Goal: Task Accomplishment & Management: Manage account settings

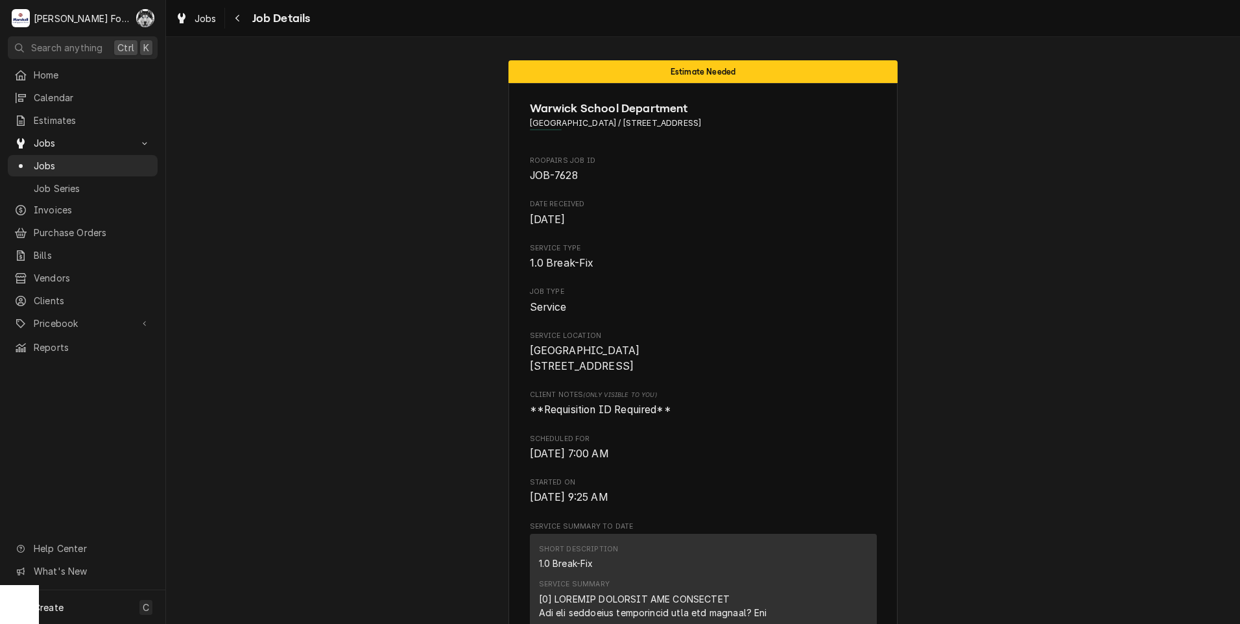
click at [38, 159] on span "Jobs" at bounding box center [92, 166] width 117 height 14
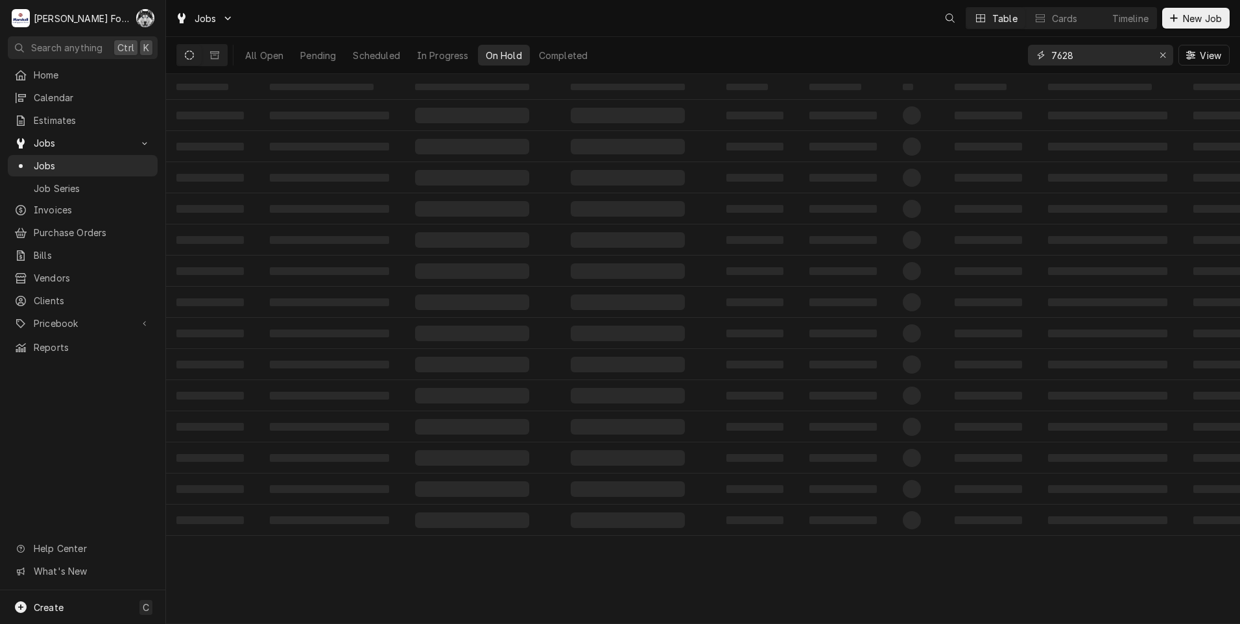
drag, startPoint x: 991, startPoint y: 65, endPoint x: 925, endPoint y: 73, distance: 65.9
click at [941, 71] on div "All Open Pending Scheduled In Progress On Hold Completed 7628 View" at bounding box center [702, 55] width 1053 height 36
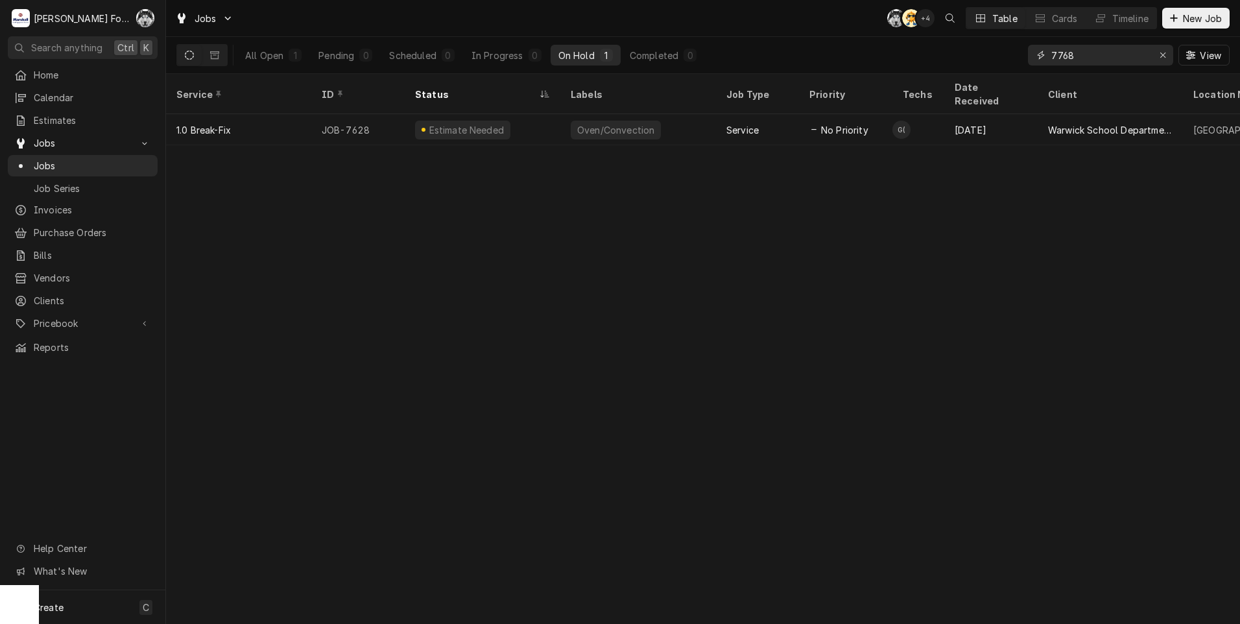
type input "7768"
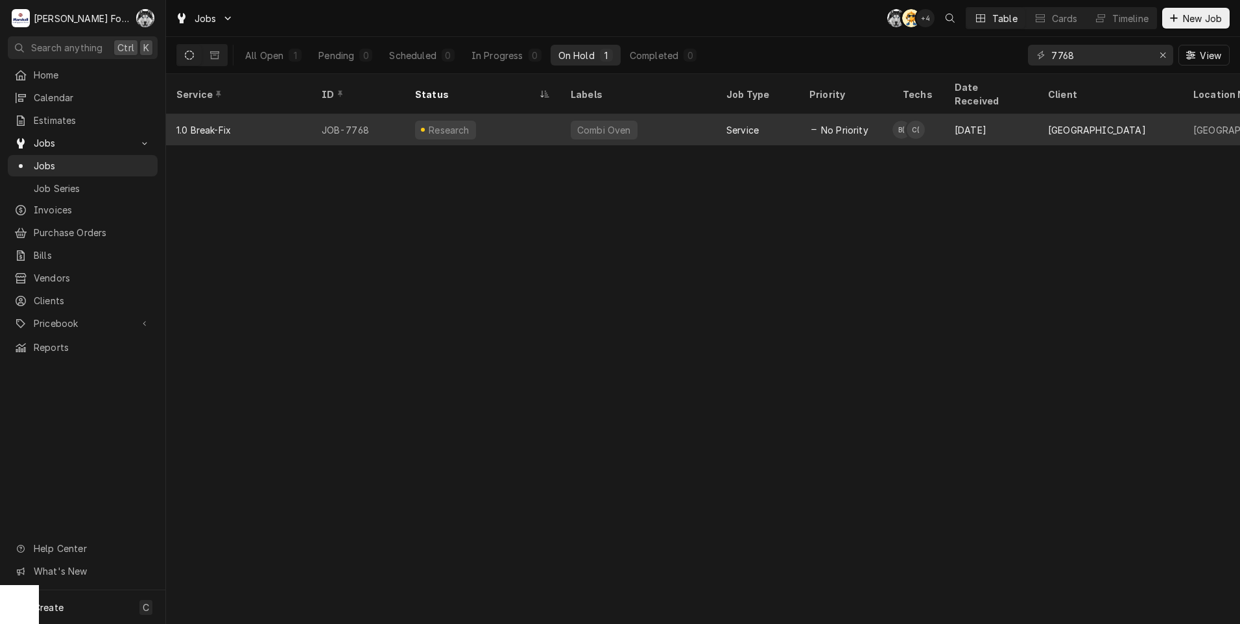
click at [481, 120] on div "Research" at bounding box center [483, 129] width 156 height 31
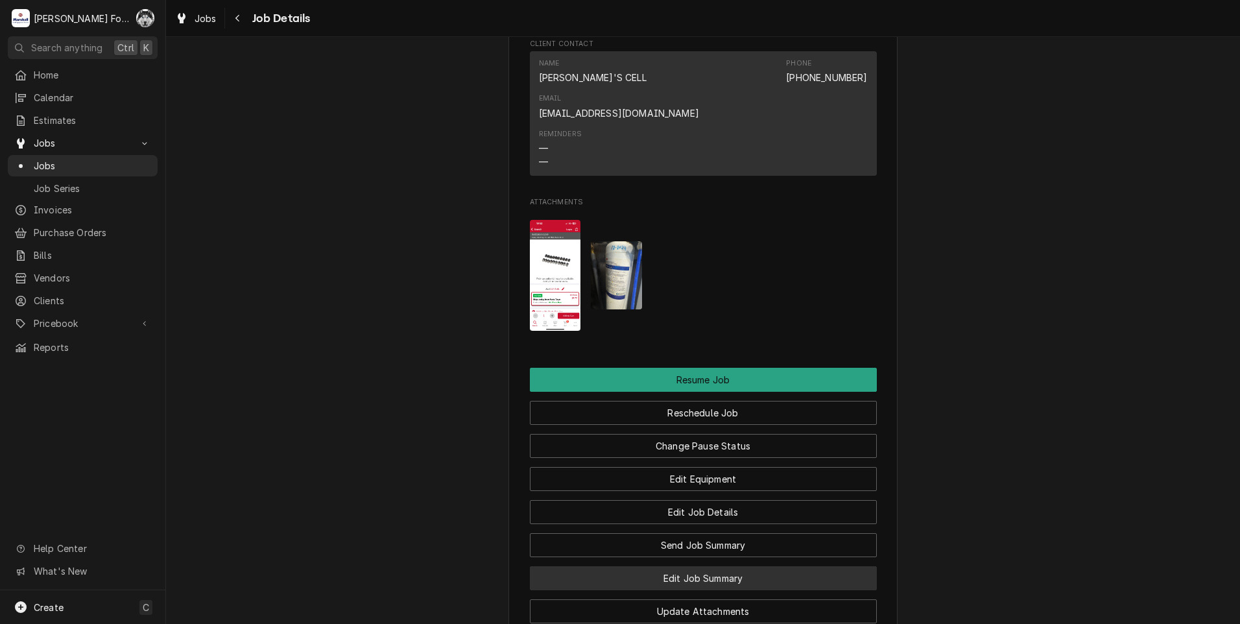
scroll to position [1729, 0]
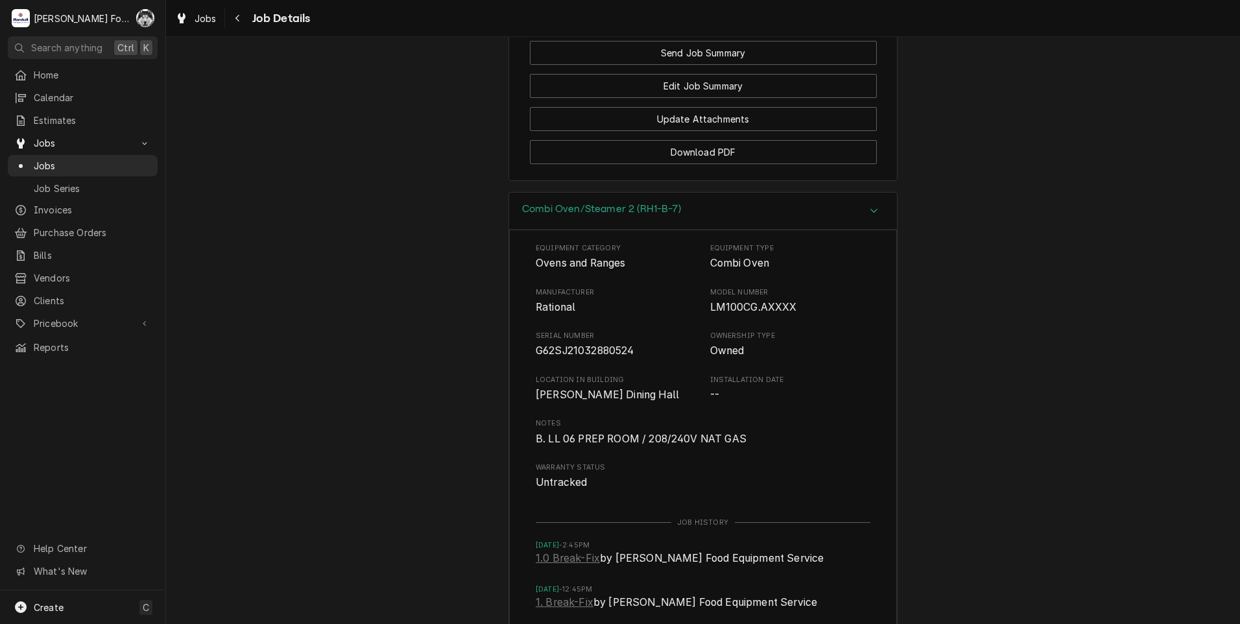
scroll to position [2361, 0]
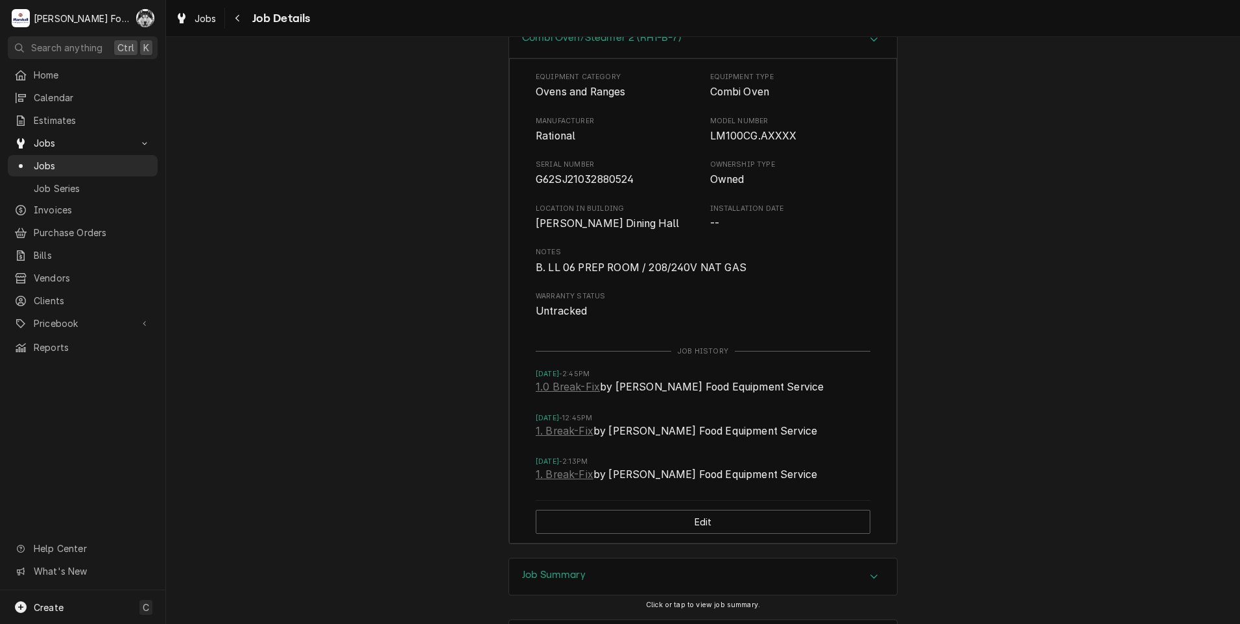
click at [586, 558] on div "Job Summary" at bounding box center [703, 576] width 388 height 36
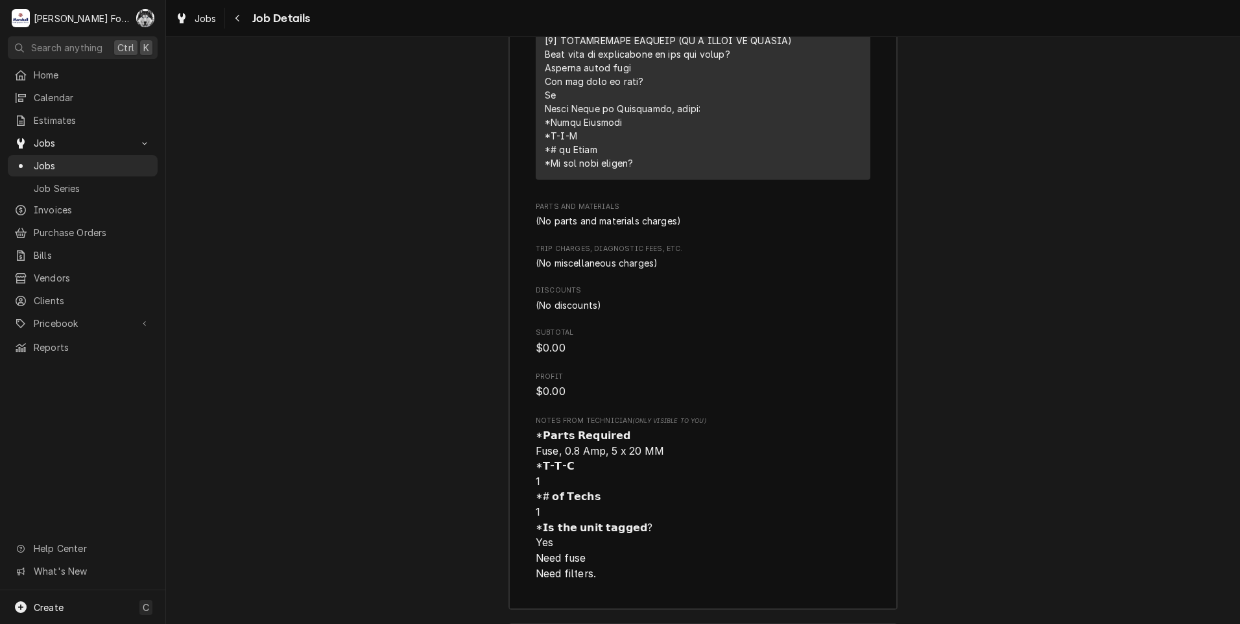
scroll to position [3478, 0]
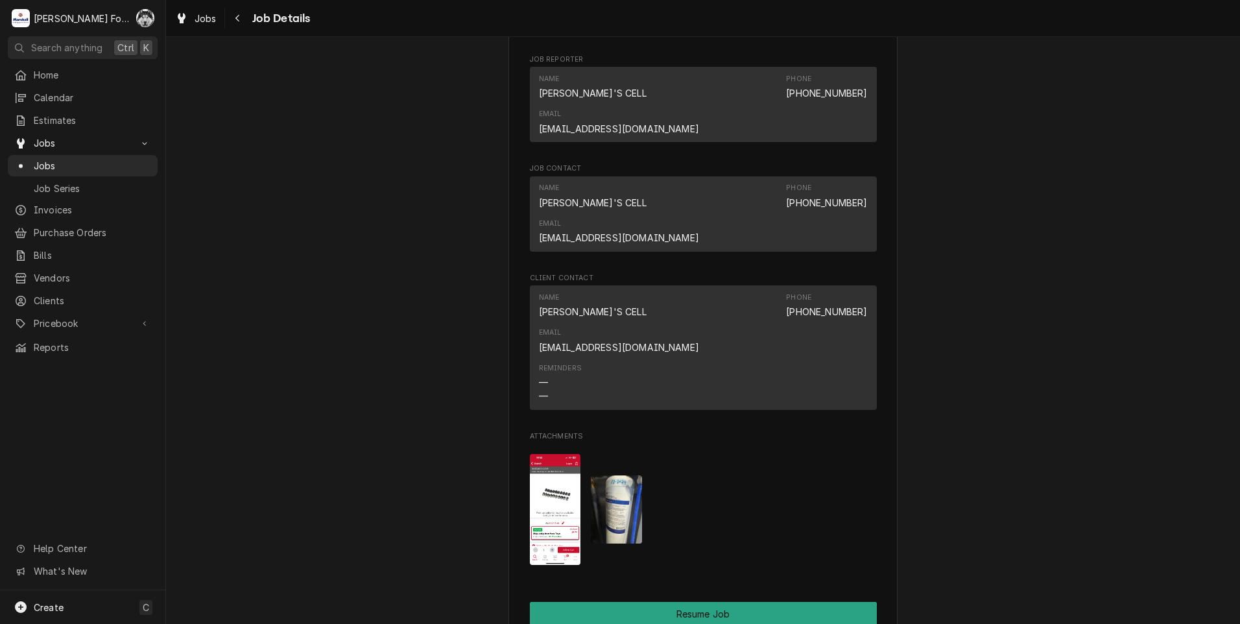
scroll to position [1449, 0]
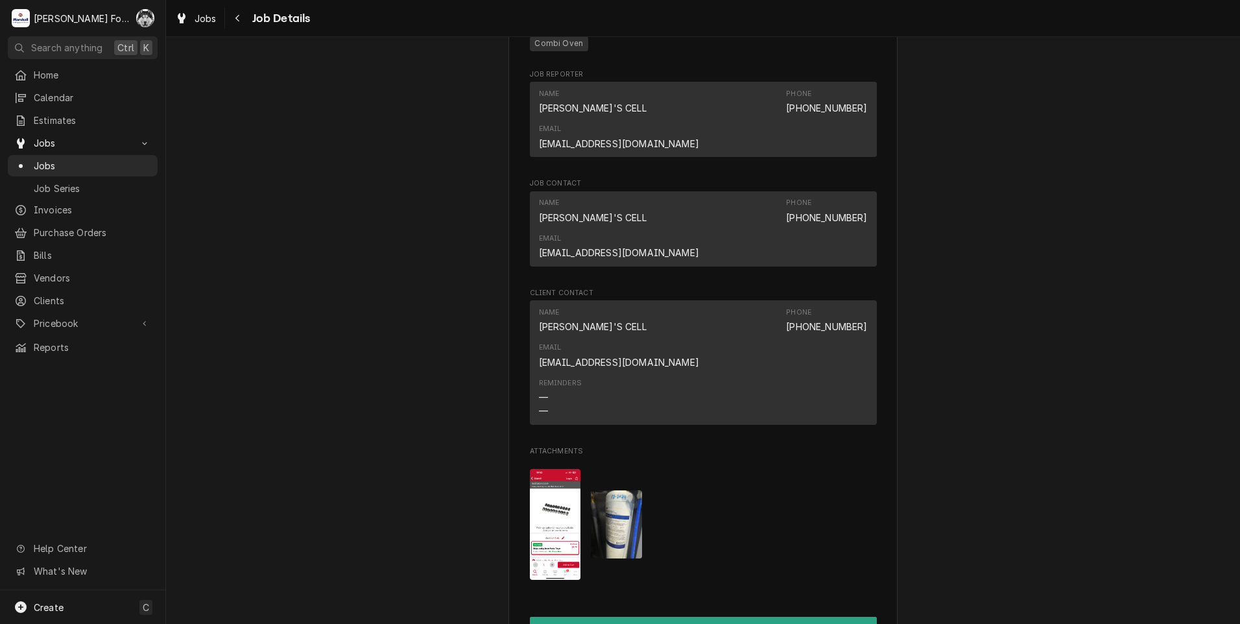
click at [553, 469] on img "Attachments" at bounding box center [555, 524] width 51 height 111
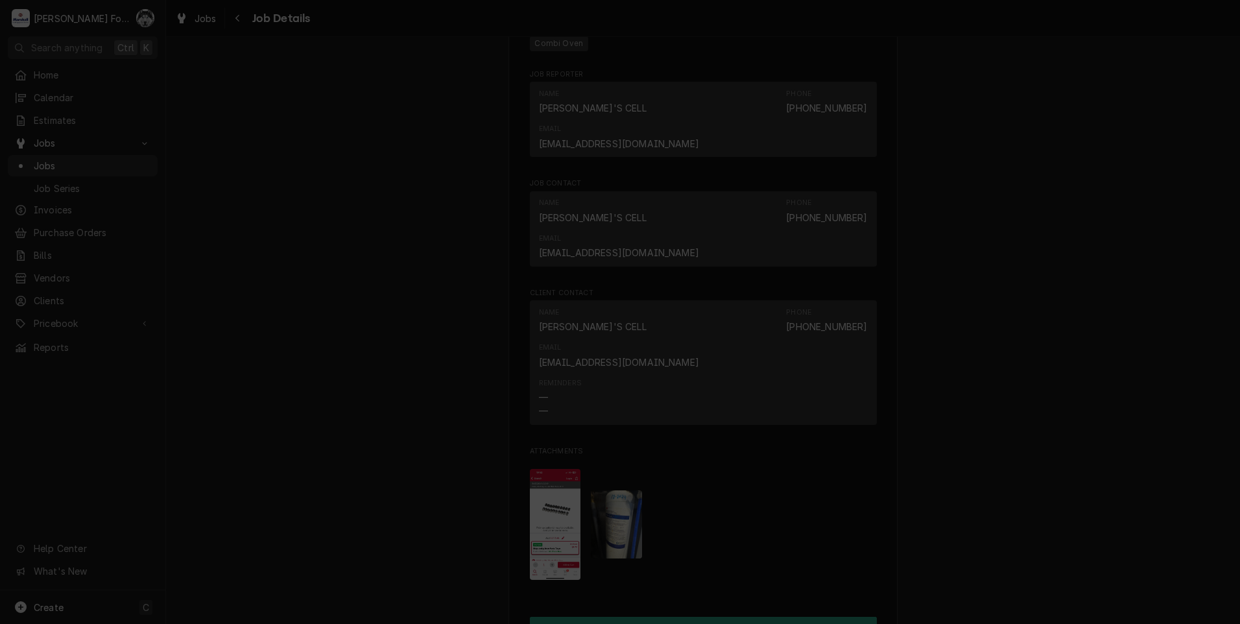
click at [407, 319] on div at bounding box center [620, 312] width 1240 height 624
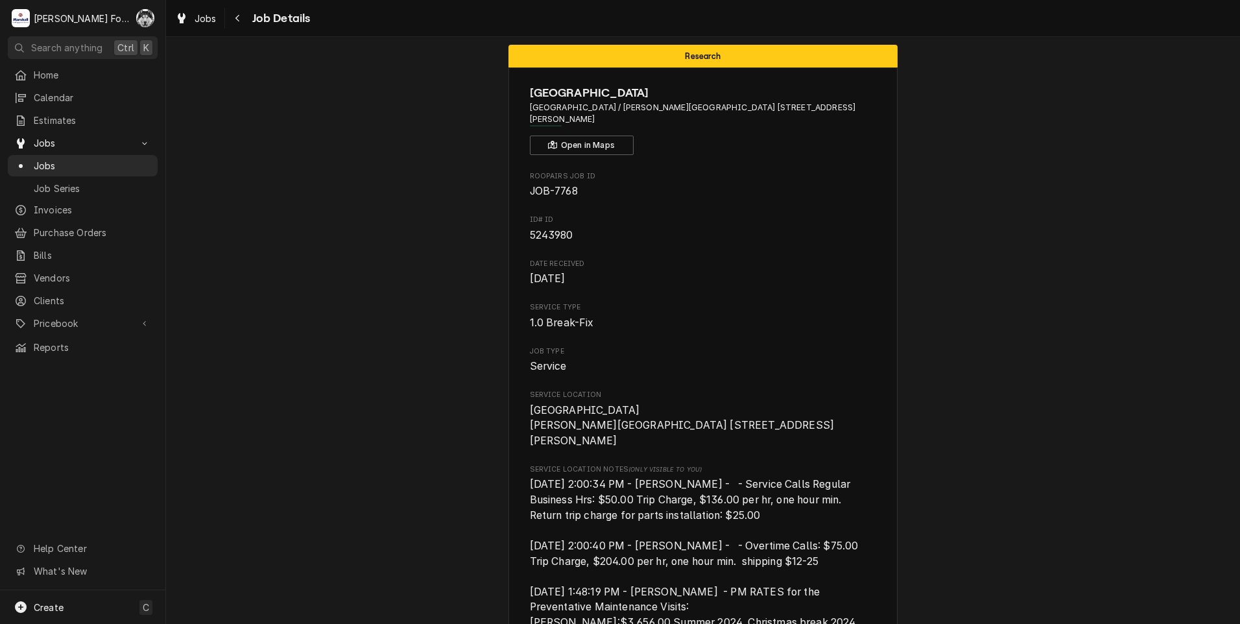
scroll to position [0, 0]
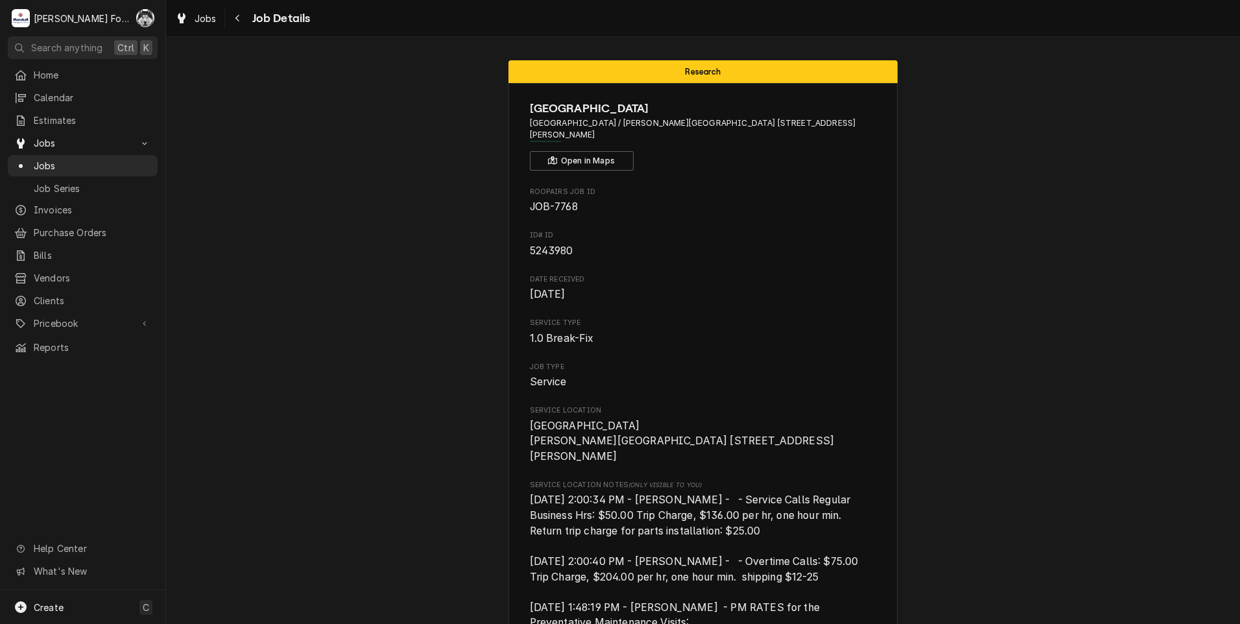
click at [39, 159] on span "Jobs" at bounding box center [92, 166] width 117 height 14
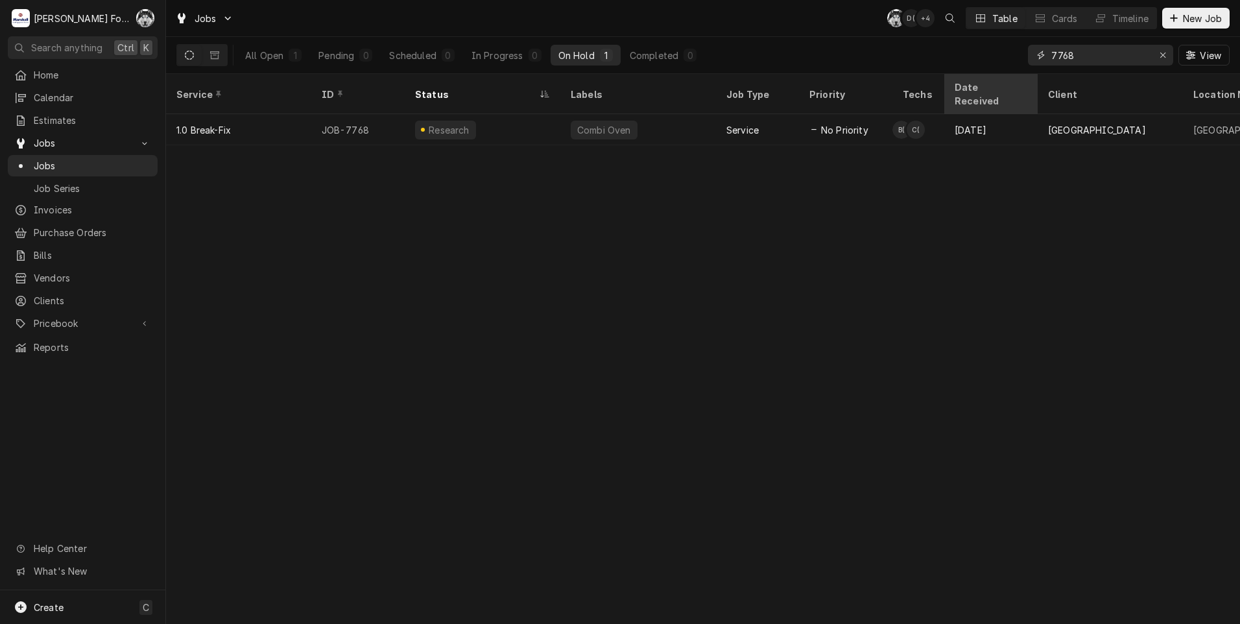
drag, startPoint x: 1085, startPoint y: 59, endPoint x: 962, endPoint y: 74, distance: 123.4
click at [976, 72] on div "All Open 1 Pending 0 Scheduled 0 In Progress 0 On Hold 1 Completed 0 7768 View" at bounding box center [702, 55] width 1053 height 36
type input "7722"
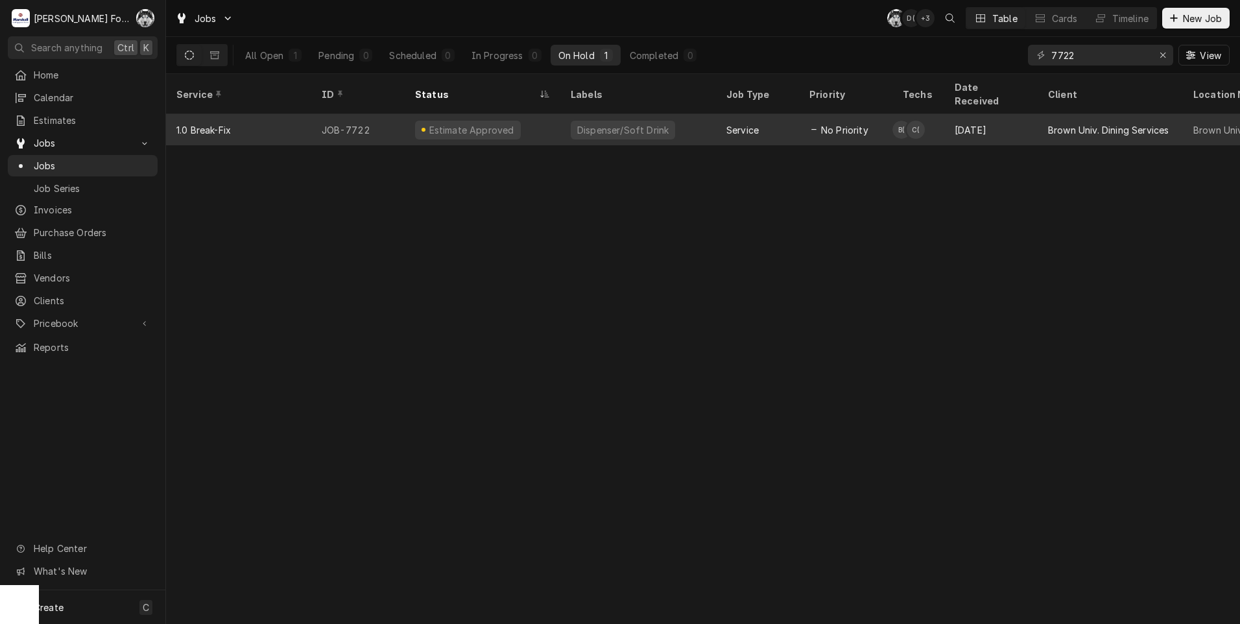
click at [687, 120] on div "Dispenser/Soft Drink" at bounding box center [638, 129] width 156 height 31
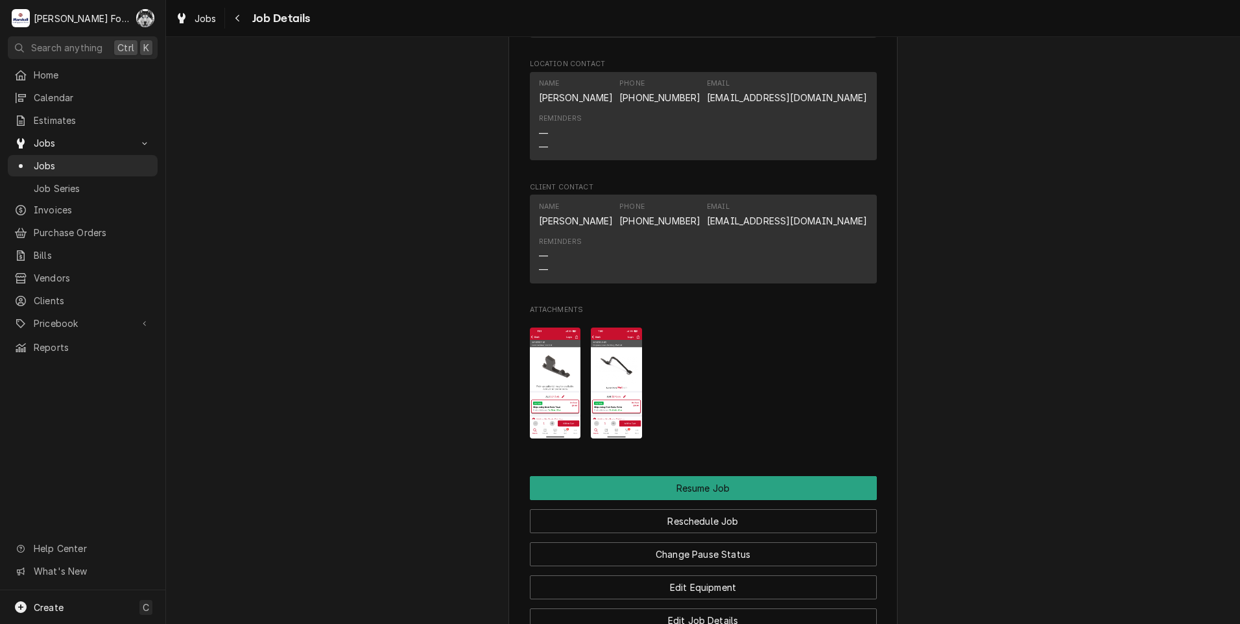
scroll to position [1837, 0]
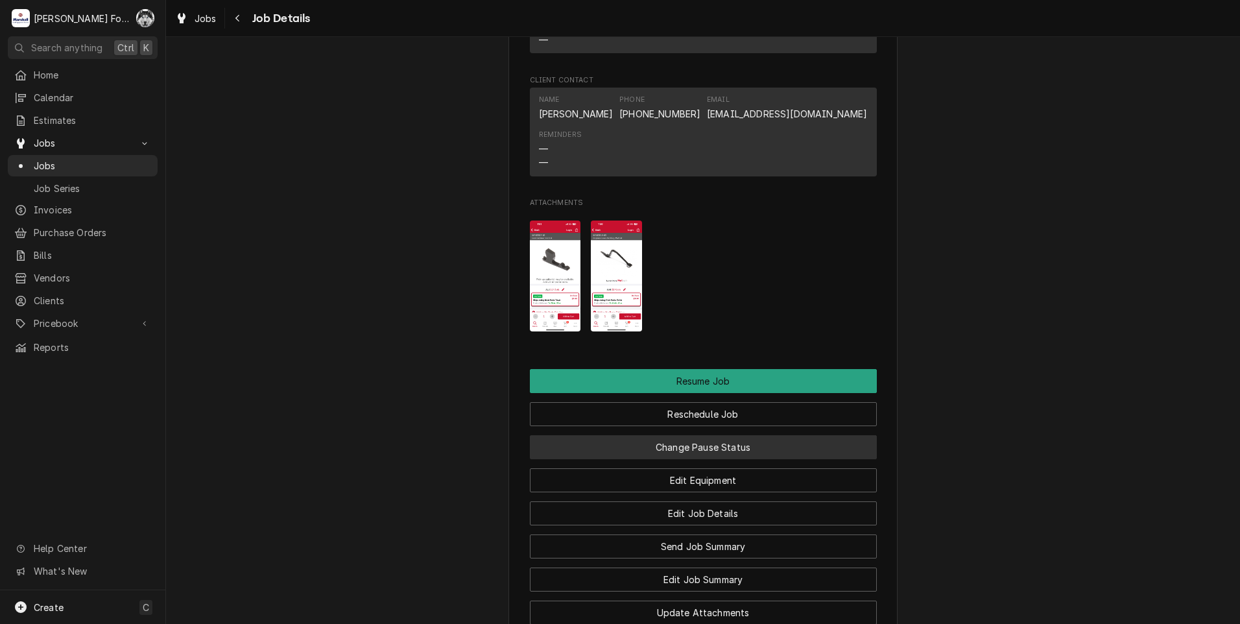
click at [703, 455] on button "Change Pause Status" at bounding box center [703, 447] width 347 height 24
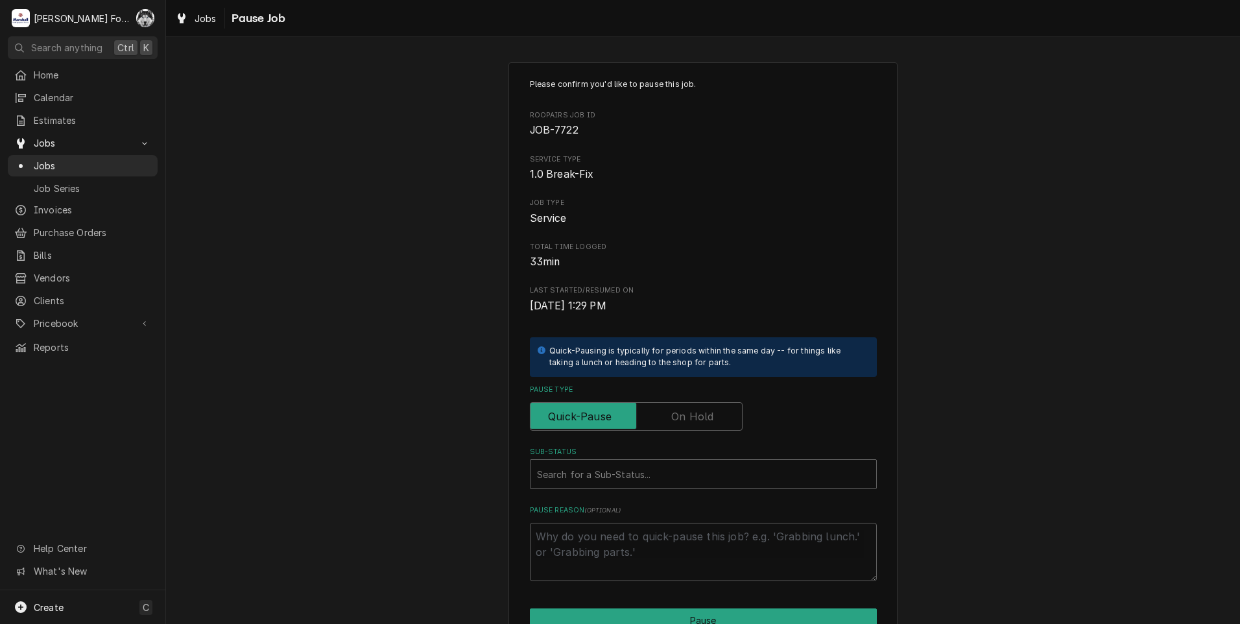
click at [683, 419] on label "Pause Type" at bounding box center [636, 416] width 213 height 29
click at [683, 419] on input "Pause Type" at bounding box center [636, 416] width 201 height 29
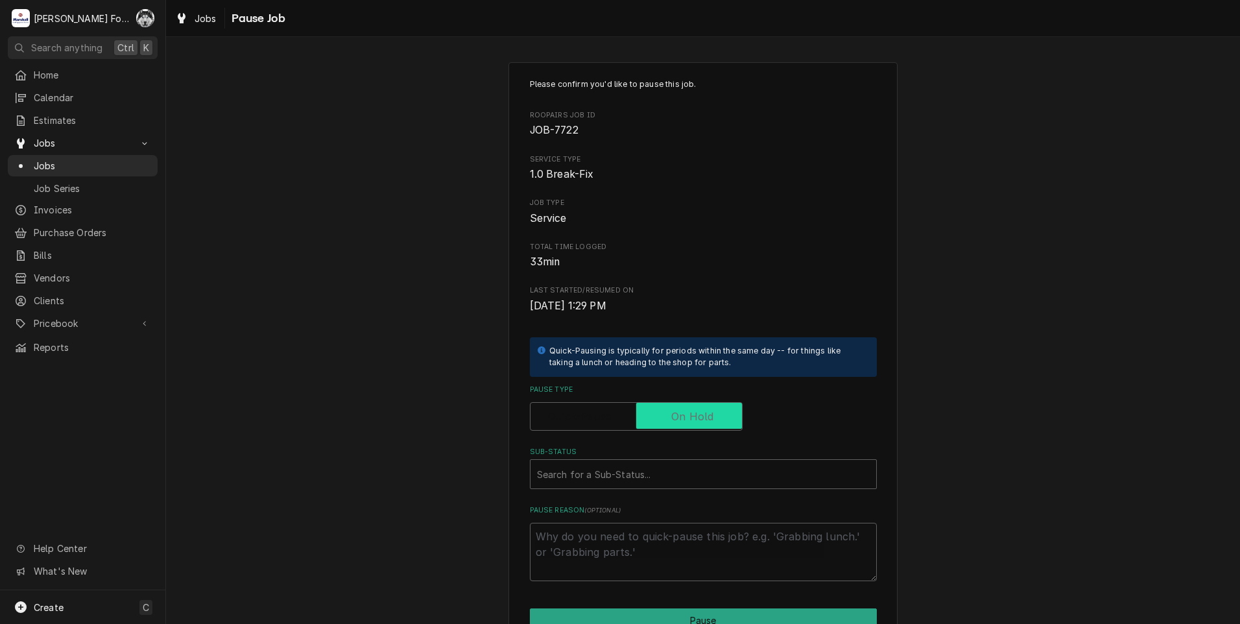
checkbox input "true"
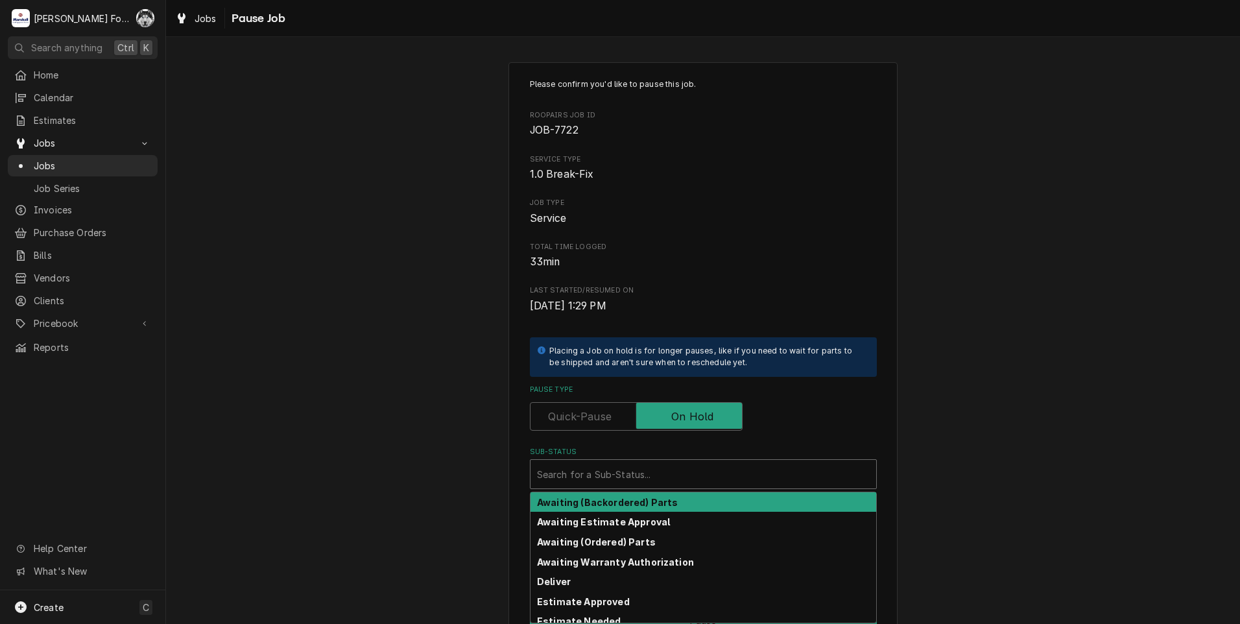
click at [643, 477] on div "Sub-Status" at bounding box center [703, 473] width 333 height 23
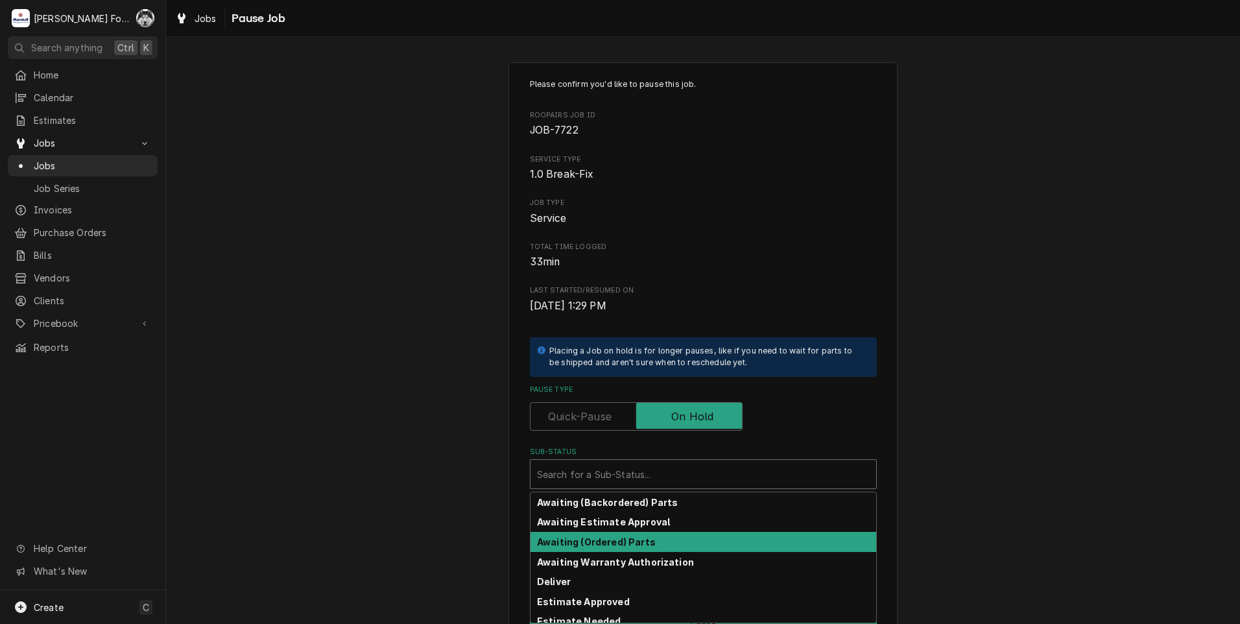
click at [584, 537] on strong "Awaiting (Ordered) Parts" at bounding box center [596, 541] width 119 height 11
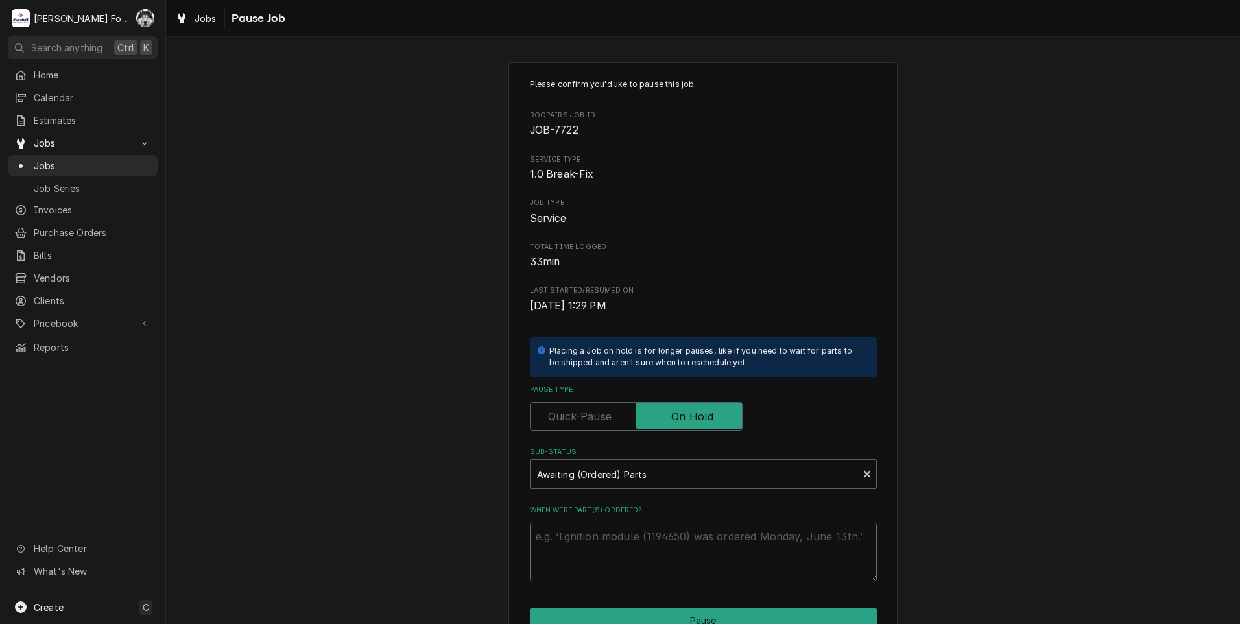
click at [582, 542] on textarea "When were part(s) ordered?" at bounding box center [703, 552] width 347 height 58
type textarea "x"
type textarea "7"
type textarea "x"
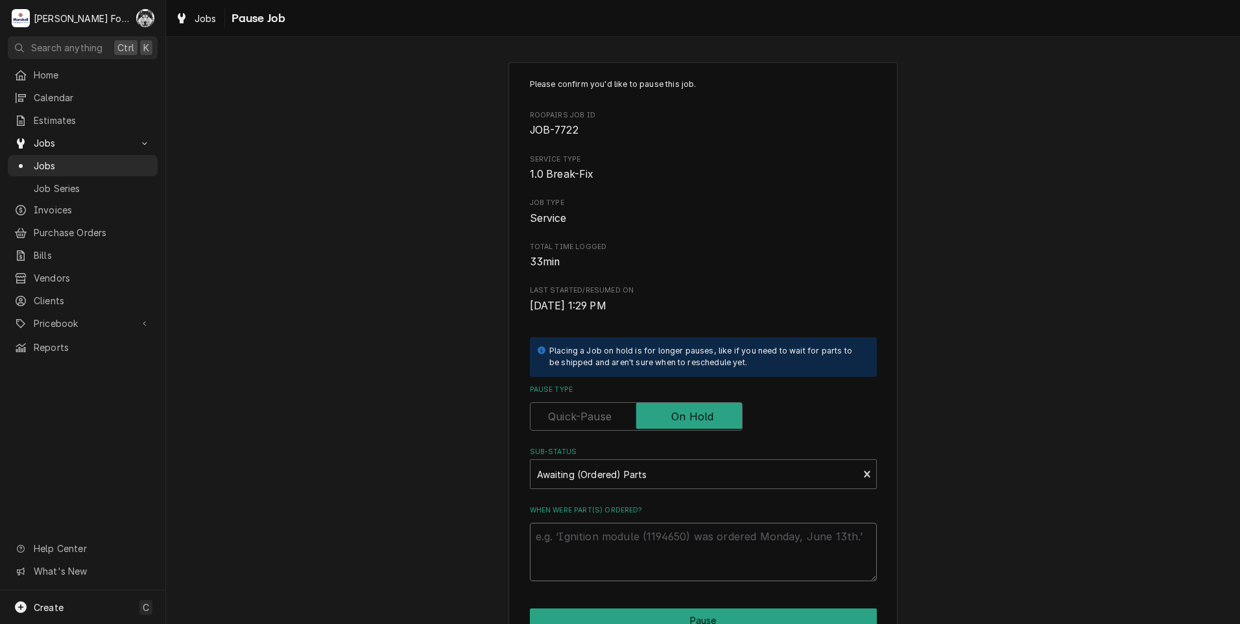
type textarea "1"
type textarea "x"
type textarea "10"
type textarea "x"
type textarea "10/"
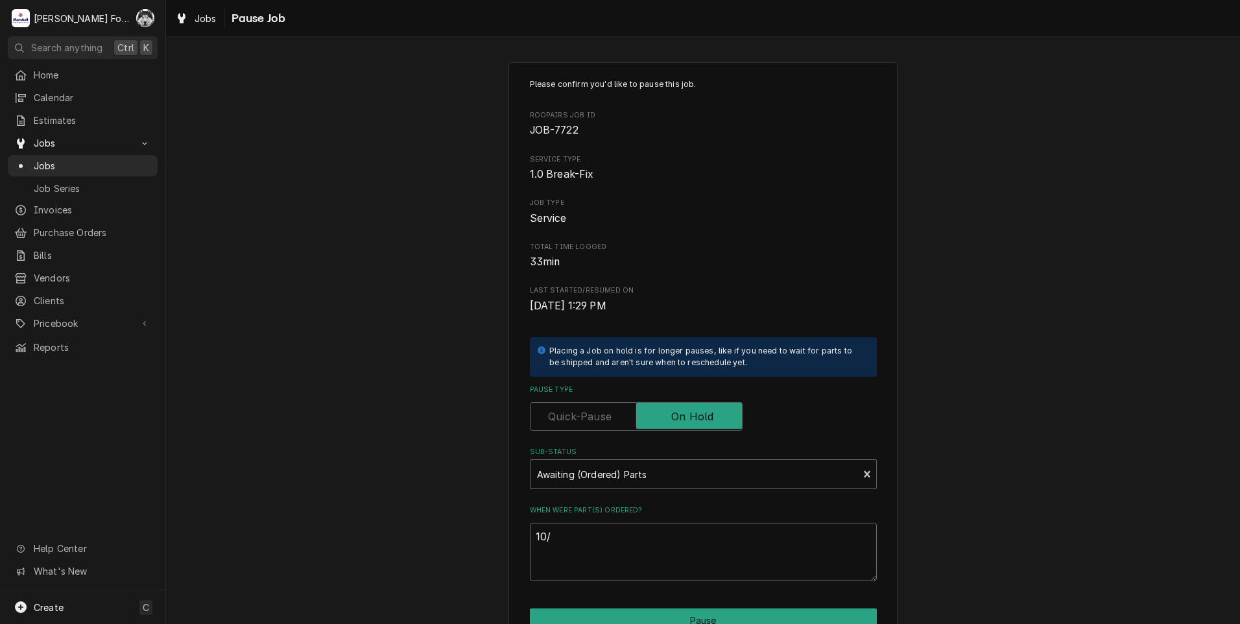
type textarea "x"
type textarea "10/8"
type textarea "x"
type textarea "10/8/"
type textarea "x"
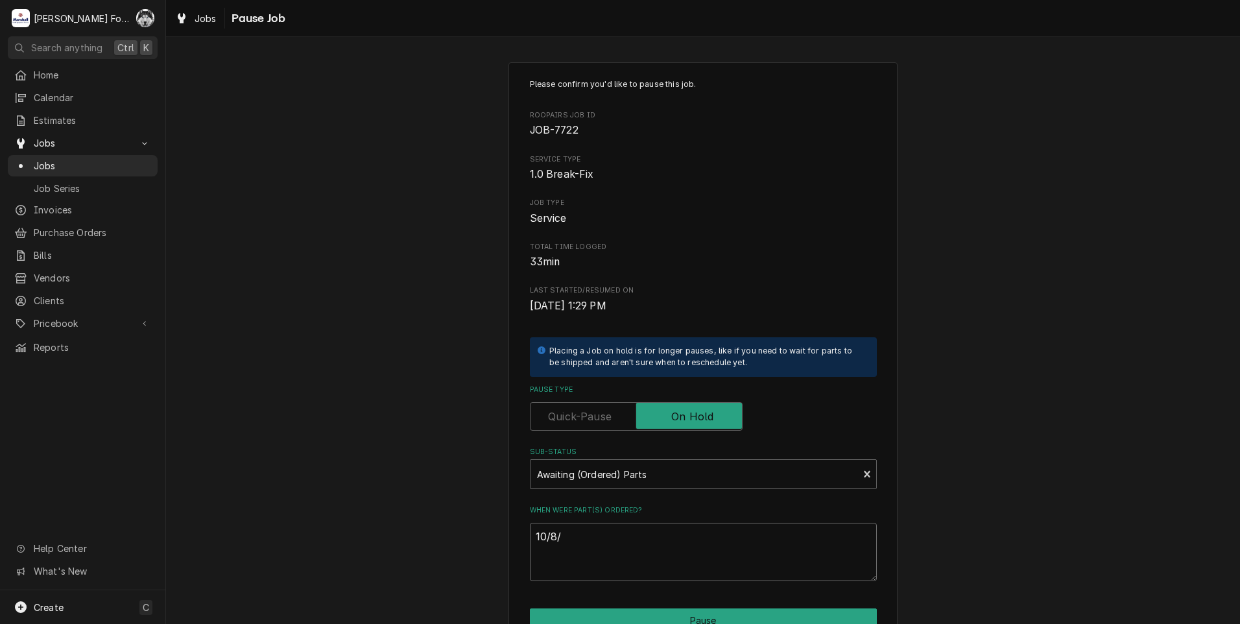
type textarea "10/8/2"
type textarea "x"
type textarea "[DATE]"
type textarea "x"
type textarea "10/8/202"
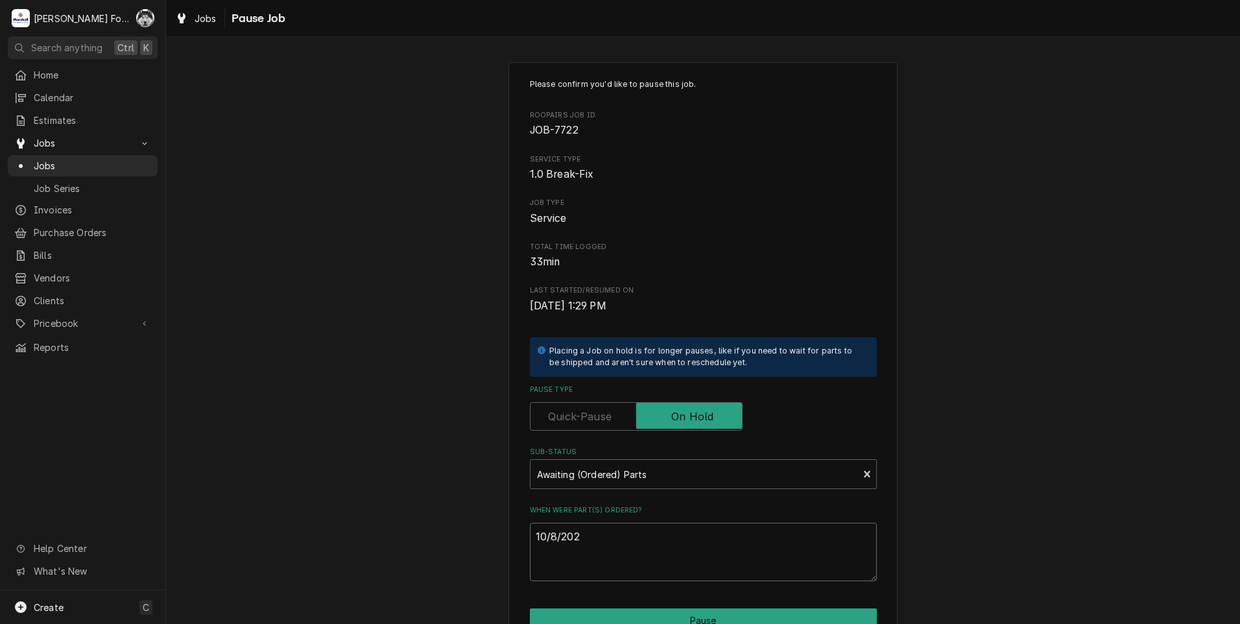
type textarea "x"
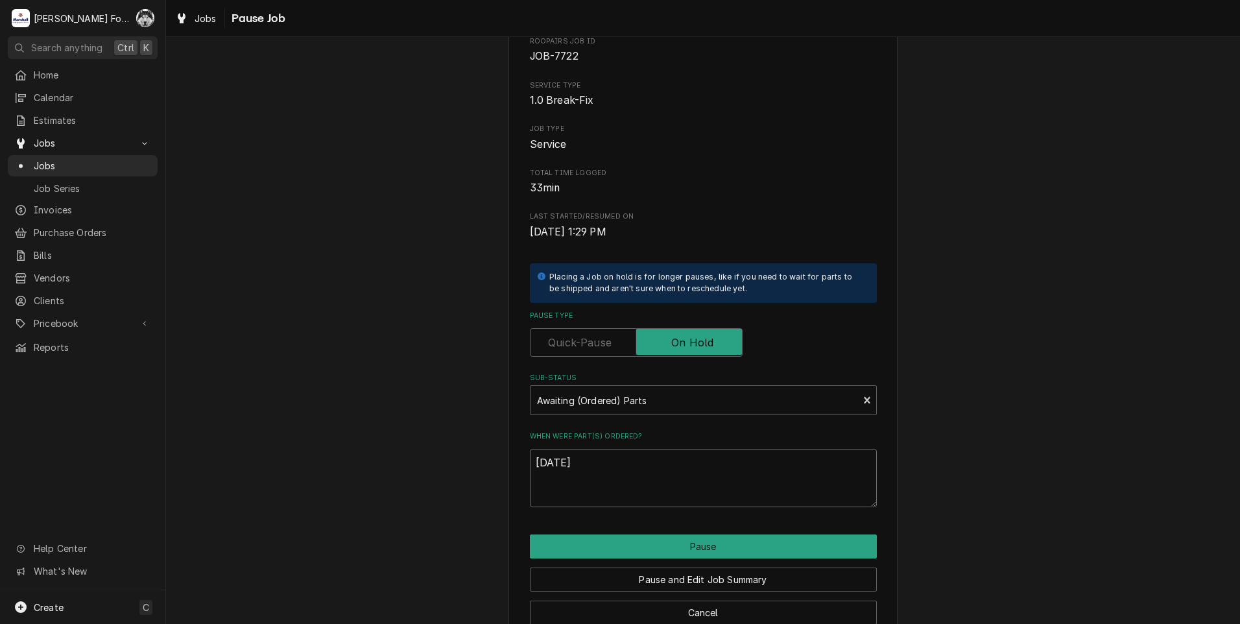
scroll to position [102, 0]
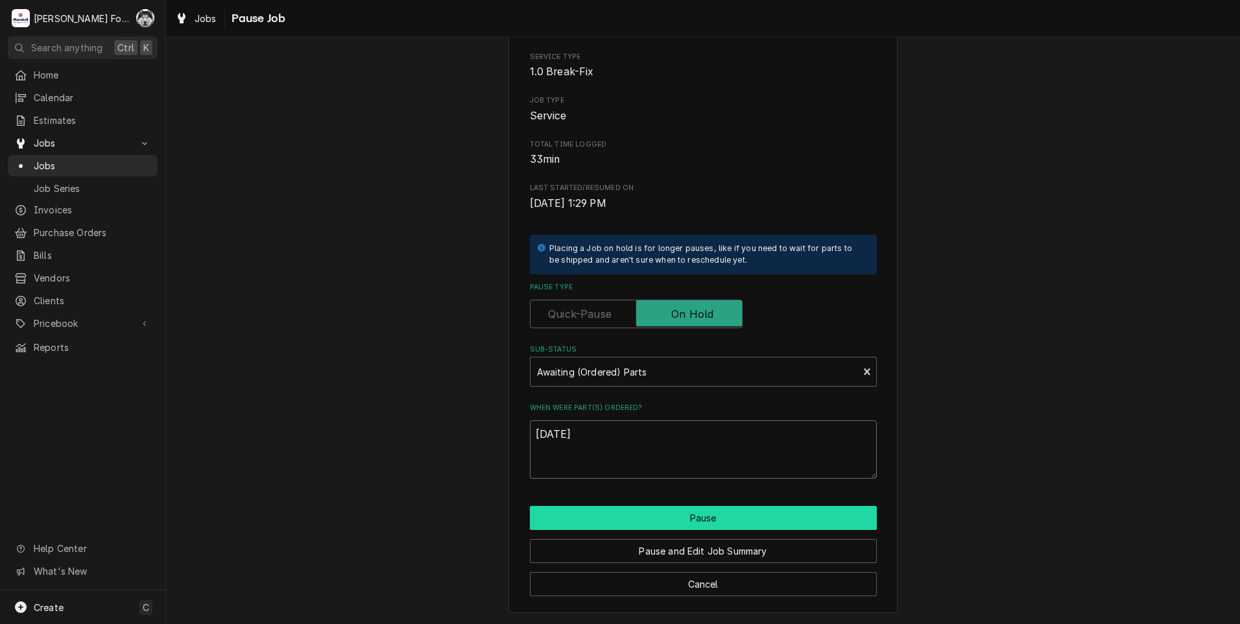
type textarea "[DATE]"
click at [648, 515] on button "Pause" at bounding box center [703, 518] width 347 height 24
type textarea "x"
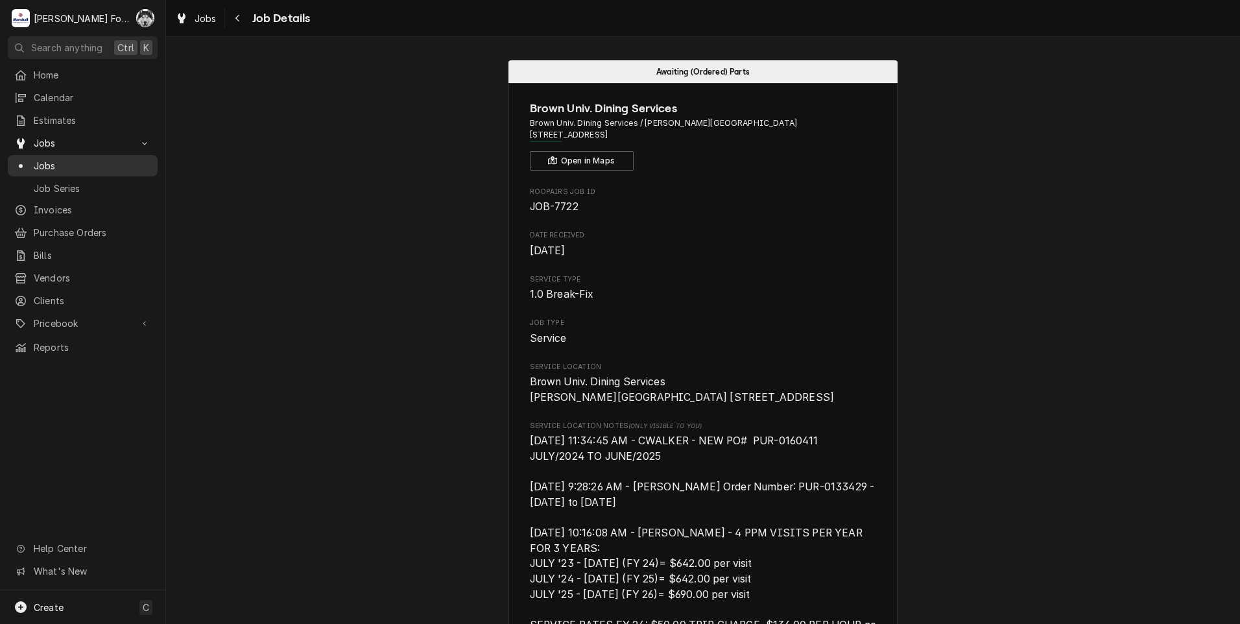
click at [45, 161] on span "Jobs" at bounding box center [92, 166] width 117 height 14
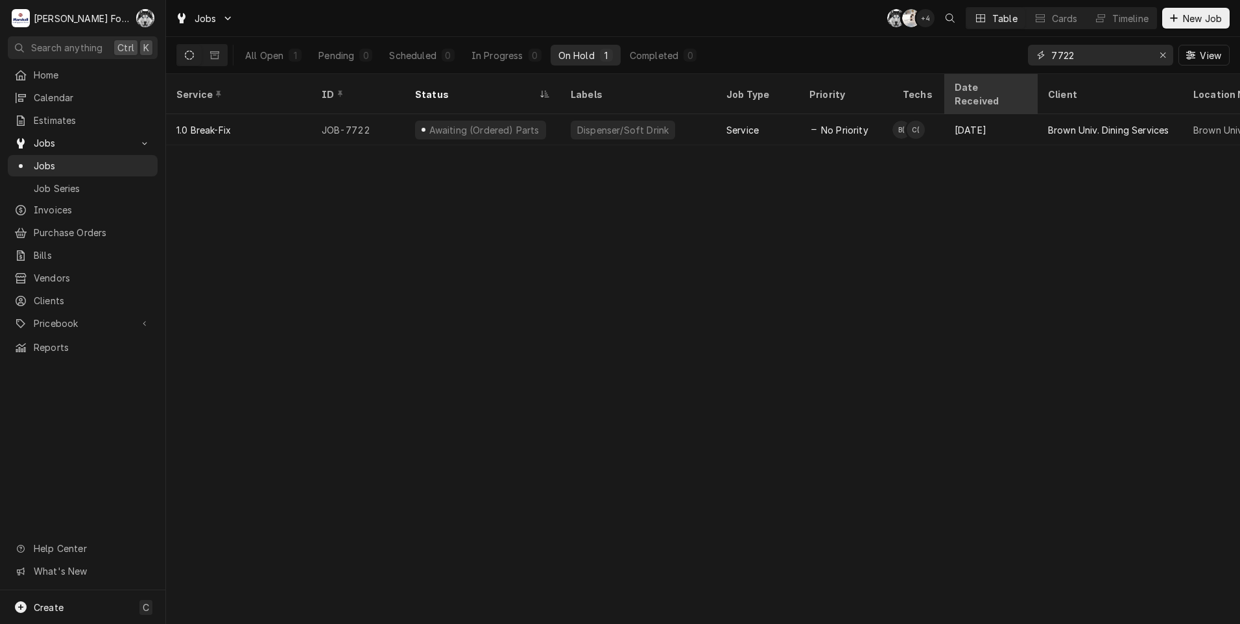
drag, startPoint x: 1076, startPoint y: 58, endPoint x: 959, endPoint y: 76, distance: 118.6
click at [959, 76] on div "Jobs C( K( + 4 Table Cards Timeline New Job All Open 1 Pending 0 Scheduled 0 In…" at bounding box center [703, 312] width 1074 height 624
type input "7"
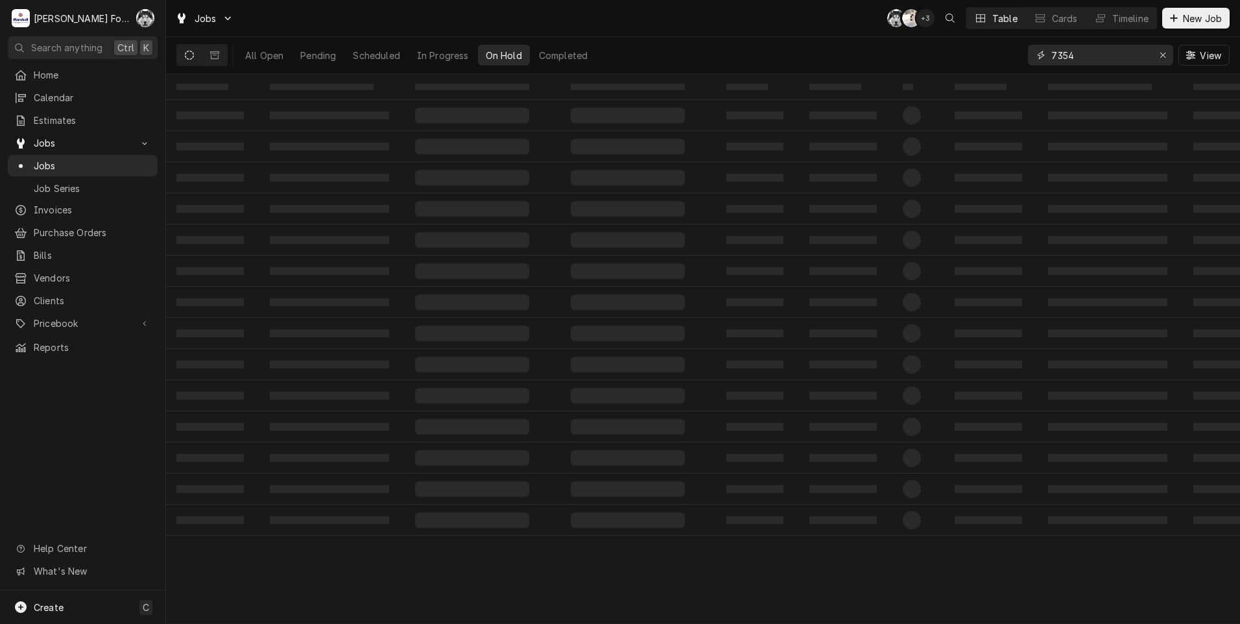
type input "7354"
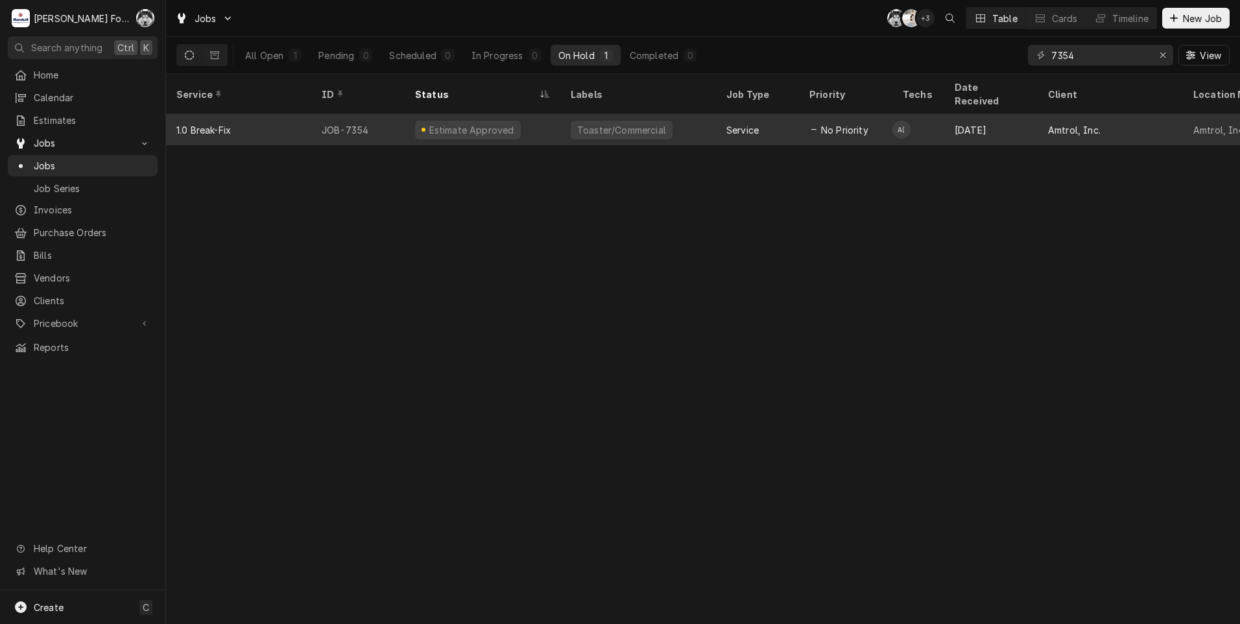
click at [685, 121] on div "Toaster/Commercial" at bounding box center [638, 129] width 156 height 31
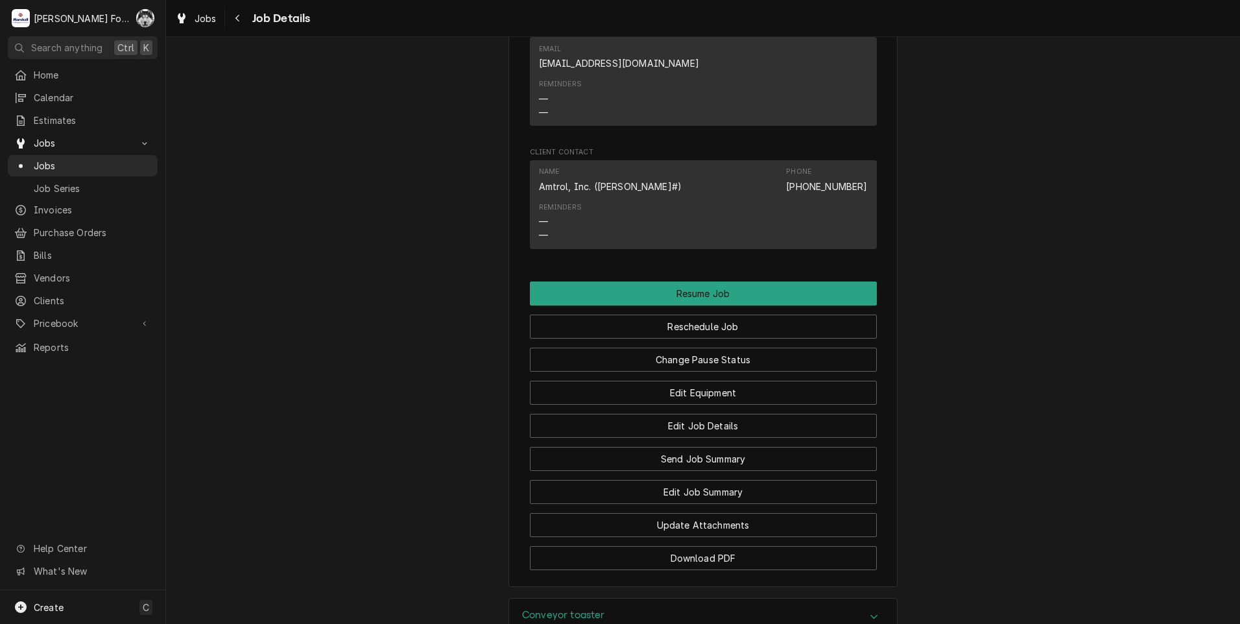
scroll to position [1513, 0]
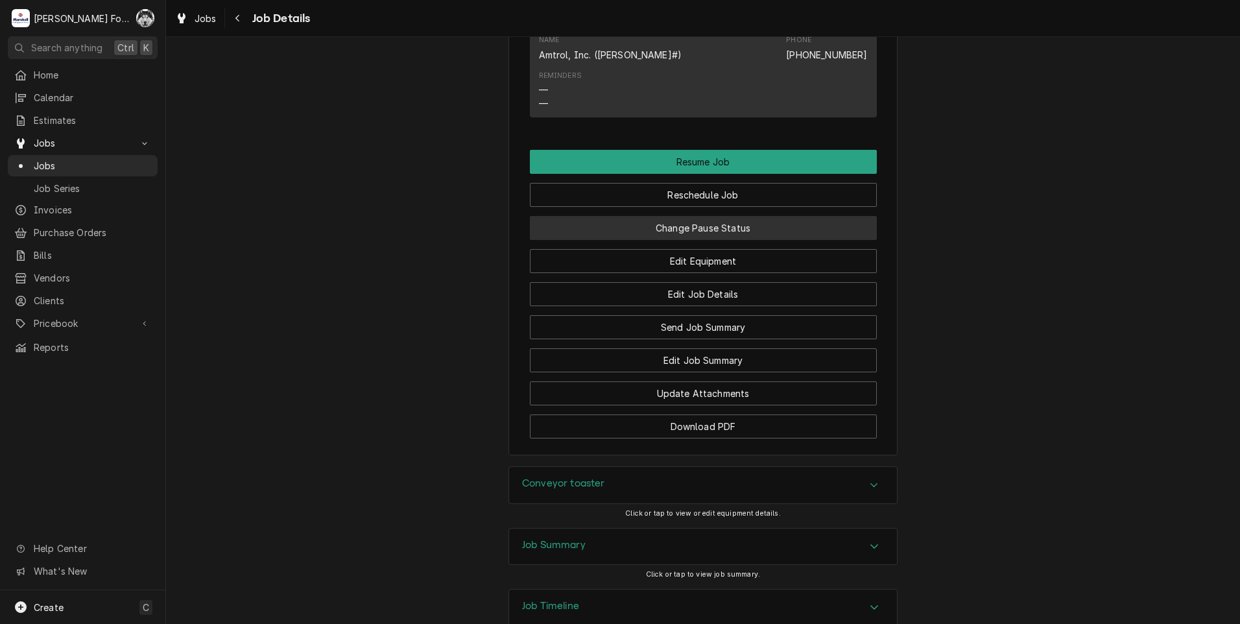
click at [664, 240] on button "Change Pause Status" at bounding box center [703, 228] width 347 height 24
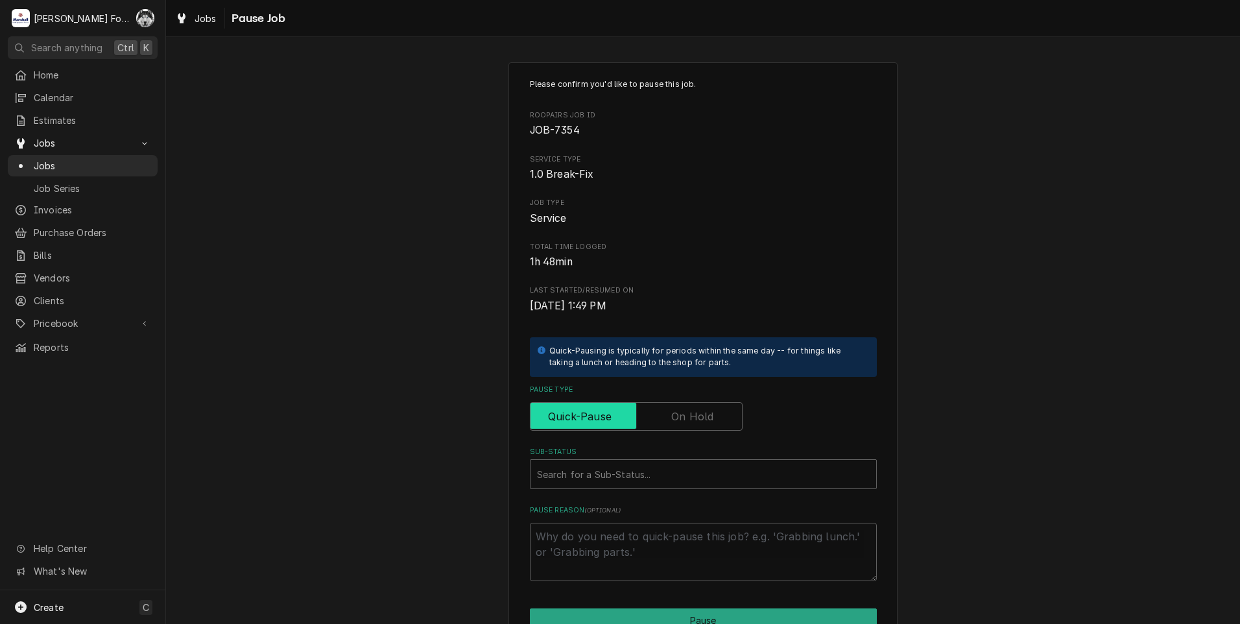
click at [651, 402] on input "Pause Type" at bounding box center [636, 416] width 201 height 29
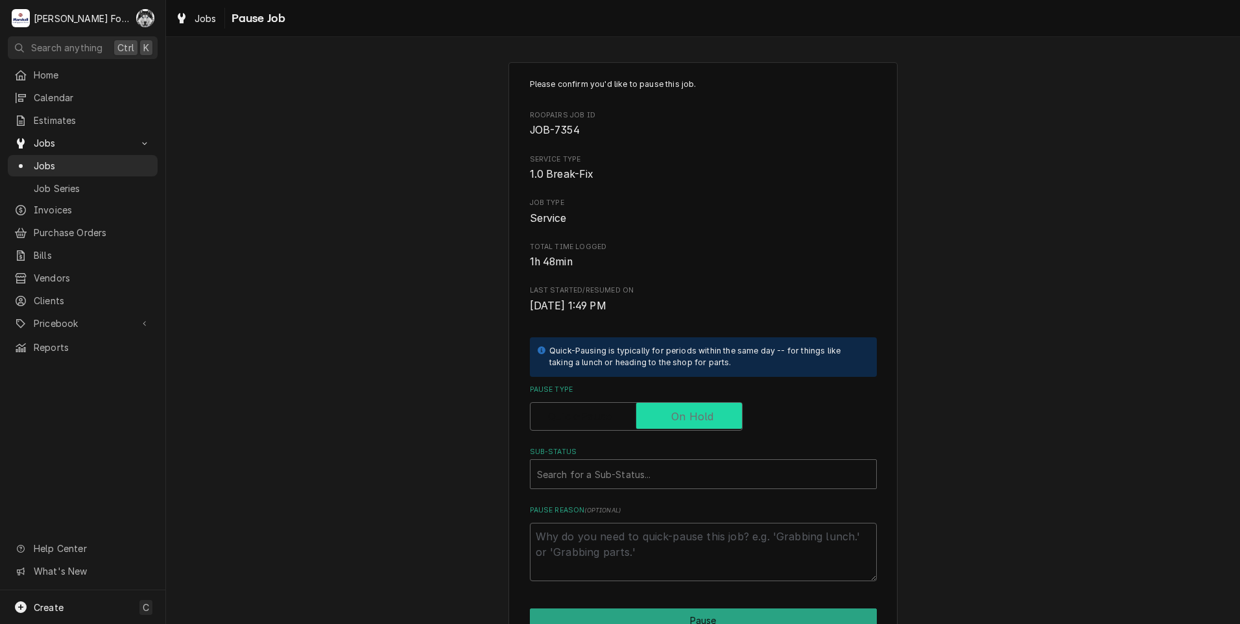
checkbox input "true"
click at [642, 479] on div "Sub-Status" at bounding box center [703, 473] width 333 height 23
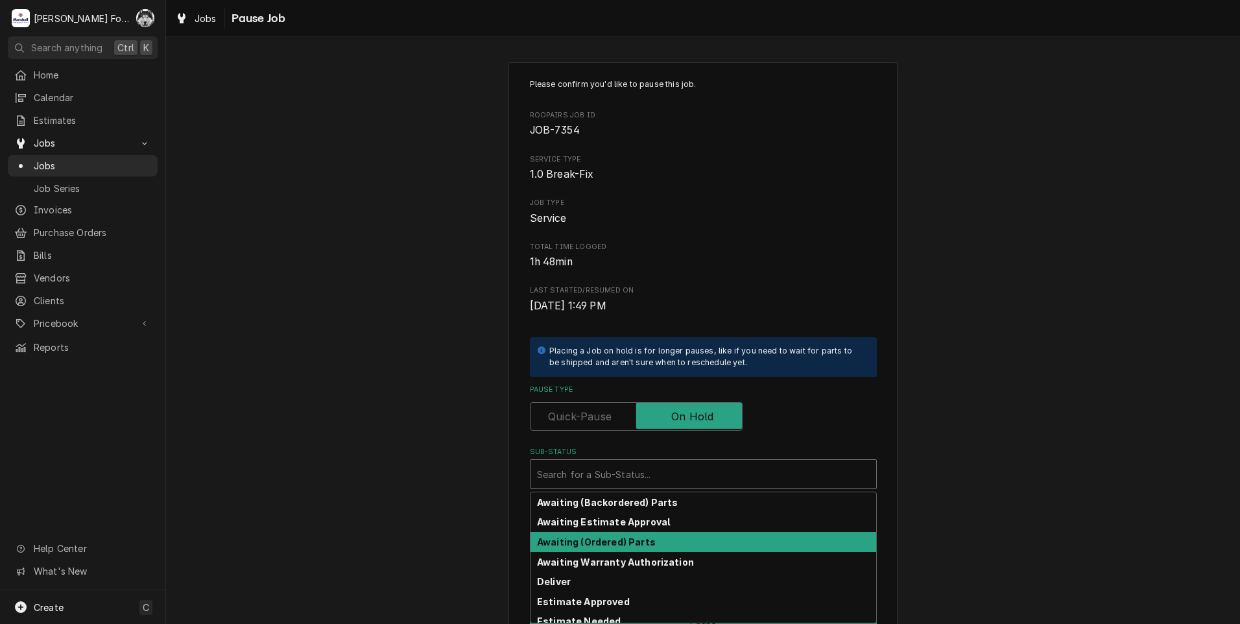
click at [631, 544] on strong "Awaiting (Ordered) Parts" at bounding box center [596, 541] width 119 height 11
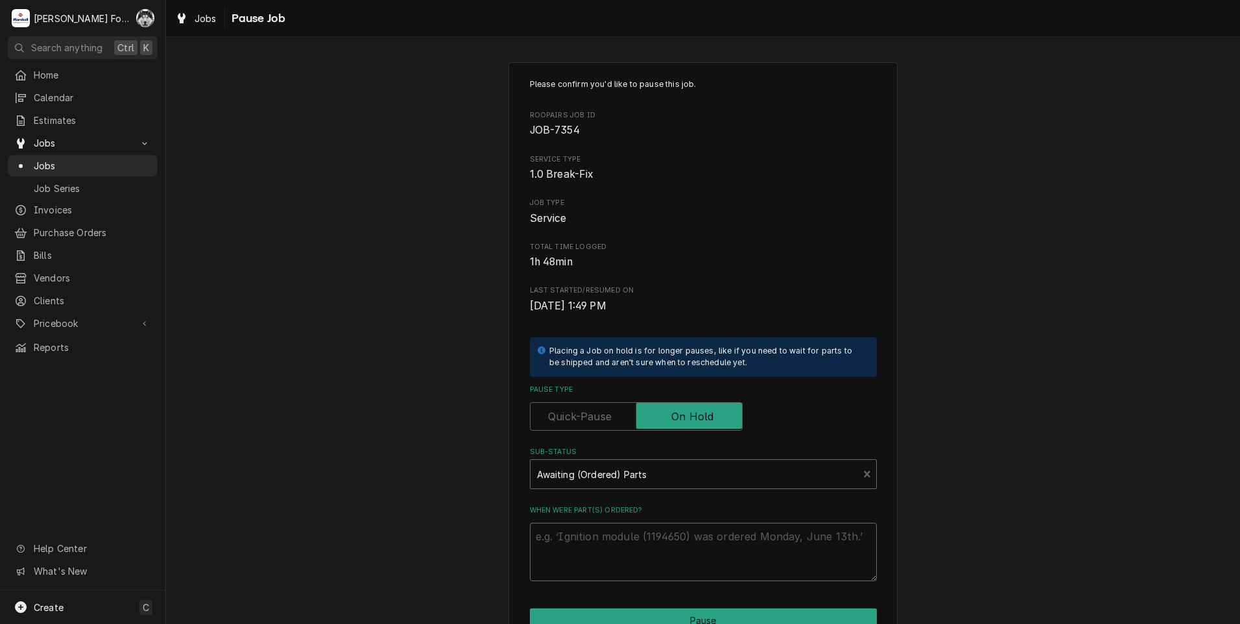
click at [624, 543] on textarea "When were part(s) ordered?" at bounding box center [703, 552] width 347 height 58
paste textarea "1178976"
type textarea "x"
type textarea "1178976"
drag, startPoint x: 595, startPoint y: 545, endPoint x: 412, endPoint y: 560, distance: 183.4
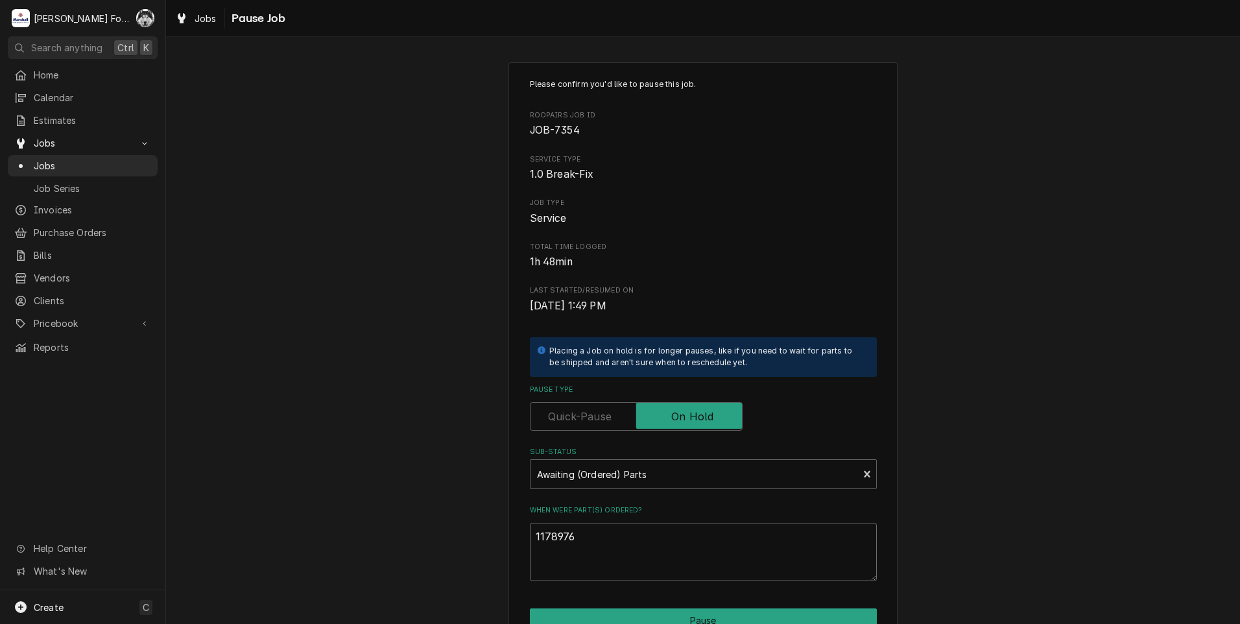
click at [415, 559] on div "Please confirm you'd like to pause this job. Roopairs Job ID JOB-7354 Service T…" at bounding box center [703, 389] width 1074 height 676
type textarea "x"
type textarea "1"
type textarea "x"
type textarea "10"
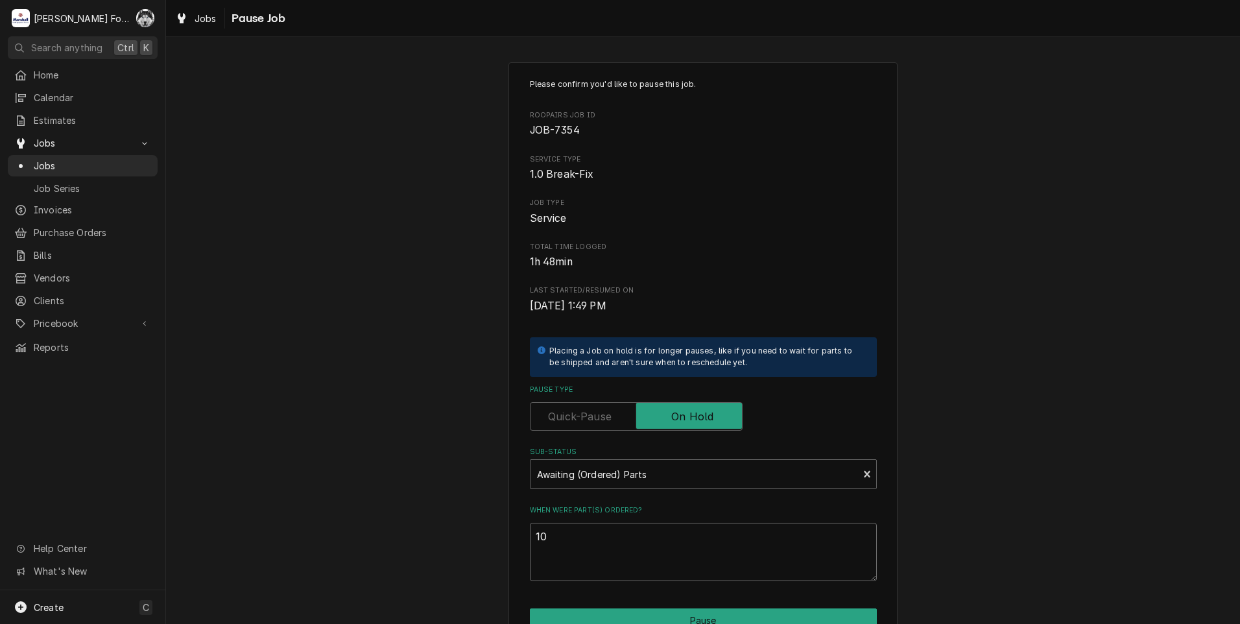
type textarea "x"
type textarea "10/"
type textarea "x"
type textarea "10/8"
type textarea "x"
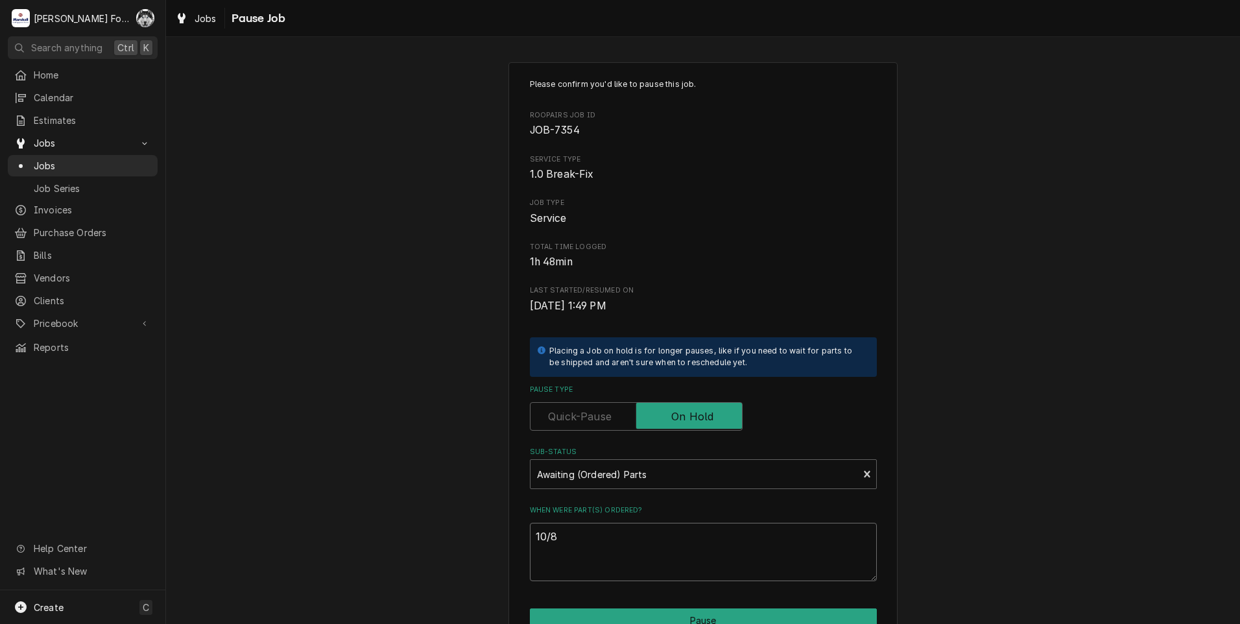
type textarea "10/8/"
type textarea "x"
type textarea "10/8/2"
type textarea "x"
type textarea "10/8/20"
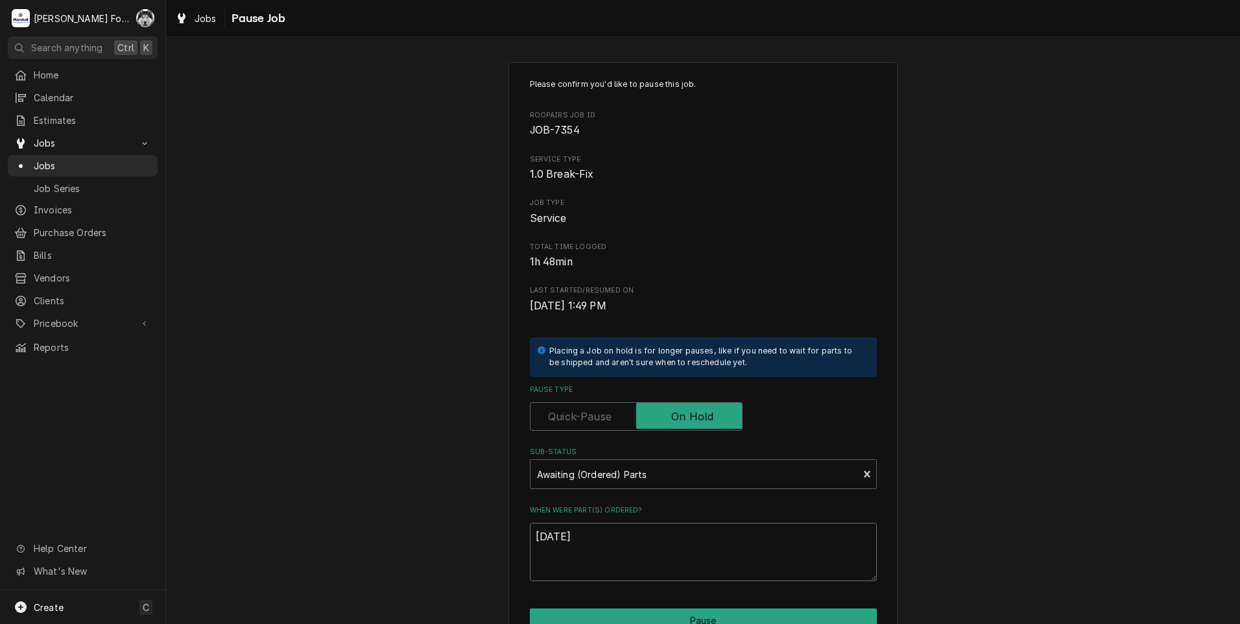
type textarea "x"
type textarea "10/8/202"
type textarea "x"
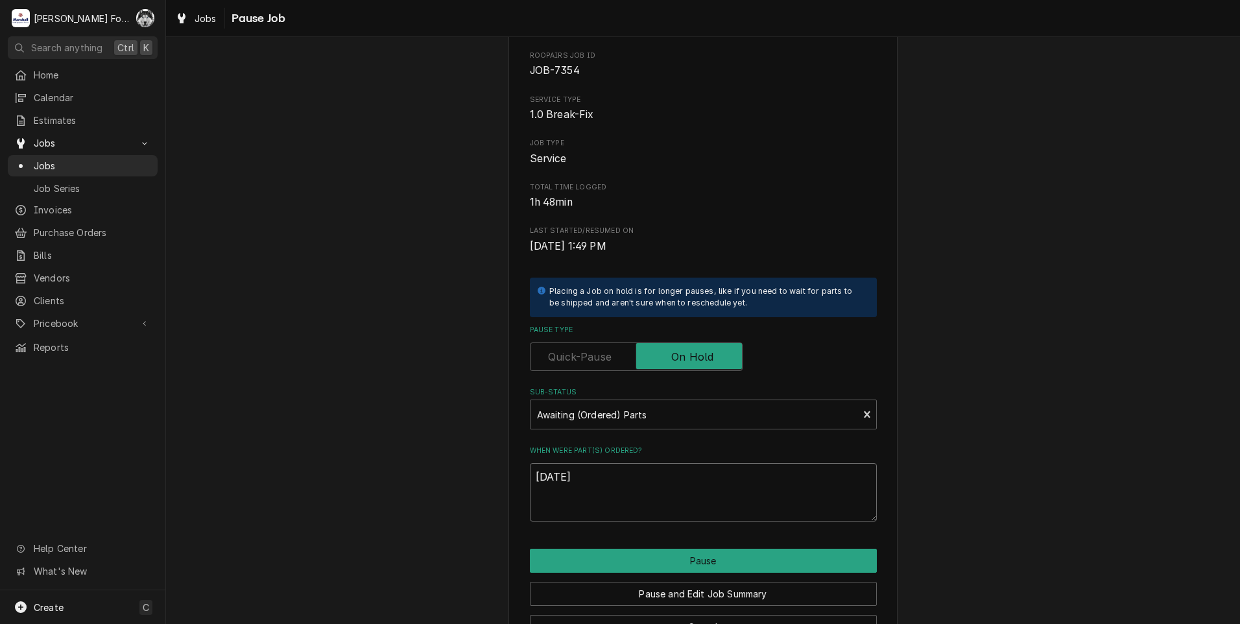
scroll to position [102, 0]
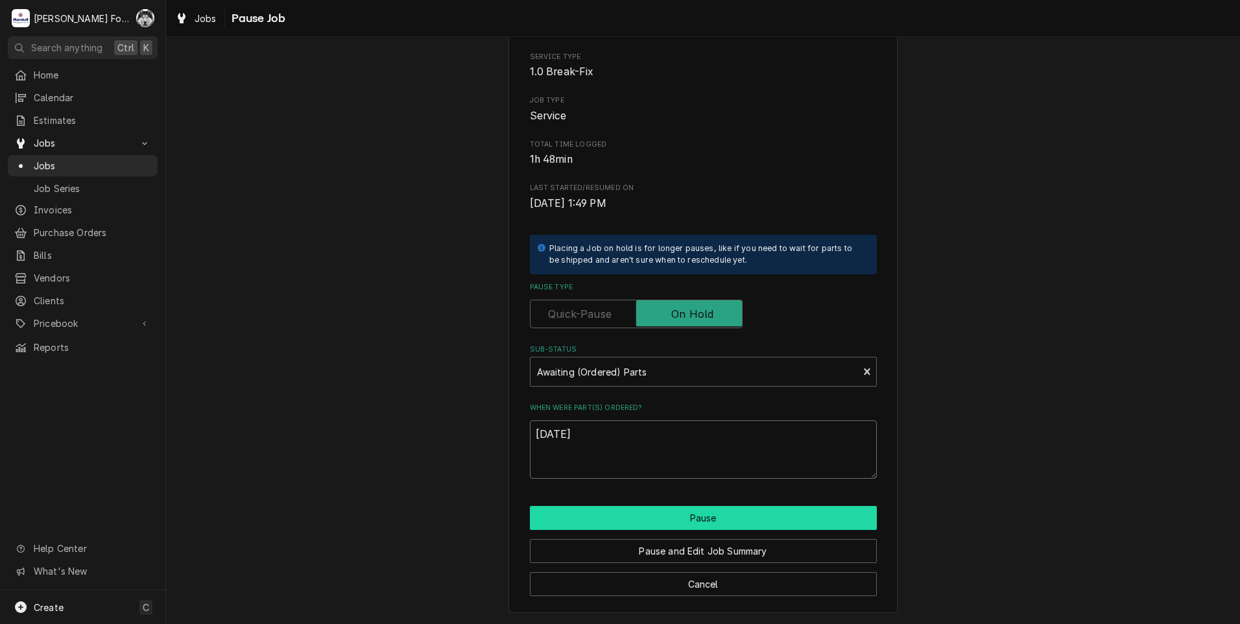
type textarea "10/8/2025"
click at [659, 519] on button "Pause" at bounding box center [703, 518] width 347 height 24
type textarea "x"
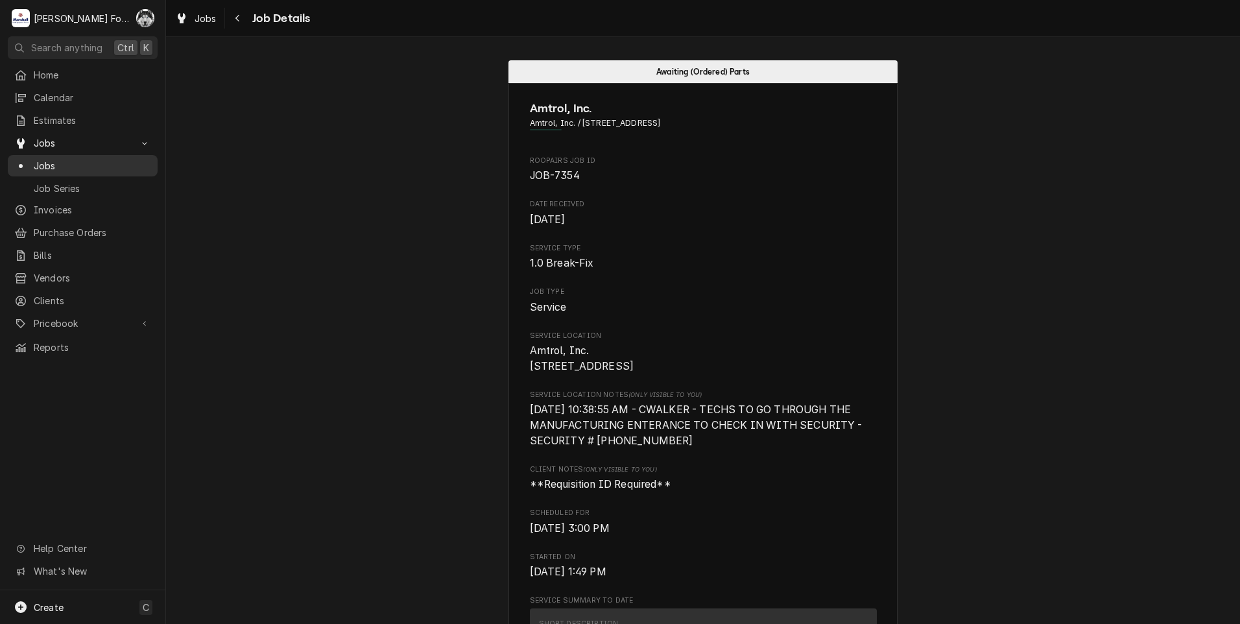
click at [32, 162] on div "Jobs" at bounding box center [82, 166] width 137 height 14
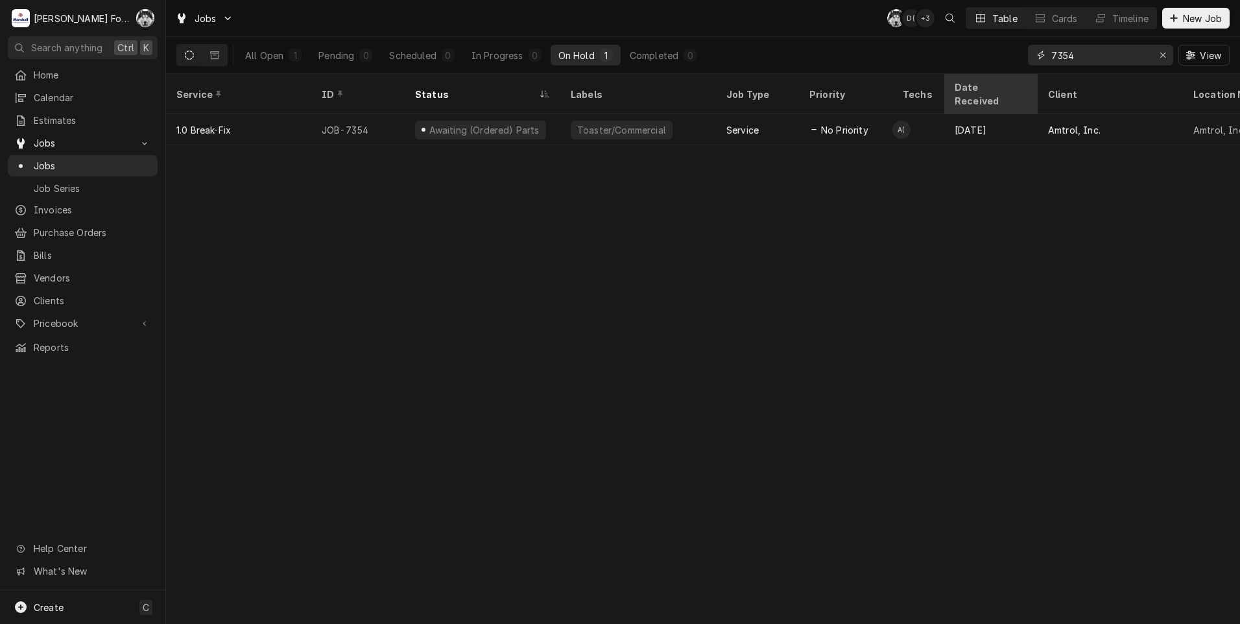
drag, startPoint x: 1094, startPoint y: 62, endPoint x: 972, endPoint y: 74, distance: 123.1
click at [976, 76] on div "Jobs C( D( + 3 Table Cards Timeline New Job All Open 1 Pending 0 Scheduled 0 In…" at bounding box center [703, 312] width 1074 height 624
type input "7"
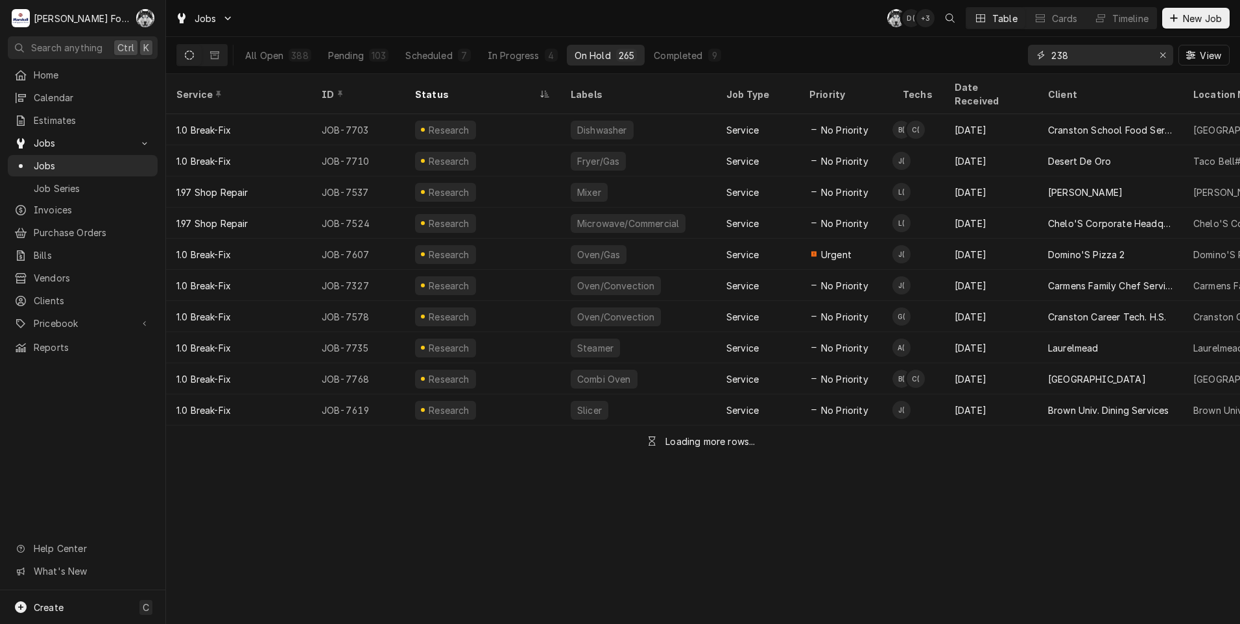
type input "238"
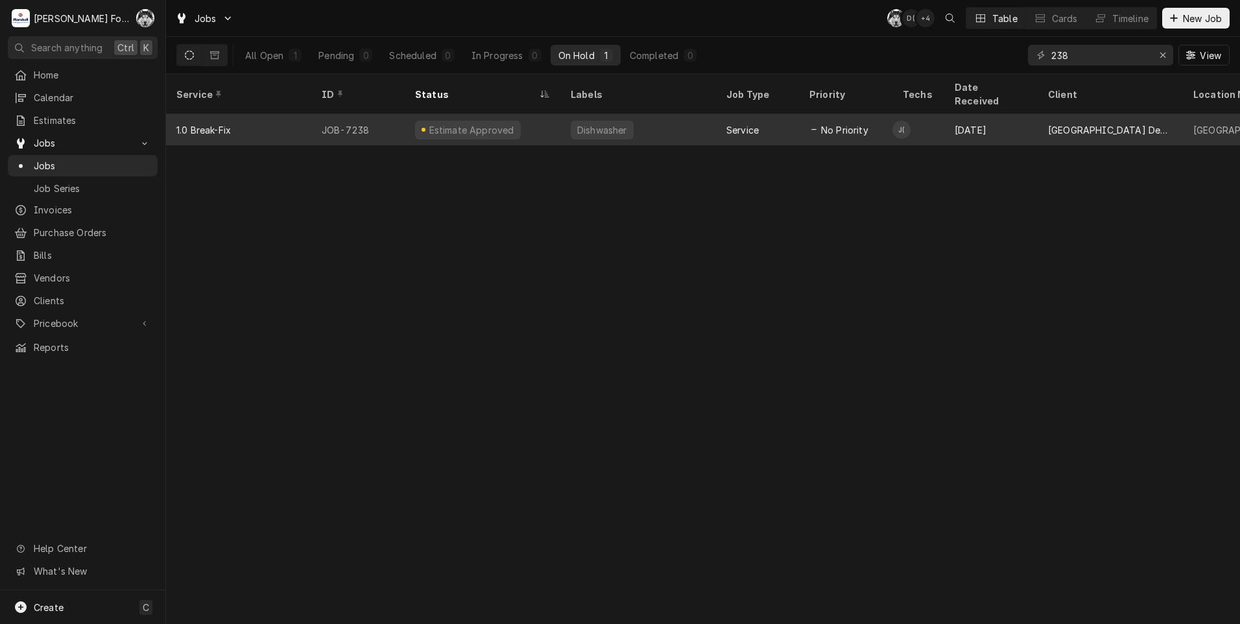
click at [536, 117] on div "Estimate Approved" at bounding box center [483, 129] width 156 height 31
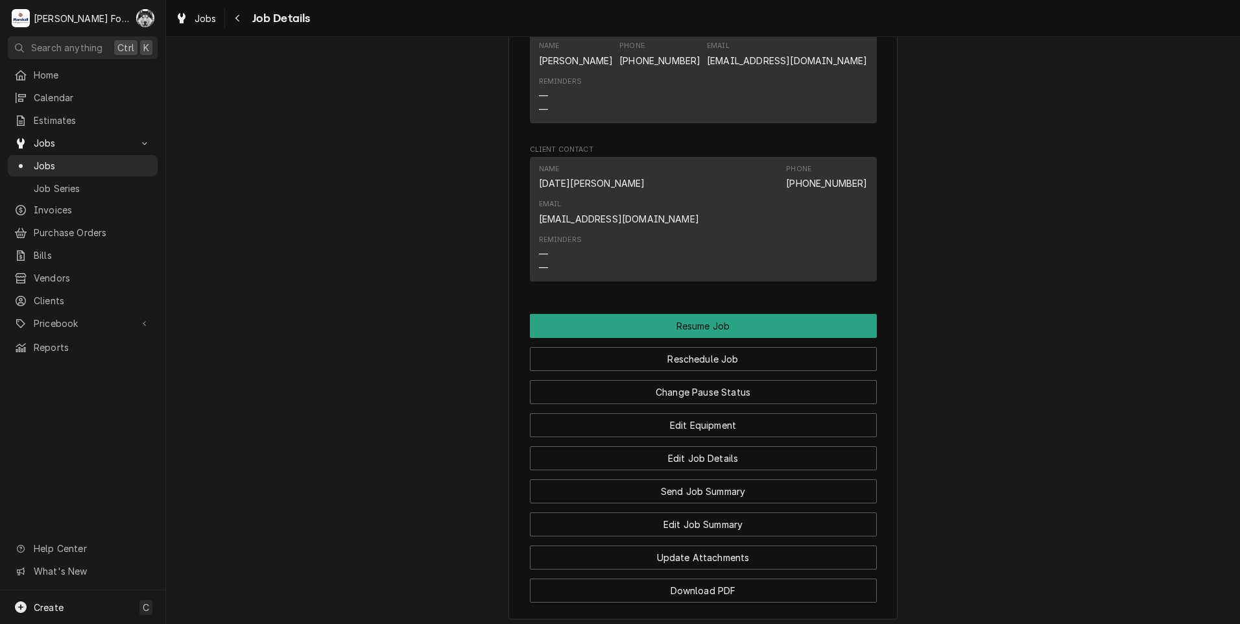
scroll to position [1405, 0]
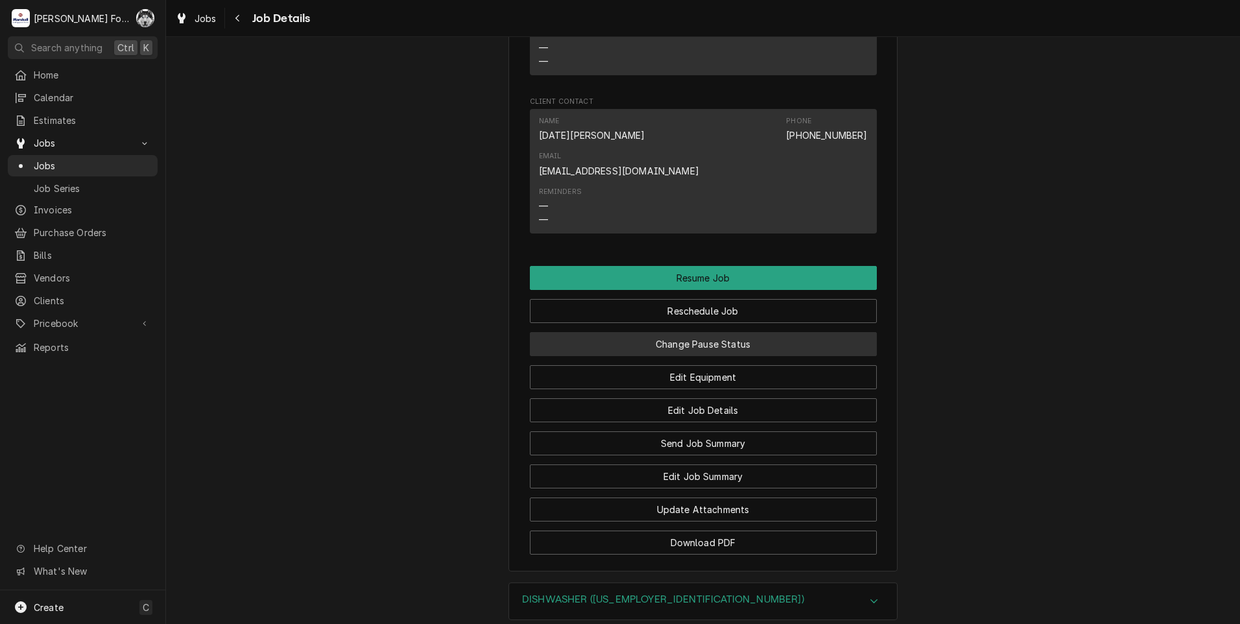
click at [606, 332] on button "Change Pause Status" at bounding box center [703, 344] width 347 height 24
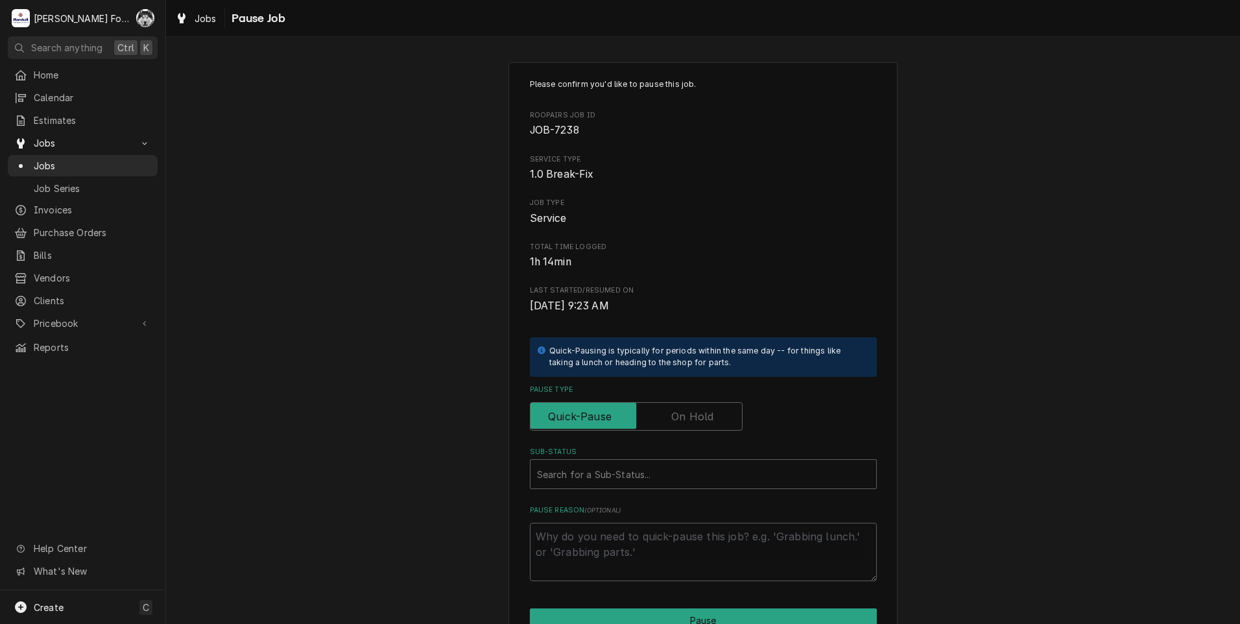
click at [674, 418] on label "Pause Type" at bounding box center [636, 416] width 213 height 29
click at [674, 418] on input "Pause Type" at bounding box center [636, 416] width 201 height 29
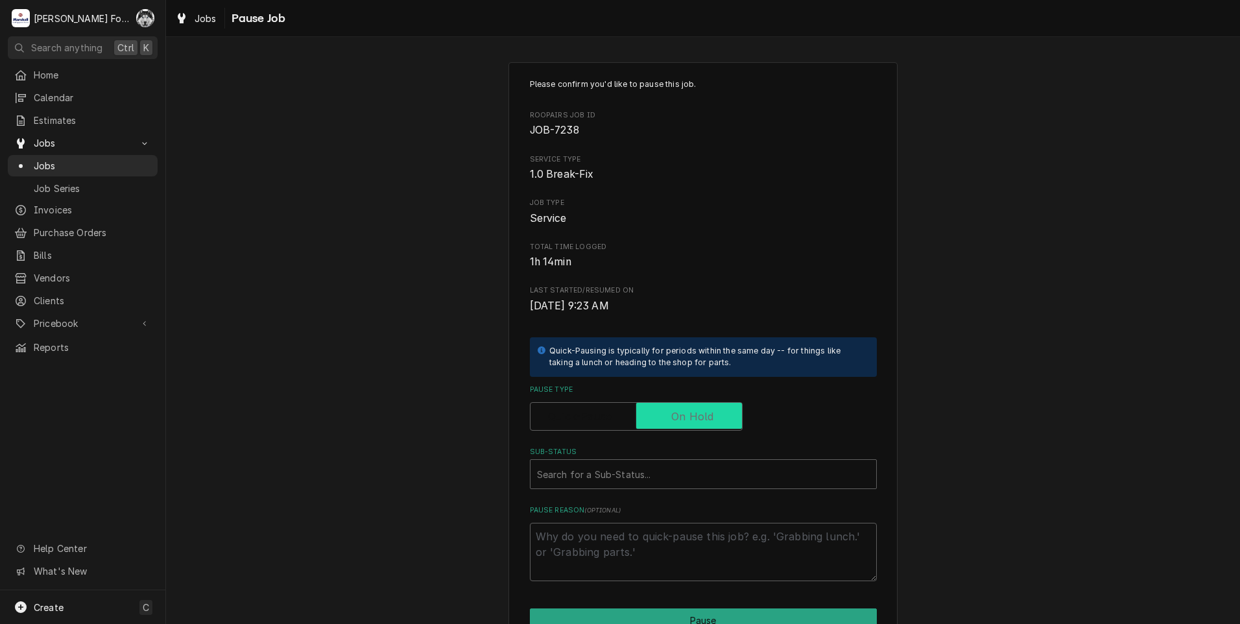
checkbox input "true"
click at [638, 479] on div "Sub-Status" at bounding box center [703, 473] width 333 height 23
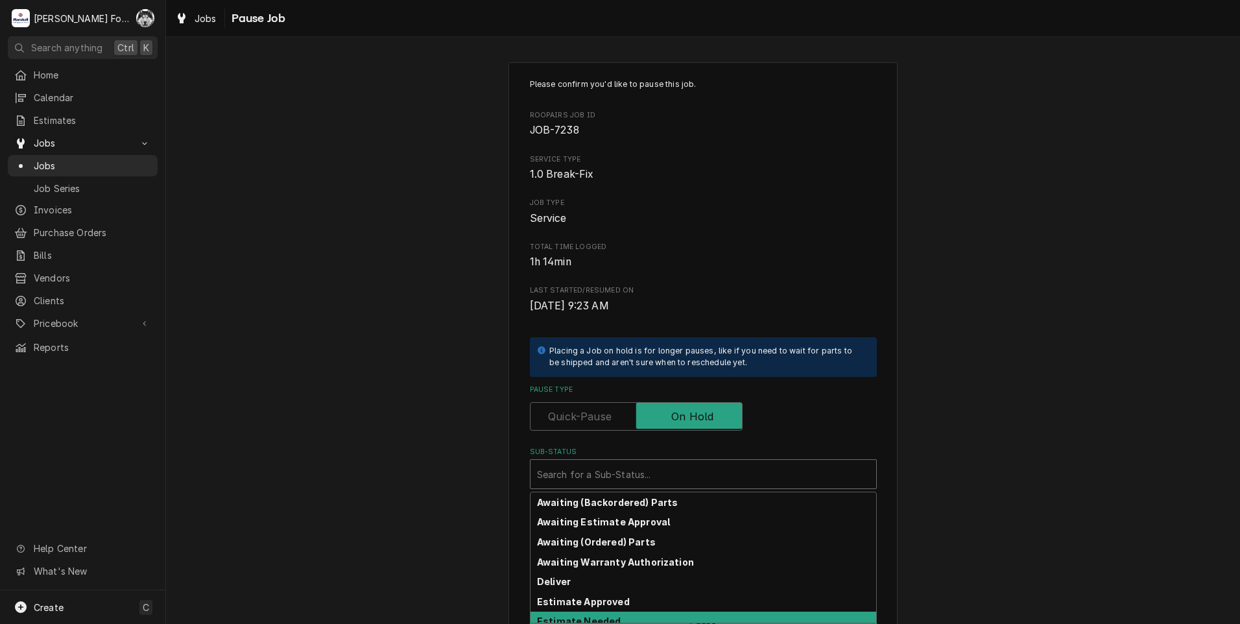
click at [587, 622] on strong "Estimate Needed" at bounding box center [579, 620] width 84 height 11
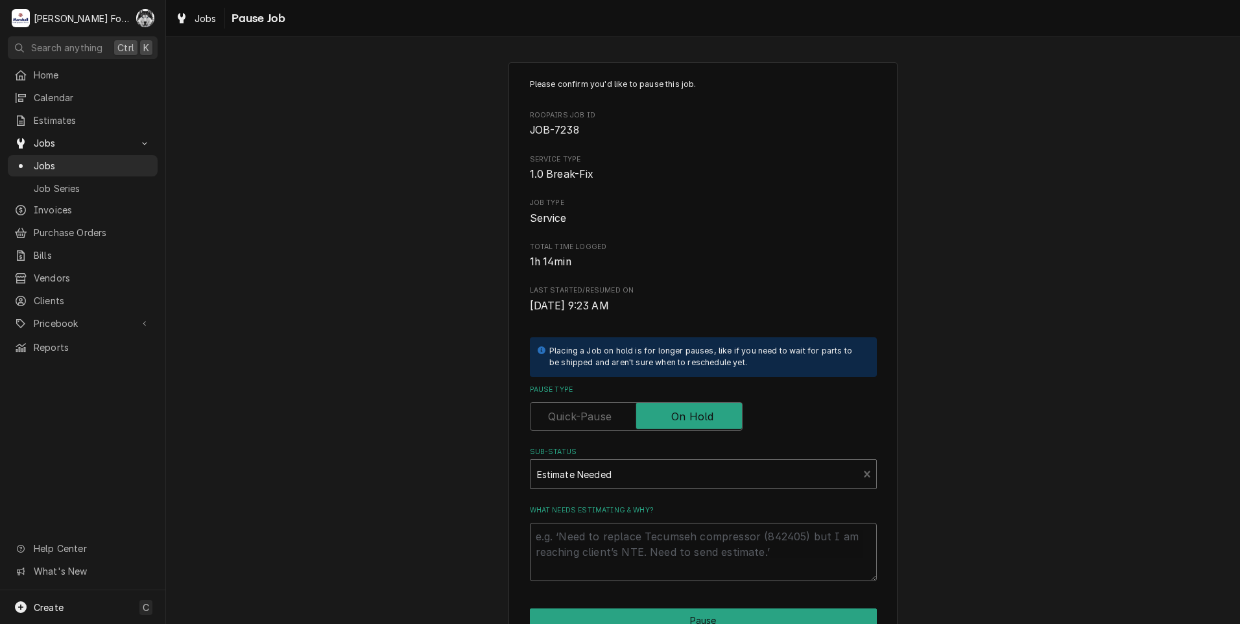
click at [584, 552] on textarea "What needs estimating & why?" at bounding box center [703, 552] width 347 height 58
type textarea "x"
type textarea "P"
type textarea "x"
type textarea "PA"
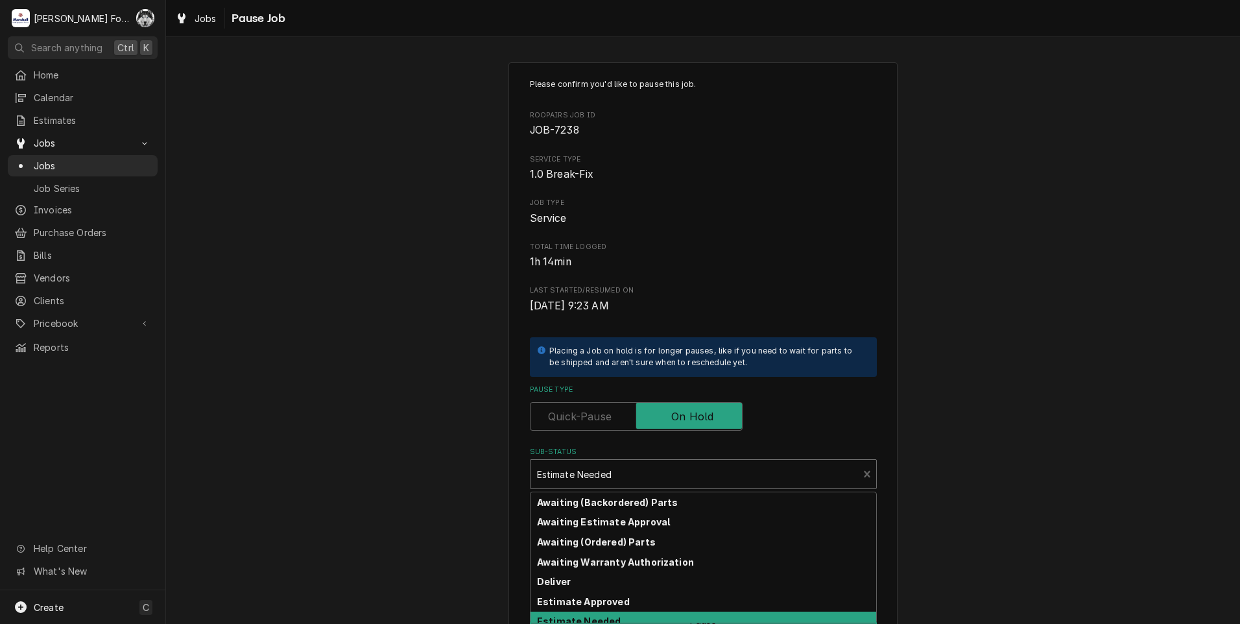
click at [676, 467] on div "Sub-Status" at bounding box center [694, 473] width 315 height 23
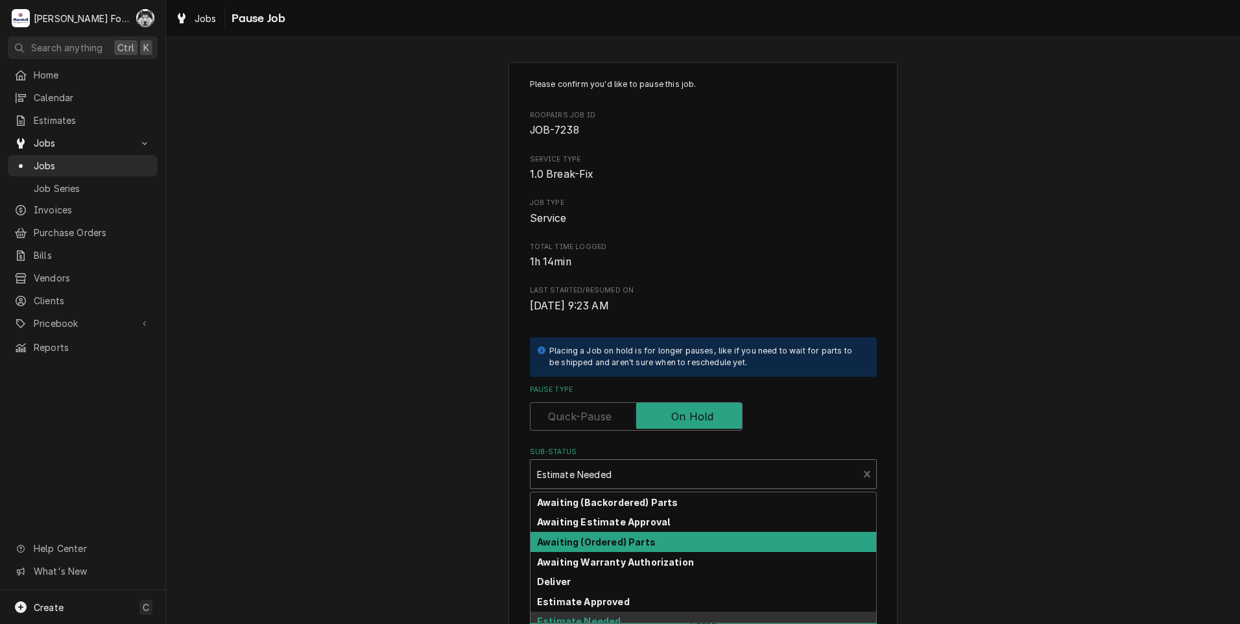
click at [650, 540] on div "Awaiting (Ordered) Parts" at bounding box center [703, 542] width 346 height 20
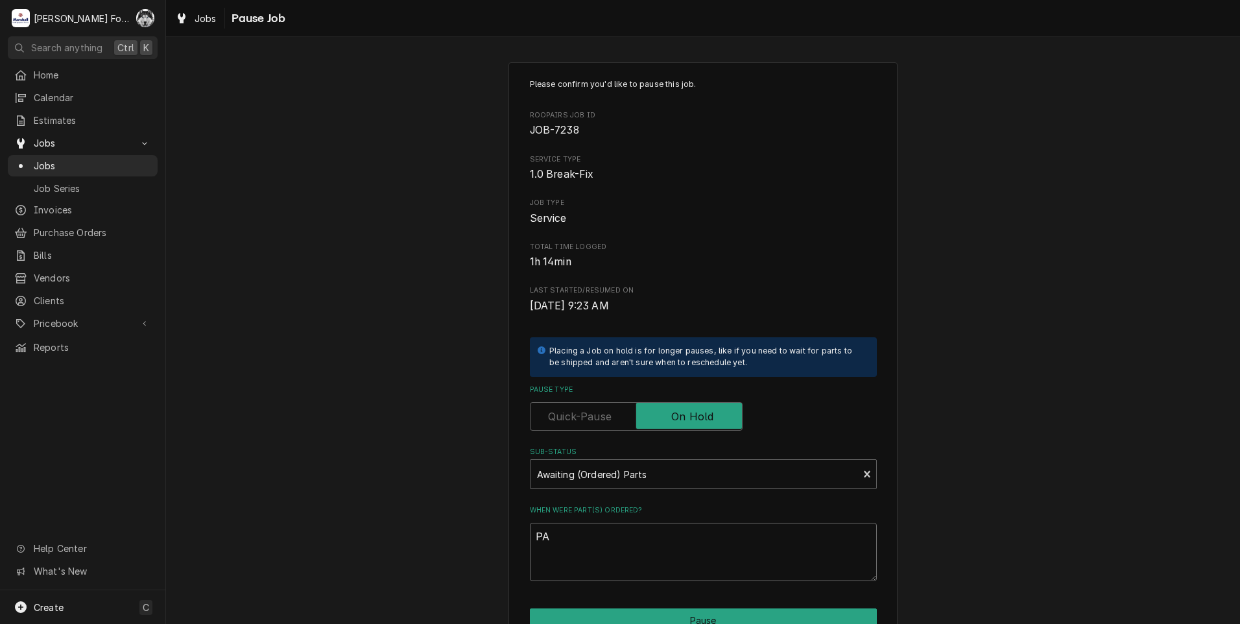
drag, startPoint x: 582, startPoint y: 541, endPoint x: 465, endPoint y: 542, distance: 116.1
click at [465, 542] on div "Please confirm you'd like to pause this job. Roopairs Job ID JOB-7238 Service T…" at bounding box center [703, 389] width 1074 height 676
type textarea "x"
type textarea "1"
type textarea "x"
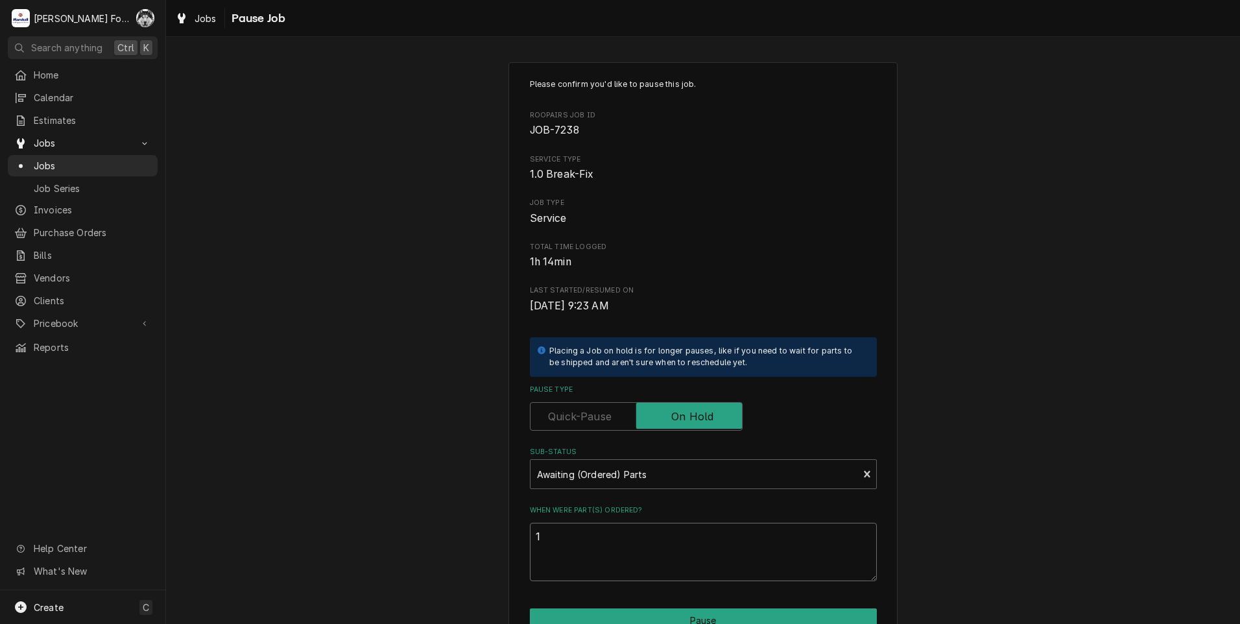
type textarea "10"
type textarea "x"
type textarea "10/"
type textarea "x"
type textarea "10/8"
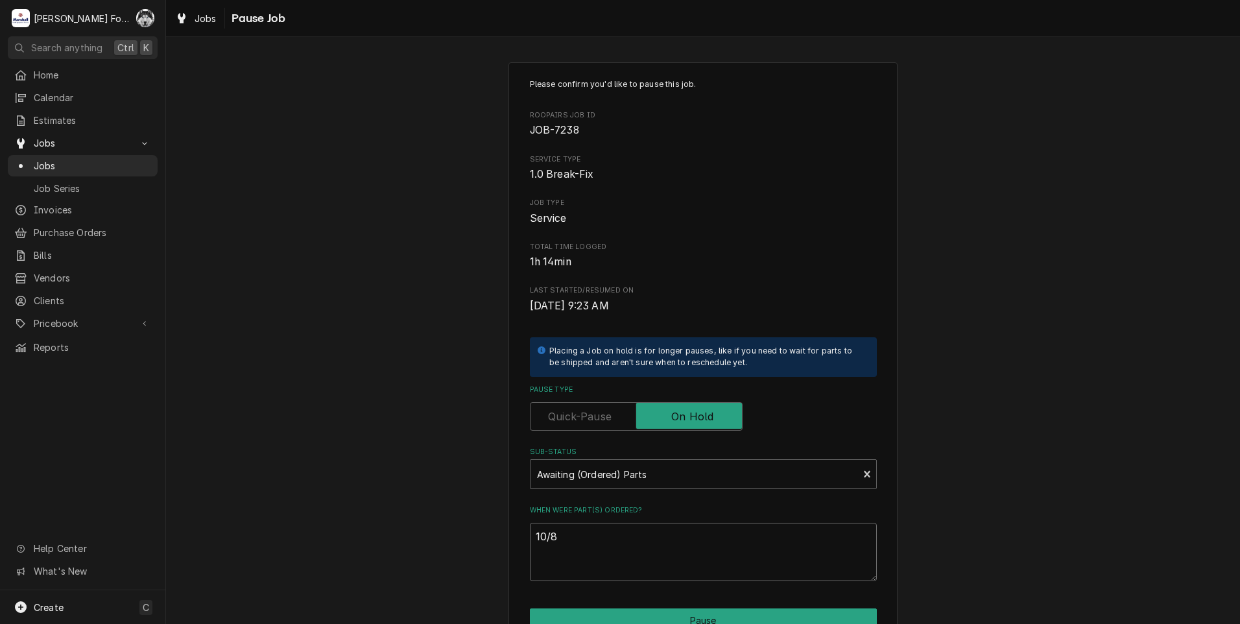
type textarea "x"
type textarea "10/8/"
type textarea "x"
type textarea "10/8/2"
type textarea "x"
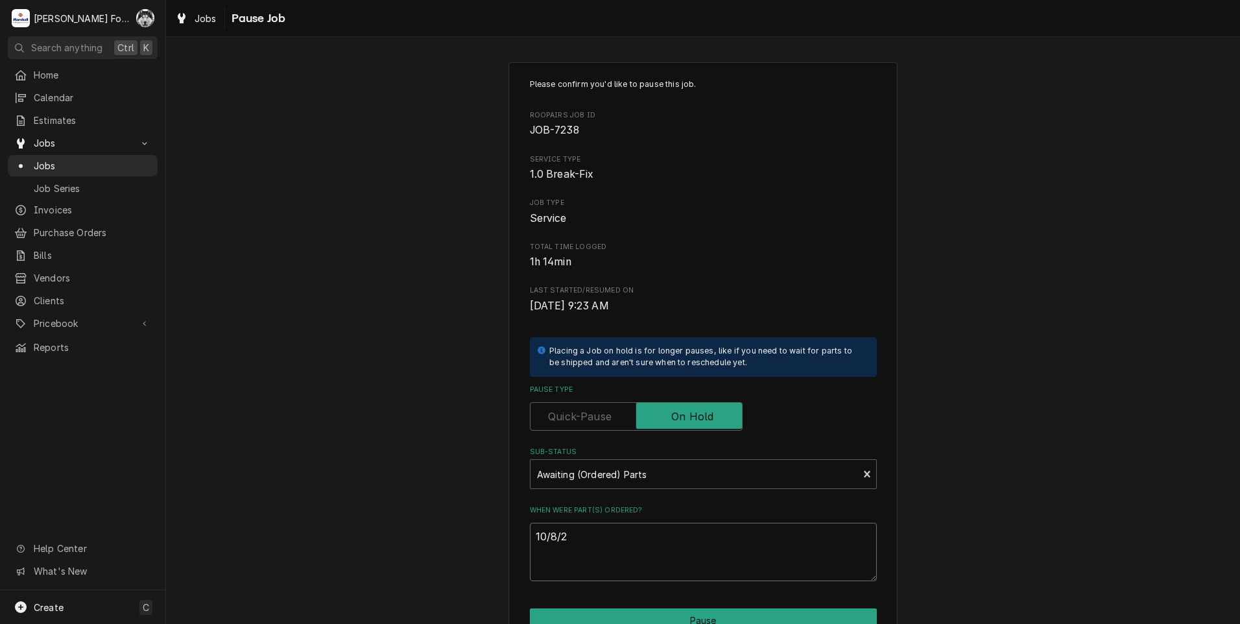
type textarea "10/8/20"
type textarea "x"
type textarea "10/8/202"
type textarea "x"
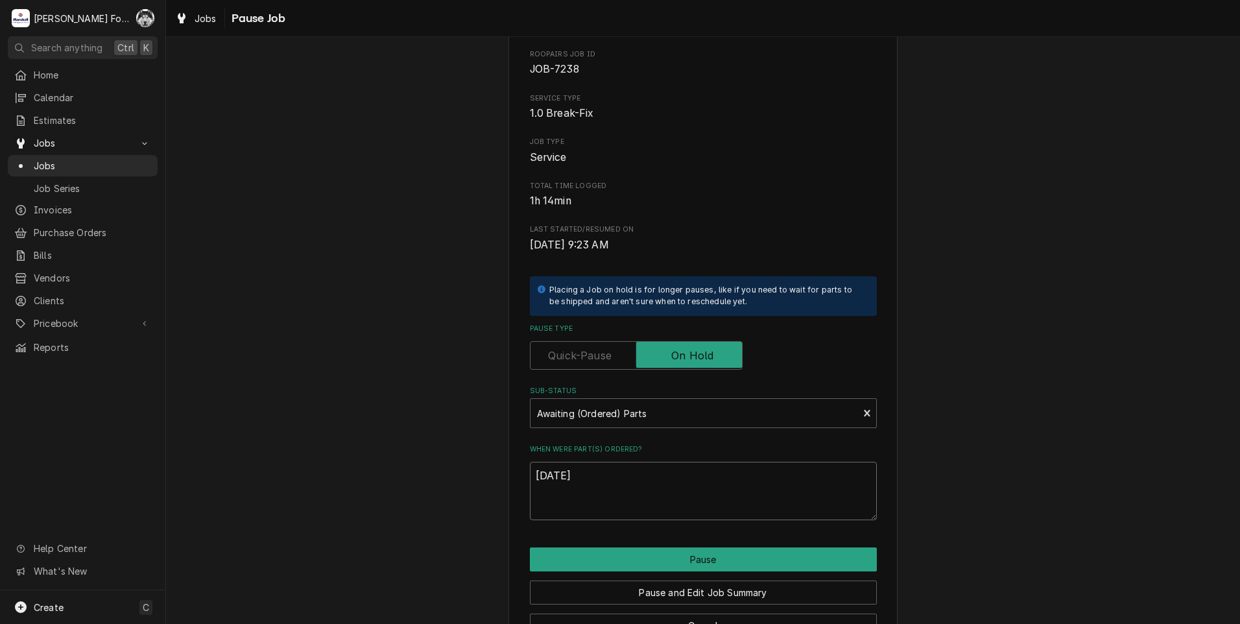
scroll to position [102, 0]
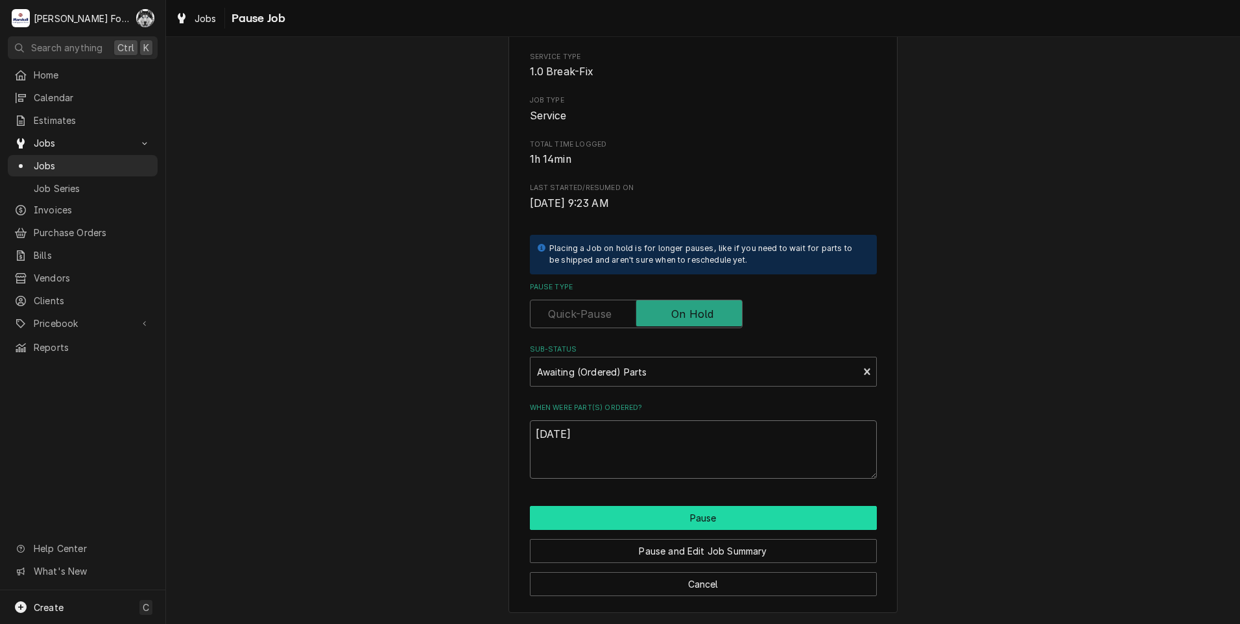
type textarea "[DATE]"
click at [604, 518] on button "Pause" at bounding box center [703, 518] width 347 height 24
type textarea "x"
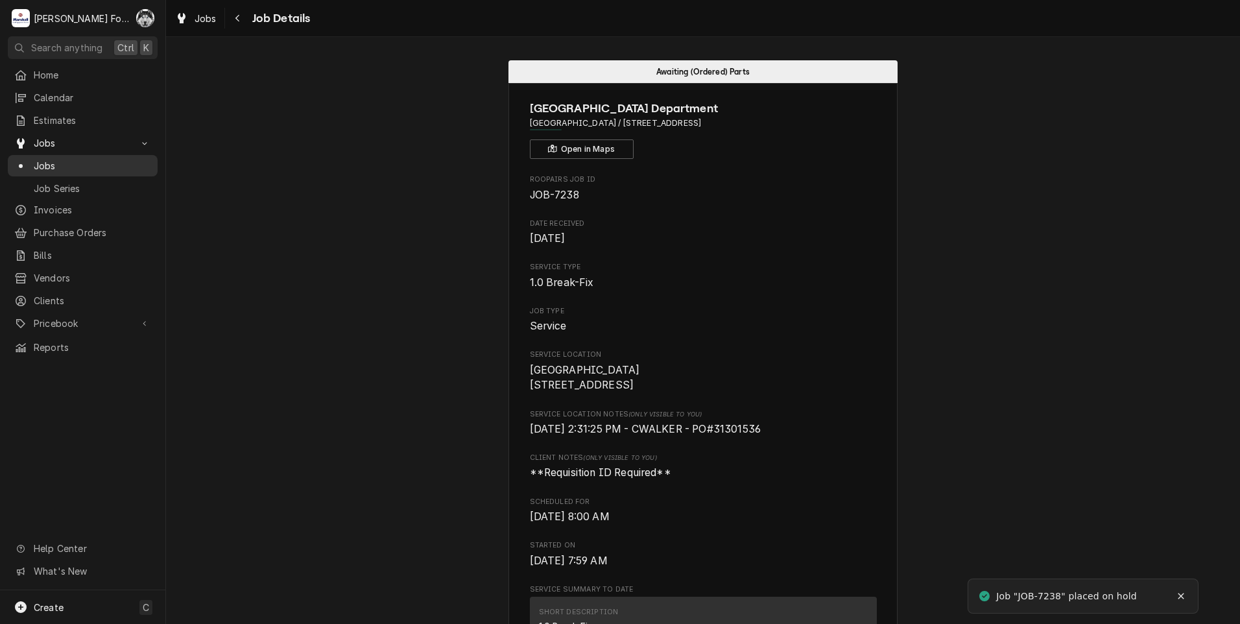
click at [26, 161] on div "Dynamic Content Wrapper" at bounding box center [20, 165] width 13 height 13
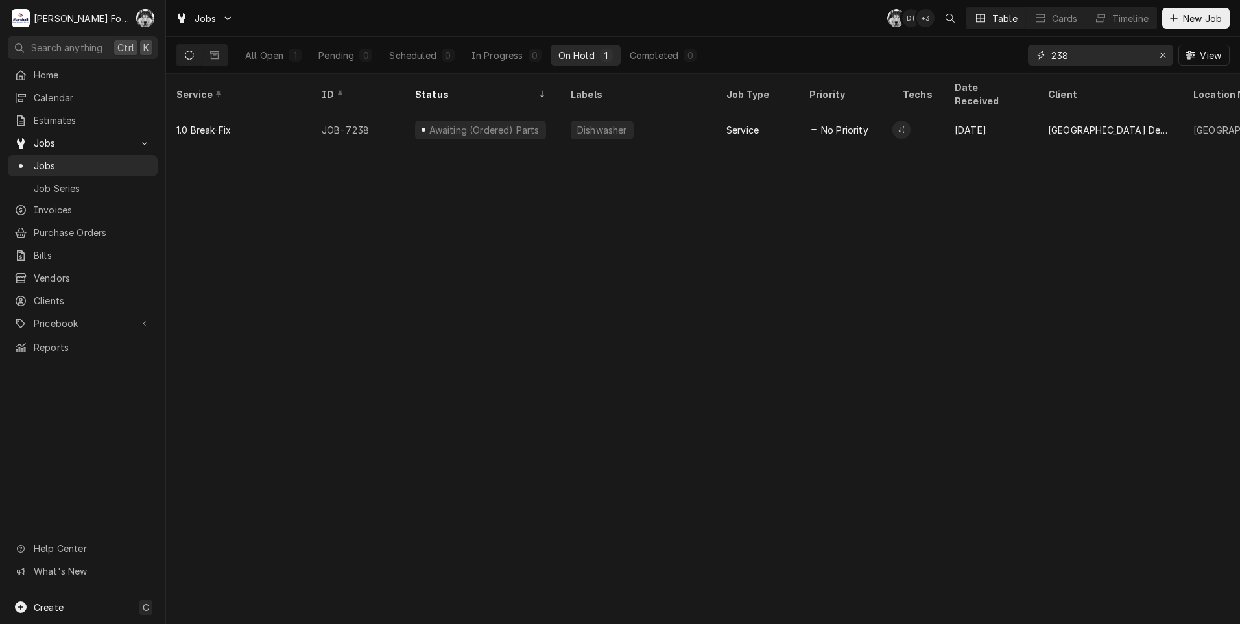
drag, startPoint x: 965, startPoint y: 61, endPoint x: 888, endPoint y: 63, distance: 76.5
click at [891, 63] on div "All Open 1 Pending 0 Scheduled 0 In Progress 0 On Hold 1 Completed 0 238 View" at bounding box center [702, 55] width 1053 height 36
type input "7"
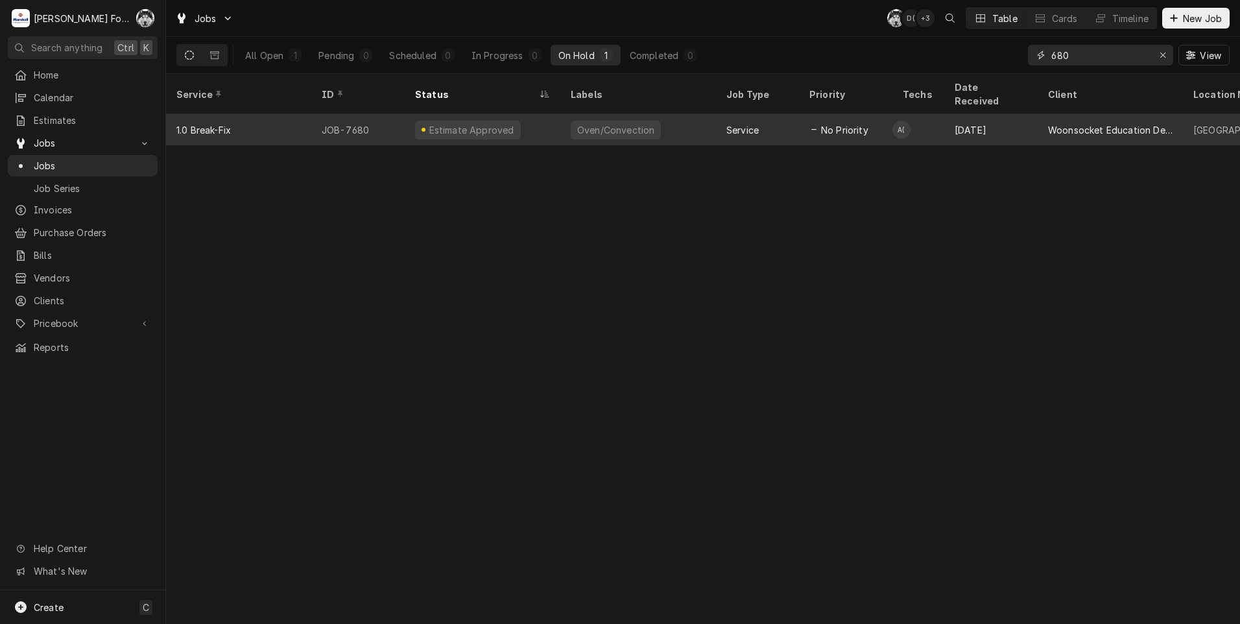
type input "680"
click at [607, 121] on div "Oven/Convection" at bounding box center [616, 130] width 90 height 19
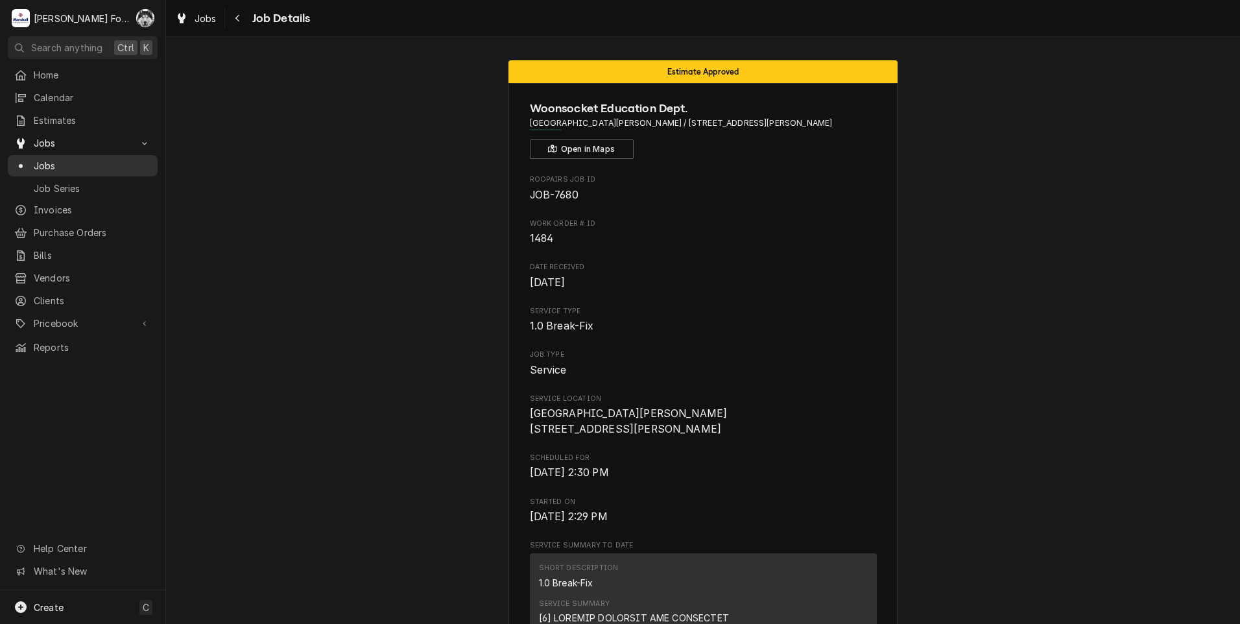
click at [39, 163] on span "Jobs" at bounding box center [92, 166] width 117 height 14
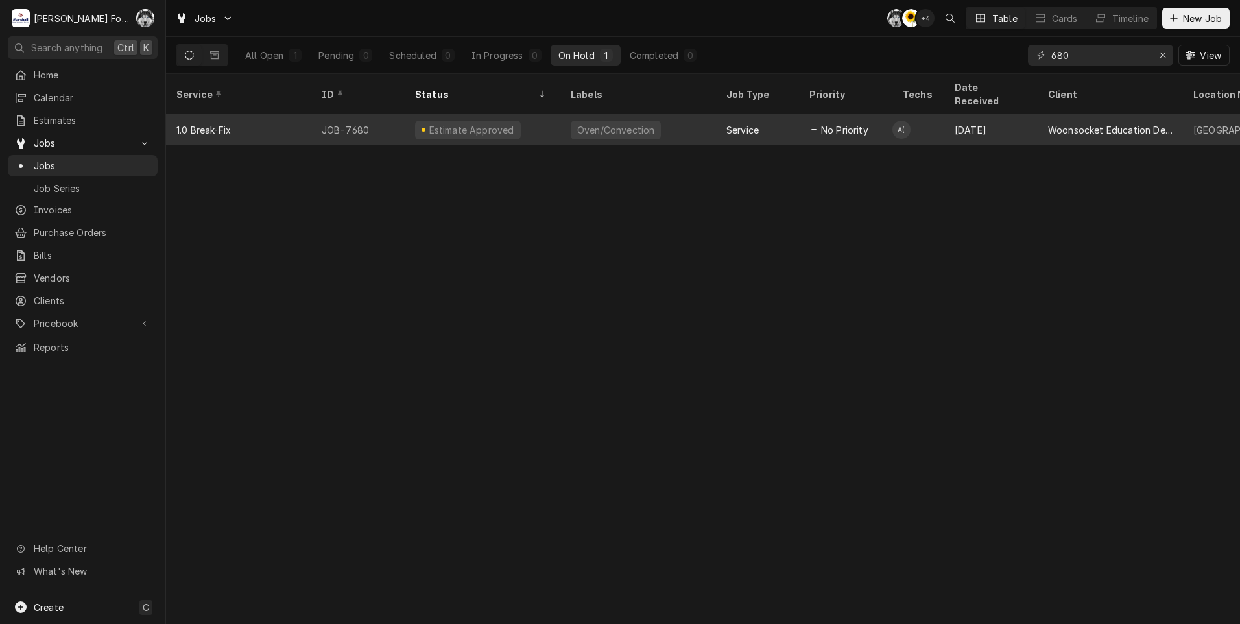
click at [576, 124] on div "Oven/Convection" at bounding box center [638, 129] width 156 height 31
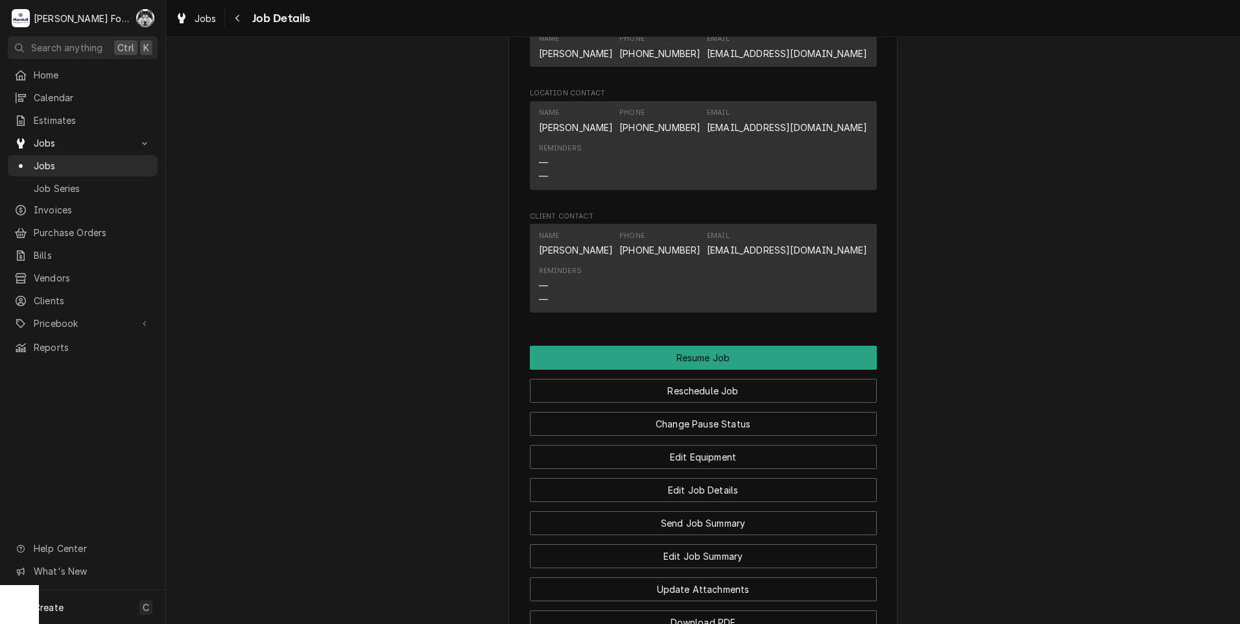
scroll to position [1188, 0]
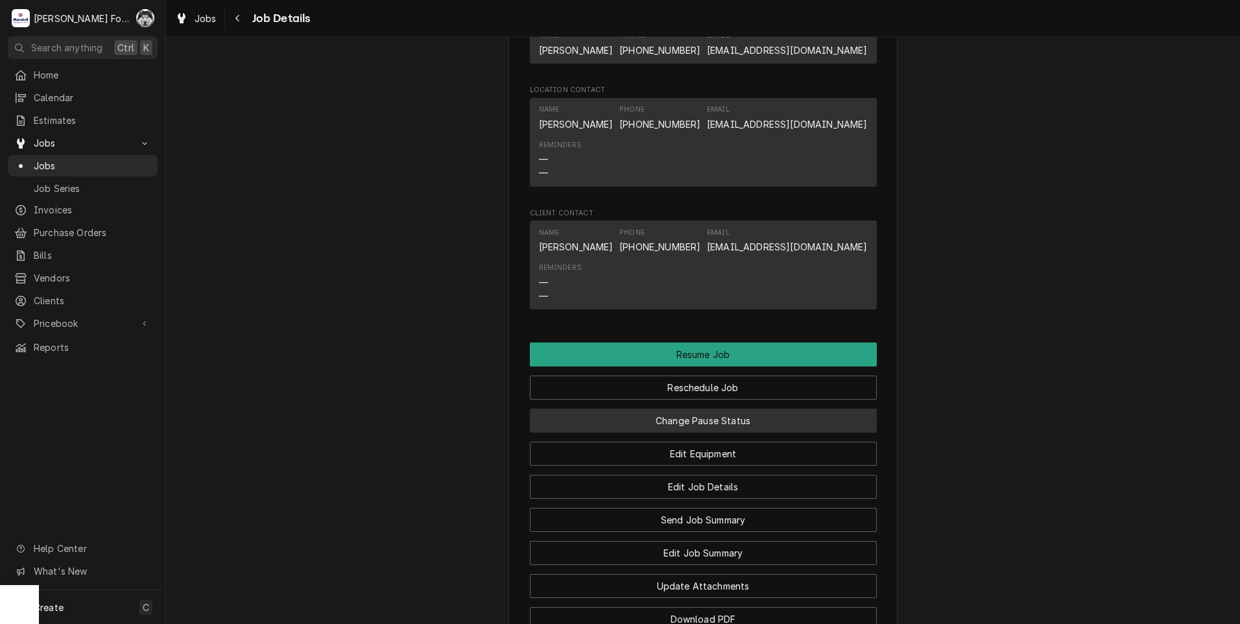
click at [654, 432] on button "Change Pause Status" at bounding box center [703, 420] width 347 height 24
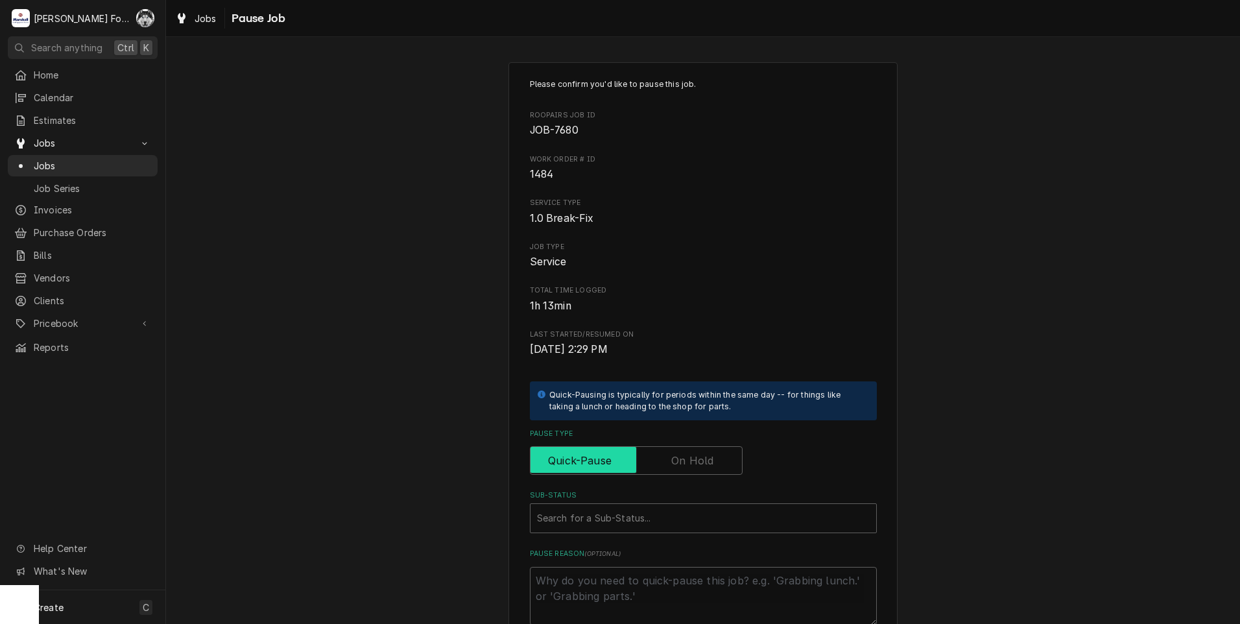
click at [655, 454] on input "Pause Type" at bounding box center [636, 460] width 201 height 29
checkbox input "true"
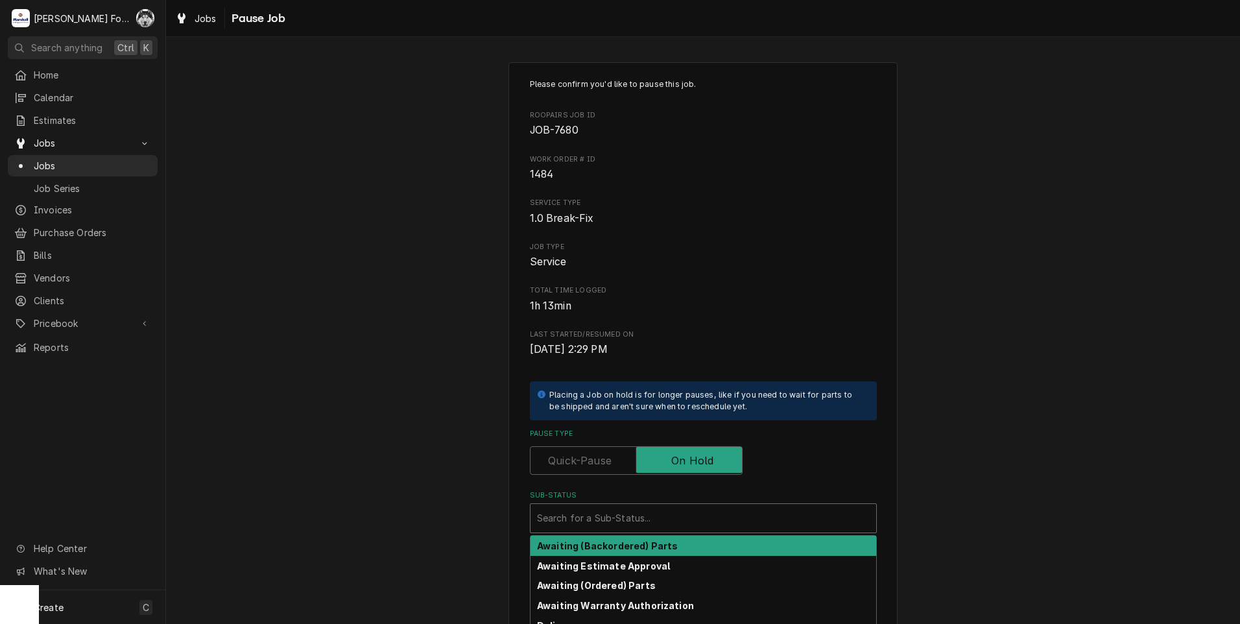
click at [628, 531] on div "Search for a Sub-Status..." at bounding box center [703, 518] width 346 height 29
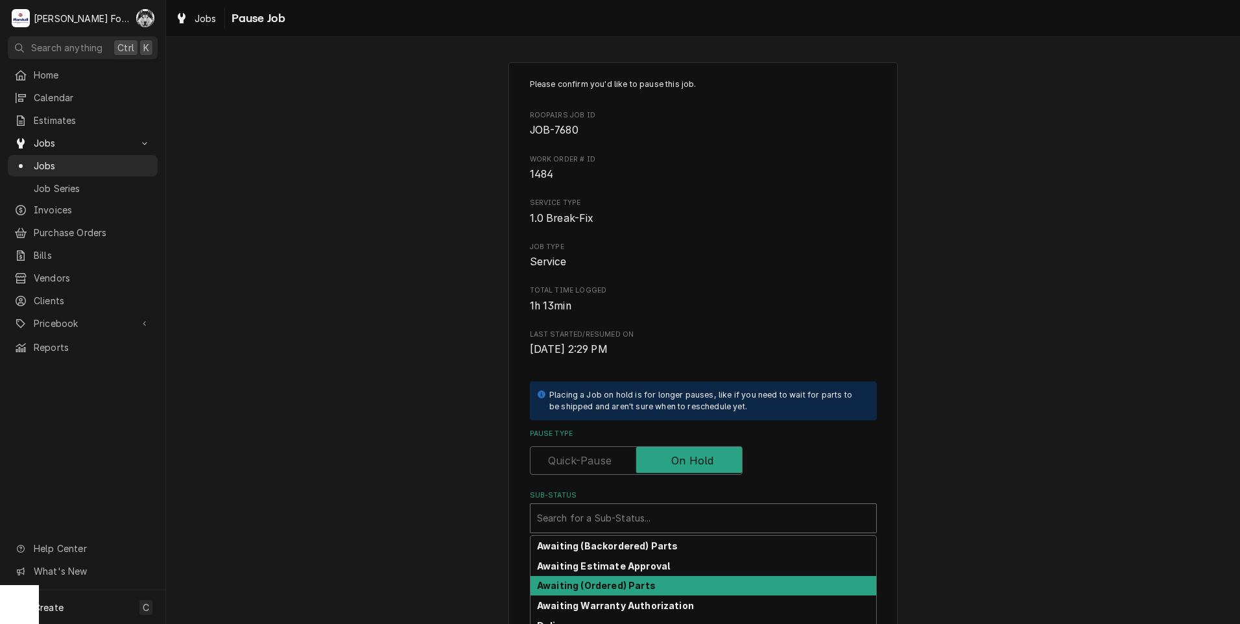
click at [618, 583] on strong "Awaiting (Ordered) Parts" at bounding box center [596, 585] width 119 height 11
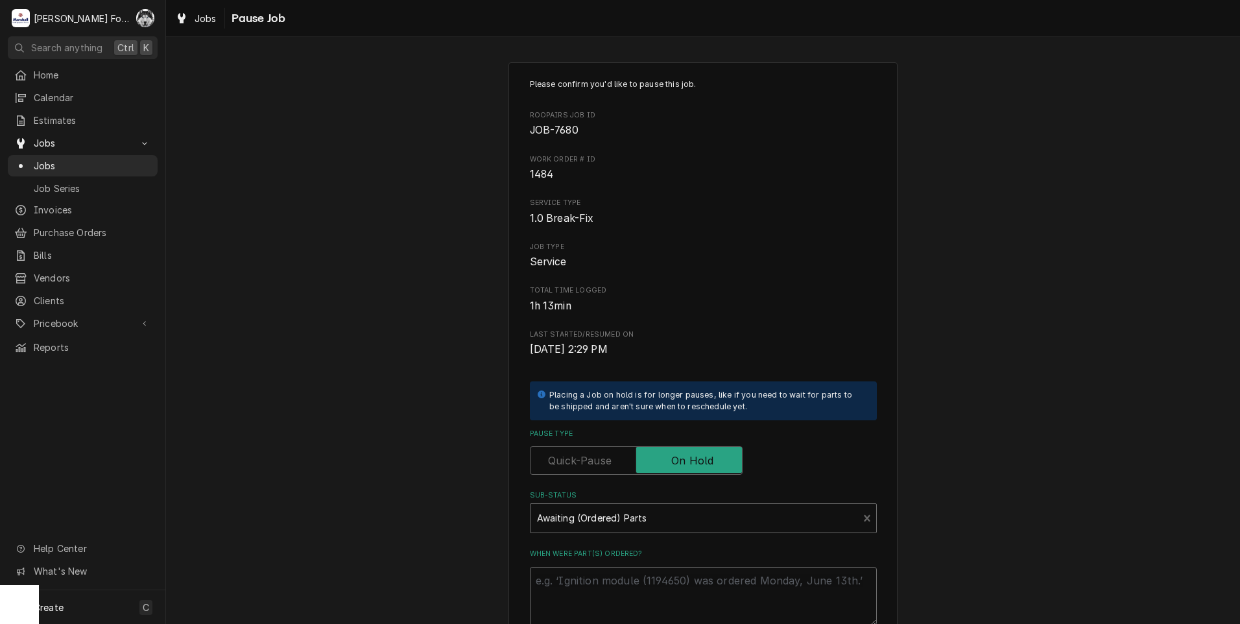
click at [613, 567] on textarea "When were part(s) ordered?" at bounding box center [703, 596] width 347 height 58
paste textarea "1178976"
type textarea "x"
type textarea "1178976"
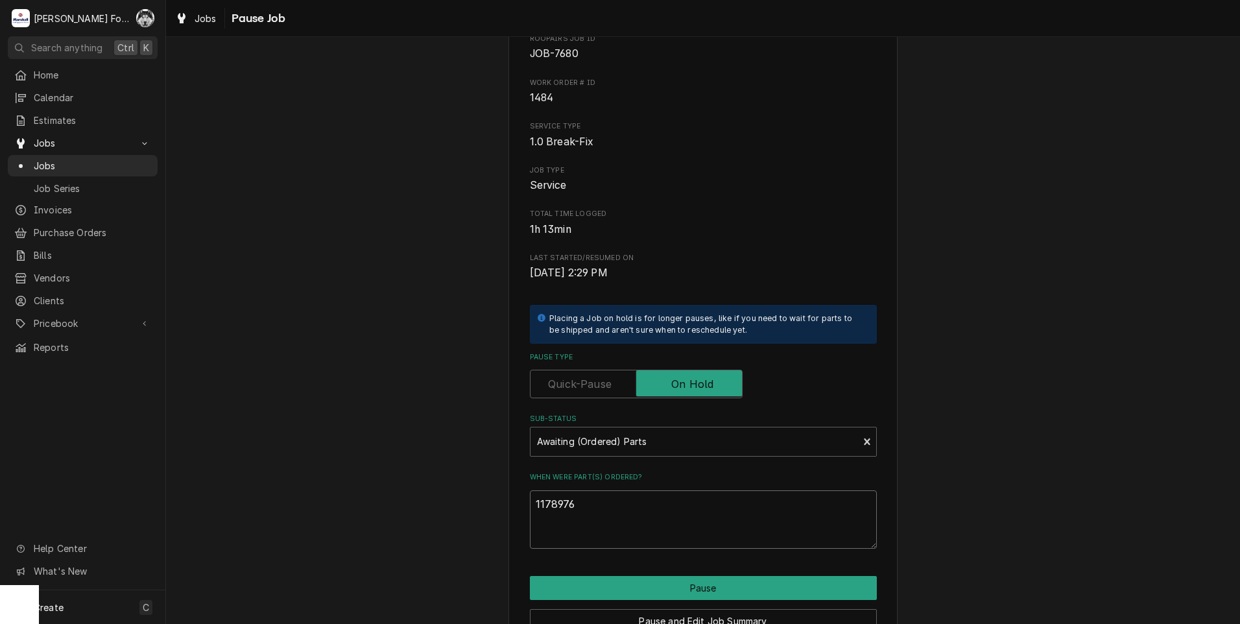
scroll to position [147, 0]
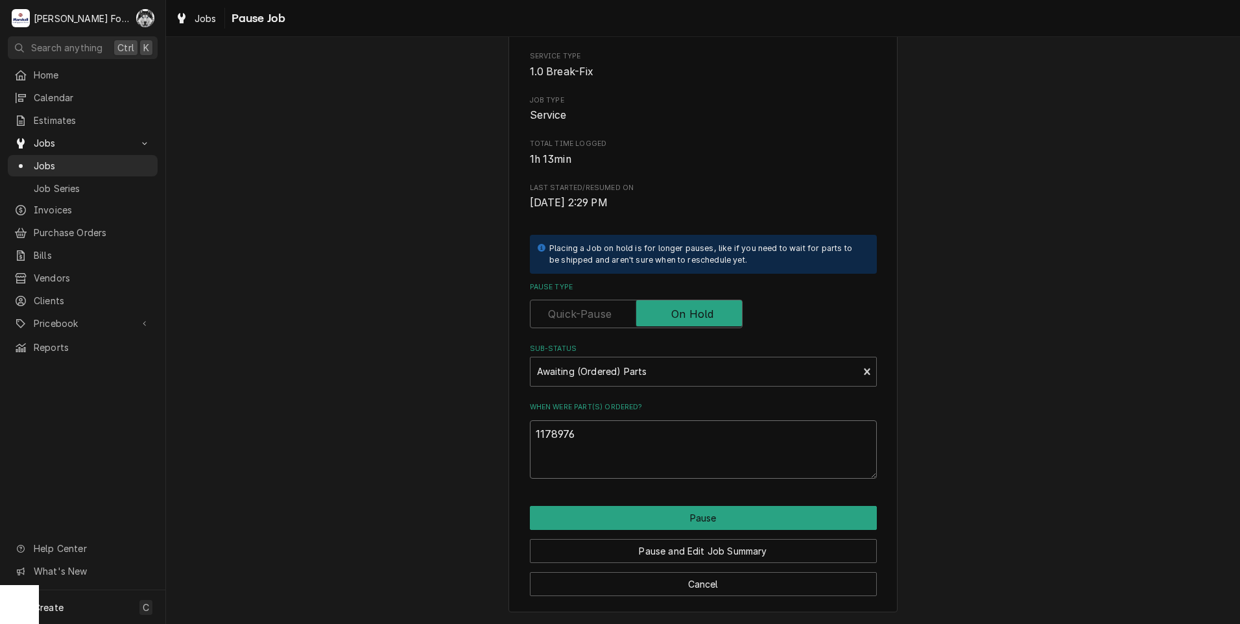
drag, startPoint x: 580, startPoint y: 438, endPoint x: 378, endPoint y: 436, distance: 201.6
click at [412, 459] on div "Please confirm you'd like to pause this job. Roopairs Job ID JOB-7680 Work orde…" at bounding box center [703, 264] width 1074 height 720
type textarea "x"
type textarea "1"
type textarea "x"
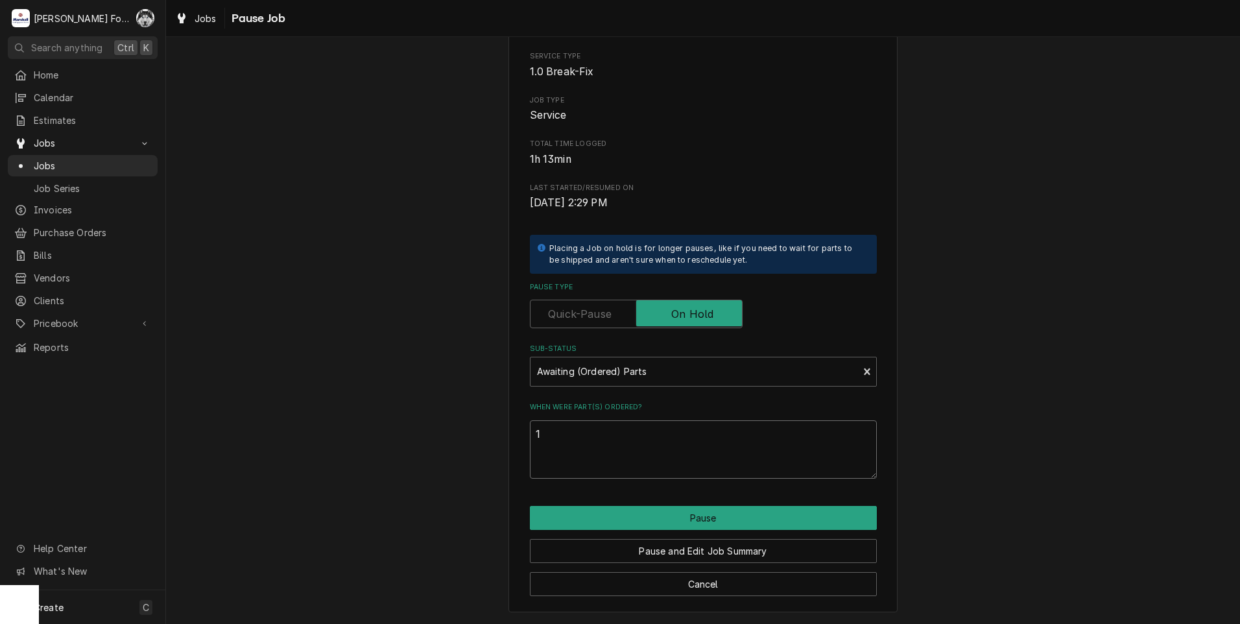
type textarea "10"
type textarea "x"
type textarea "10/"
type textarea "x"
type textarea "10/8"
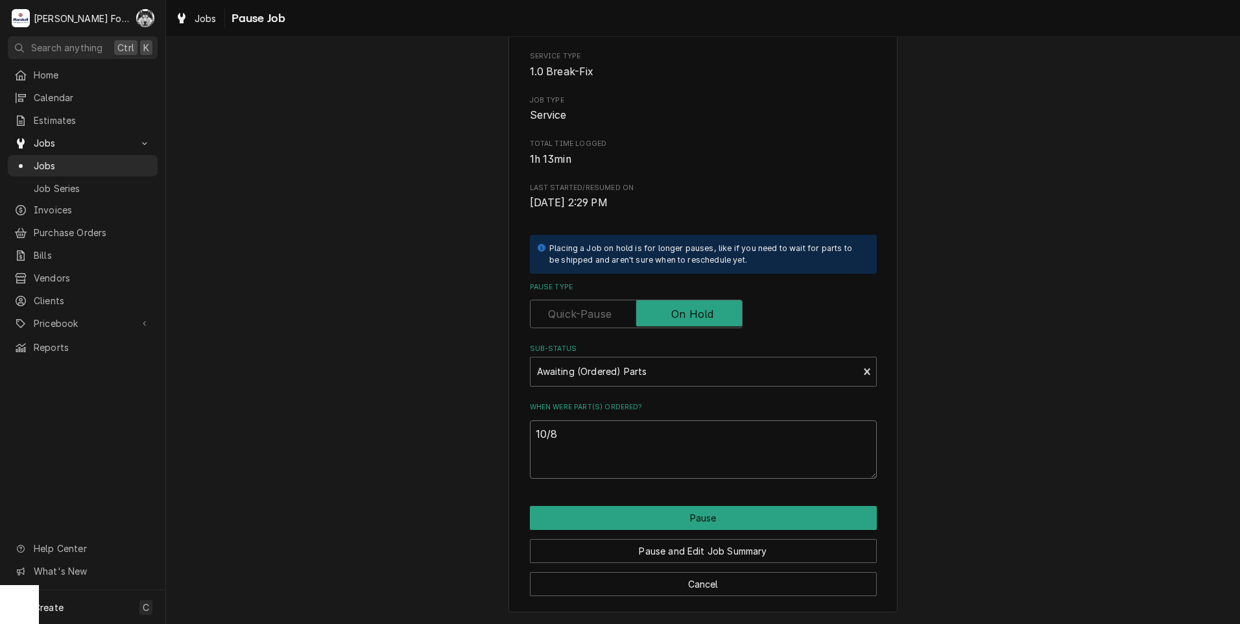
type textarea "x"
type textarea "10/8/"
type textarea "x"
type textarea "10/8/2"
type textarea "x"
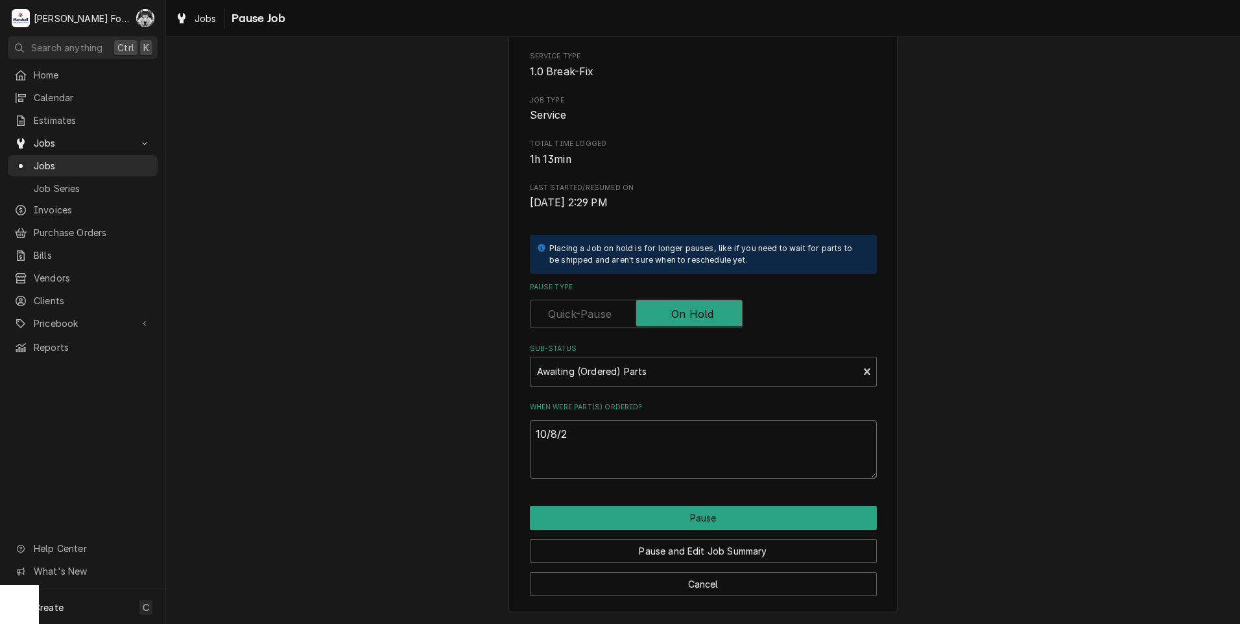
type textarea "10/8/20"
type textarea "x"
type textarea "10/8/202"
type textarea "x"
drag, startPoint x: 591, startPoint y: 445, endPoint x: 437, endPoint y: 440, distance: 154.4
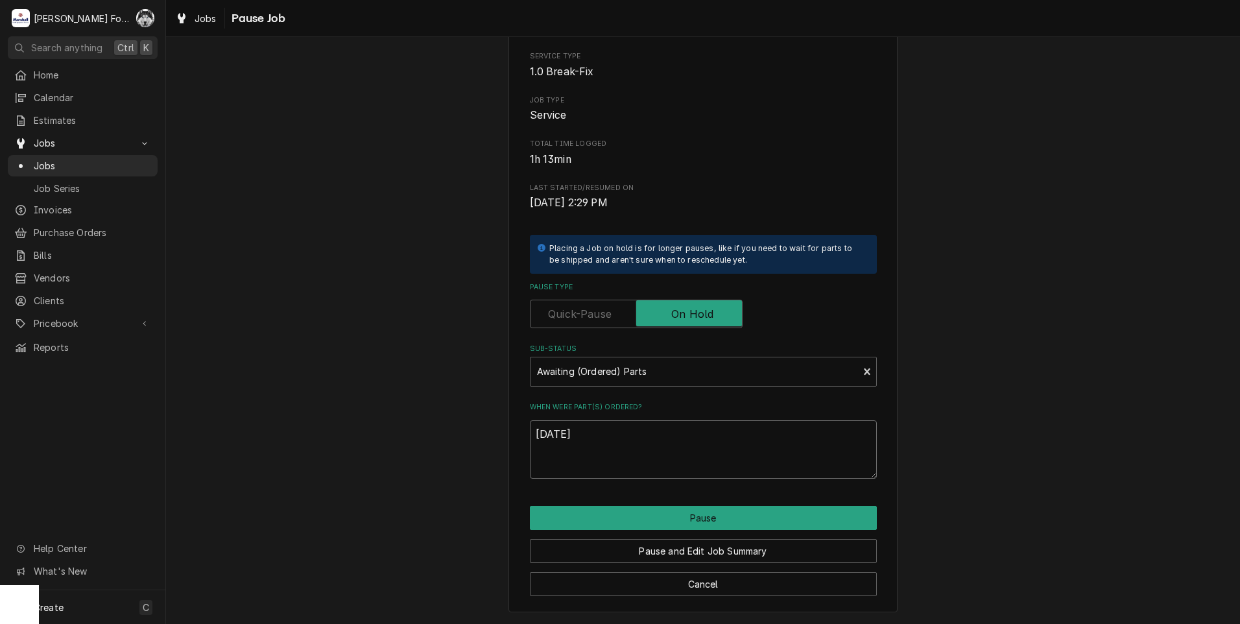
click at [432, 441] on div "Please confirm you'd like to pause this job. Roopairs Job ID JOB-7680 Work orde…" at bounding box center [703, 264] width 1074 height 720
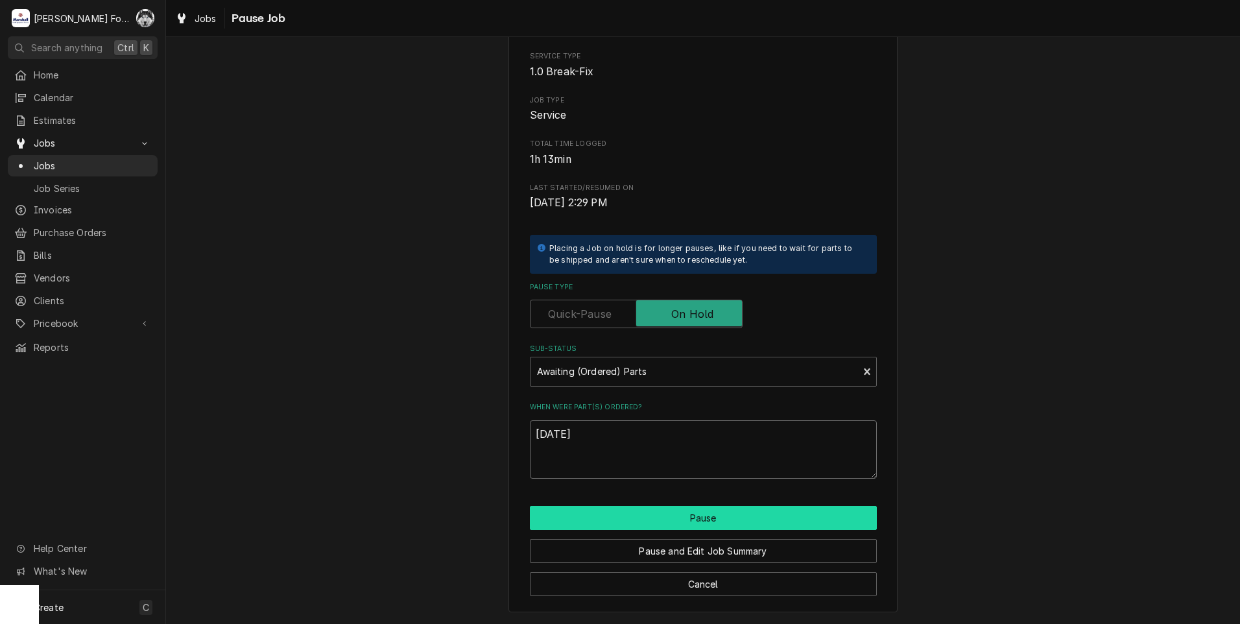
type textarea "[DATE]"
click at [641, 523] on button "Pause" at bounding box center [703, 518] width 347 height 24
type textarea "x"
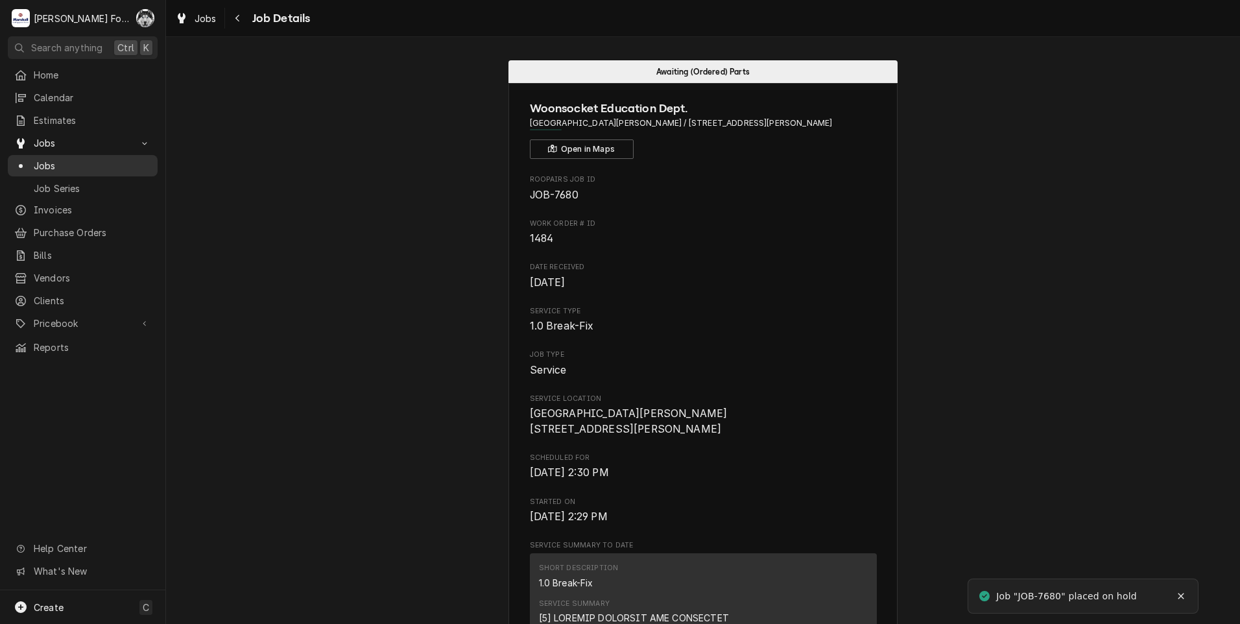
click at [47, 160] on span "Jobs" at bounding box center [92, 166] width 117 height 14
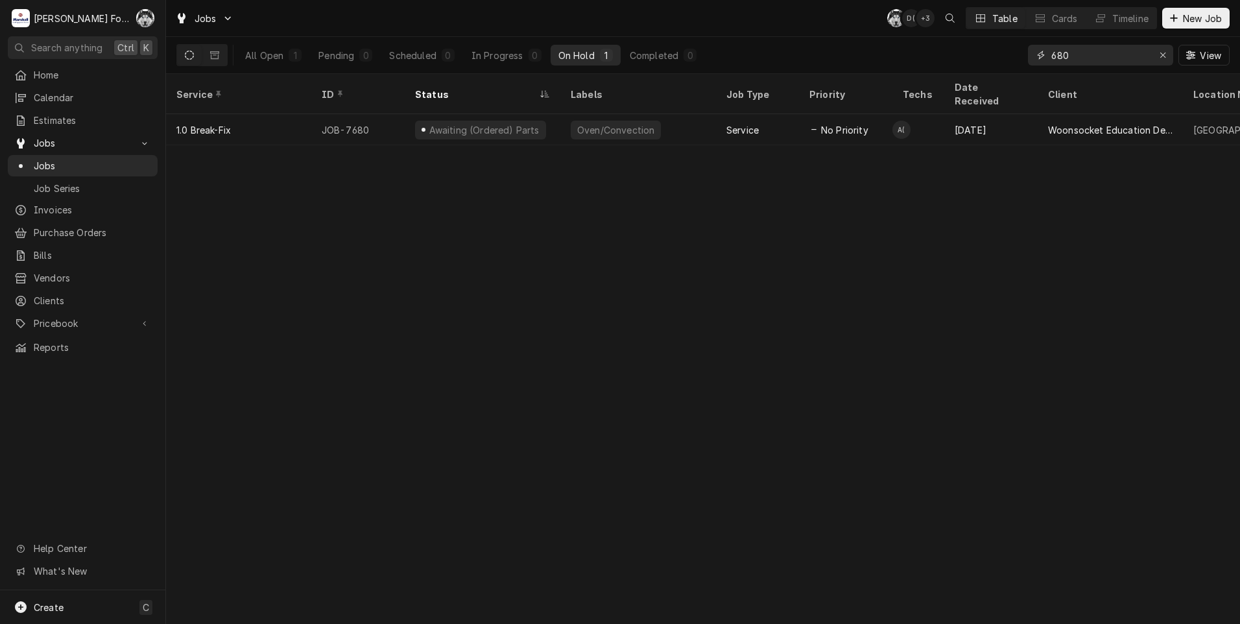
drag, startPoint x: 1092, startPoint y: 57, endPoint x: 994, endPoint y: 66, distance: 98.3
click at [1008, 64] on div "All Open 1 Pending 0 Scheduled 0 In Progress 0 On Hold 1 Completed 0 680 View" at bounding box center [702, 55] width 1053 height 36
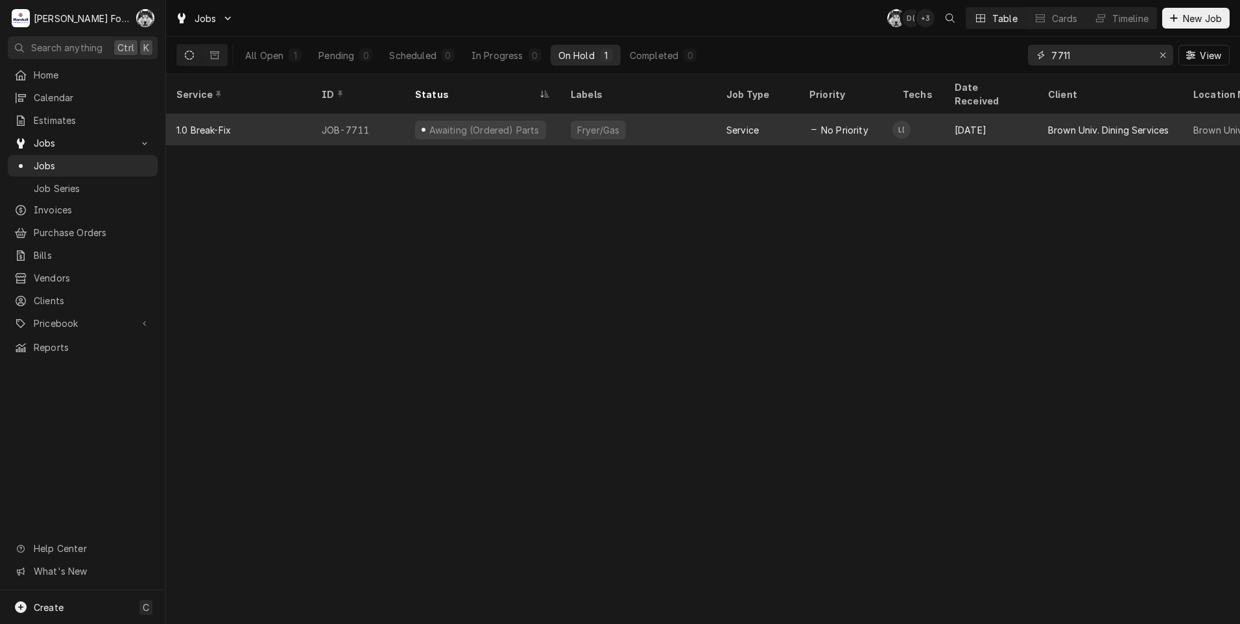
type input "7711"
click at [810, 125] on div "Dynamic Content Wrapper" at bounding box center [813, 129] width 9 height 9
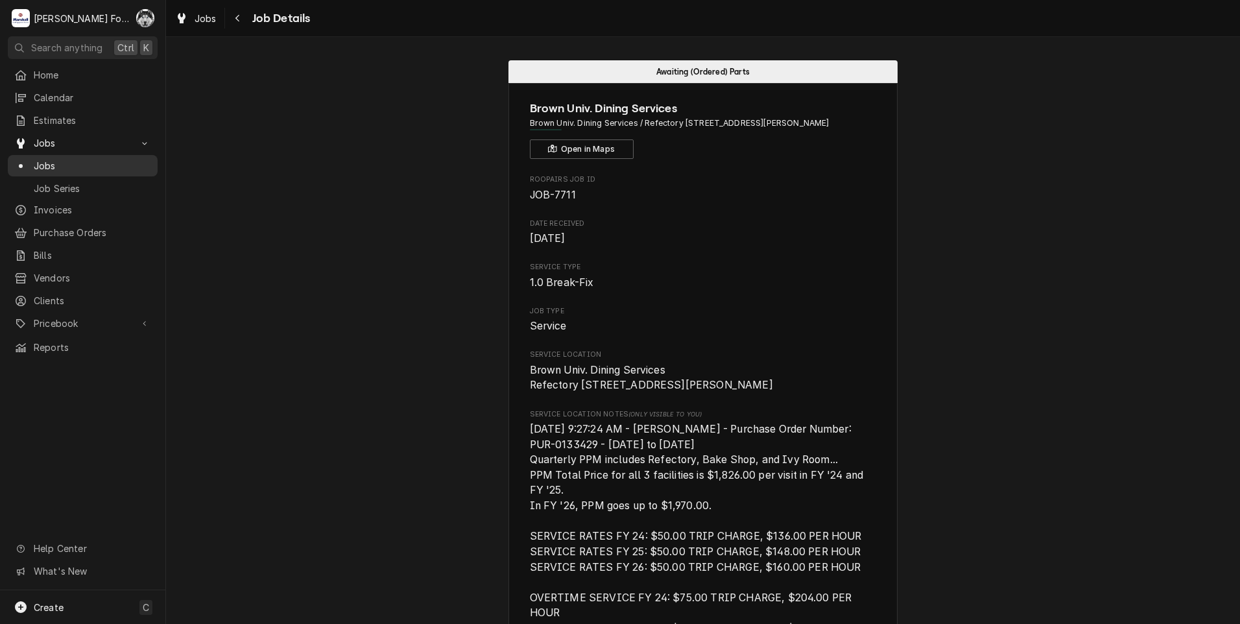
click at [40, 159] on span "Jobs" at bounding box center [92, 166] width 117 height 14
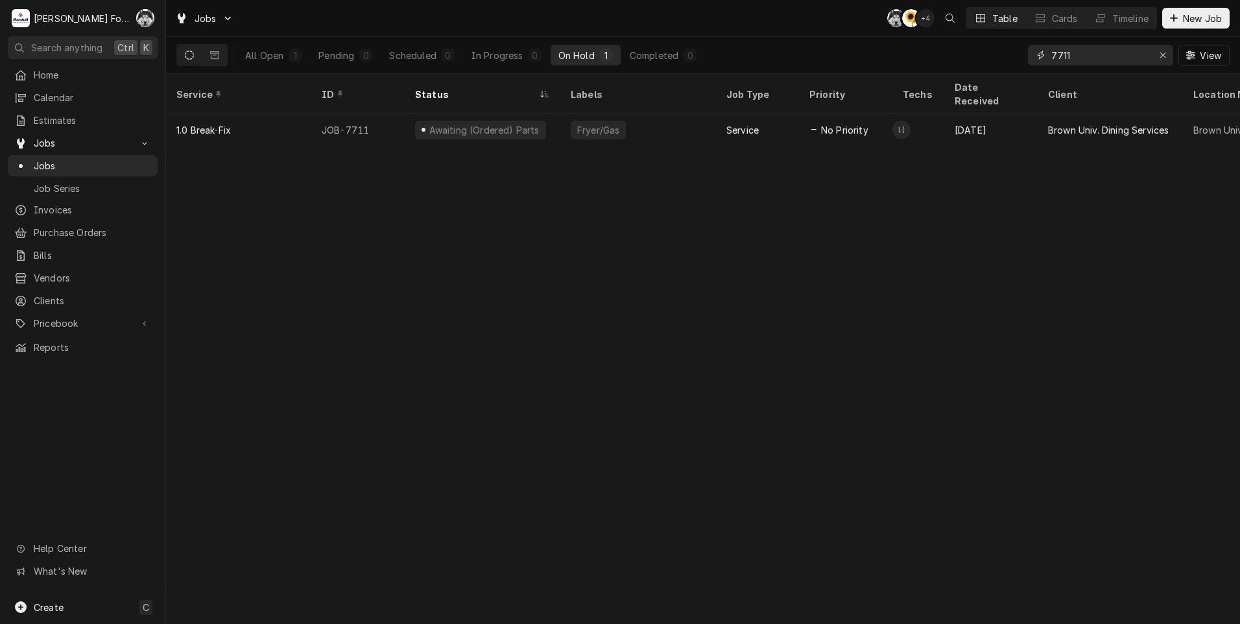
drag, startPoint x: 1102, startPoint y: 54, endPoint x: 961, endPoint y: 63, distance: 140.9
click at [967, 62] on div "All Open 1 Pending 0 Scheduled 0 In Progress 0 On Hold 1 Completed 0 7711 View" at bounding box center [702, 55] width 1053 height 36
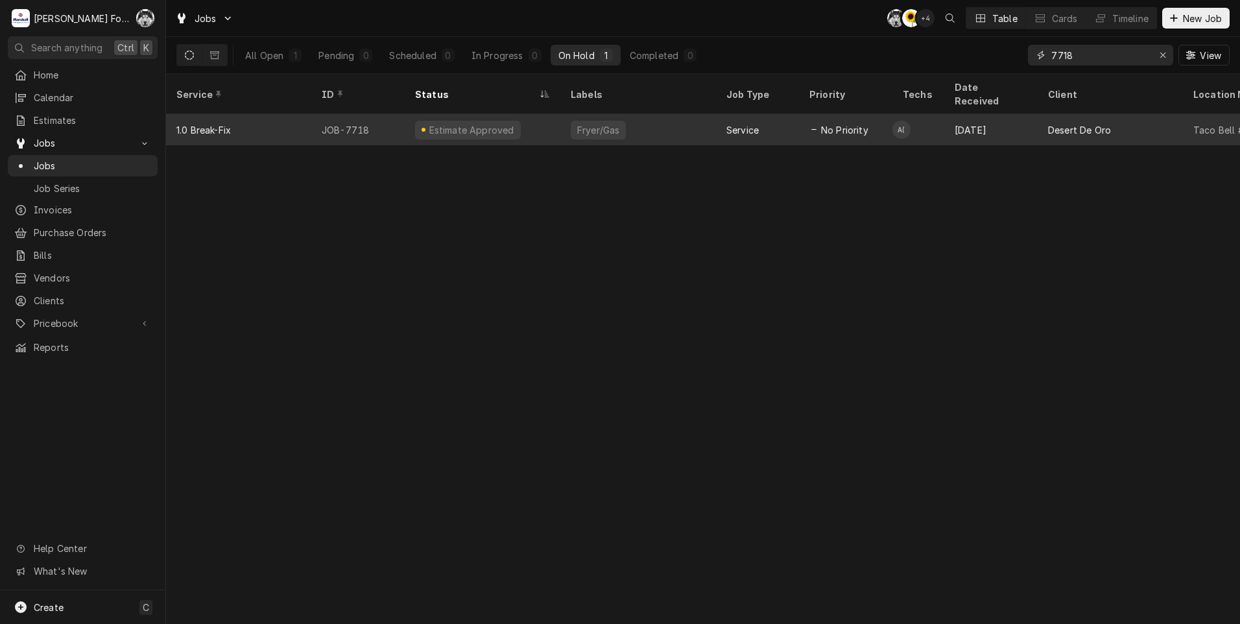
type input "7718"
click at [641, 121] on div "Fryer/Gas" at bounding box center [638, 129] width 156 height 31
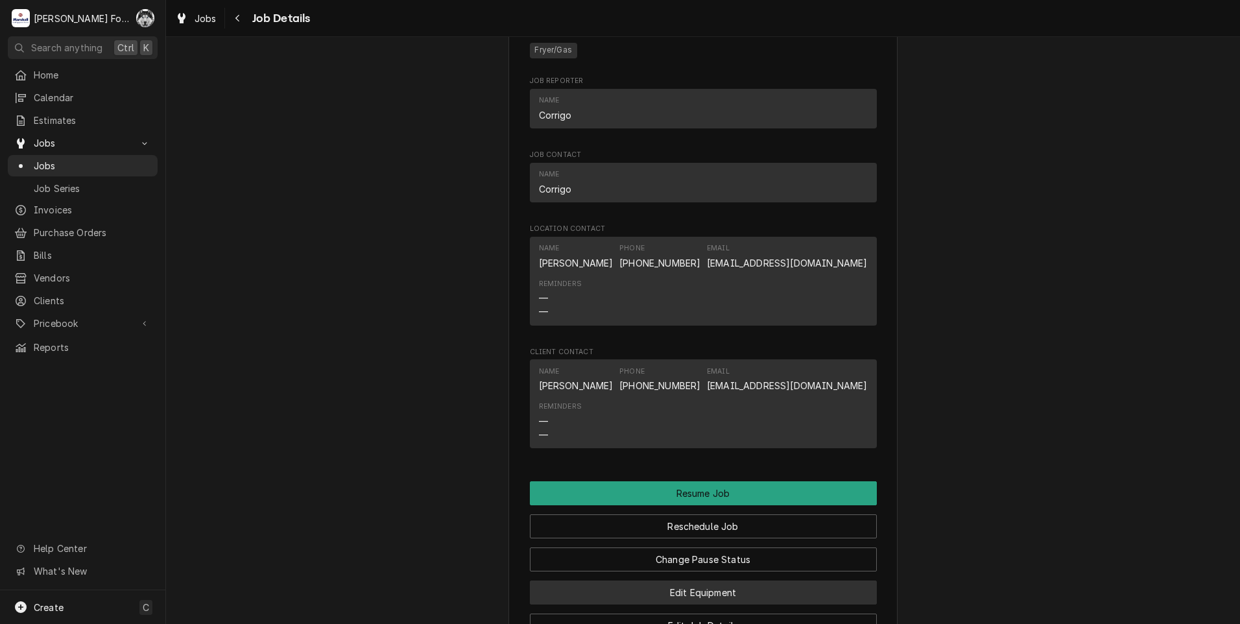
scroll to position [1513, 0]
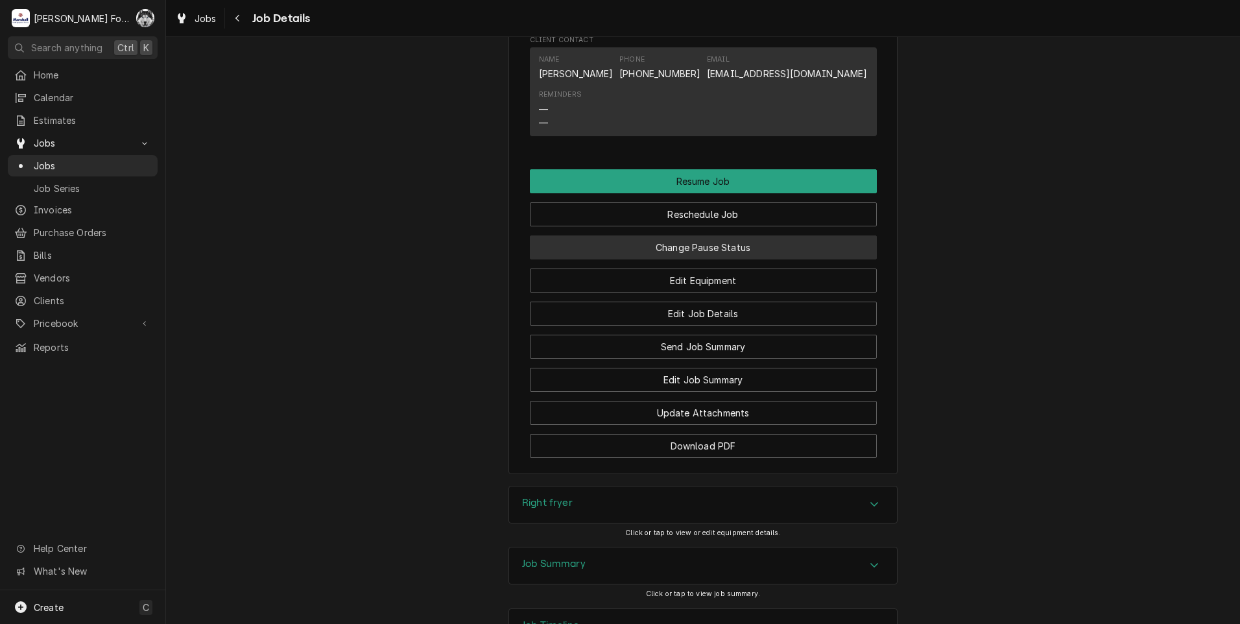
click at [668, 259] on button "Change Pause Status" at bounding box center [703, 247] width 347 height 24
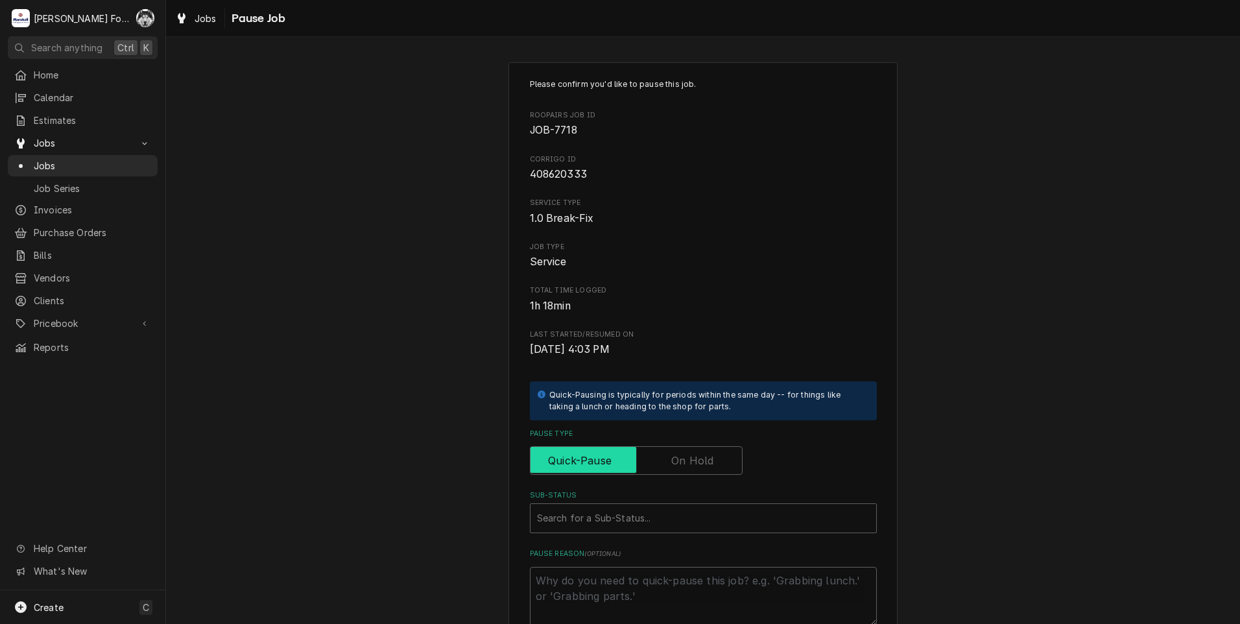
click at [666, 467] on input "Pause Type" at bounding box center [636, 460] width 201 height 29
checkbox input "true"
click at [642, 521] on div "Sub-Status" at bounding box center [703, 517] width 333 height 23
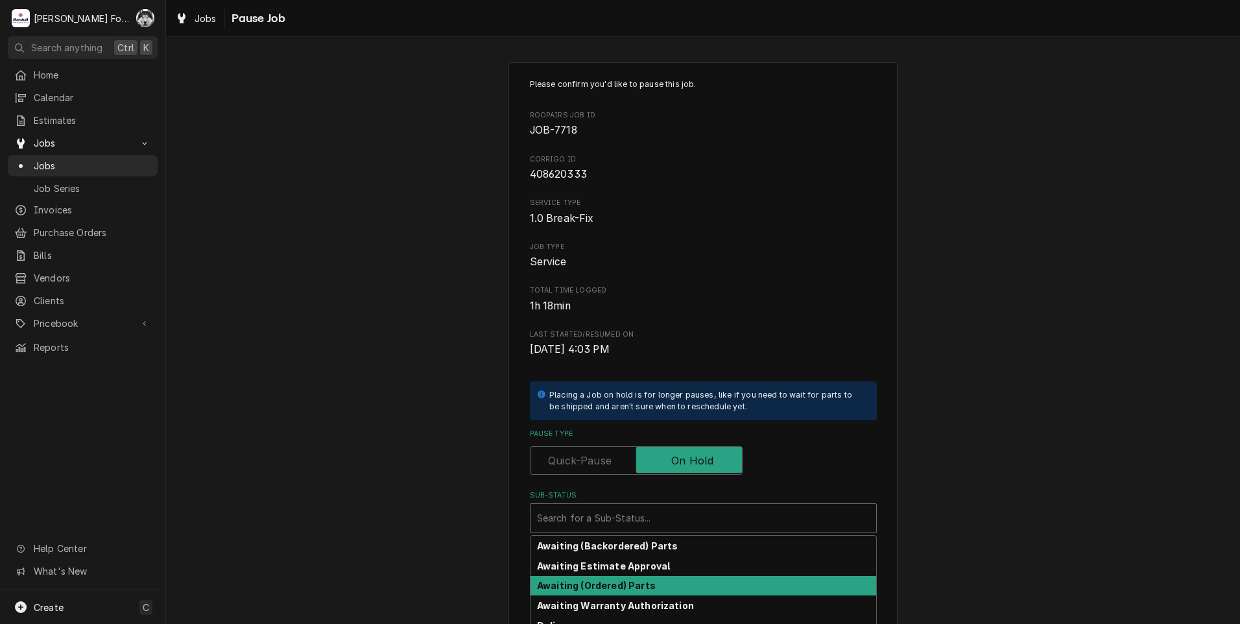
click at [619, 592] on div "Awaiting (Ordered) Parts" at bounding box center [703, 586] width 346 height 20
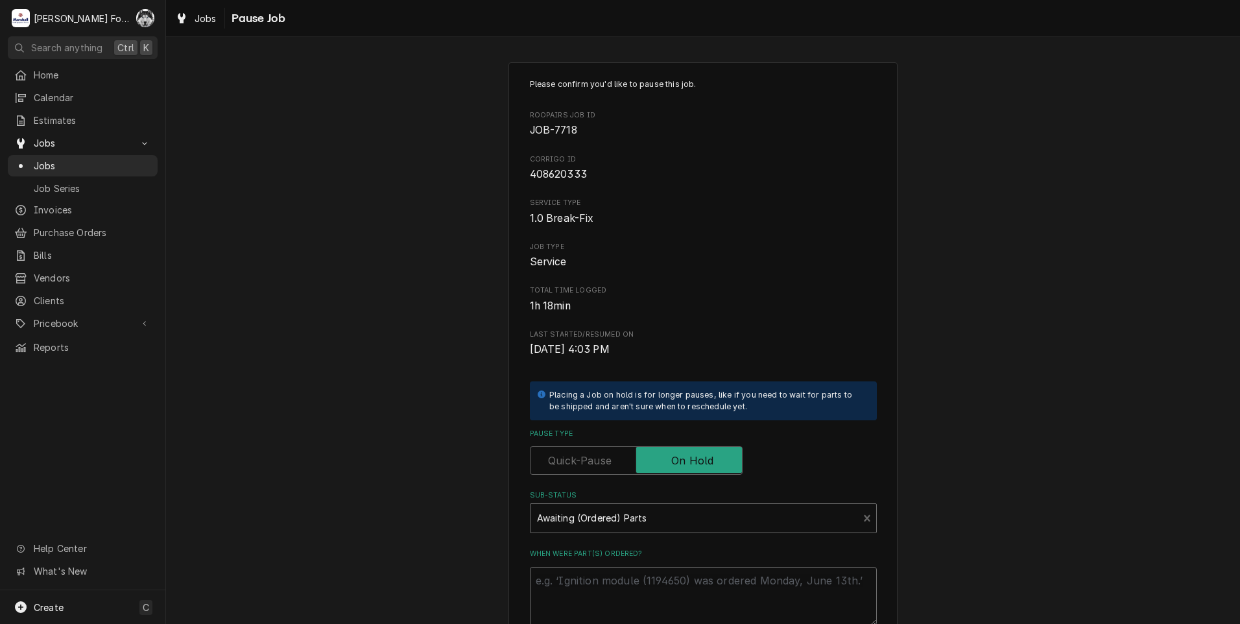
click at [615, 574] on textarea "When were part(s) ordered?" at bounding box center [703, 596] width 347 height 58
paste textarea "10/8/2025"
type textarea "x"
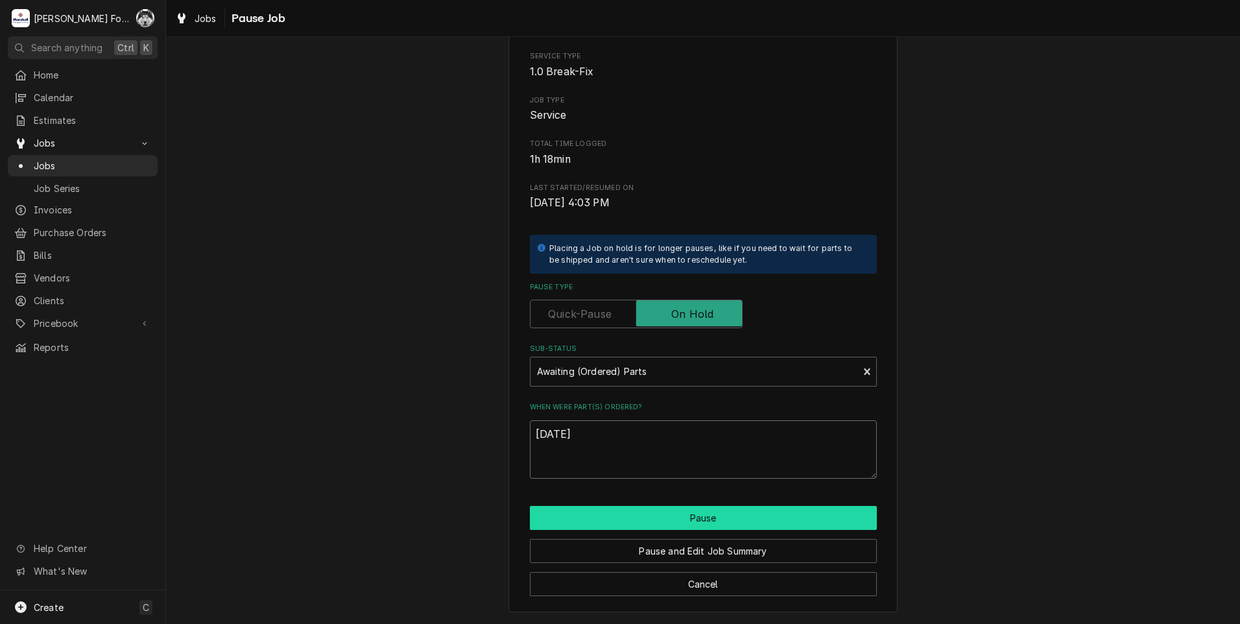
type textarea "10/8/2025"
click at [655, 523] on button "Pause" at bounding box center [703, 518] width 347 height 24
type textarea "x"
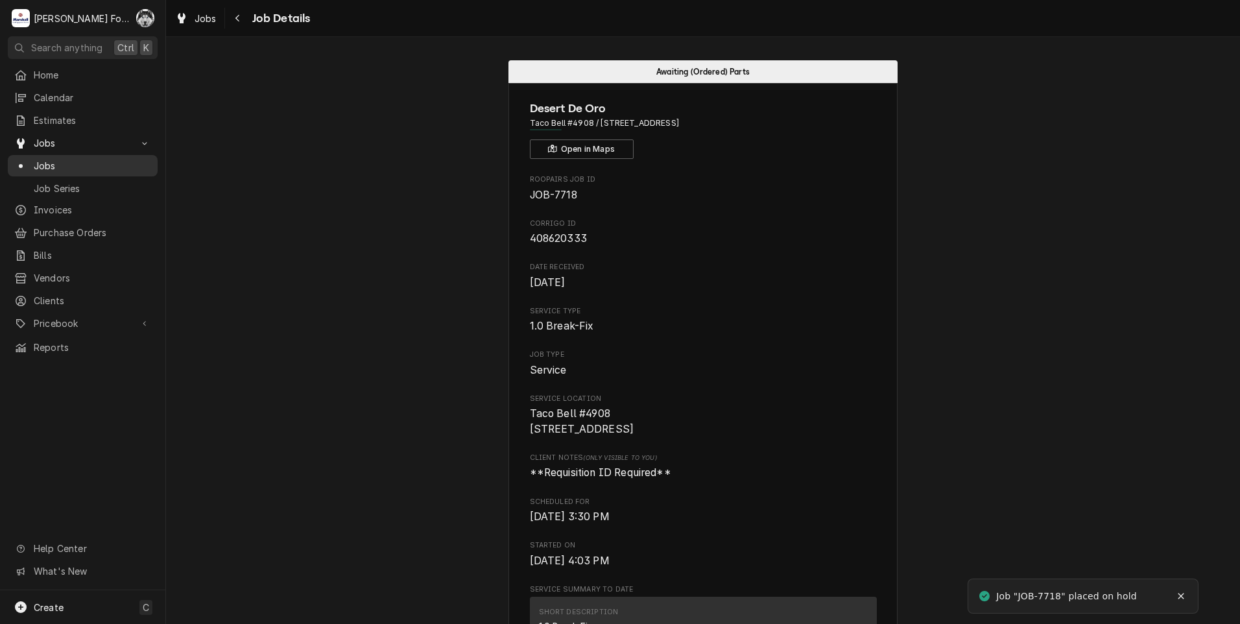
click at [38, 163] on span "Jobs" at bounding box center [92, 166] width 117 height 14
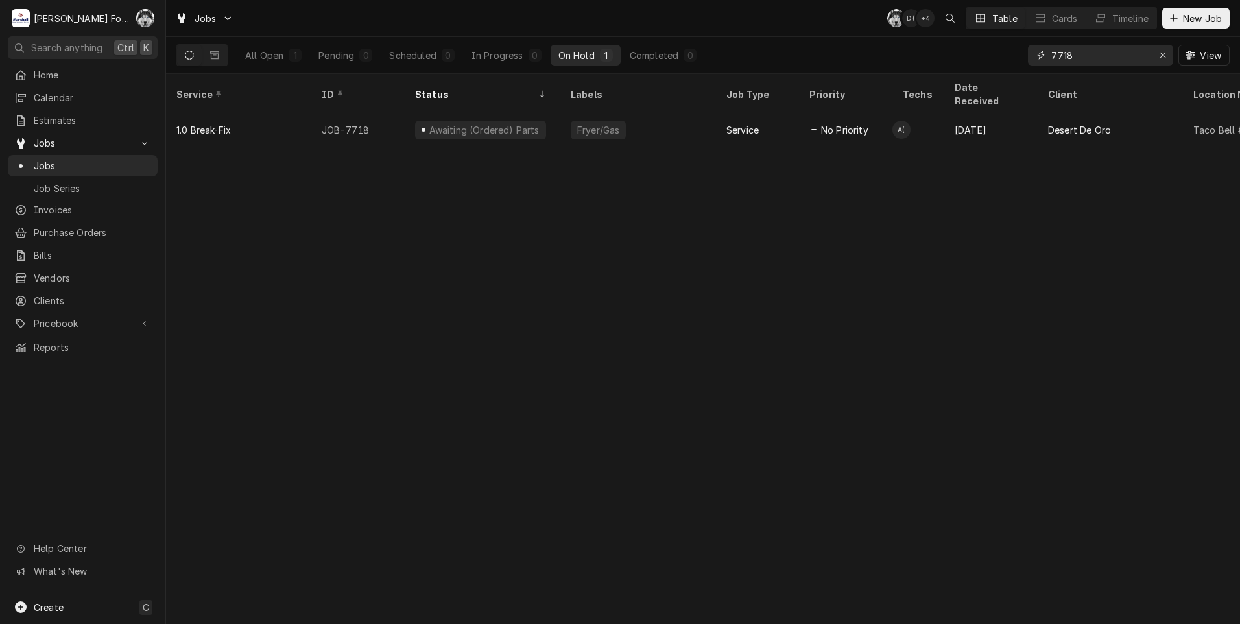
drag, startPoint x: 1090, startPoint y: 62, endPoint x: 882, endPoint y: 66, distance: 208.1
click at [882, 66] on div "All Open 1 Pending 0 Scheduled 0 In Progress 0 On Hold 1 Completed 0 7718 View" at bounding box center [702, 55] width 1053 height 36
type input "7288"
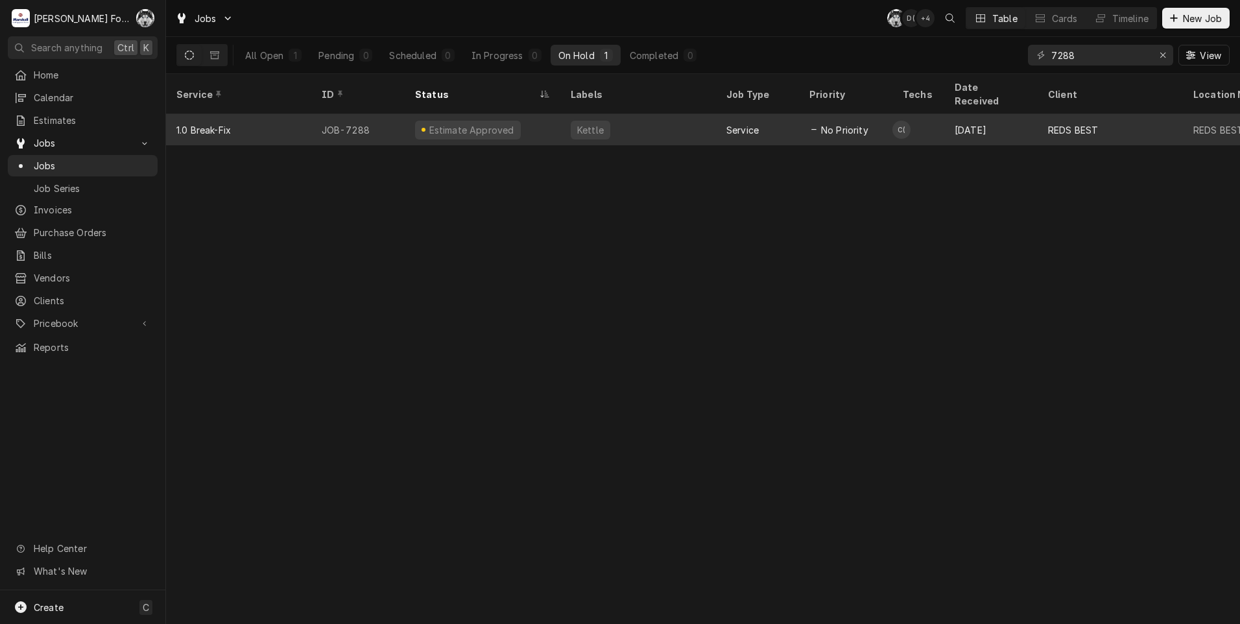
click at [522, 114] on div "Estimate Approved" at bounding box center [483, 129] width 156 height 31
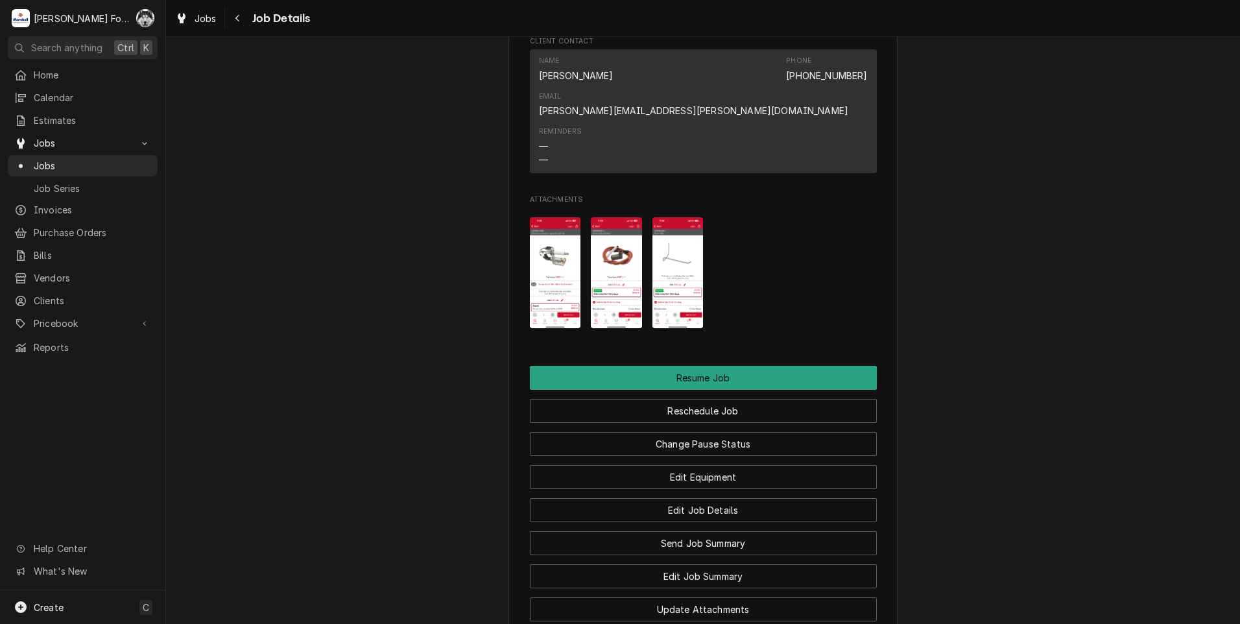
scroll to position [1297, 0]
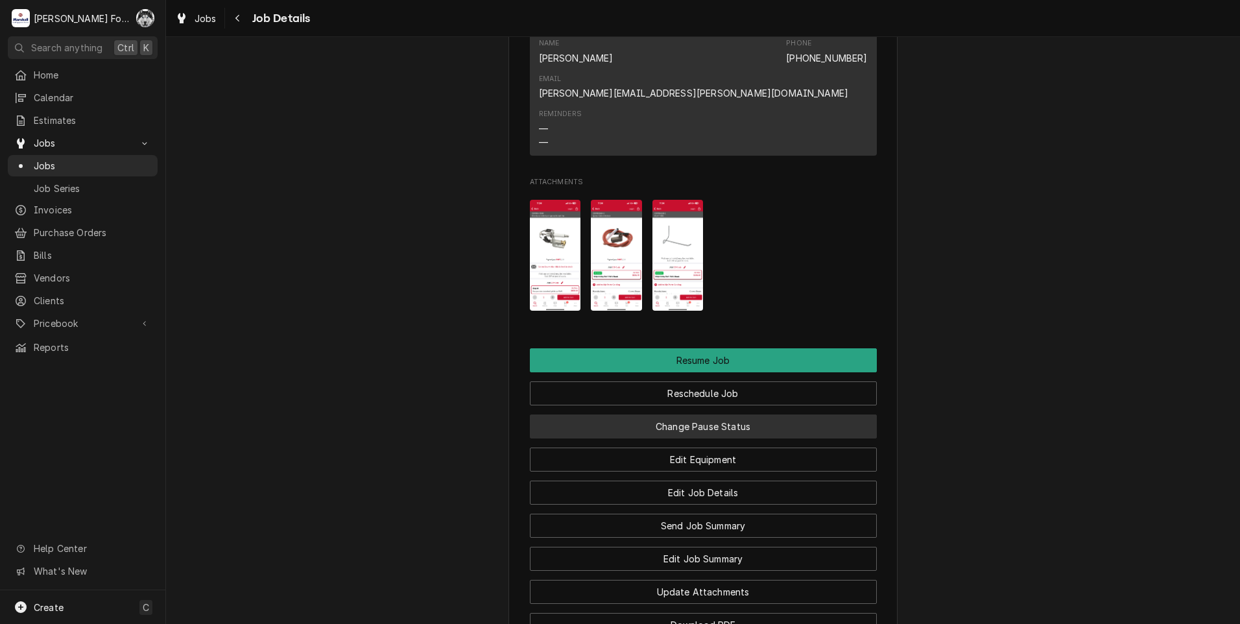
click at [604, 414] on button "Change Pause Status" at bounding box center [703, 426] width 347 height 24
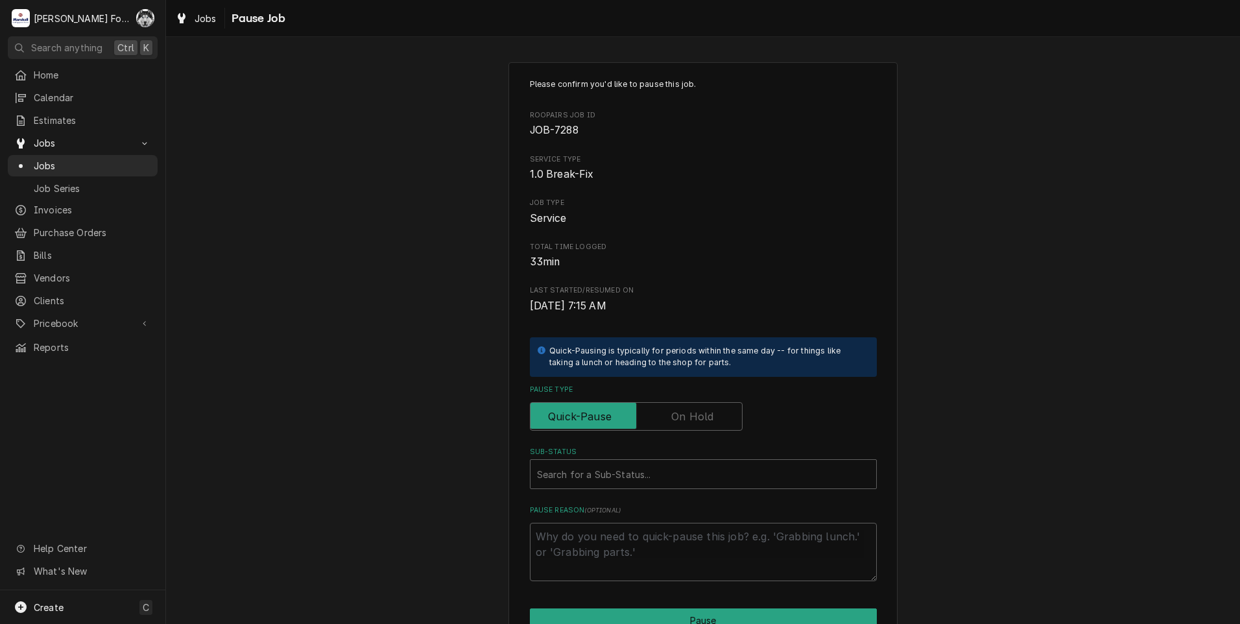
click at [705, 418] on label "Pause Type" at bounding box center [636, 416] width 213 height 29
click at [705, 418] on input "Pause Type" at bounding box center [636, 416] width 201 height 29
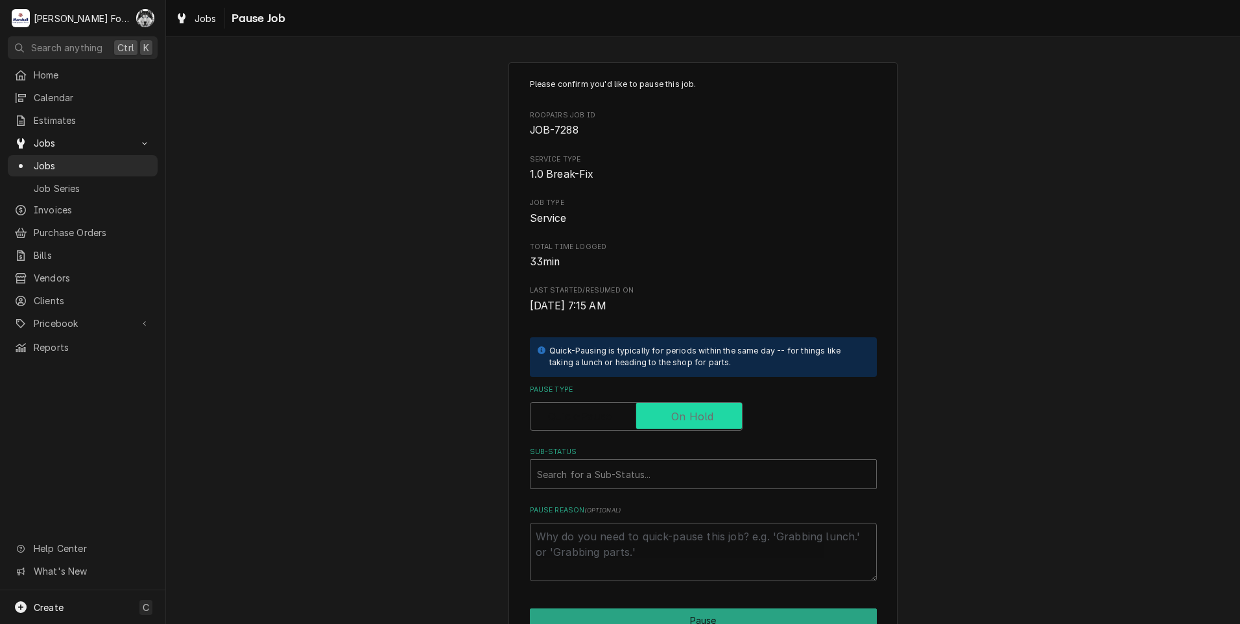
checkbox input "true"
click at [646, 493] on div "Please confirm you'd like to pause this job. Roopairs Job ID JOB-7288 Service T…" at bounding box center [703, 329] width 347 height 502
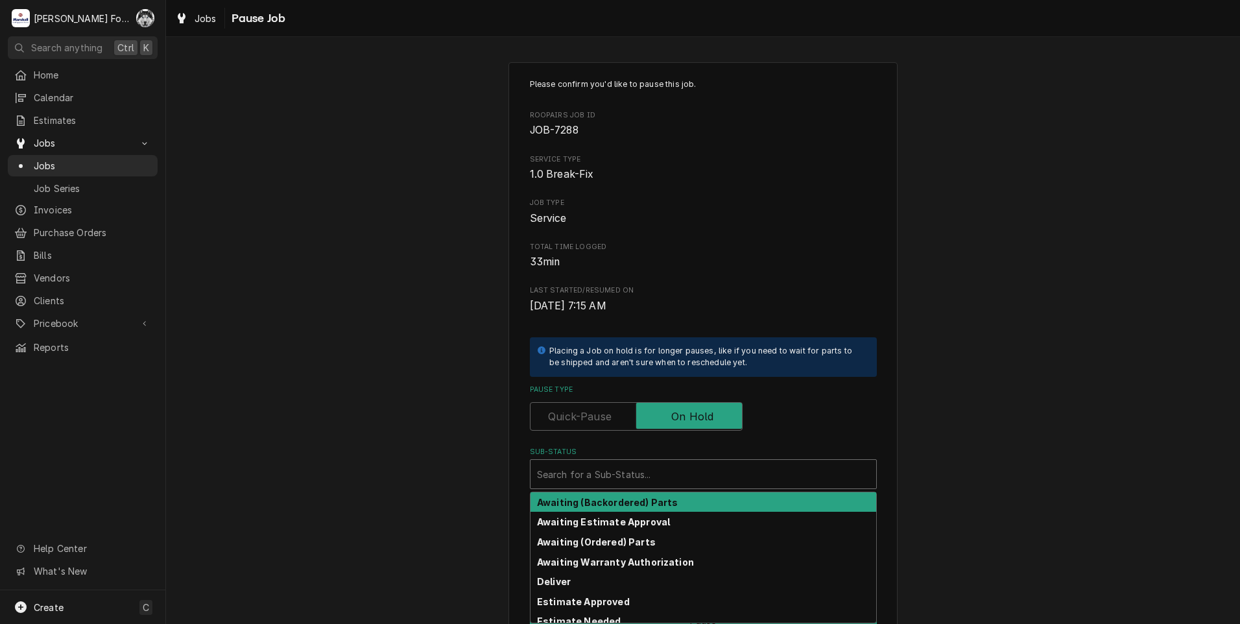
click at [642, 482] on div "Sub-Status" at bounding box center [703, 473] width 333 height 23
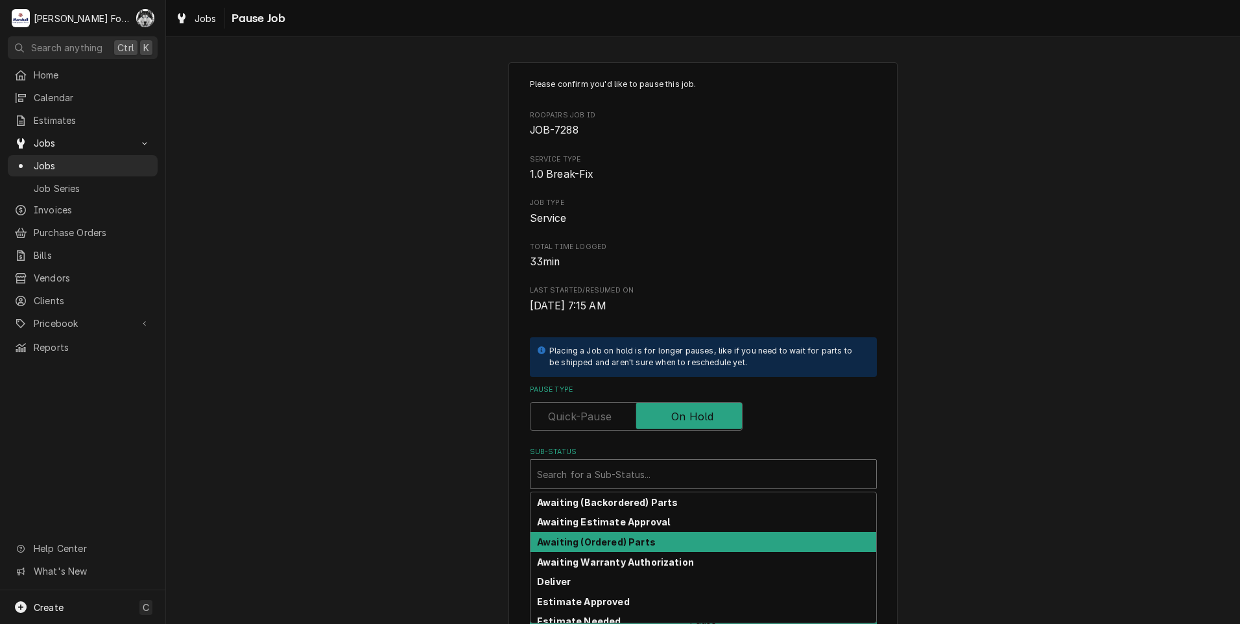
click at [614, 541] on strong "Awaiting (Ordered) Parts" at bounding box center [596, 541] width 119 height 11
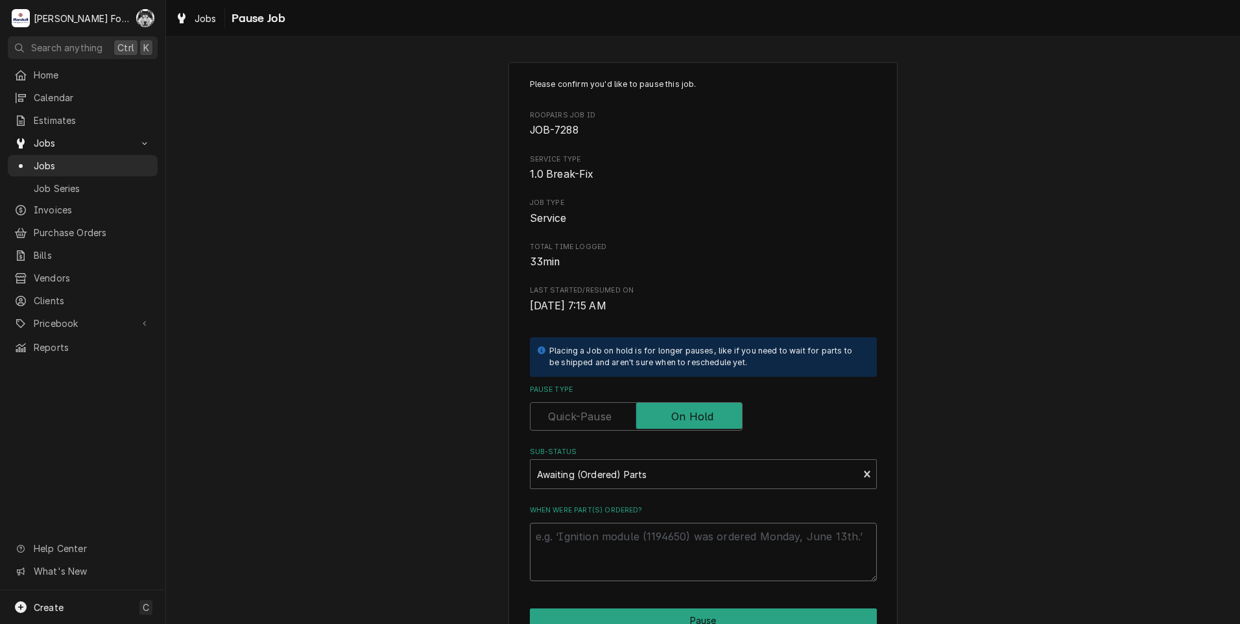
click at [612, 541] on textarea "When were part(s) ordered?" at bounding box center [703, 552] width 347 height 58
paste textarea "[DATE]"
type textarea "x"
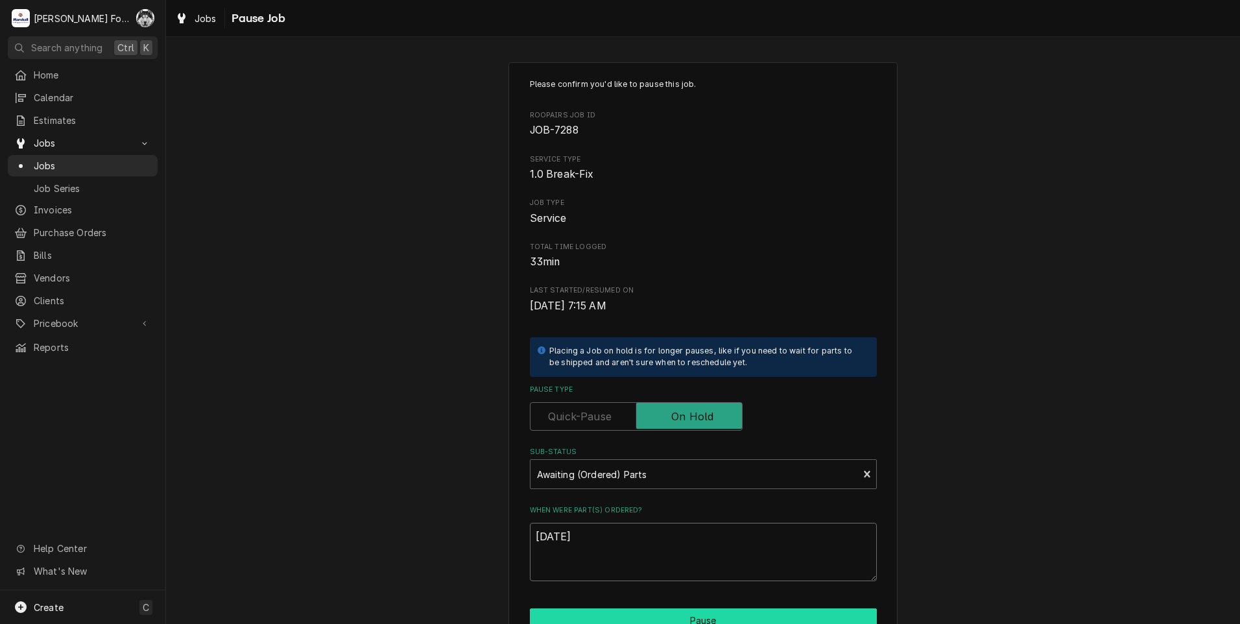
type textarea "[DATE]"
click at [603, 614] on button "Pause" at bounding box center [703, 620] width 347 height 24
type textarea "x"
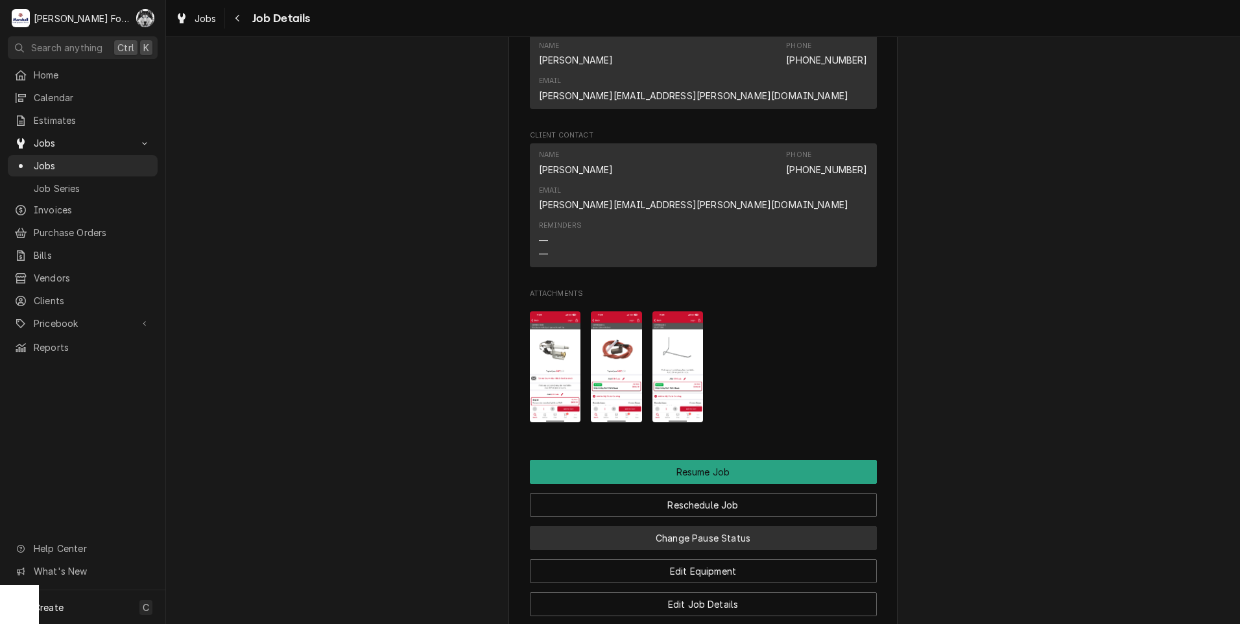
scroll to position [1188, 0]
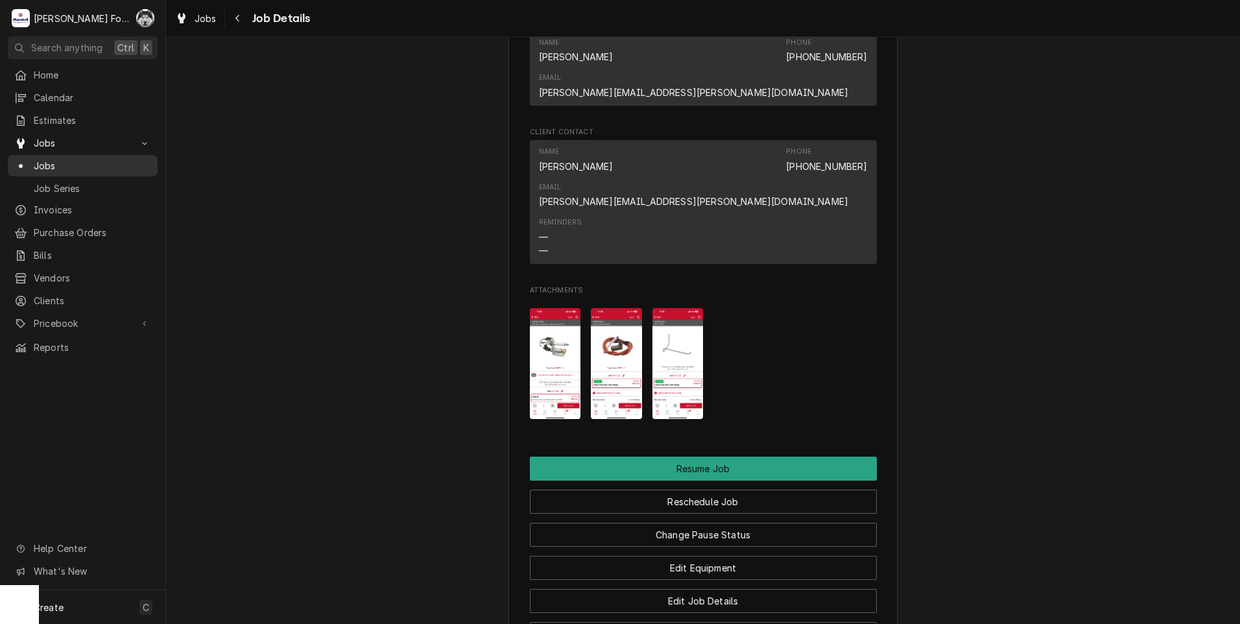
click at [44, 160] on span "Jobs" at bounding box center [92, 166] width 117 height 14
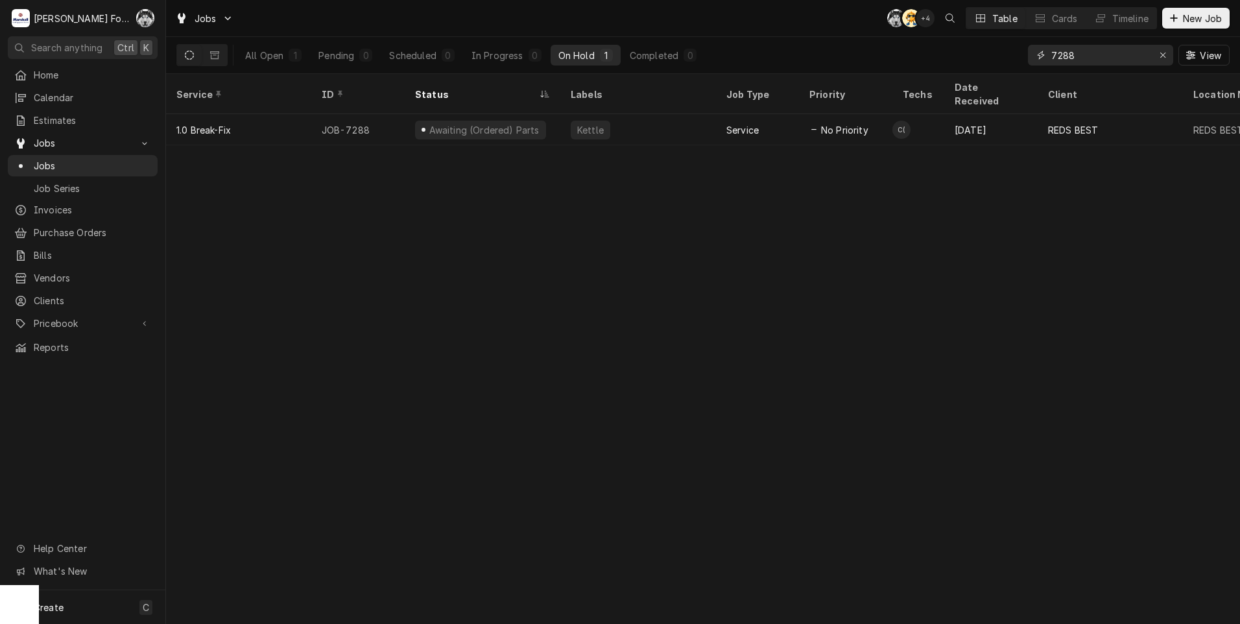
drag, startPoint x: 1092, startPoint y: 60, endPoint x: 974, endPoint y: 60, distance: 117.3
click at [974, 60] on div "All Open 1 Pending 0 Scheduled 0 In Progress 0 On Hold 1 Completed 0 7288 View" at bounding box center [702, 55] width 1053 height 36
type input "7621"
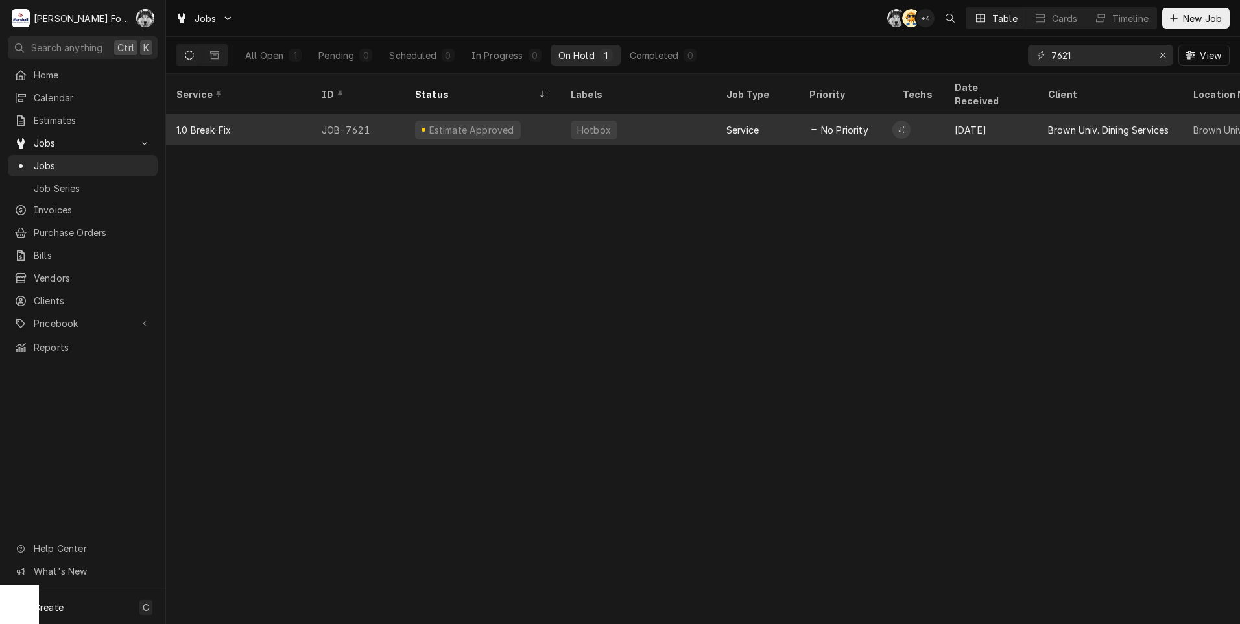
click at [779, 115] on div "Service" at bounding box center [757, 129] width 83 height 31
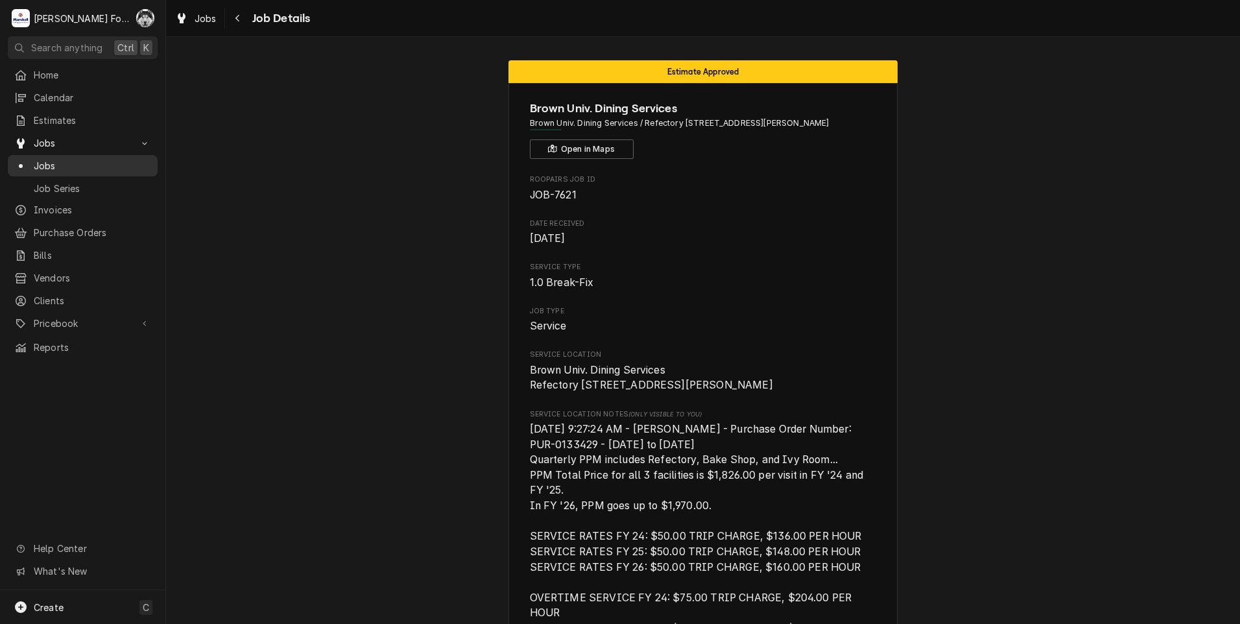
click at [29, 159] on div "Jobs" at bounding box center [82, 166] width 137 height 14
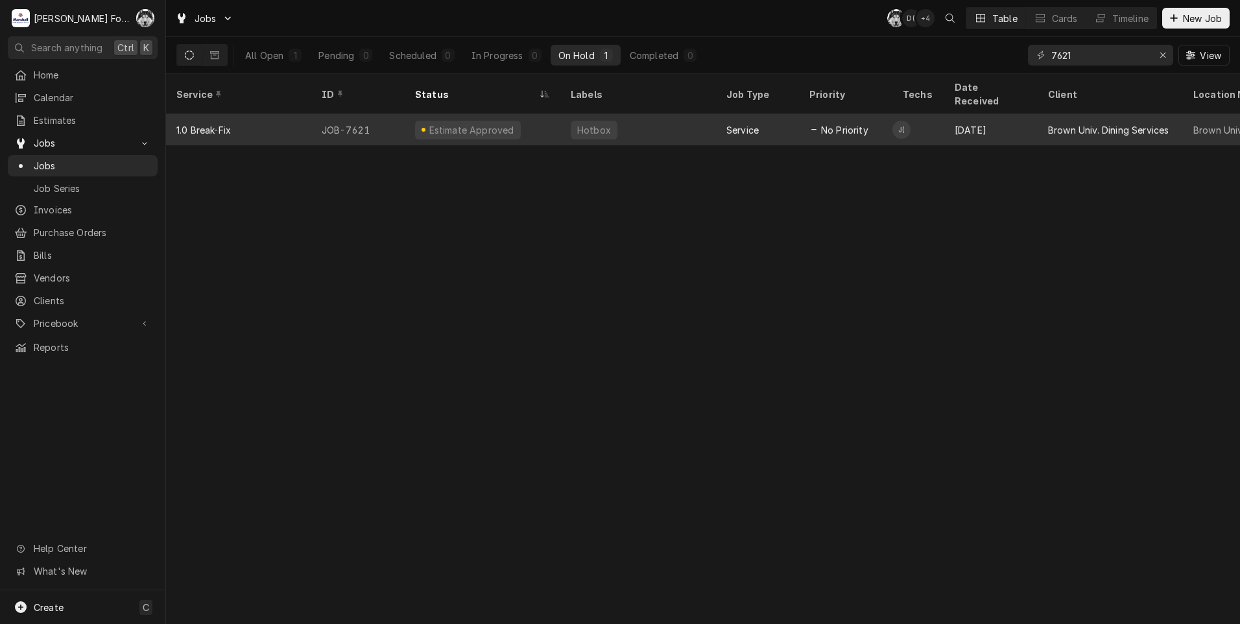
click at [663, 115] on div "Hotbox" at bounding box center [638, 129] width 156 height 31
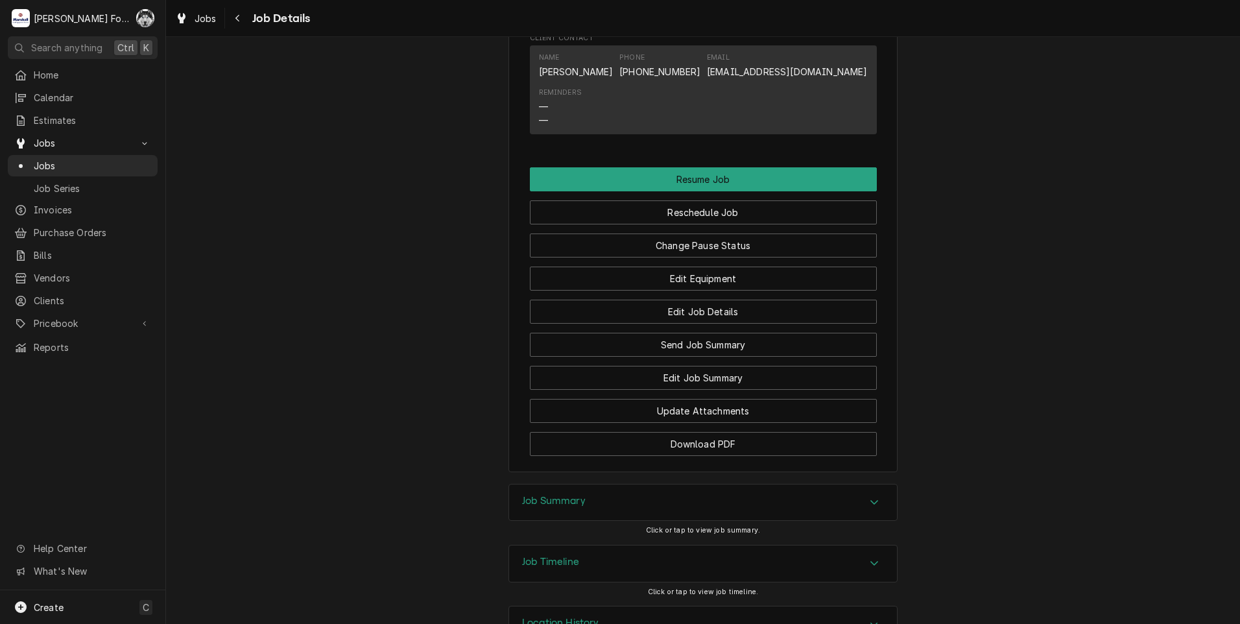
scroll to position [1787, 0]
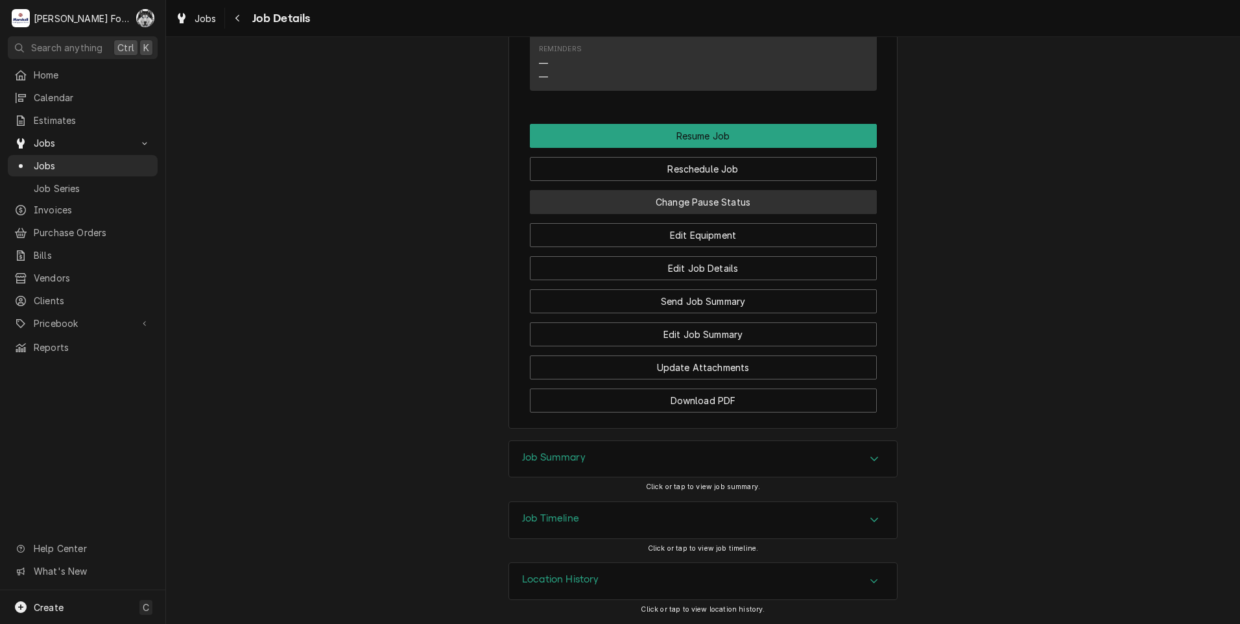
click at [650, 201] on button "Change Pause Status" at bounding box center [703, 202] width 347 height 24
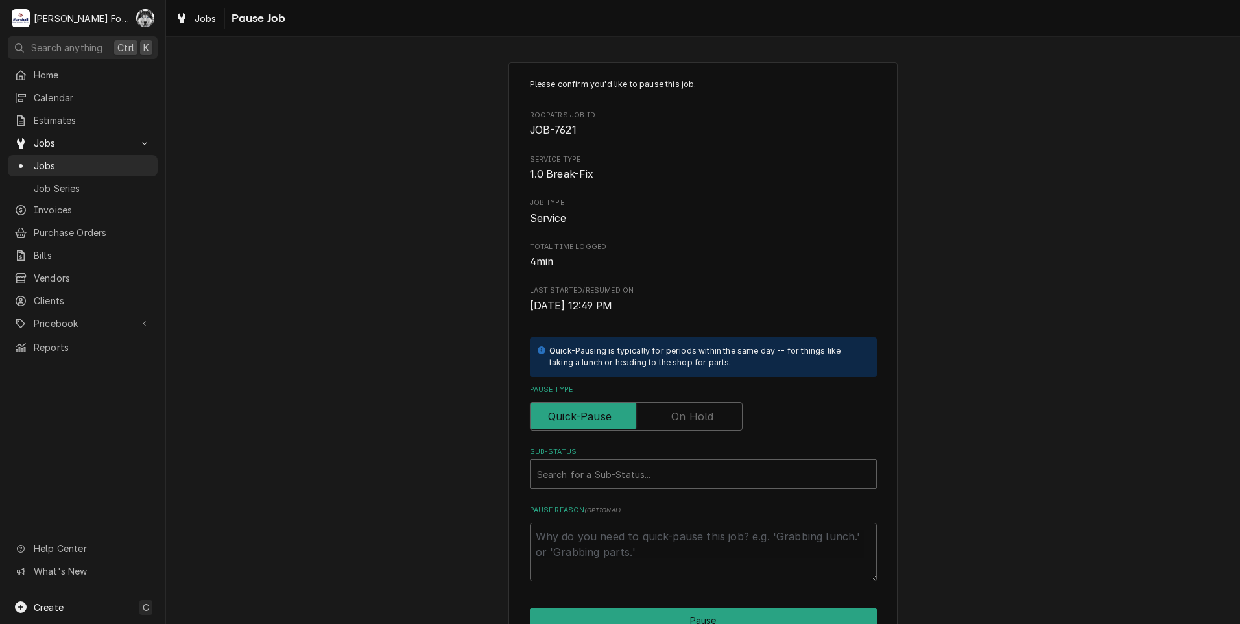
click at [683, 419] on label "Pause Type" at bounding box center [636, 416] width 213 height 29
click at [683, 419] on input "Pause Type" at bounding box center [636, 416] width 201 height 29
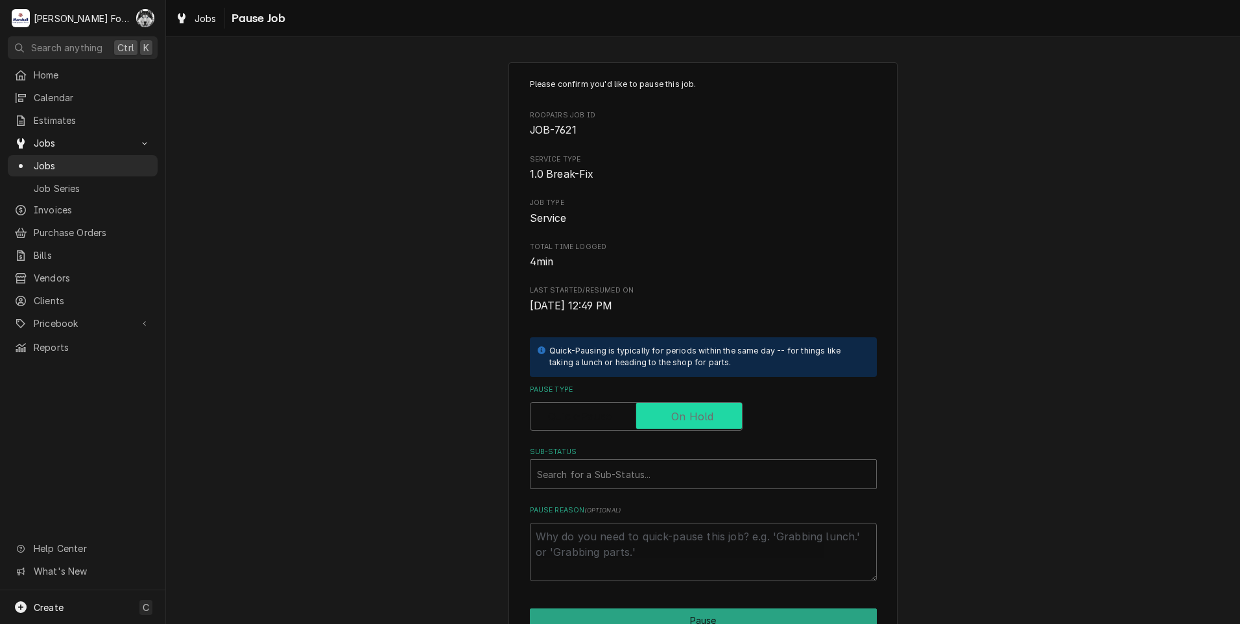
checkbox input "true"
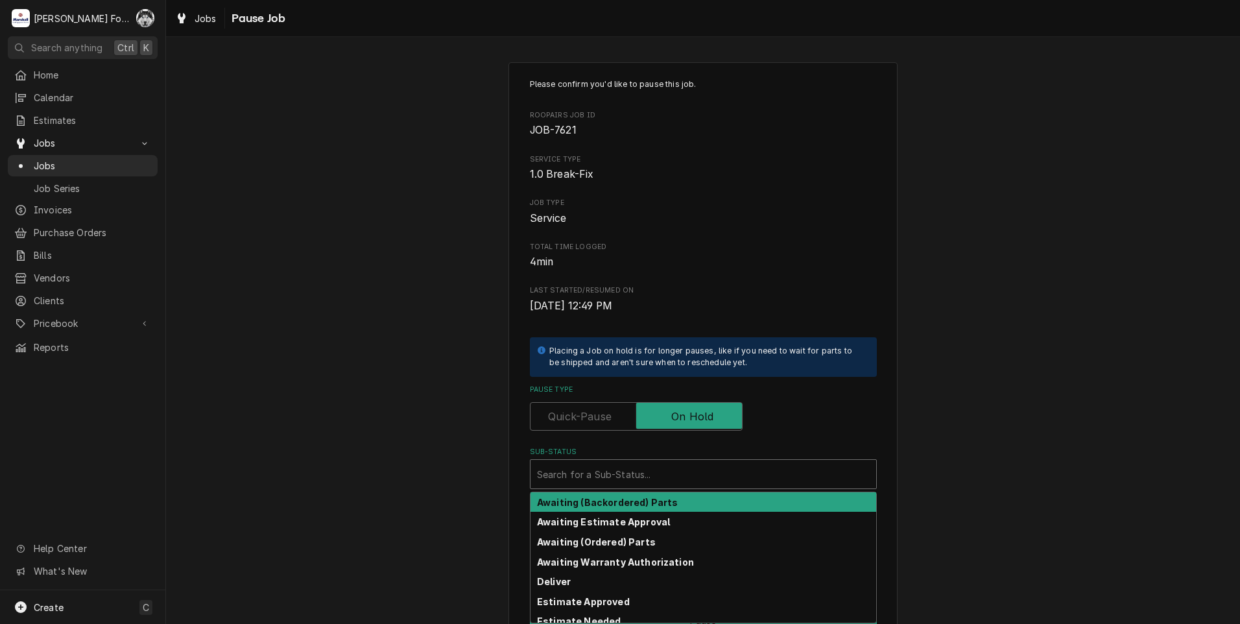
click at [635, 479] on div "Sub-Status" at bounding box center [703, 473] width 333 height 23
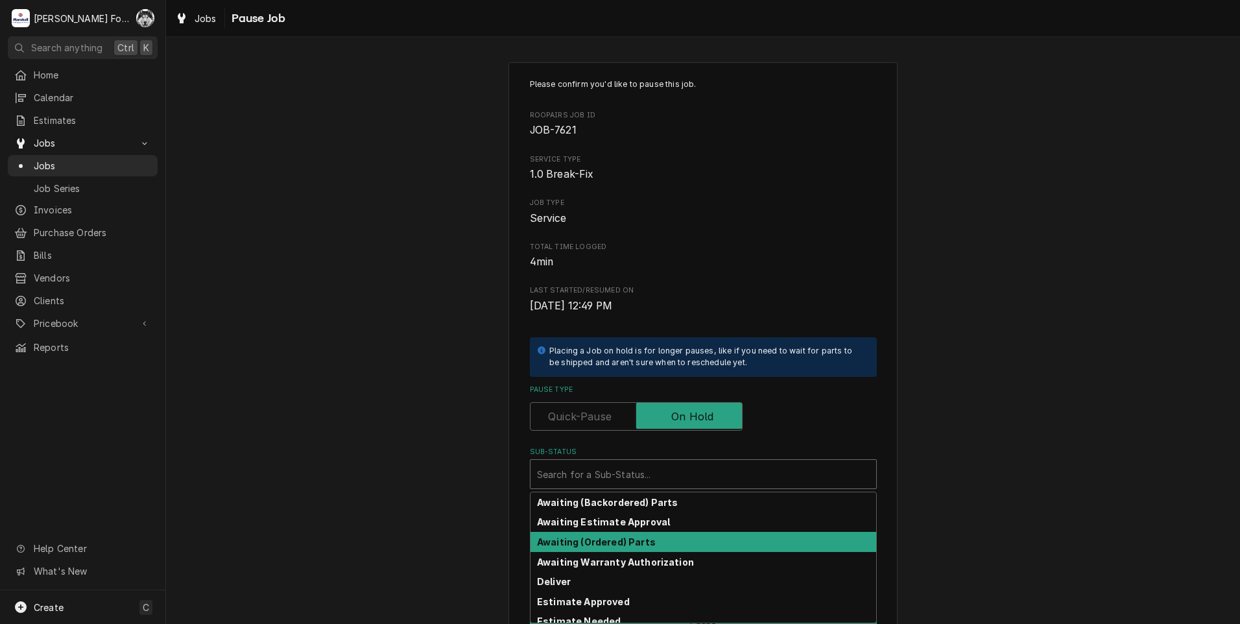
click at [622, 541] on strong "Awaiting (Ordered) Parts" at bounding box center [596, 541] width 119 height 11
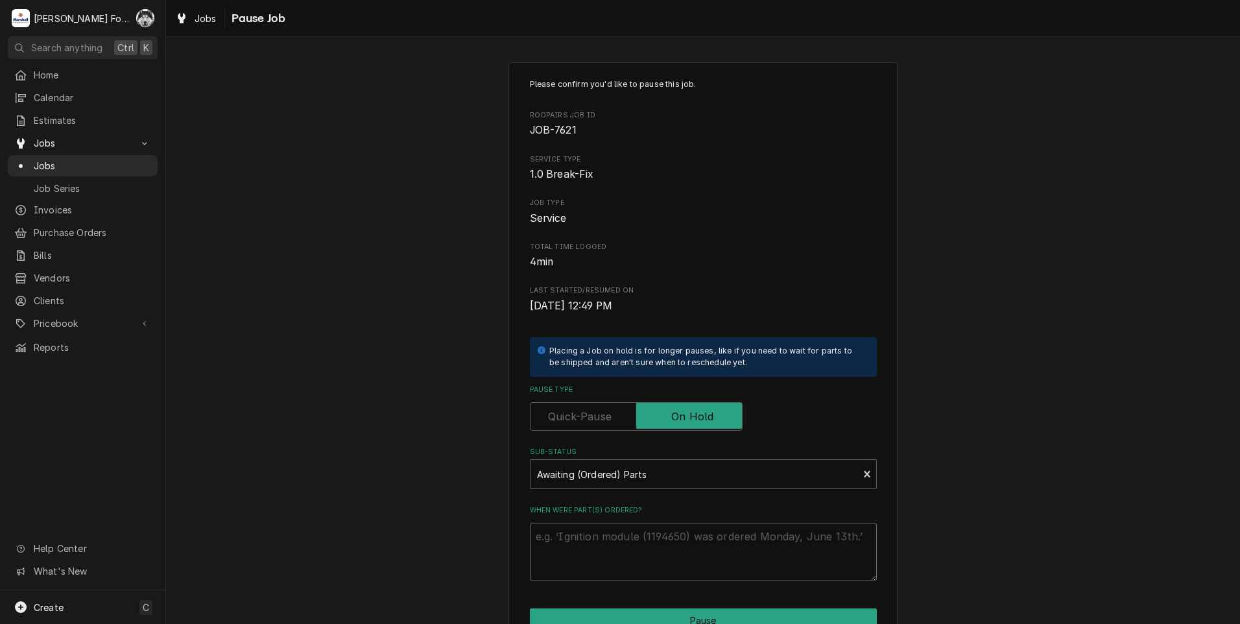
click at [572, 555] on textarea "When were part(s) ordered?" at bounding box center [703, 552] width 347 height 58
paste textarea "[DATE]"
type textarea "x"
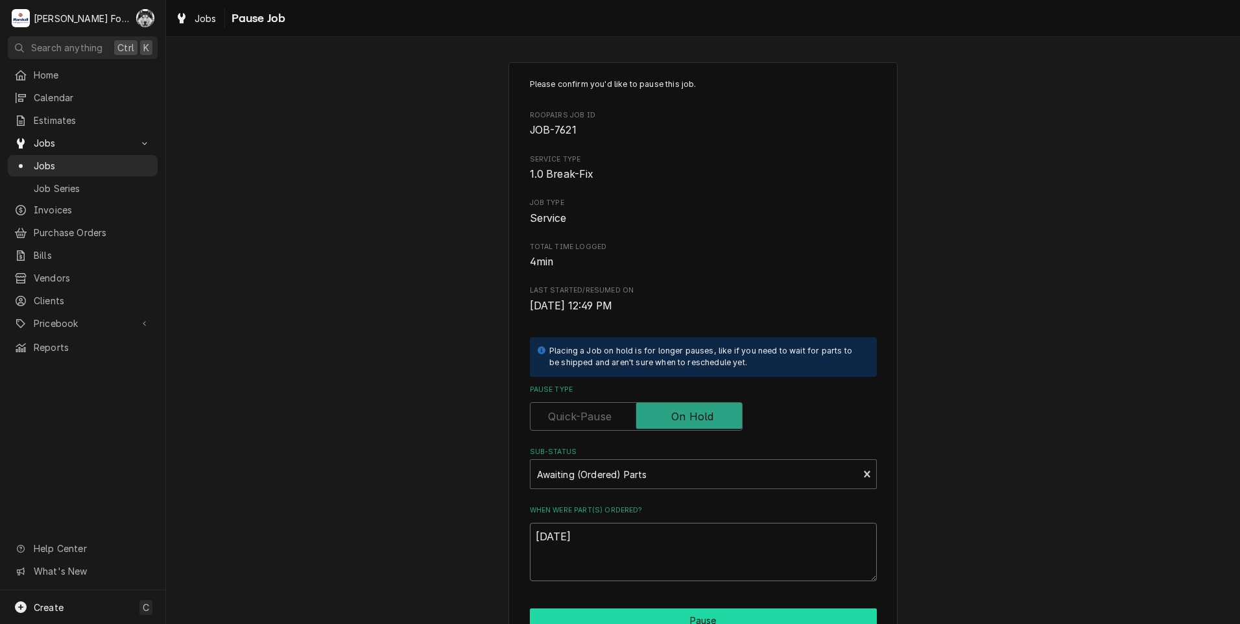
type textarea "[DATE]"
click at [606, 613] on button "Pause" at bounding box center [703, 620] width 347 height 24
type textarea "x"
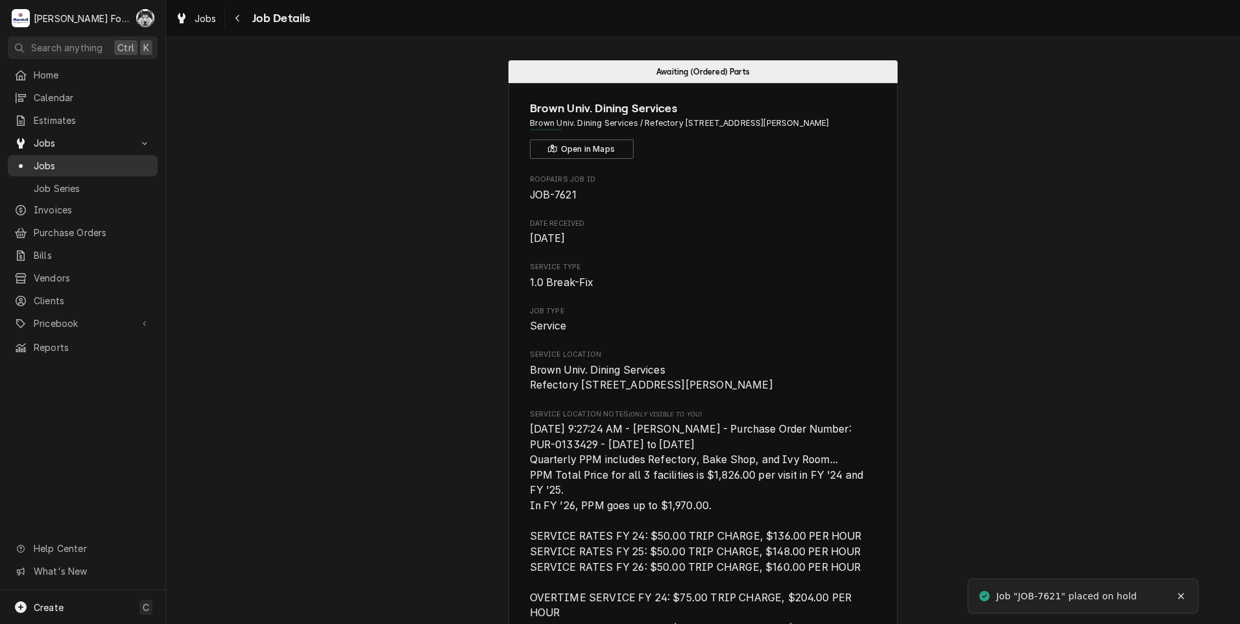
click at [47, 159] on span "Jobs" at bounding box center [92, 166] width 117 height 14
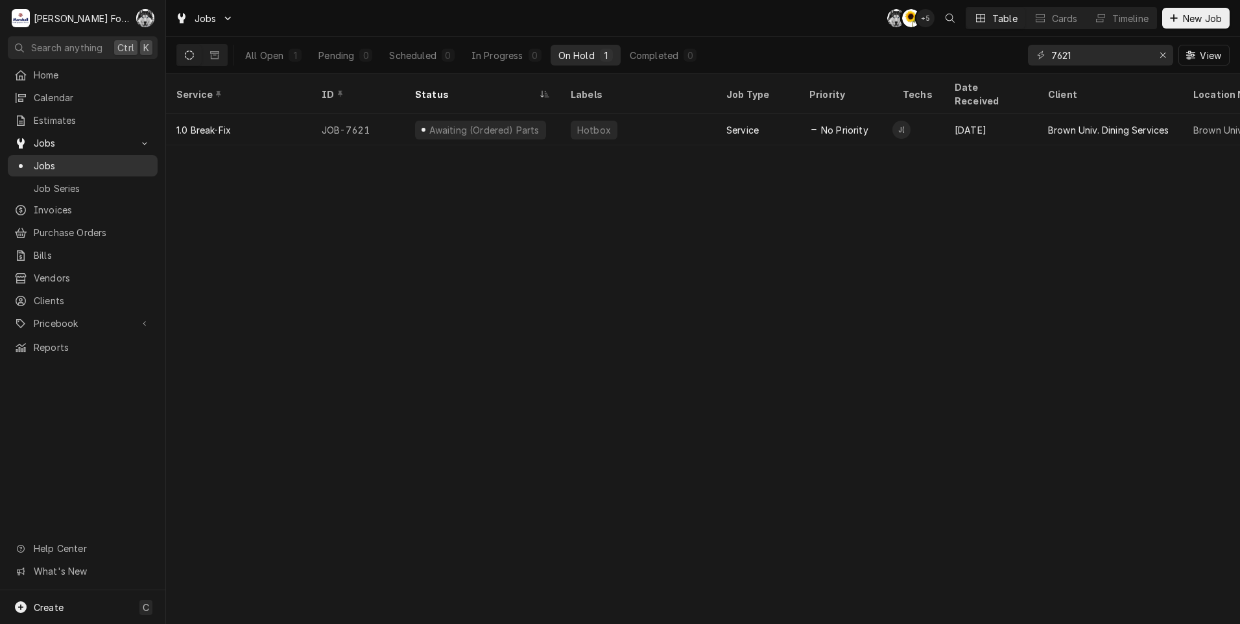
click at [53, 161] on span "Jobs" at bounding box center [92, 166] width 117 height 14
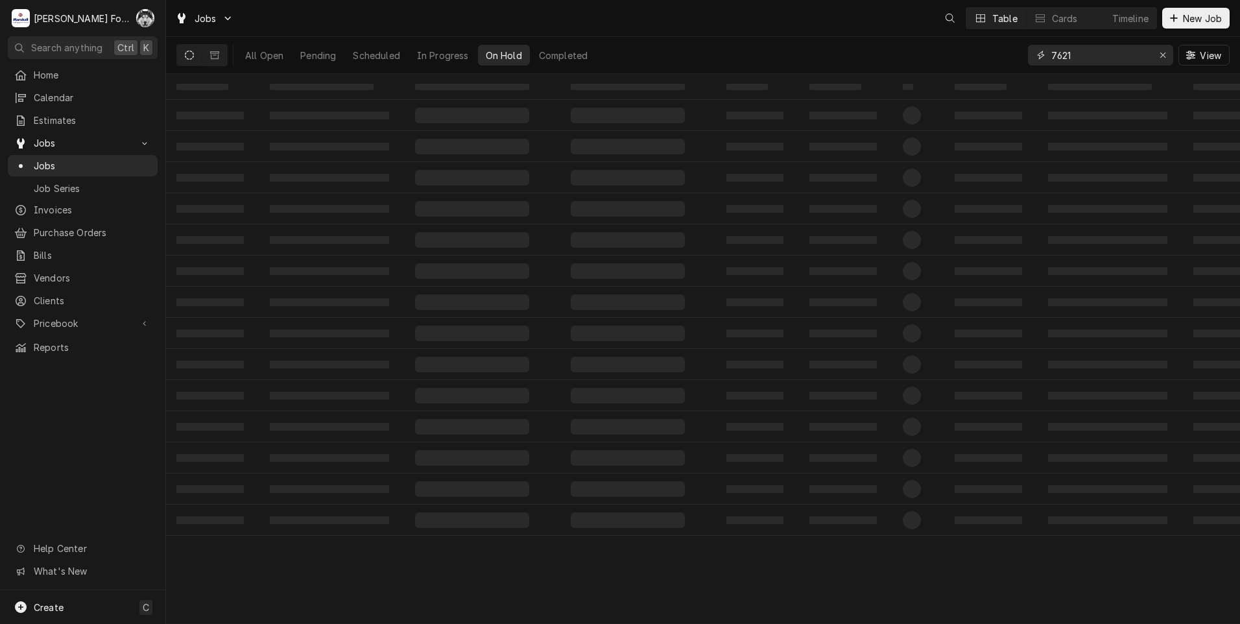
drag, startPoint x: 889, startPoint y: 69, endPoint x: 987, endPoint y: 66, distance: 97.3
click at [869, 71] on div "All Open Pending Scheduled In Progress On Hold Completed 7621 View" at bounding box center [702, 55] width 1053 height 36
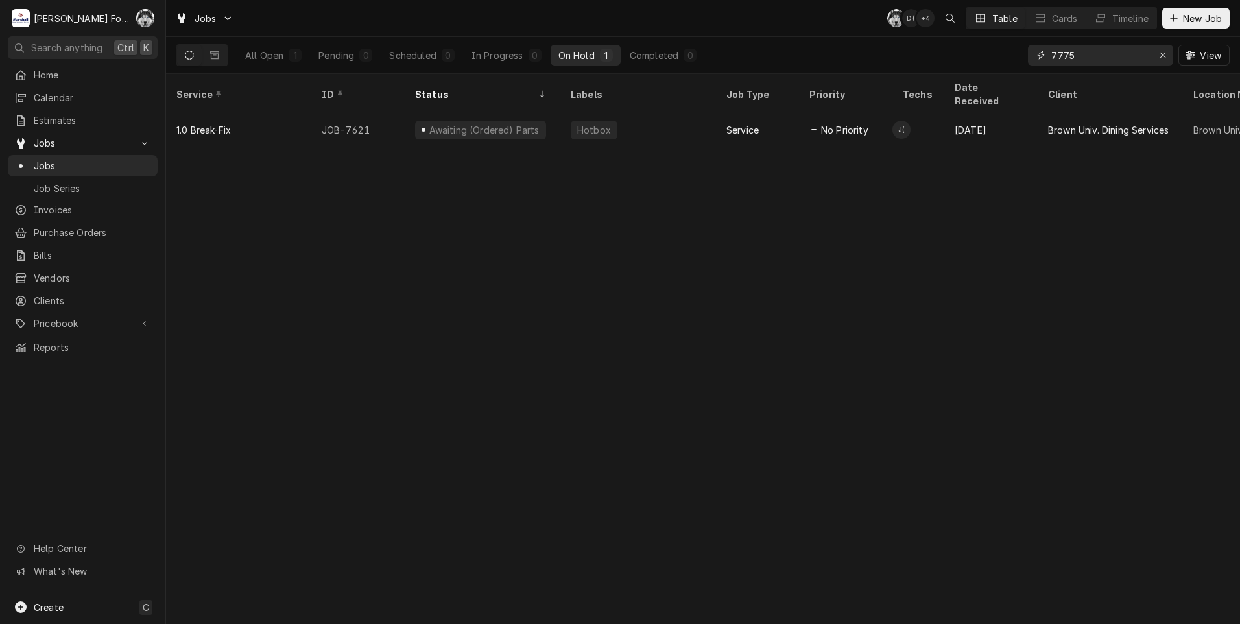
type input "7775"
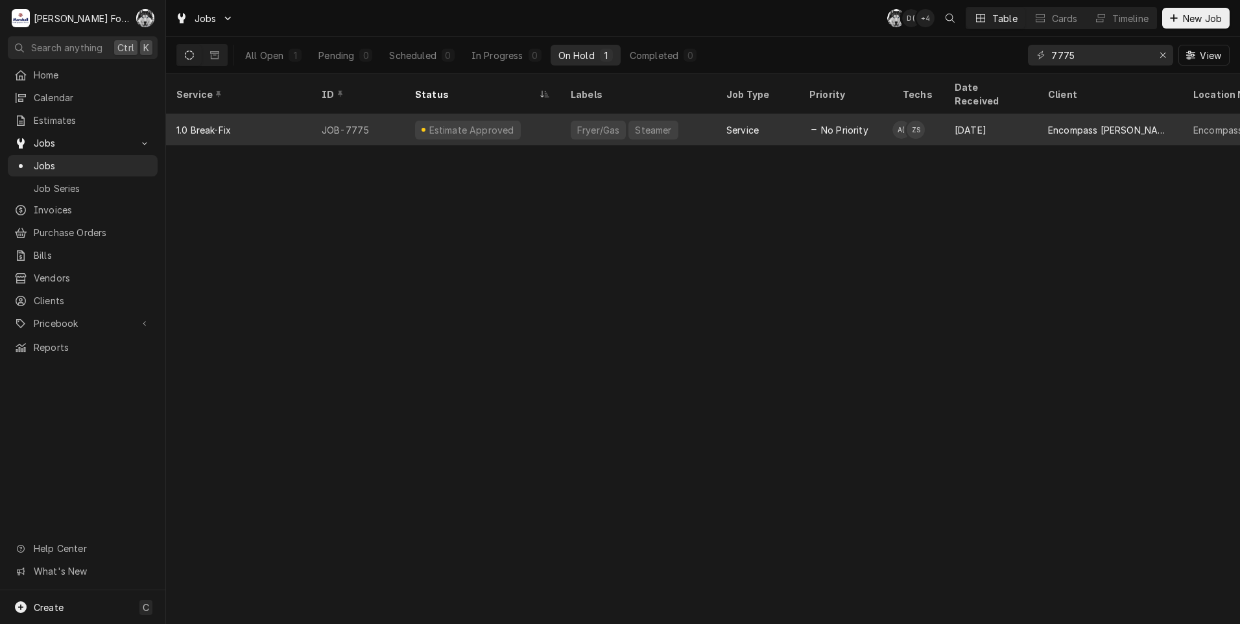
click at [578, 123] on div "Fryer/Gas" at bounding box center [598, 130] width 45 height 14
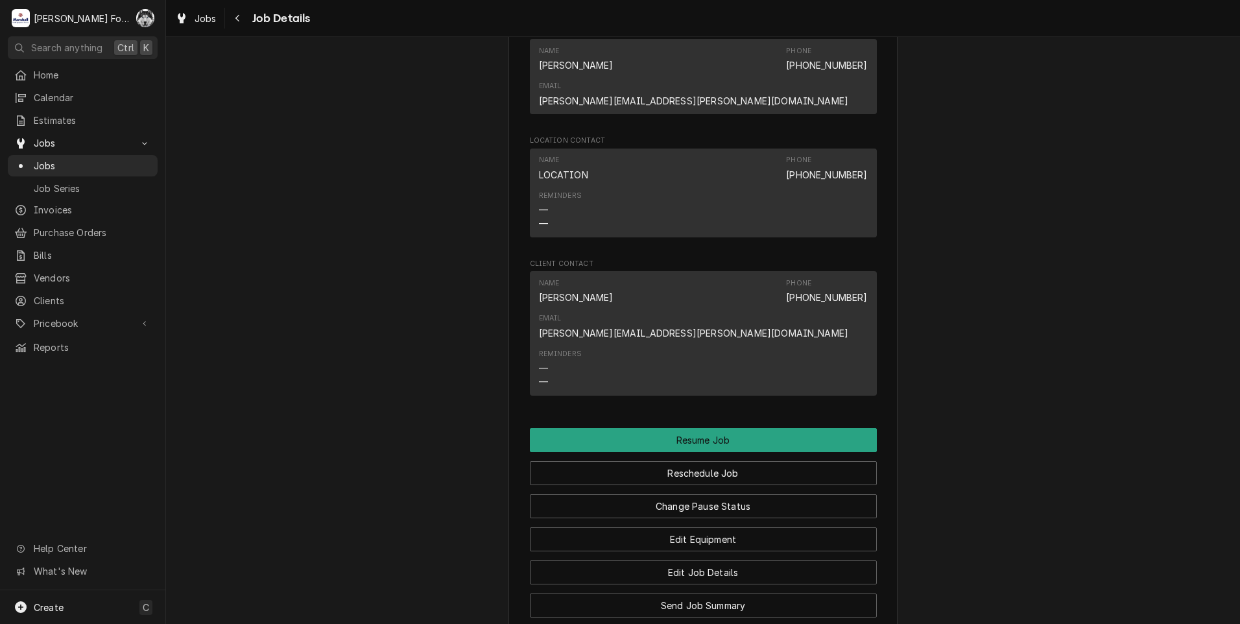
scroll to position [1297, 0]
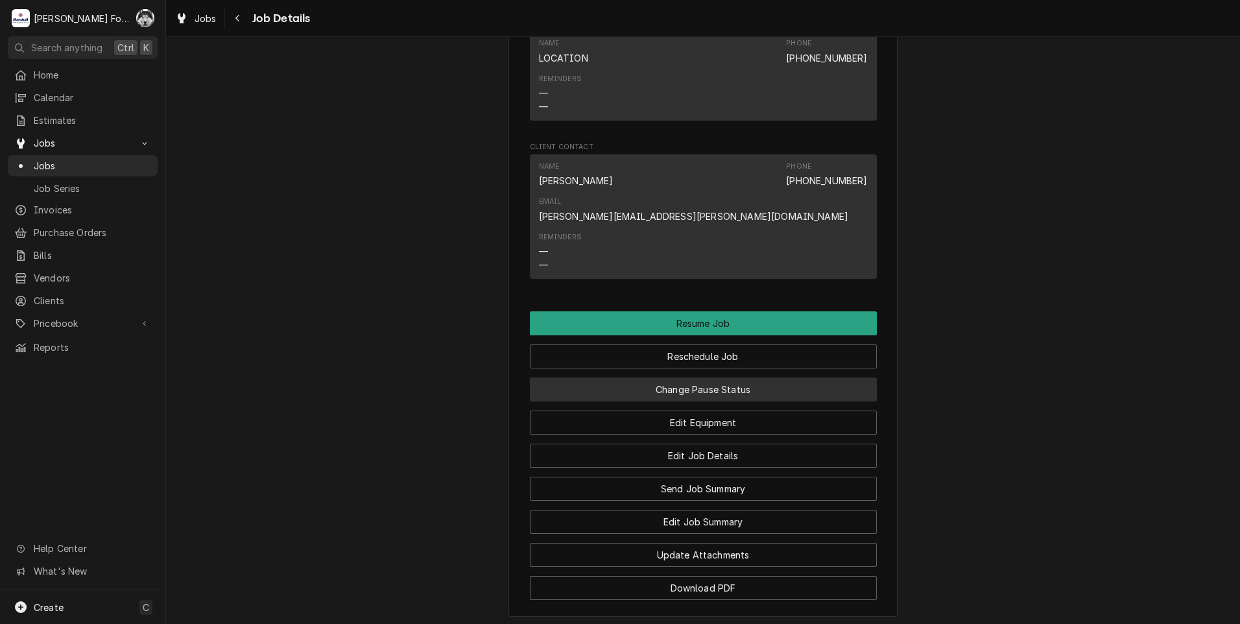
click at [687, 377] on button "Change Pause Status" at bounding box center [703, 389] width 347 height 24
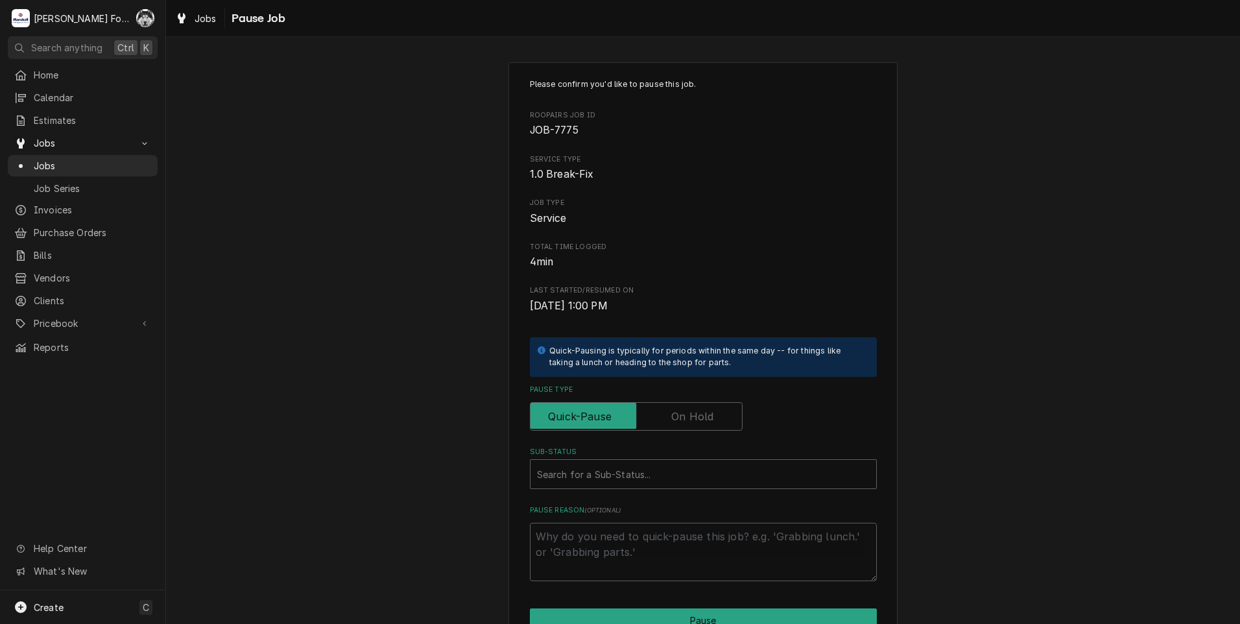
click at [682, 410] on label "Pause Type" at bounding box center [636, 416] width 213 height 29
click at [682, 410] on input "Pause Type" at bounding box center [636, 416] width 201 height 29
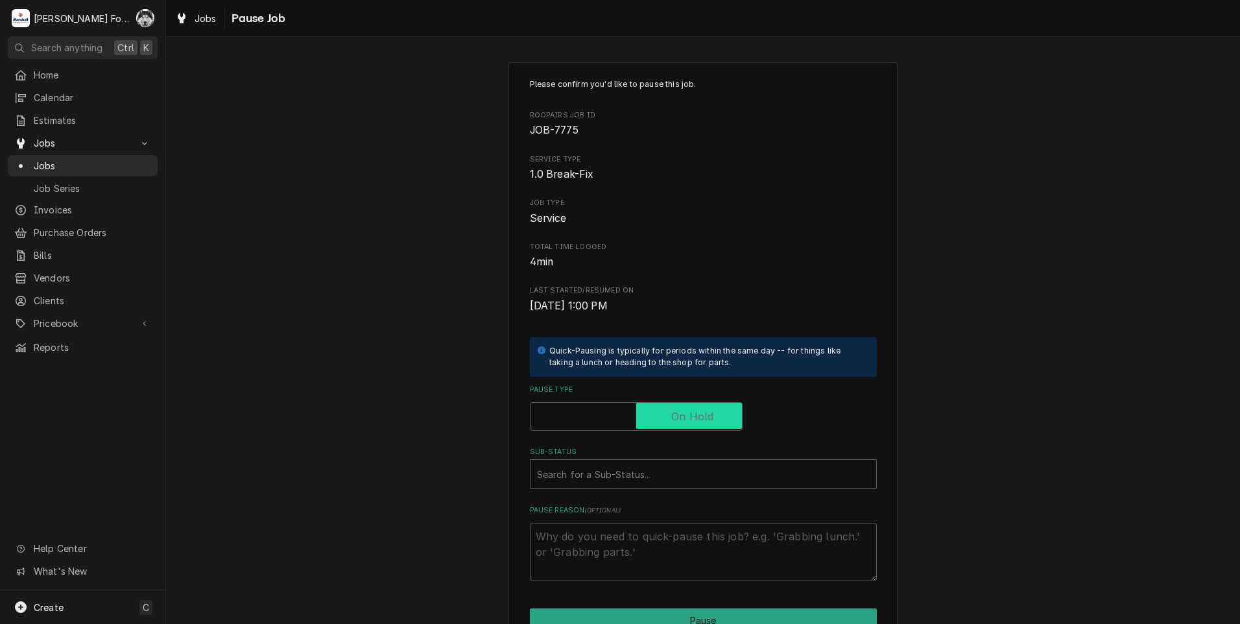
checkbox input "true"
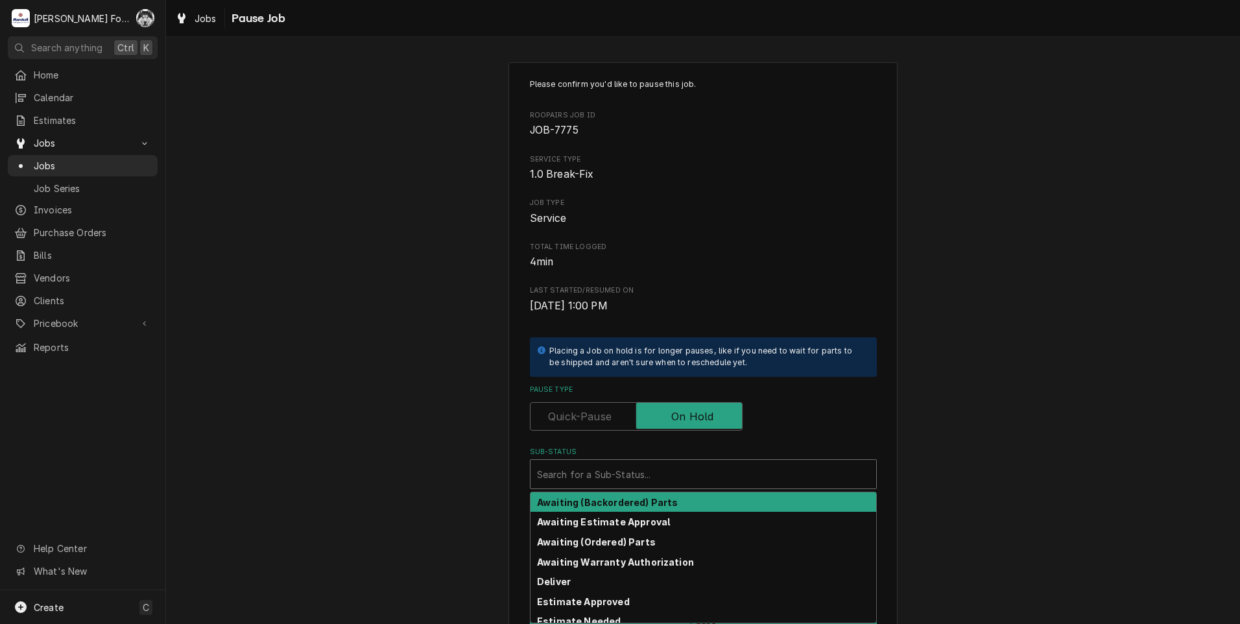
click at [646, 480] on div "Sub-Status" at bounding box center [703, 473] width 333 height 23
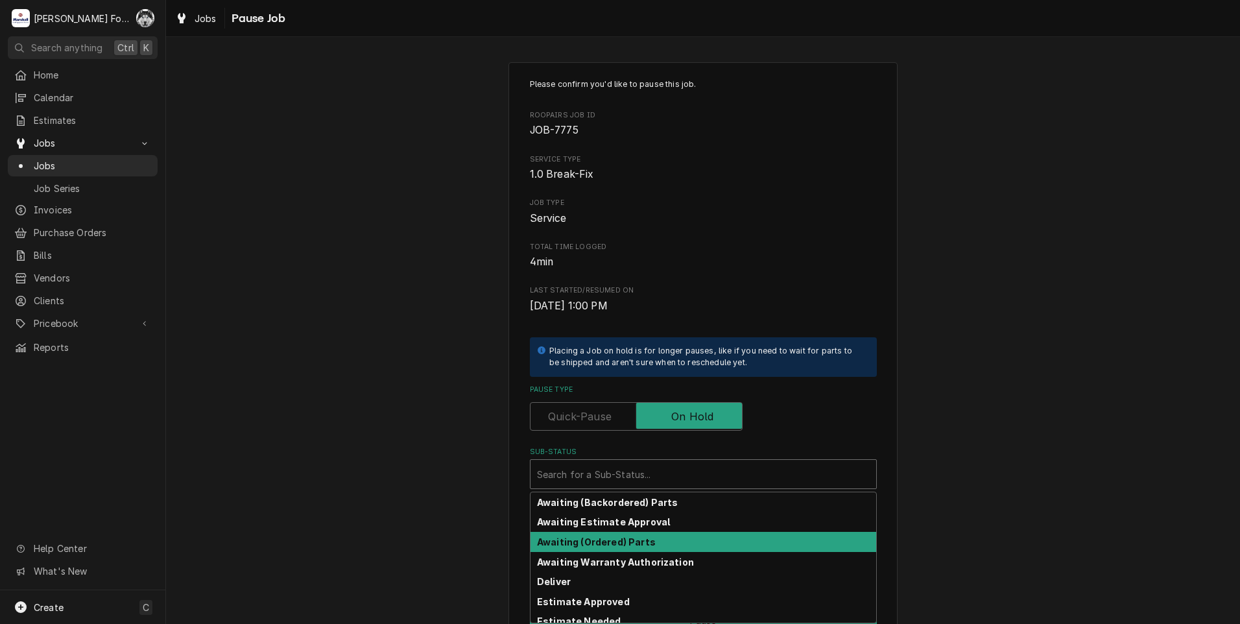
click at [630, 544] on strong "Awaiting (Ordered) Parts" at bounding box center [596, 541] width 119 height 11
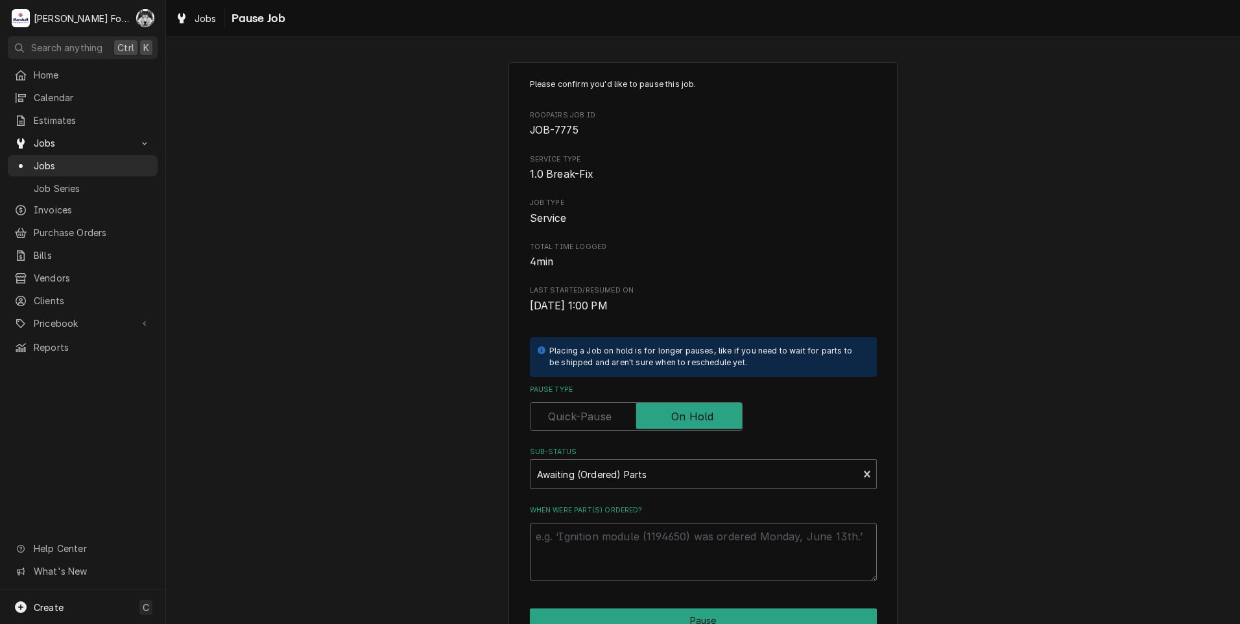
click at [630, 544] on textarea "When were part(s) ordered?" at bounding box center [703, 552] width 347 height 58
paste textarea "[DATE]"
type textarea "x"
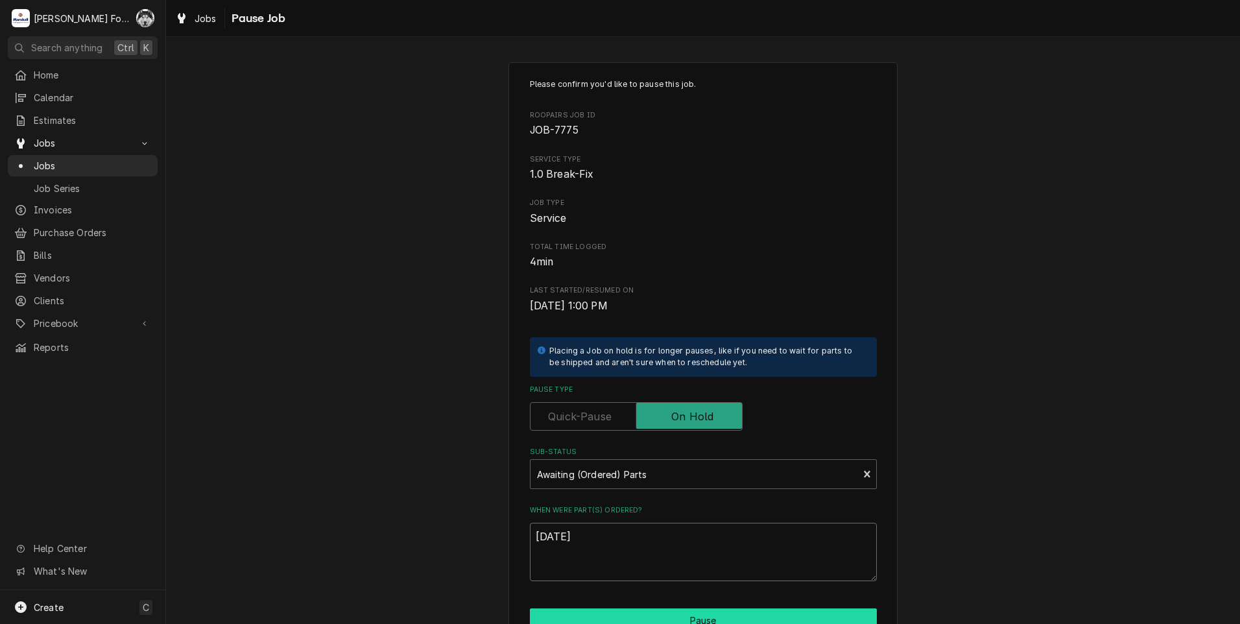
type textarea "[DATE]"
click at [626, 615] on button "Pause" at bounding box center [703, 620] width 347 height 24
type textarea "x"
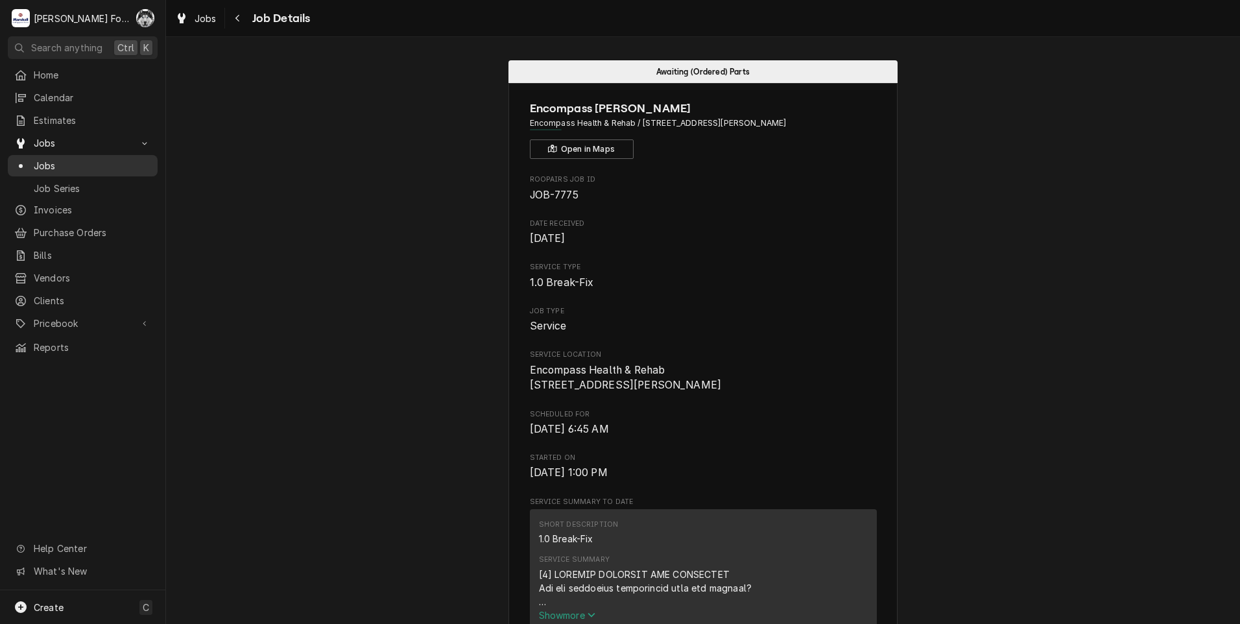
click at [38, 159] on span "Jobs" at bounding box center [92, 166] width 117 height 14
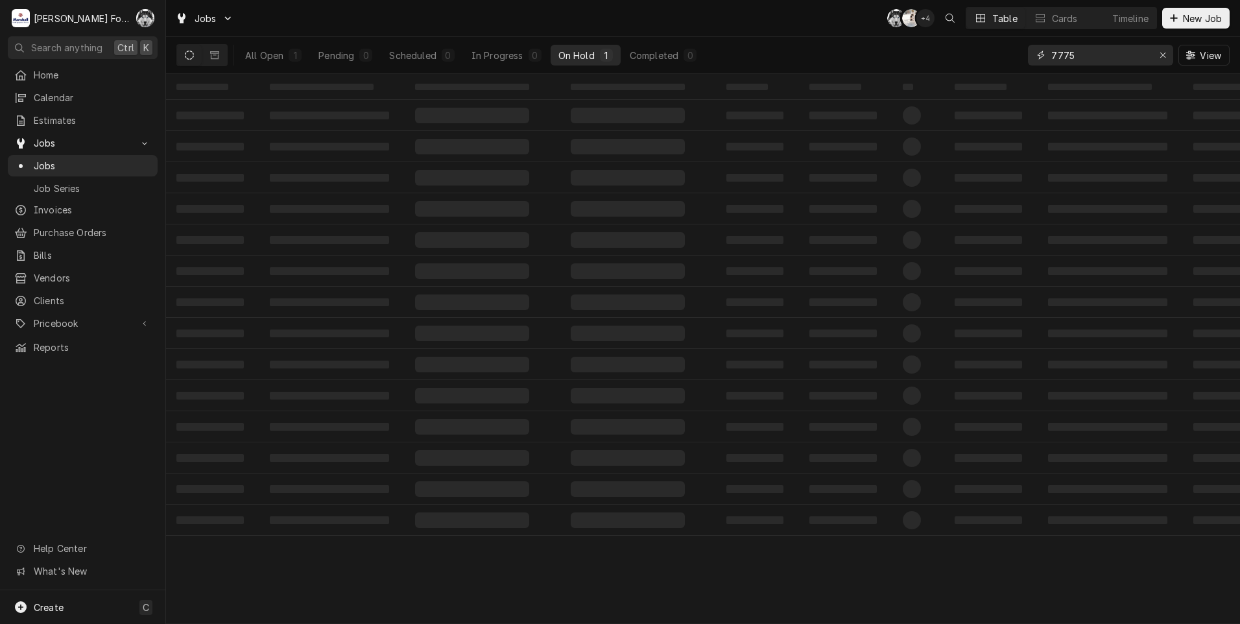
drag, startPoint x: 1016, startPoint y: 57, endPoint x: 944, endPoint y: 65, distance: 72.5
click at [947, 63] on div "All Open 1 Pending 0 Scheduled 0 In Progress 0 On Hold 1 Completed 0 7775 View" at bounding box center [702, 55] width 1053 height 36
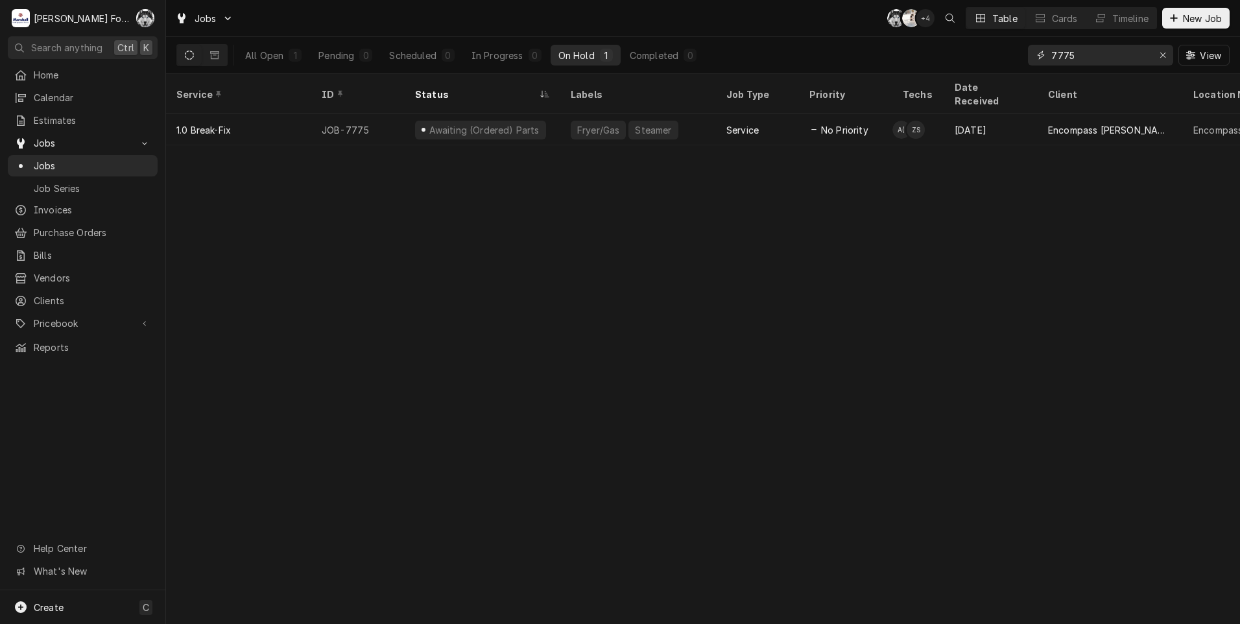
type input "6"
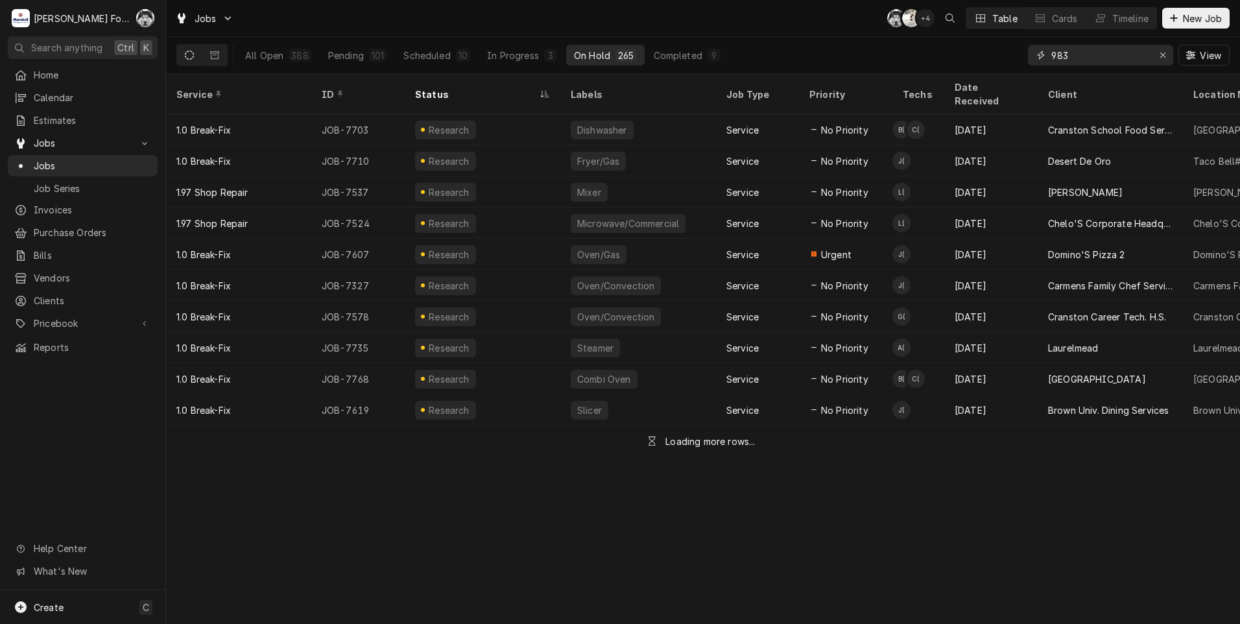
type input "983"
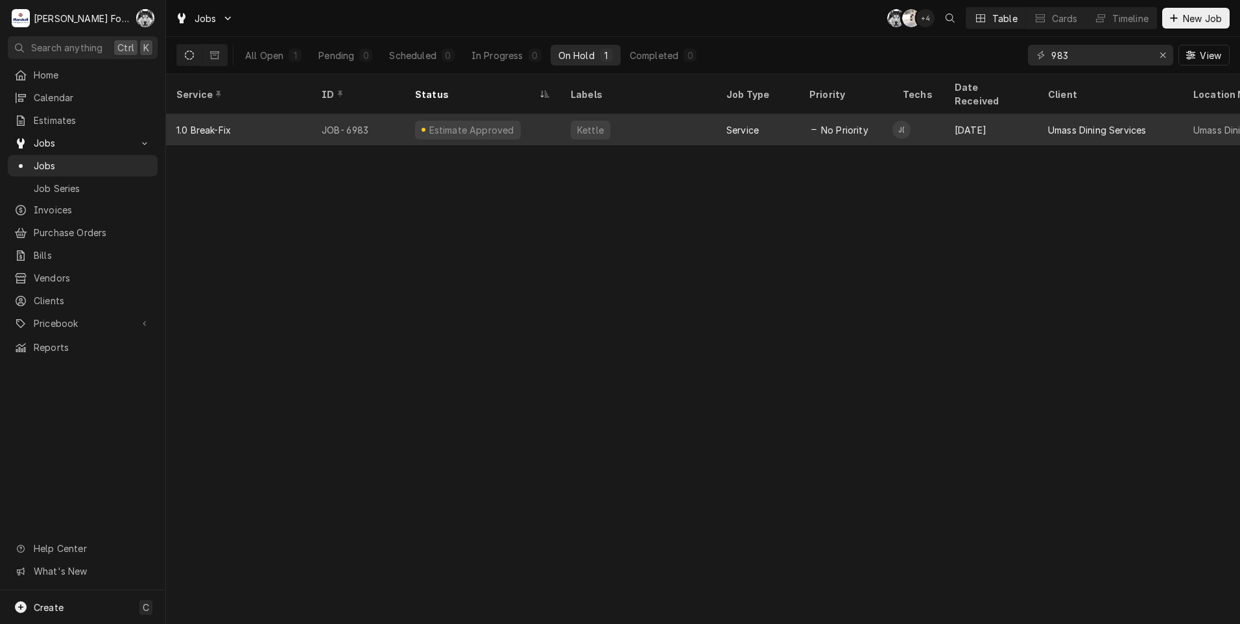
click at [561, 121] on div "Kettle" at bounding box center [638, 129] width 156 height 31
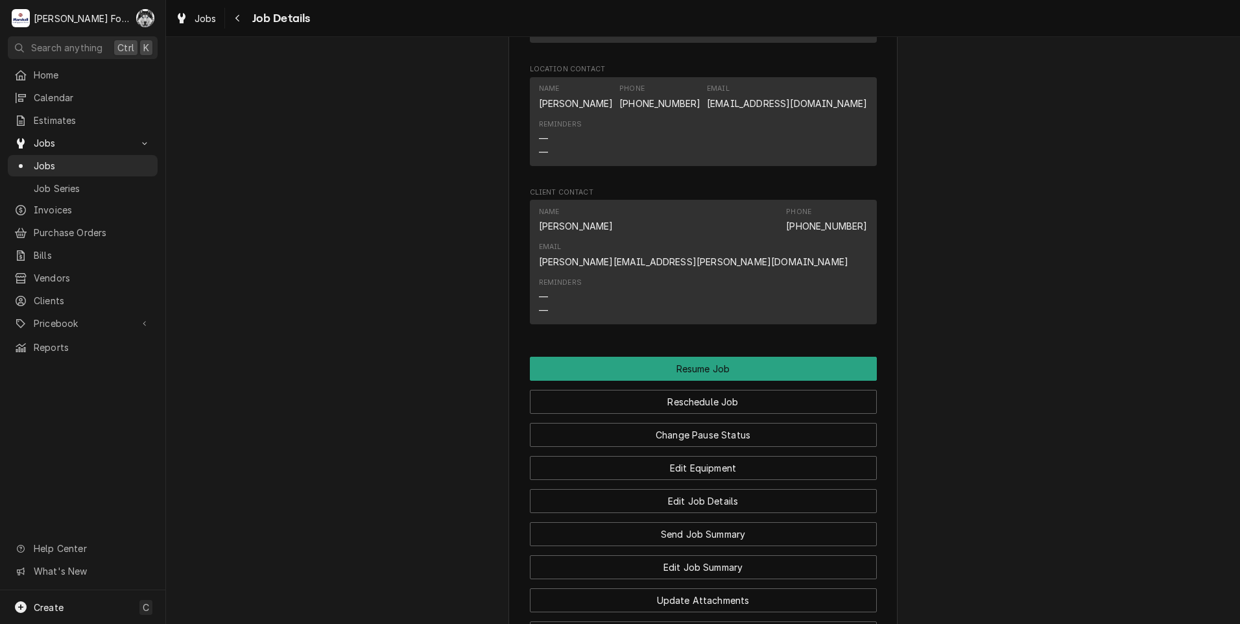
scroll to position [1513, 0]
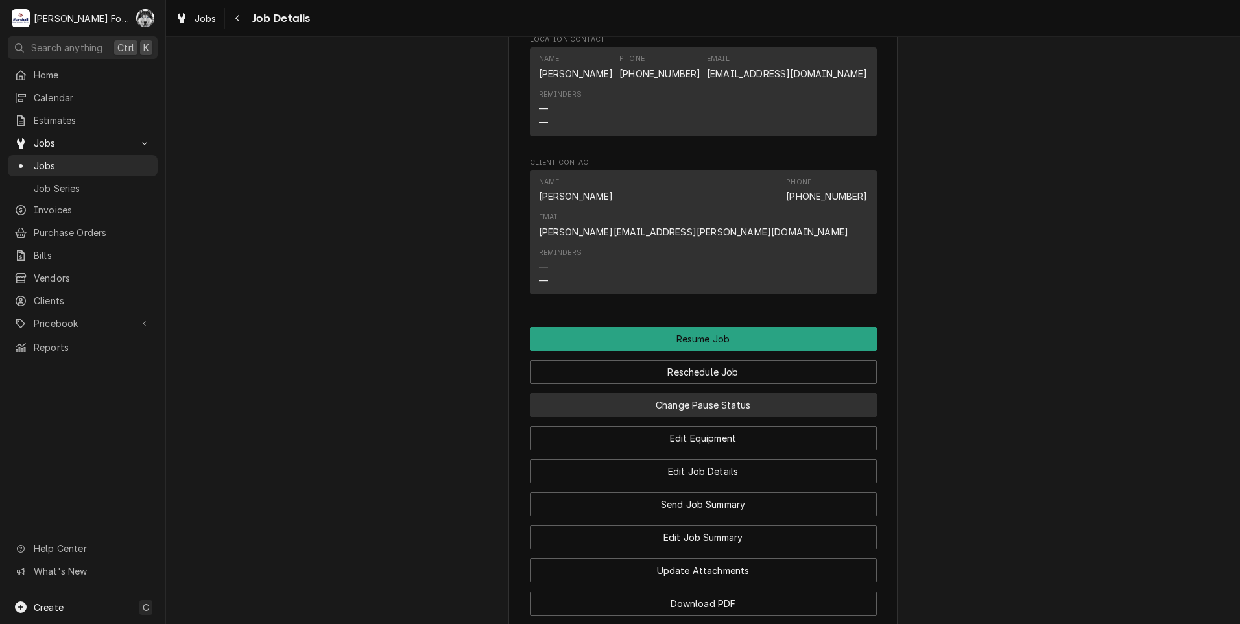
click at [666, 417] on button "Change Pause Status" at bounding box center [703, 405] width 347 height 24
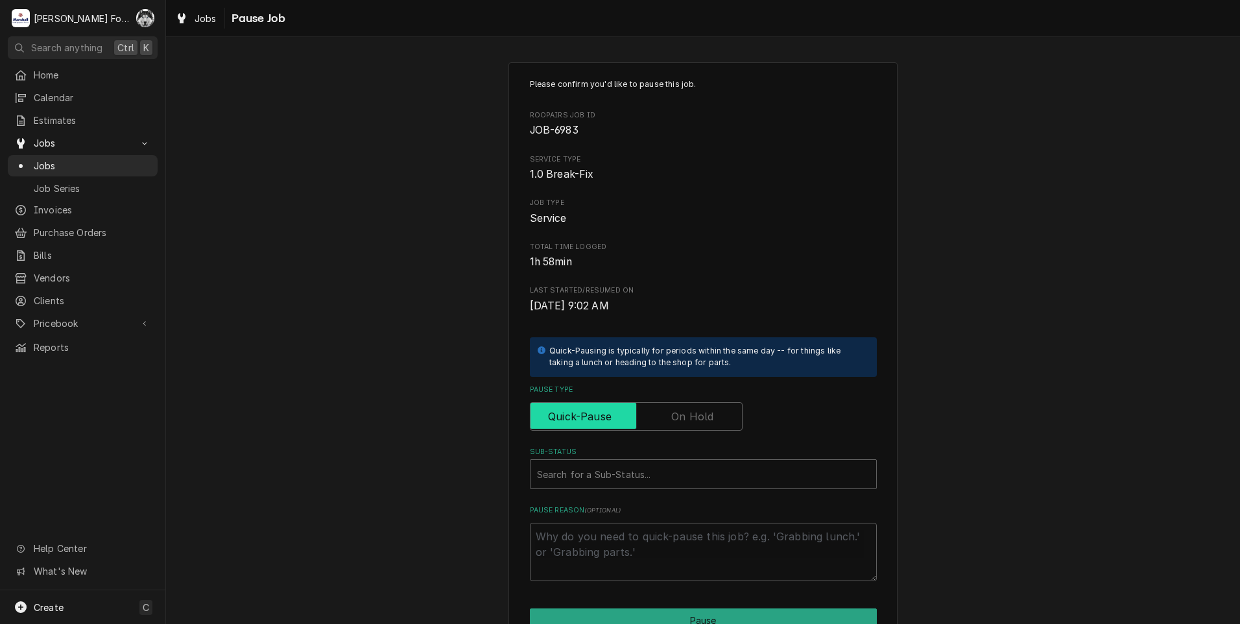
click at [665, 419] on input "Pause Type" at bounding box center [636, 416] width 201 height 29
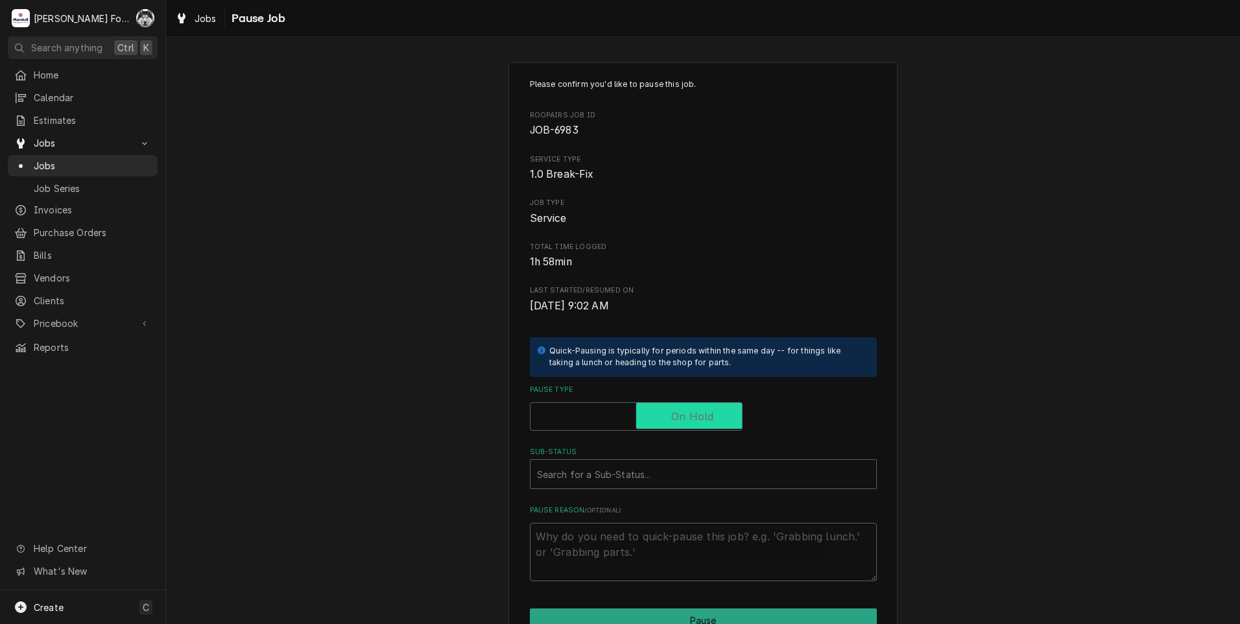
checkbox input "true"
drag, startPoint x: 654, startPoint y: 494, endPoint x: 653, endPoint y: 486, distance: 8.5
click at [653, 493] on div "Please confirm you'd like to pause this job. Roopairs Job ID JOB-6983 Service T…" at bounding box center [703, 329] width 347 height 502
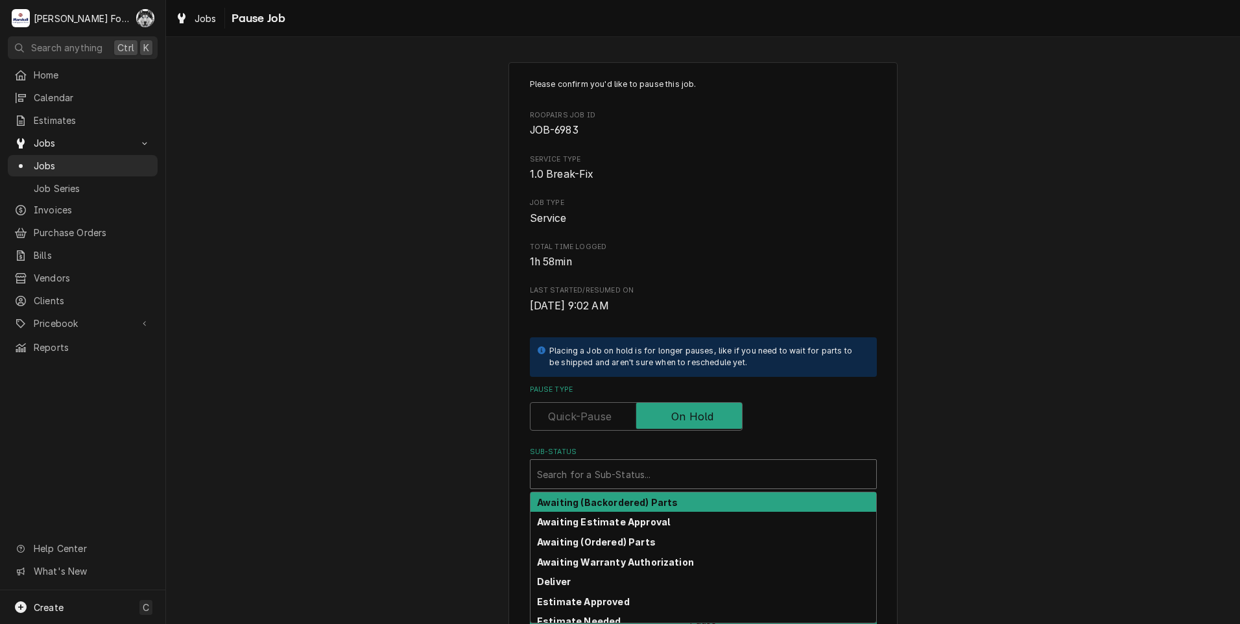
click at [654, 480] on div "Sub-Status" at bounding box center [703, 473] width 333 height 23
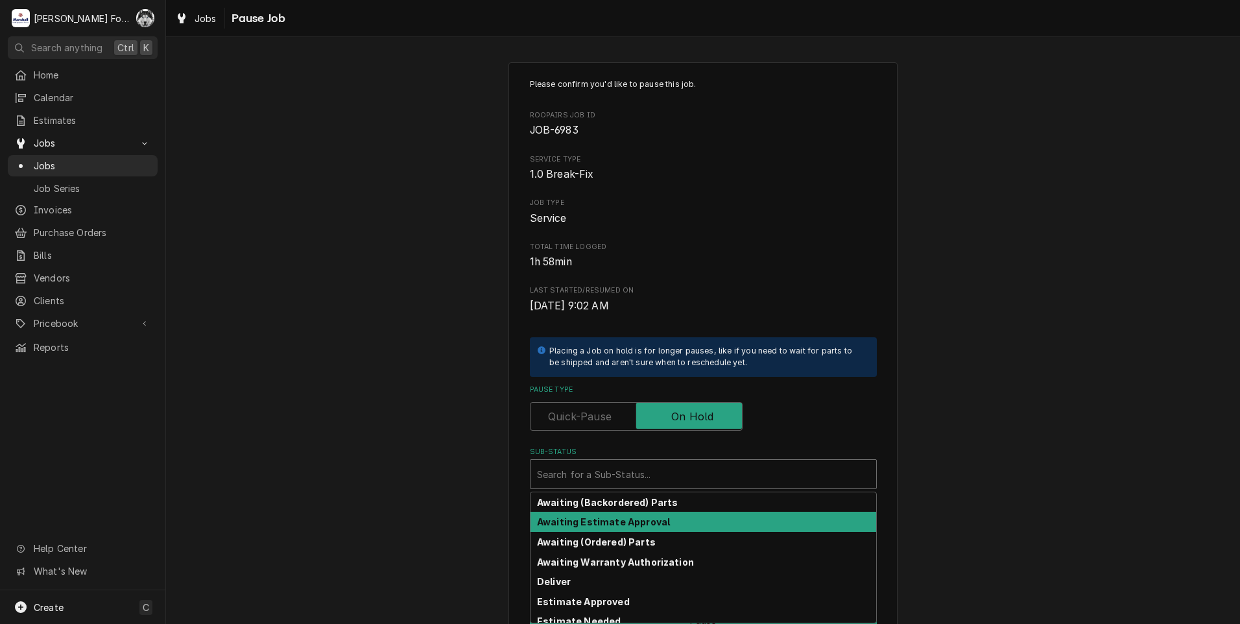
click at [641, 531] on div "Awaiting Estimate Approval" at bounding box center [703, 522] width 346 height 20
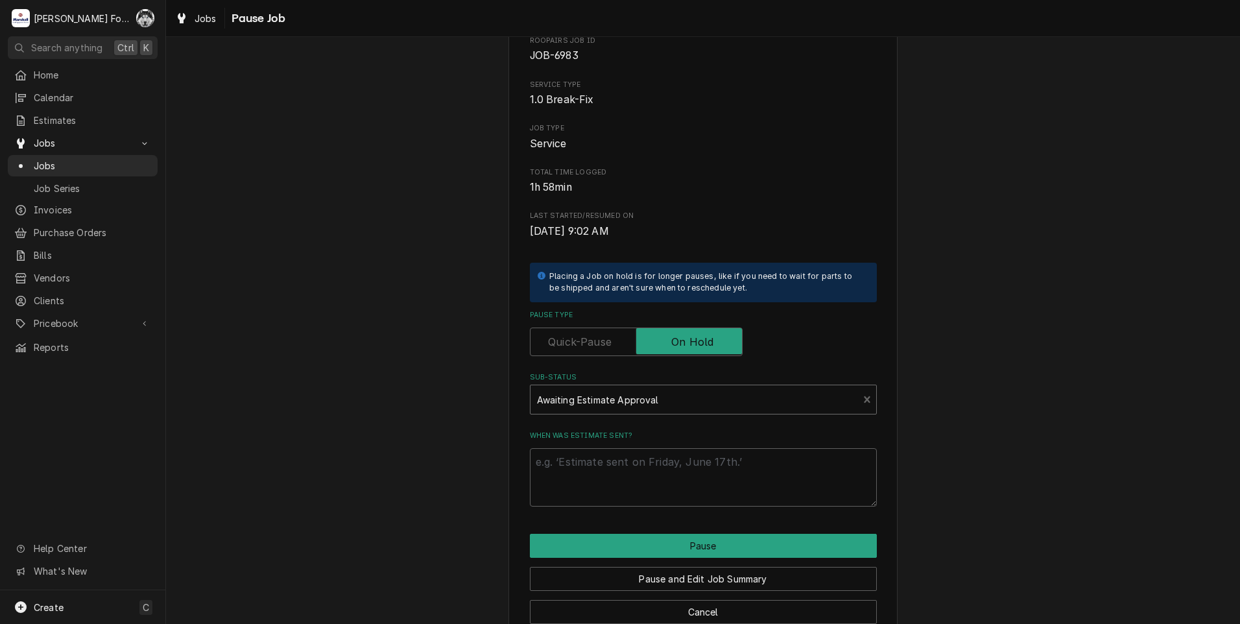
scroll to position [102, 0]
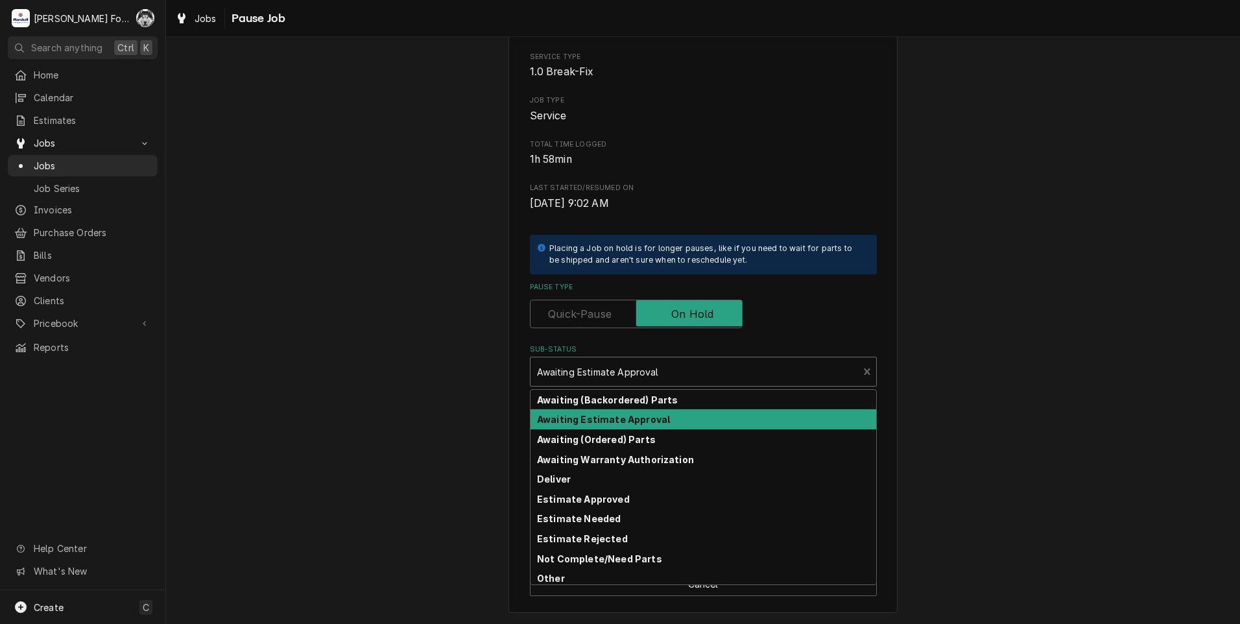
click at [604, 374] on div "Sub-Status" at bounding box center [694, 371] width 315 height 23
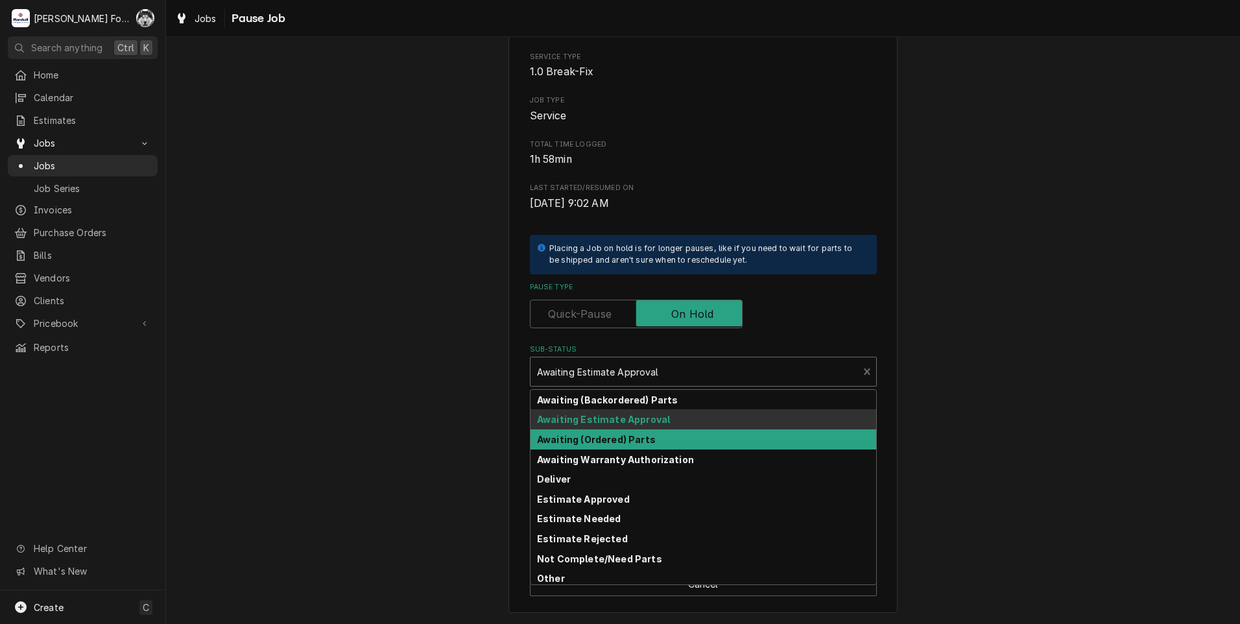
click at [606, 438] on strong "Awaiting (Ordered) Parts" at bounding box center [596, 439] width 119 height 11
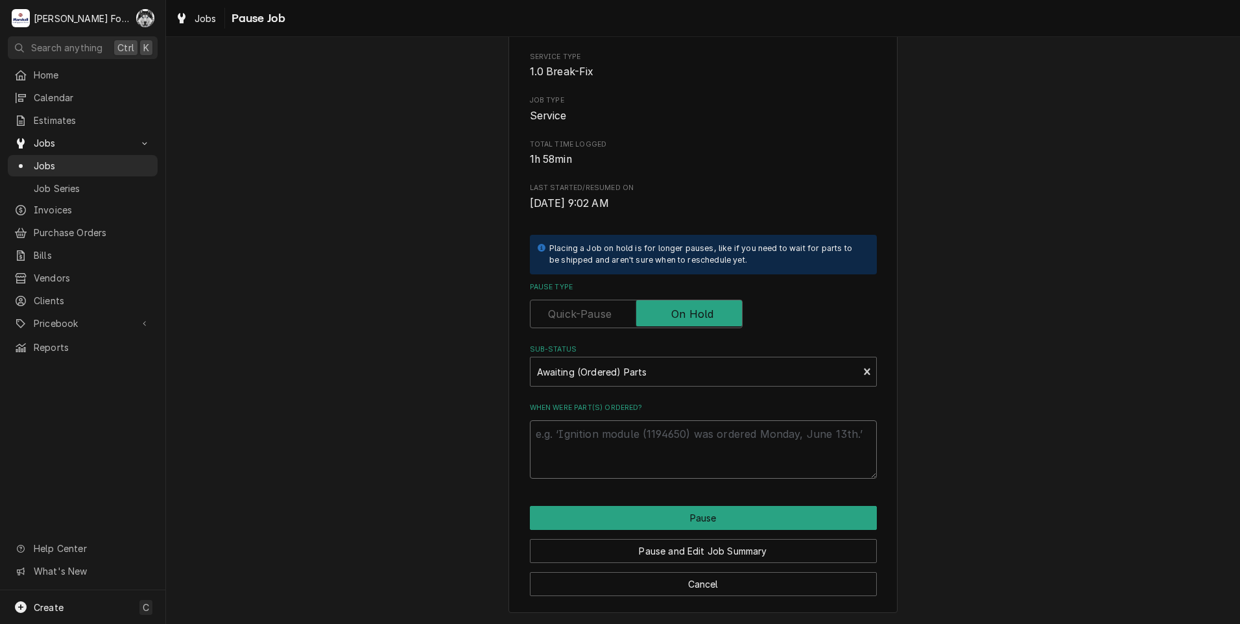
click at [604, 440] on textarea "When were part(s) ordered?" at bounding box center [703, 449] width 347 height 58
paste textarea "10/8/2025"
type textarea "x"
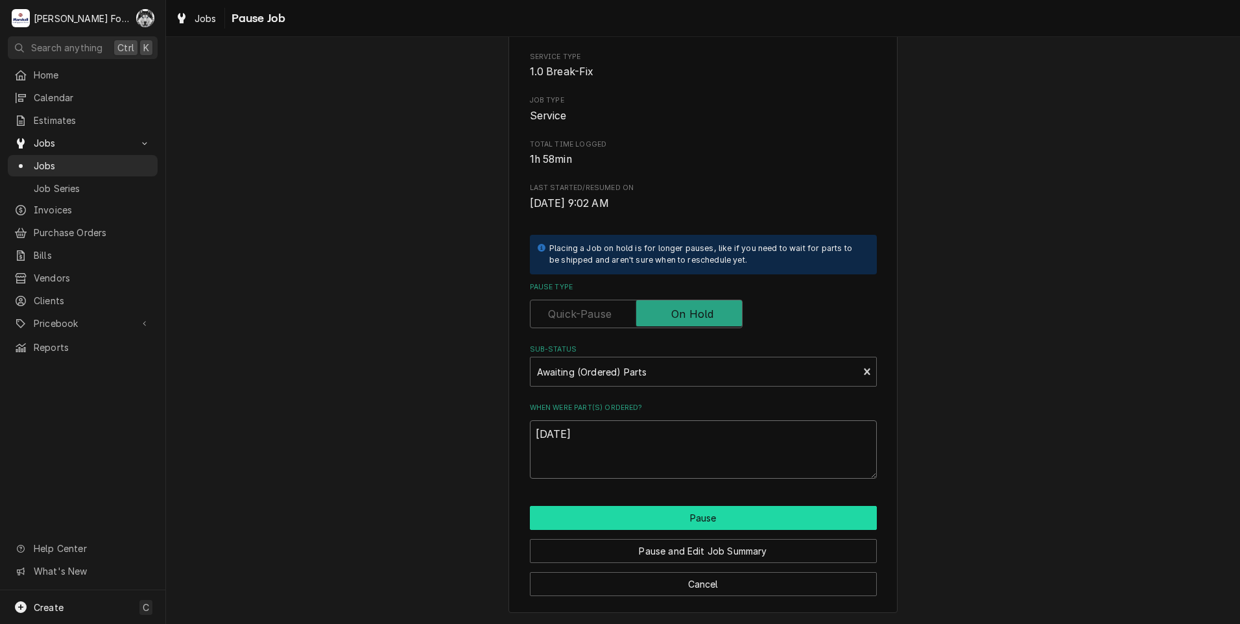
type textarea "10/8/2025"
click at [611, 511] on button "Pause" at bounding box center [703, 518] width 347 height 24
type textarea "x"
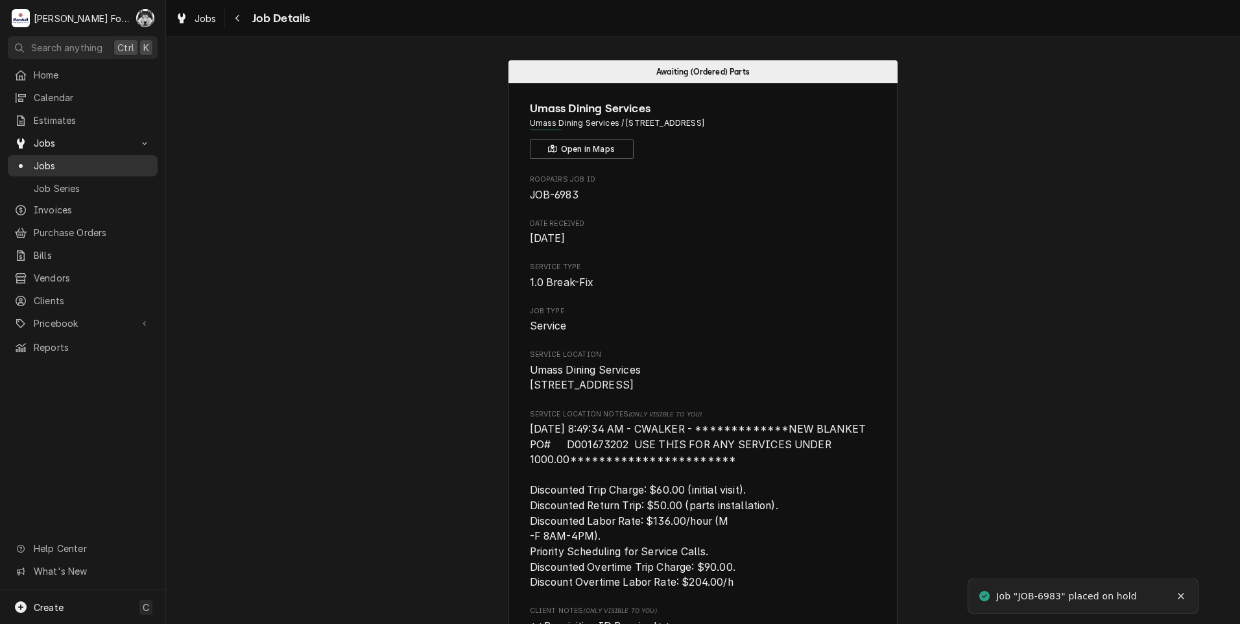
click at [53, 159] on span "Jobs" at bounding box center [92, 166] width 117 height 14
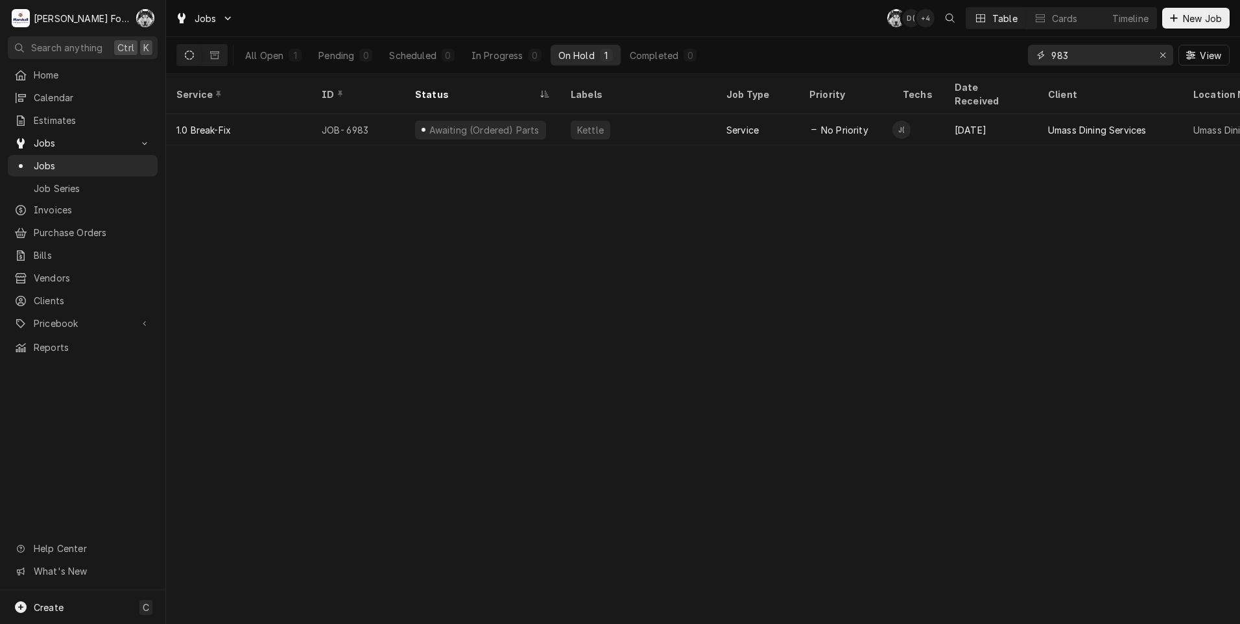
drag, startPoint x: 1070, startPoint y: 58, endPoint x: 944, endPoint y: 56, distance: 126.4
click at [945, 56] on div "All Open 1 Pending 0 Scheduled 0 In Progress 0 On Hold 1 Completed 0 983 View" at bounding box center [702, 55] width 1053 height 36
type input "7629"
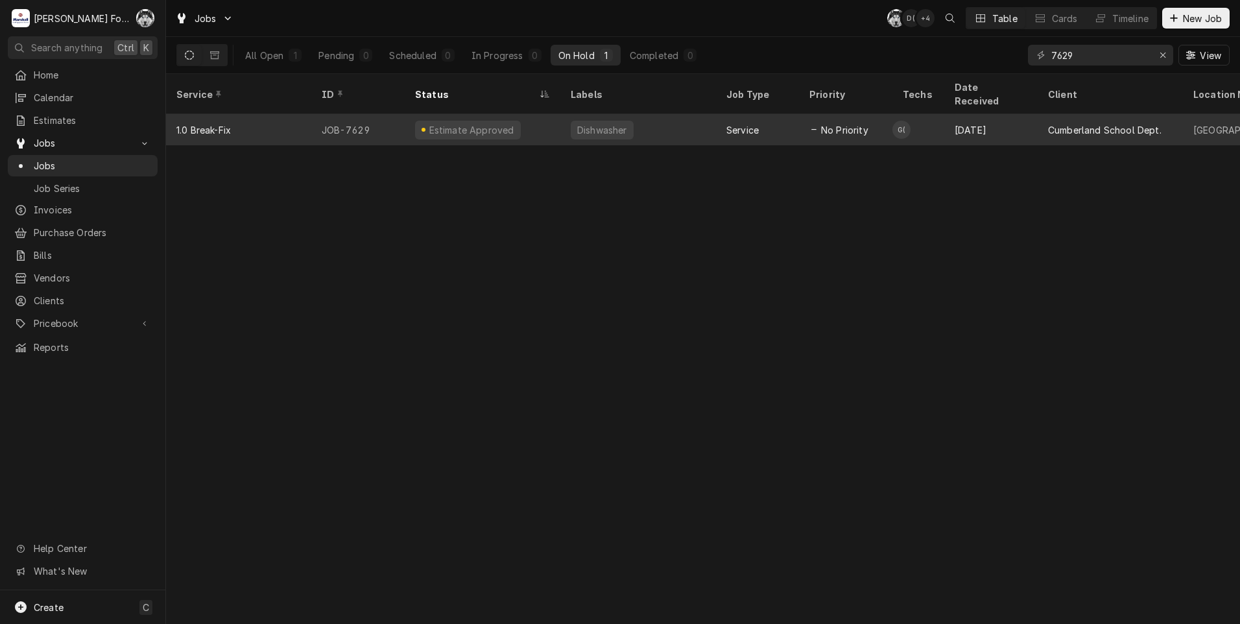
click at [501, 123] on div "Estimate Approved" at bounding box center [471, 130] width 88 height 14
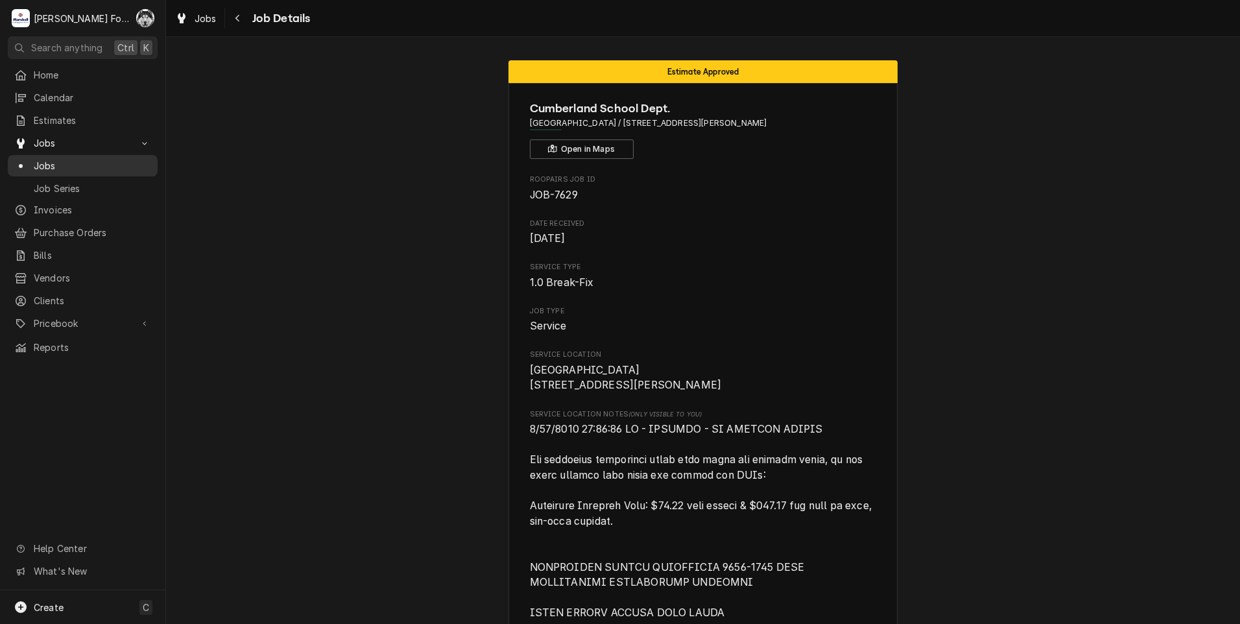
click at [37, 159] on span "Jobs" at bounding box center [92, 166] width 117 height 14
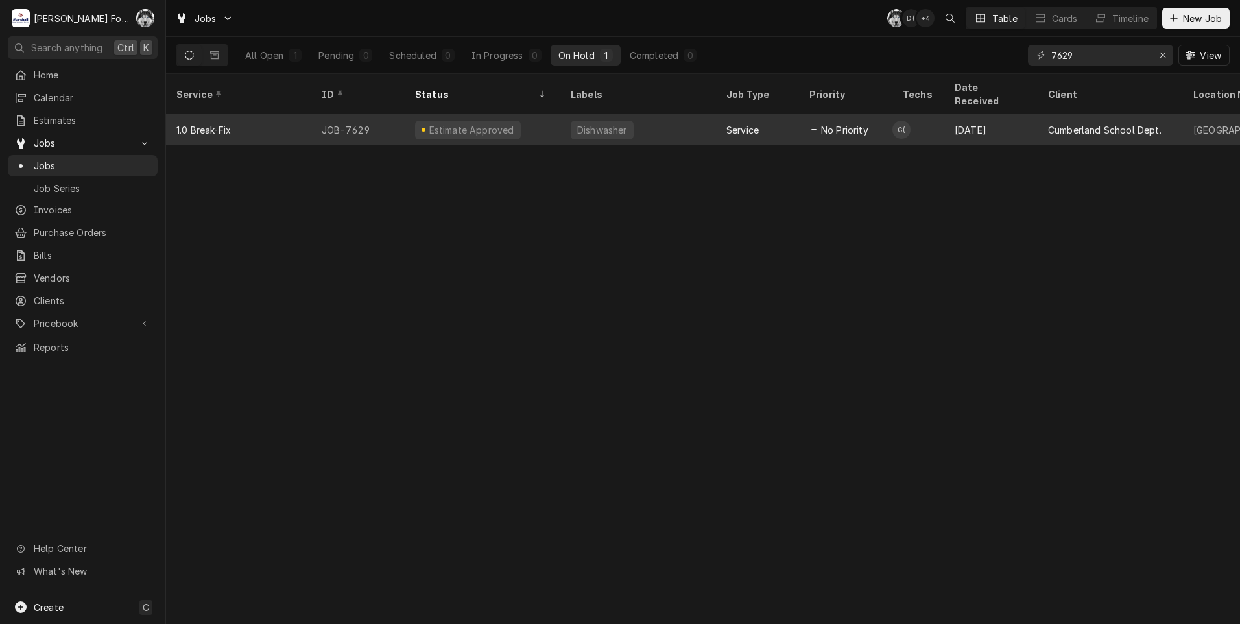
click at [506, 123] on div "Estimate Approved" at bounding box center [483, 129] width 156 height 31
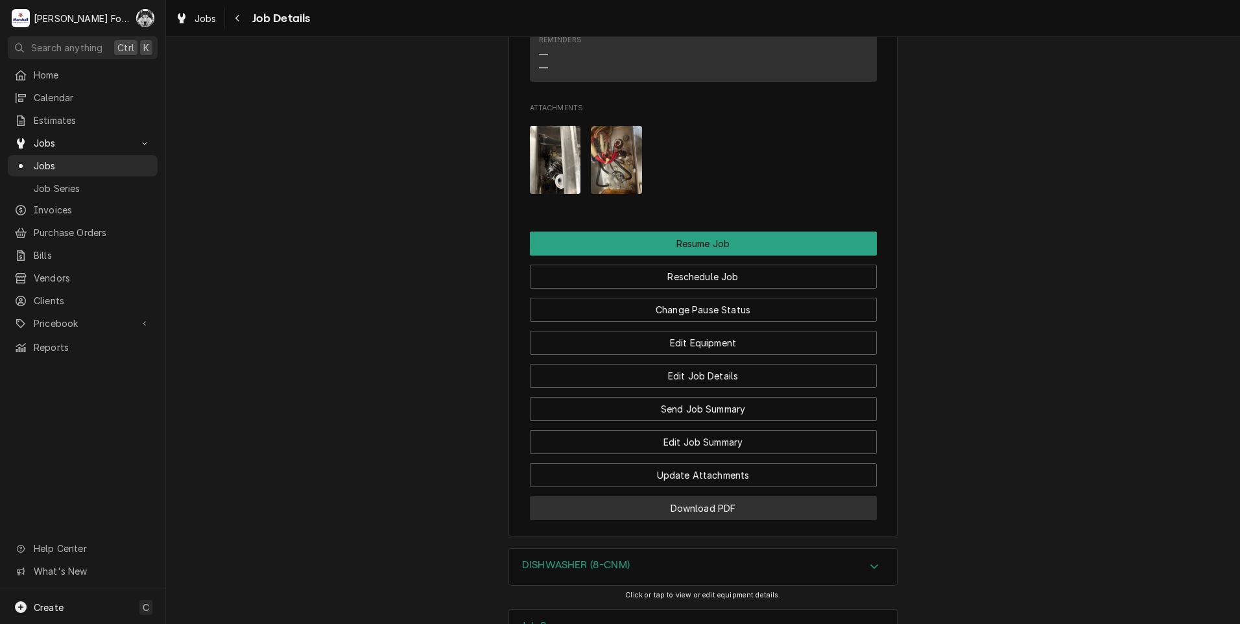
scroll to position [2136, 0]
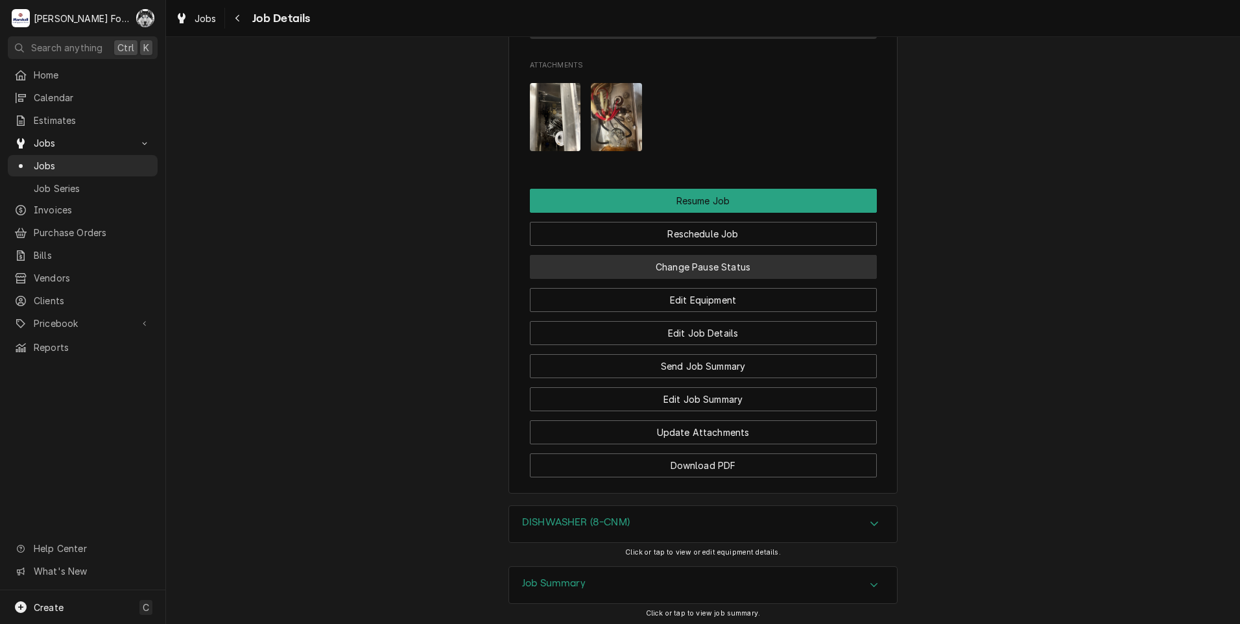
click at [654, 255] on button "Change Pause Status" at bounding box center [703, 267] width 347 height 24
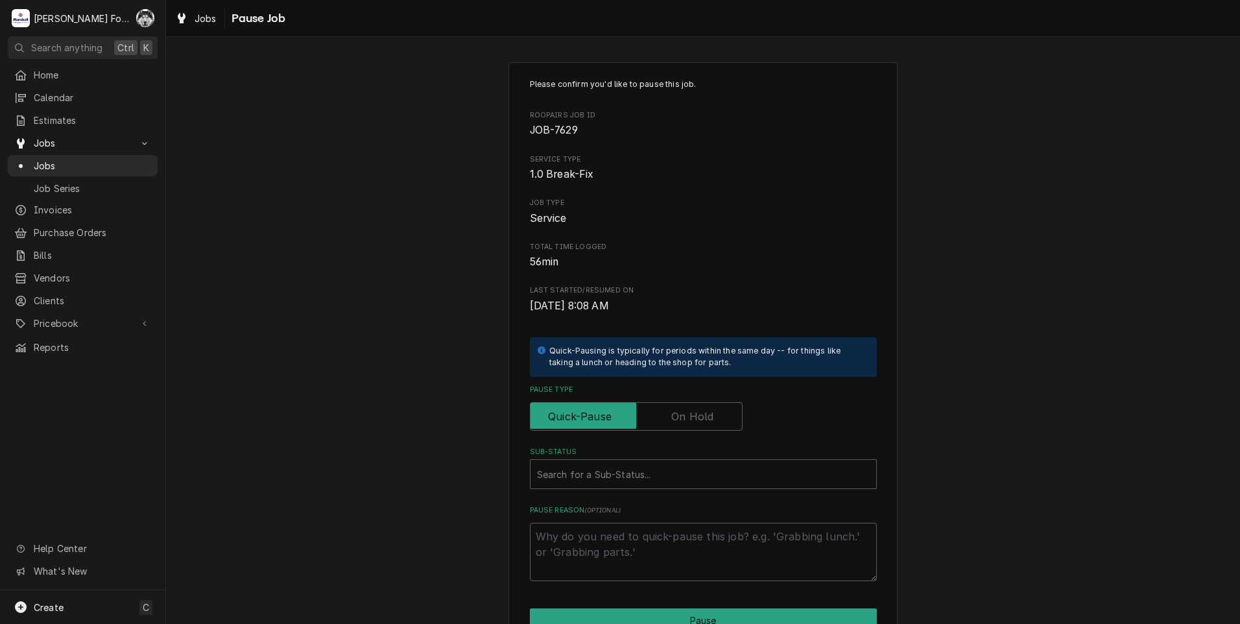
click at [688, 410] on label "Pause Type" at bounding box center [636, 416] width 213 height 29
click at [688, 410] on input "Pause Type" at bounding box center [636, 416] width 201 height 29
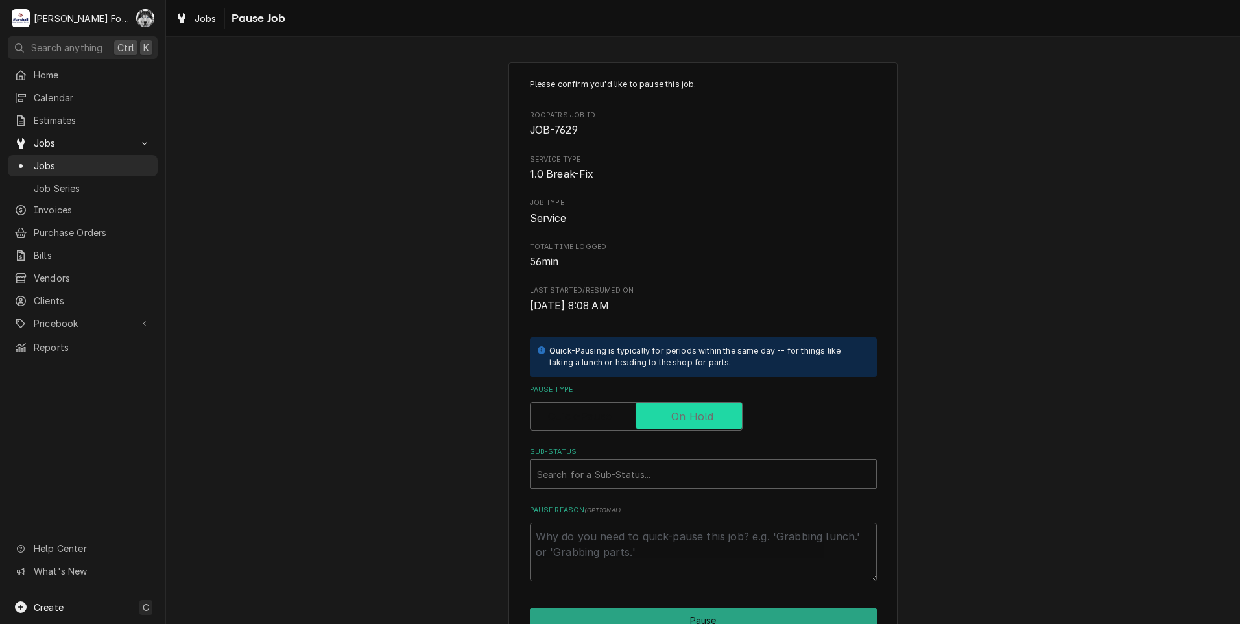
checkbox input "true"
click at [644, 482] on div "Sub-Status" at bounding box center [703, 473] width 333 height 23
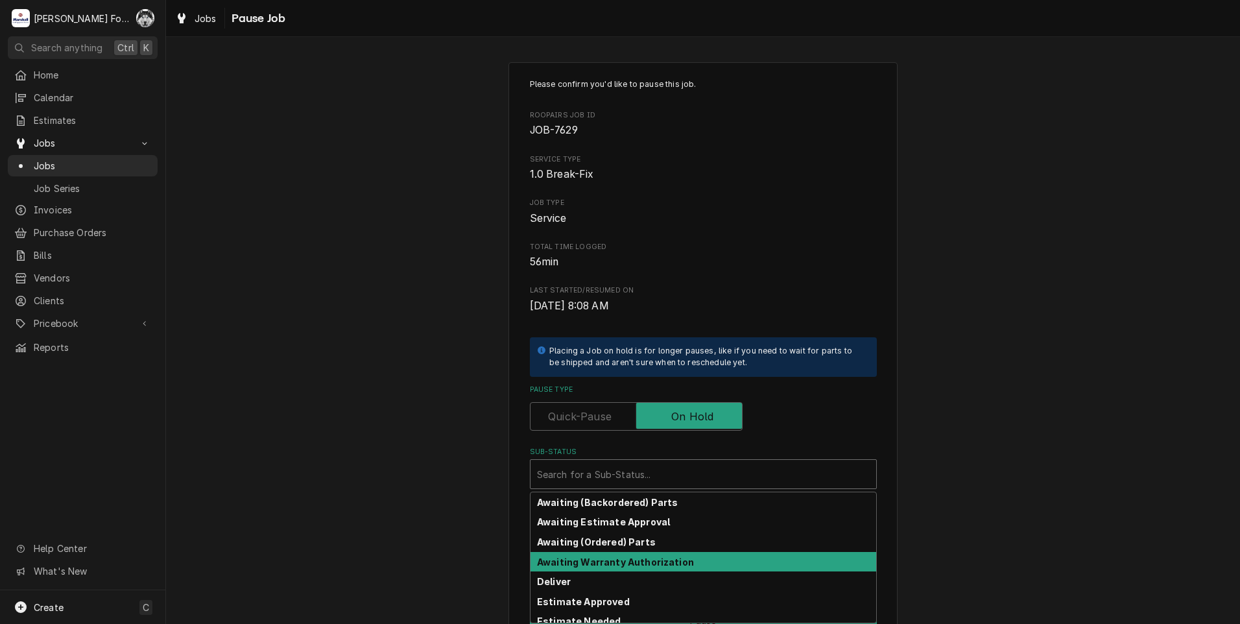
click at [617, 554] on div "Awaiting Warranty Authorization" at bounding box center [703, 562] width 346 height 20
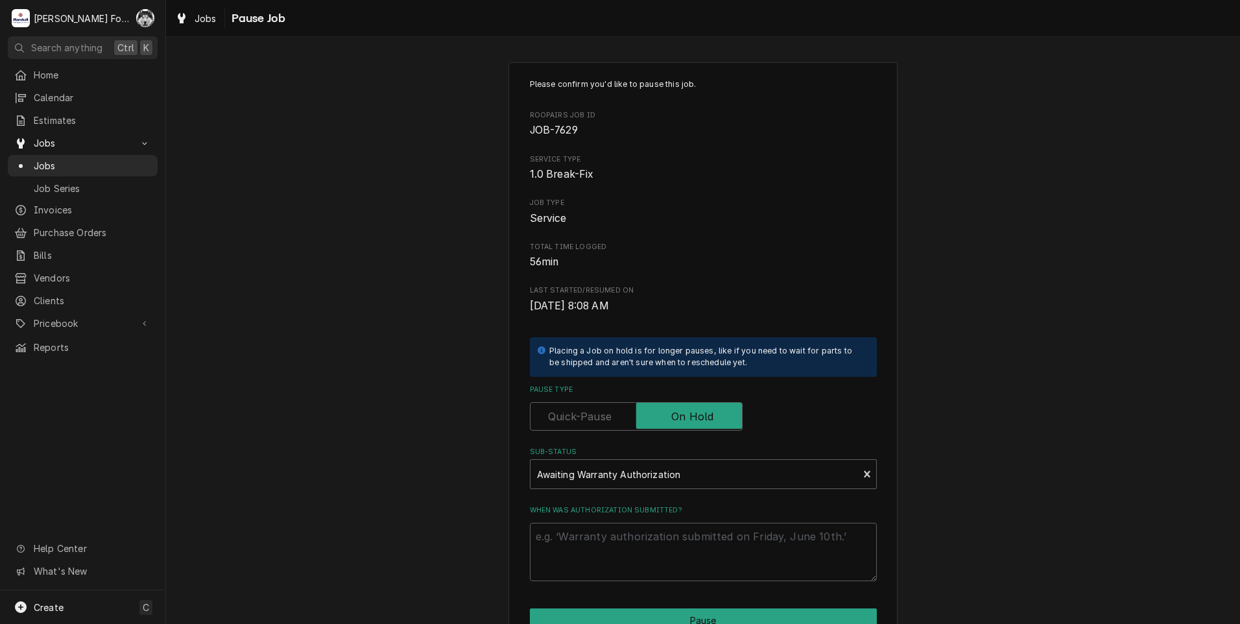
click at [620, 552] on textarea "When was authorization submitted?" at bounding box center [703, 552] width 347 height 58
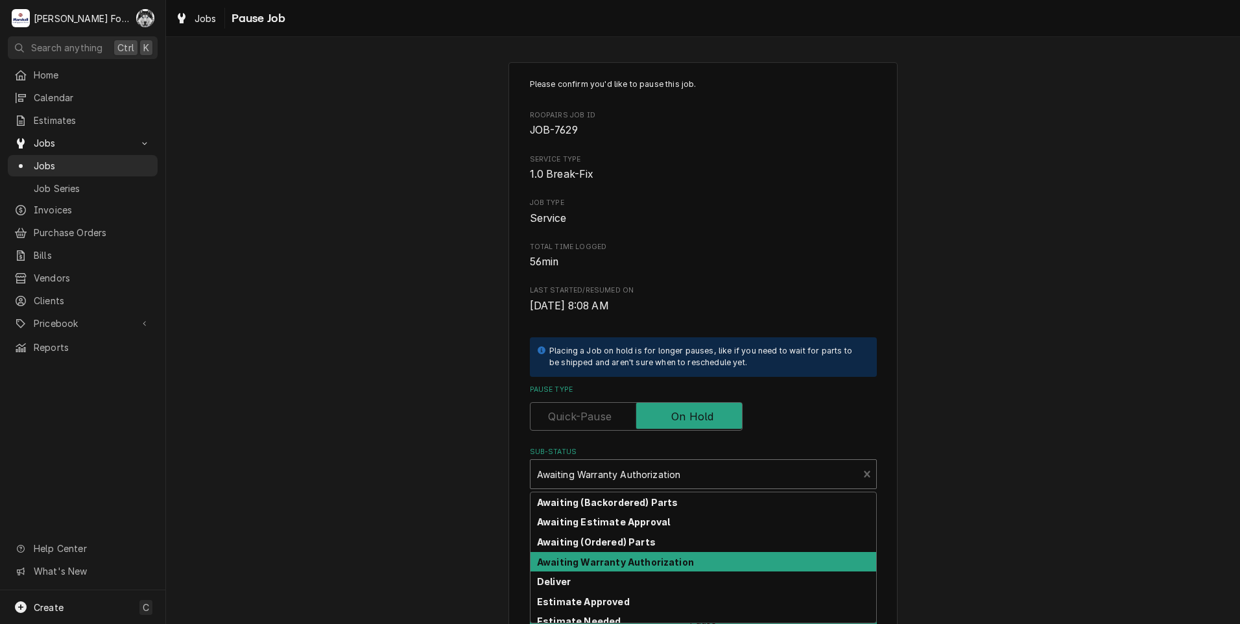
click at [622, 465] on div "Sub-Status" at bounding box center [694, 473] width 315 height 23
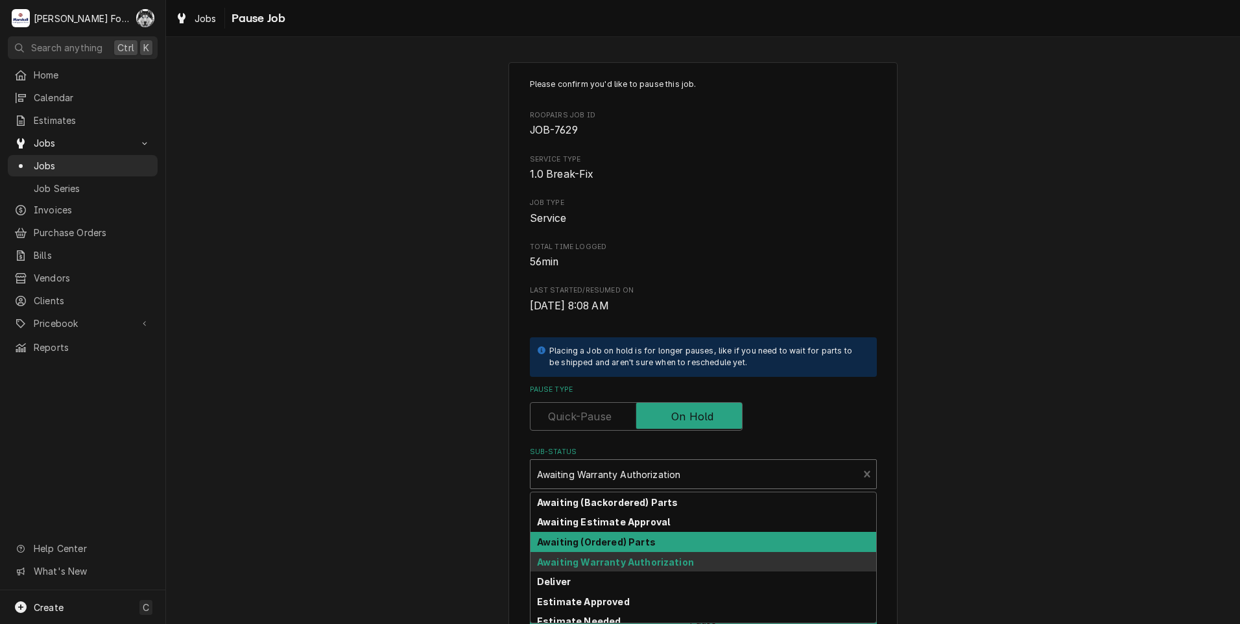
click at [629, 548] on div "Awaiting (Ordered) Parts" at bounding box center [703, 542] width 346 height 20
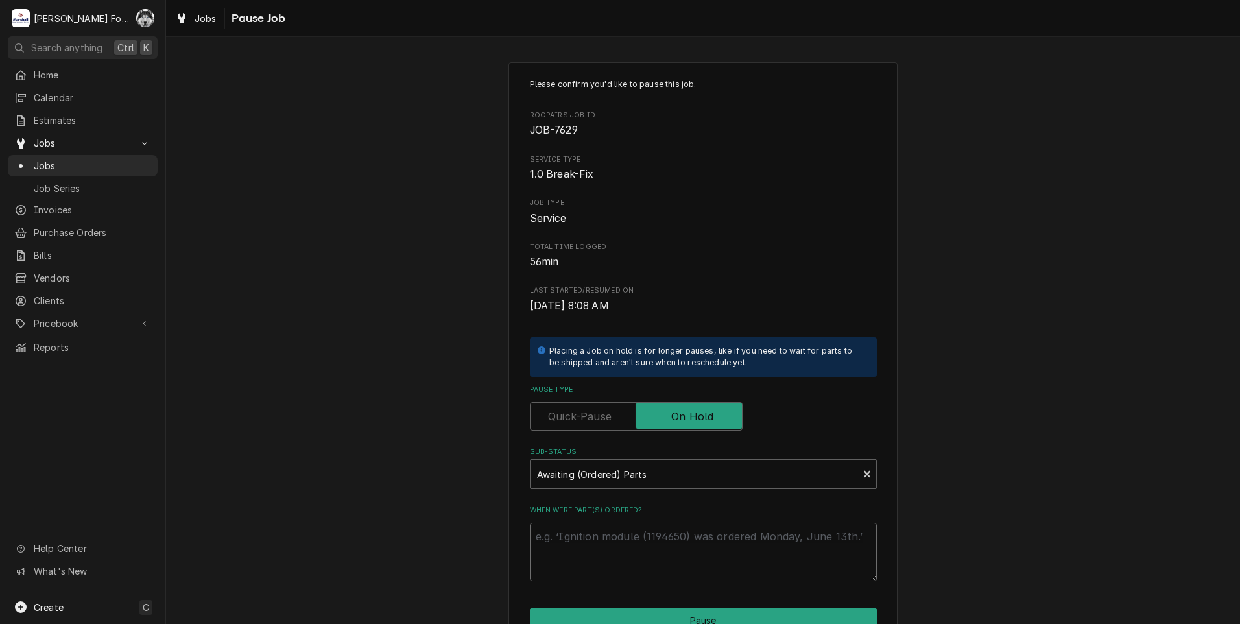
click at [622, 543] on textarea "When were part(s) ordered?" at bounding box center [703, 552] width 347 height 58
paste textarea "[DATE]"
type textarea "x"
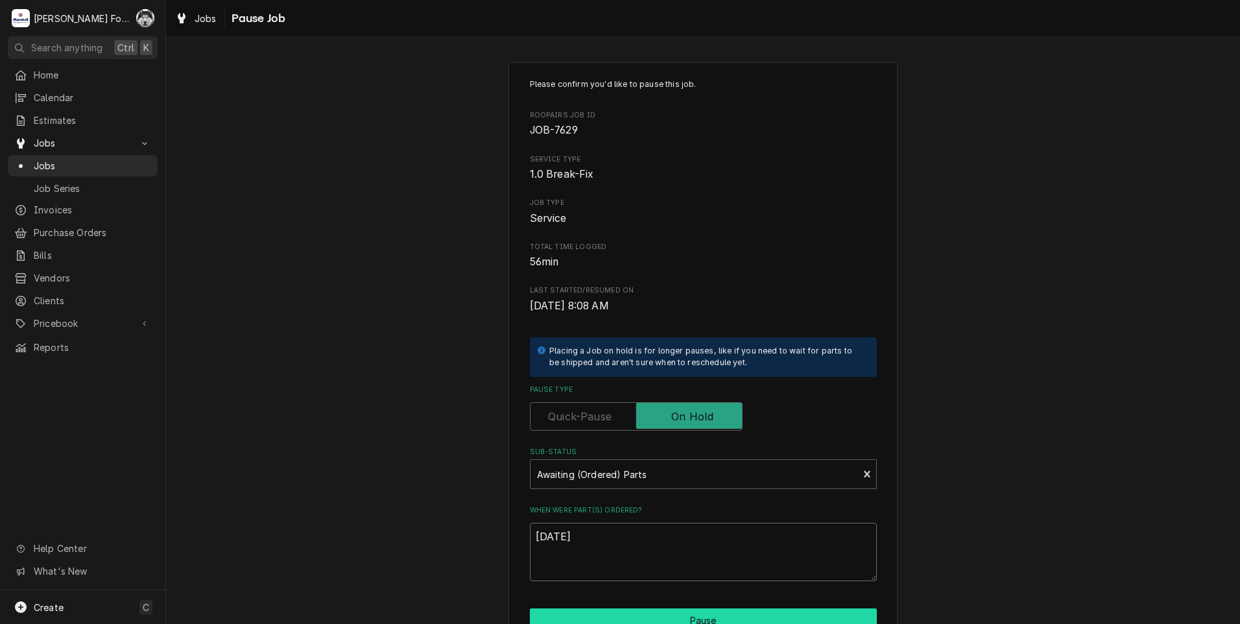
type textarea "[DATE]"
click at [610, 610] on button "Pause" at bounding box center [703, 620] width 347 height 24
type textarea "x"
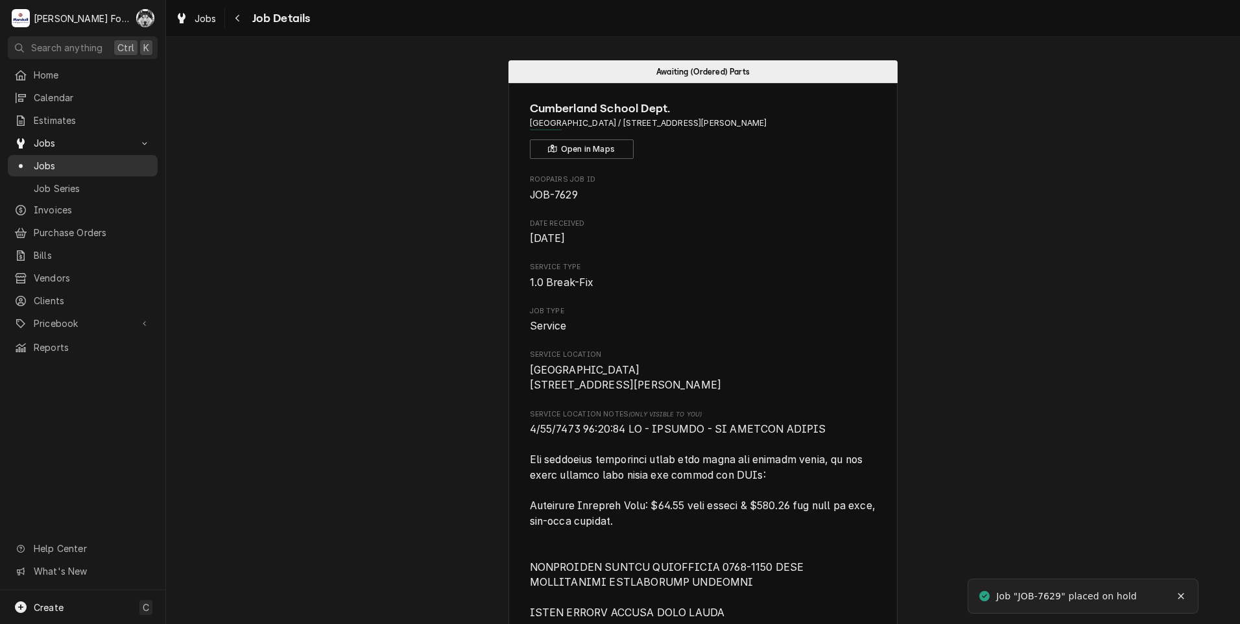
click at [47, 159] on span "Jobs" at bounding box center [92, 166] width 117 height 14
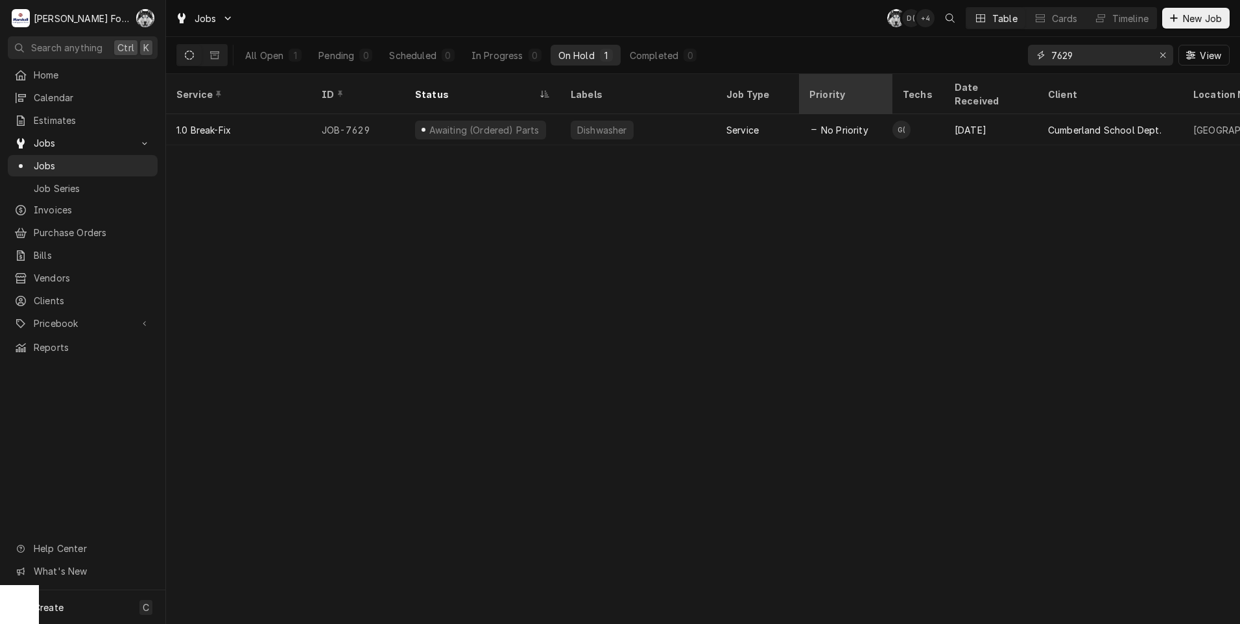
drag, startPoint x: 1107, startPoint y: 56, endPoint x: 852, endPoint y: 93, distance: 257.5
click at [858, 92] on div "Jobs C( D( + 4 Table Cards Timeline New Job All Open 1 Pending 0 Scheduled 0 In…" at bounding box center [703, 312] width 1074 height 624
type input "7530"
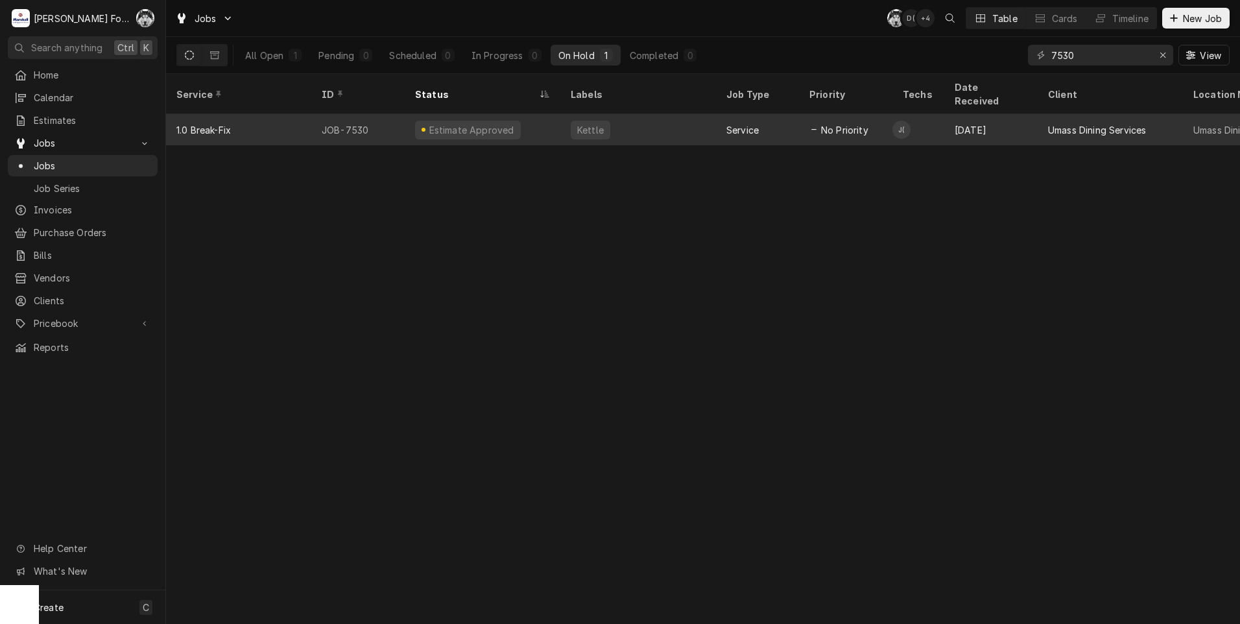
click at [607, 123] on div "Kettle" at bounding box center [638, 129] width 156 height 31
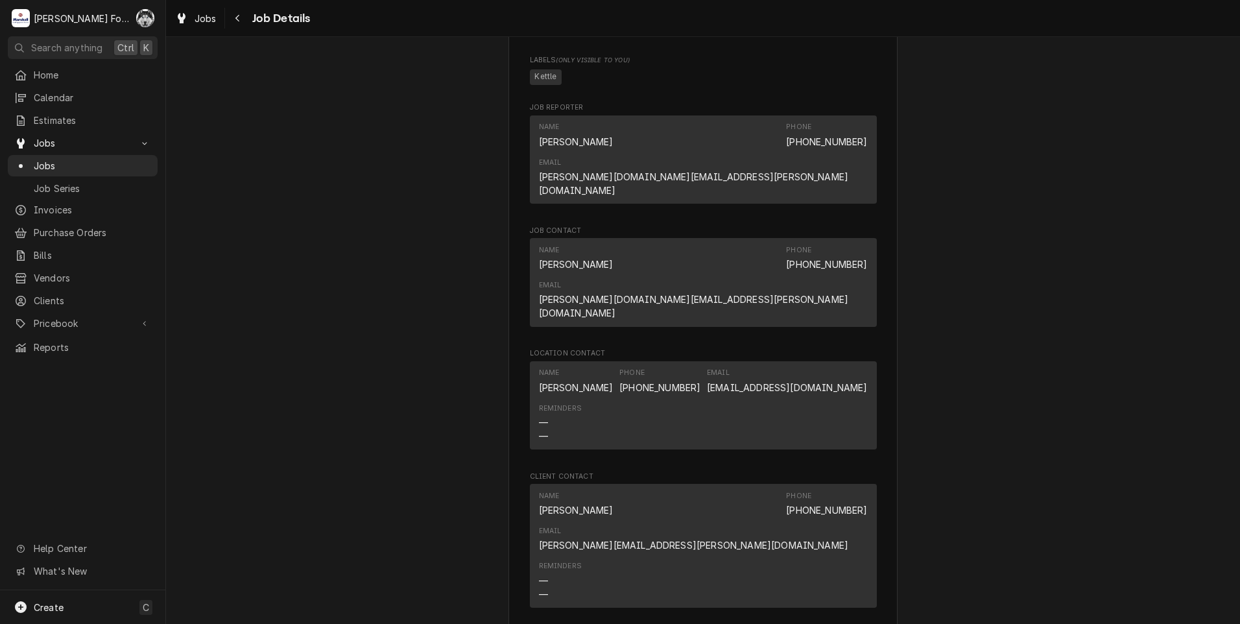
scroll to position [1729, 0]
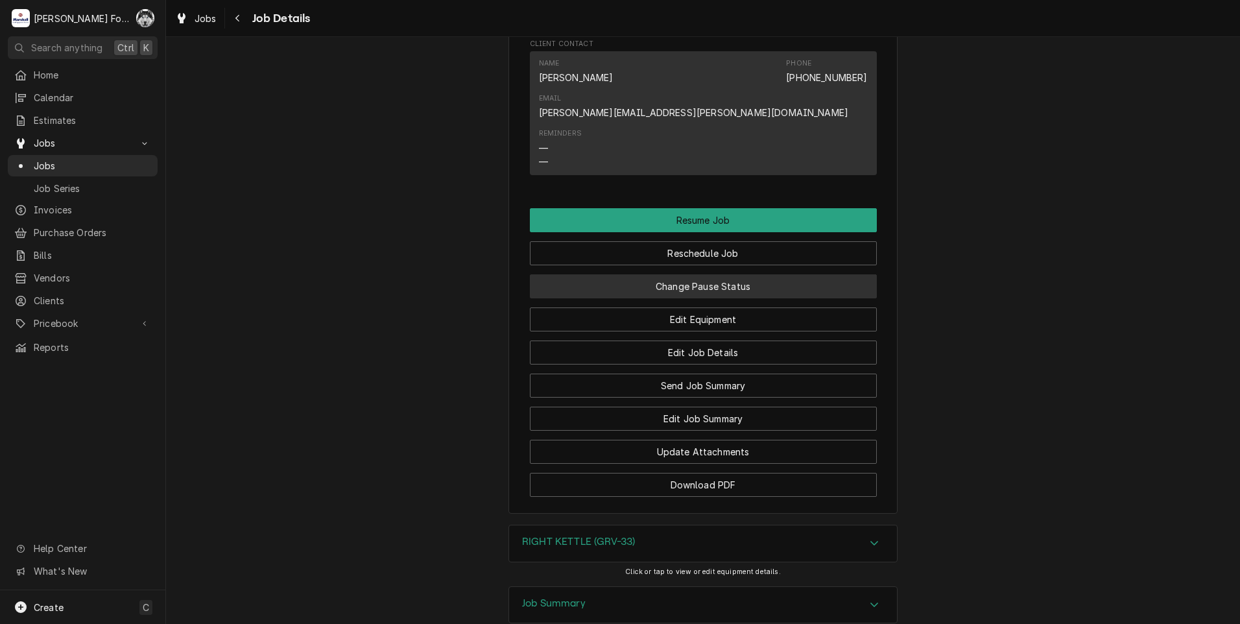
click at [707, 274] on button "Change Pause Status" at bounding box center [703, 286] width 347 height 24
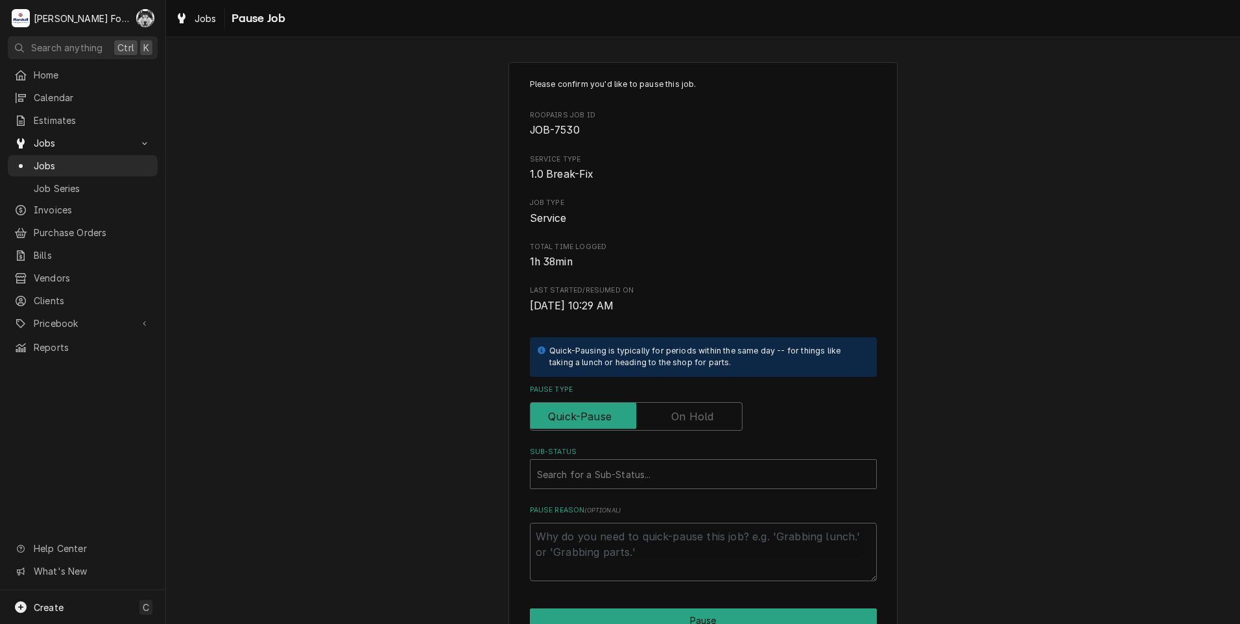
click at [694, 412] on label "Pause Type" at bounding box center [636, 416] width 213 height 29
click at [694, 412] on input "Pause Type" at bounding box center [636, 416] width 201 height 29
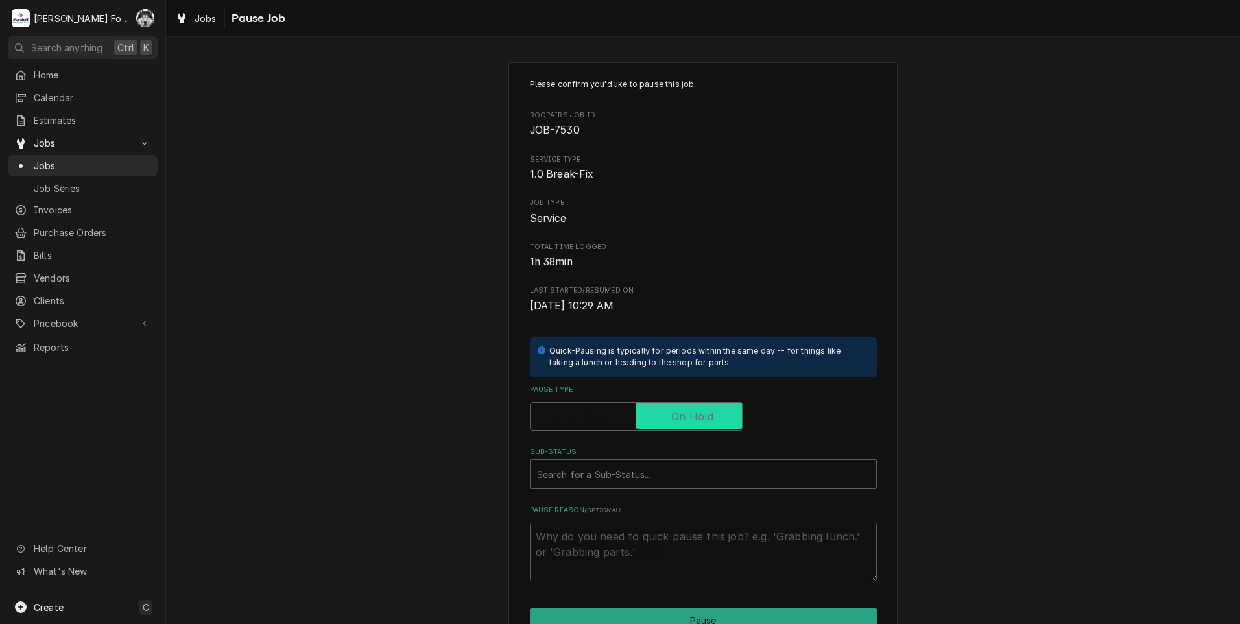
checkbox input "true"
click at [652, 467] on div "Sub-Status" at bounding box center [703, 473] width 333 height 23
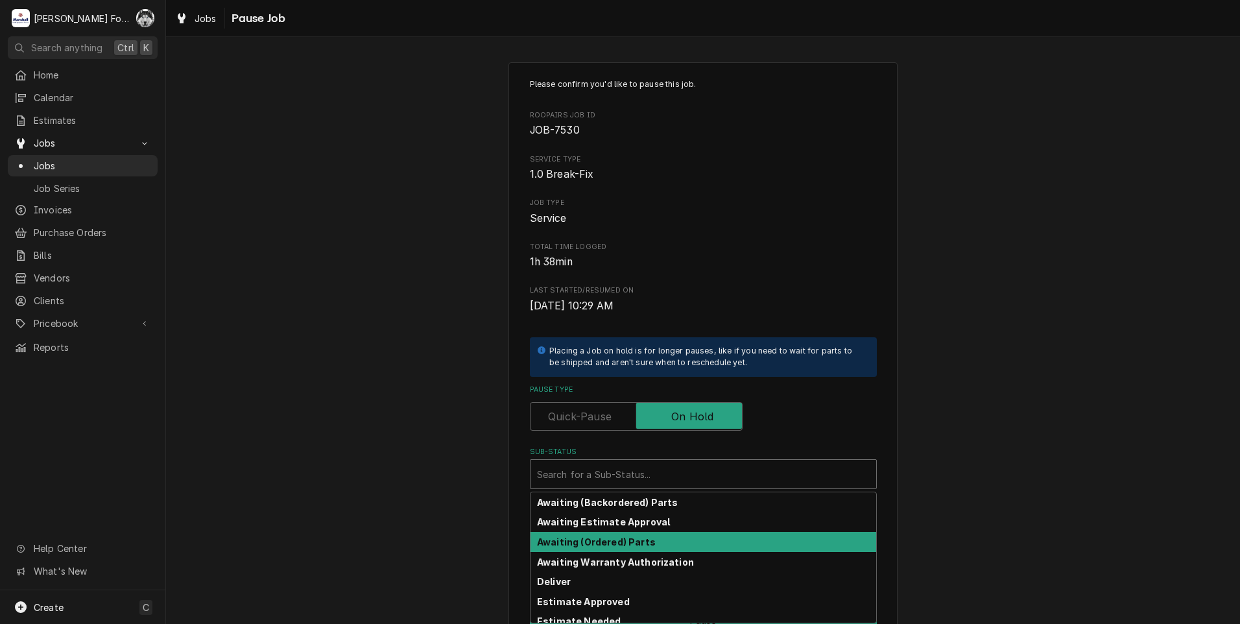
click at [610, 549] on div "Awaiting (Ordered) Parts" at bounding box center [703, 542] width 346 height 20
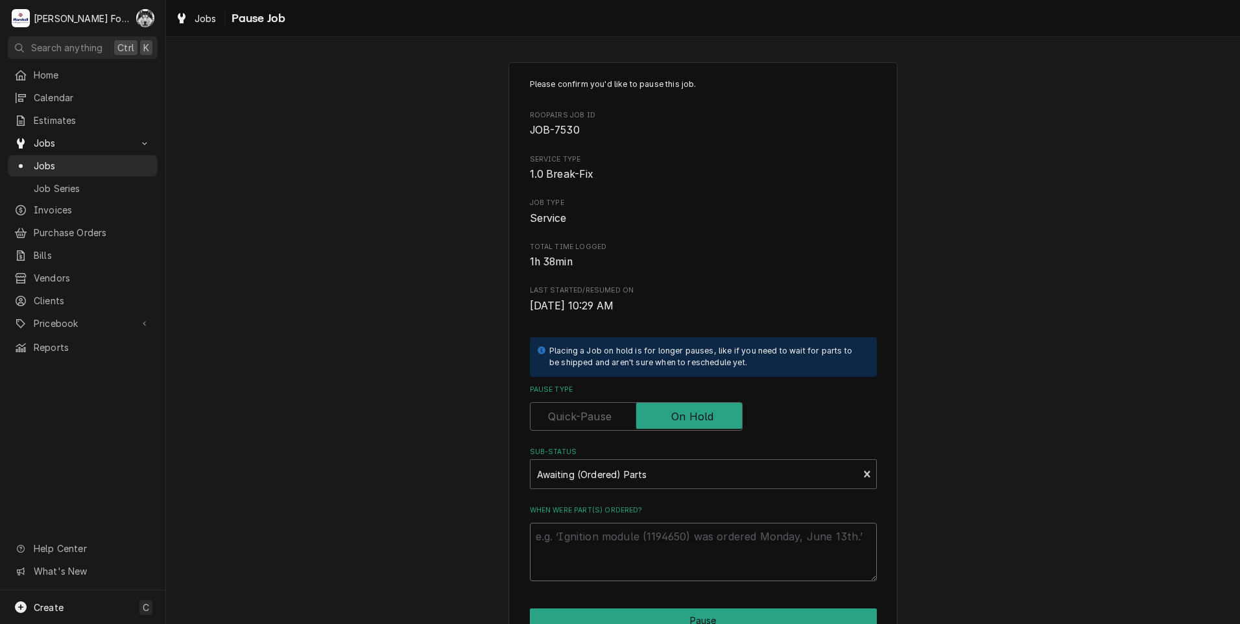
click at [609, 543] on textarea "When were part(s) ordered?" at bounding box center [703, 552] width 347 height 58
paste textarea "10/8/2025"
type textarea "x"
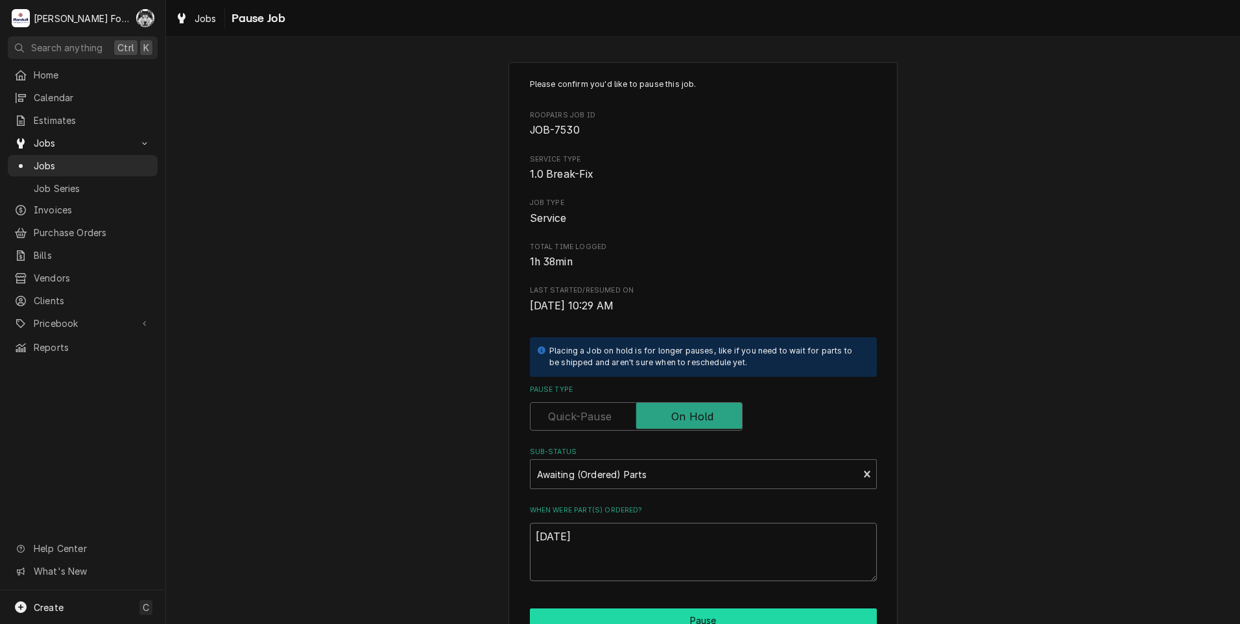
type textarea "10/8/2025"
click at [619, 611] on button "Pause" at bounding box center [703, 620] width 347 height 24
type textarea "x"
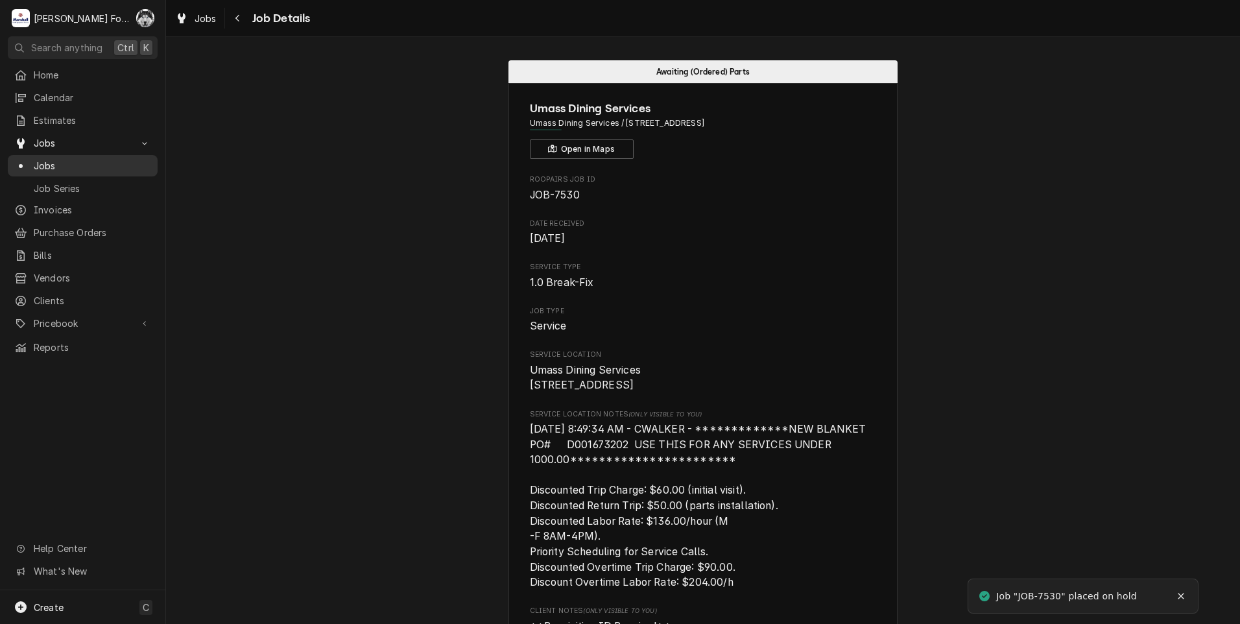
click at [37, 159] on span "Jobs" at bounding box center [92, 166] width 117 height 14
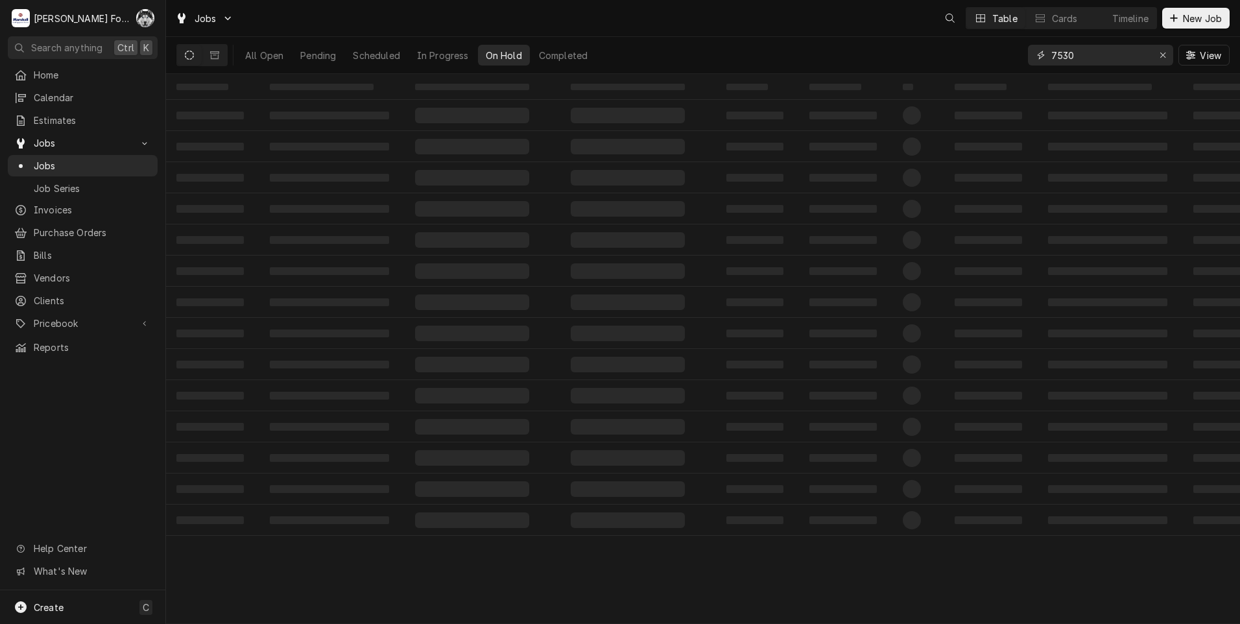
click at [891, 71] on div "All Open Pending Scheduled In Progress On Hold Completed 7530 View" at bounding box center [702, 55] width 1053 height 36
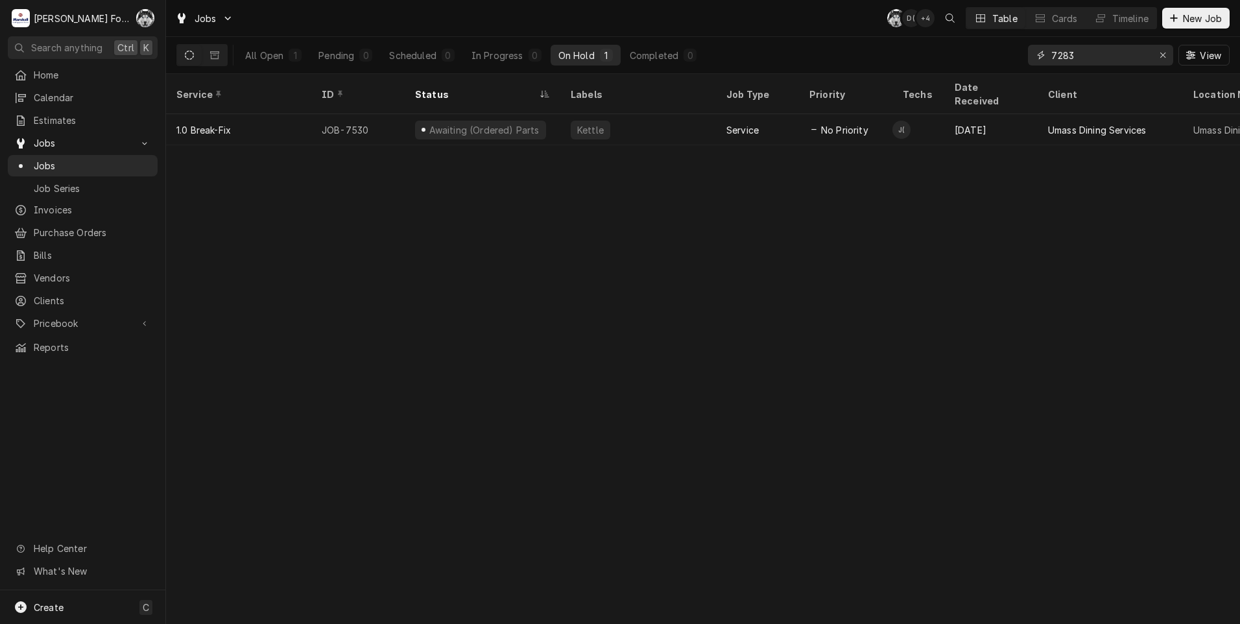
type input "7283"
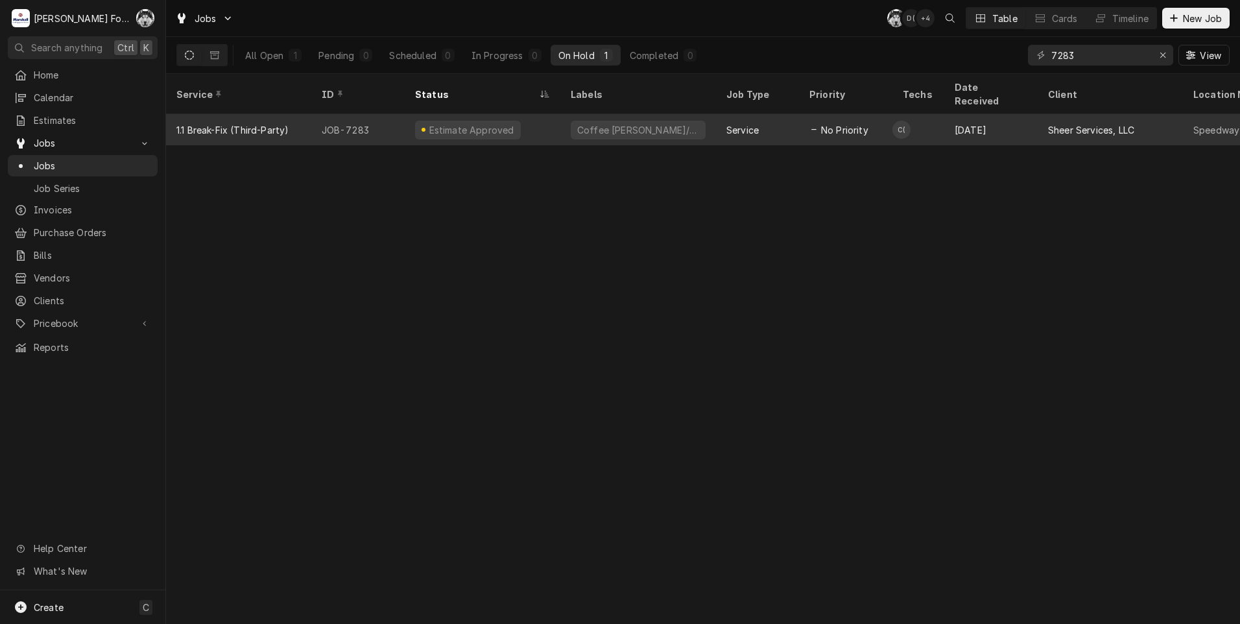
click at [471, 123] on div "Estimate Approved" at bounding box center [471, 130] width 88 height 14
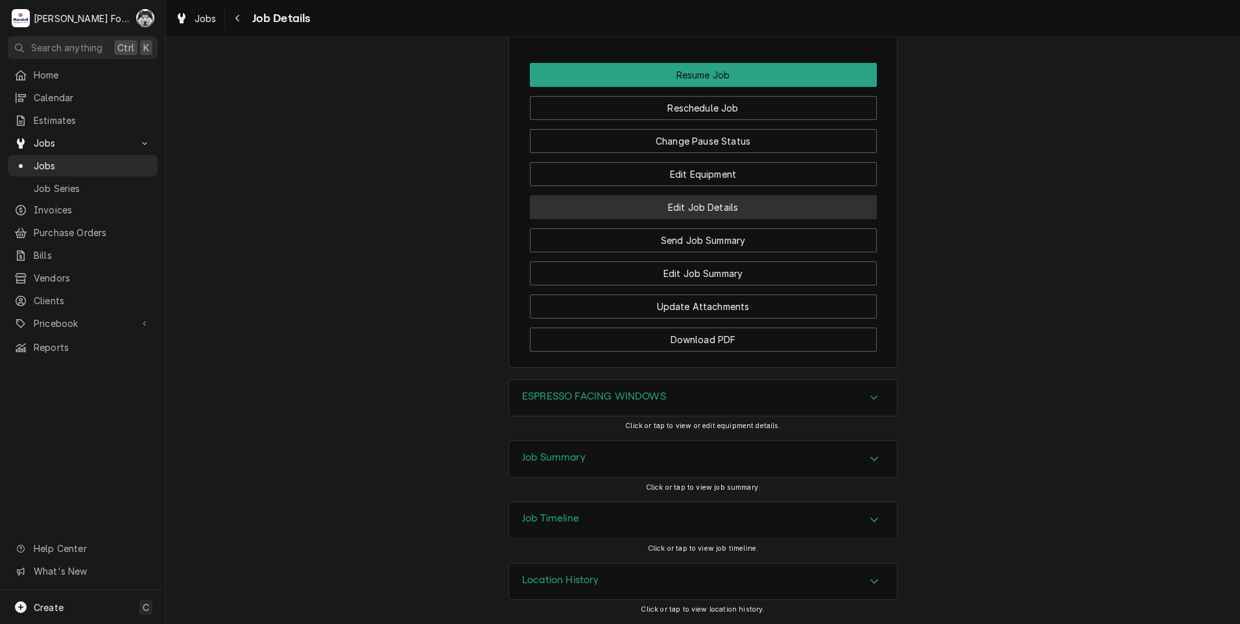
scroll to position [1991, 0]
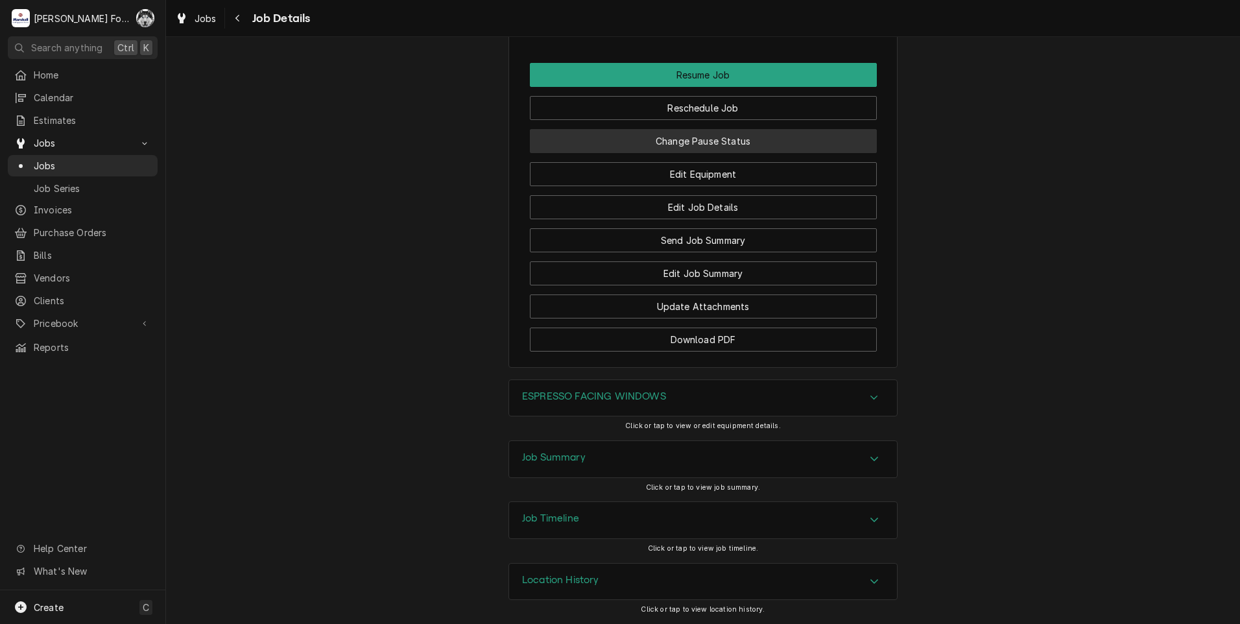
click at [667, 144] on button "Change Pause Status" at bounding box center [703, 141] width 347 height 24
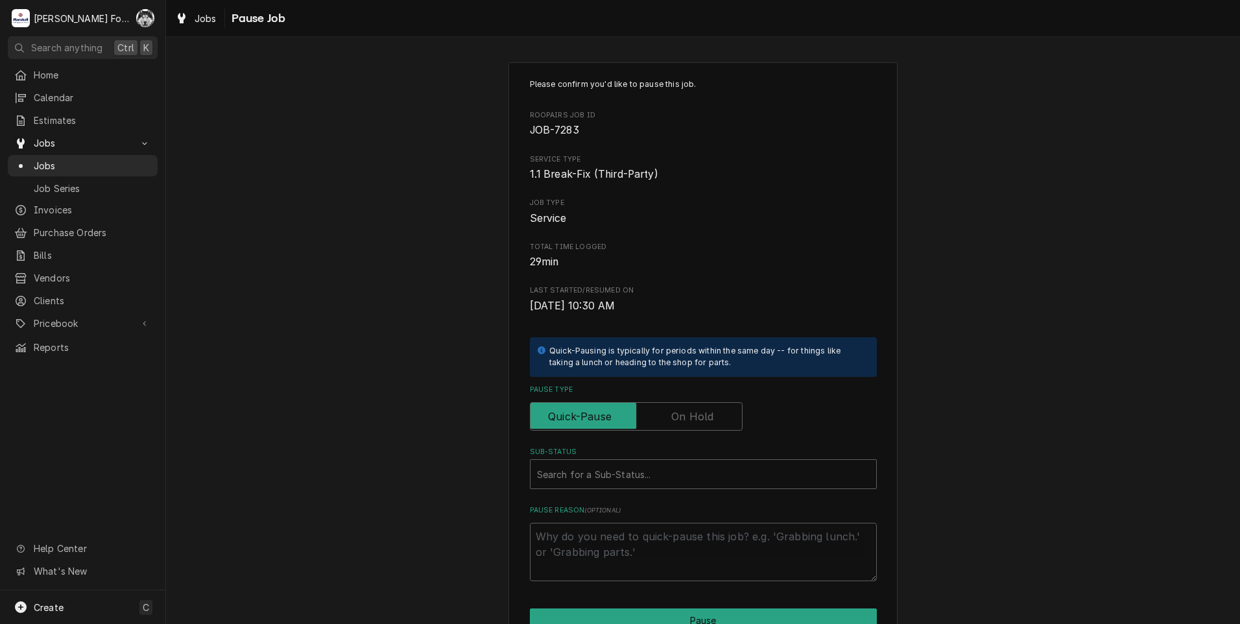
click at [670, 422] on label "Pause Type" at bounding box center [636, 416] width 213 height 29
click at [670, 422] on input "Pause Type" at bounding box center [636, 416] width 201 height 29
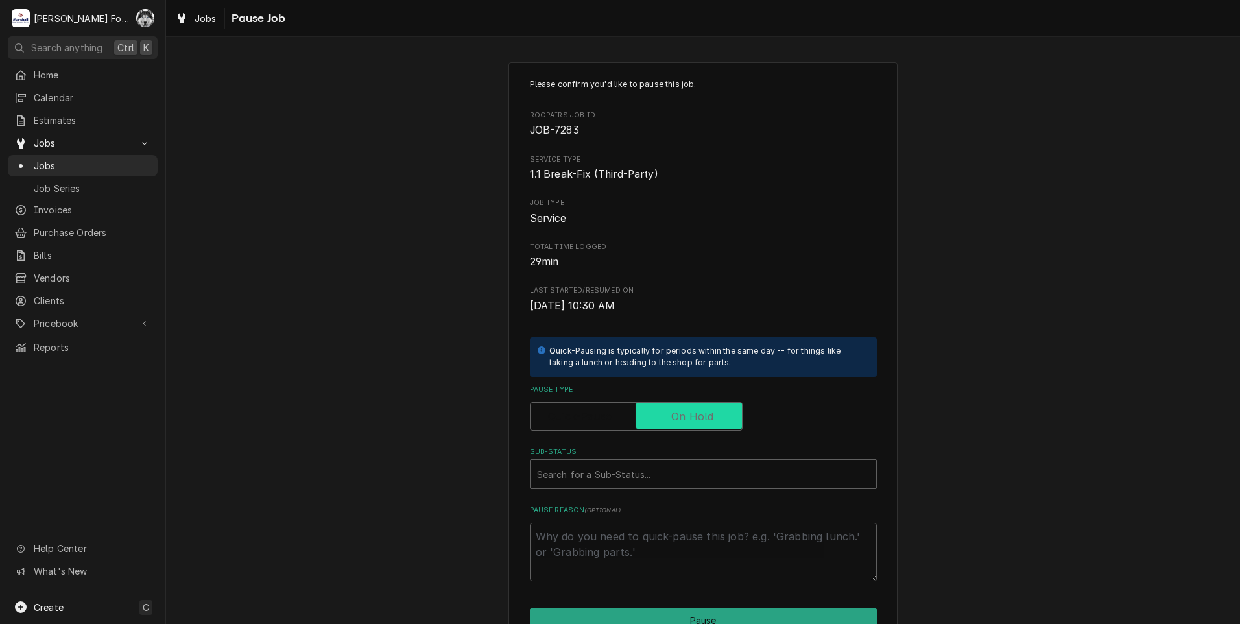
checkbox input "true"
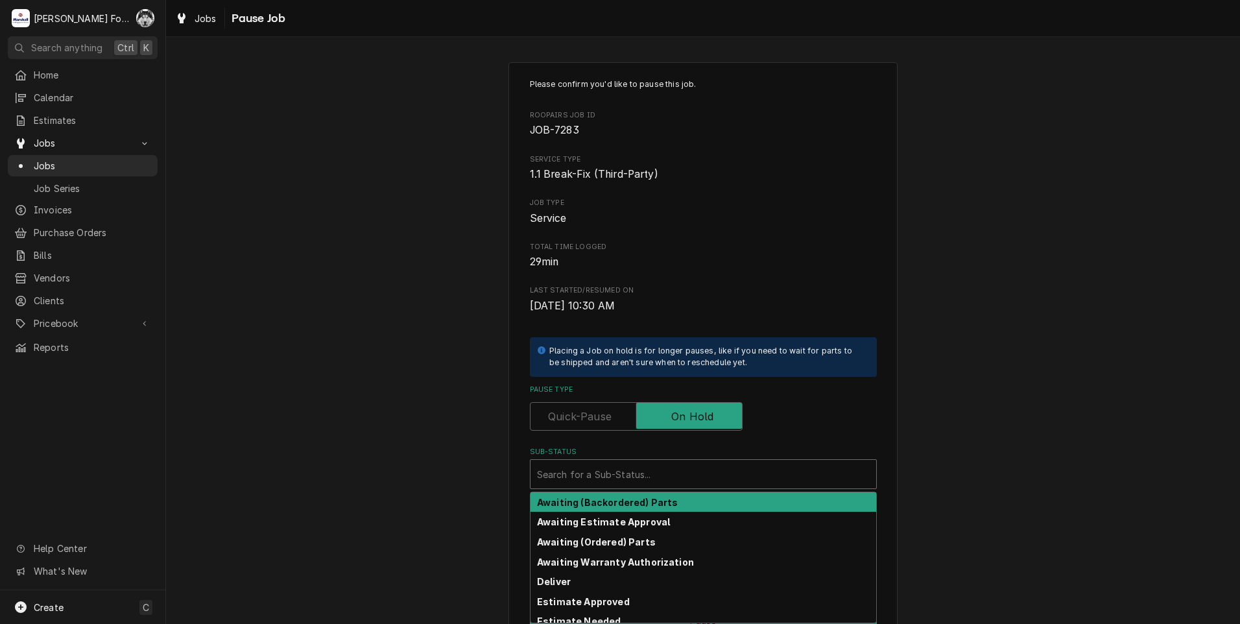
click at [642, 486] on div "Sub-Status" at bounding box center [703, 473] width 333 height 23
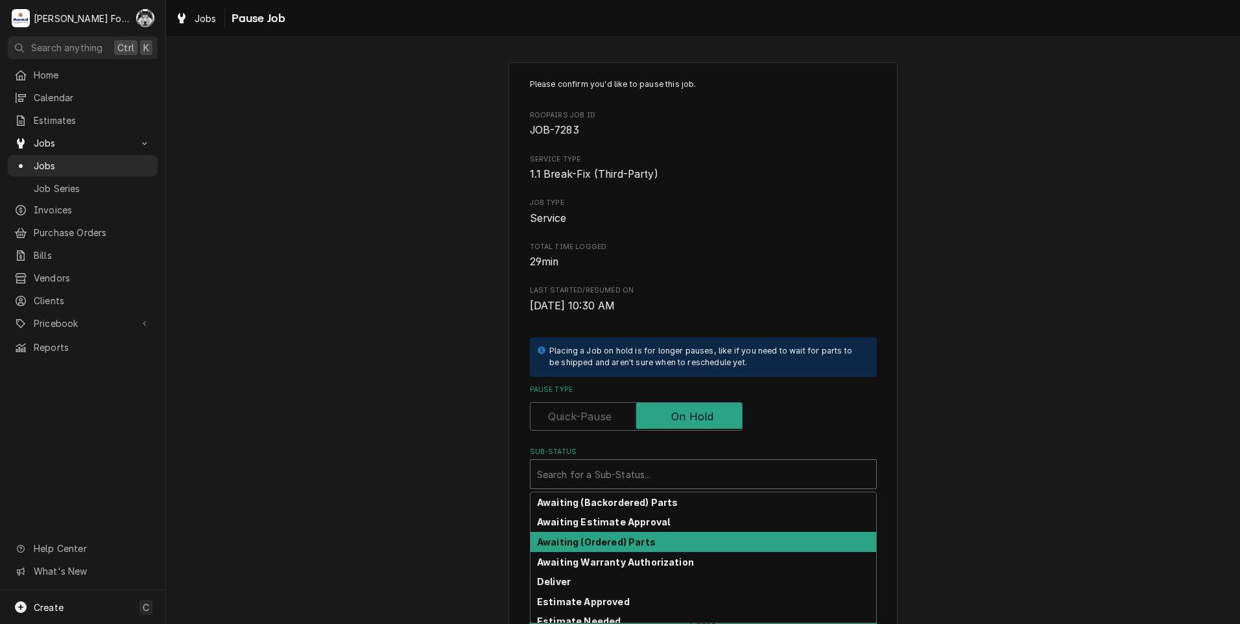
click at [646, 536] on div "Awaiting (Ordered) Parts" at bounding box center [703, 542] width 346 height 20
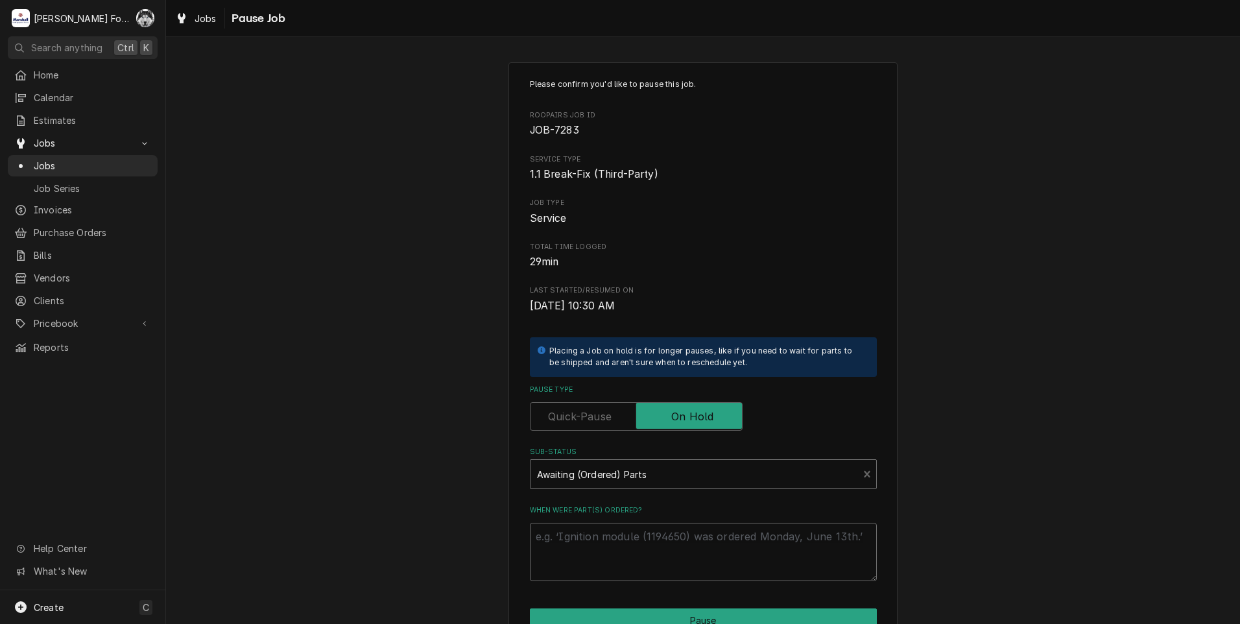
click at [646, 536] on textarea "When were part(s) ordered?" at bounding box center [703, 552] width 347 height 58
paste textarea "[DATE]"
type textarea "x"
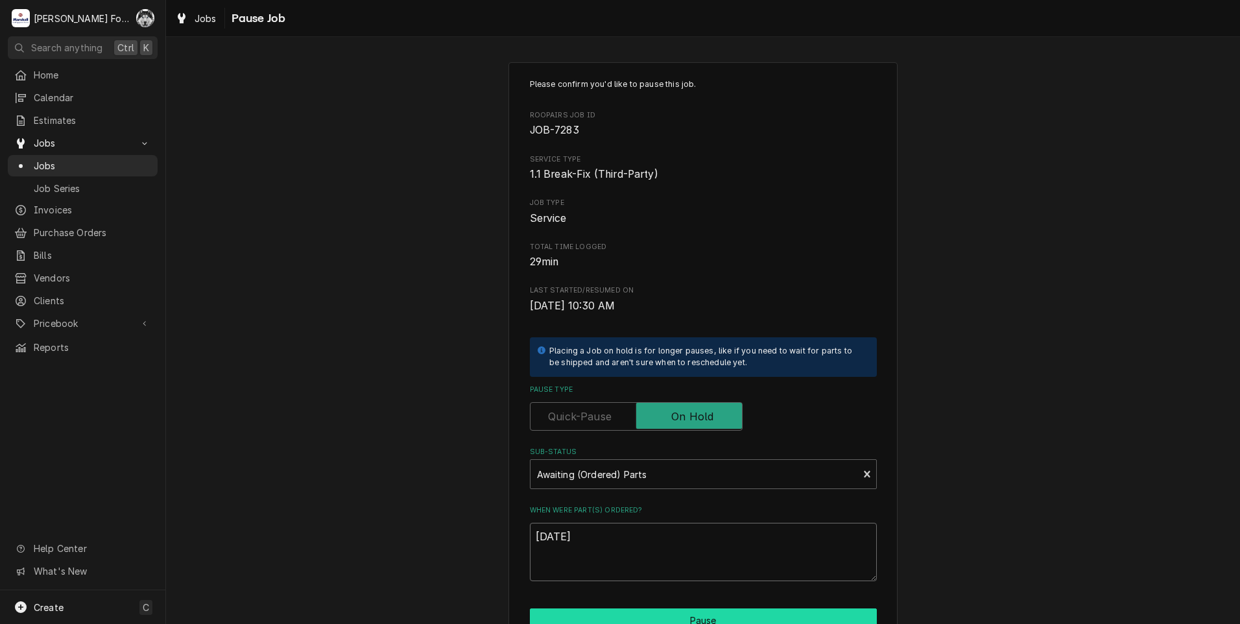
type textarea "[DATE]"
click at [643, 611] on button "Pause" at bounding box center [703, 620] width 347 height 24
type textarea "x"
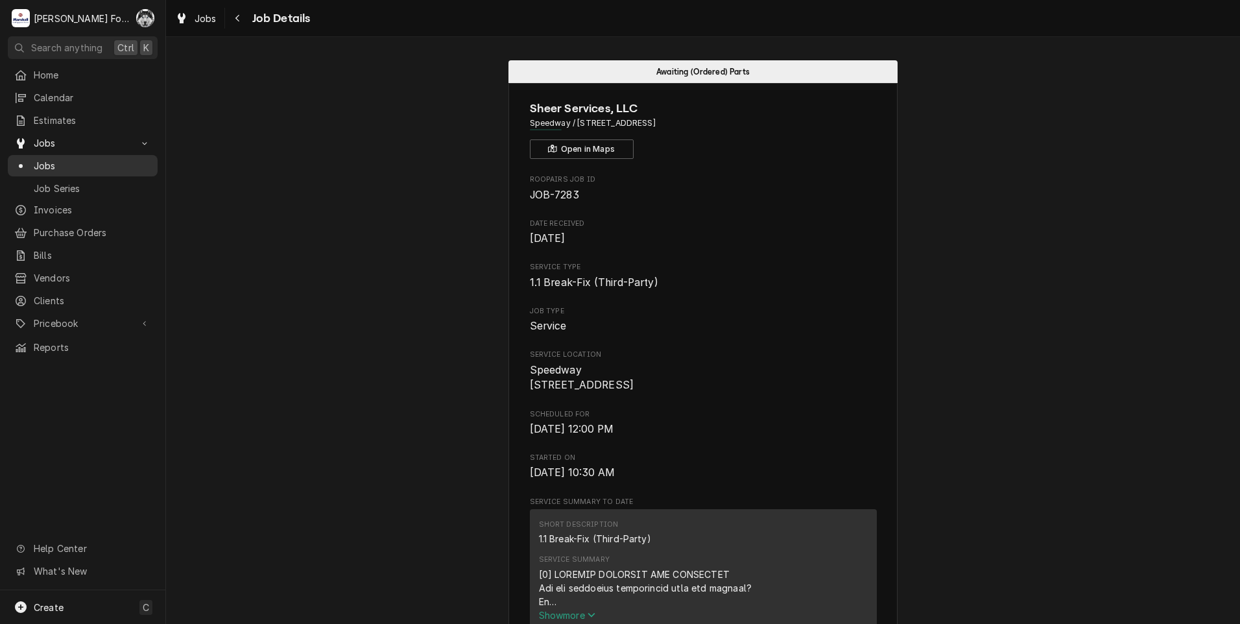
click at [35, 159] on span "Jobs" at bounding box center [92, 166] width 117 height 14
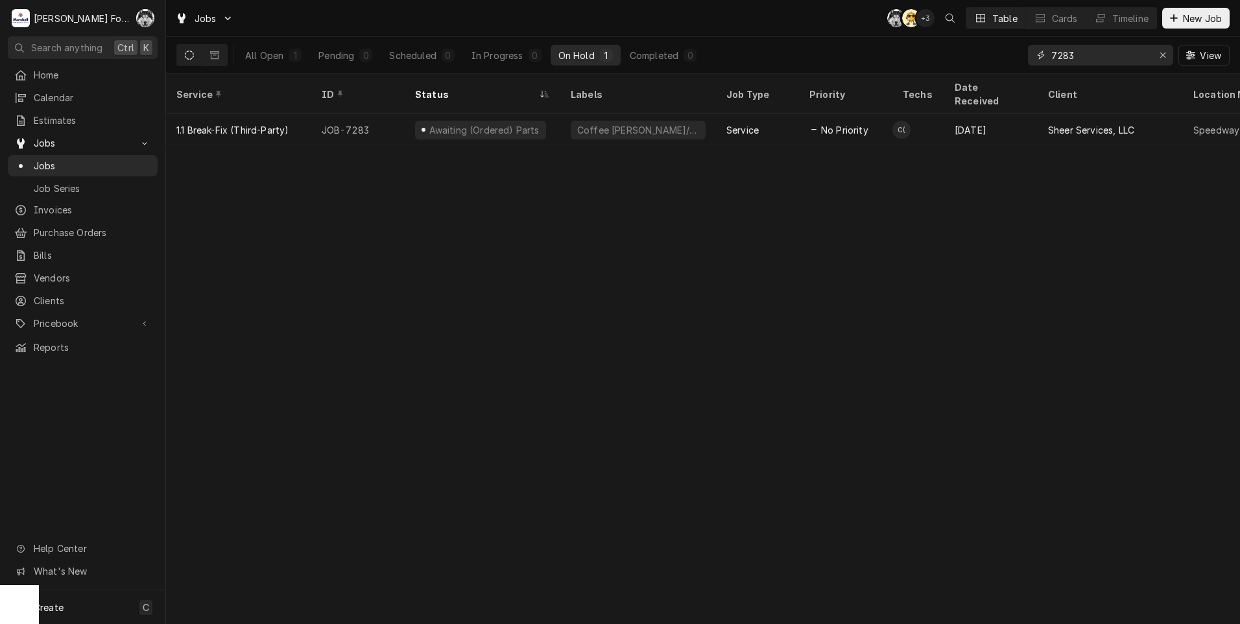
drag, startPoint x: 1090, startPoint y: 61, endPoint x: 951, endPoint y: 69, distance: 139.0
click at [967, 79] on div "Jobs C( AT + 3 Table Cards Timeline New Job All Open 1 Pending 0 Scheduled 0 In…" at bounding box center [703, 312] width 1074 height 624
type input "7716"
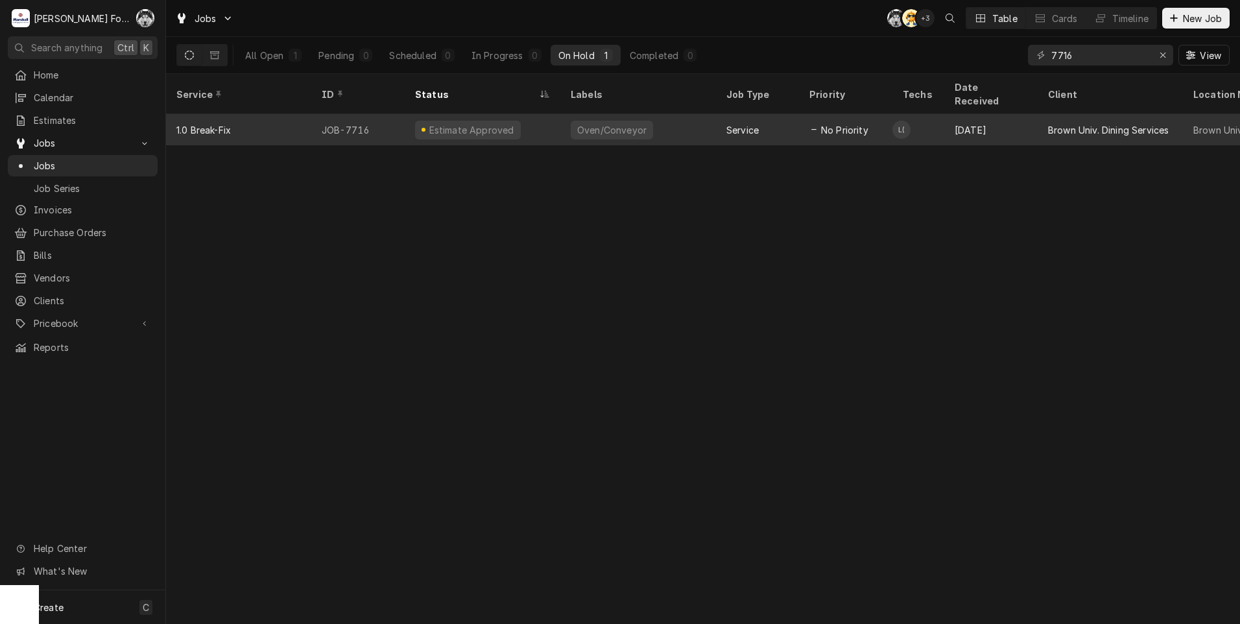
click at [471, 123] on div "Estimate Approved" at bounding box center [471, 130] width 88 height 14
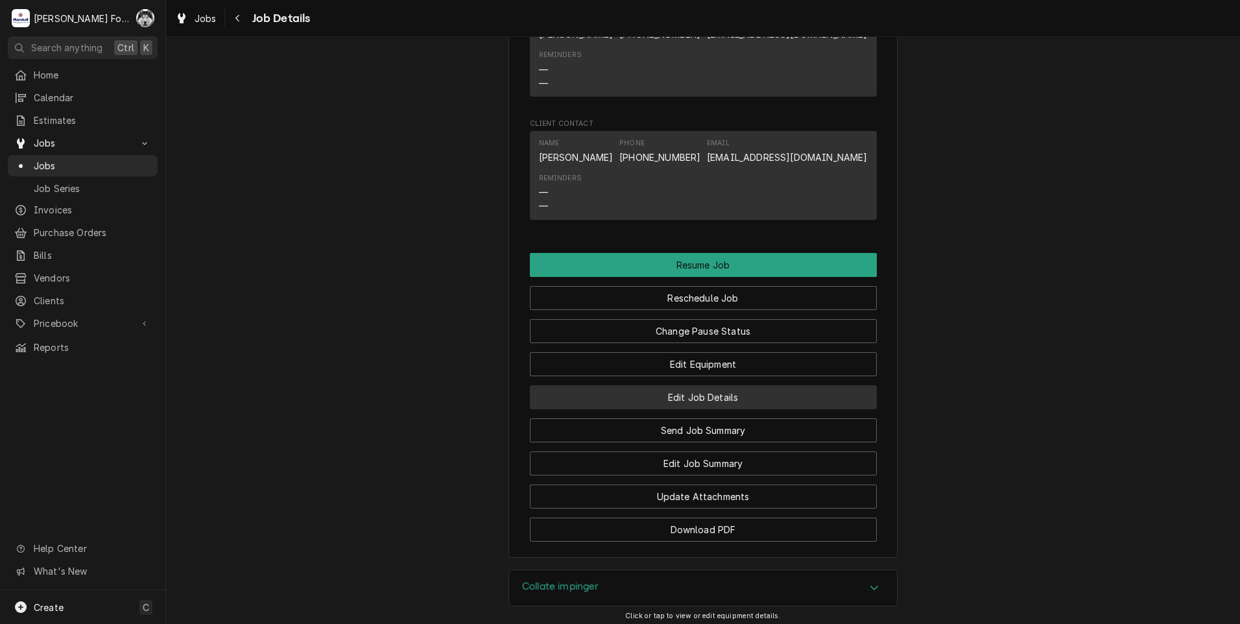
scroll to position [1729, 0]
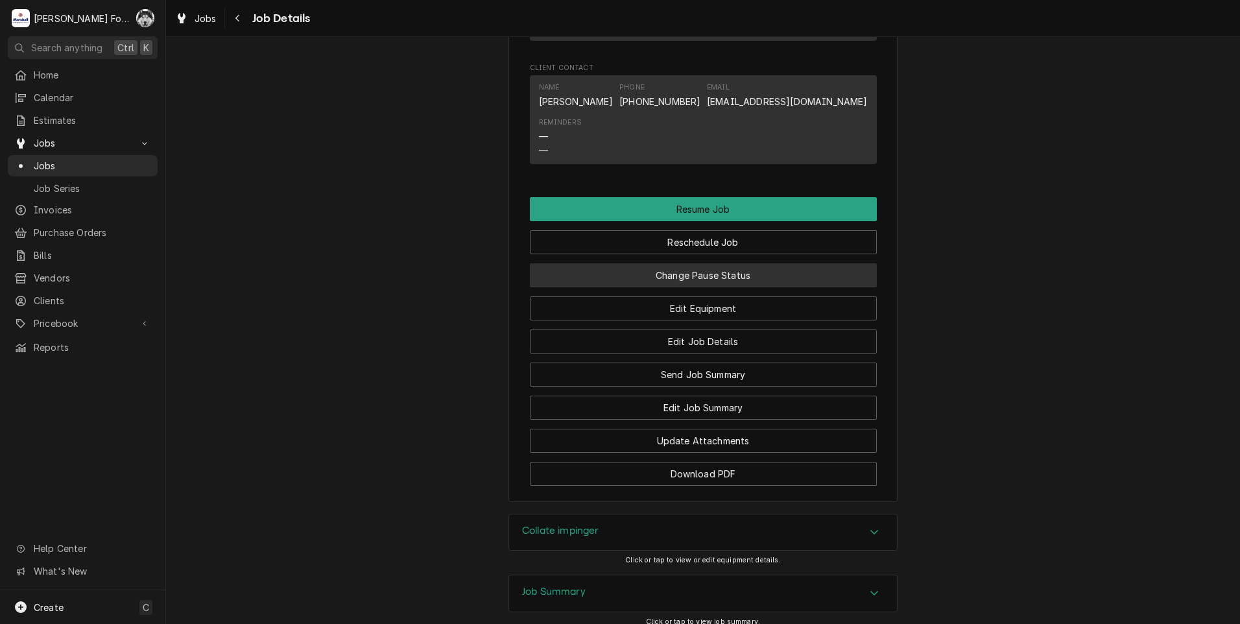
click at [678, 276] on button "Change Pause Status" at bounding box center [703, 275] width 347 height 24
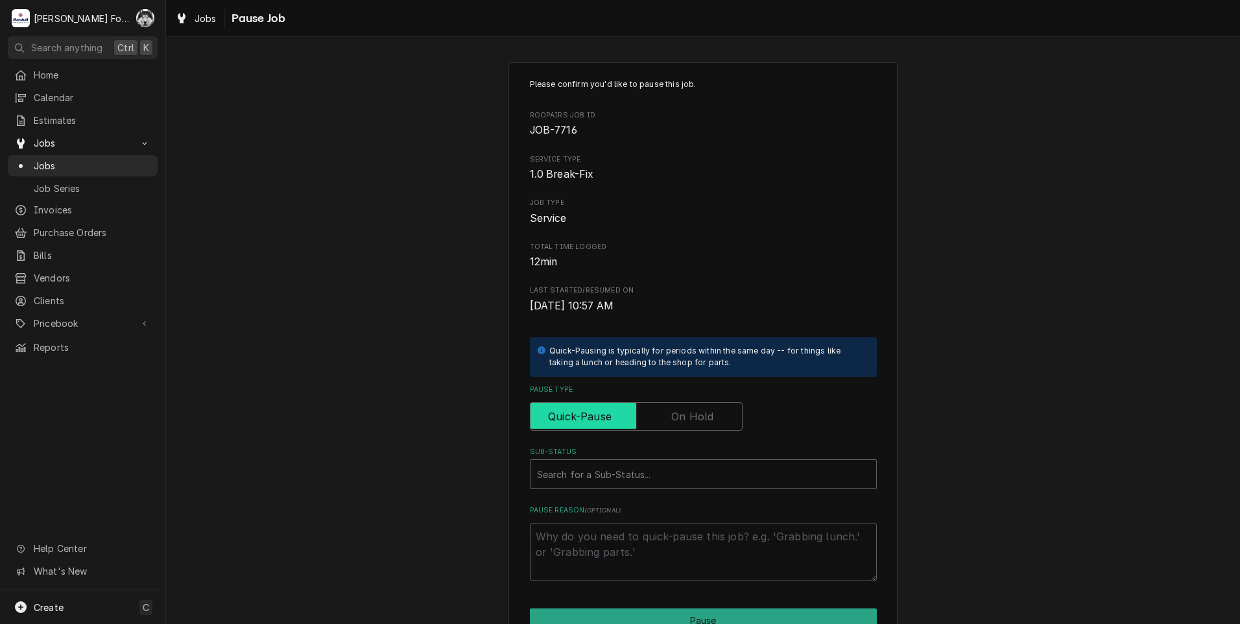
click at [661, 414] on input "Pause Type" at bounding box center [636, 416] width 201 height 29
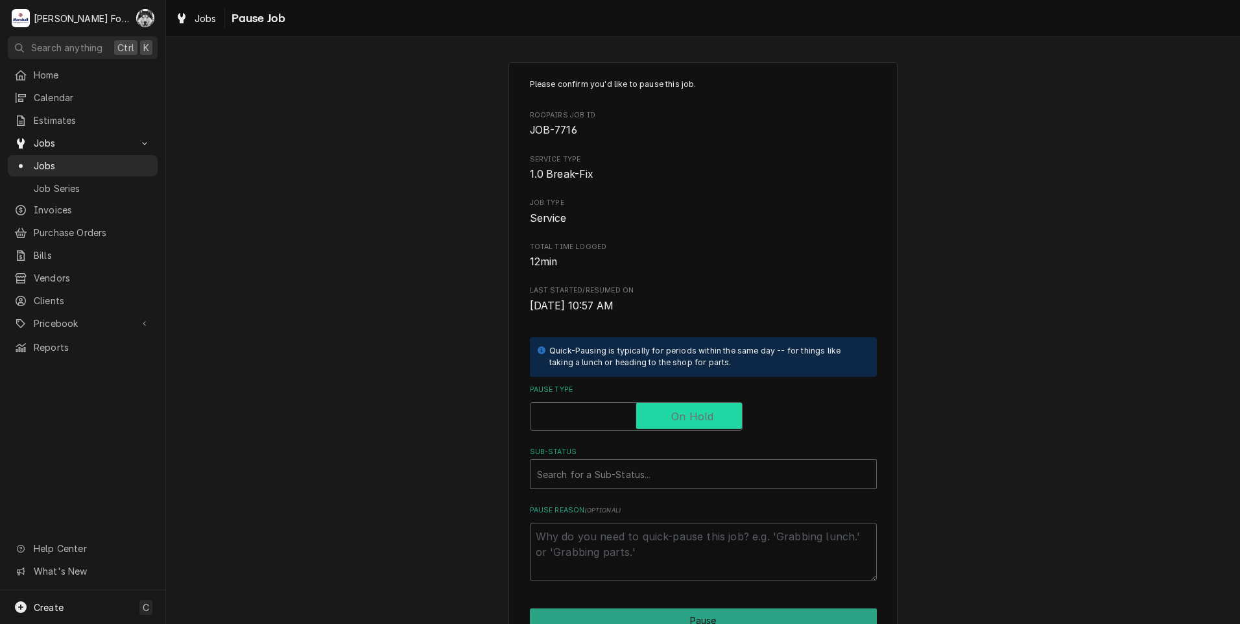
checkbox input "true"
click at [632, 481] on div "Sub-Status" at bounding box center [703, 473] width 333 height 23
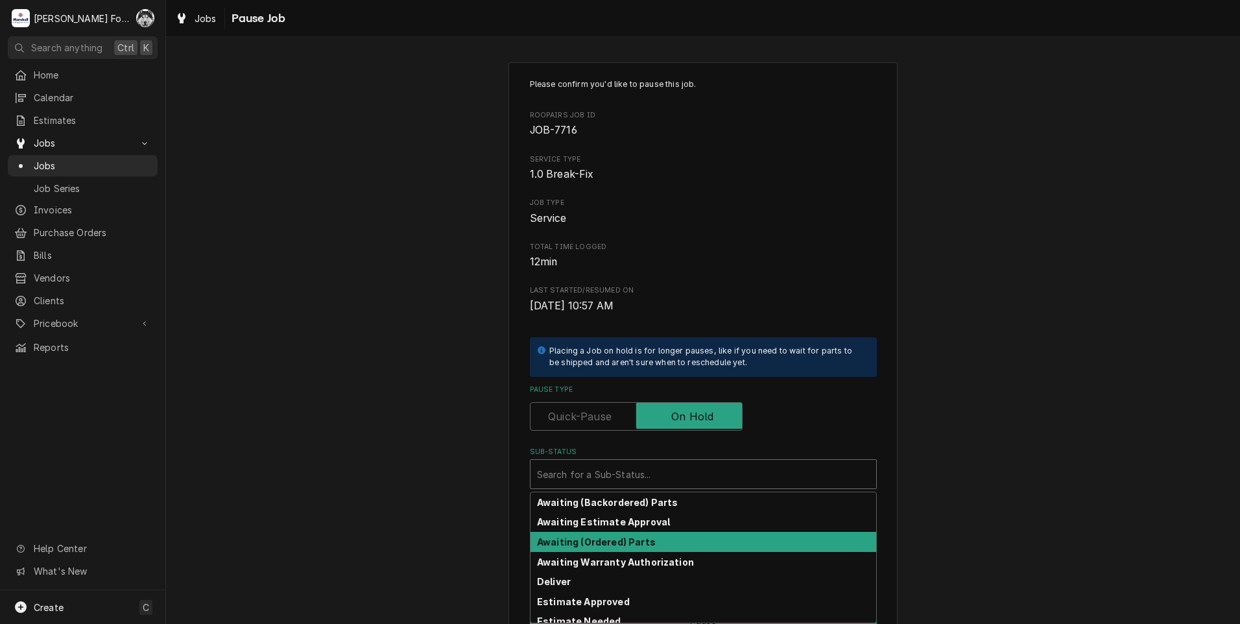
click at [615, 541] on strong "Awaiting (Ordered) Parts" at bounding box center [596, 541] width 119 height 11
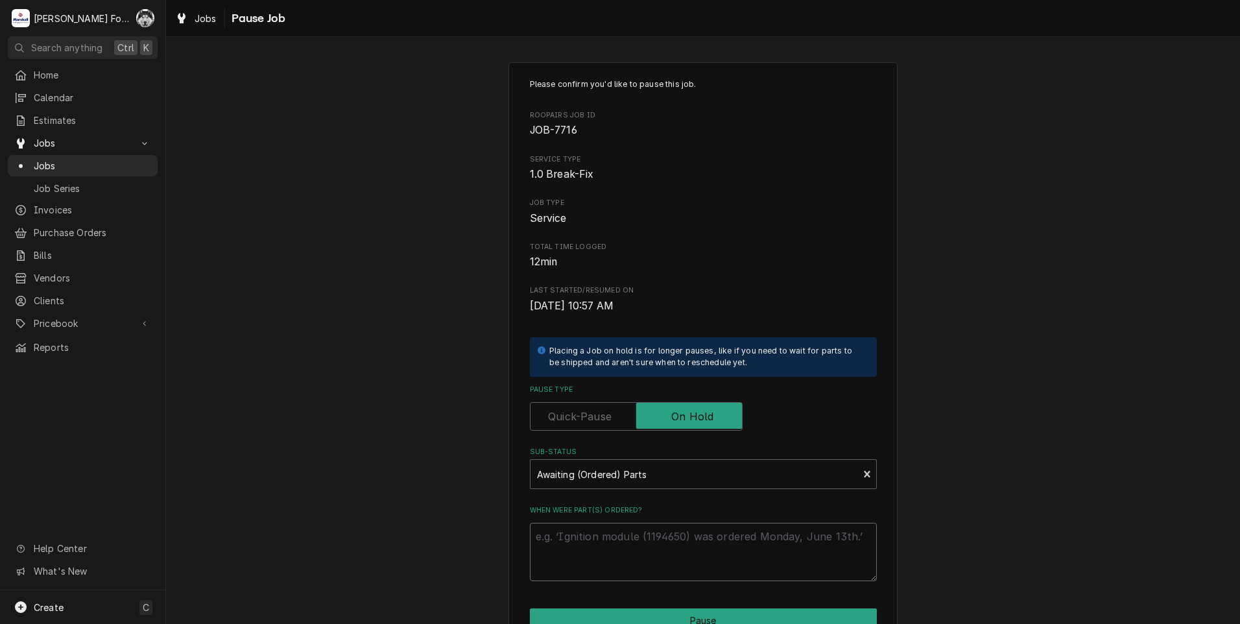
click at [611, 541] on textarea "When were part(s) ordered?" at bounding box center [703, 552] width 347 height 58
paste textarea "[DATE]"
type textarea "x"
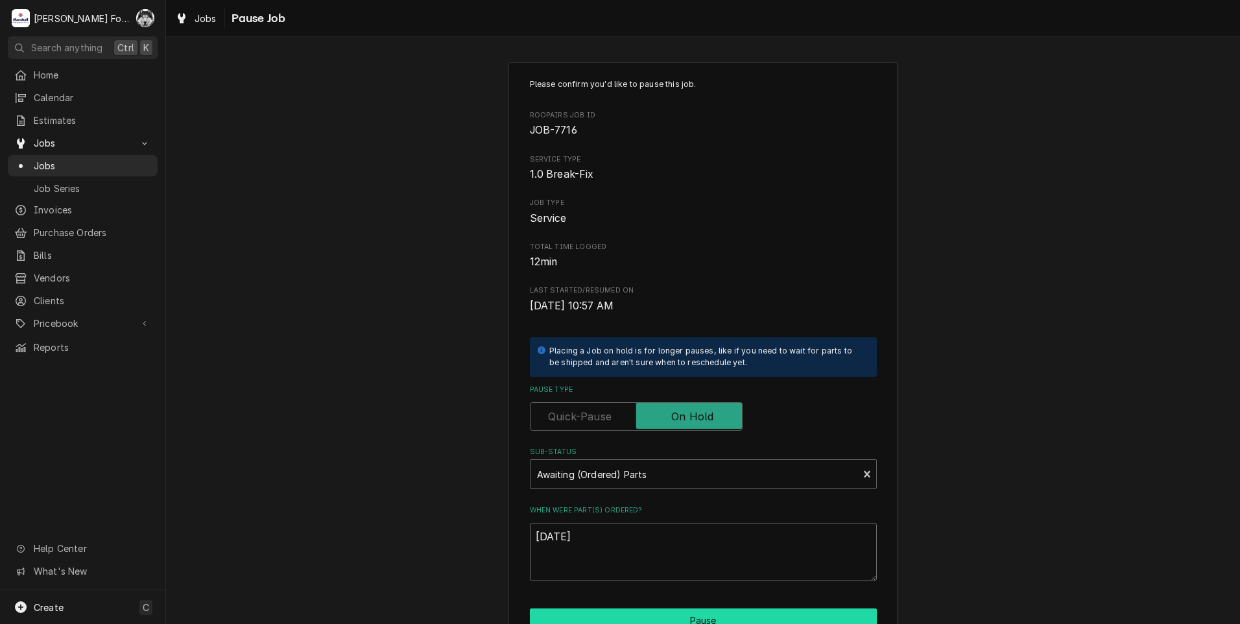
type textarea "[DATE]"
click at [626, 615] on button "Pause" at bounding box center [703, 620] width 347 height 24
type textarea "x"
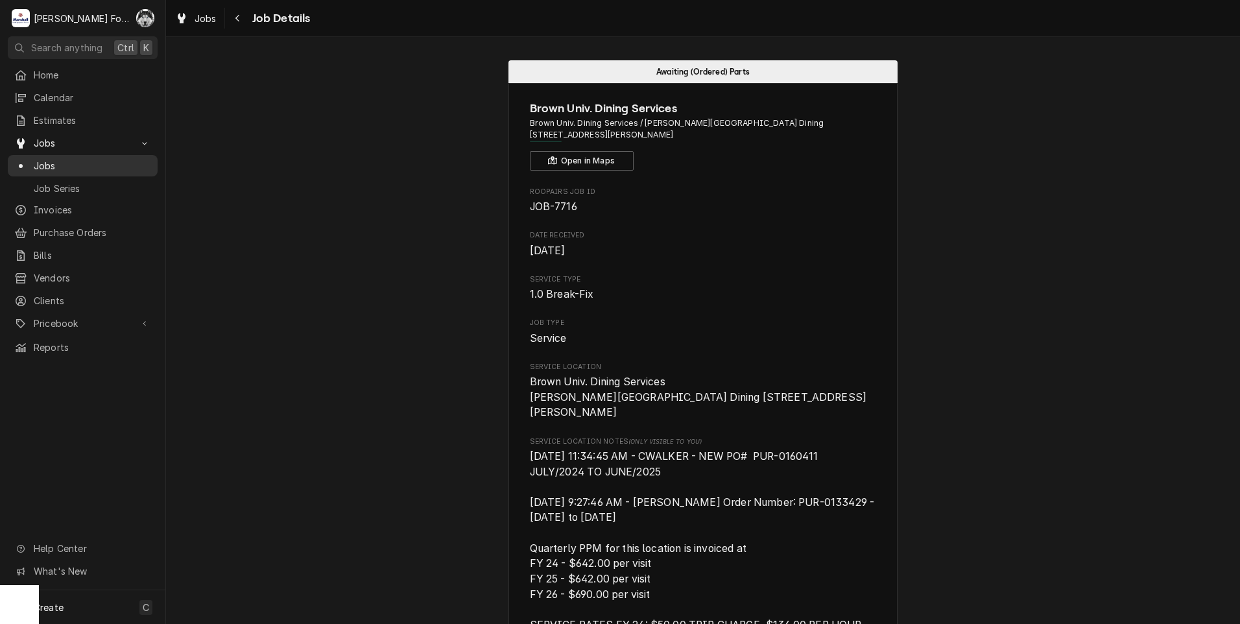
click at [50, 159] on span "Jobs" at bounding box center [92, 166] width 117 height 14
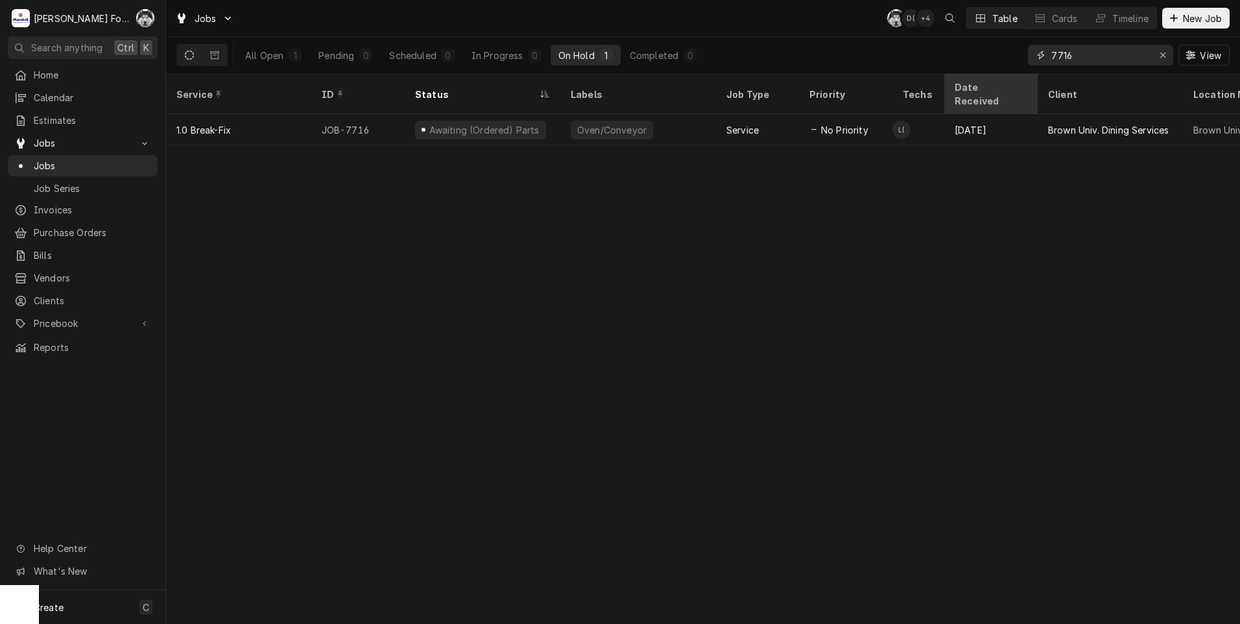
drag, startPoint x: 1094, startPoint y: 54, endPoint x: 974, endPoint y: 80, distance: 123.3
click at [978, 80] on div "Jobs C( D( + 4 Table Cards Timeline New Job All Open 1 Pending 0 Scheduled 0 In…" at bounding box center [703, 312] width 1074 height 624
type input "7749"
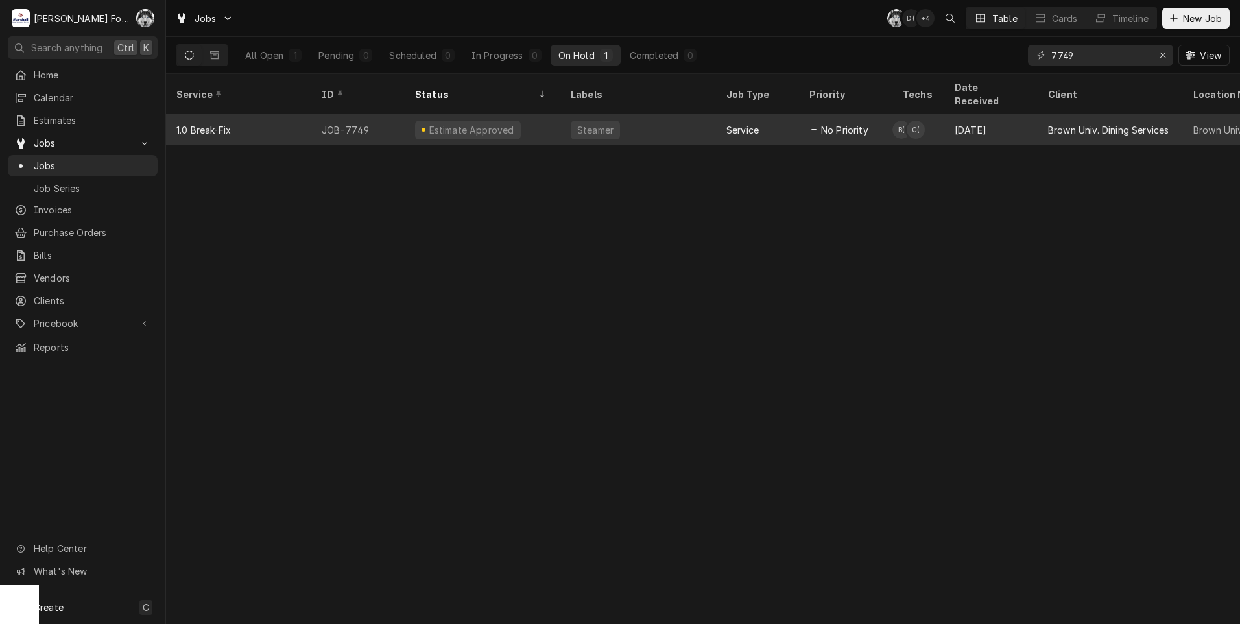
click at [554, 117] on div "Estimate Approved" at bounding box center [483, 129] width 156 height 31
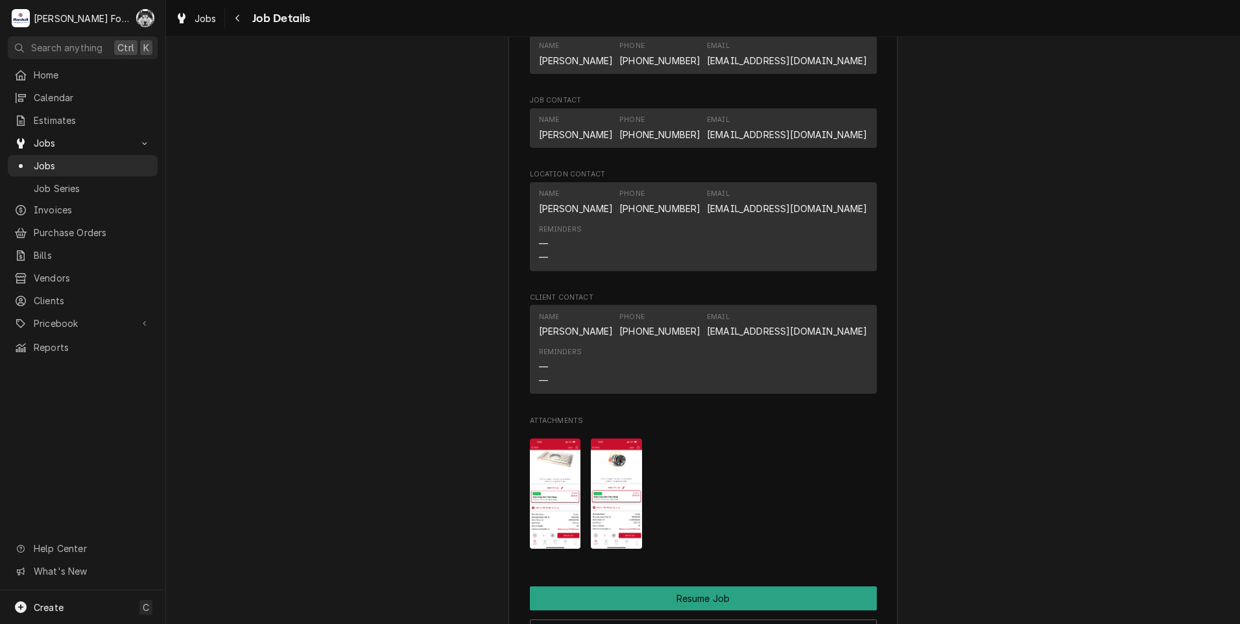
scroll to position [2053, 0]
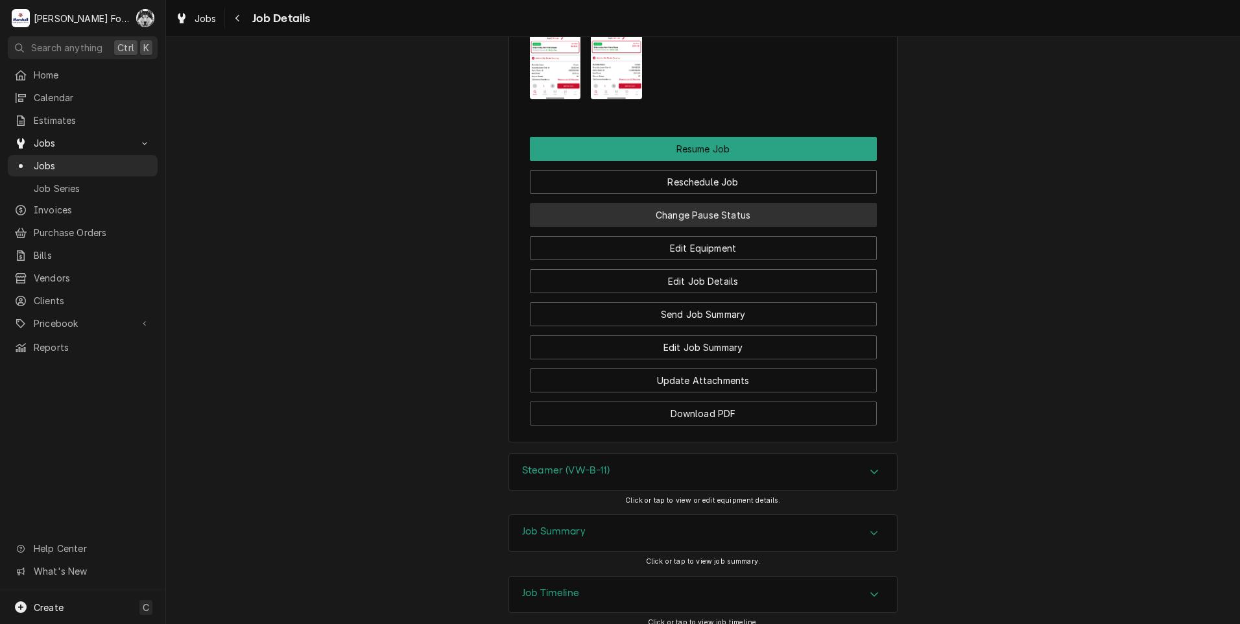
click at [669, 227] on button "Change Pause Status" at bounding box center [703, 215] width 347 height 24
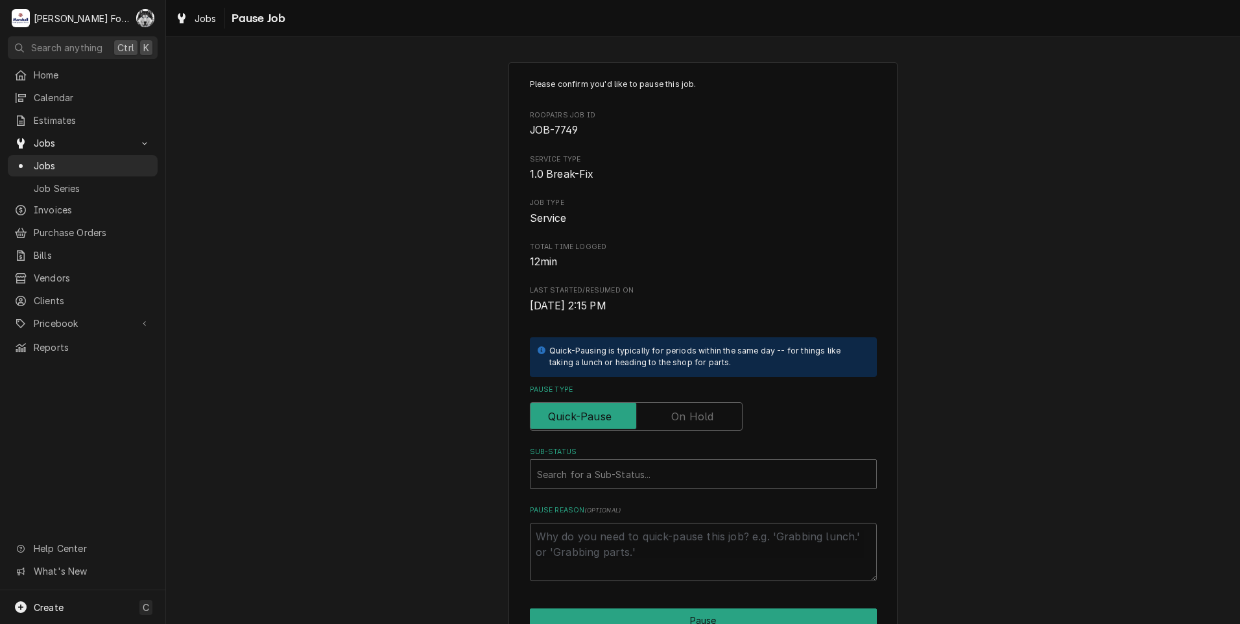
click at [670, 421] on label "Pause Type" at bounding box center [636, 416] width 213 height 29
click at [670, 421] on input "Pause Type" at bounding box center [636, 416] width 201 height 29
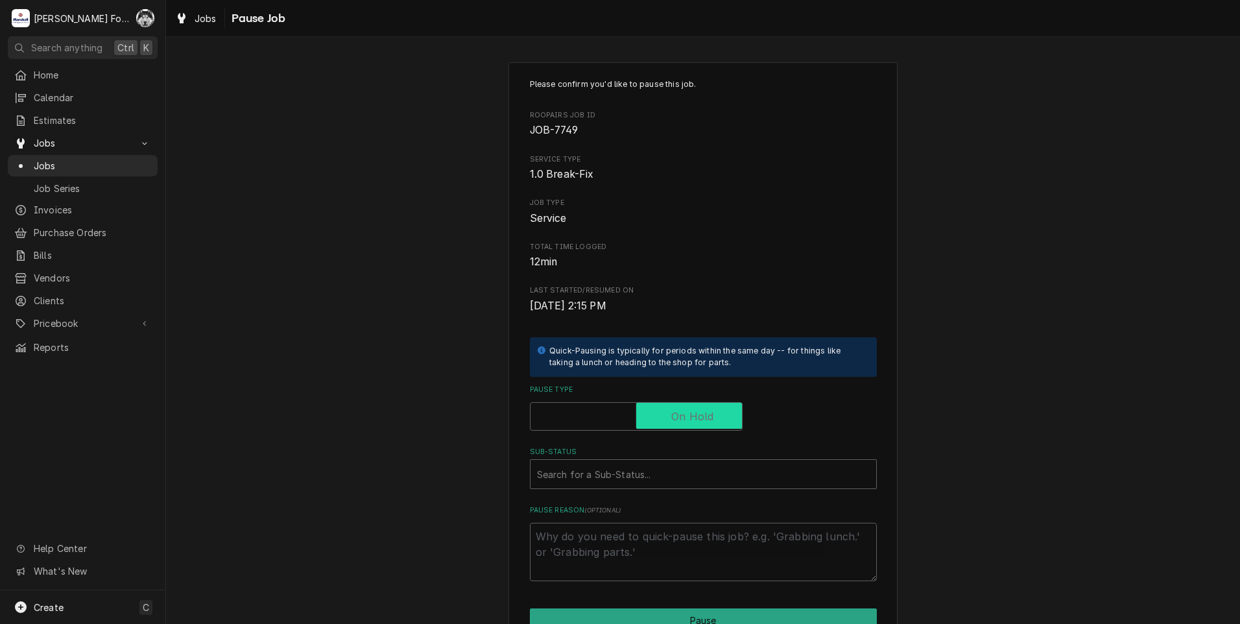
checkbox input "true"
click at [636, 473] on div "Sub-Status" at bounding box center [703, 473] width 333 height 23
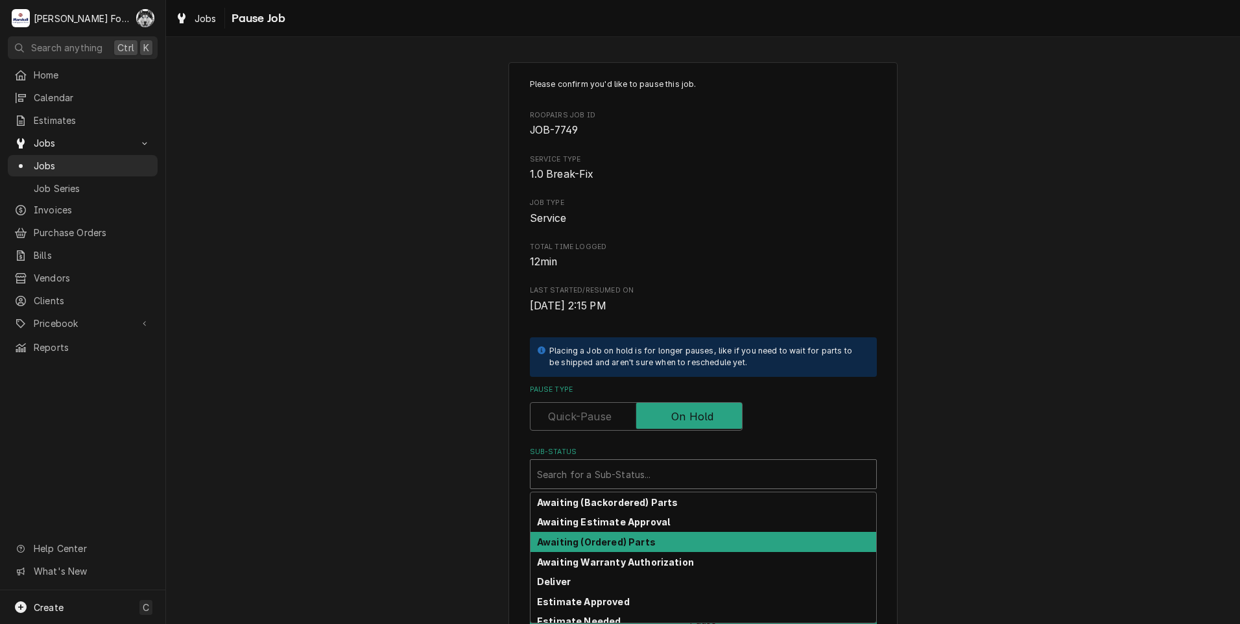
drag, startPoint x: 629, startPoint y: 554, endPoint x: 629, endPoint y: 541, distance: 13.0
click at [629, 541] on div "Awaiting (Backordered) Parts Awaiting Estimate Approval Awaiting (Ordered) Part…" at bounding box center [703, 557] width 346 height 130
click at [629, 541] on strong "Awaiting (Ordered) Parts" at bounding box center [596, 541] width 119 height 11
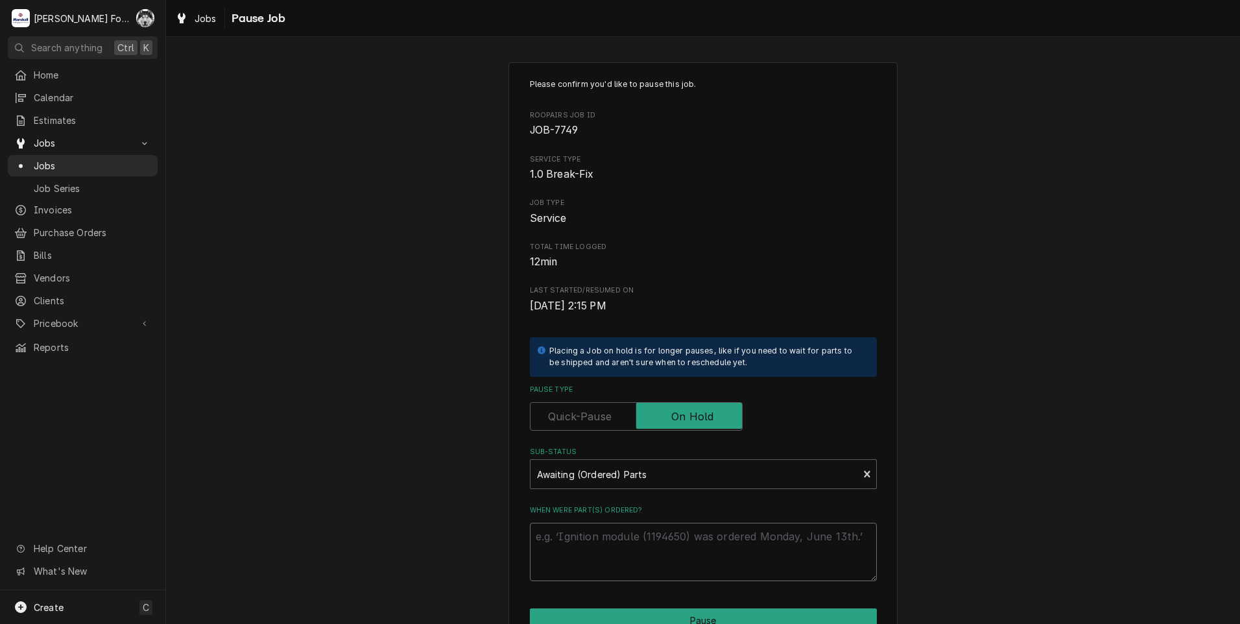
click at [572, 541] on textarea "When were part(s) ordered?" at bounding box center [703, 552] width 347 height 58
paste textarea "10/8/2025"
type textarea "x"
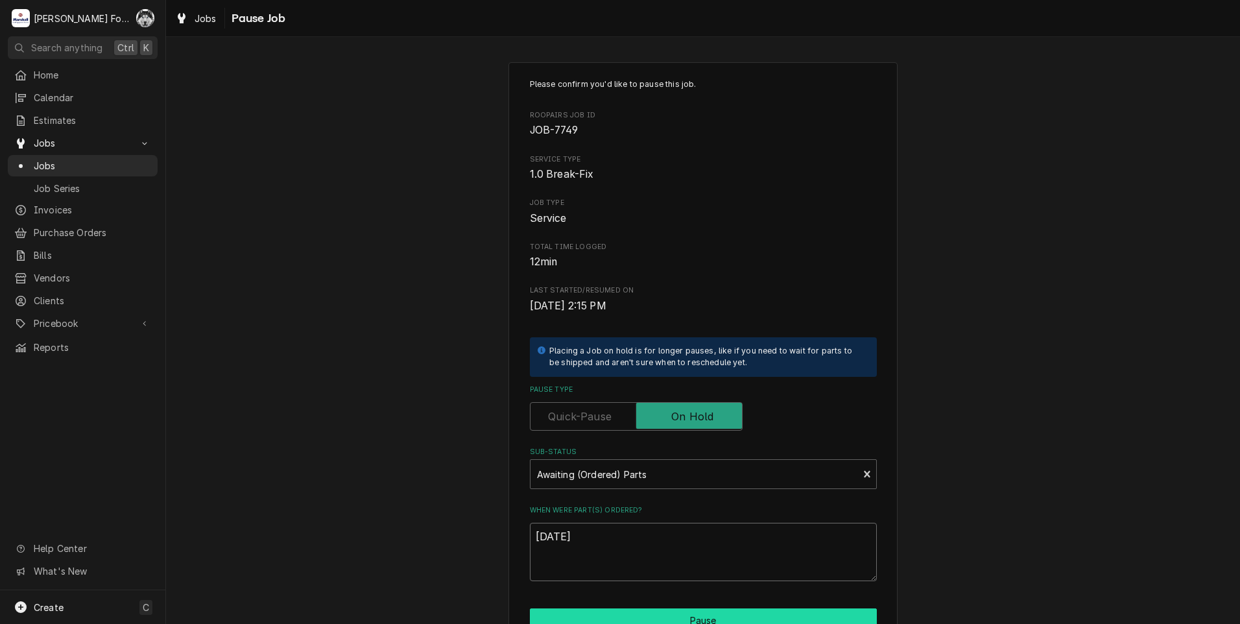
type textarea "10/8/2025"
click at [593, 609] on button "Pause" at bounding box center [703, 620] width 347 height 24
type textarea "x"
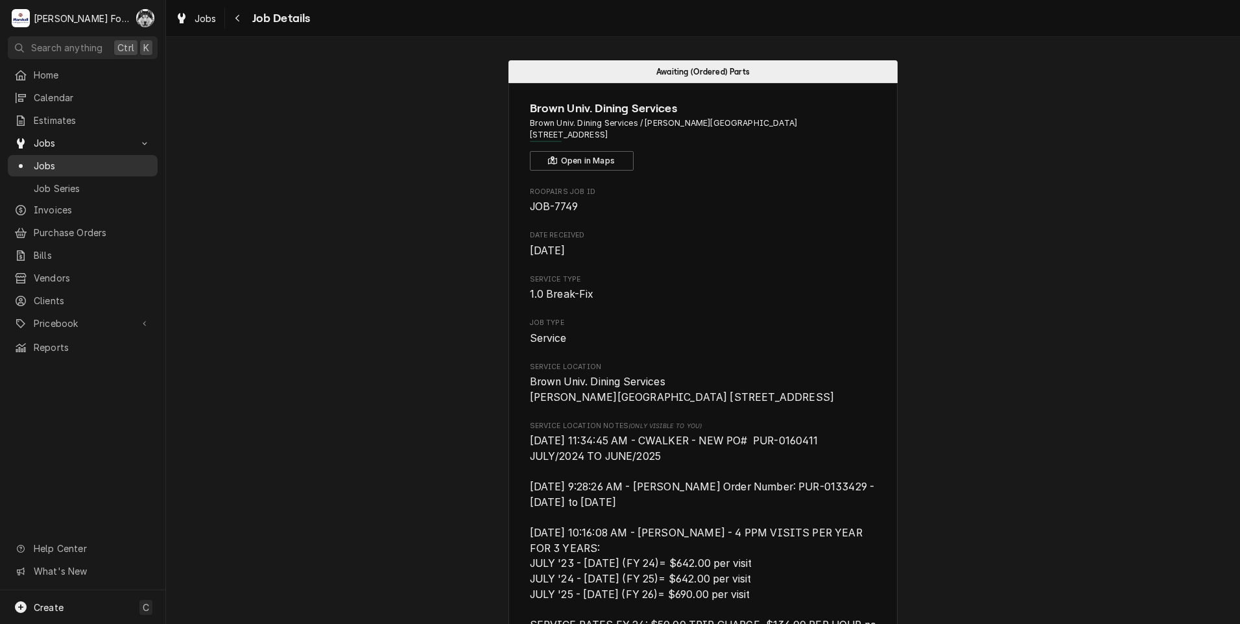
click at [45, 159] on span "Jobs" at bounding box center [92, 166] width 117 height 14
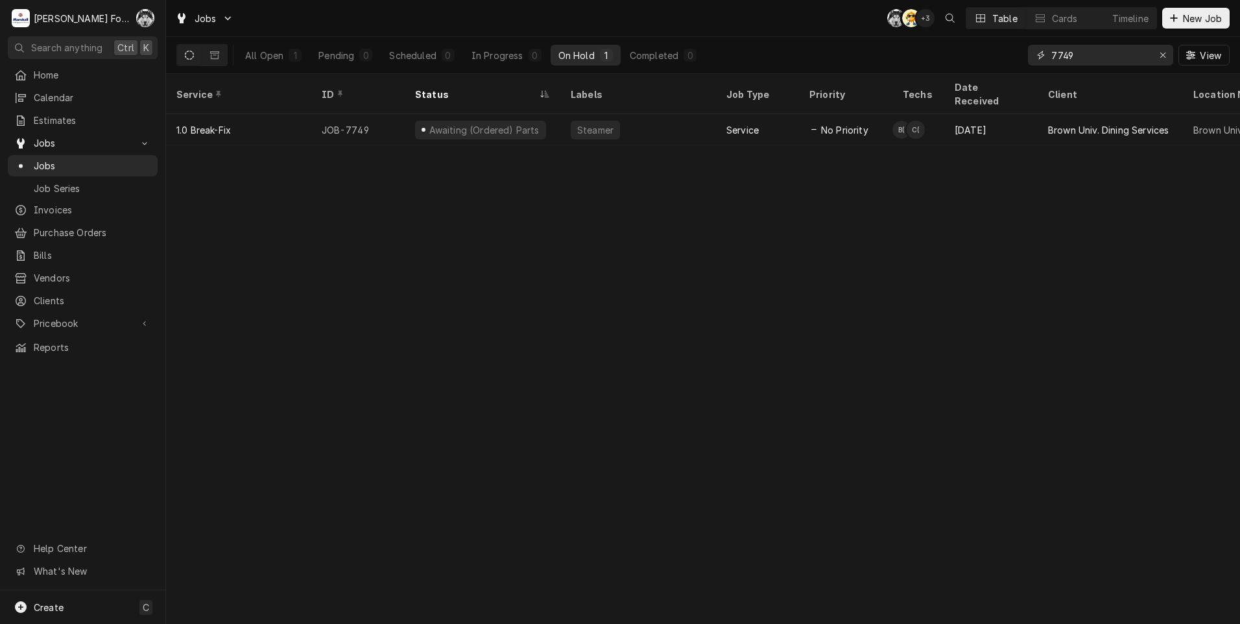
drag, startPoint x: 1086, startPoint y: 56, endPoint x: 922, endPoint y: 64, distance: 164.2
click at [943, 65] on div "All Open 1 Pending 0 Scheduled 0 In Progress 0 On Hold 1 Completed 0 7749 View" at bounding box center [702, 55] width 1053 height 36
type input "7703"
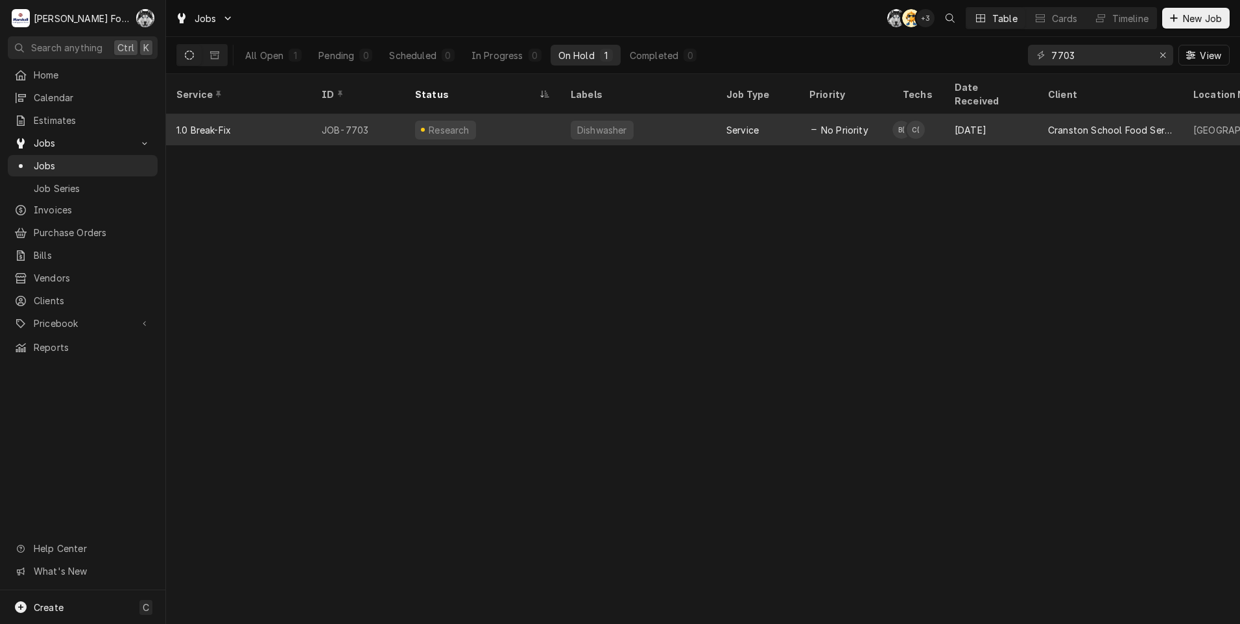
click at [588, 123] on div "Dishwasher" at bounding box center [602, 130] width 53 height 14
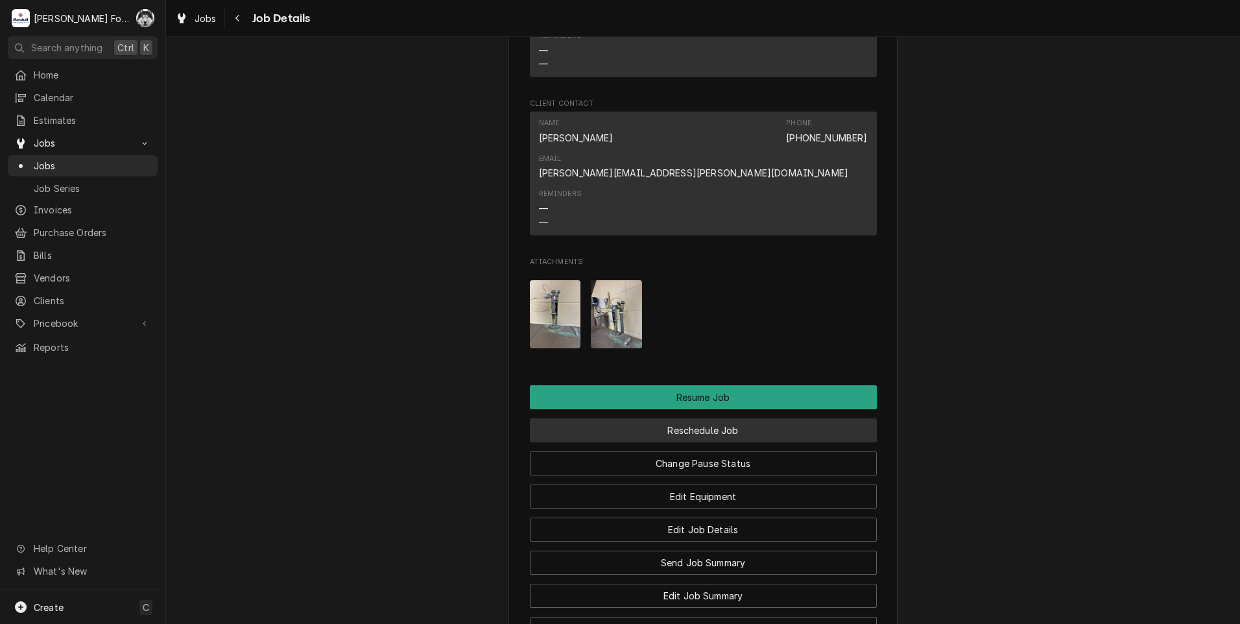
scroll to position [1616, 0]
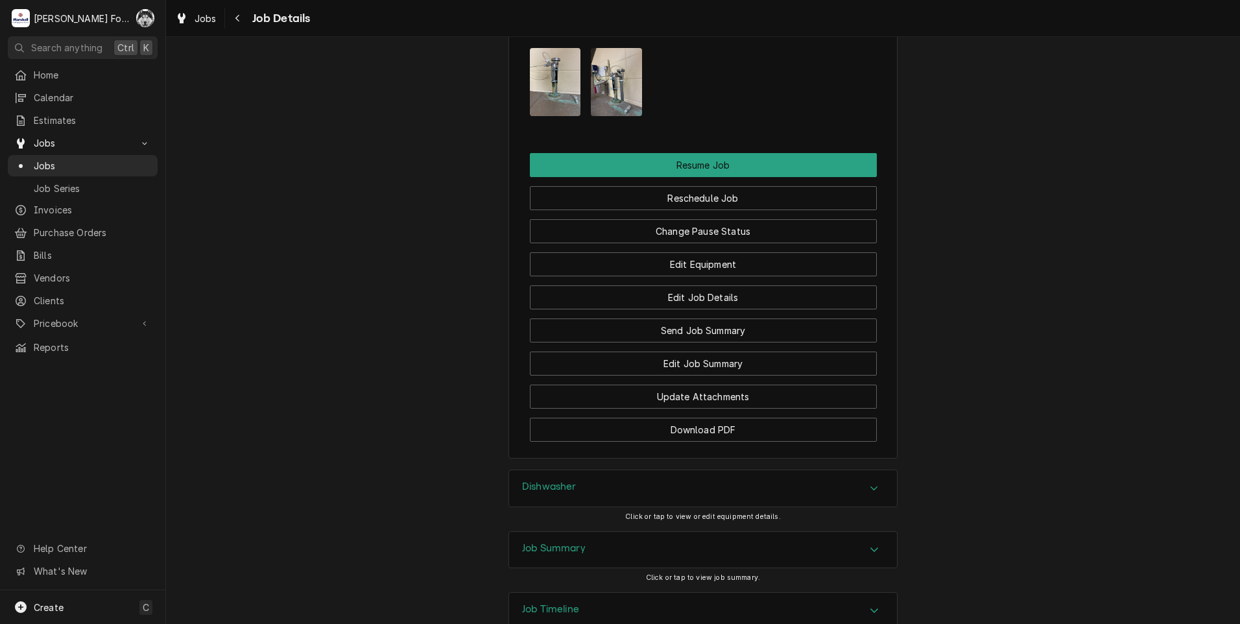
click at [546, 470] on div "Dishwasher" at bounding box center [703, 488] width 388 height 36
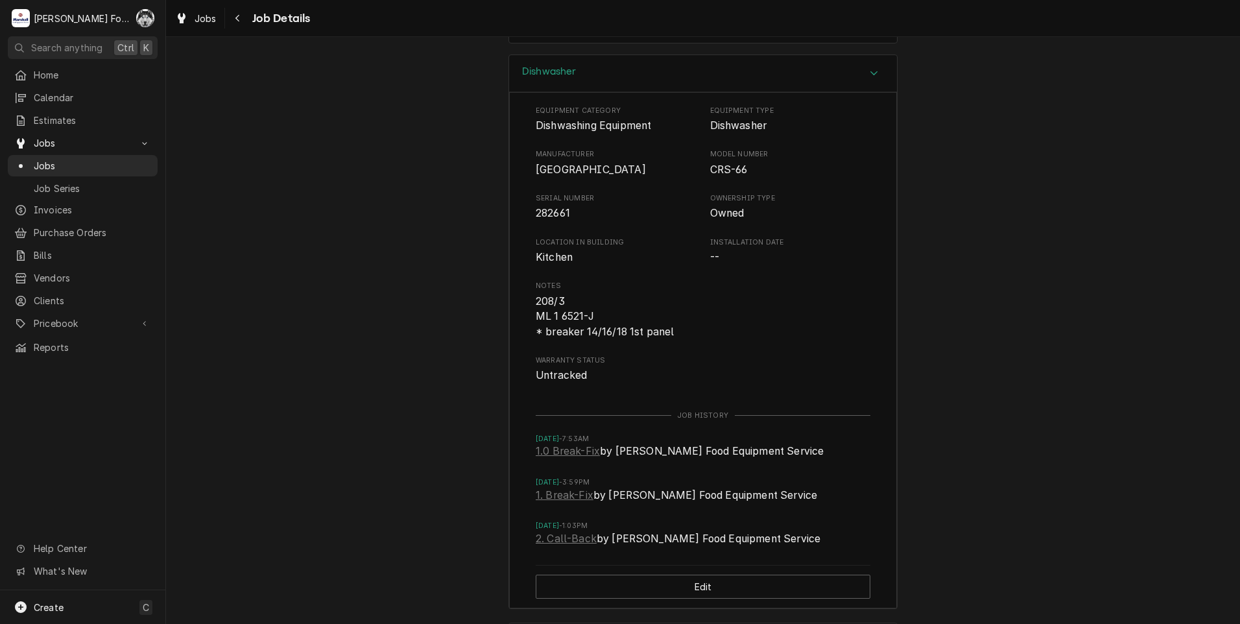
scroll to position [2122, 0]
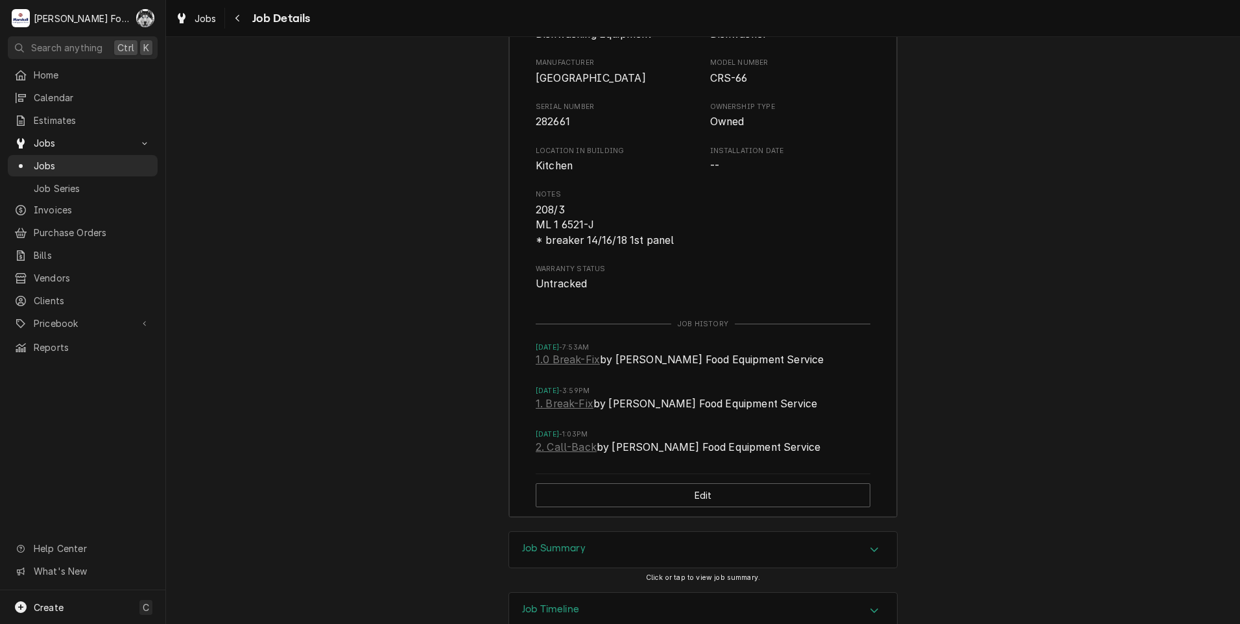
click at [571, 542] on h3 "Job Summary" at bounding box center [554, 548] width 64 height 12
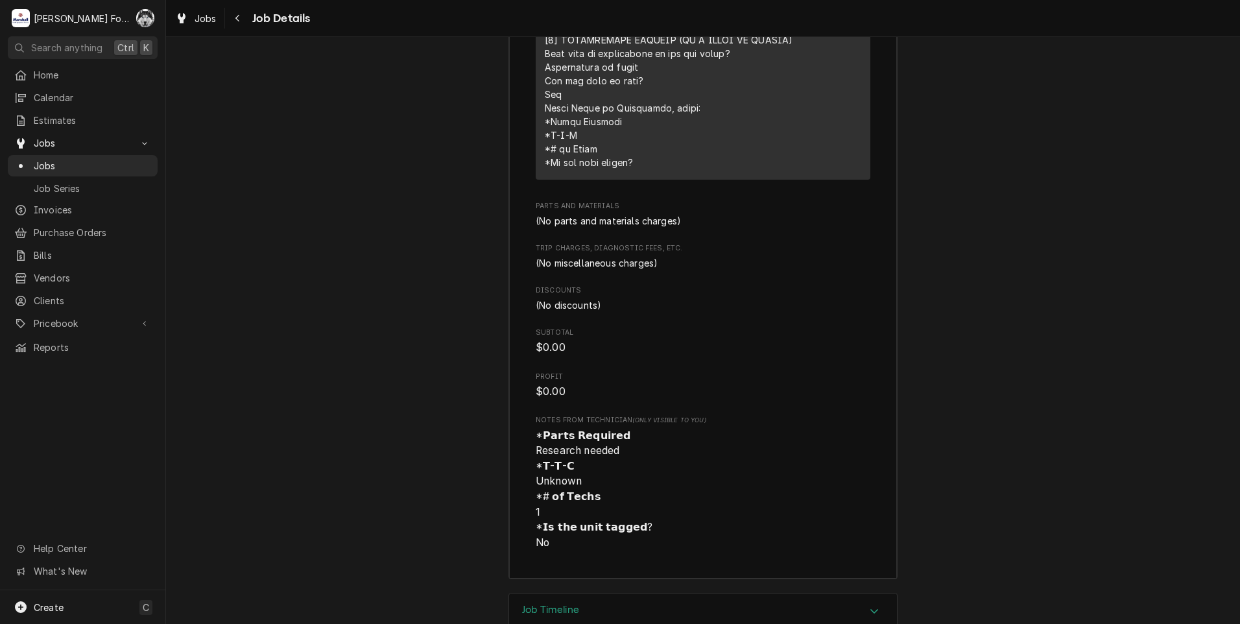
scroll to position [3164, 0]
click at [593, 593] on div "Job Timeline" at bounding box center [703, 611] width 388 height 36
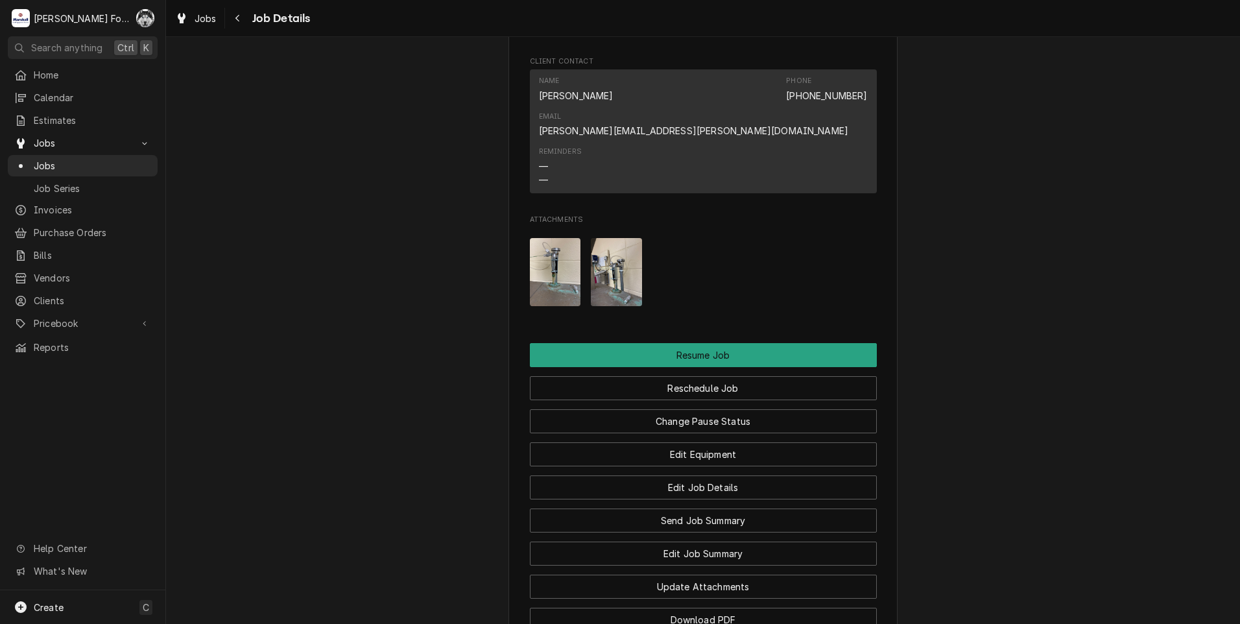
scroll to position [1395, 0]
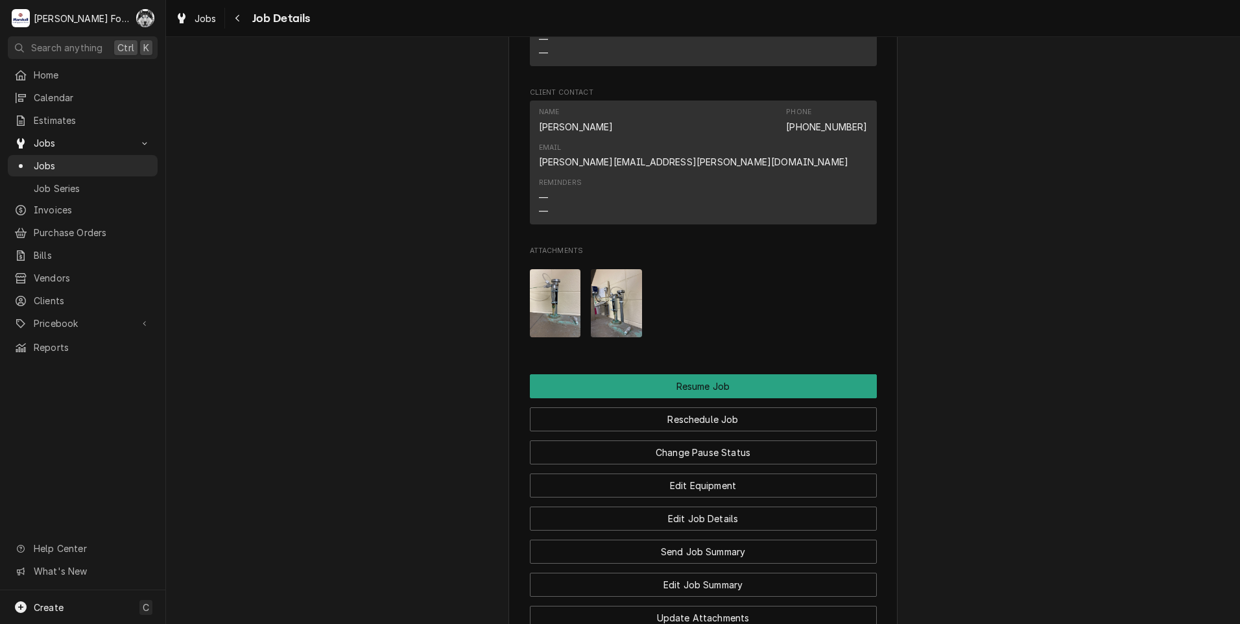
click at [543, 269] on img "Attachments" at bounding box center [555, 303] width 51 height 68
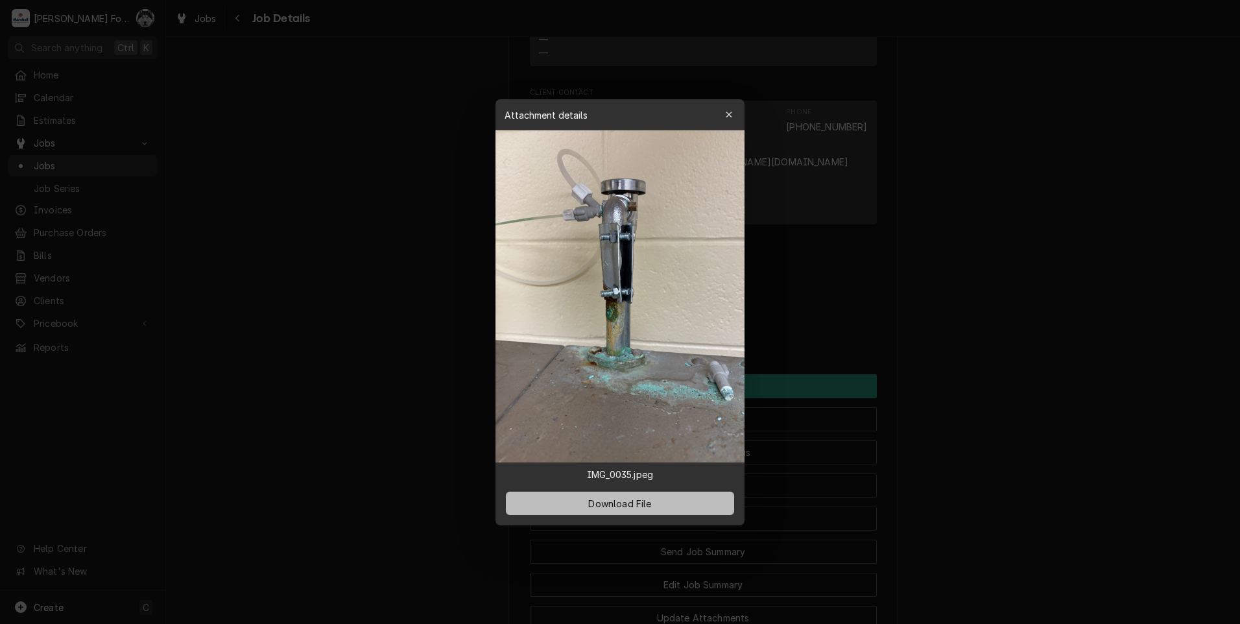
click at [626, 501] on span "Download File" at bounding box center [619, 503] width 68 height 14
click at [725, 113] on icon "button" at bounding box center [728, 114] width 7 height 9
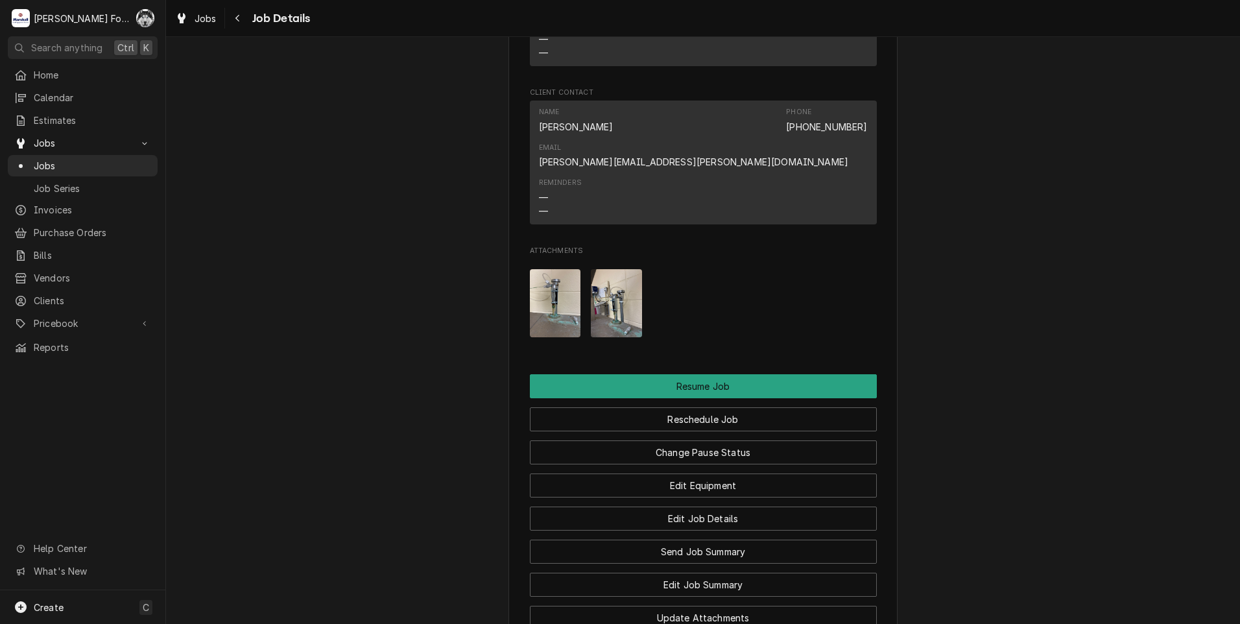
click at [617, 269] on img "Attachments" at bounding box center [616, 303] width 51 height 68
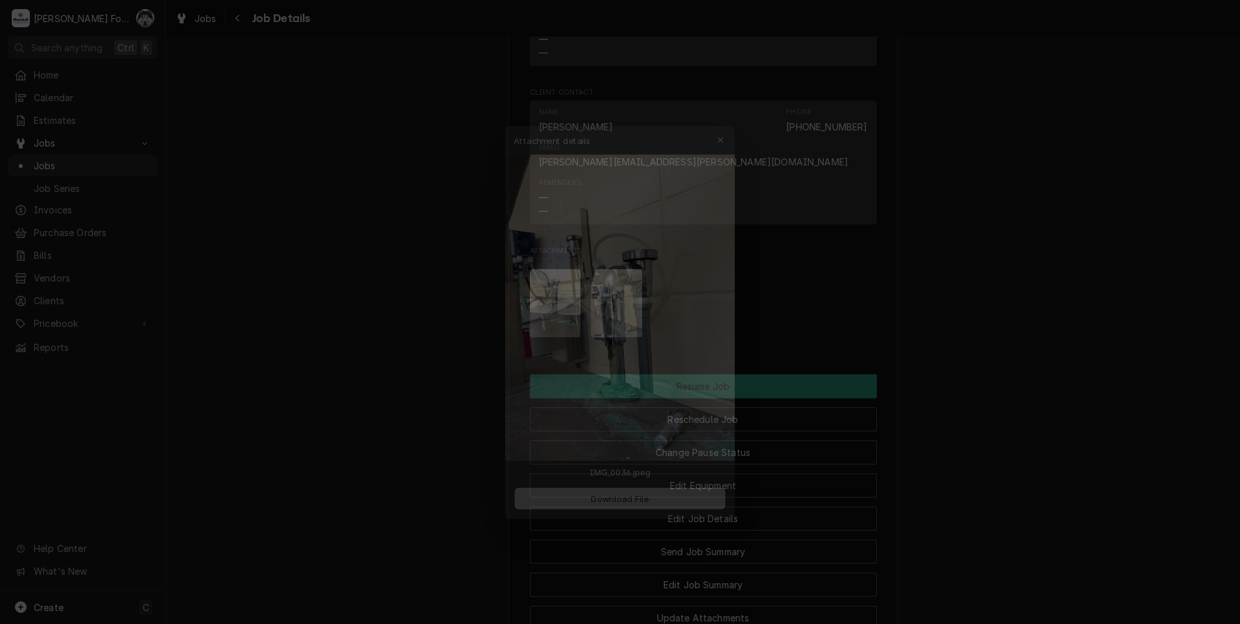
click at [624, 496] on button "Download File" at bounding box center [620, 502] width 228 height 23
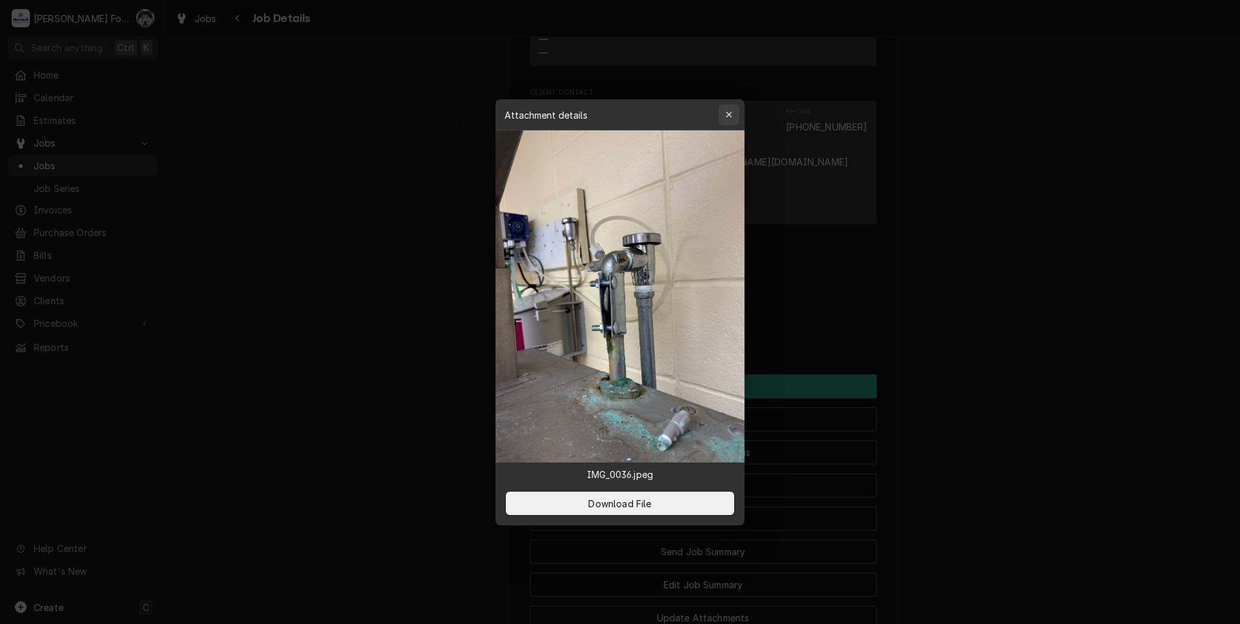
click at [734, 112] on div "button" at bounding box center [728, 114] width 13 height 13
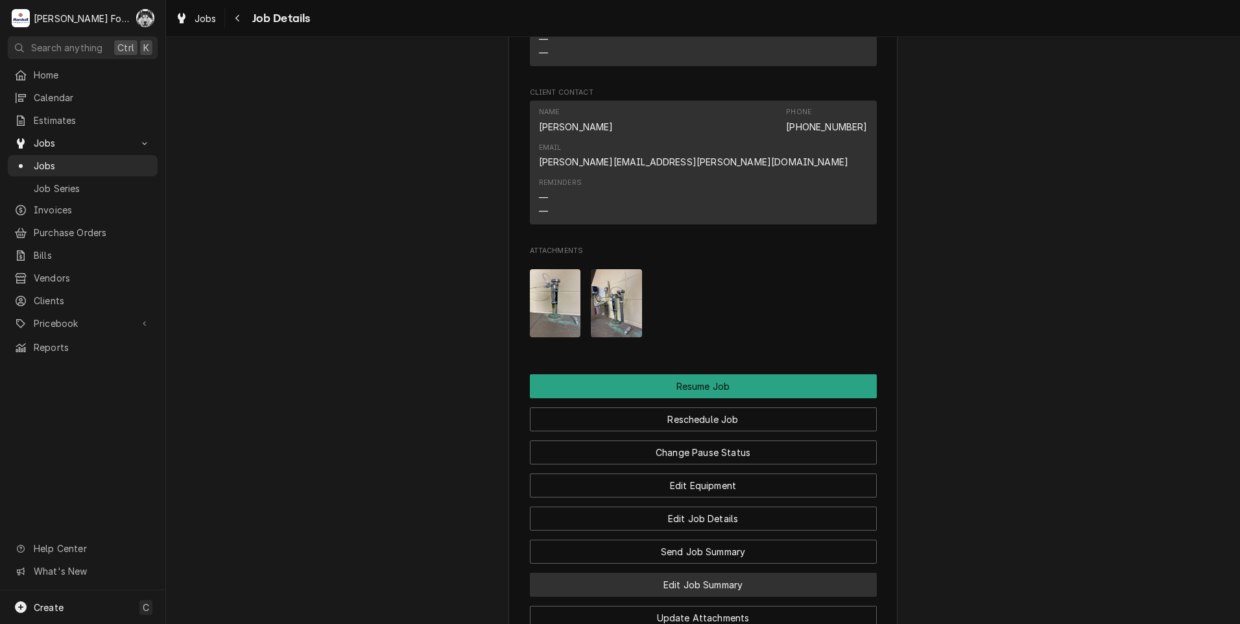
click at [718, 572] on button "Edit Job Summary" at bounding box center [703, 584] width 347 height 24
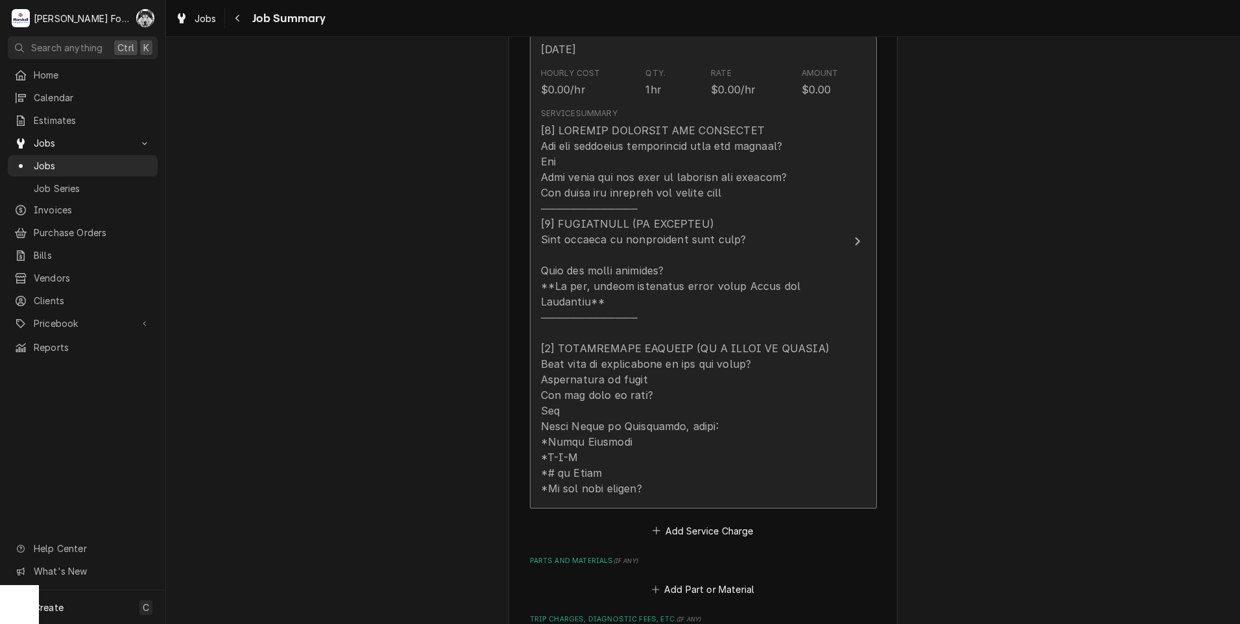
scroll to position [432, 0]
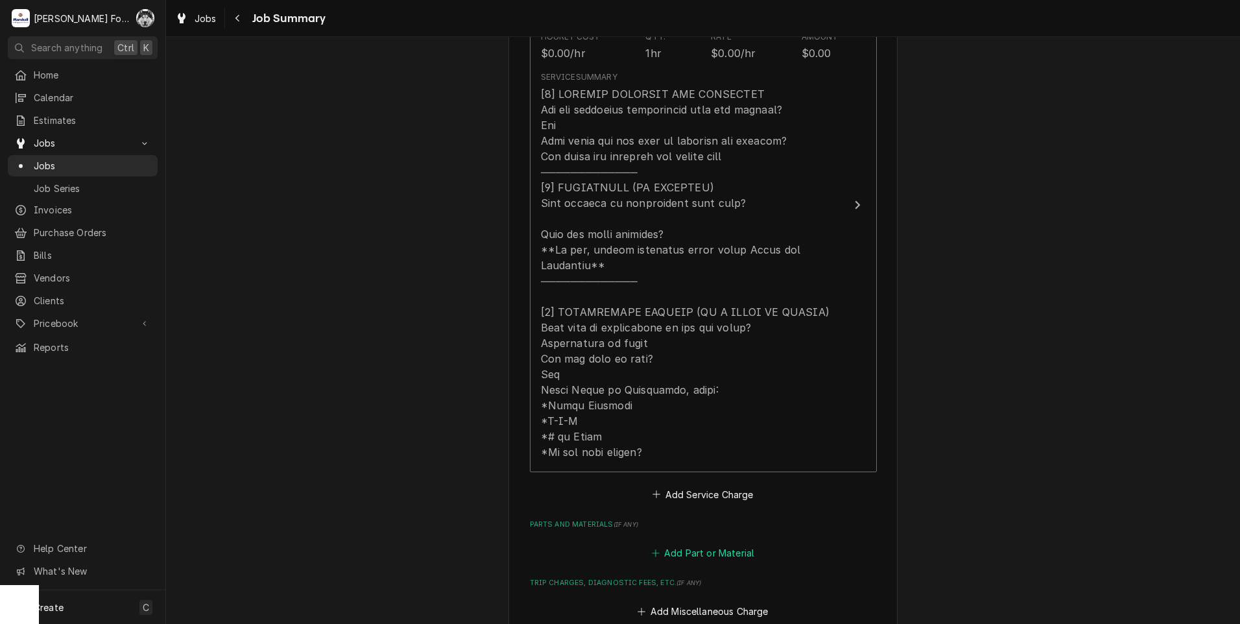
click at [720, 544] on button "Add Part or Material" at bounding box center [702, 553] width 107 height 18
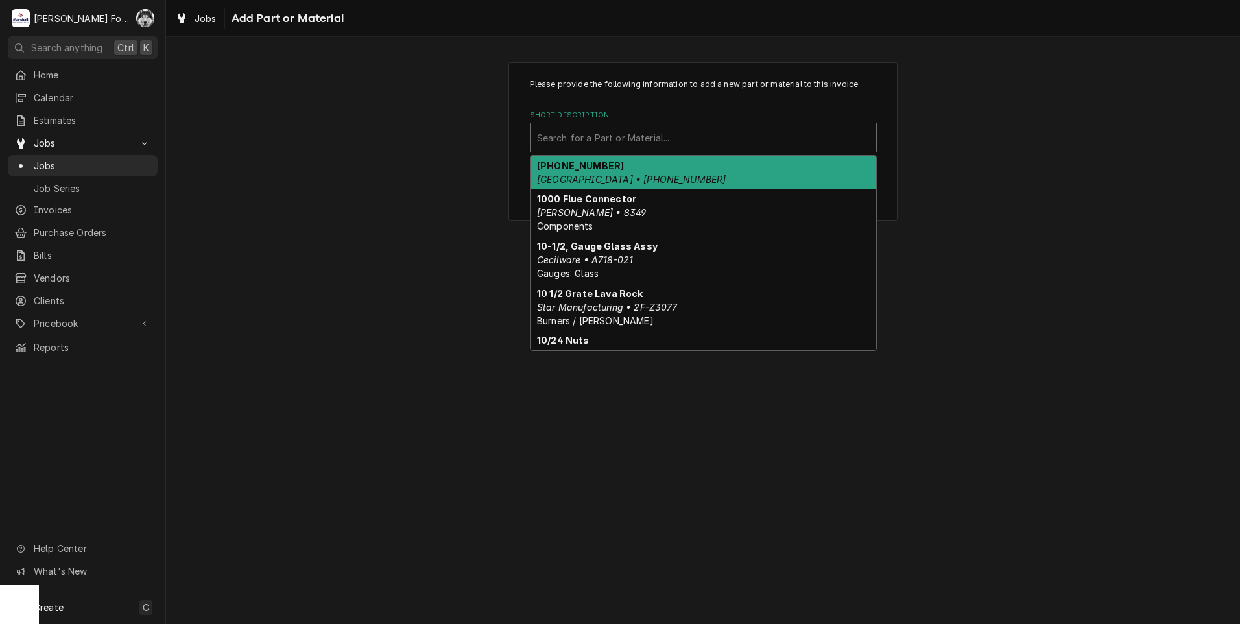
click at [719, 136] on div "Short Description" at bounding box center [703, 137] width 333 height 23
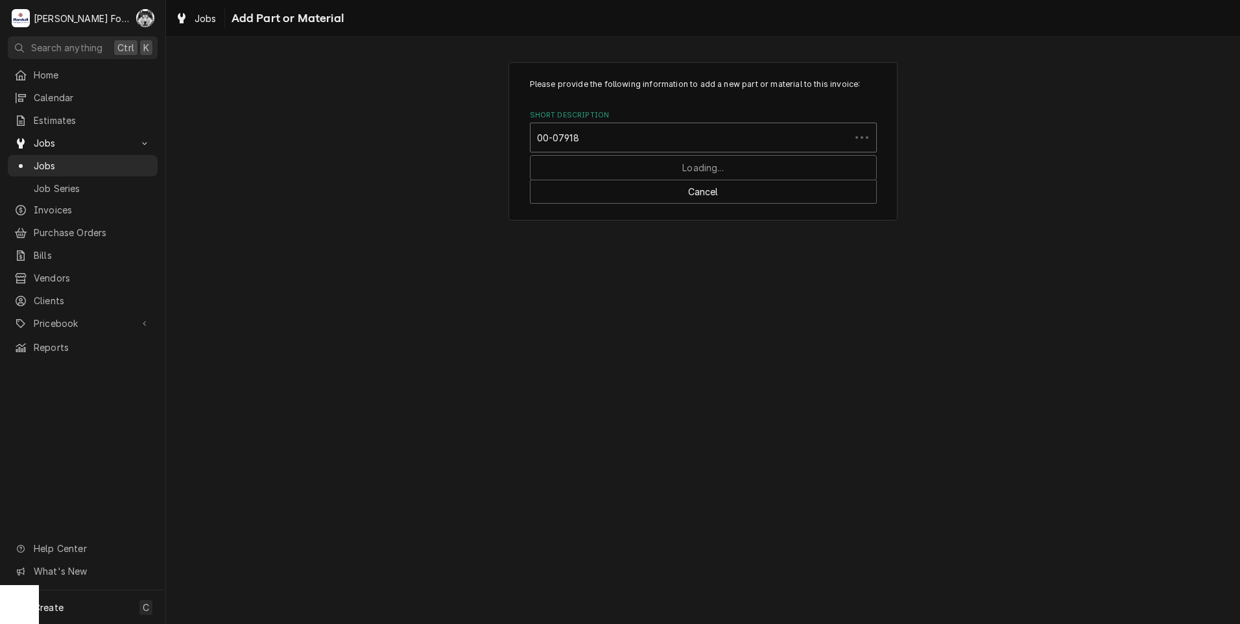
type input "00-079187"
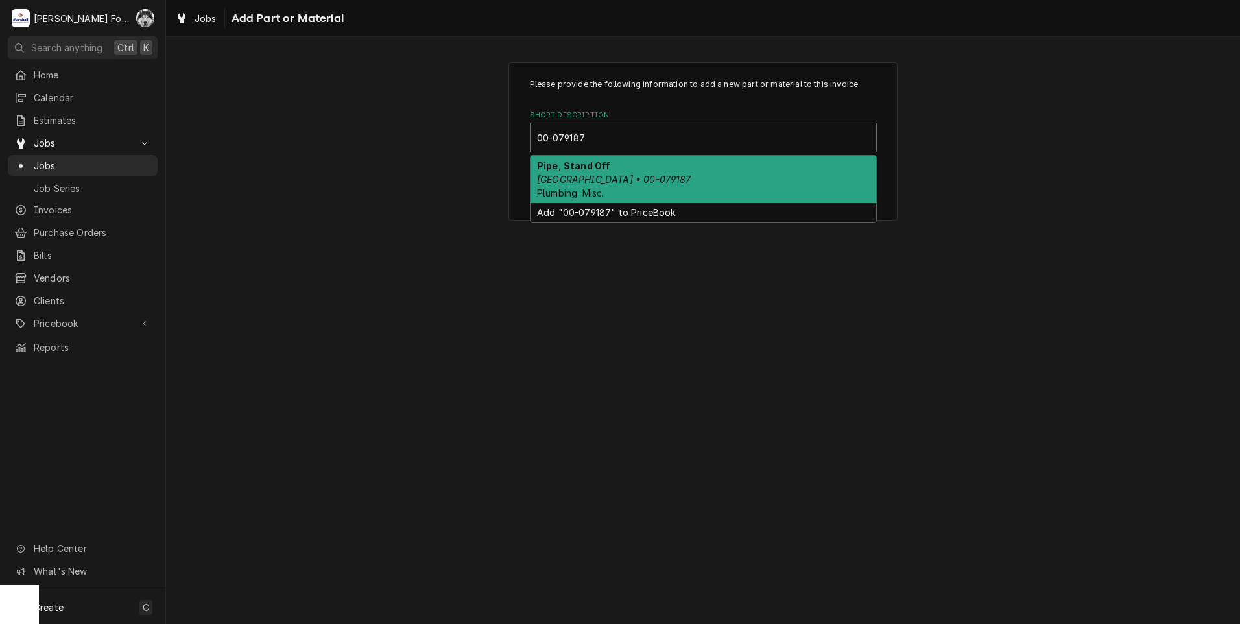
click at [687, 181] on div "Pipe, Stand Off [GEOGRAPHIC_DATA] • 00-079187 Plumbing: Misc." at bounding box center [703, 179] width 346 height 47
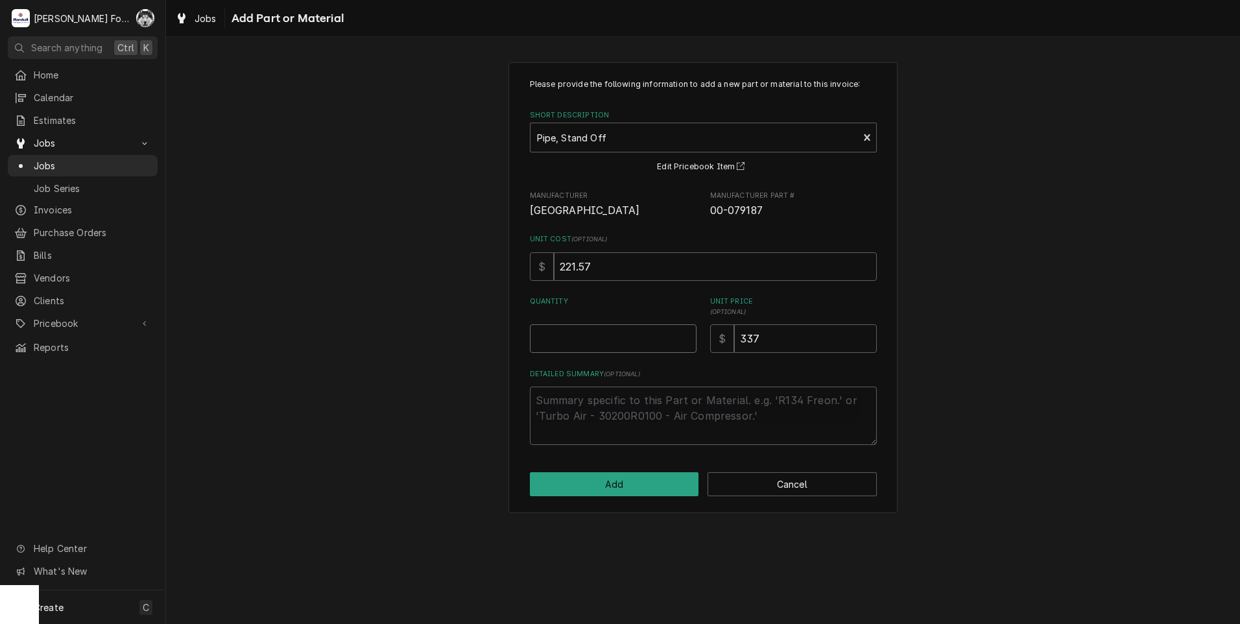
type textarea "x"
type input "0.5"
click at [687, 336] on input "0.5" at bounding box center [613, 338] width 167 height 29
type textarea "x"
type input "1"
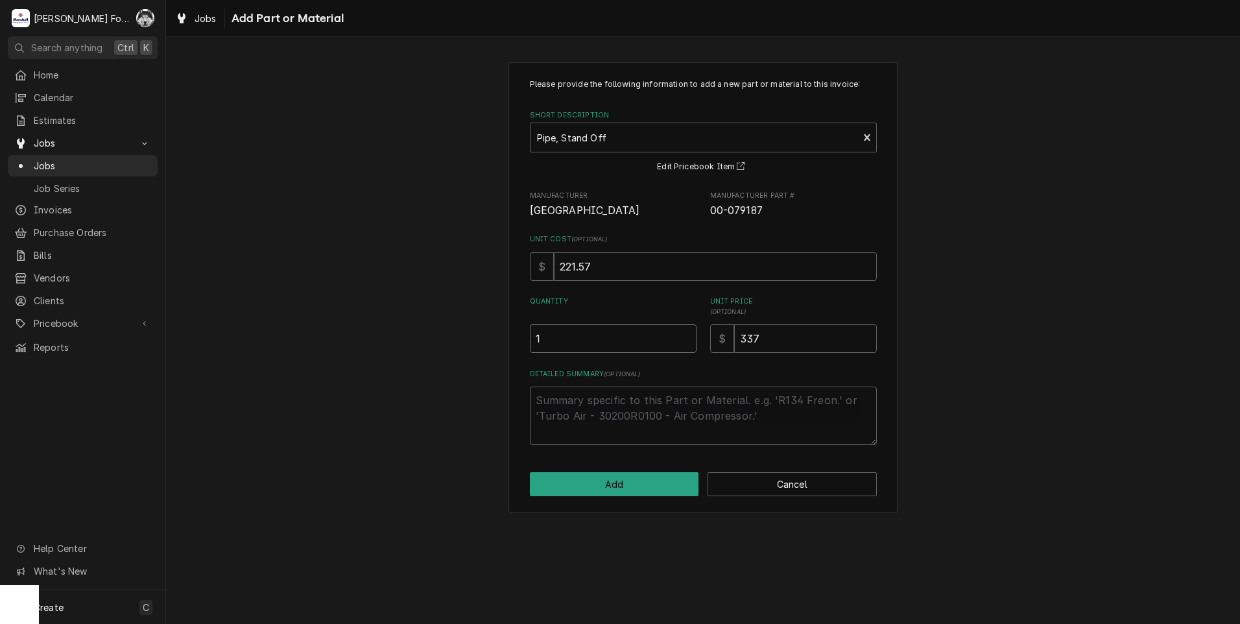
click at [687, 336] on input "1" at bounding box center [613, 338] width 167 height 29
drag, startPoint x: 779, startPoint y: 345, endPoint x: 697, endPoint y: 347, distance: 82.4
click at [716, 349] on div "$ 337" at bounding box center [793, 338] width 167 height 29
type textarea "x"
type input "7"
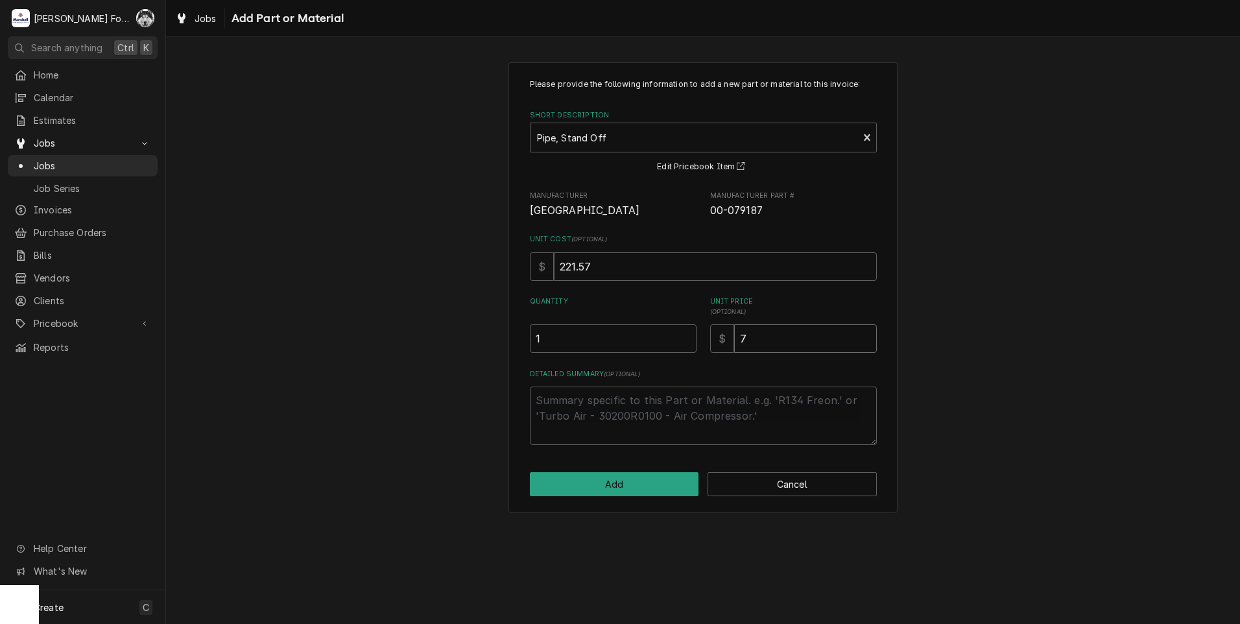
type textarea "x"
type input "72"
type textarea "x"
type input "722"
click at [655, 479] on button "Add" at bounding box center [614, 484] width 169 height 24
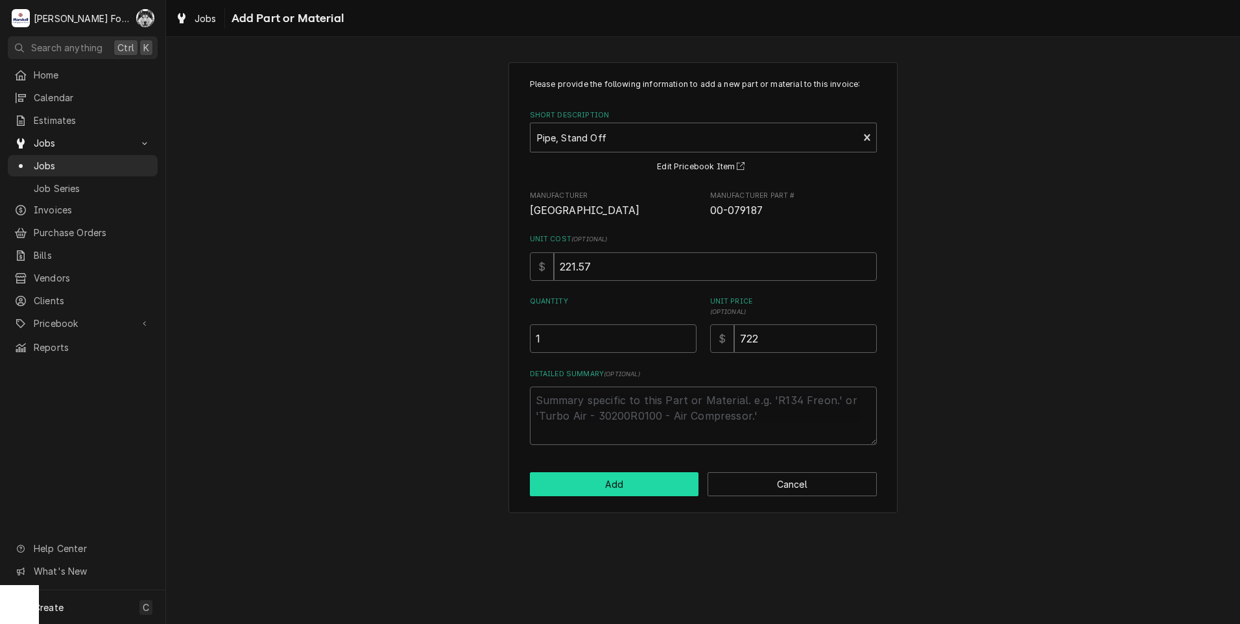
type textarea "x"
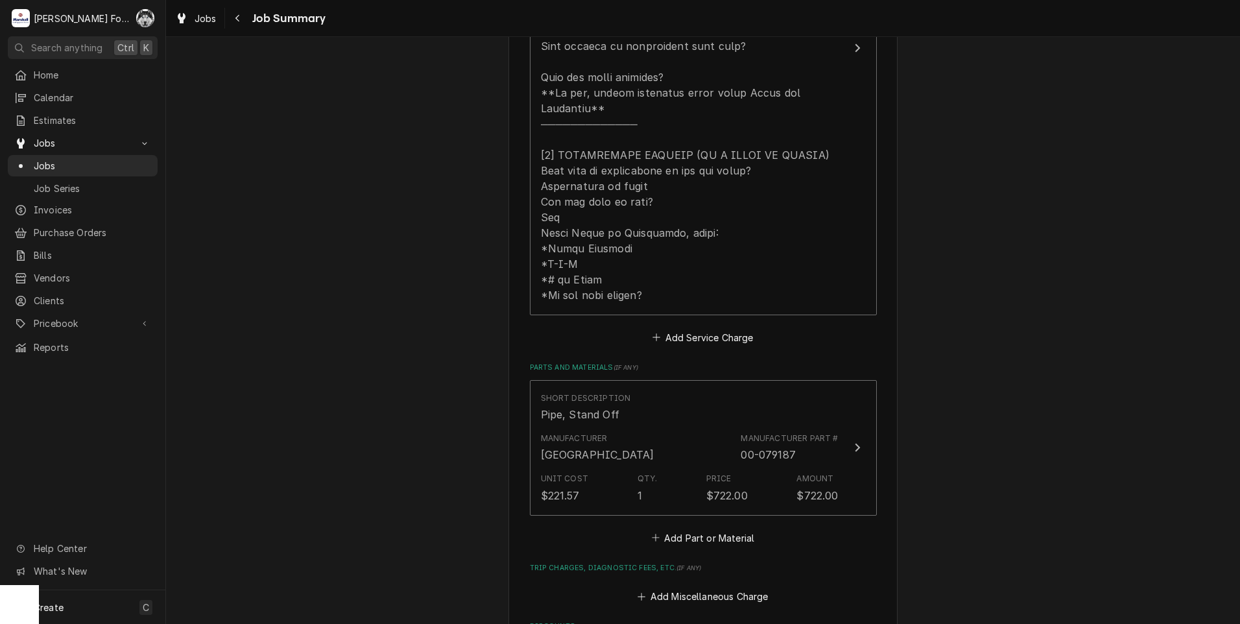
scroll to position [757, 0]
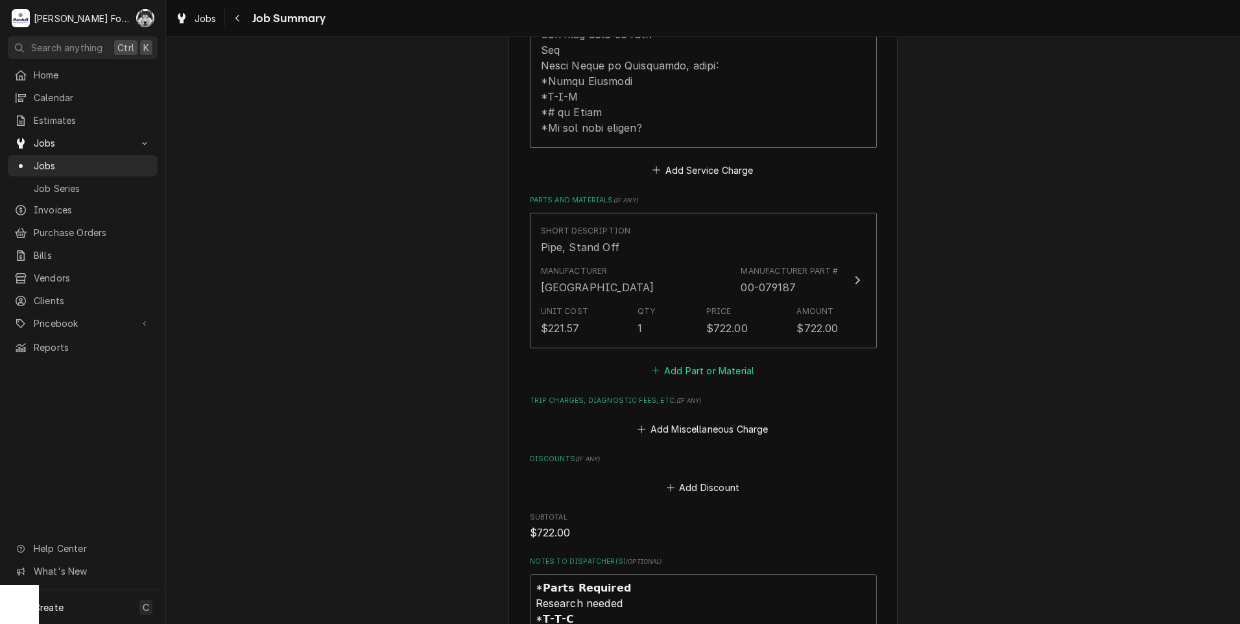
click at [711, 361] on button "Add Part or Material" at bounding box center [702, 370] width 107 height 18
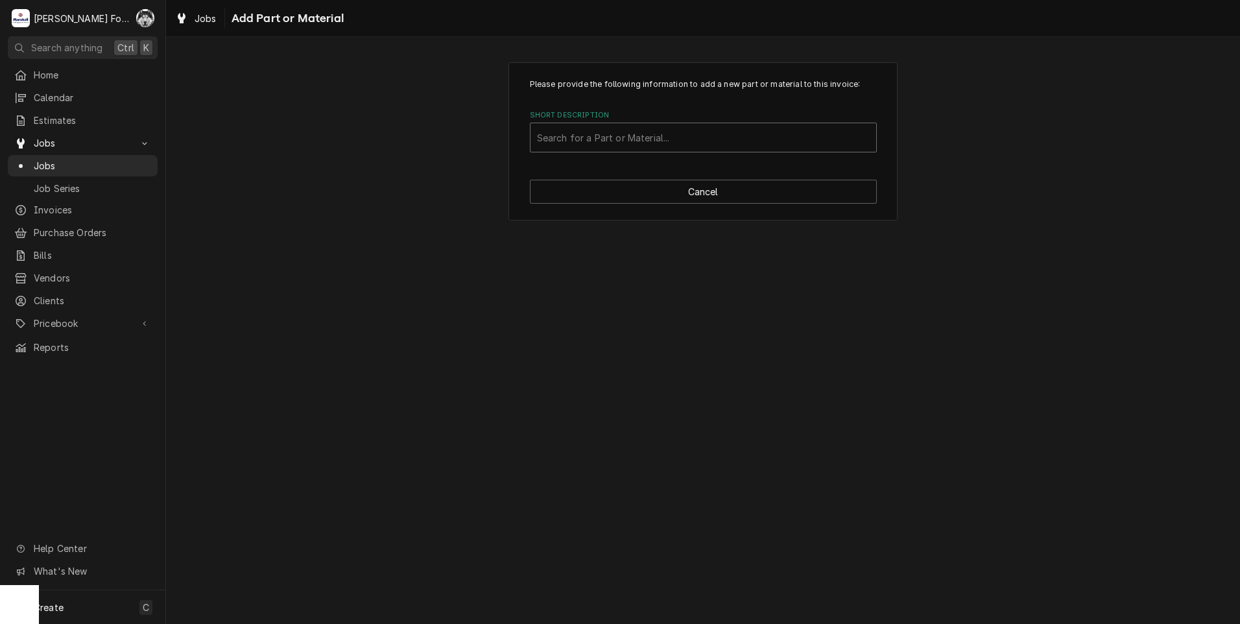
click at [632, 139] on div "Short Description" at bounding box center [703, 137] width 333 height 23
type input "00-067500-00012"
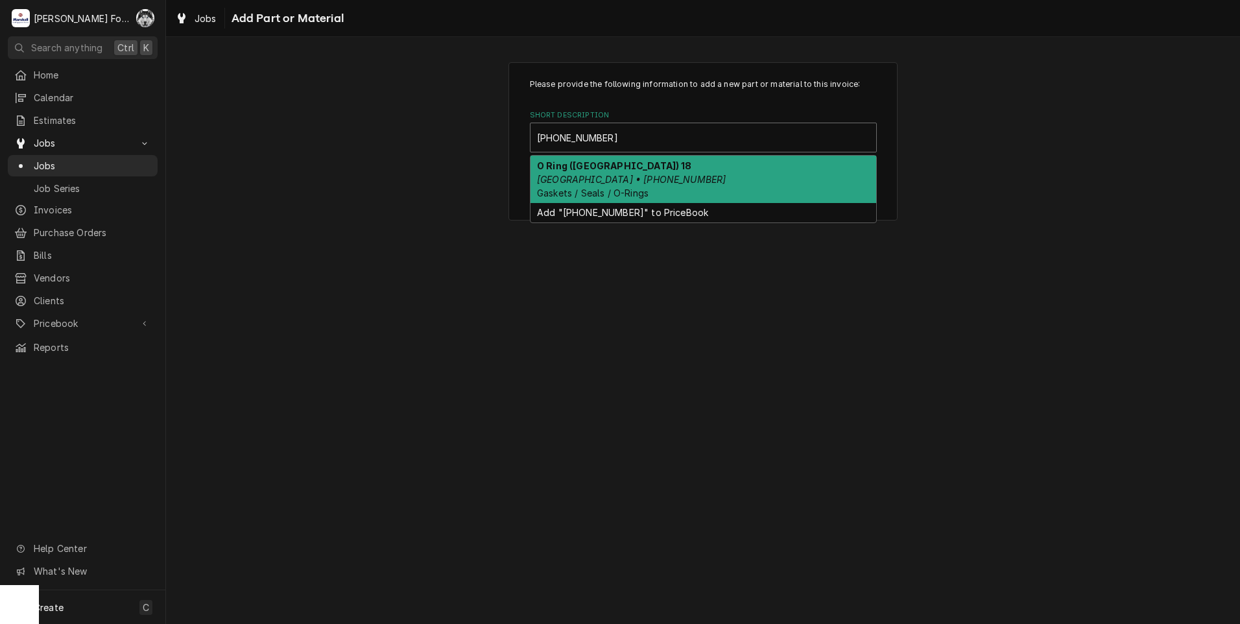
drag, startPoint x: 642, startPoint y: 171, endPoint x: 657, endPoint y: 176, distance: 15.6
click at [644, 171] on div "O Ring (HOBART) 18 Hobart • 00-067500-00012 Gaskets / Seals / O-Rings" at bounding box center [703, 179] width 346 height 47
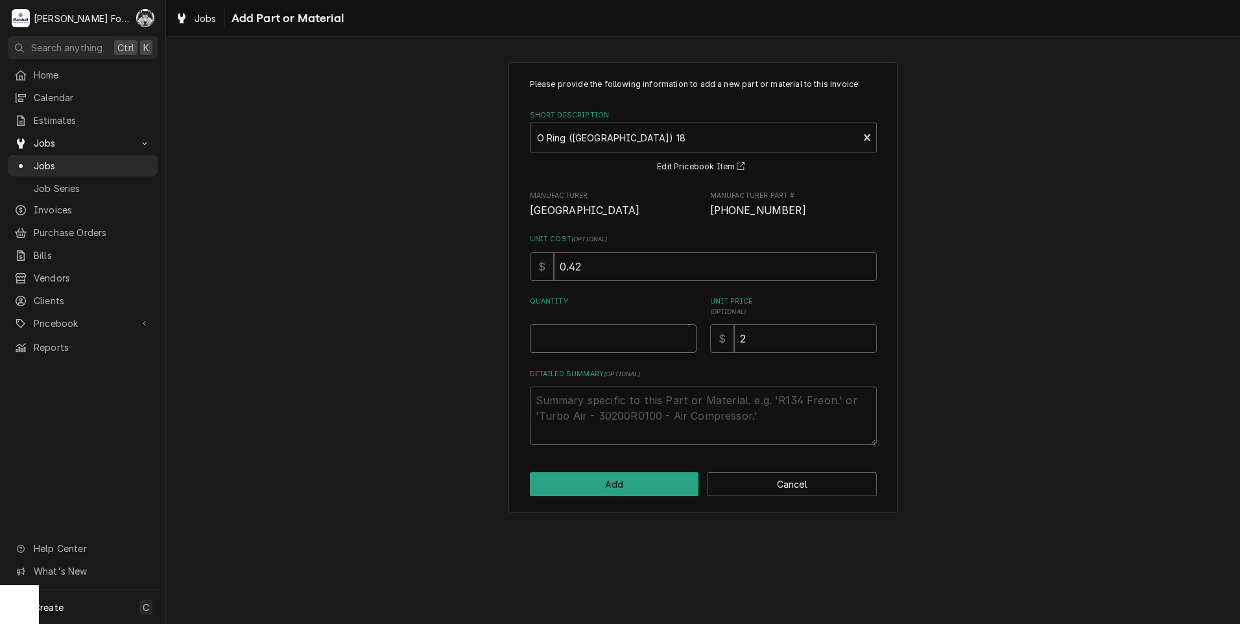
type textarea "x"
type input "0.5"
click at [689, 335] on input "0.5" at bounding box center [613, 338] width 167 height 29
type textarea "x"
type input "1"
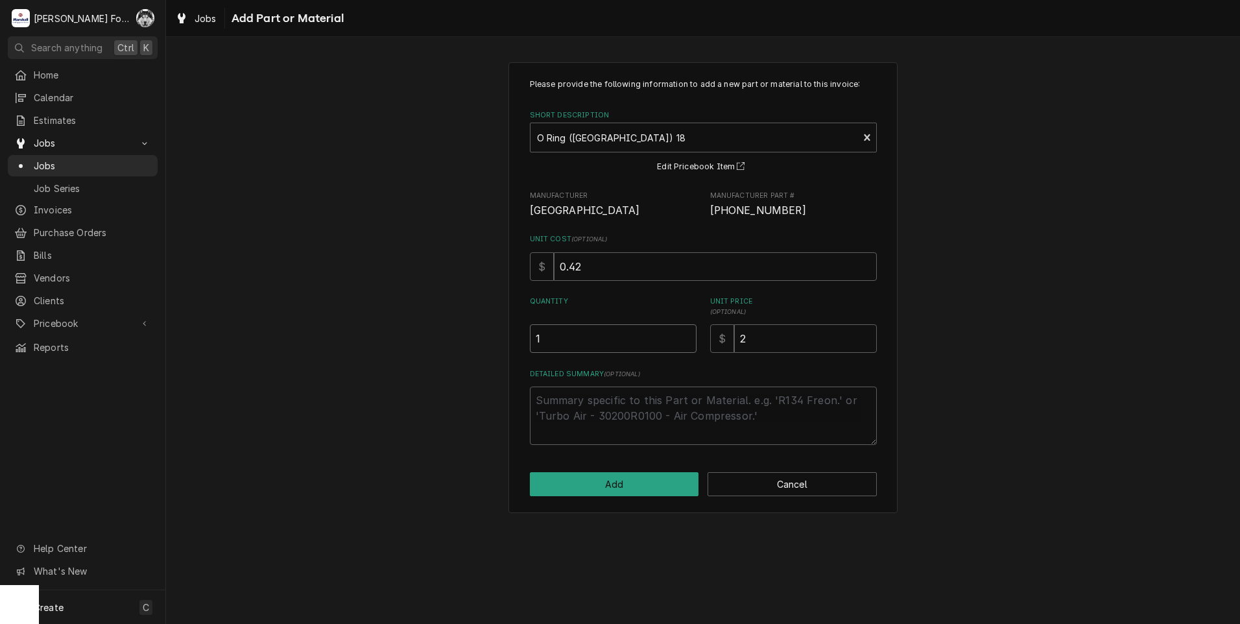
click at [688, 335] on input "1" at bounding box center [613, 338] width 167 height 29
click at [626, 482] on button "Add" at bounding box center [614, 484] width 169 height 24
type textarea "x"
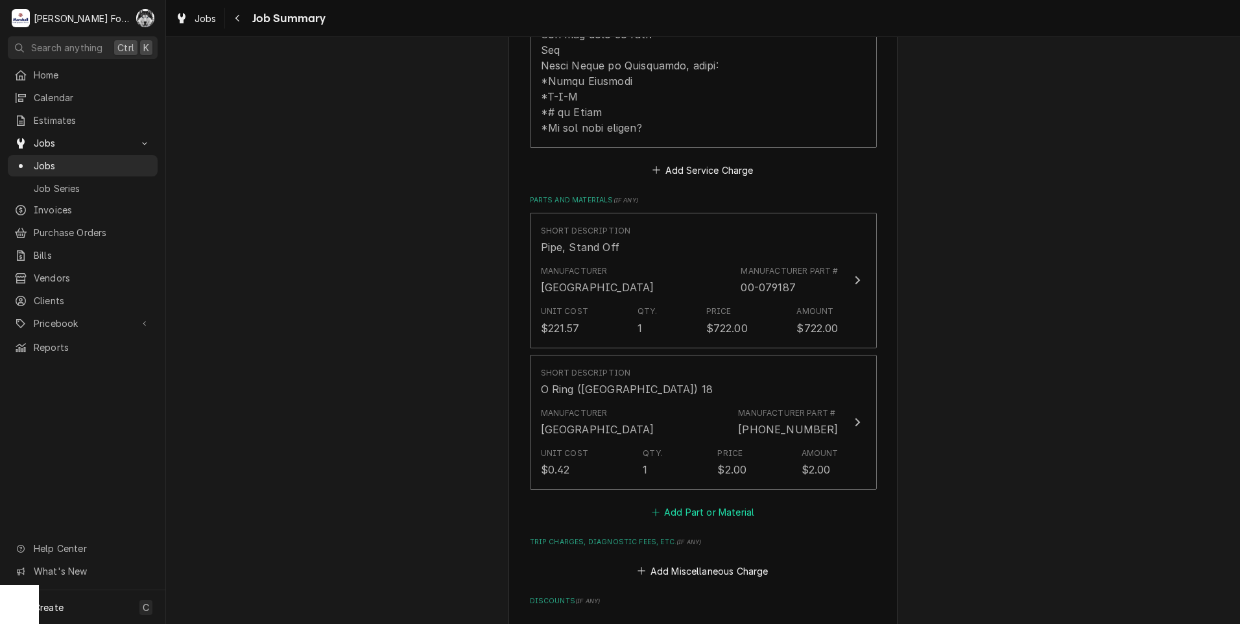
click at [682, 503] on button "Add Part or Material" at bounding box center [702, 512] width 107 height 18
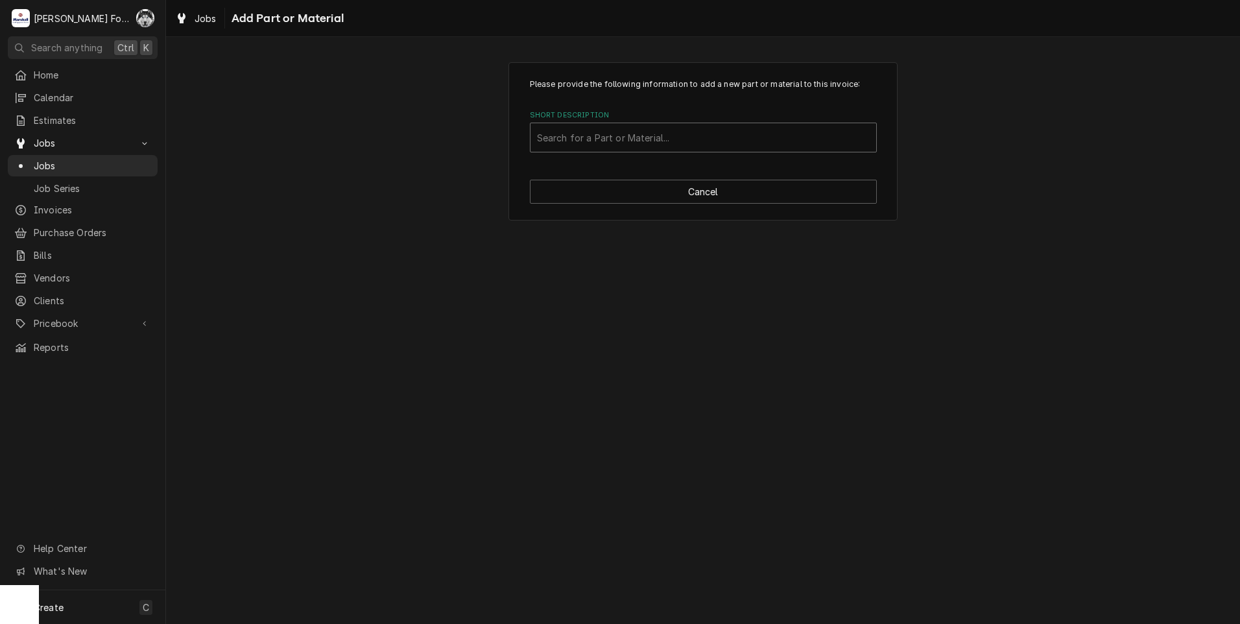
click at [703, 133] on div "Short Description" at bounding box center [703, 137] width 333 height 23
type input "SSDT"
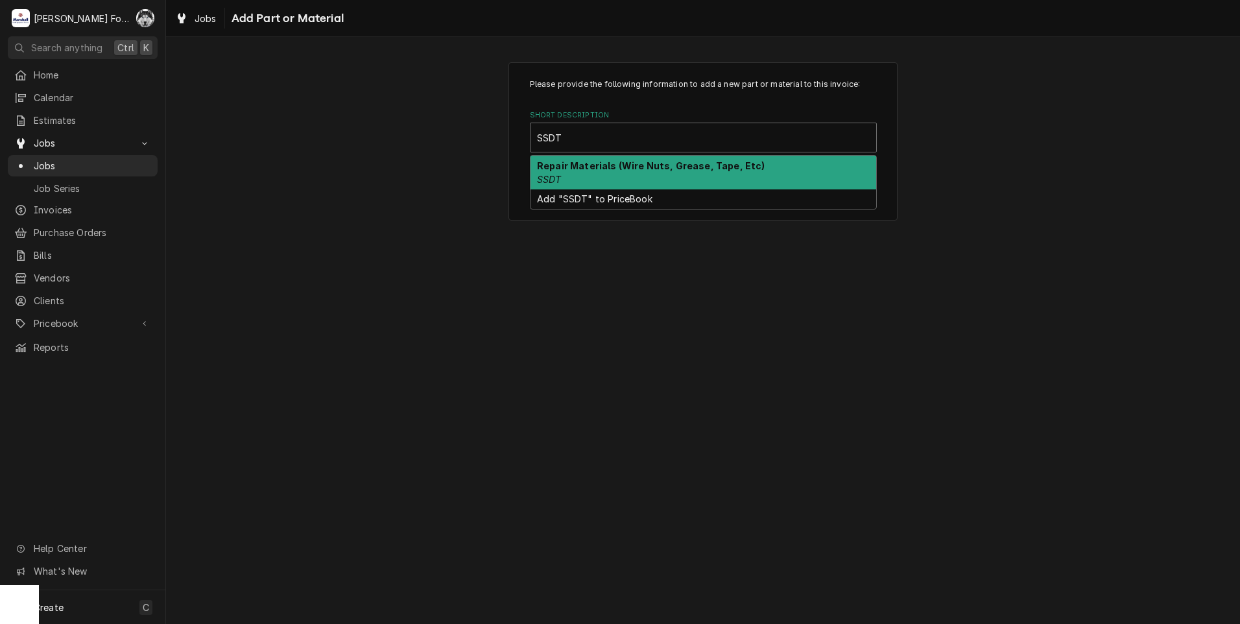
click at [616, 176] on div "Repair Materials (Wire Nuts, Grease, Tape, Etc) SSDT" at bounding box center [703, 173] width 346 height 34
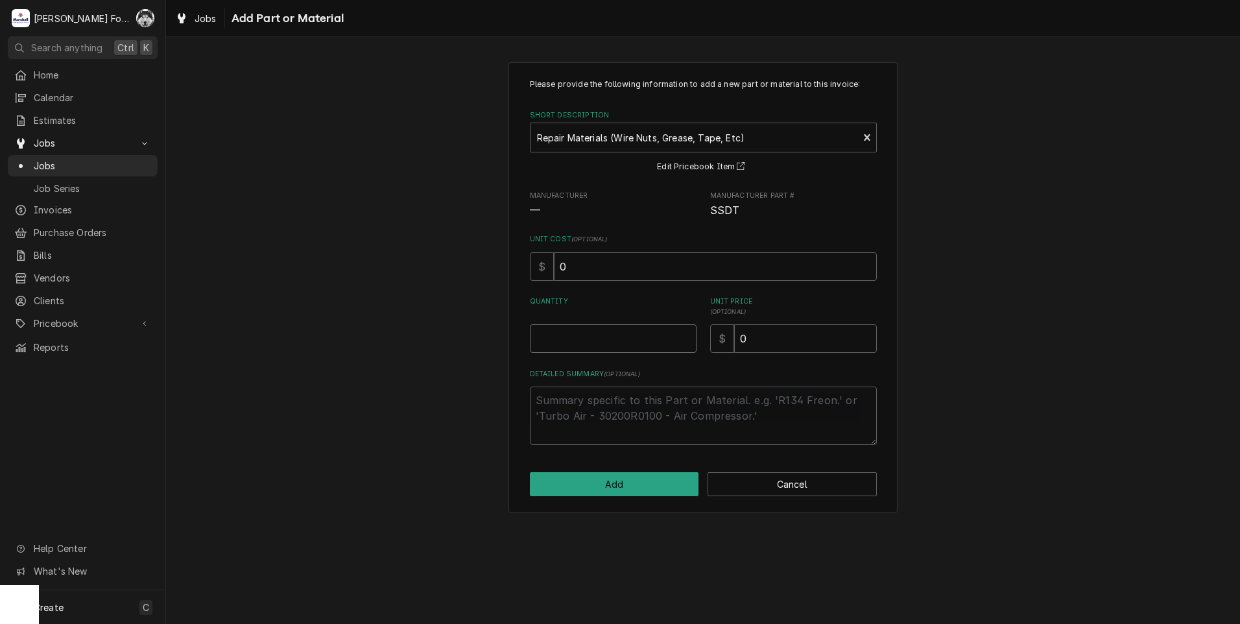
type textarea "x"
type input "0.5"
click at [686, 333] on input "0.5" at bounding box center [613, 338] width 167 height 29
type textarea "x"
type input "1"
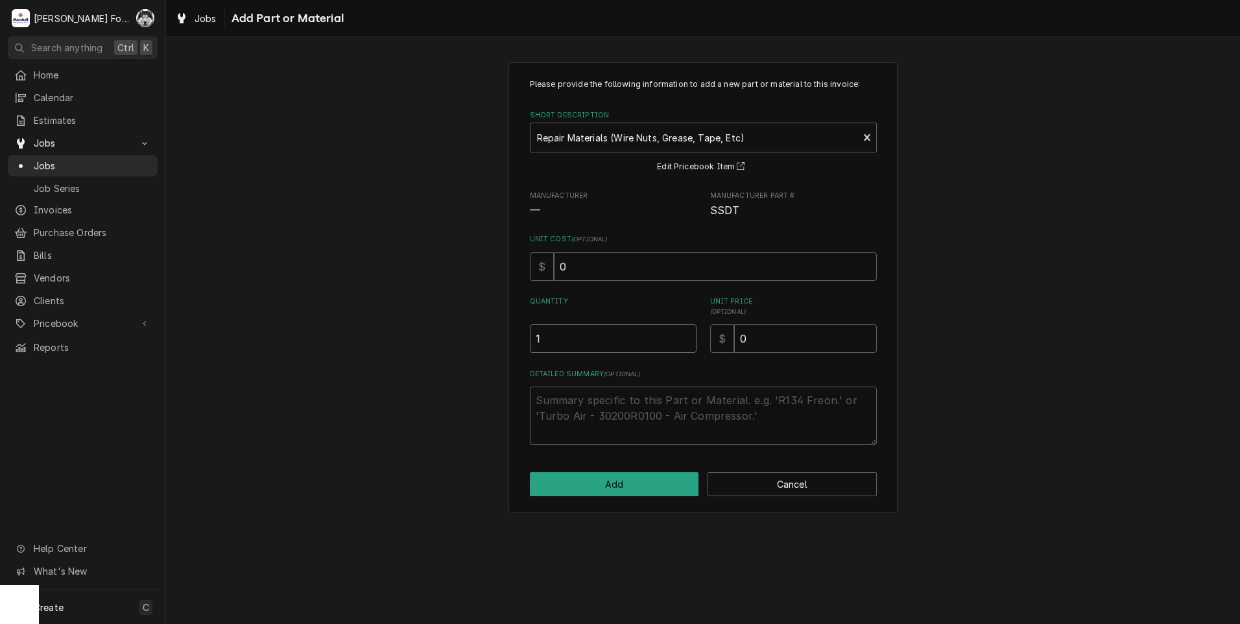
click at [686, 333] on input "1" at bounding box center [613, 338] width 167 height 29
drag, startPoint x: 751, startPoint y: 344, endPoint x: 701, endPoint y: 352, distance: 50.0
click at [742, 349] on input "0" at bounding box center [805, 338] width 143 height 29
type textarea "x"
type input "1"
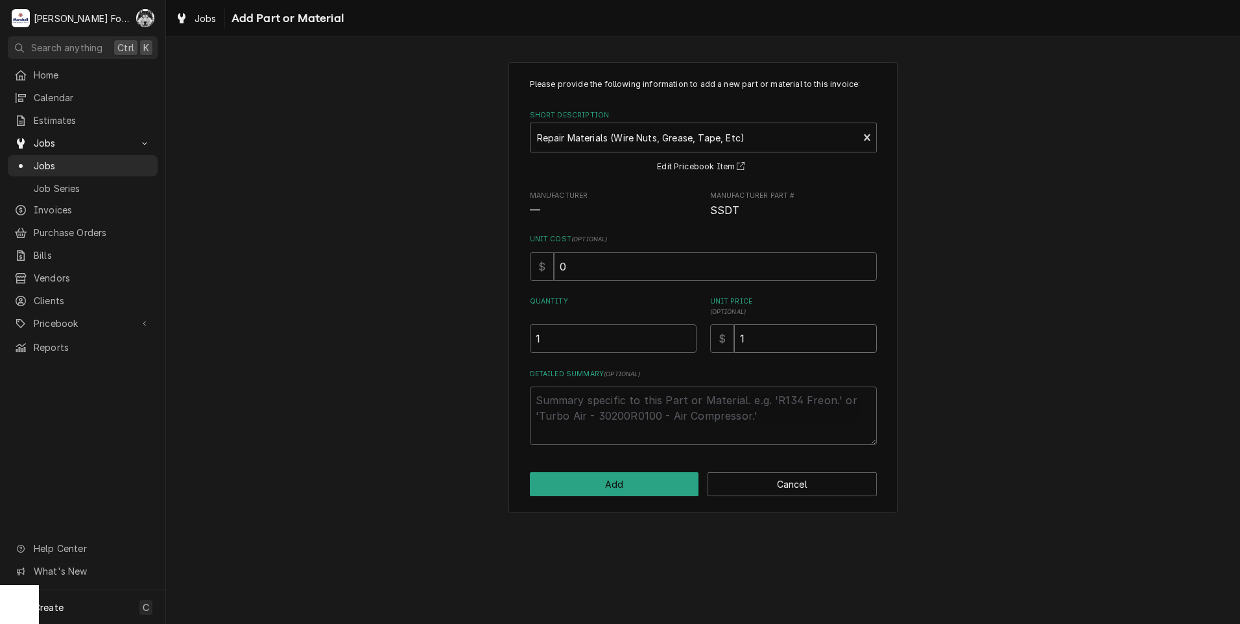
type textarea "x"
type input "16"
click at [620, 484] on button "Add" at bounding box center [614, 484] width 169 height 24
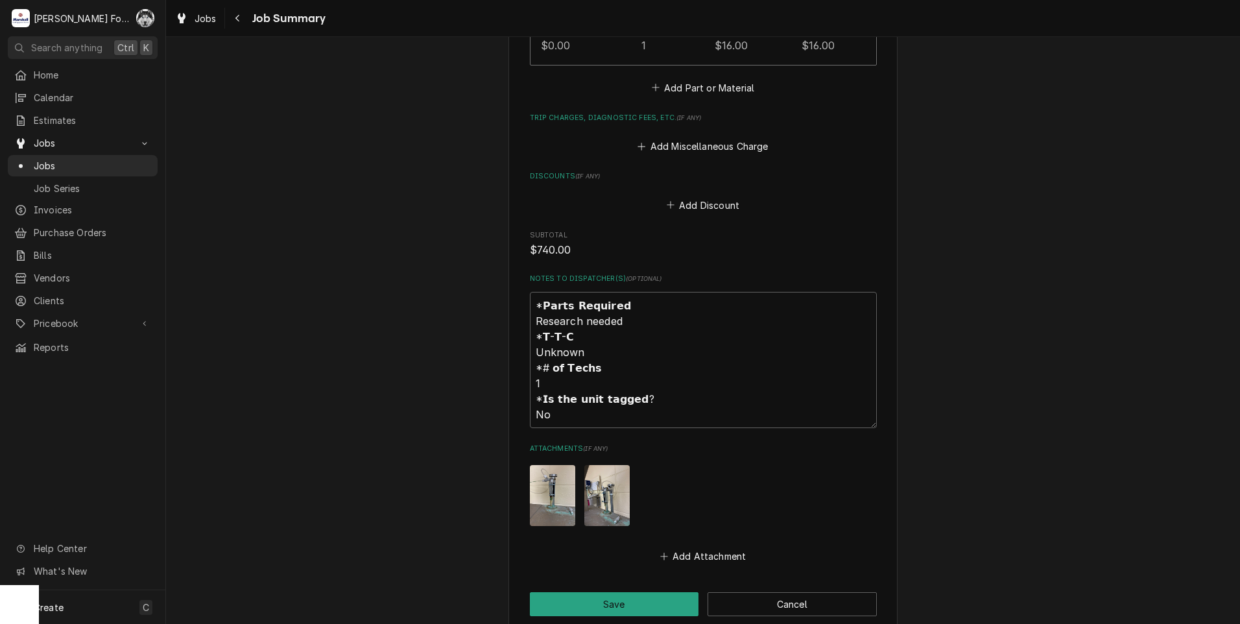
scroll to position [1450, 0]
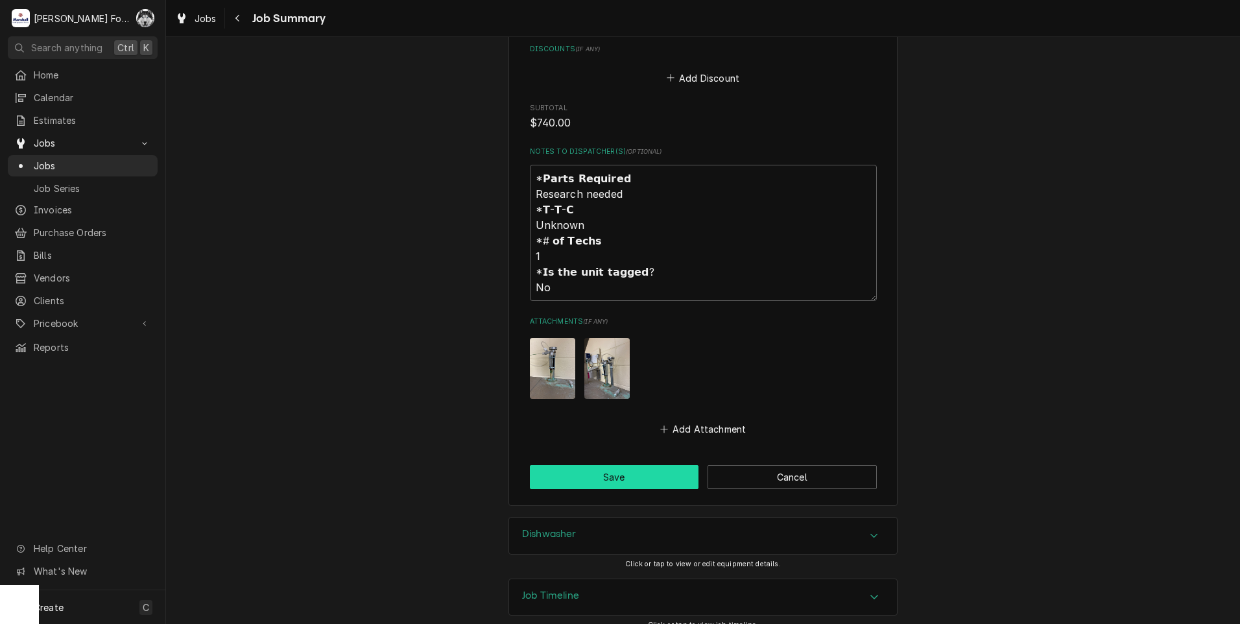
click at [588, 465] on button "Save" at bounding box center [614, 477] width 169 height 24
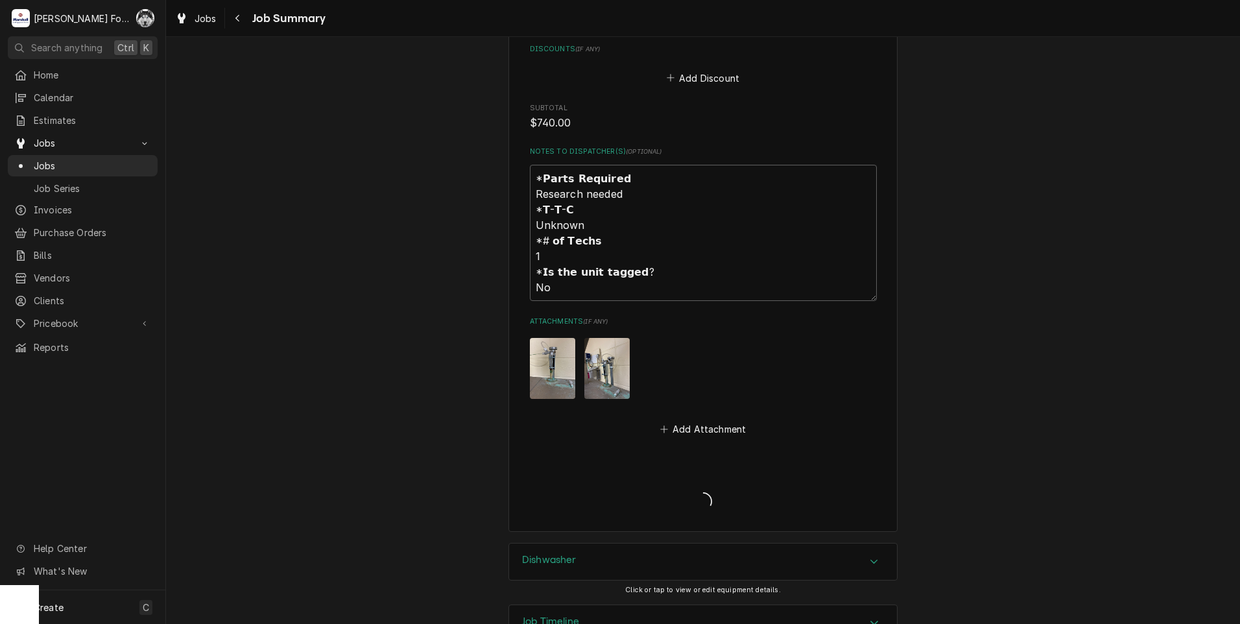
type textarea "x"
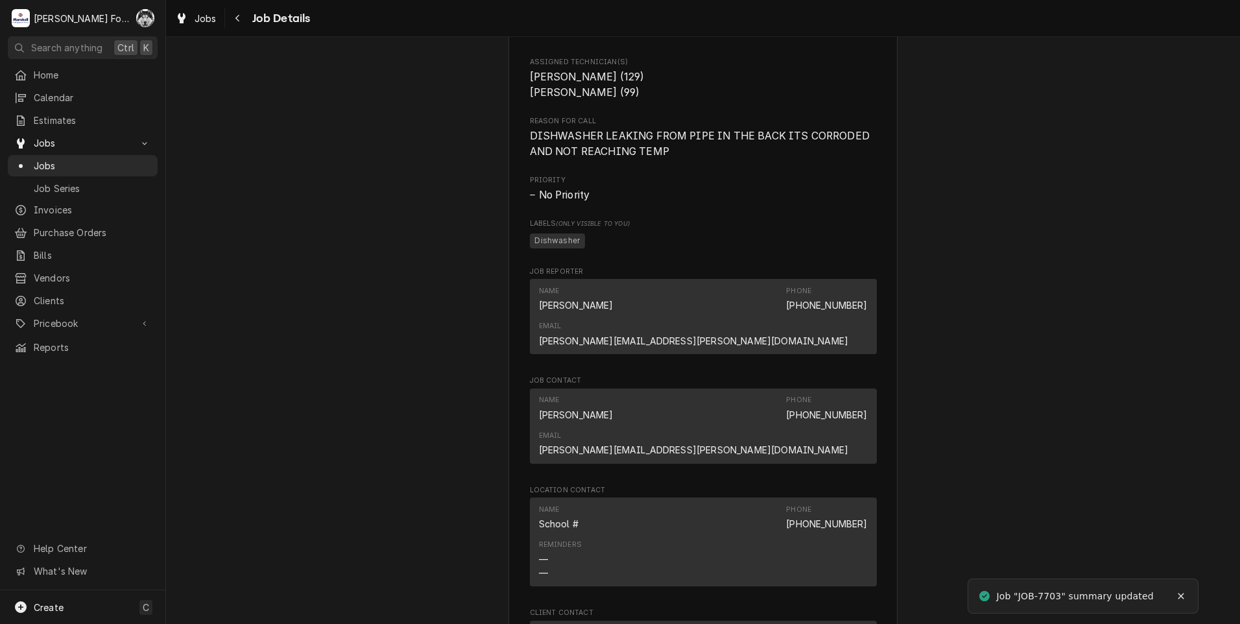
scroll to position [1616, 0]
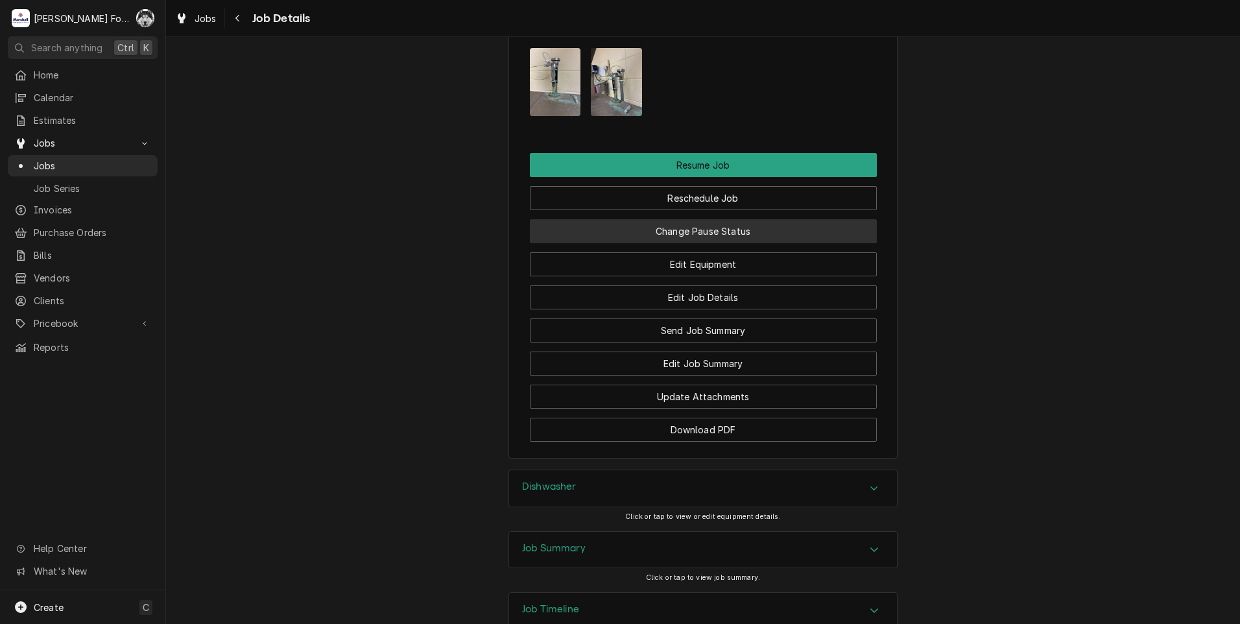
click at [630, 219] on button "Change Pause Status" at bounding box center [703, 231] width 347 height 24
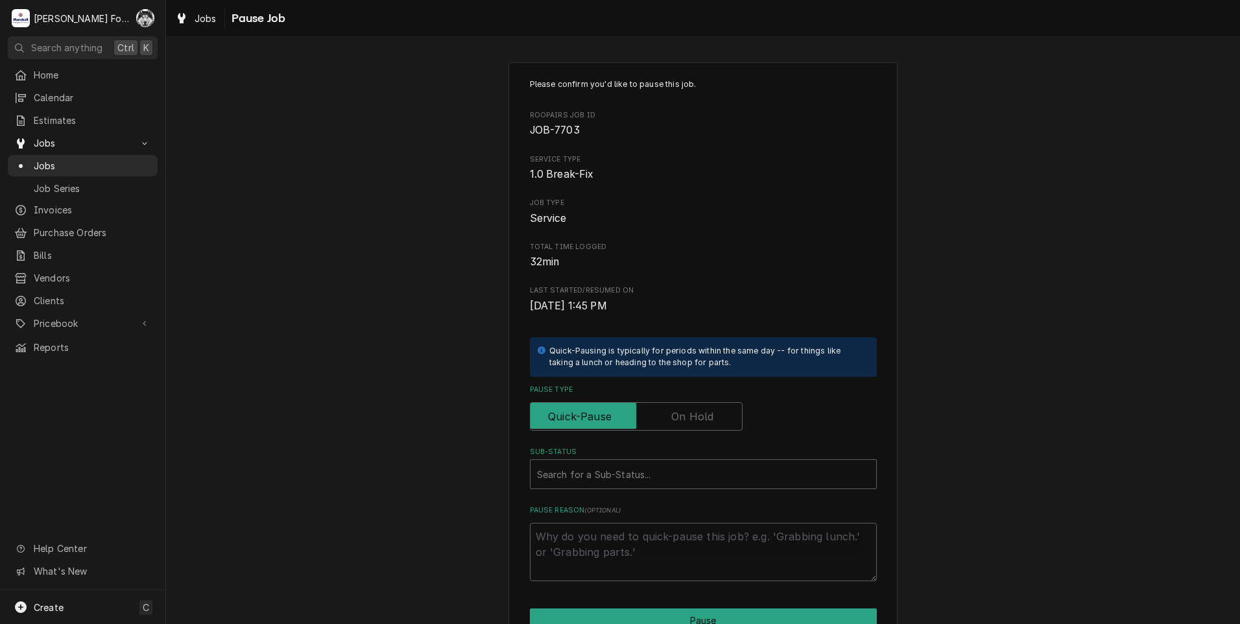
click at [679, 422] on label "Pause Type" at bounding box center [636, 416] width 213 height 29
click at [679, 422] on input "Pause Type" at bounding box center [636, 416] width 201 height 29
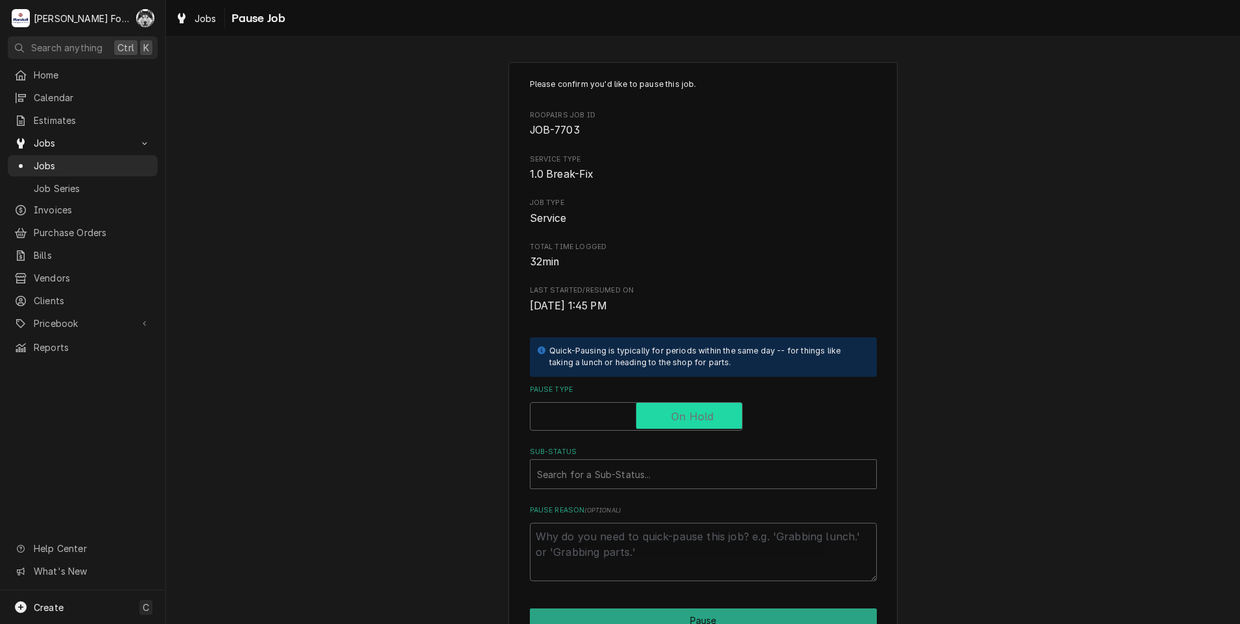
checkbox input "true"
click at [619, 489] on div "Search for a Sub-Status..." at bounding box center [703, 474] width 347 height 30
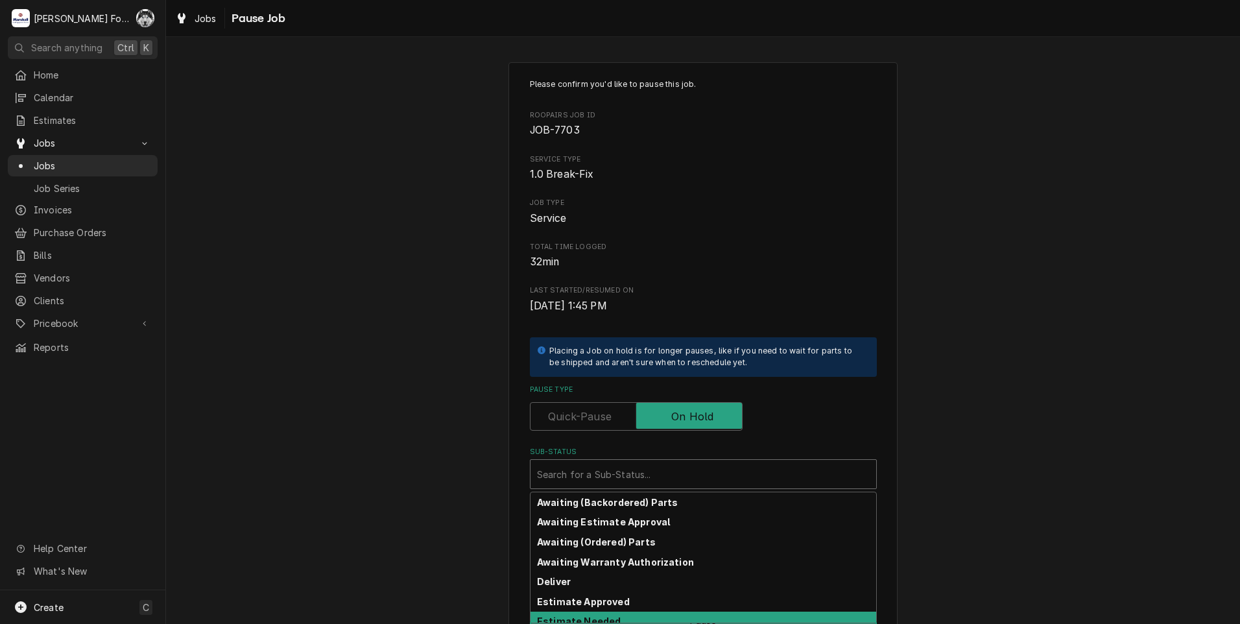
click at [589, 622] on strong "Estimate Needed" at bounding box center [579, 620] width 84 height 11
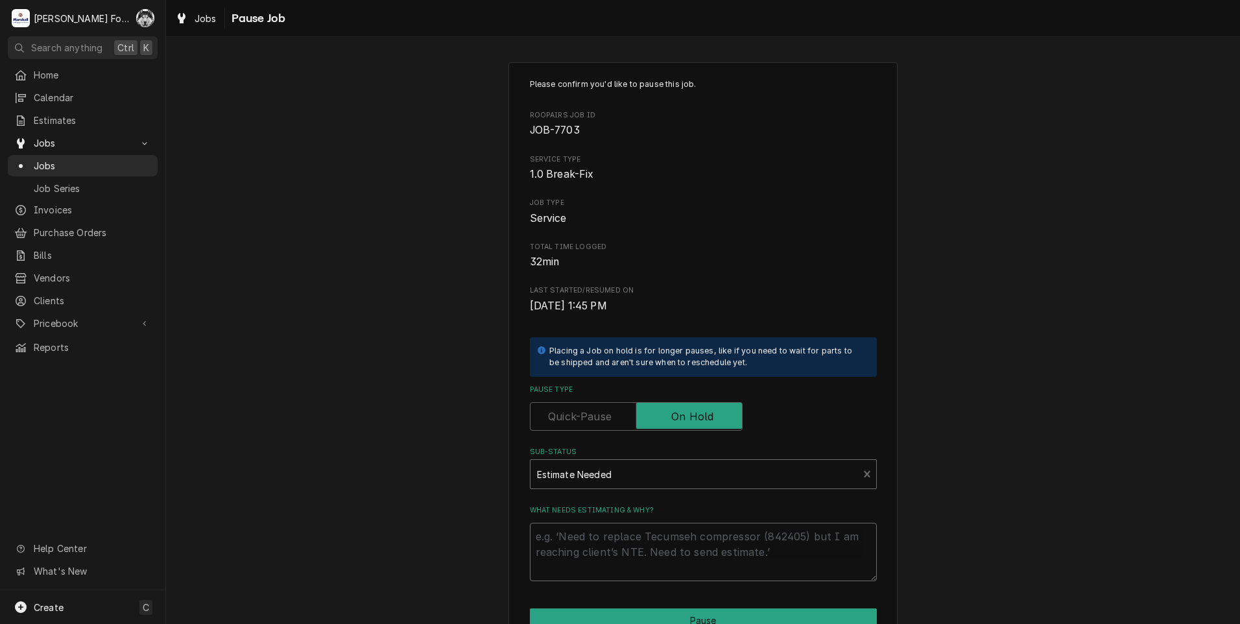
click at [557, 528] on textarea "What needs estimating & why?" at bounding box center [703, 552] width 347 height 58
type textarea "x"
type textarea "P"
type textarea "x"
type textarea "PA"
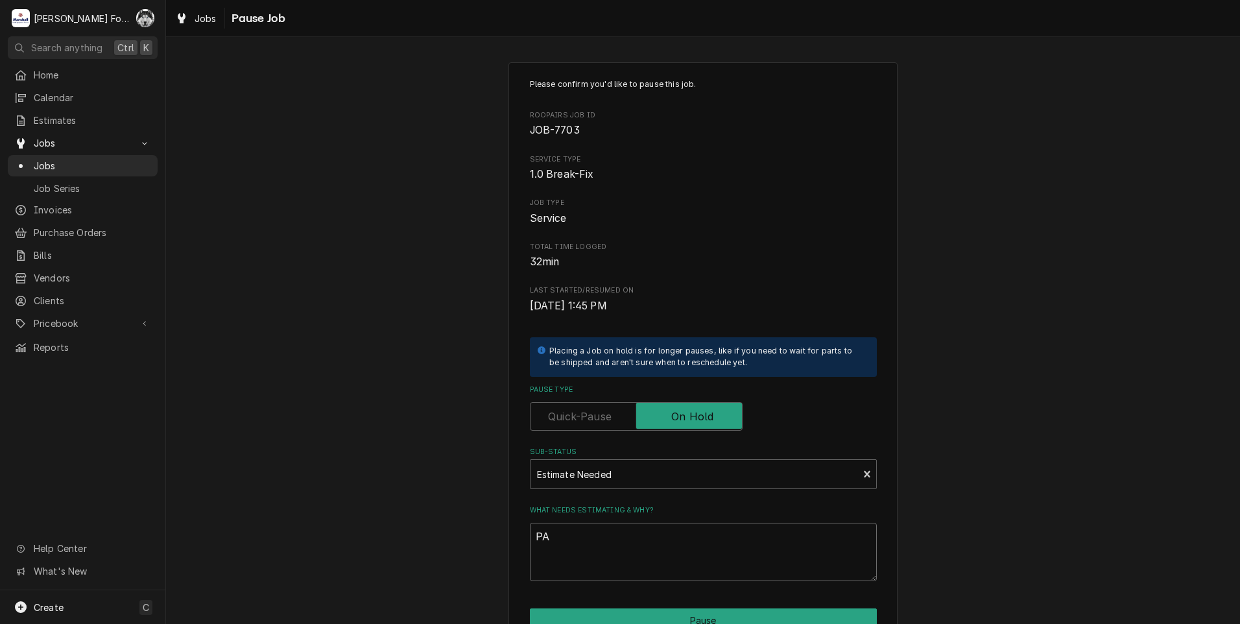
type textarea "x"
type textarea "PAR"
type textarea "x"
type textarea "PART"
type textarea "x"
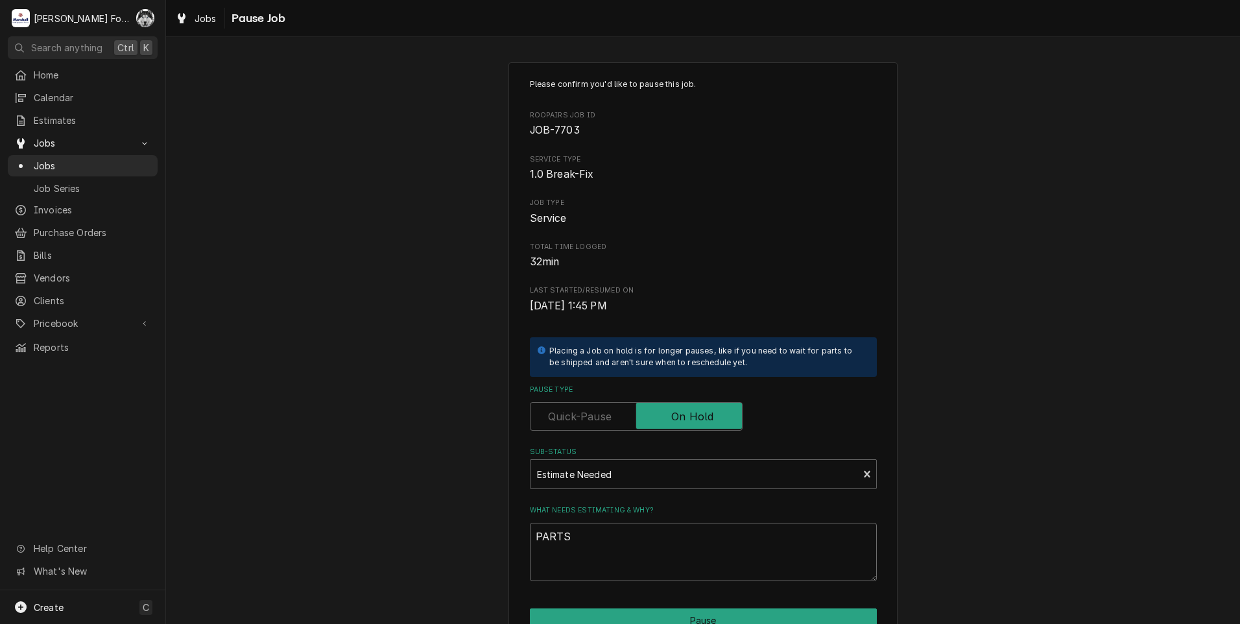
type textarea "PARTS"
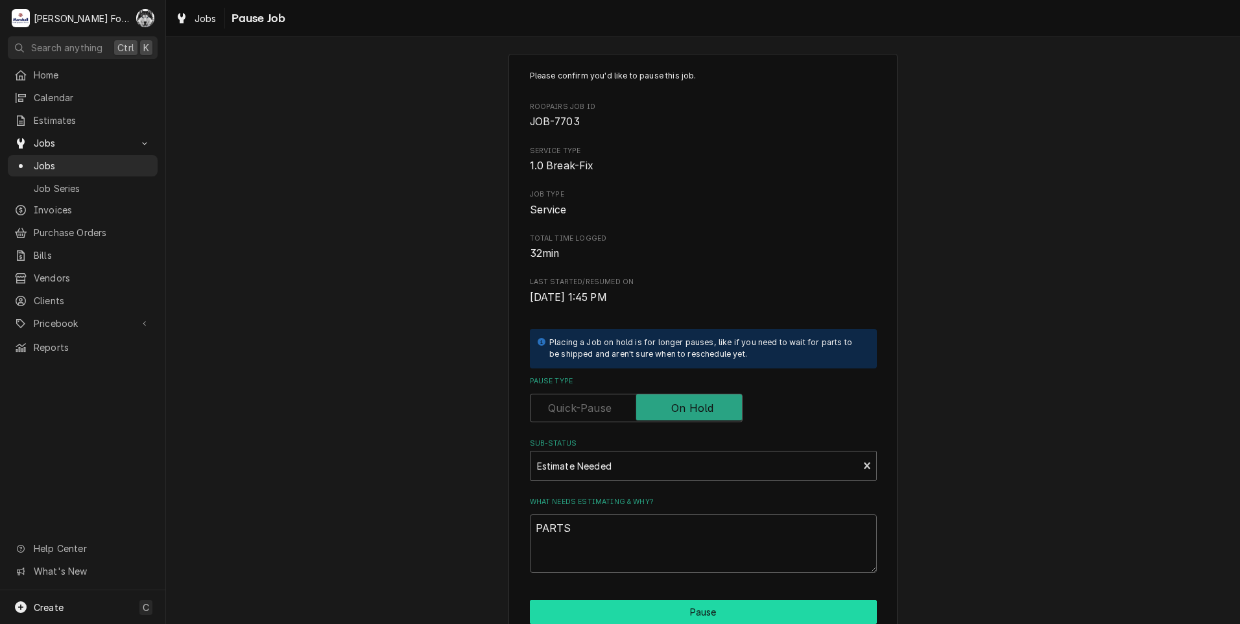
click at [606, 619] on button "Pause" at bounding box center [703, 612] width 347 height 24
type textarea "x"
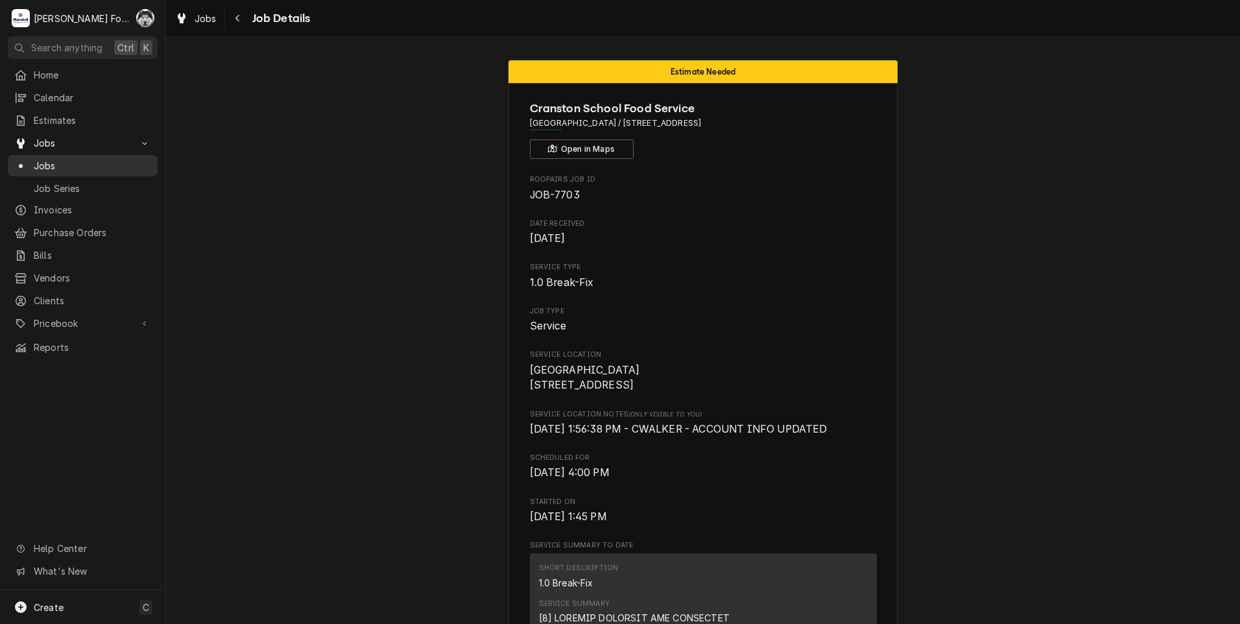
click at [46, 160] on span "Jobs" at bounding box center [92, 166] width 117 height 14
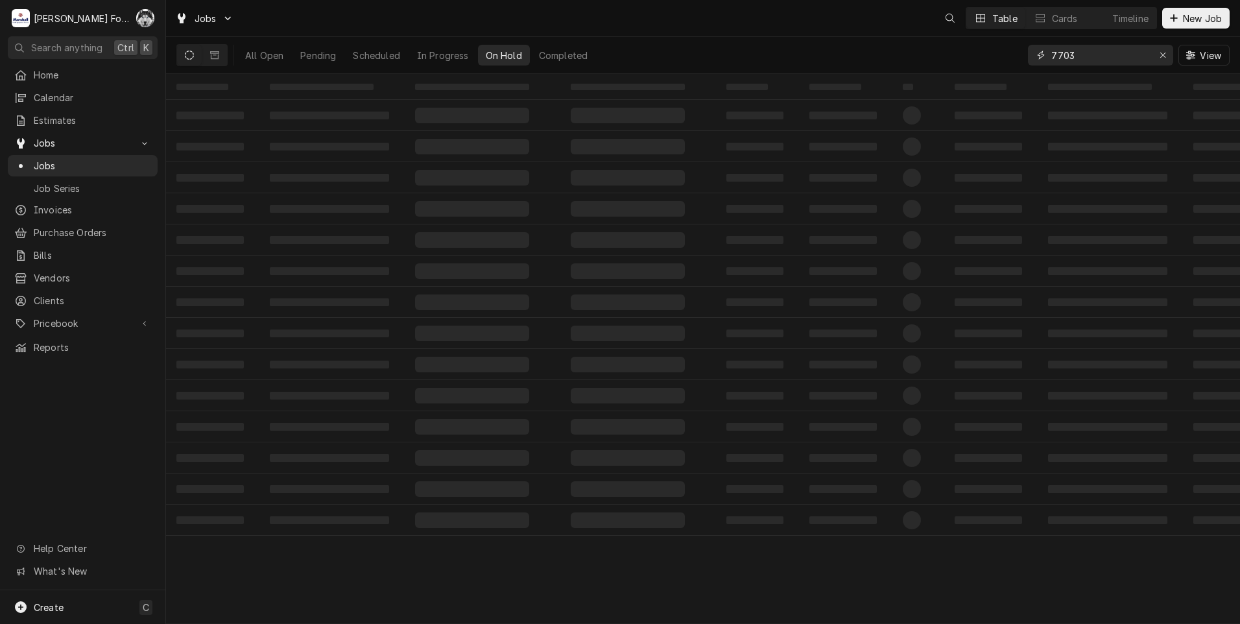
click at [959, 94] on div "Jobs Table Cards Timeline New Job All Open Pending Scheduled In Progress On Hol…" at bounding box center [703, 312] width 1074 height 624
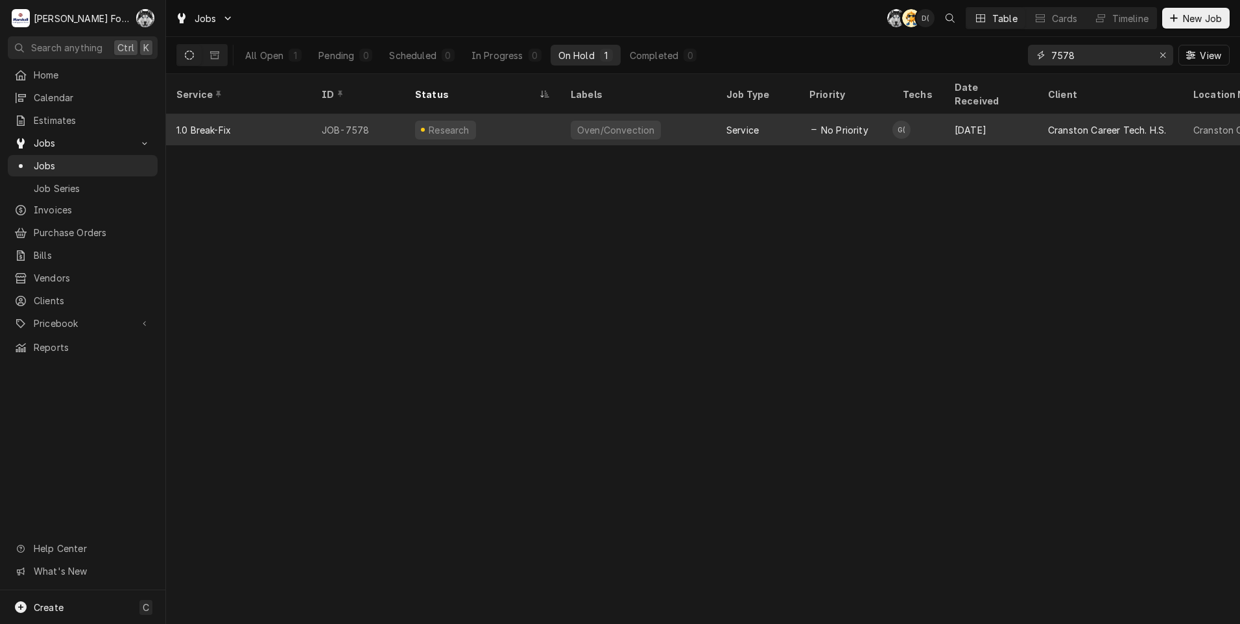
type input "7578"
click at [556, 119] on div "Research" at bounding box center [483, 129] width 156 height 31
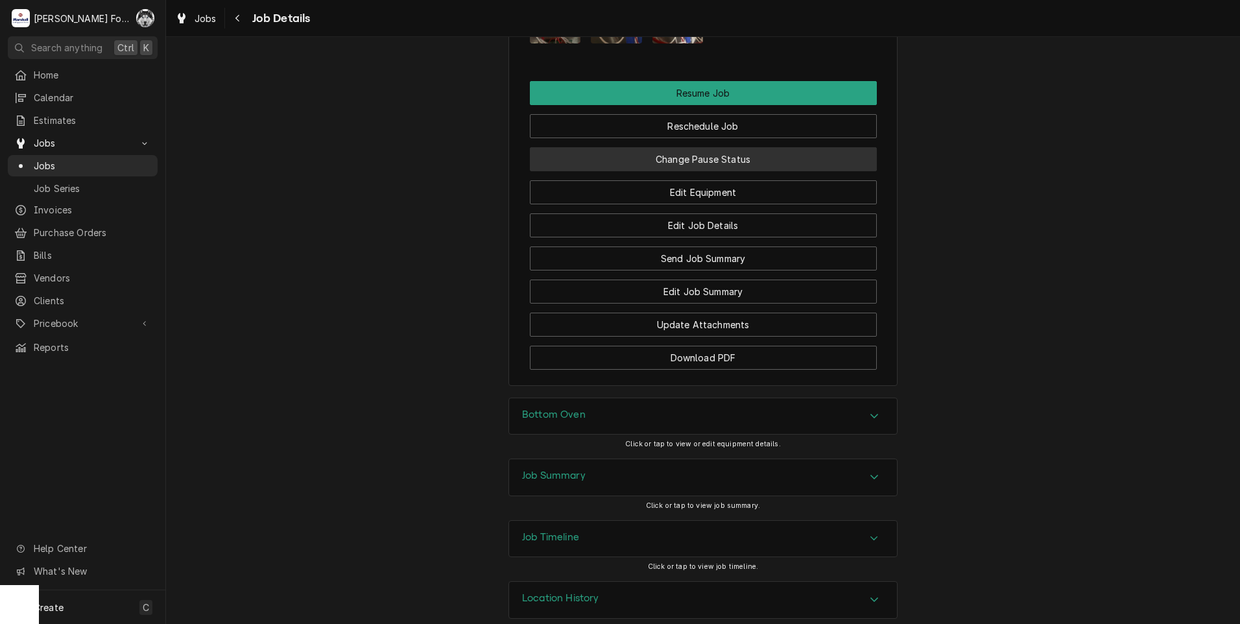
scroll to position [1585, 0]
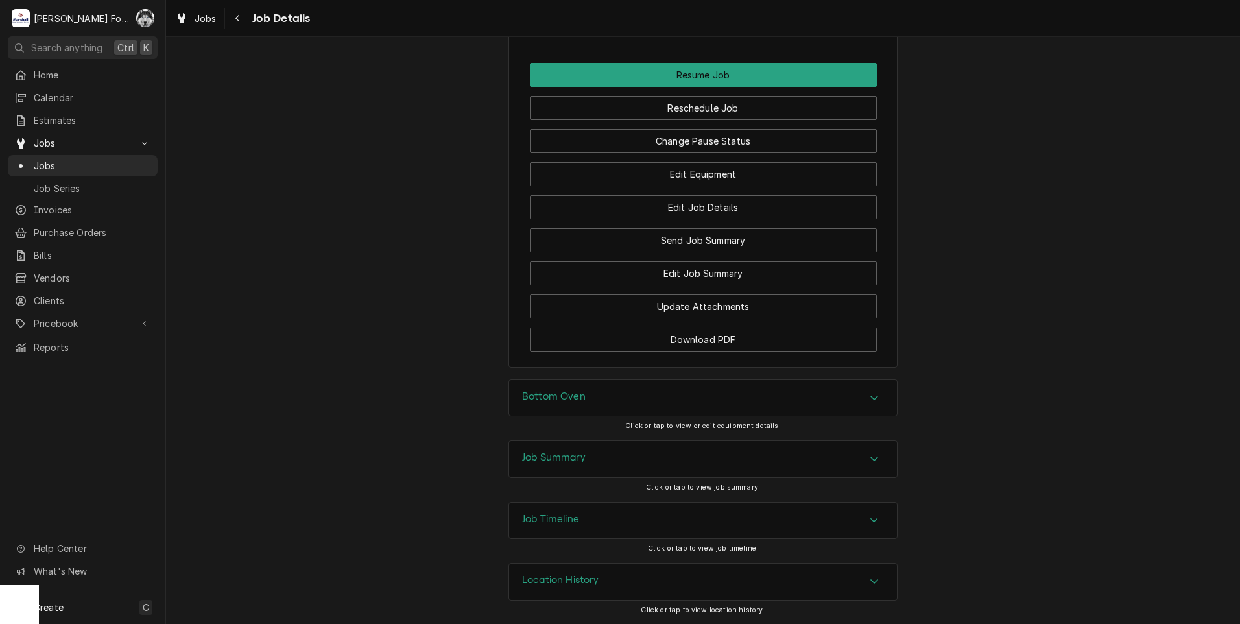
click at [615, 407] on div "Bottom Oven" at bounding box center [703, 398] width 388 height 36
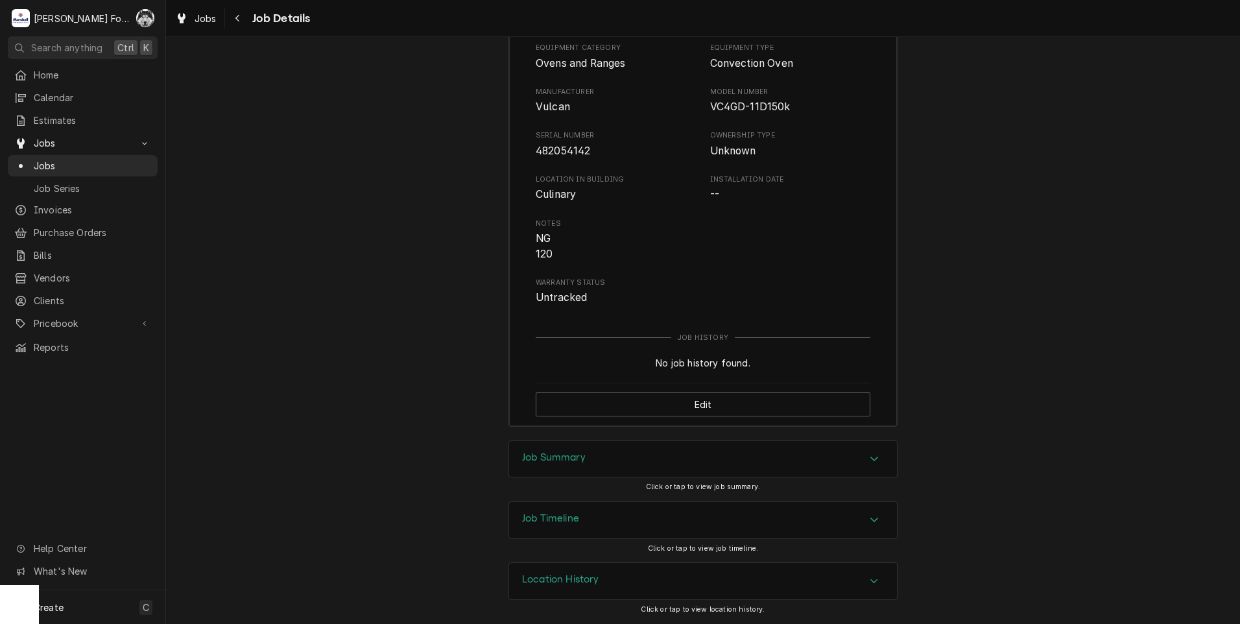
click at [621, 464] on div "Job Summary" at bounding box center [703, 459] width 388 height 36
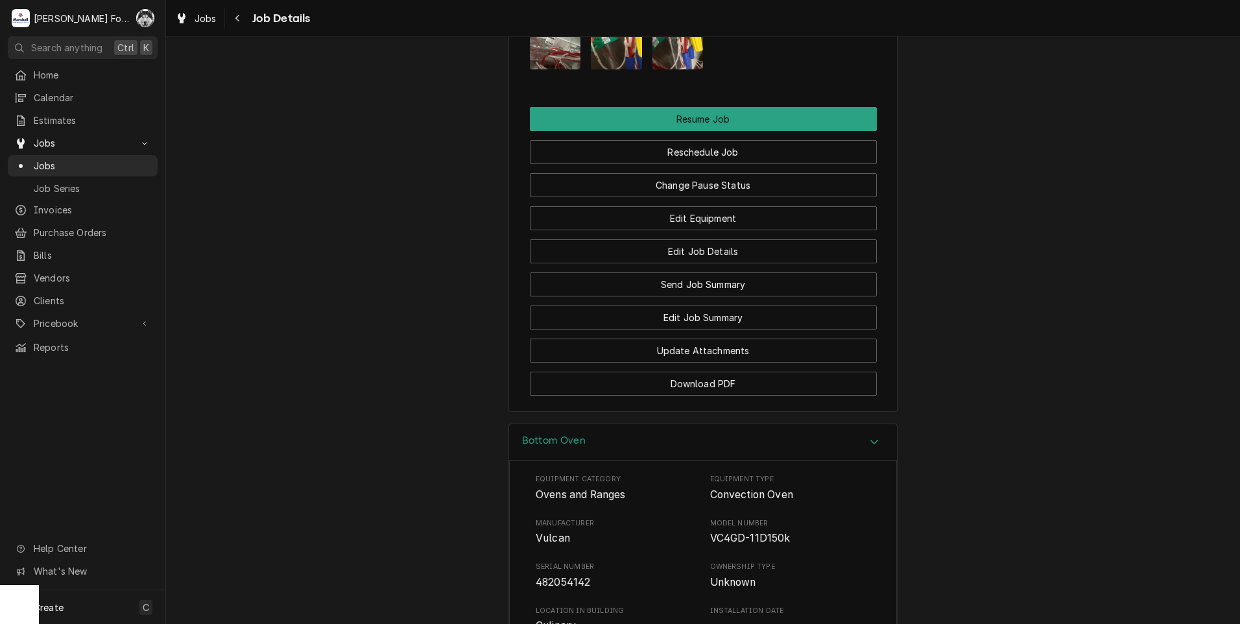
scroll to position [1215, 0]
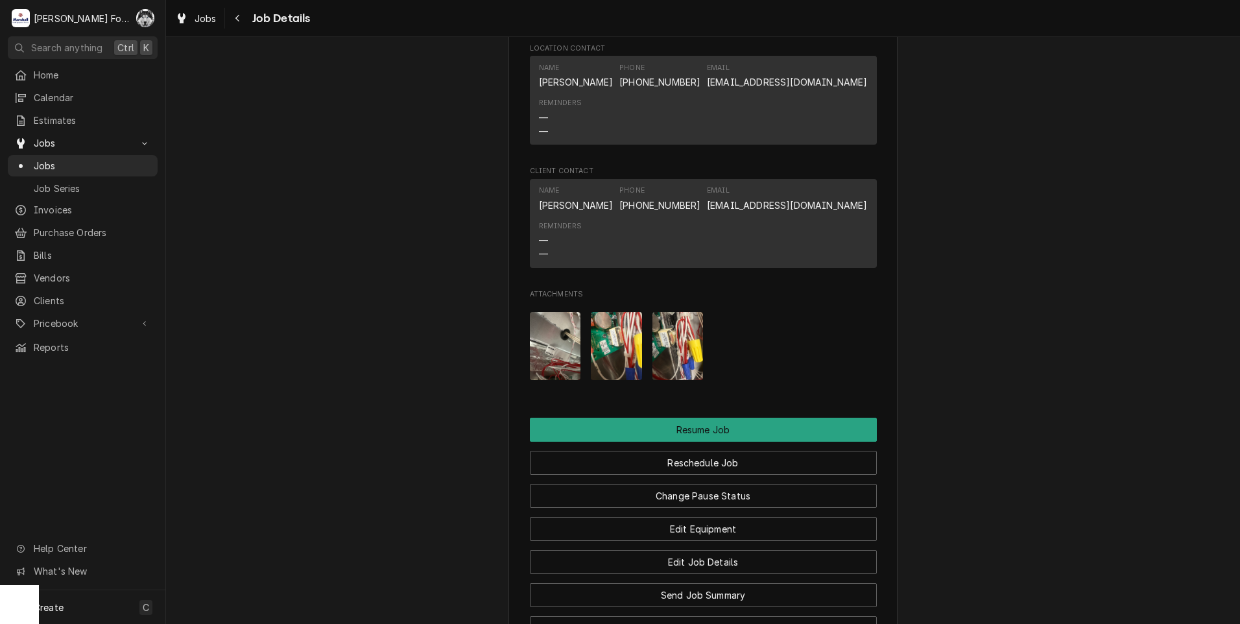
click at [591, 352] on img "Attachments" at bounding box center [616, 346] width 51 height 68
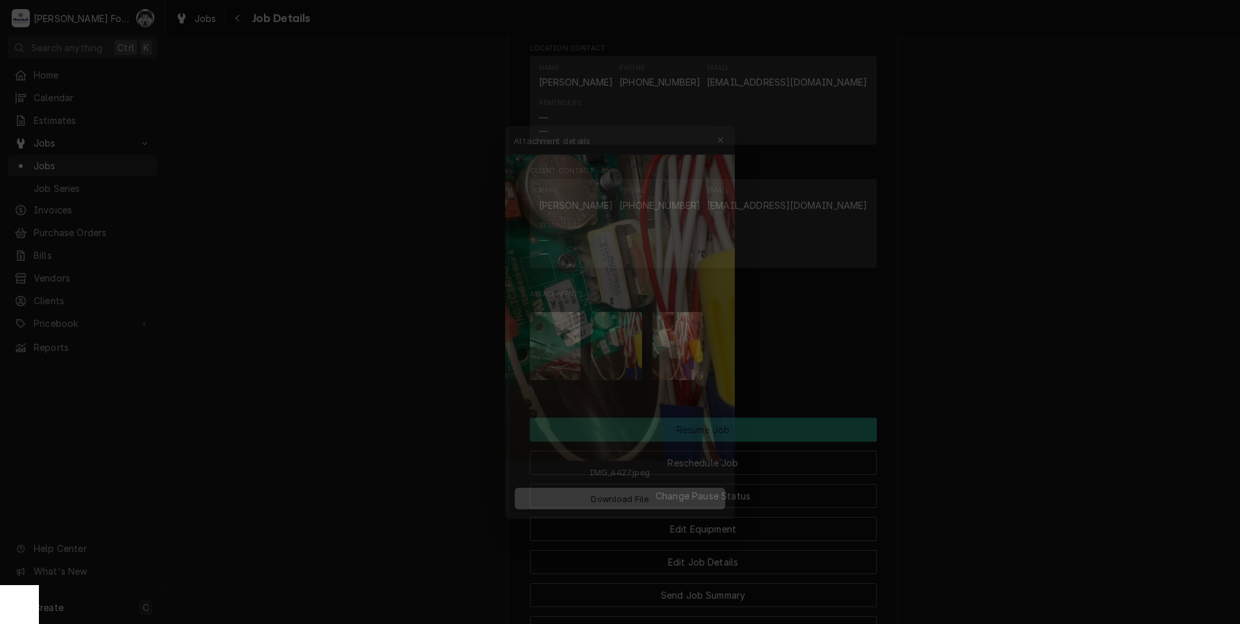
drag, startPoint x: 263, startPoint y: 335, endPoint x: 318, endPoint y: 329, distance: 56.1
click at [318, 329] on div at bounding box center [620, 312] width 1240 height 624
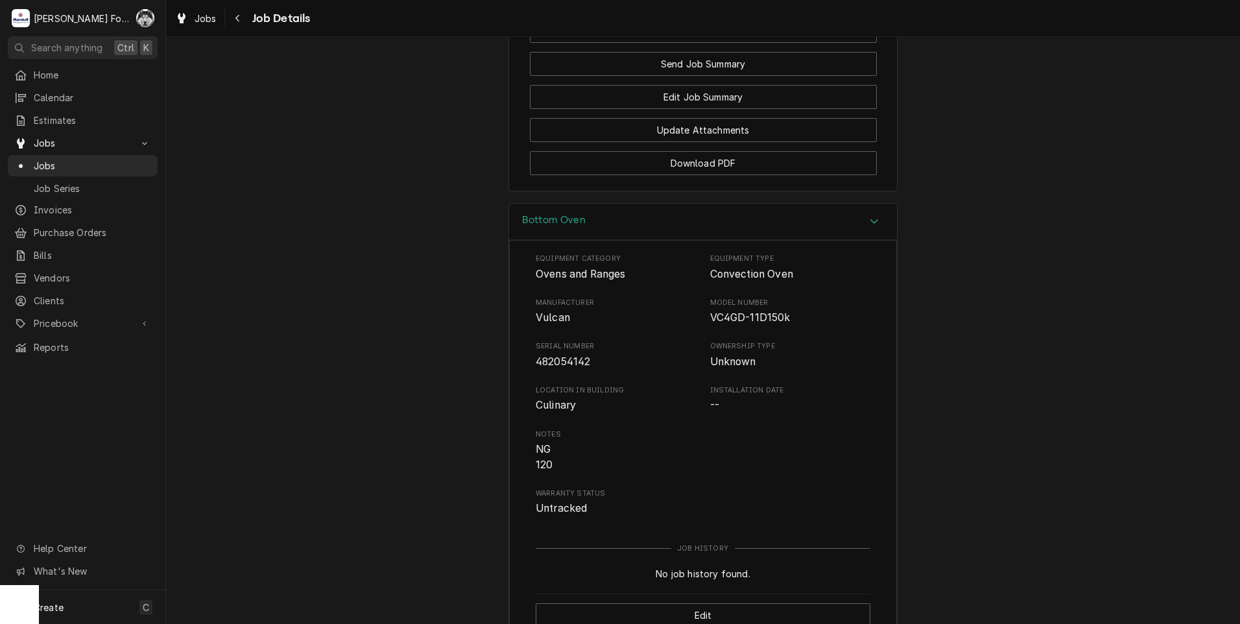
scroll to position [1647, 0]
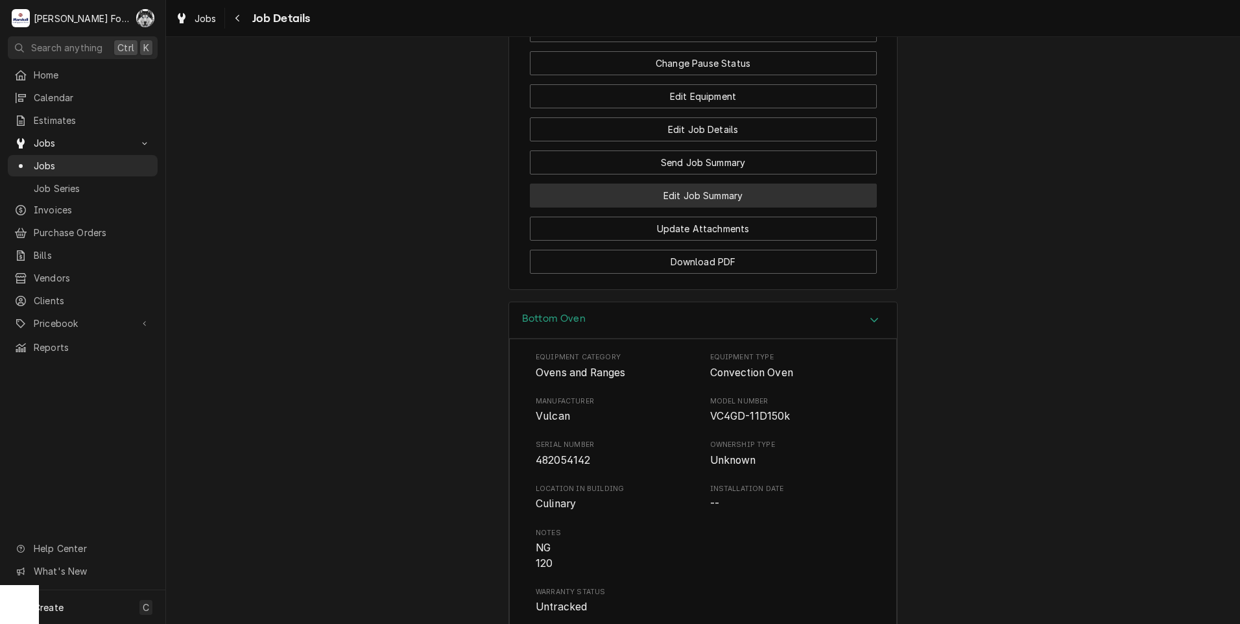
click at [687, 207] on button "Edit Job Summary" at bounding box center [703, 195] width 347 height 24
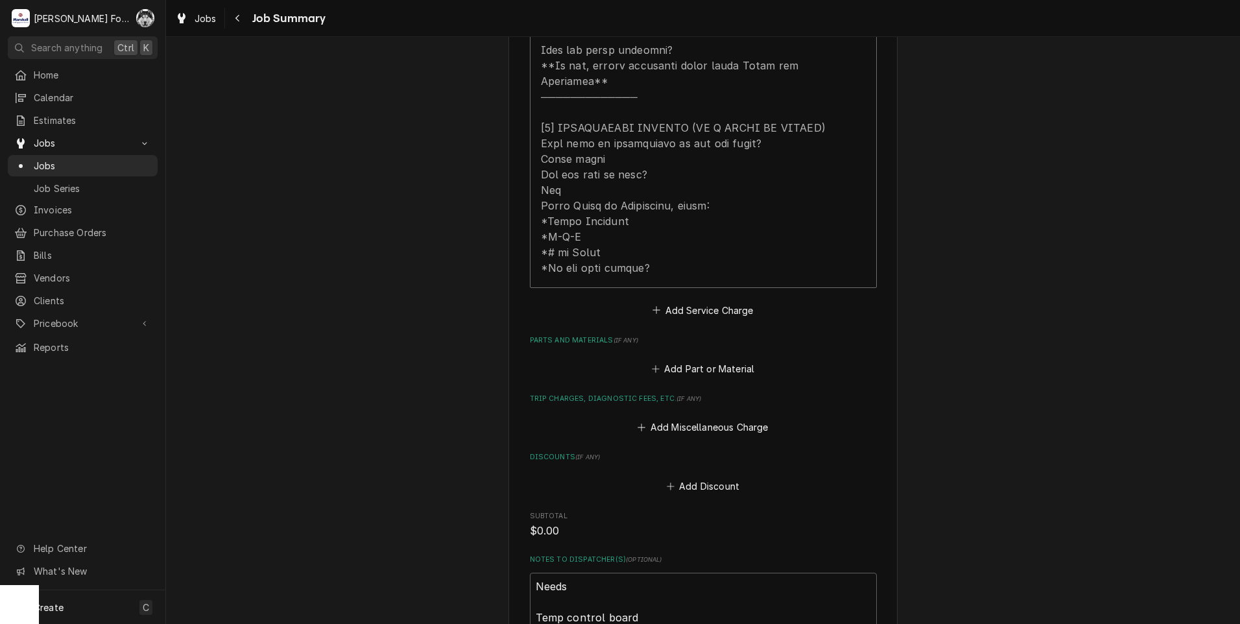
scroll to position [648, 0]
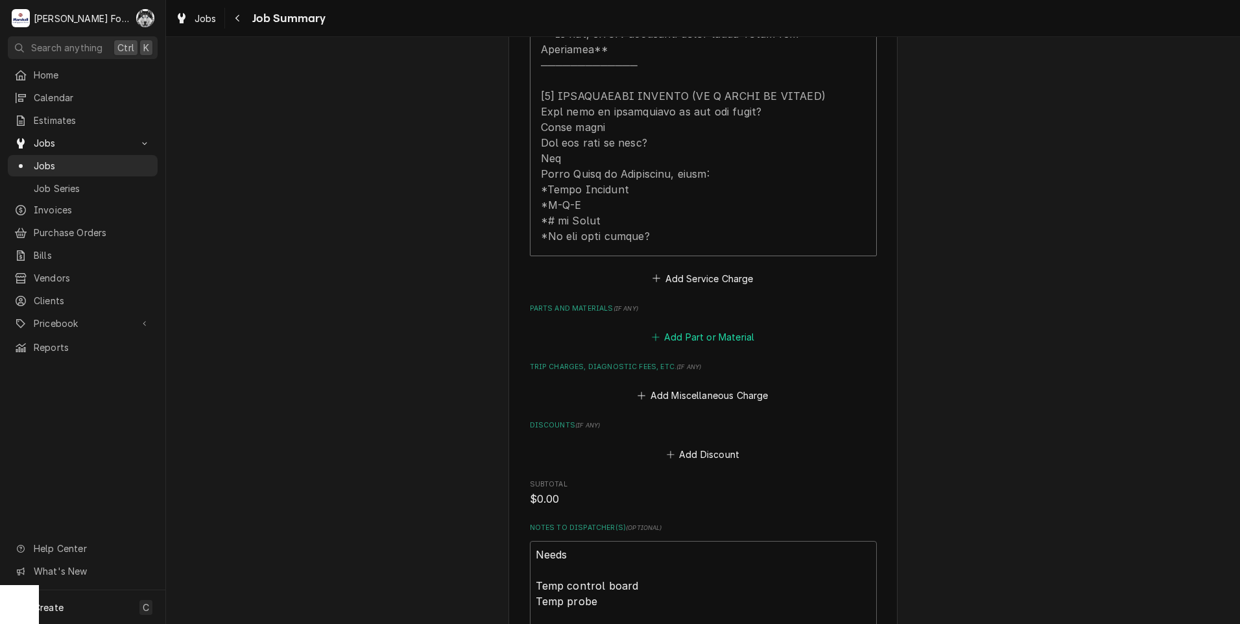
click at [710, 328] on button "Add Part or Material" at bounding box center [702, 337] width 107 height 18
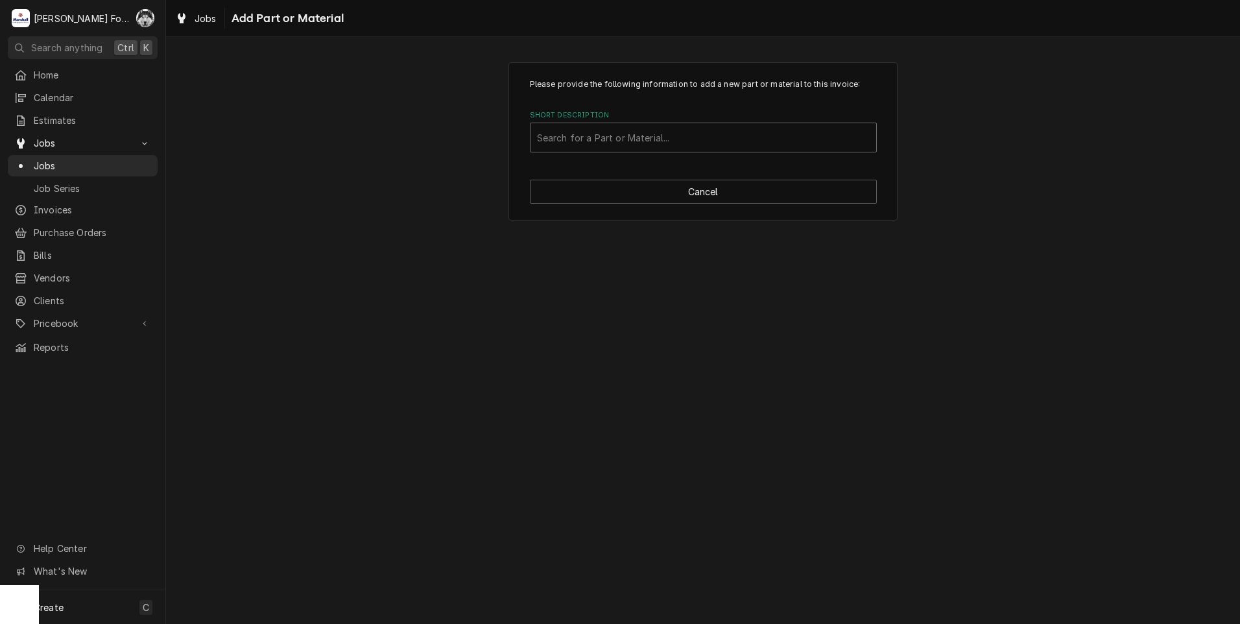
click at [705, 147] on div "Short Description" at bounding box center [703, 137] width 333 height 23
type input "00-913149"
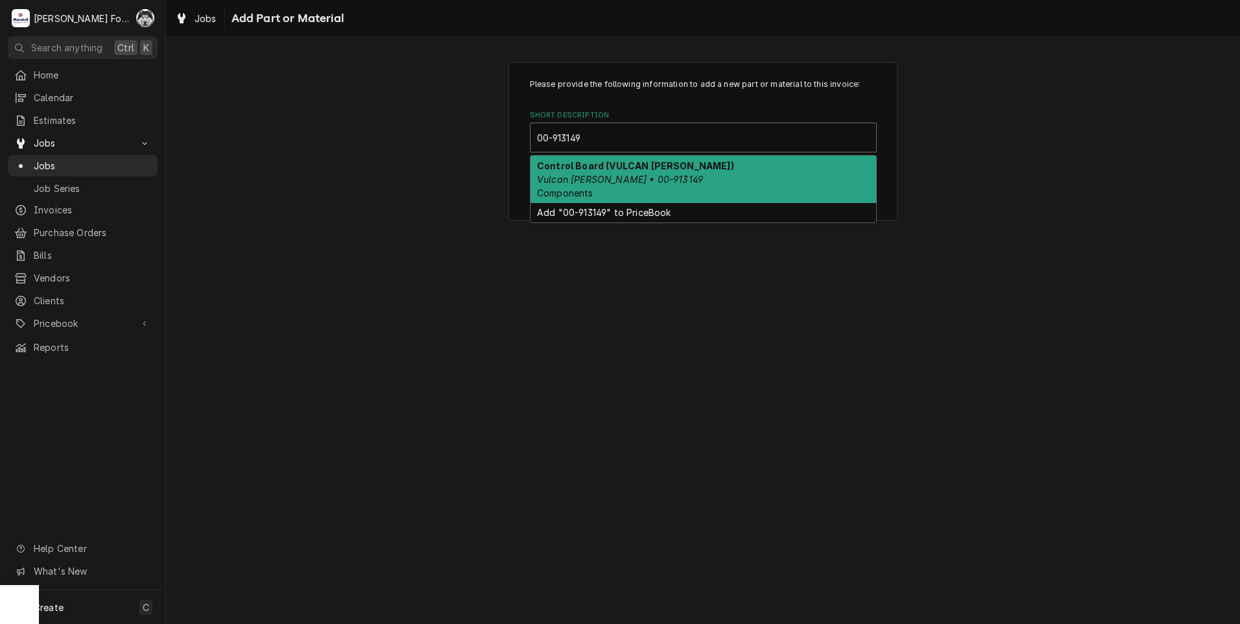
click at [606, 172] on div "Control Board (VULCAN [PERSON_NAME]) Vulcan [PERSON_NAME] • 00-913149 Components" at bounding box center [703, 179] width 346 height 47
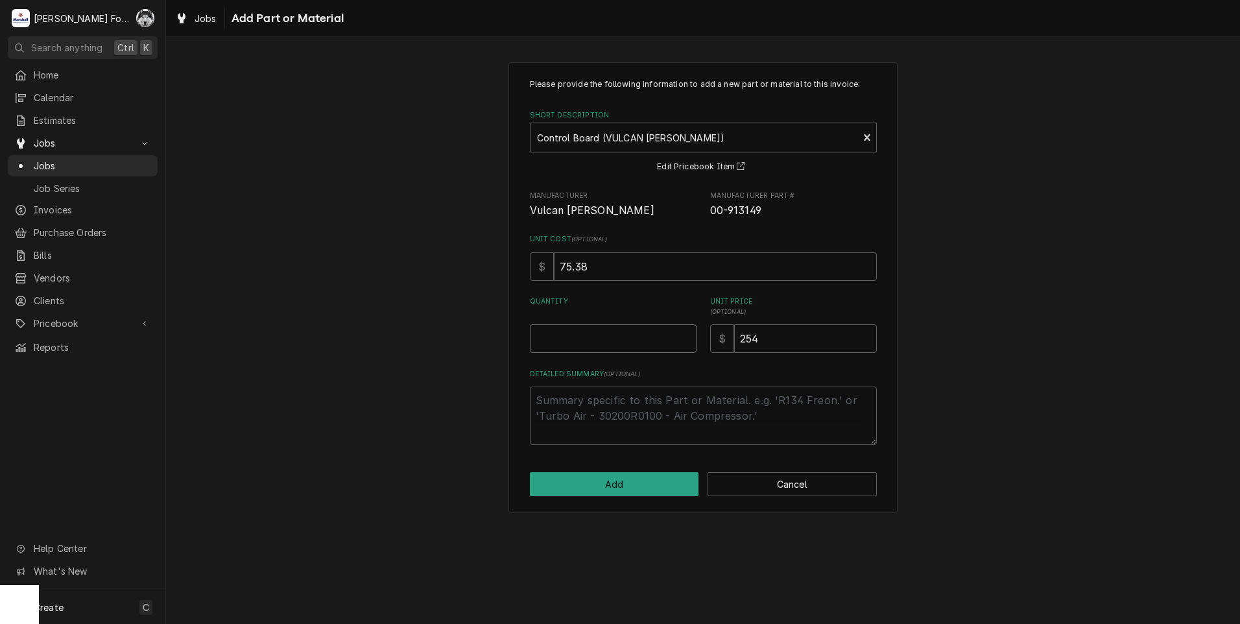
type textarea "x"
type input "0.5"
click at [683, 333] on input "0.5" at bounding box center [613, 338] width 167 height 29
type textarea "x"
type input "1"
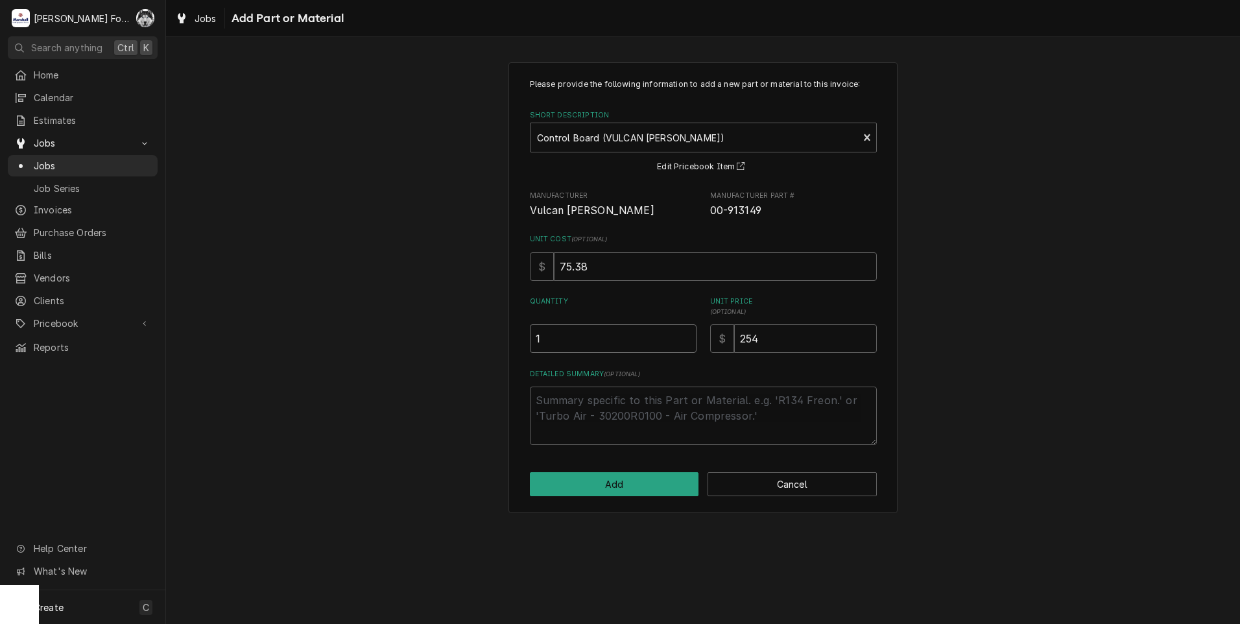
click at [683, 333] on input "1" at bounding box center [613, 338] width 167 height 29
click at [633, 488] on button "Add" at bounding box center [614, 484] width 169 height 24
type textarea "x"
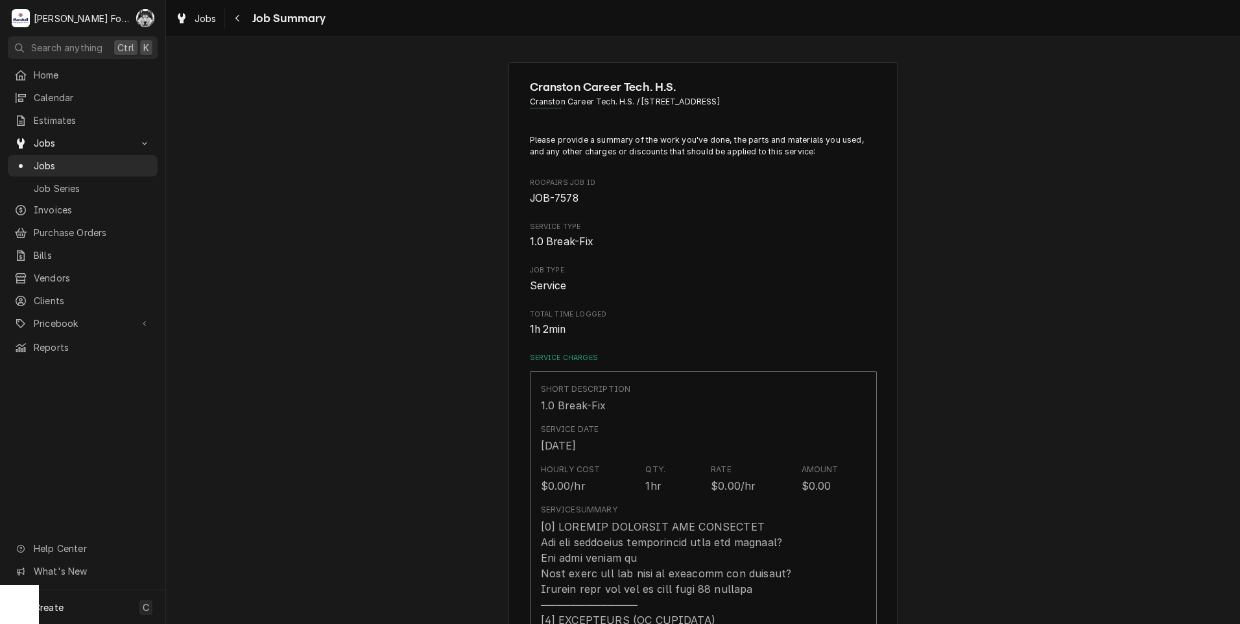
scroll to position [648, 0]
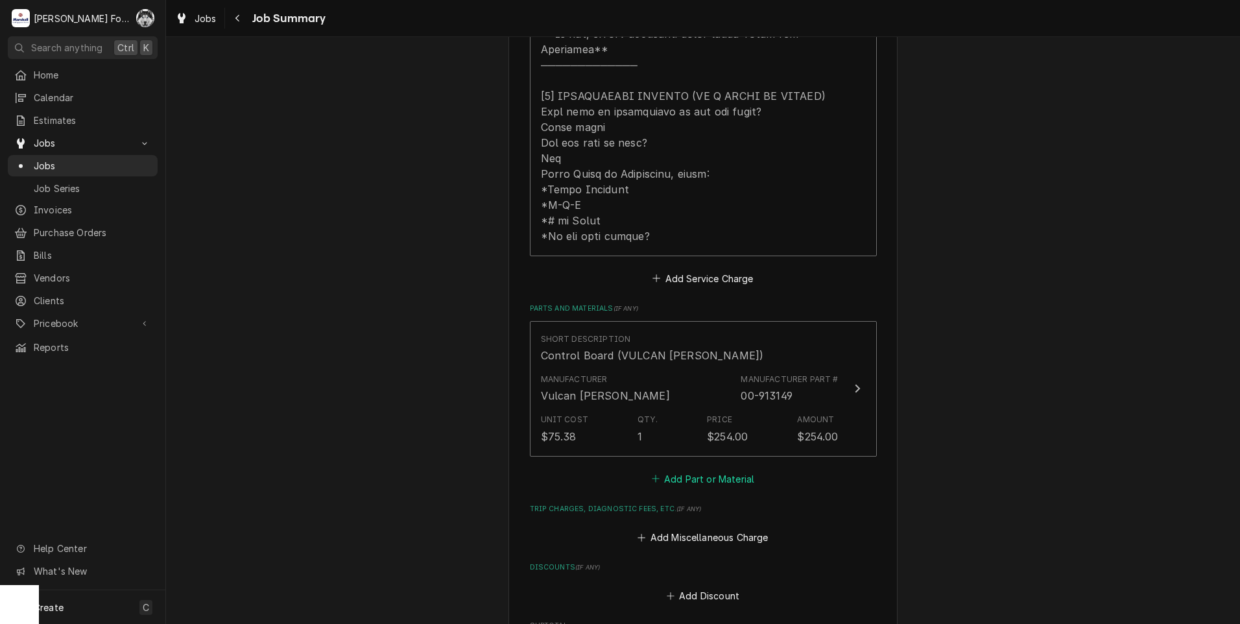
click at [704, 469] on button "Add Part or Material" at bounding box center [702, 478] width 107 height 18
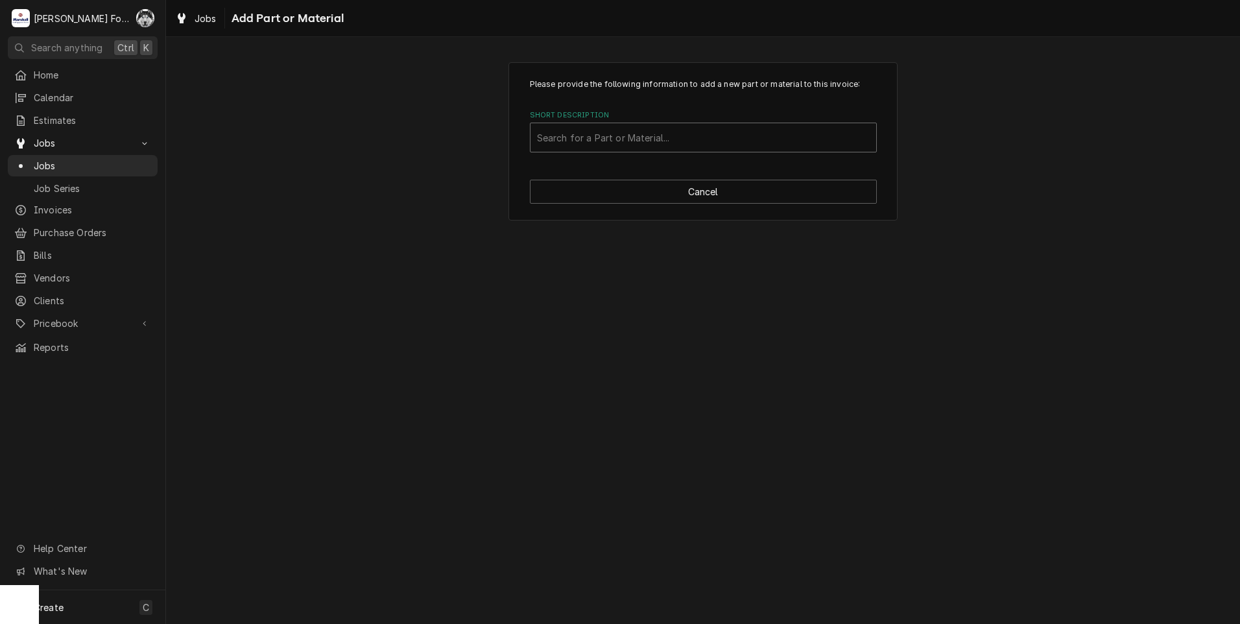
click at [702, 141] on div "Short Description" at bounding box center [703, 137] width 333 height 23
type input "00-353589"
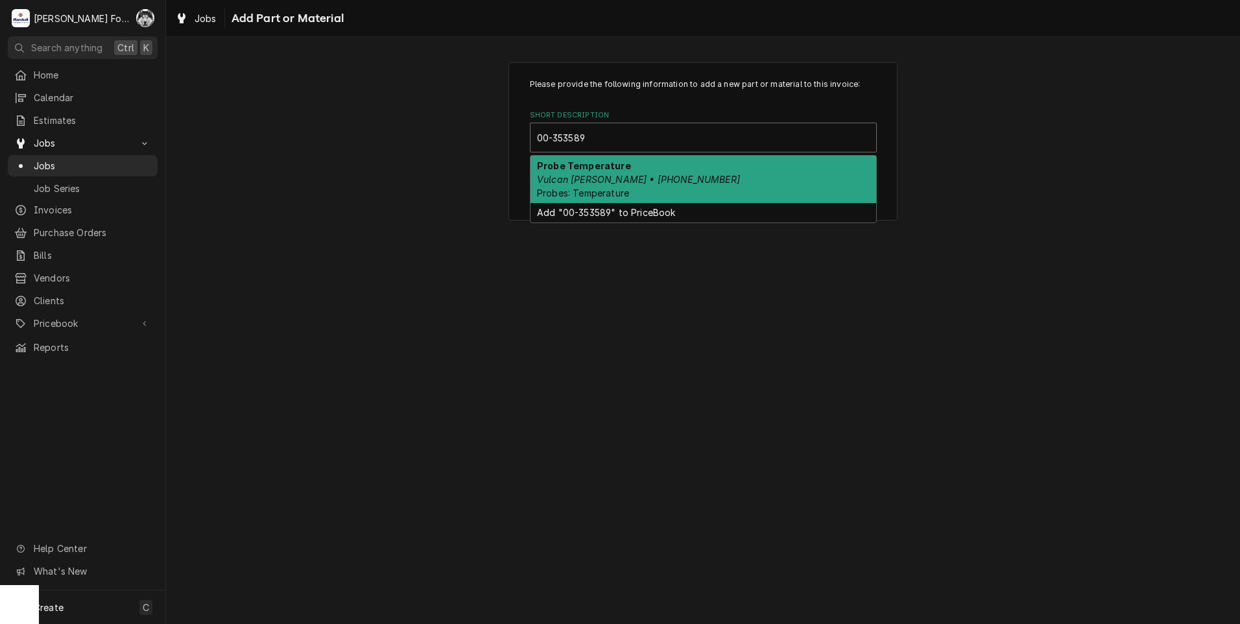
click at [615, 193] on span "Probes: Temperature" at bounding box center [583, 192] width 92 height 11
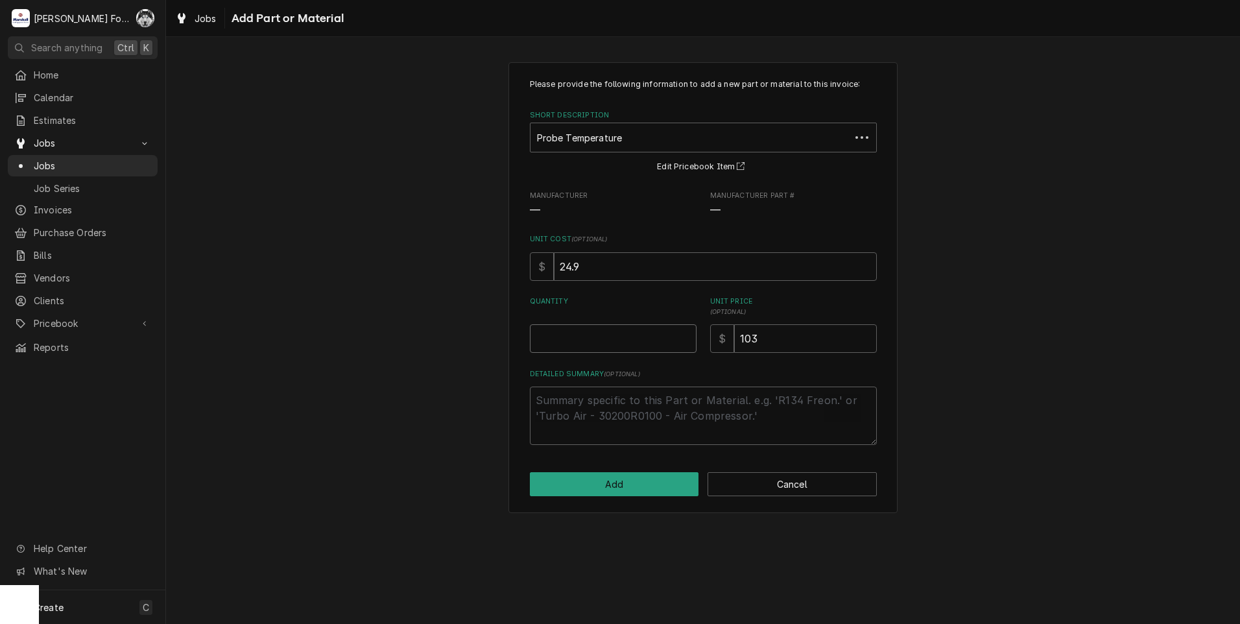
type textarea "x"
type input "0.5"
click at [686, 335] on input "0.5" at bounding box center [613, 338] width 167 height 29
type textarea "x"
type input "1"
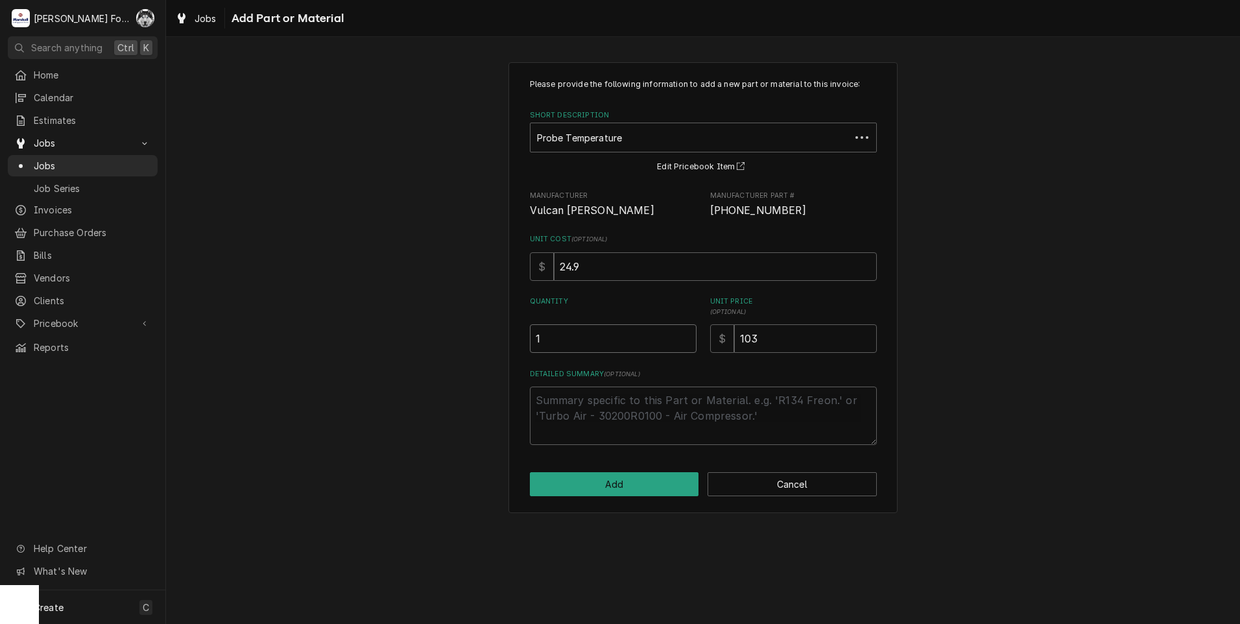
click at [686, 335] on input "1" at bounding box center [613, 338] width 167 height 29
click at [610, 488] on button "Add" at bounding box center [614, 484] width 169 height 24
type textarea "x"
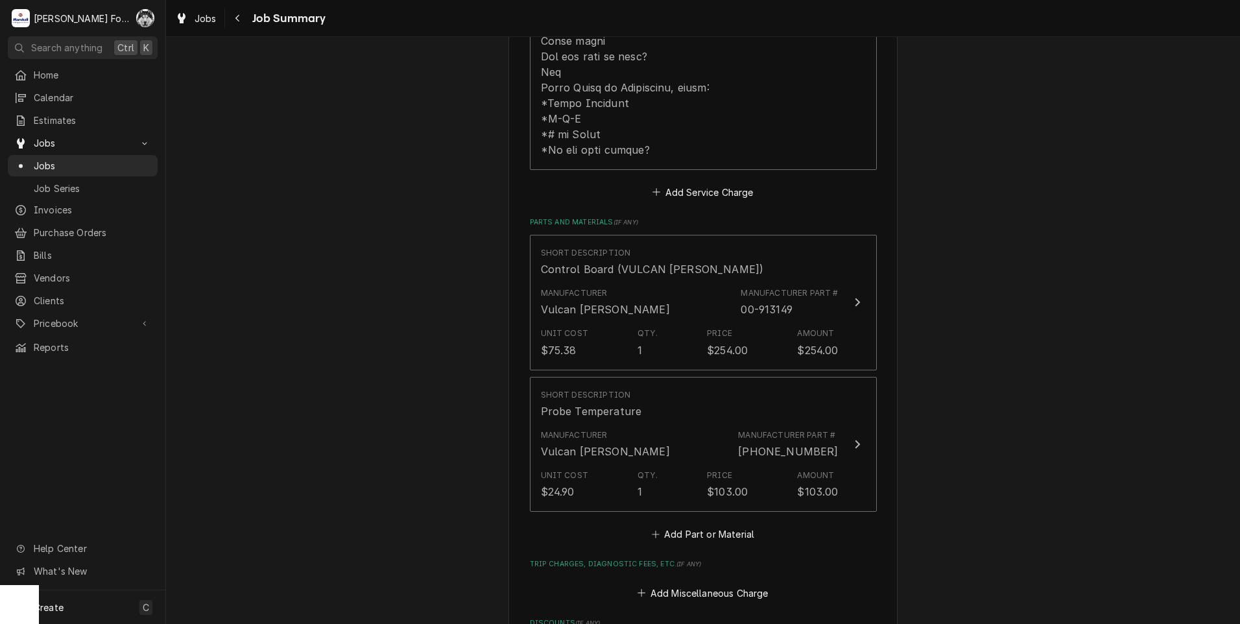
scroll to position [864, 0]
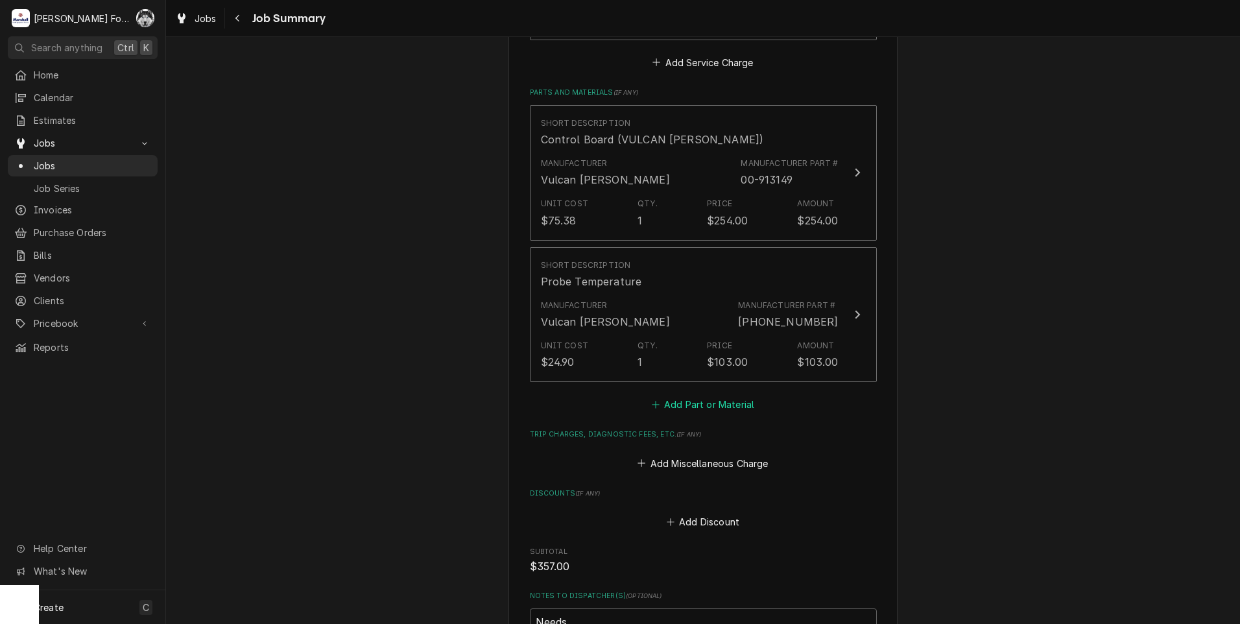
click at [659, 395] on button "Add Part or Material" at bounding box center [702, 404] width 107 height 18
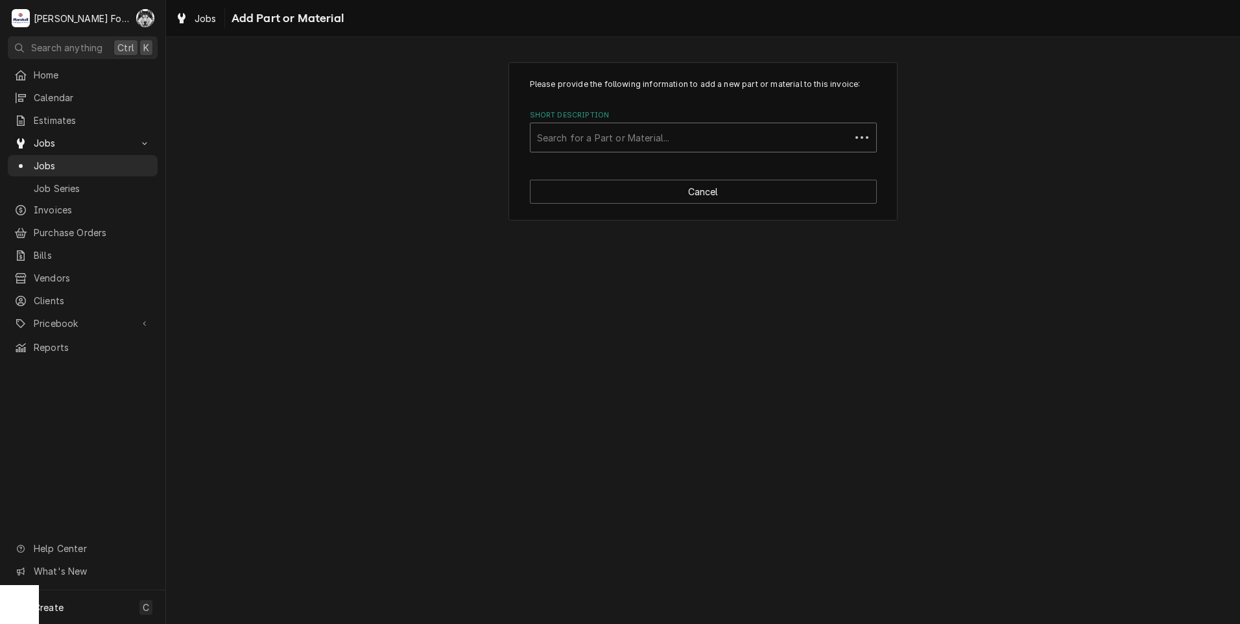
click at [677, 139] on div "Short Description" at bounding box center [690, 137] width 307 height 23
type input "SSDT"
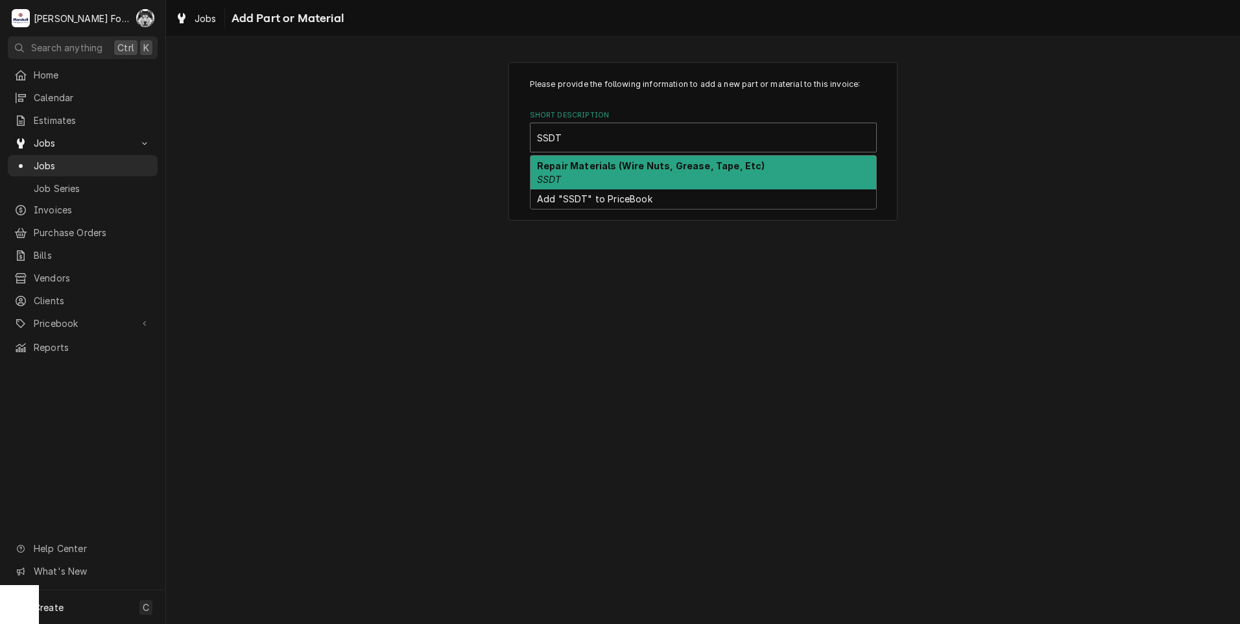
click at [613, 172] on div "Repair Materials (Wire Nuts, Grease, Tape, Etc) SSDT" at bounding box center [703, 173] width 346 height 34
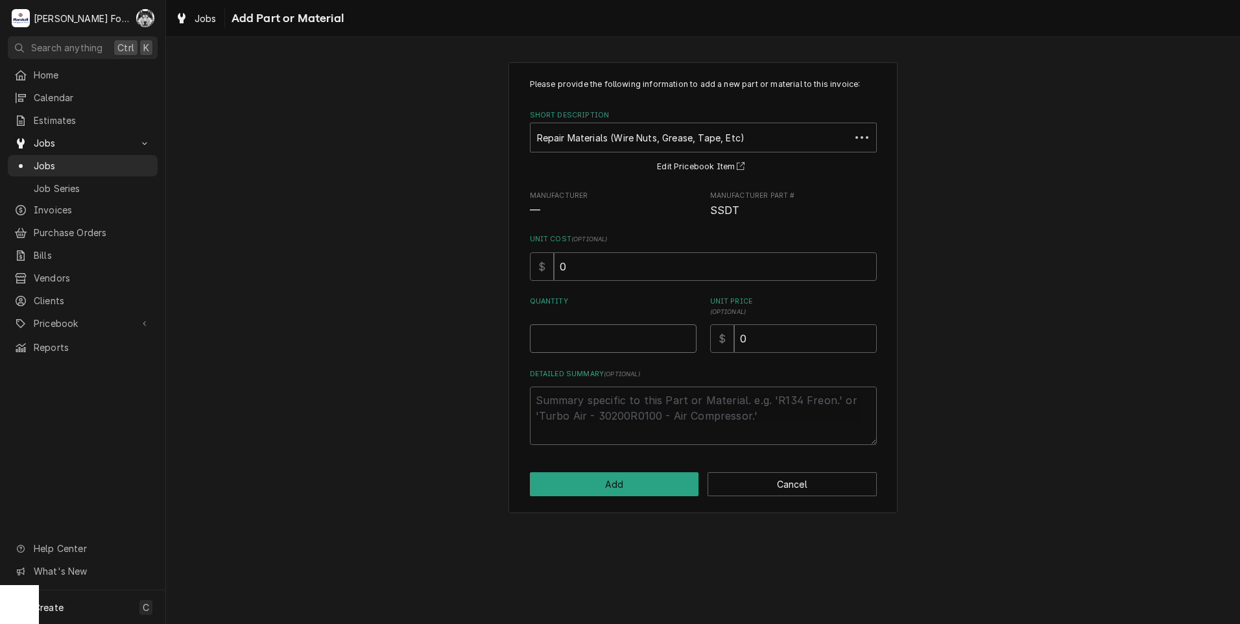
type textarea "x"
type input "0.5"
click at [683, 333] on input "0.5" at bounding box center [613, 338] width 167 height 29
type textarea "x"
type input "1"
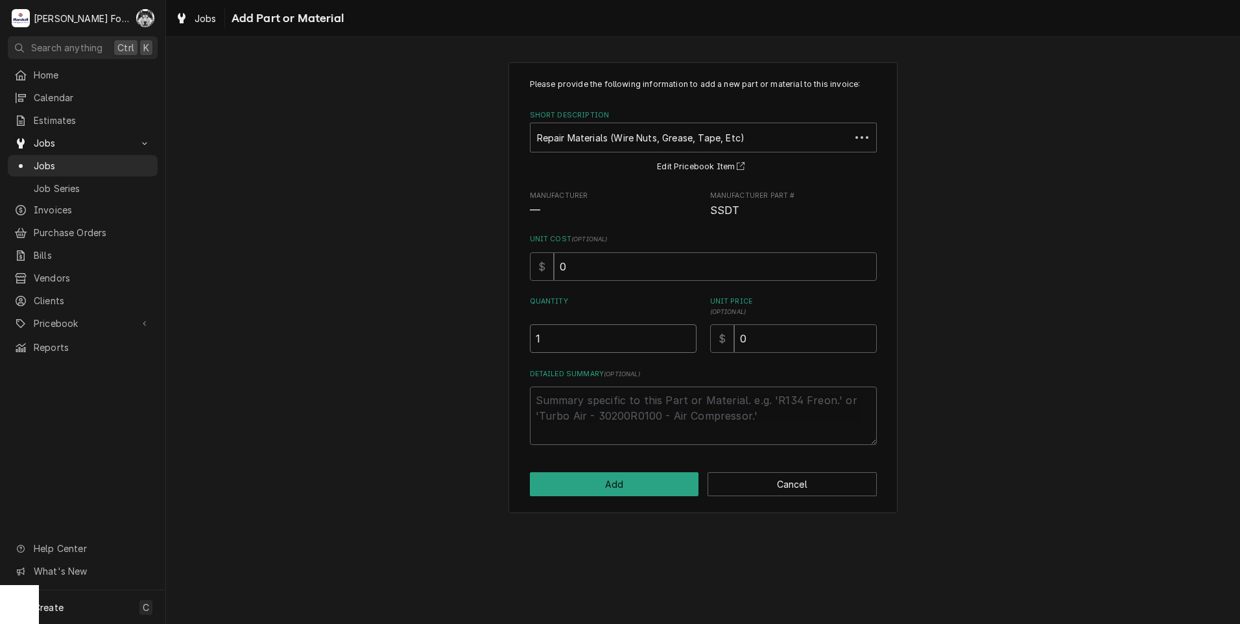
click at [683, 333] on input "1" at bounding box center [613, 338] width 167 height 29
drag, startPoint x: 758, startPoint y: 348, endPoint x: 709, endPoint y: 349, distance: 48.6
click at [710, 349] on div "$ 0" at bounding box center [793, 338] width 167 height 29
type textarea "x"
type input "8"
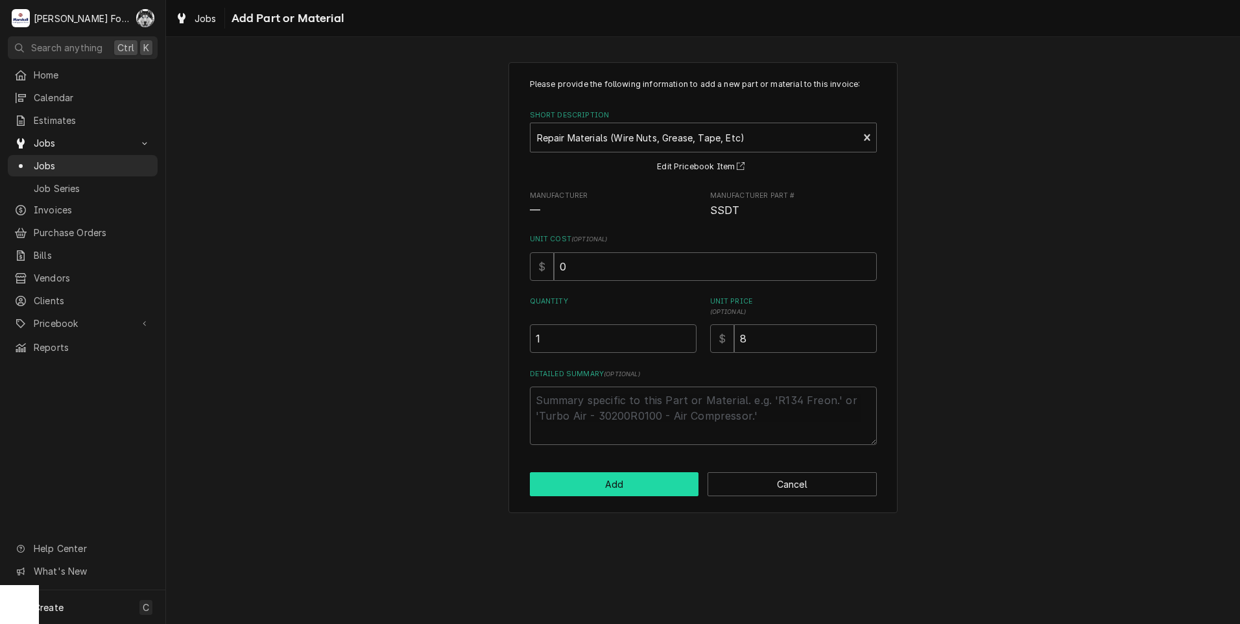
click at [637, 478] on button "Add" at bounding box center [614, 484] width 169 height 24
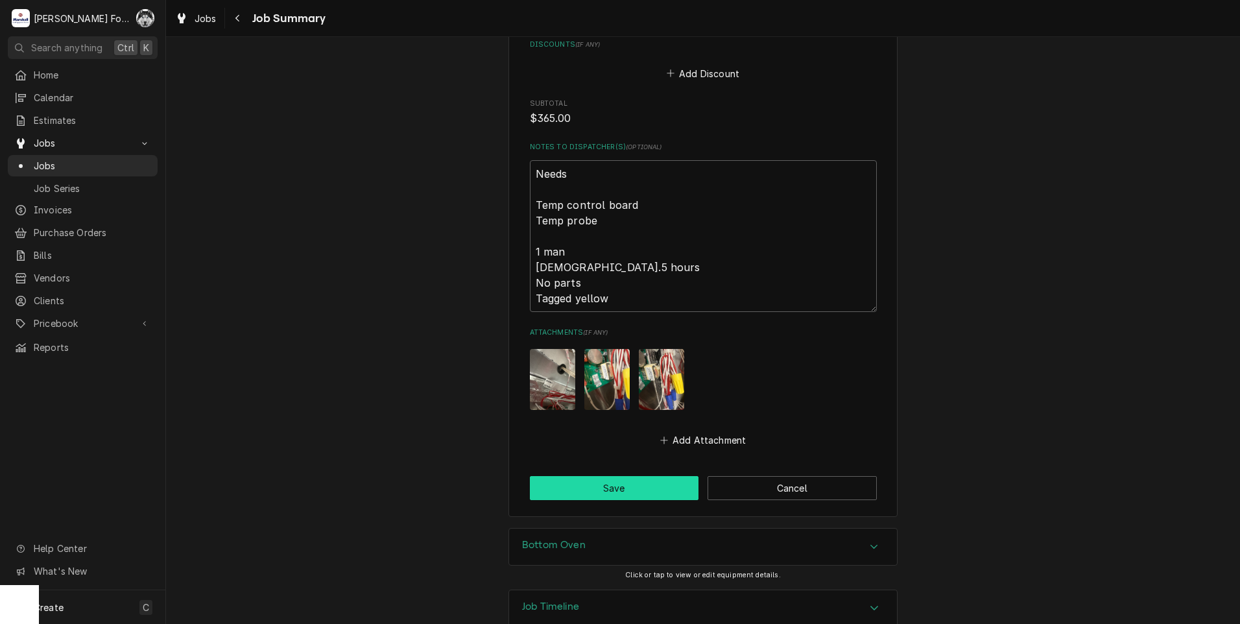
scroll to position [1465, 0]
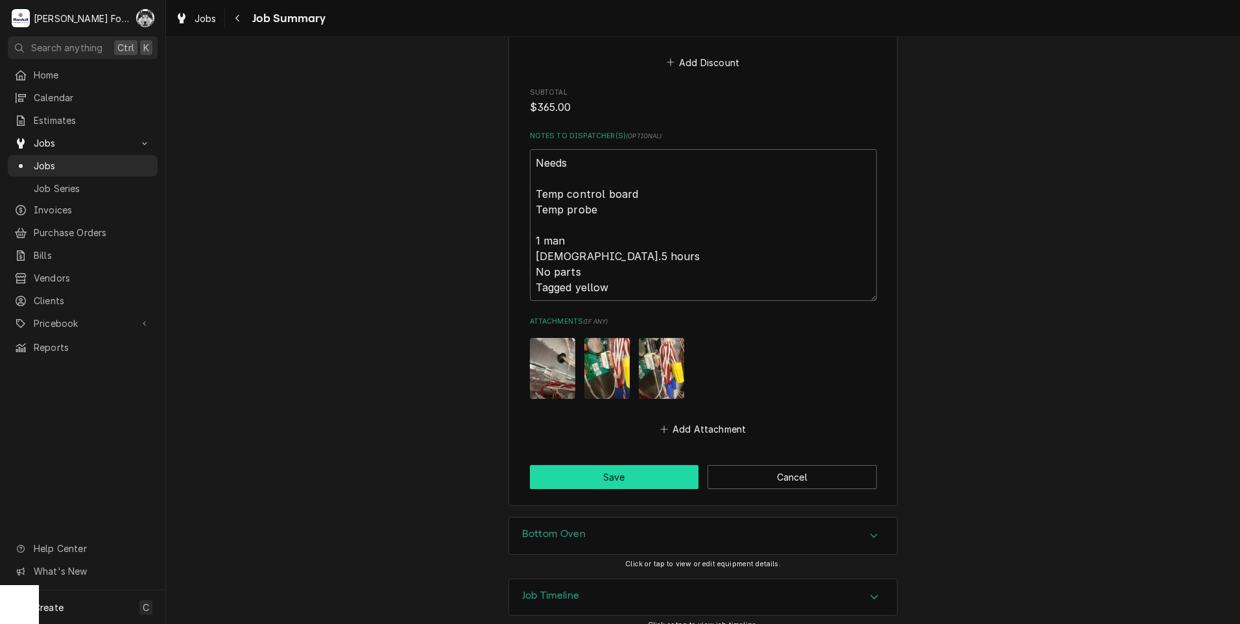
click at [595, 465] on button "Save" at bounding box center [614, 477] width 169 height 24
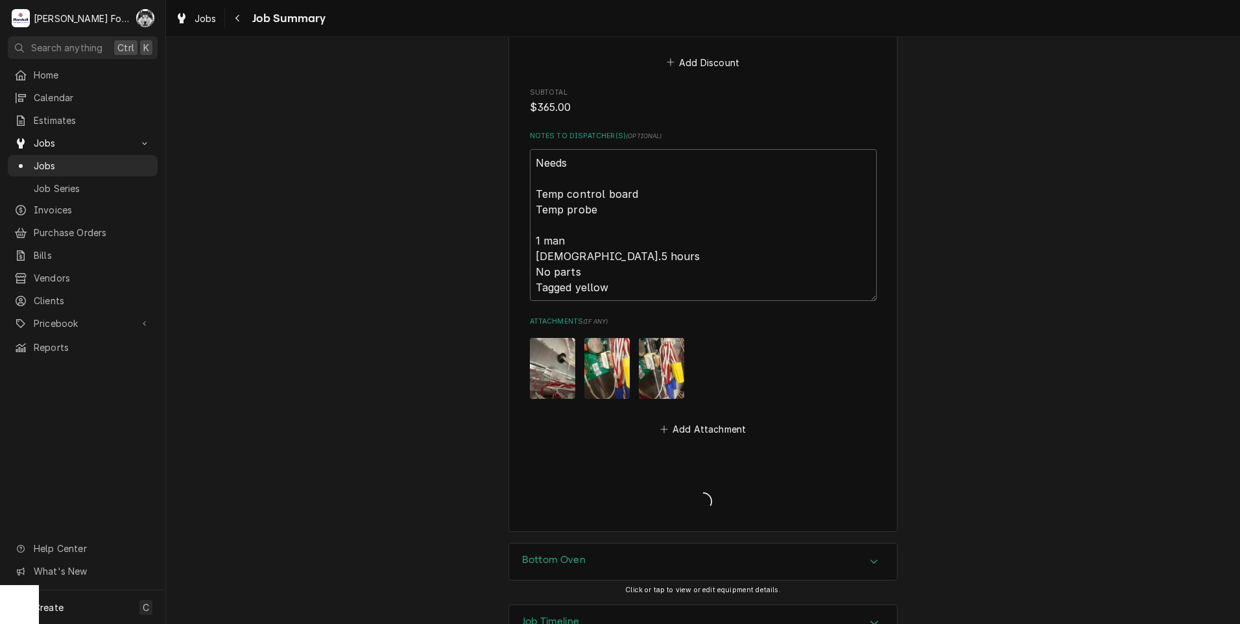
type textarea "x"
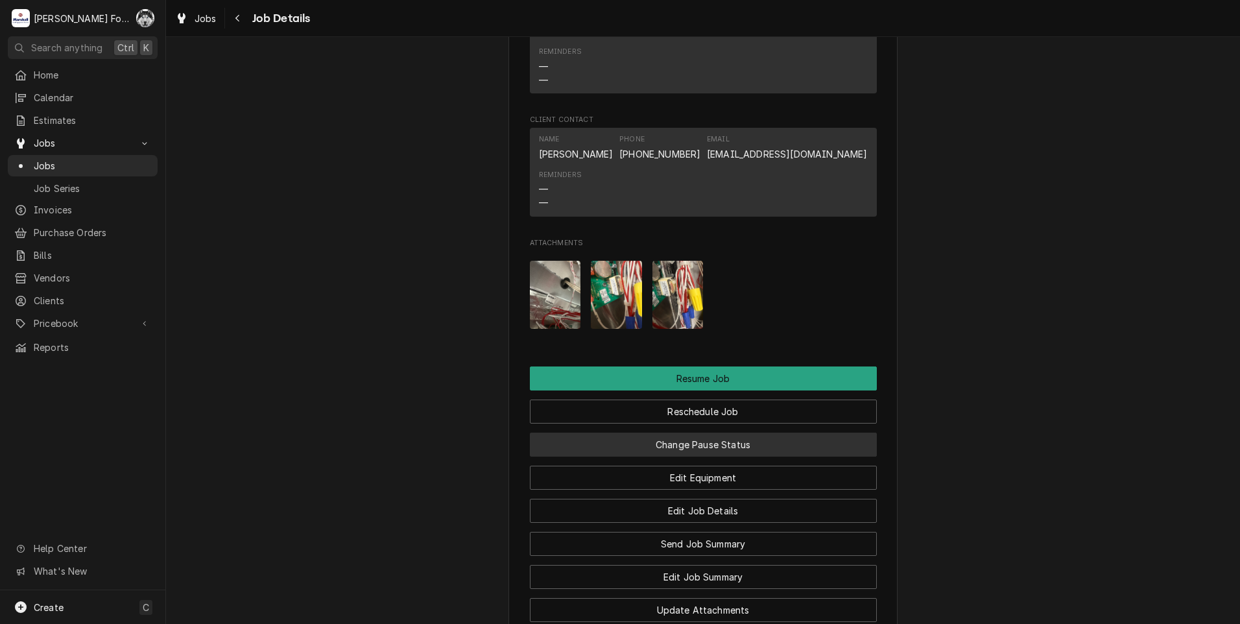
scroll to position [1297, 0]
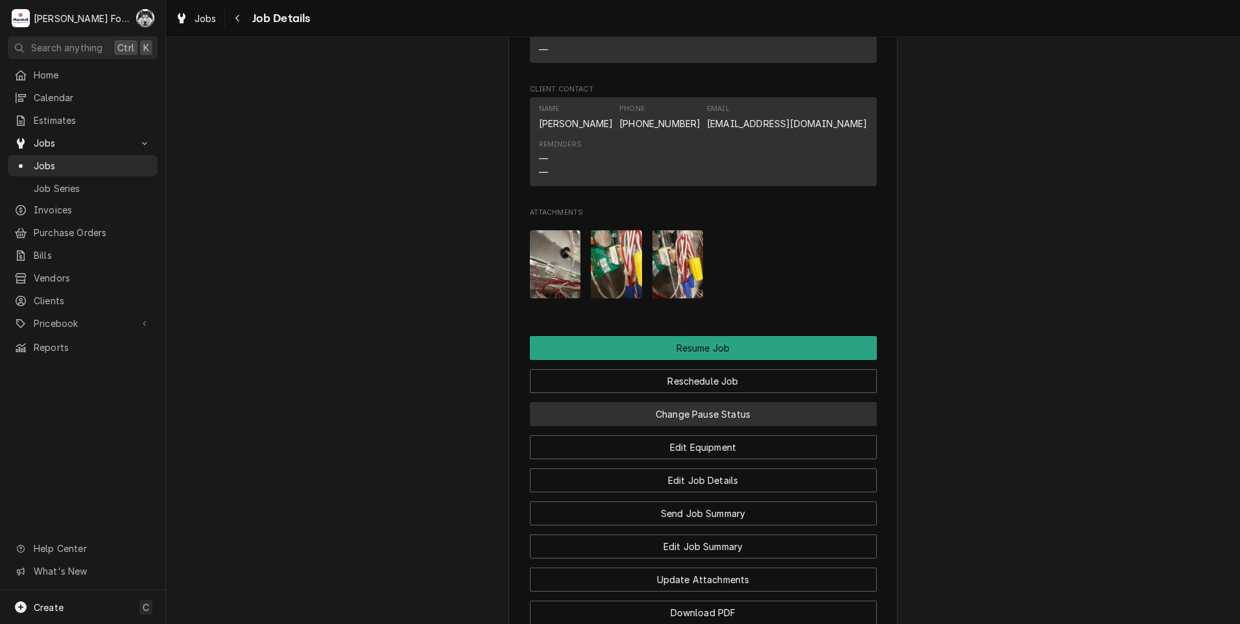
click at [659, 422] on button "Change Pause Status" at bounding box center [703, 414] width 347 height 24
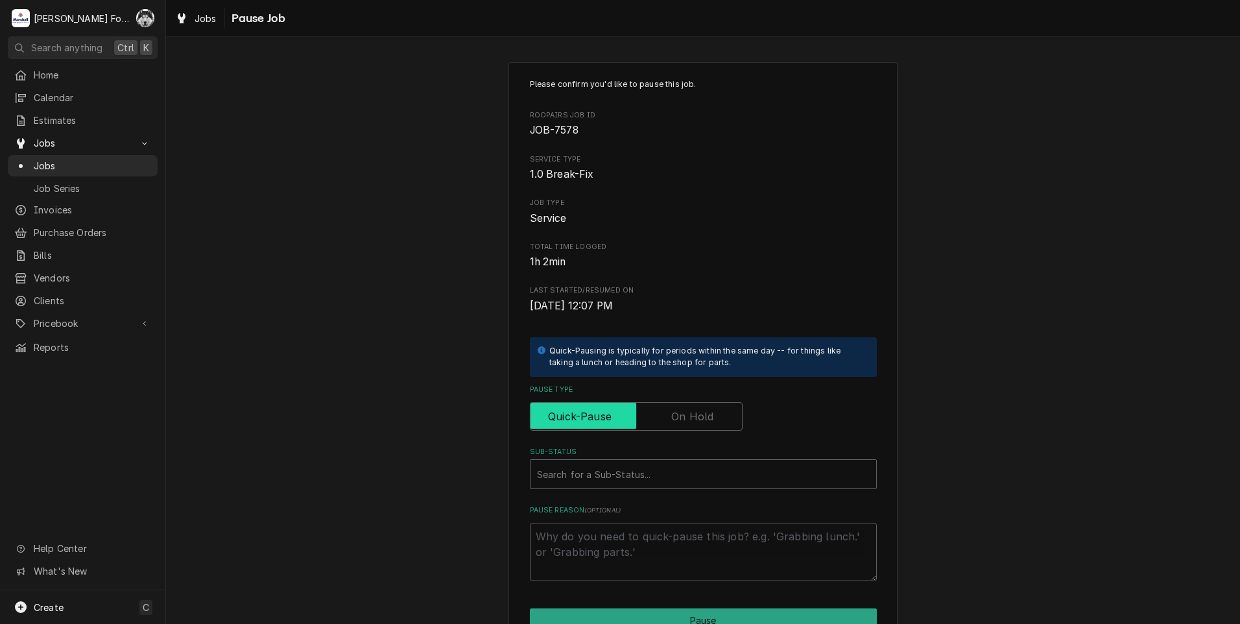
click at [656, 422] on input "Pause Type" at bounding box center [636, 416] width 201 height 29
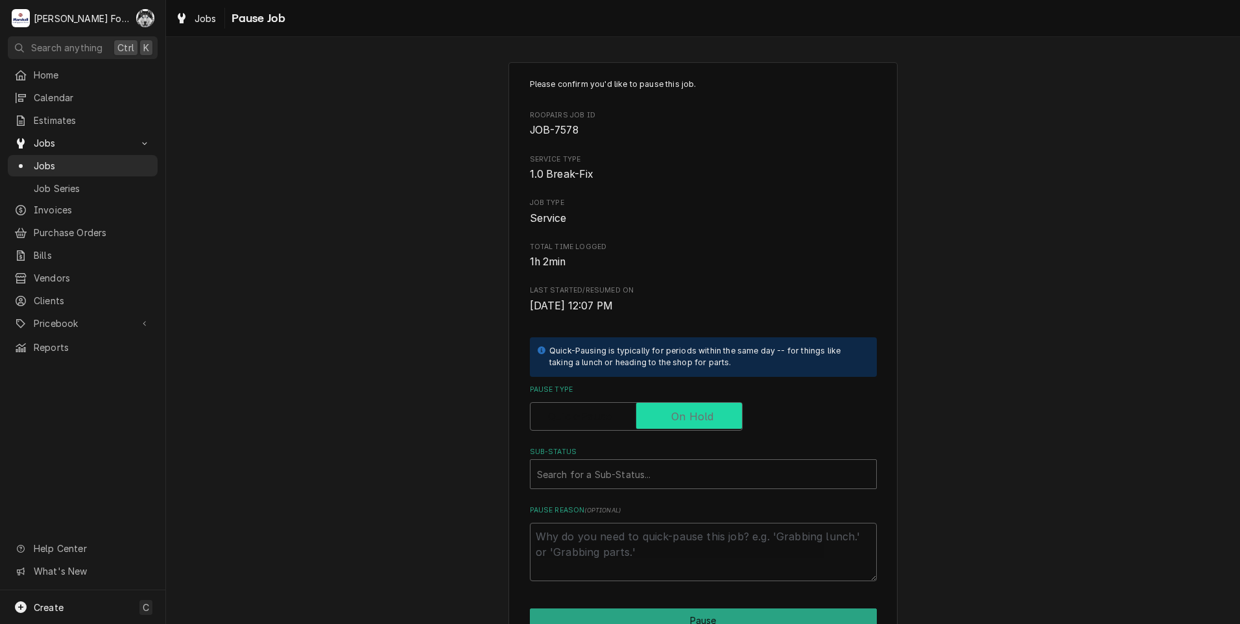
checkbox input "true"
click at [612, 484] on div "Sub-Status" at bounding box center [703, 473] width 333 height 23
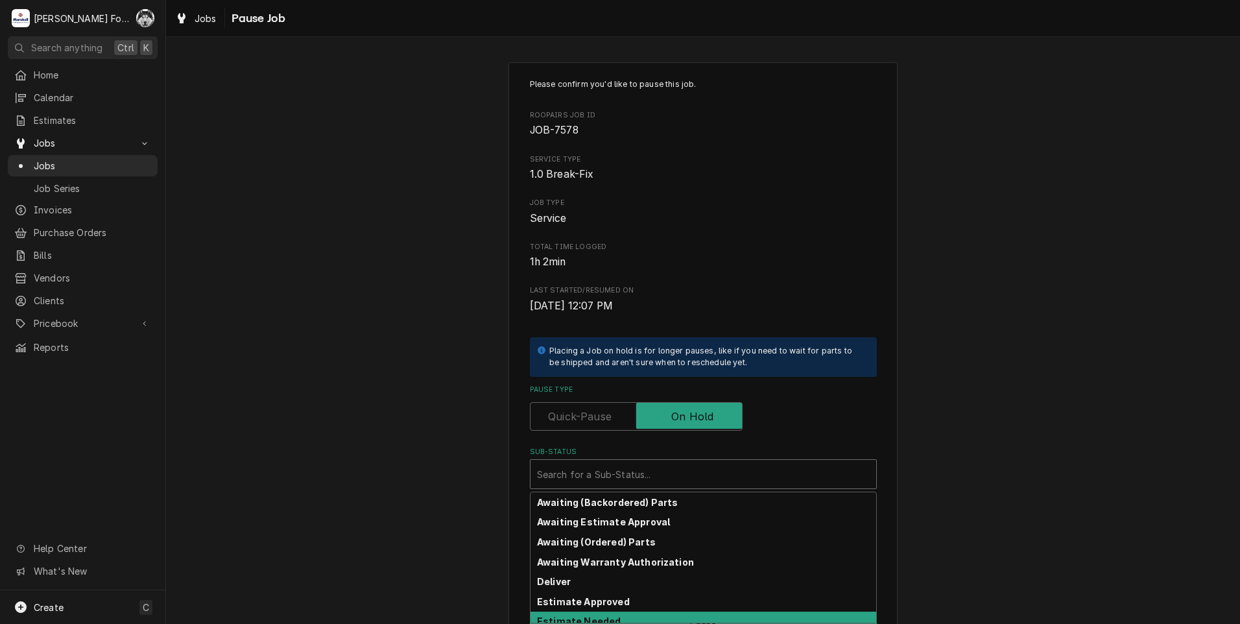
click at [567, 619] on strong "Estimate Needed" at bounding box center [579, 620] width 84 height 11
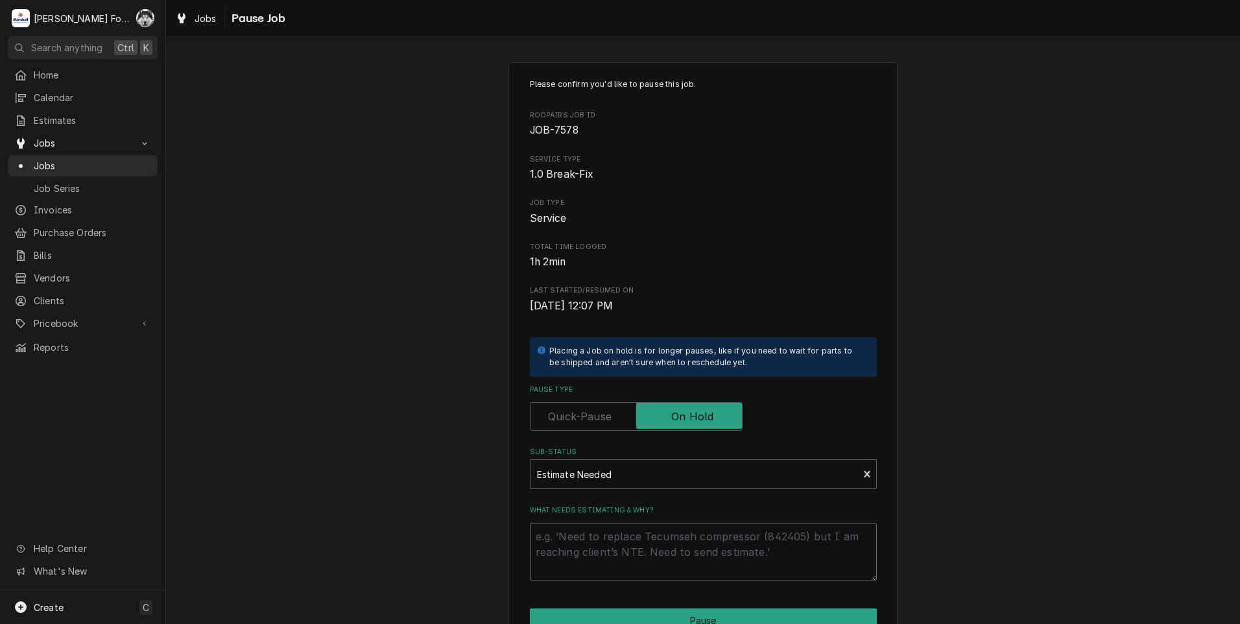
click at [585, 546] on textarea "What needs estimating & why?" at bounding box center [703, 552] width 347 height 58
type textarea "x"
type textarea "P"
type textarea "x"
type textarea "PA"
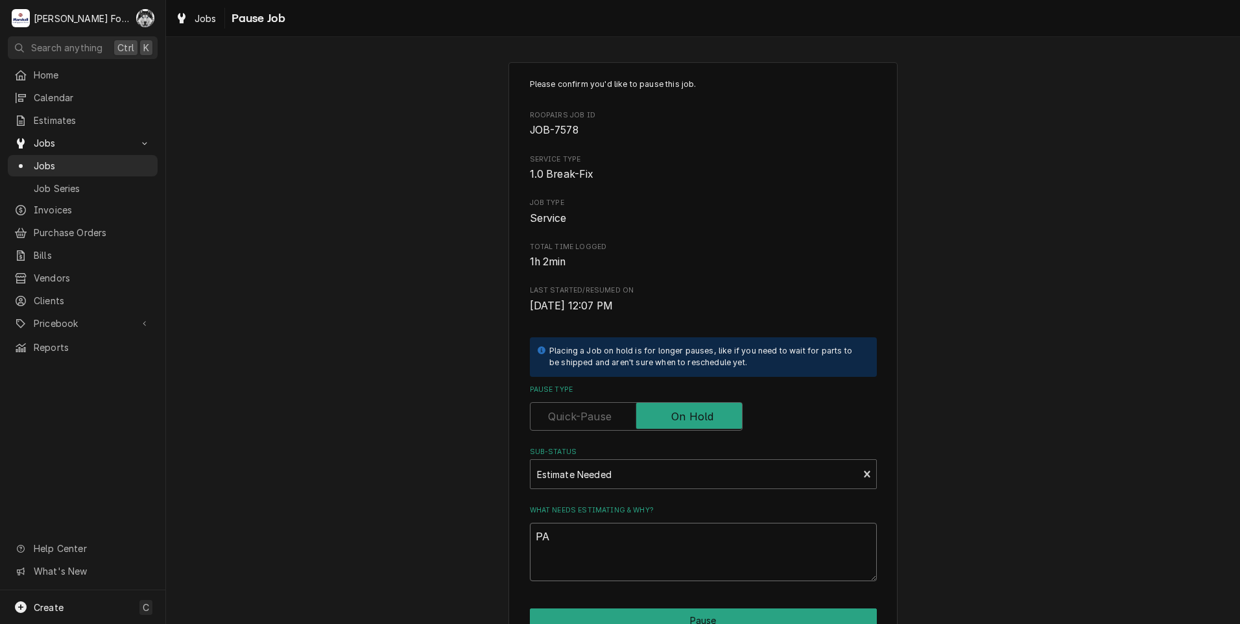
type textarea "x"
type textarea "PAR"
type textarea "x"
type textarea "PART"
type textarea "x"
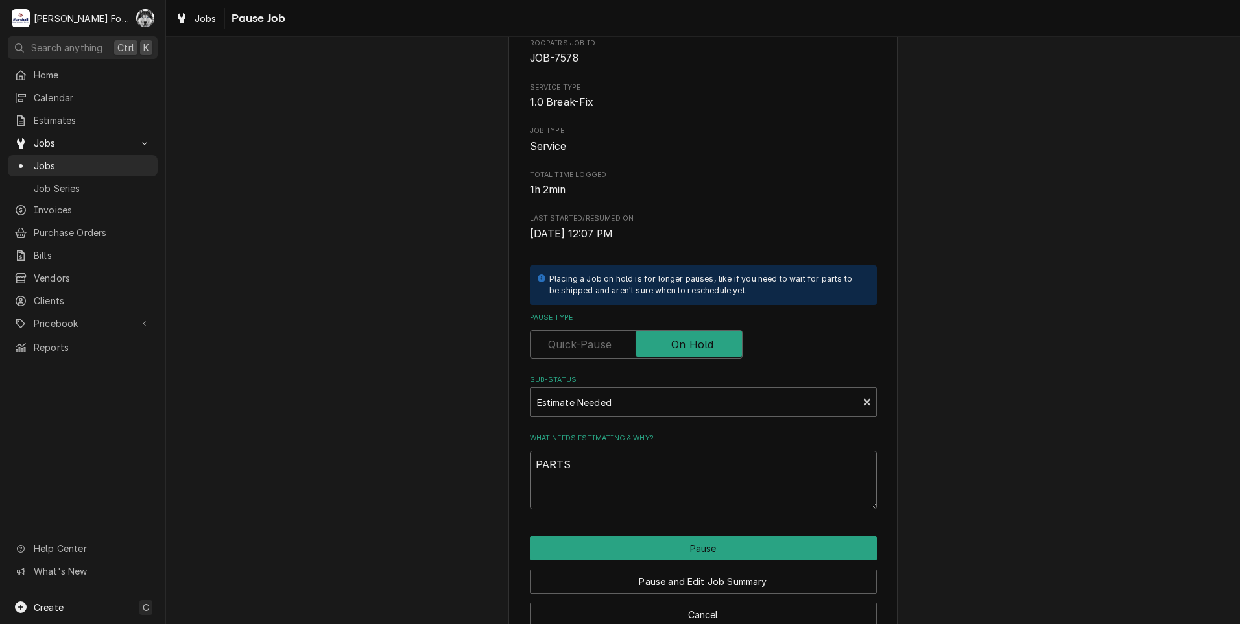
scroll to position [102, 0]
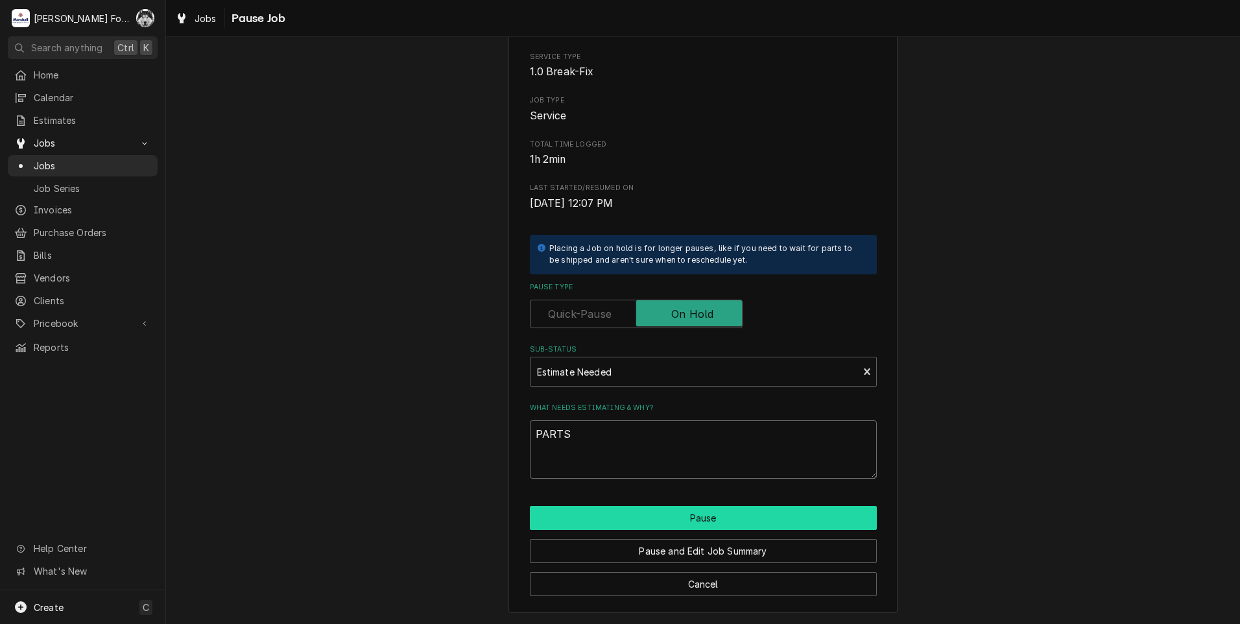
type textarea "PARTS"
click at [601, 509] on button "Pause" at bounding box center [703, 518] width 347 height 24
type textarea "x"
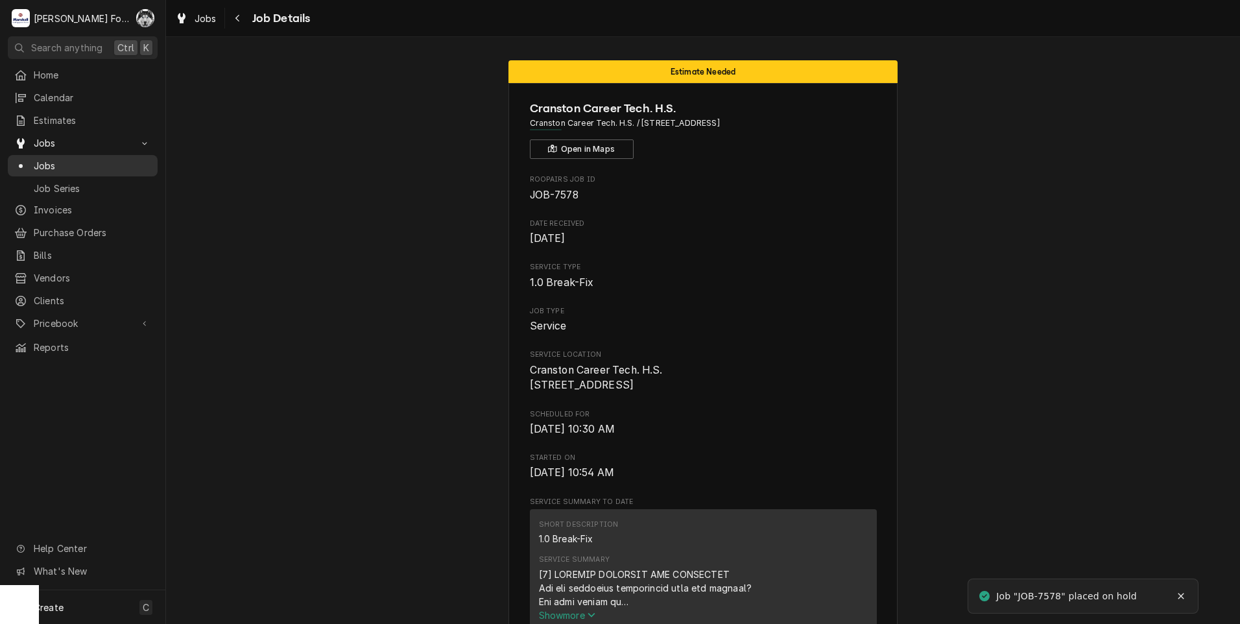
click at [38, 163] on span "Jobs" at bounding box center [92, 166] width 117 height 14
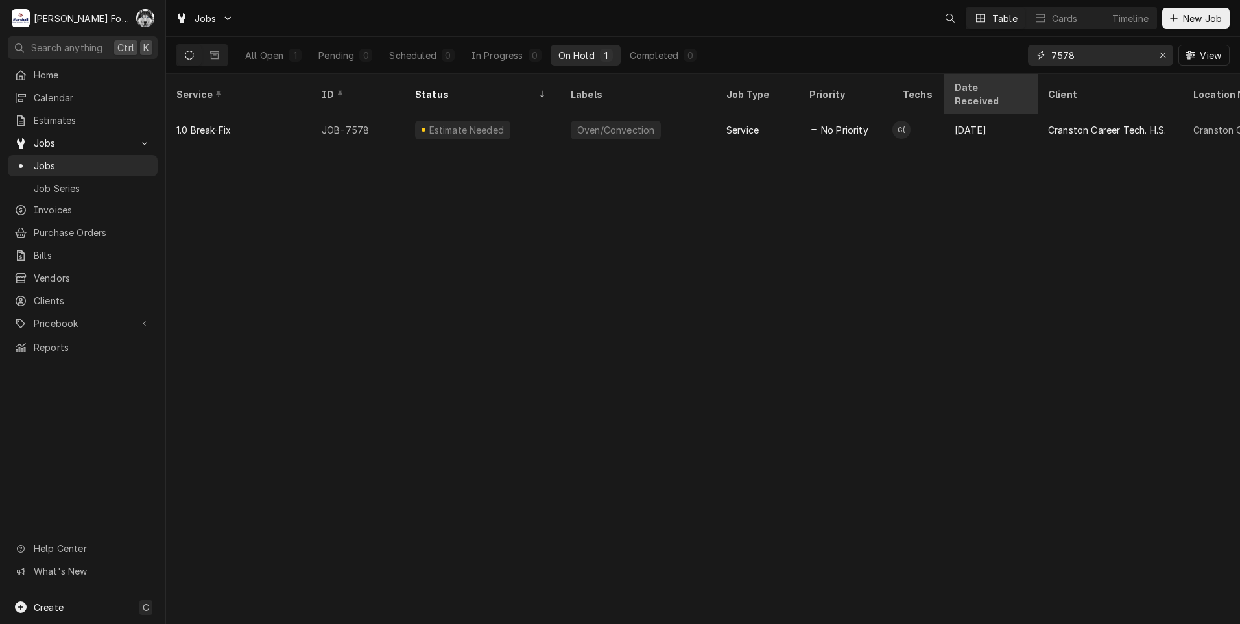
drag, startPoint x: 1019, startPoint y: 71, endPoint x: 961, endPoint y: 87, distance: 60.4
click at [962, 86] on div "Jobs Table Cards Timeline New Job All Open 1 Pending 0 Scheduled 0 In Progress …" at bounding box center [703, 312] width 1074 height 624
type input "7768"
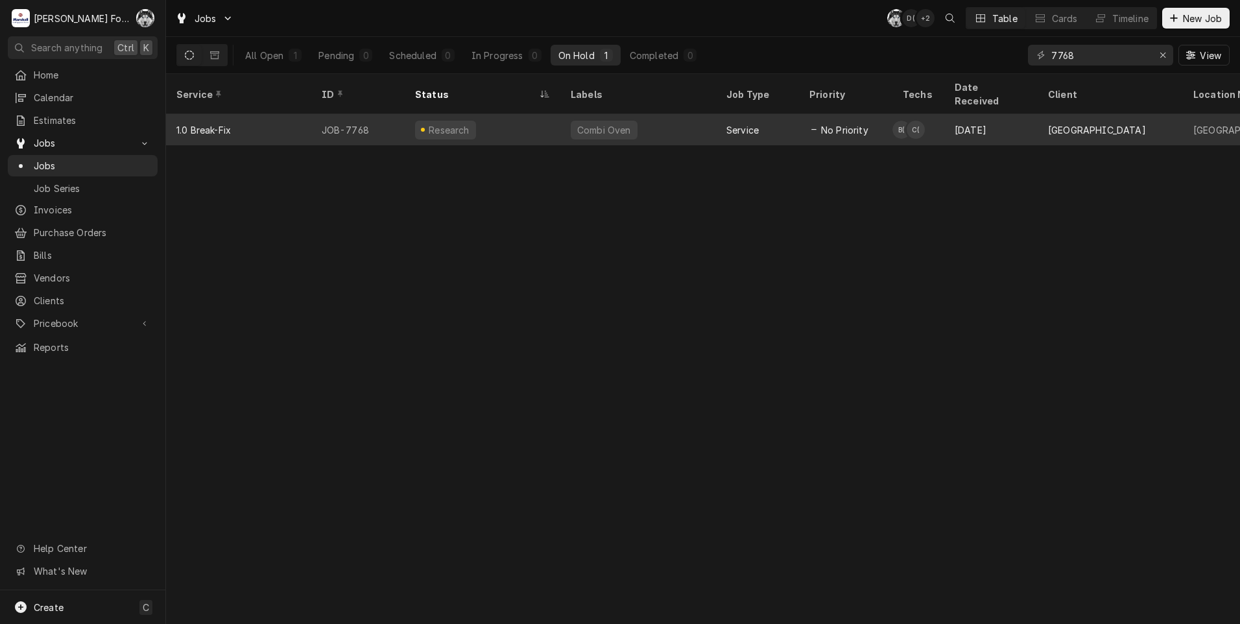
click at [545, 114] on div "Research" at bounding box center [483, 129] width 156 height 31
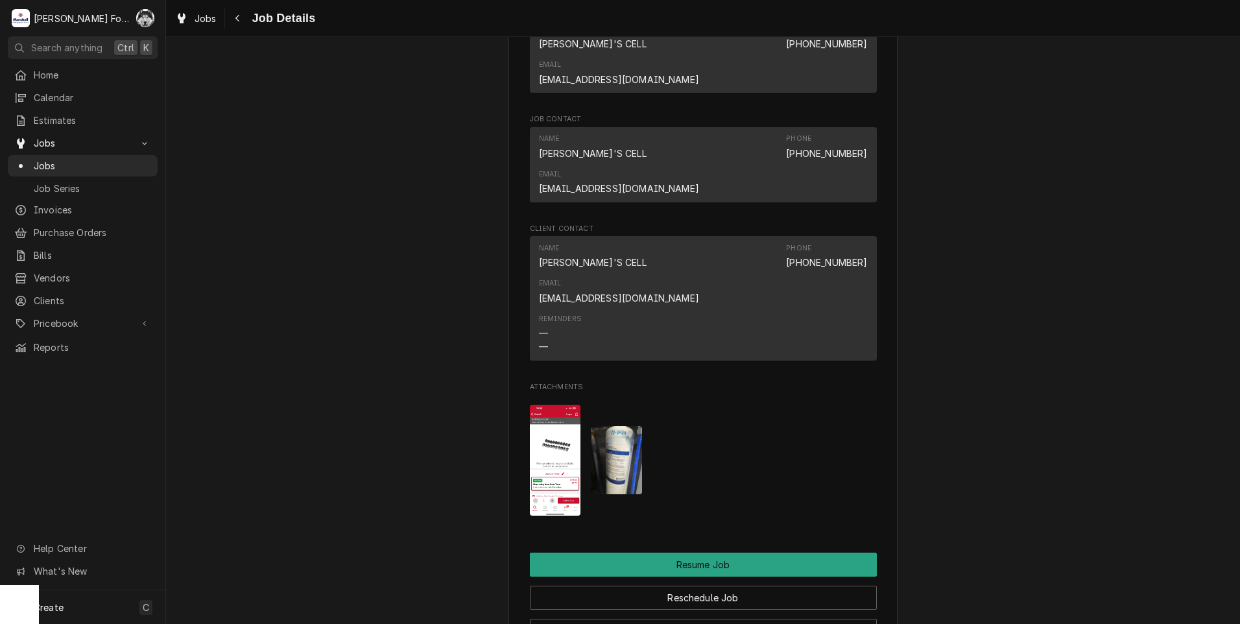
scroll to position [1513, 0]
click at [547, 405] on img "Attachments" at bounding box center [555, 460] width 51 height 111
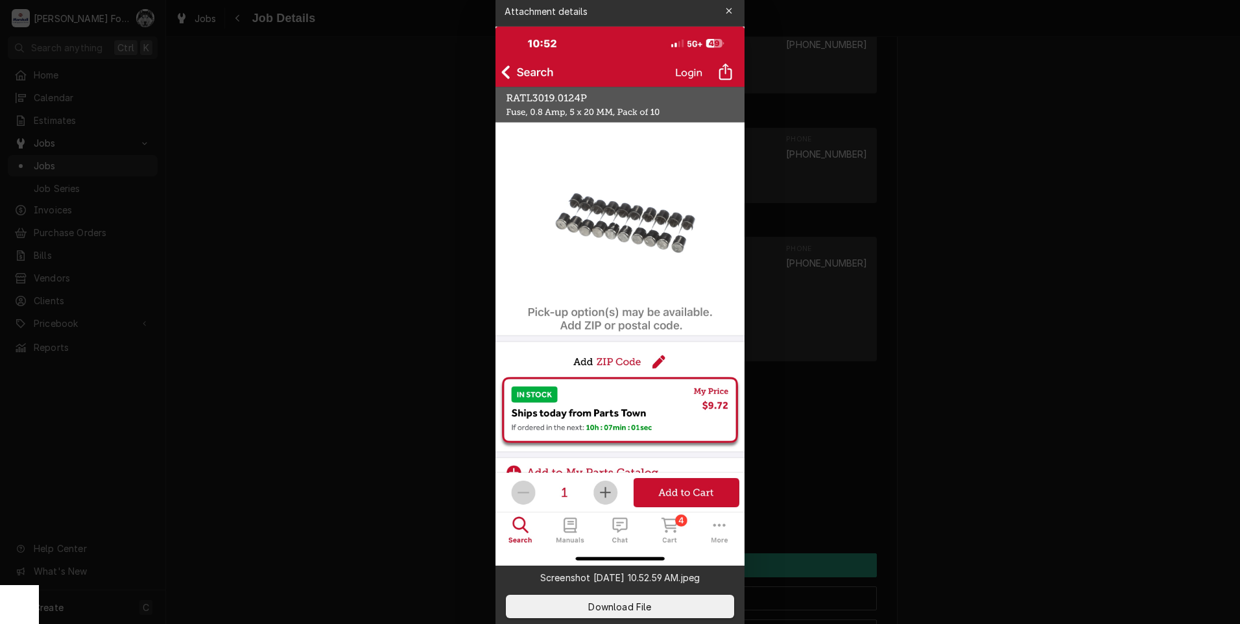
click at [363, 315] on div at bounding box center [620, 312] width 1240 height 624
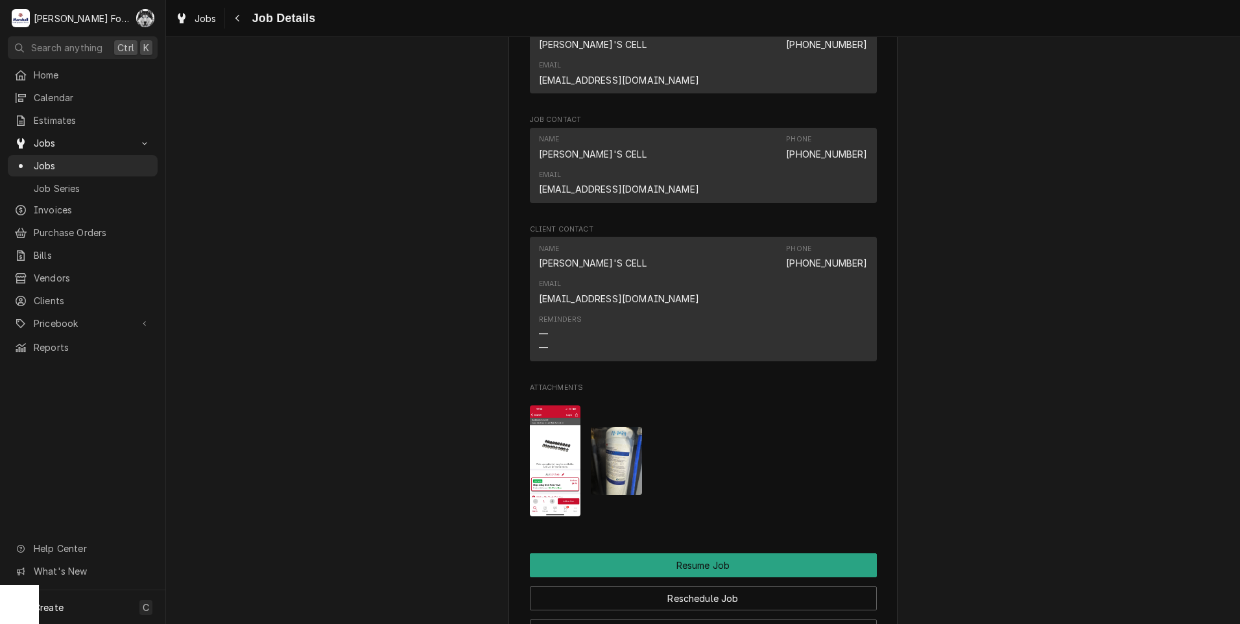
click at [626, 427] on img "Attachments" at bounding box center [616, 461] width 51 height 68
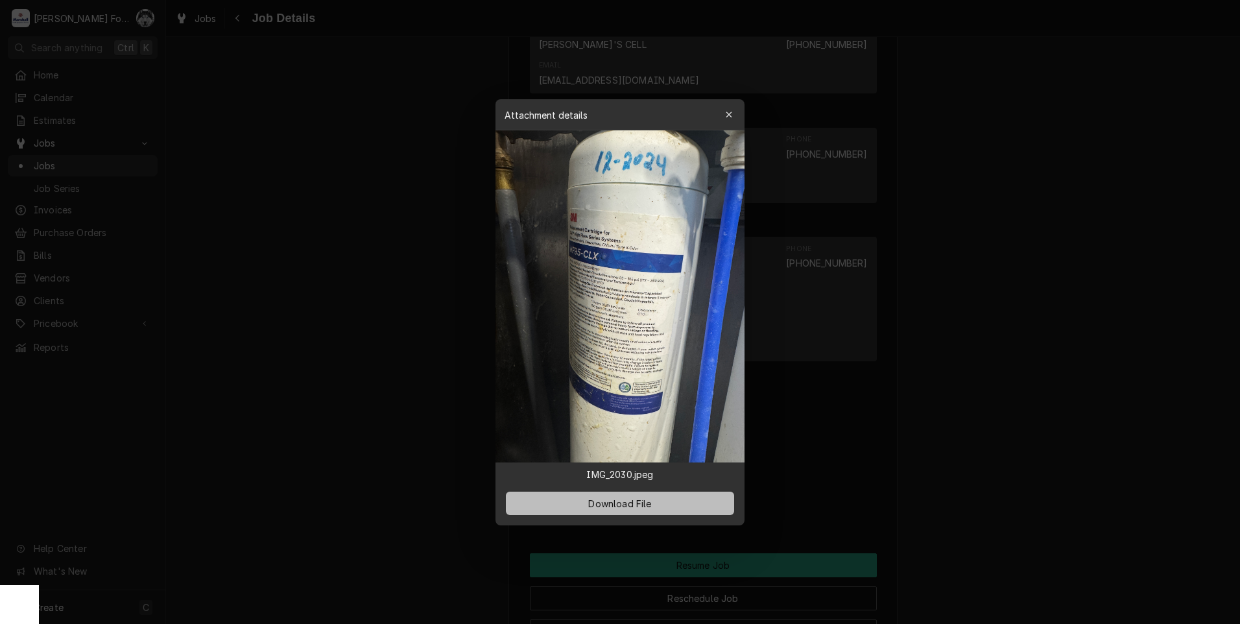
click at [602, 499] on span "Download File" at bounding box center [619, 503] width 68 height 14
click at [454, 310] on div at bounding box center [620, 312] width 1240 height 624
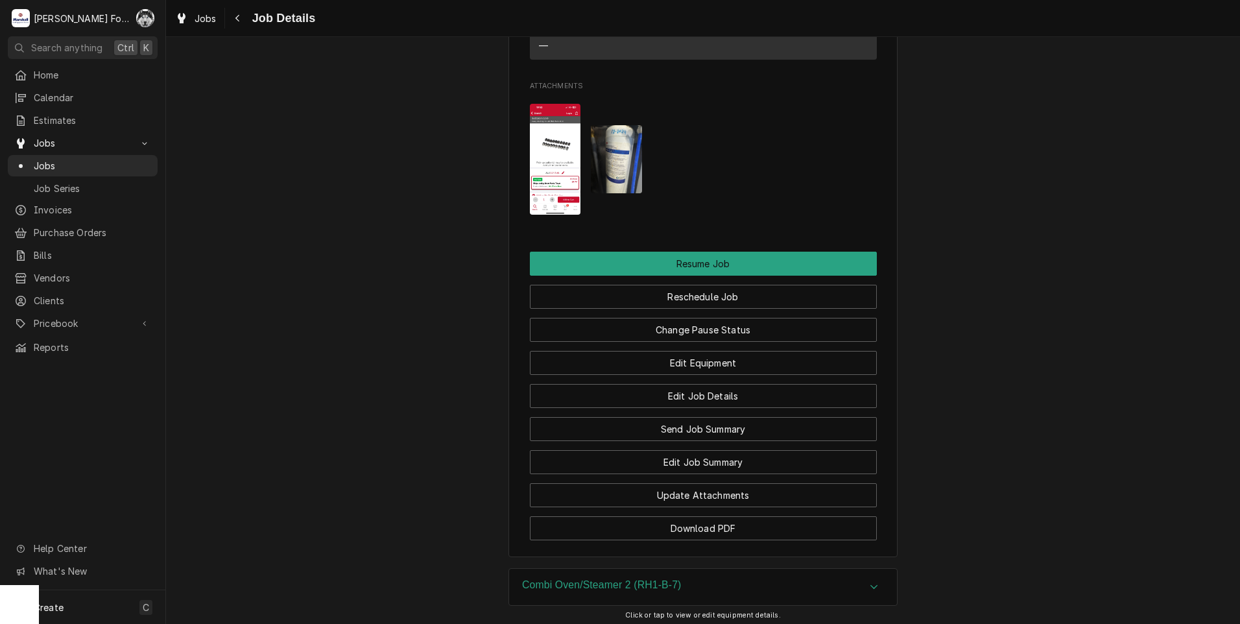
scroll to position [1885, 0]
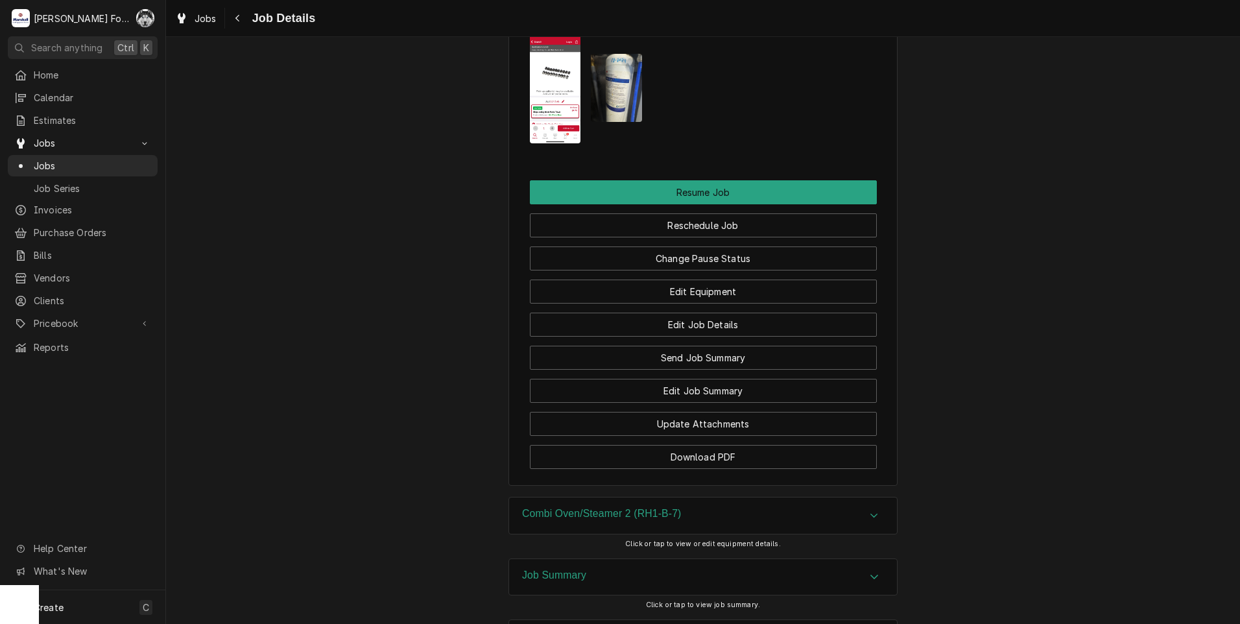
click at [594, 508] on h3 "Combi Oven/Steamer 2 (RH1-B-7)" at bounding box center [601, 514] width 159 height 12
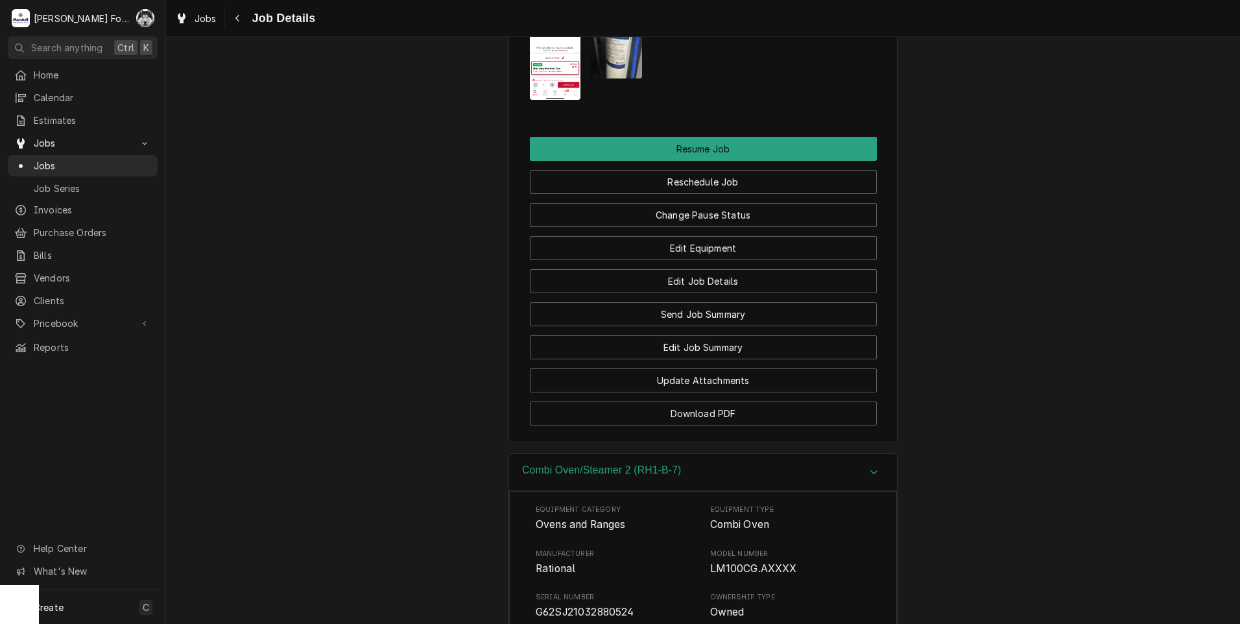
scroll to position [1821, 0]
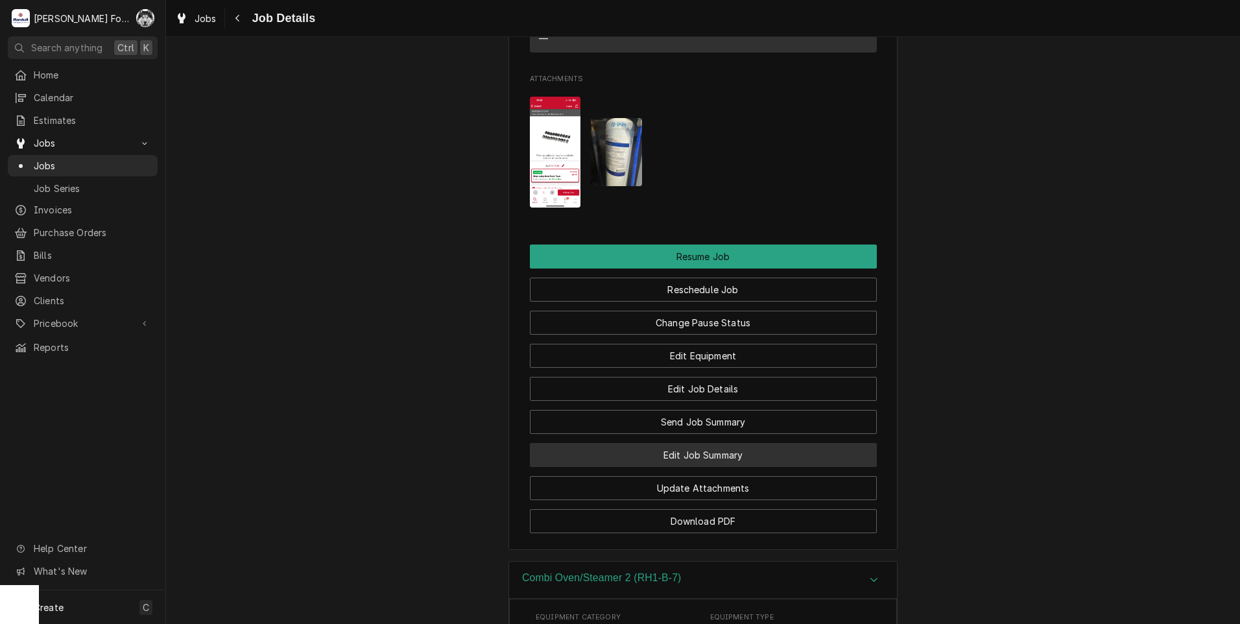
click at [670, 443] on button "Edit Job Summary" at bounding box center [703, 455] width 347 height 24
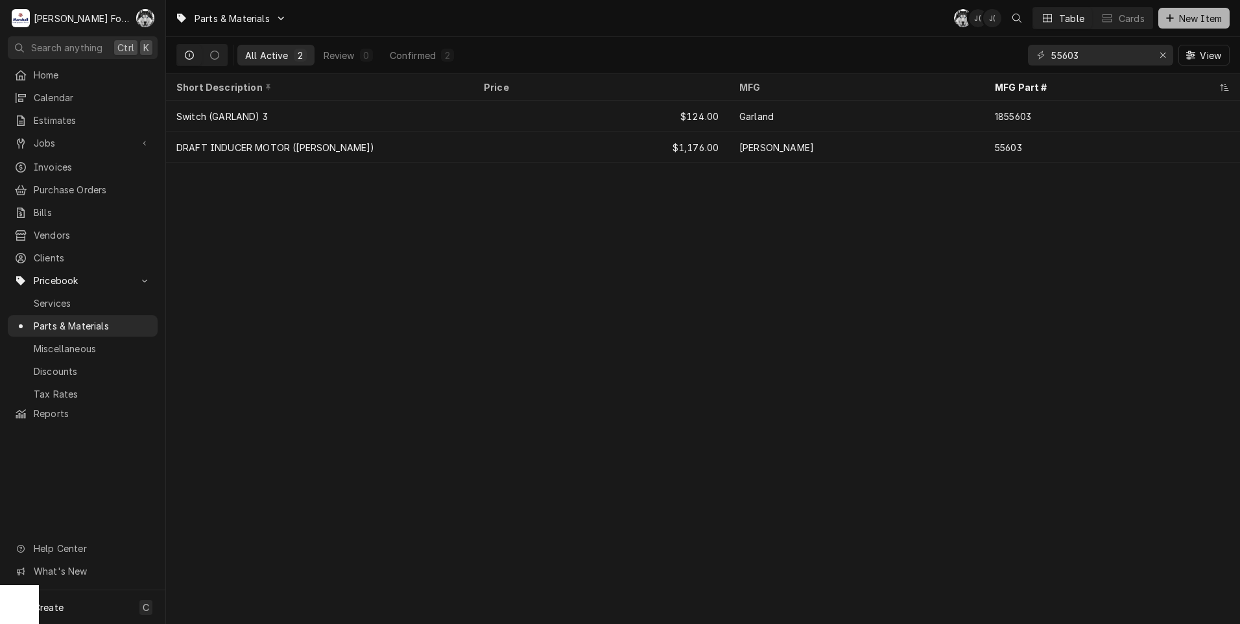
click at [1179, 14] on span "New Item" at bounding box center [1200, 19] width 48 height 14
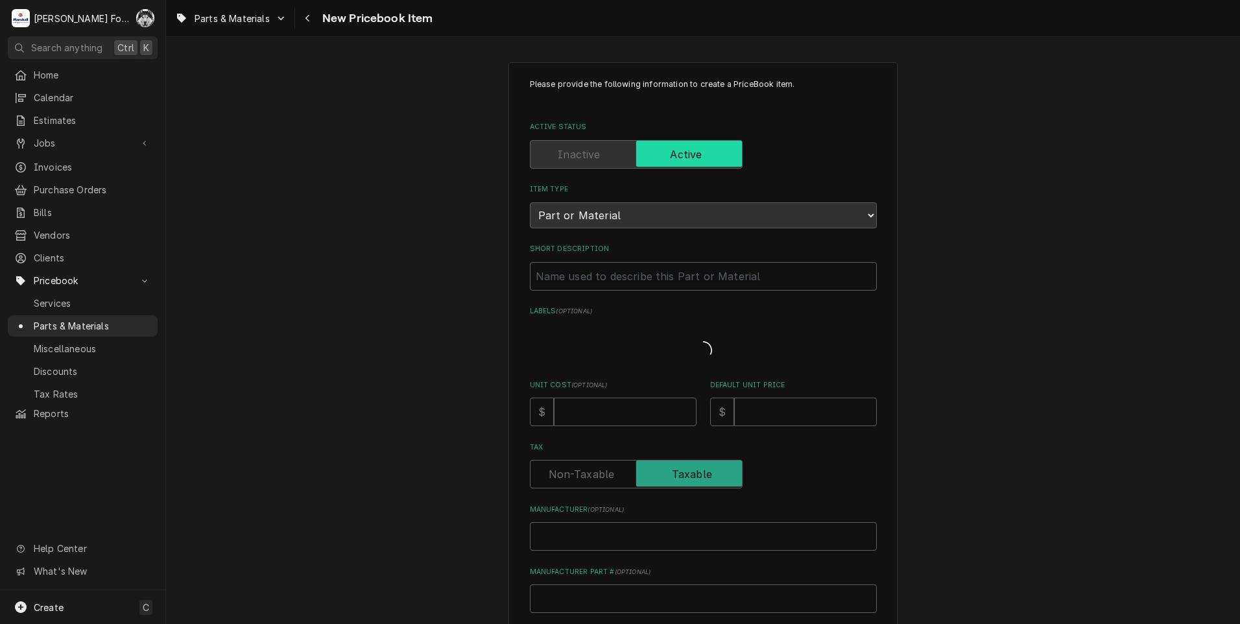
type textarea "x"
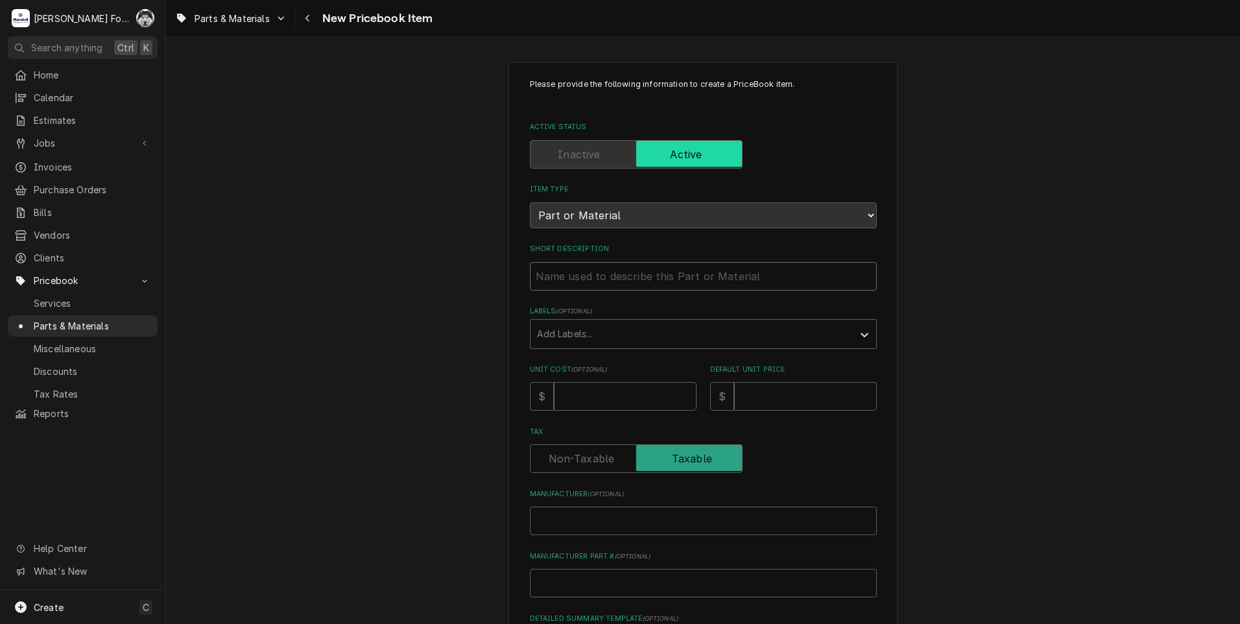
click at [595, 284] on input "Short Description" at bounding box center [703, 276] width 347 height 29
type input "F"
type textarea "x"
type input "FI"
type textarea "x"
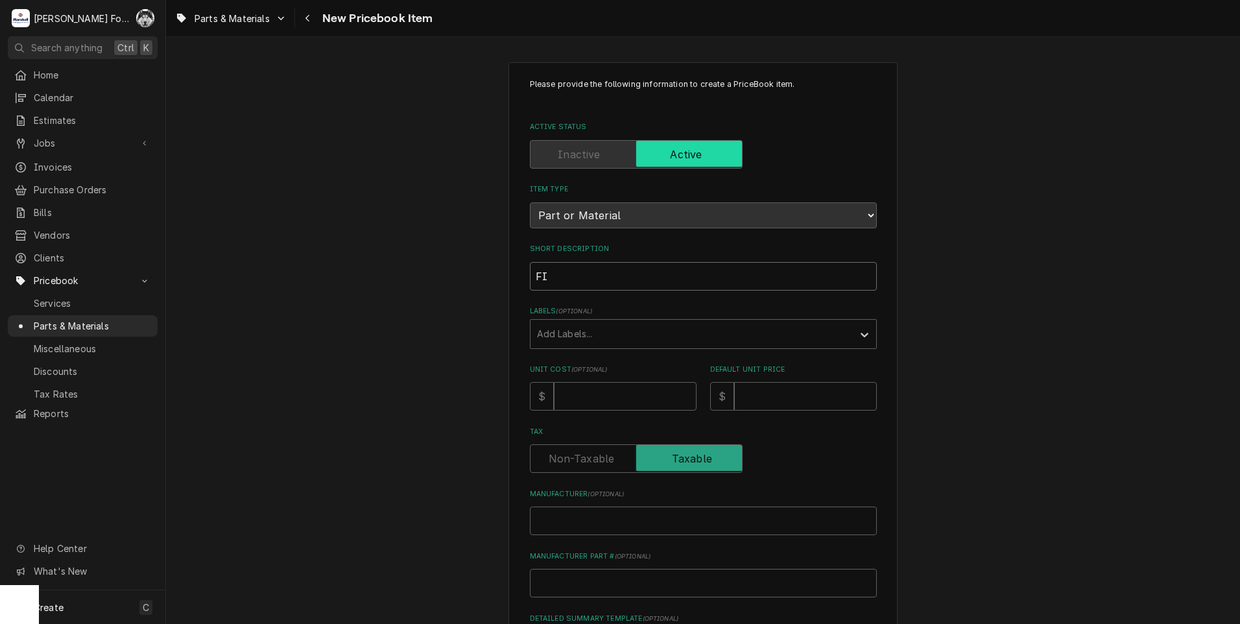
type input "FIL"
type textarea "x"
type input "FI"
type textarea "x"
type input "FIL"
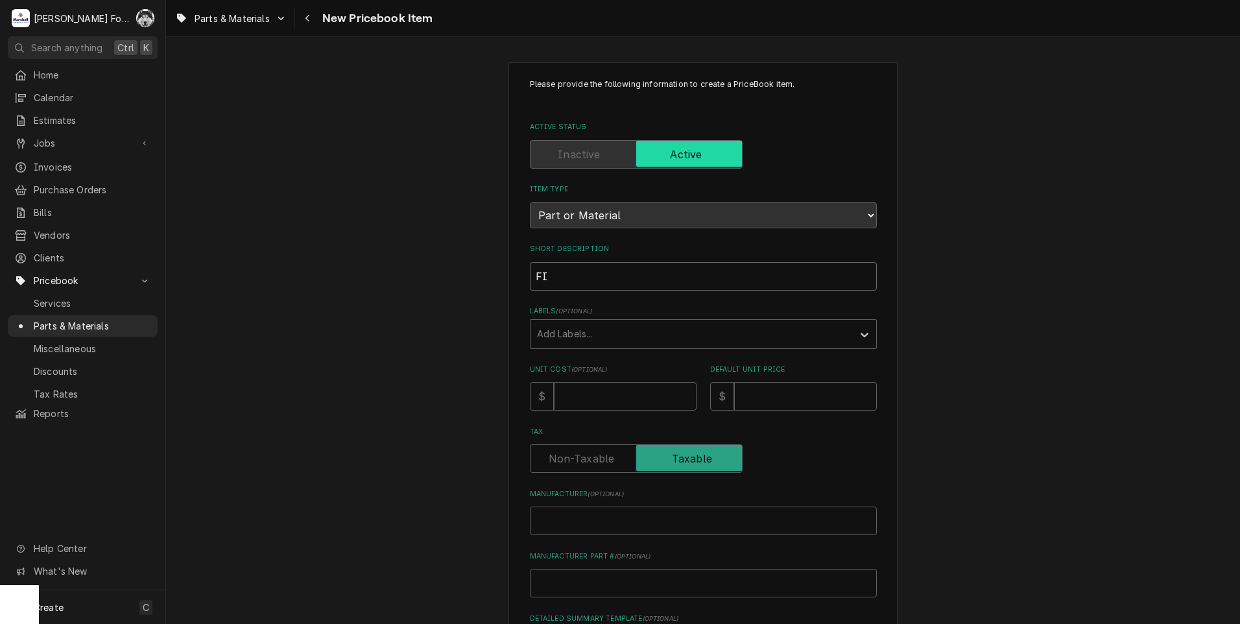
type textarea "x"
type input "FILT"
type textarea "x"
type input "FILTE"
type textarea "x"
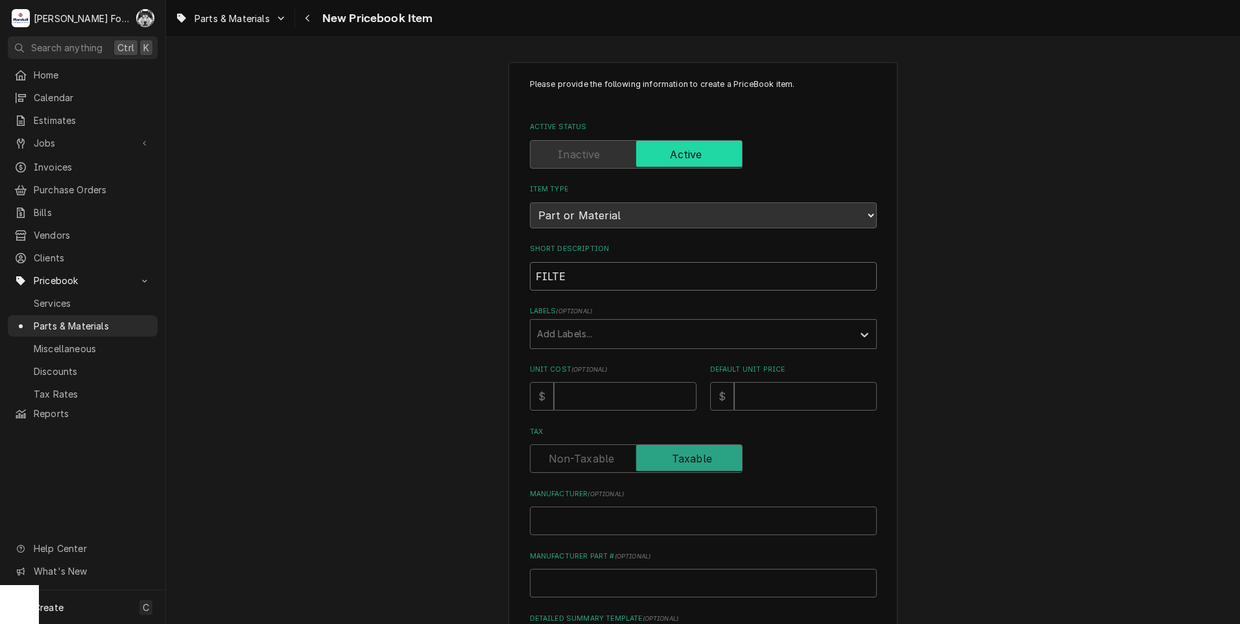
type input "FILTER"
type textarea "x"
type input "FILTER"
type textarea "x"
type input "FILTER A"
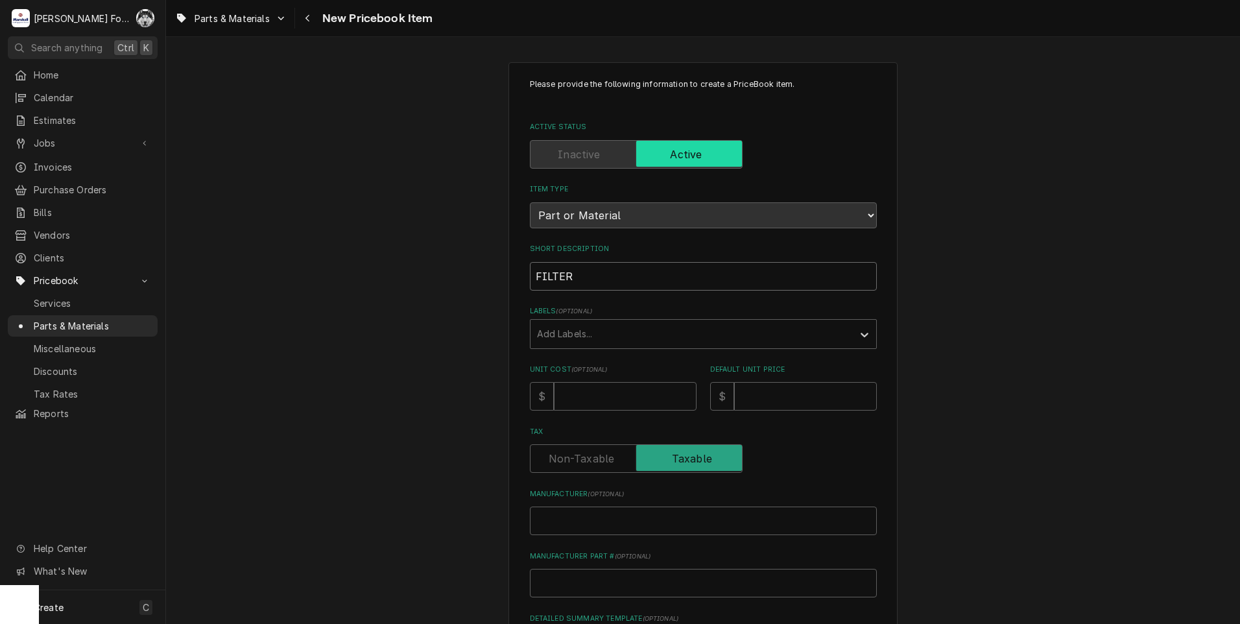
type textarea "x"
type input "FILTER AS"
type textarea "x"
type input "FILTER ASS"
type textarea "x"
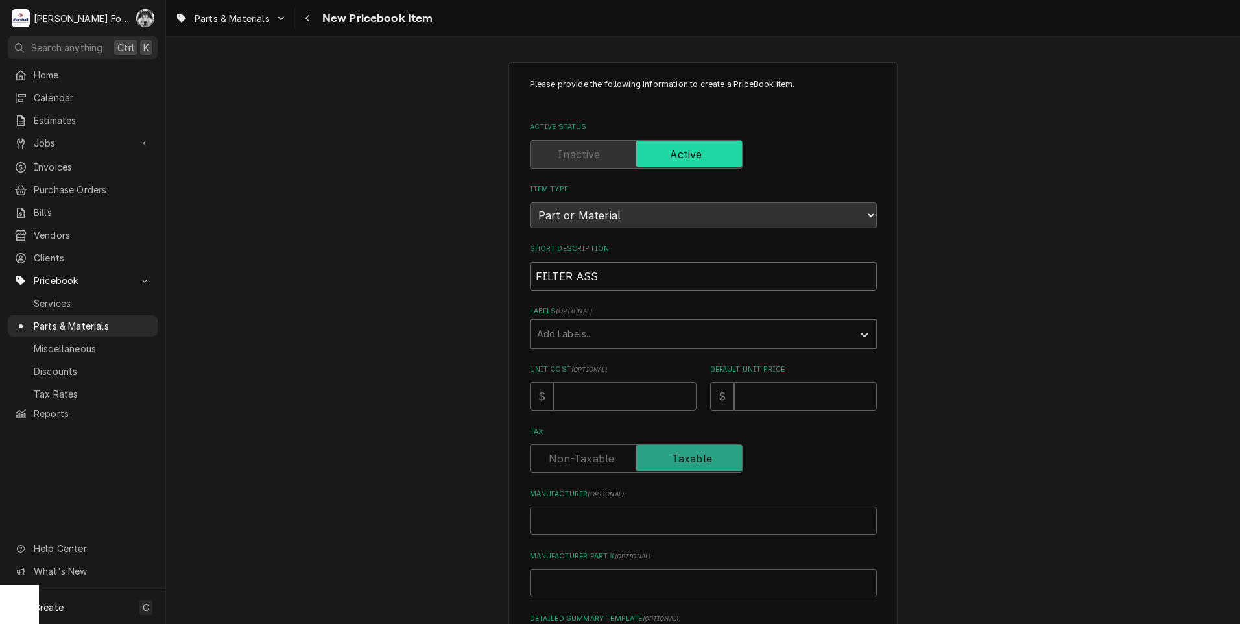
type input "FILTER ASSE"
type textarea "x"
type input "FILTER ASSEM"
type textarea "x"
type input "FILTER ASSEMB"
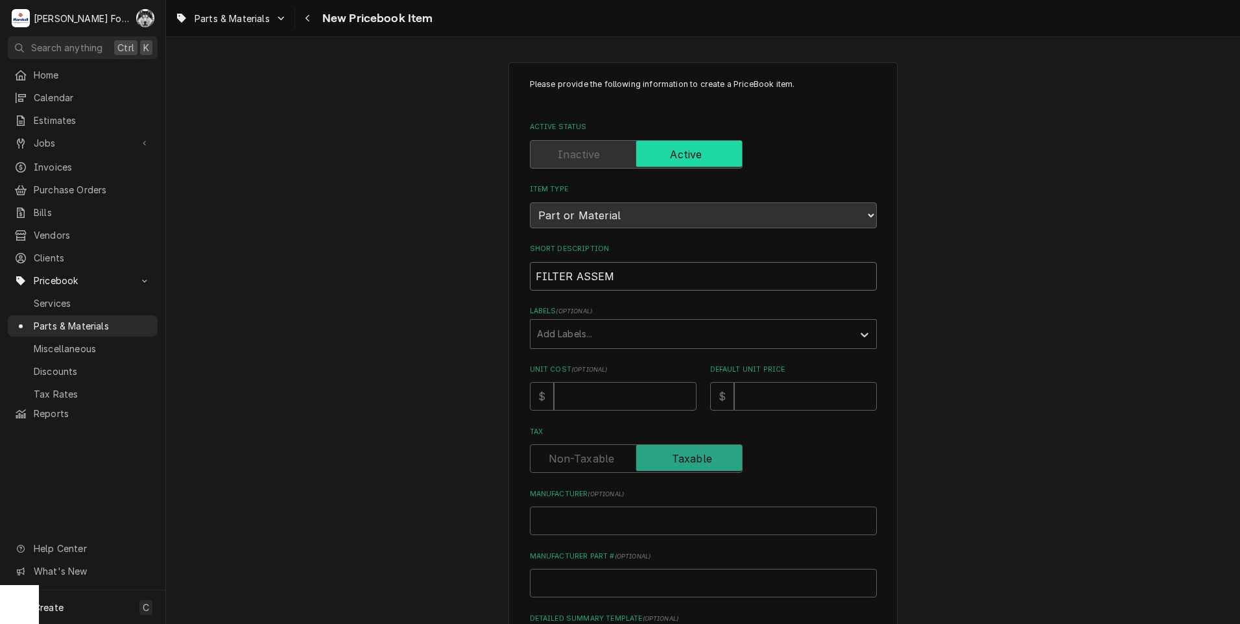
type textarea "x"
type input "FILTER ASSEMBL"
type textarea "x"
type input "FILTER ASSEMBLY"
type textarea "x"
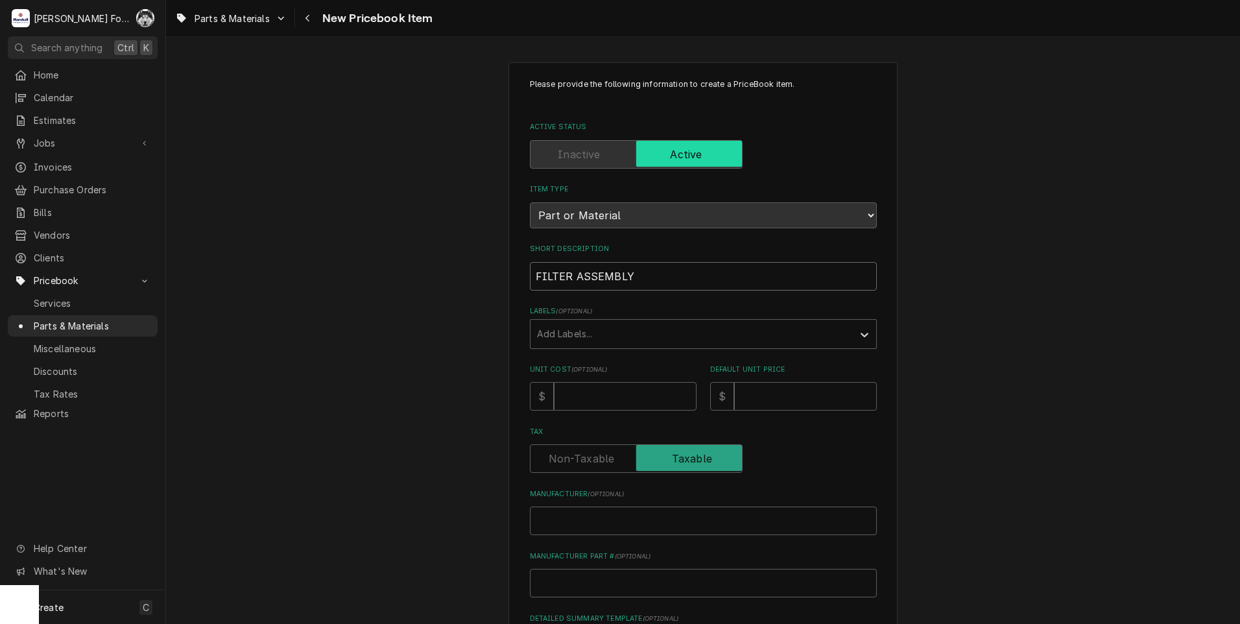
type input "FILTER ASSEMBLY"
type textarea "x"
type input "FILTER ASSEMBLY ("
type textarea "x"
type input "FILTER ASSEMBLY (3"
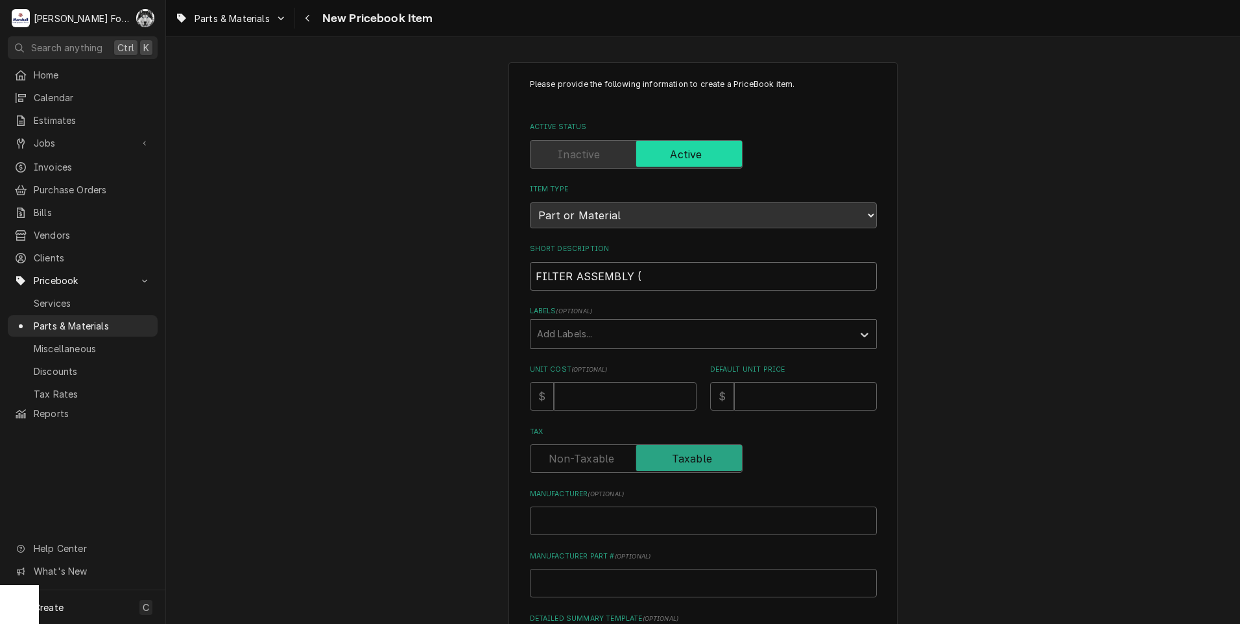
type textarea "x"
type input "FILTER ASSEMBLY (3M"
type textarea "x"
type input "FILTER ASSEMBLY (3M"
type textarea "x"
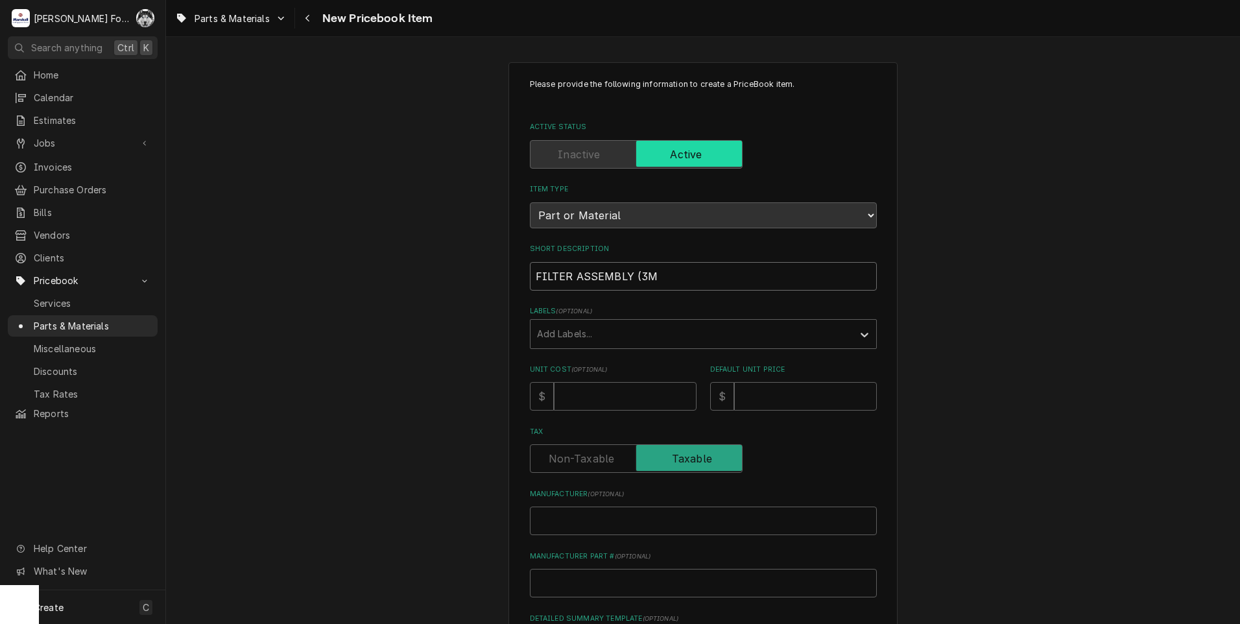
type input "FILTER ASSEMBLY (3M 1"
type textarea "x"
type input "FILTER ASSEMBLY (3M 1)"
type textarea "x"
type input "FILTER ASSEMBLY (3M 1)"
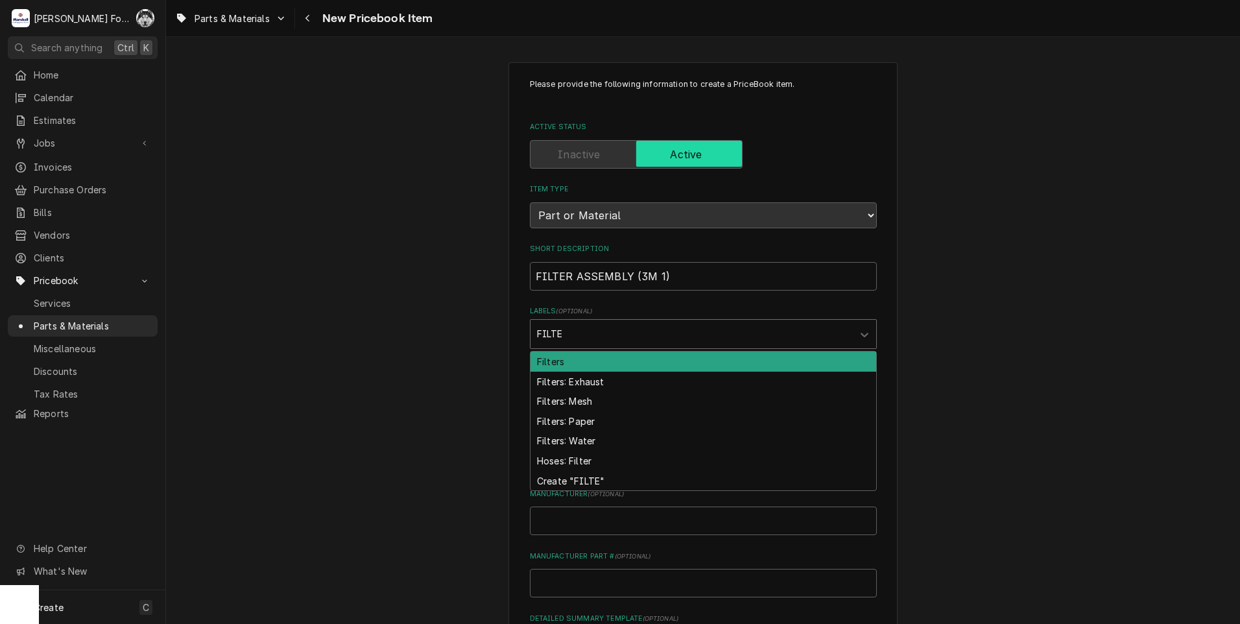
type input "FILTER"
type textarea "x"
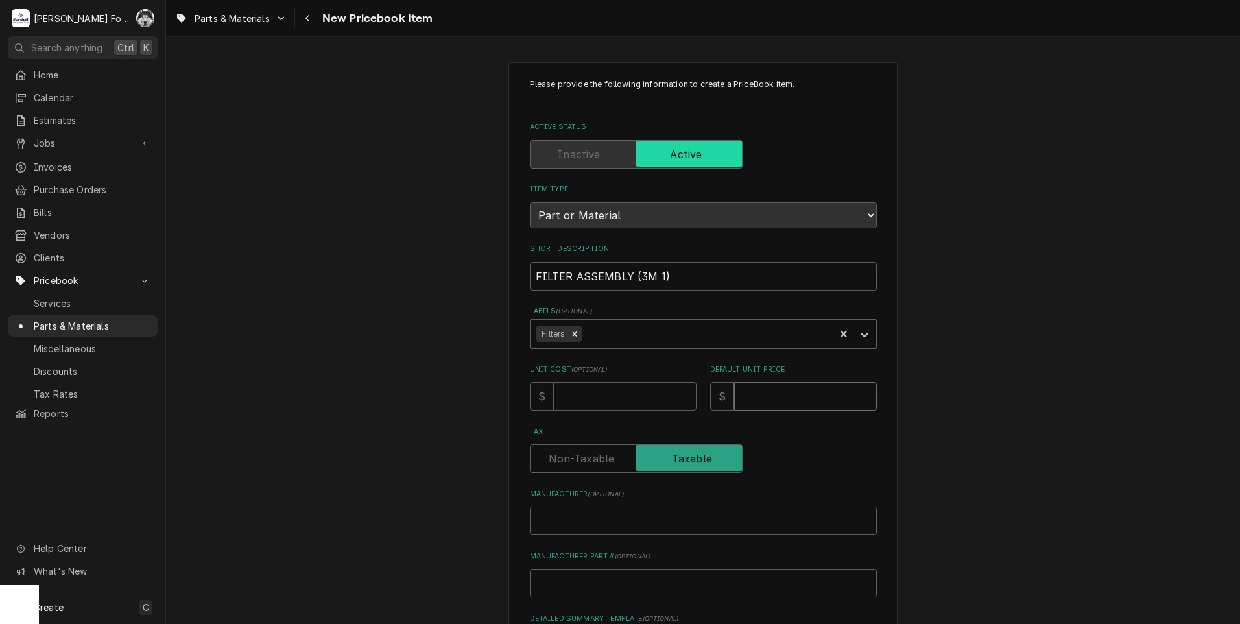
type input "2"
type textarea "x"
type input "26"
type textarea "x"
type input "269"
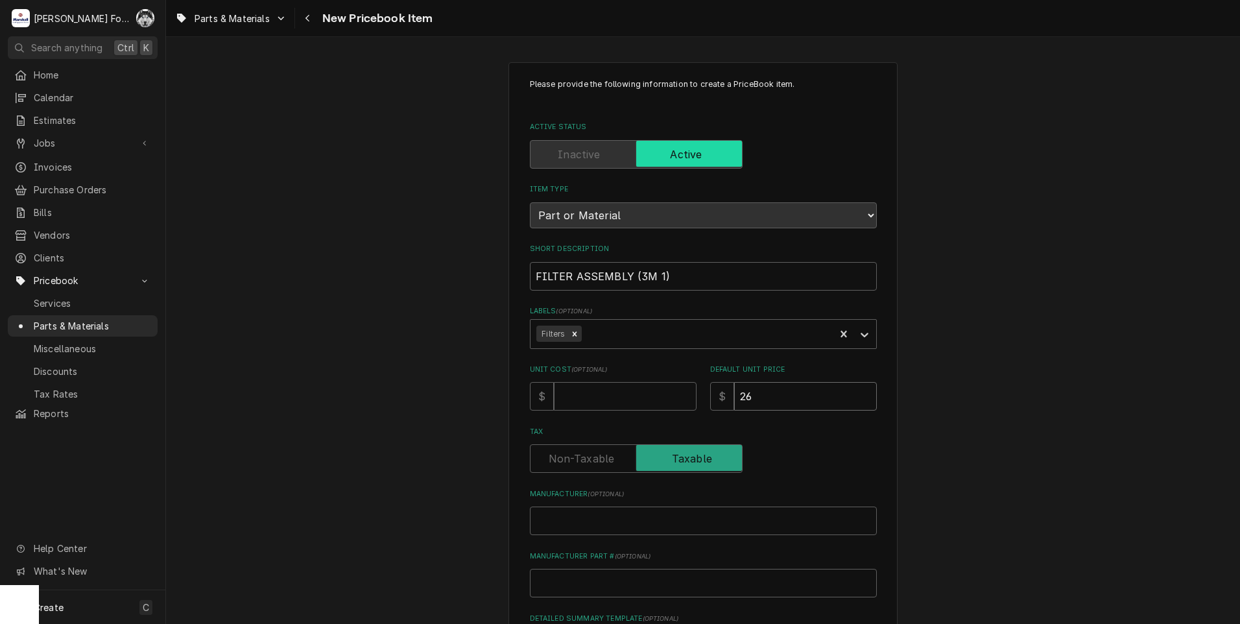
type textarea "x"
drag, startPoint x: 770, startPoint y: 389, endPoint x: 666, endPoint y: 410, distance: 105.9
click at [666, 410] on div "Unit Cost ( optional ) $ Default Unit Price $ 269" at bounding box center [703, 387] width 347 height 46
type input "3"
type textarea "x"
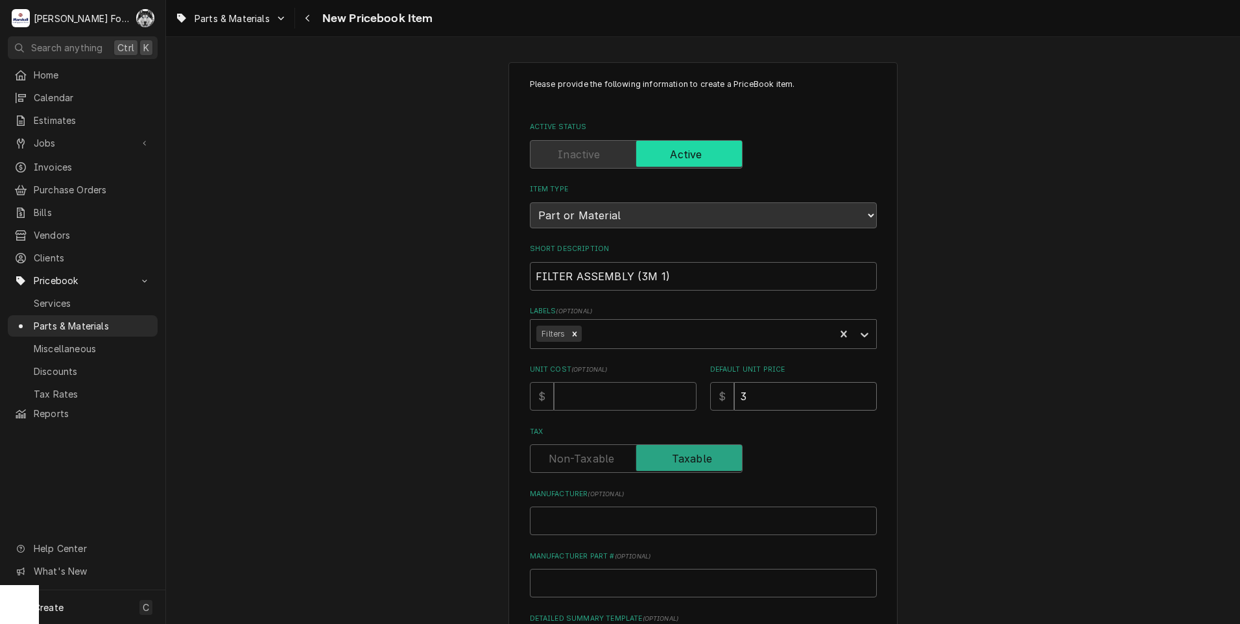
type input "31"
type textarea "x"
type input "317"
type textarea "x"
type input "317"
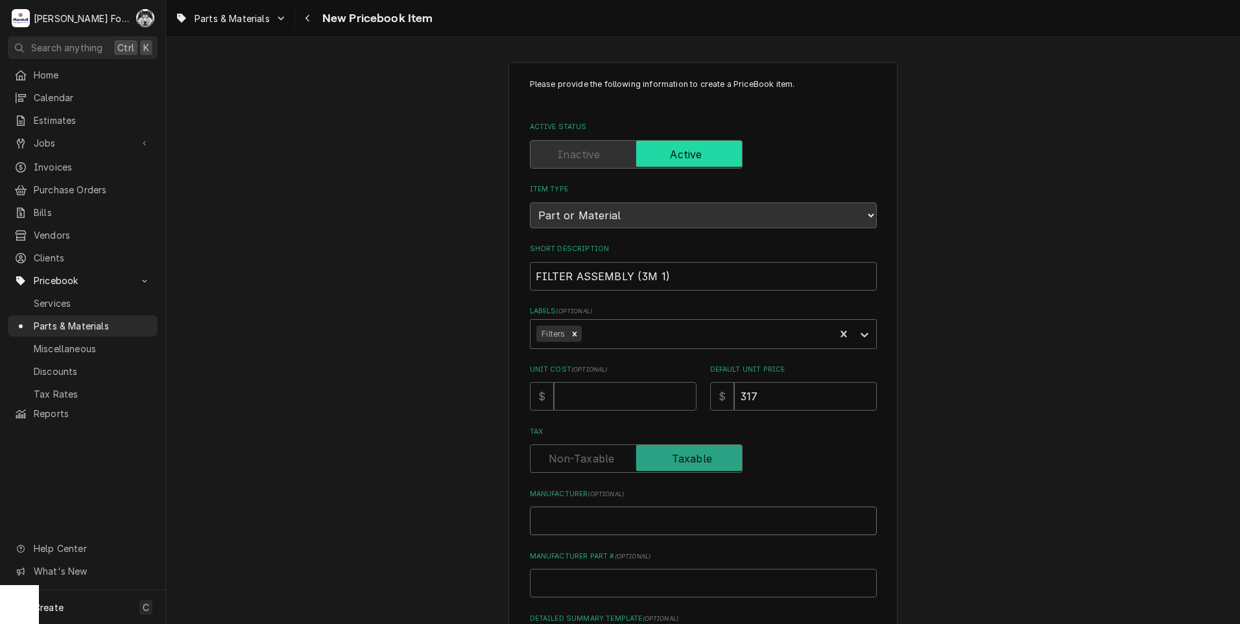
type input "3"
type textarea "x"
type input "3M"
type textarea "x"
type input "3M"
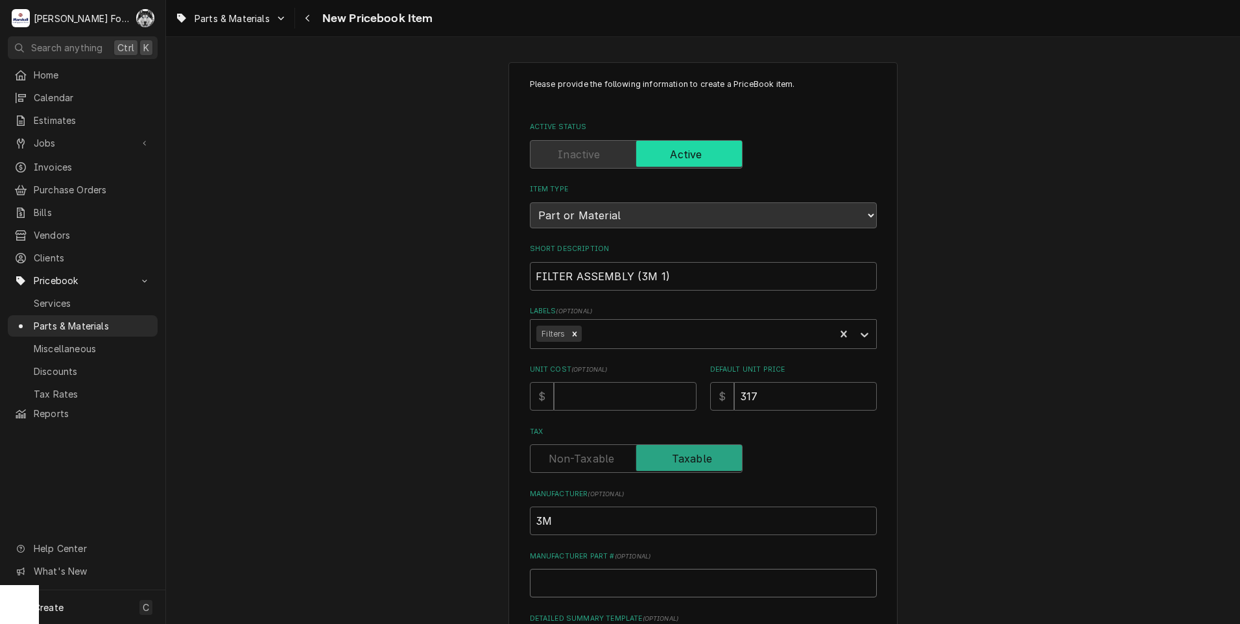
type input "5"
type textarea "x"
type input "56"
type textarea "x"
type input "563"
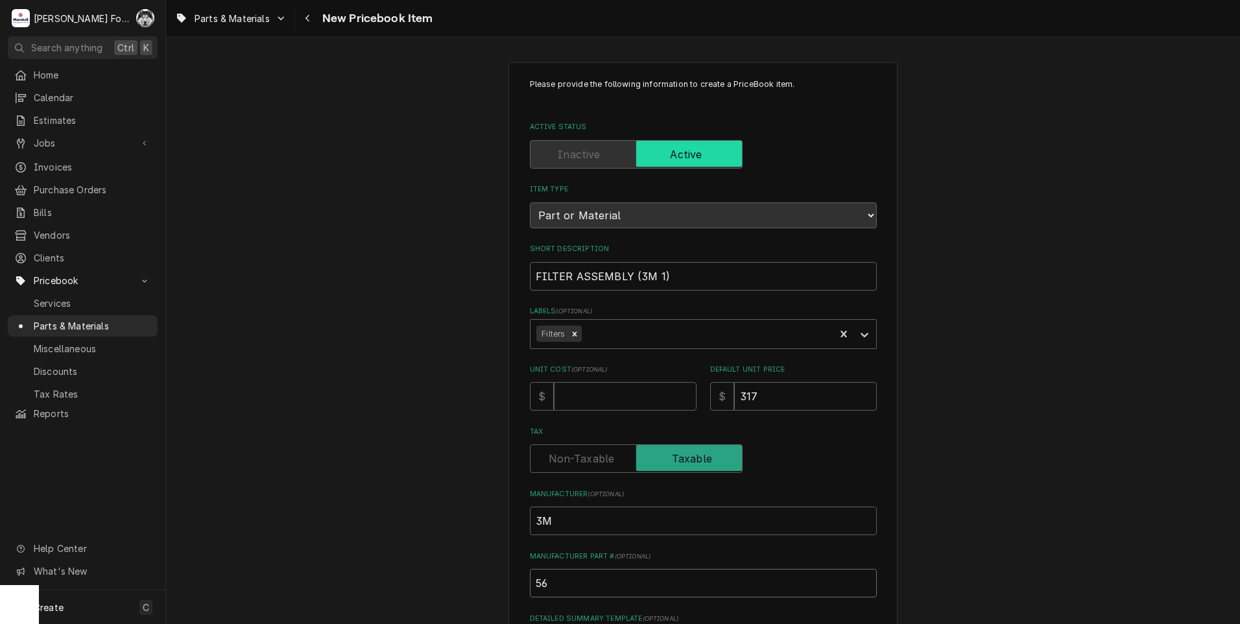
type textarea "x"
type input "5637"
type textarea "x"
type input "56373"
type textarea "x"
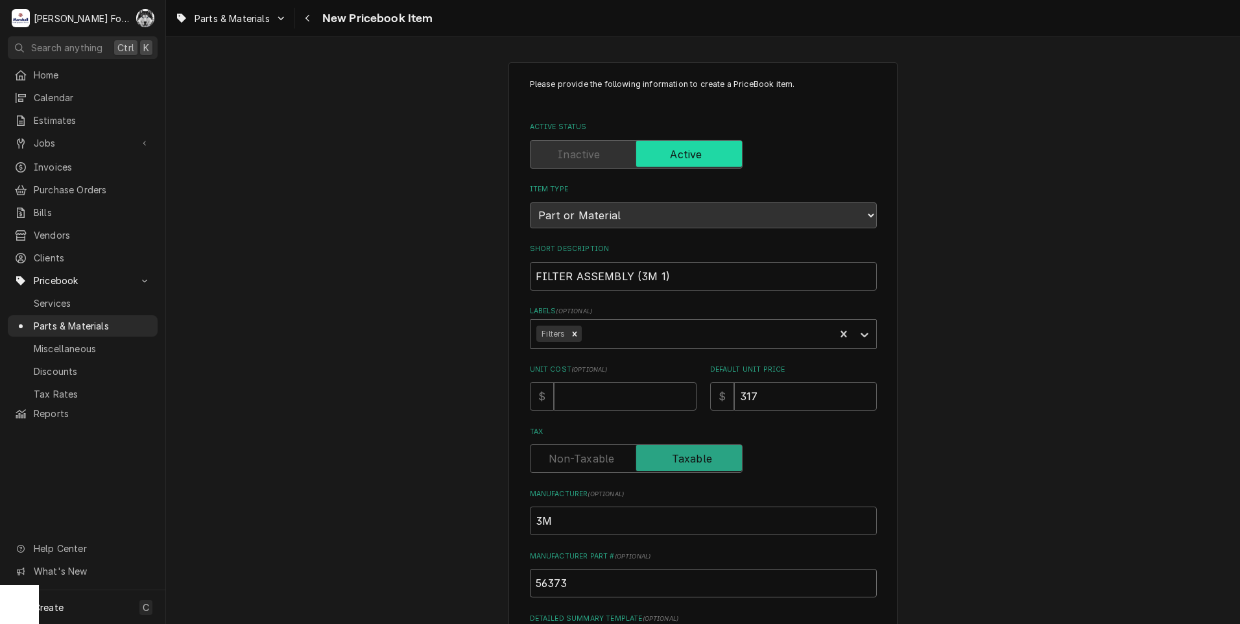
type input "56373-"
type textarea "x"
type input "56373-1"
type textarea "x"
type input "56373-11"
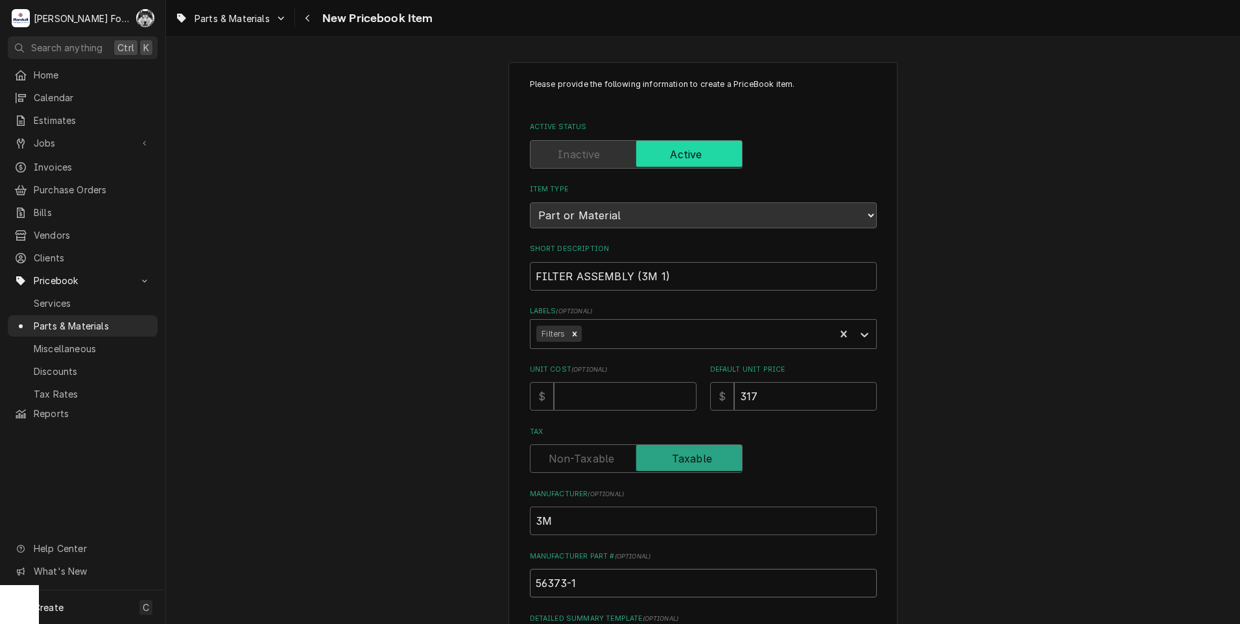
type textarea "x"
type input "56373-11"
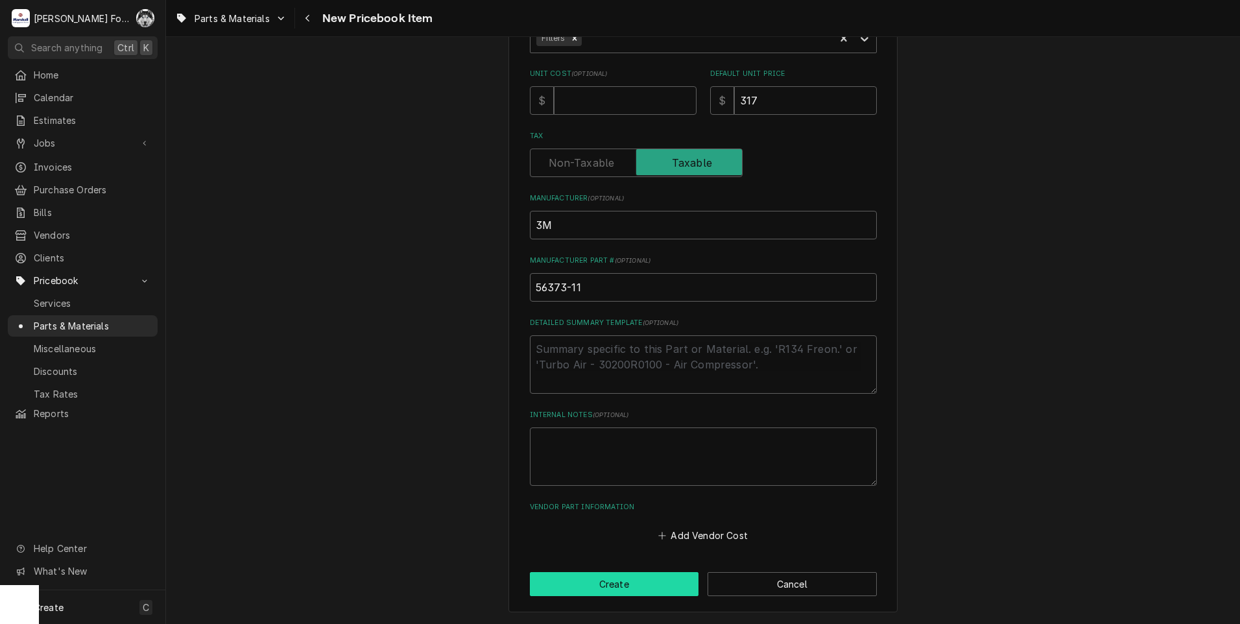
click at [592, 583] on button "Create" at bounding box center [614, 584] width 169 height 24
type textarea "x"
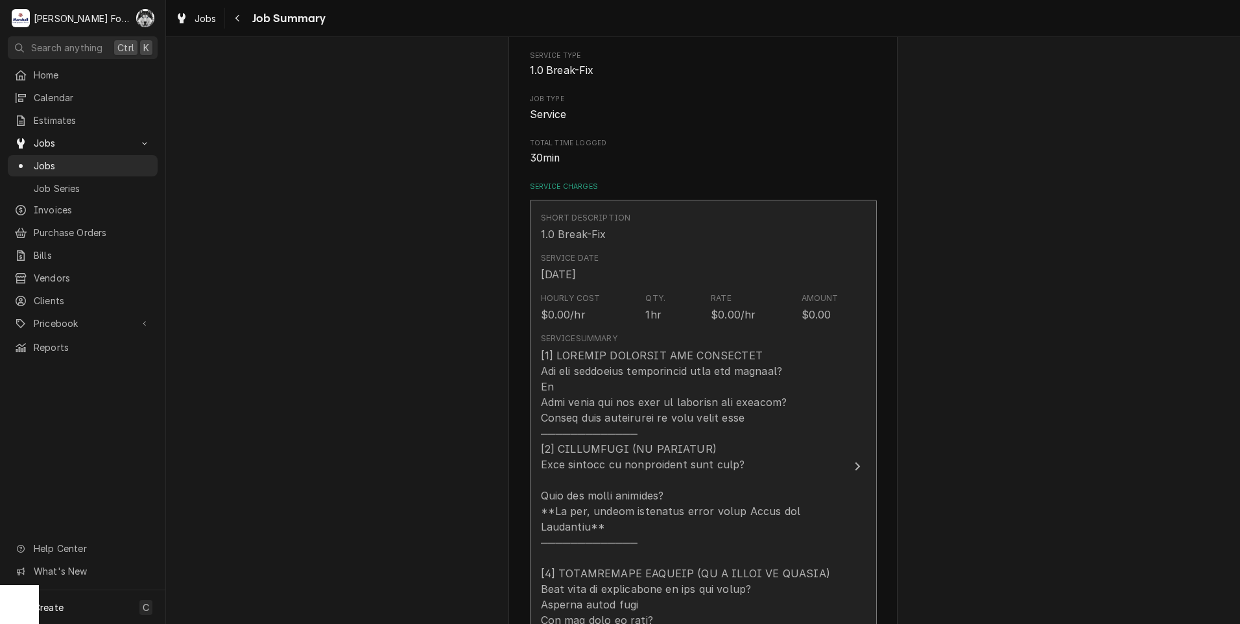
scroll to position [648, 0]
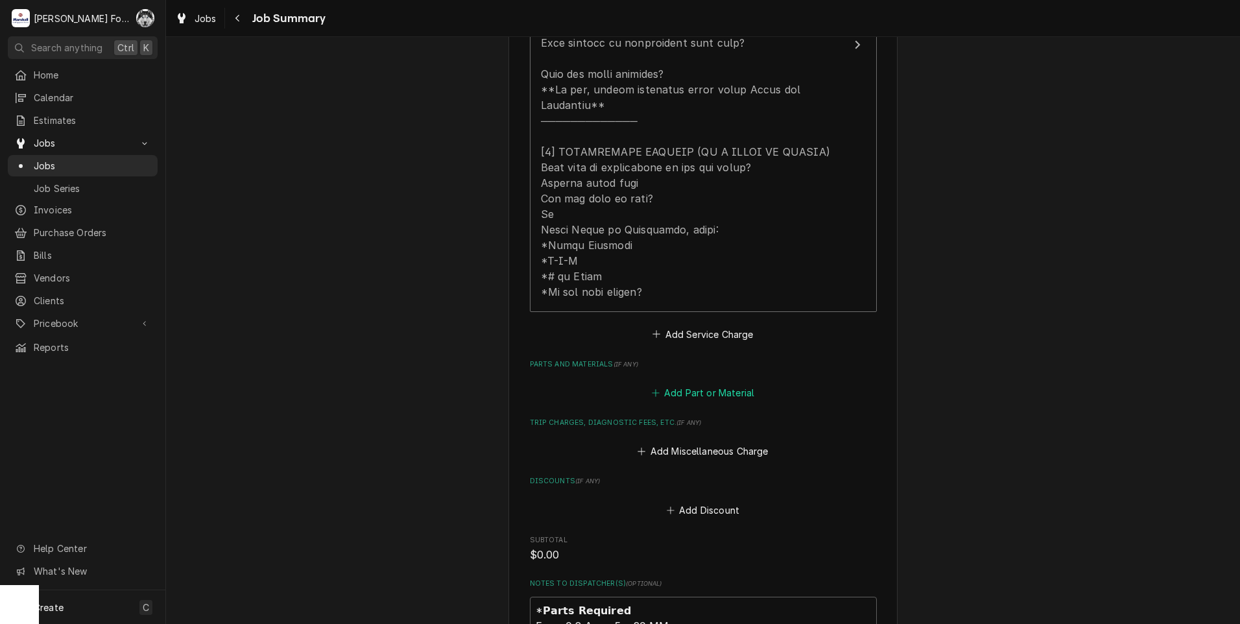
click at [721, 383] on button "Add Part or Material" at bounding box center [702, 392] width 107 height 18
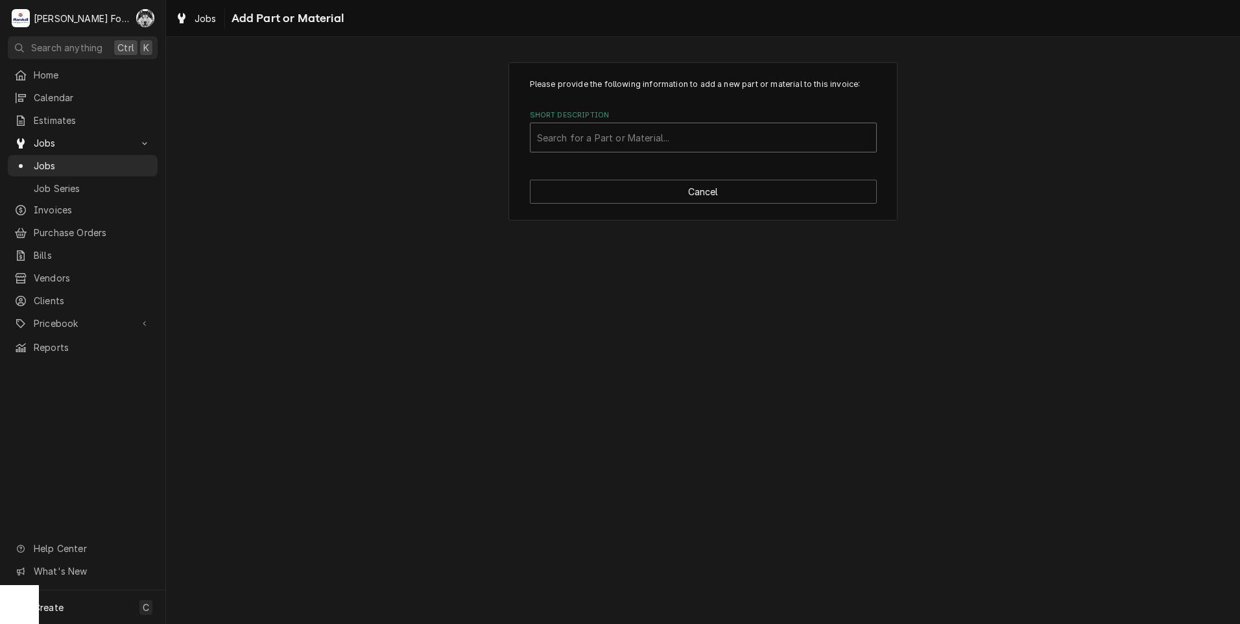
click at [667, 144] on div "Short Description" at bounding box center [703, 137] width 333 height 23
type input "3019.0124"
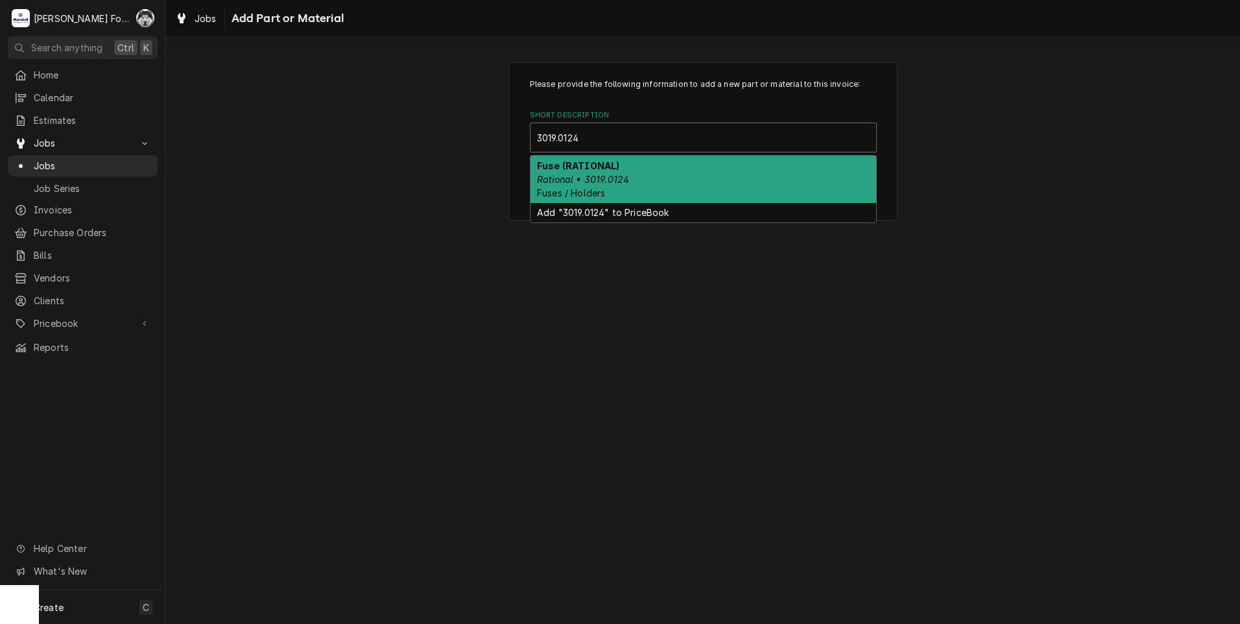
click at [675, 188] on div "Fuse (RATIONAL) Rational • 3019.0124 Fuses / Holders" at bounding box center [703, 179] width 346 height 47
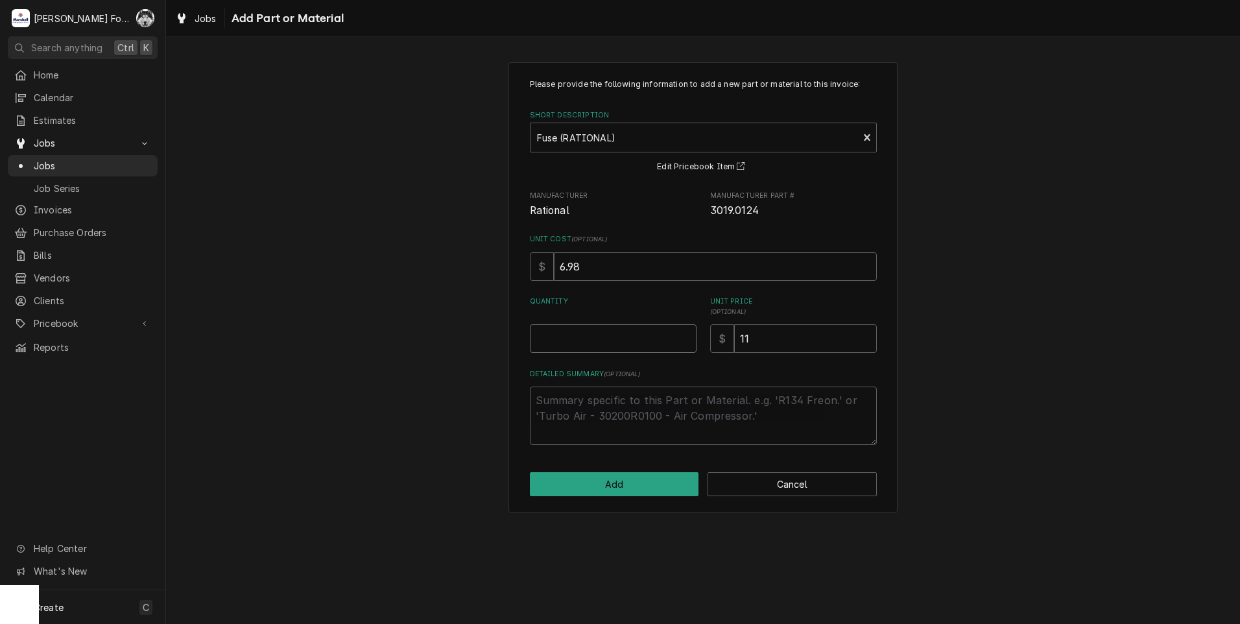
type textarea "x"
type input "0.5"
click at [688, 335] on input "0.5" at bounding box center [613, 338] width 167 height 29
type textarea "x"
type input "1"
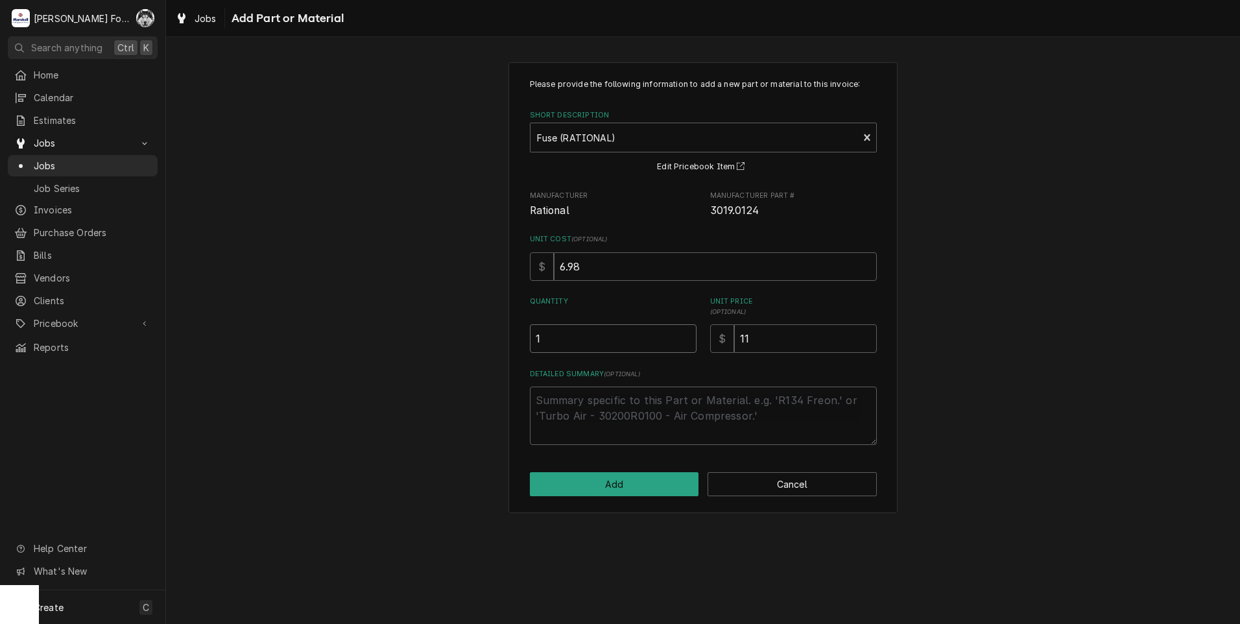
click at [688, 335] on input "1" at bounding box center [613, 338] width 167 height 29
click at [639, 484] on button "Add" at bounding box center [614, 484] width 169 height 24
type textarea "x"
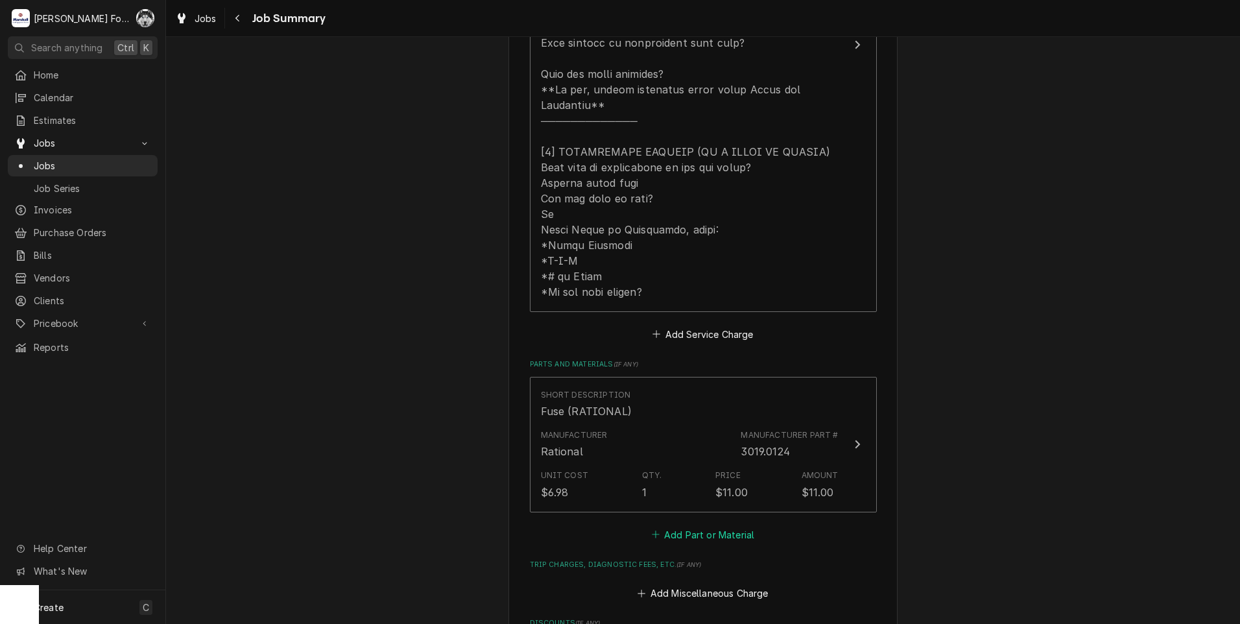
click at [678, 525] on button "Add Part or Material" at bounding box center [702, 534] width 107 height 18
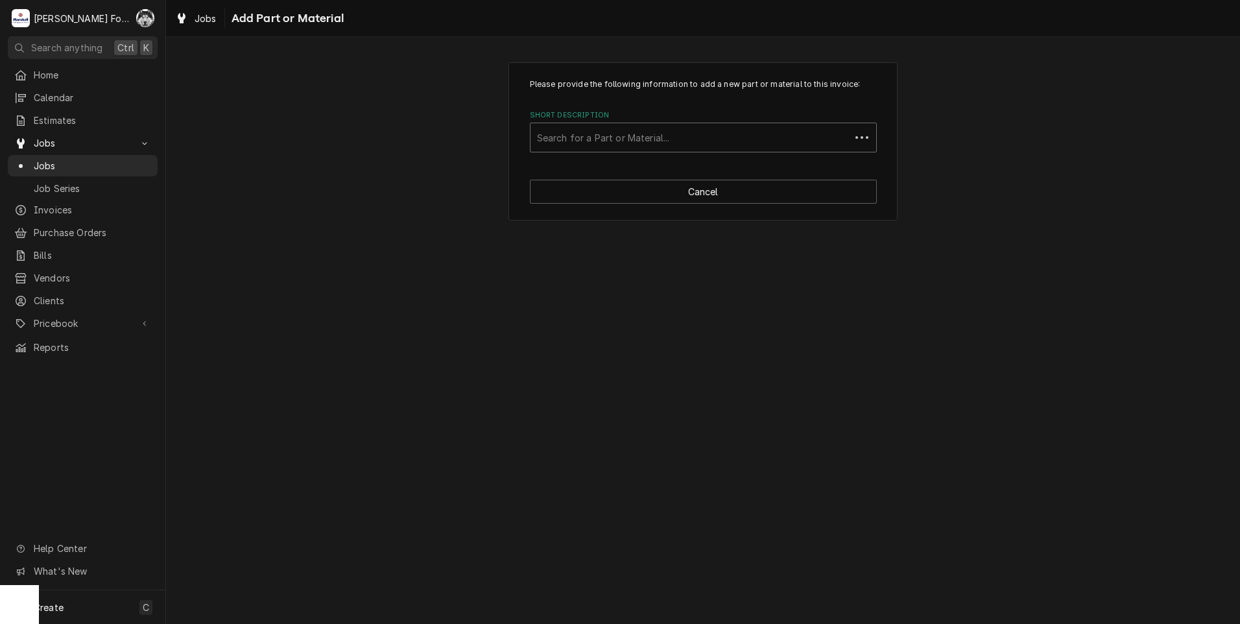
click at [672, 140] on div "Short Description" at bounding box center [690, 137] width 307 height 23
type input "56373-11"
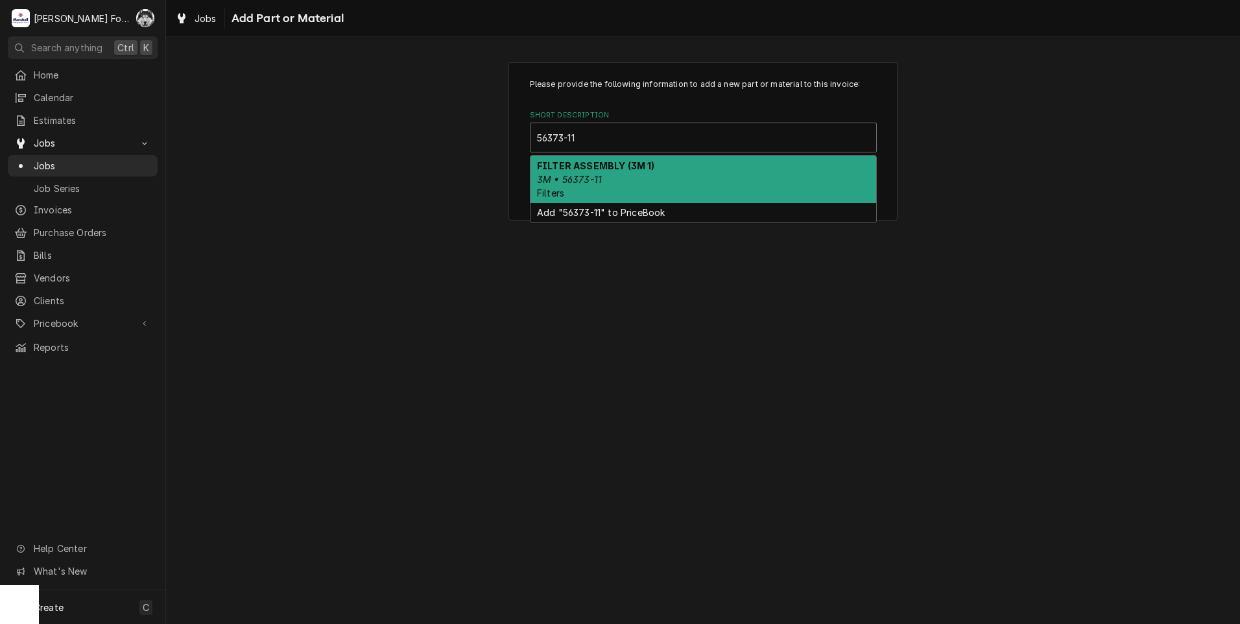
click at [613, 184] on div "FILTER ASSEMBLY (3M 1) 3M • 56373-11 Filters" at bounding box center [703, 179] width 346 height 47
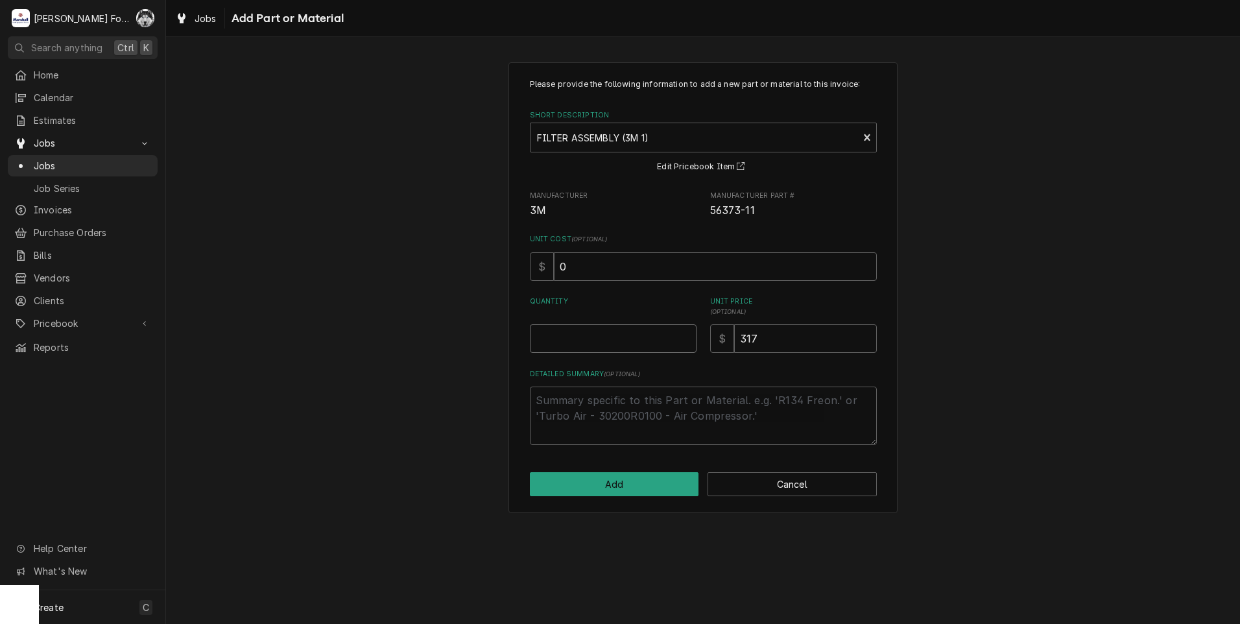
type textarea "x"
type input "0.5"
click at [689, 334] on input "0.5" at bounding box center [613, 338] width 167 height 29
type textarea "x"
type input "1"
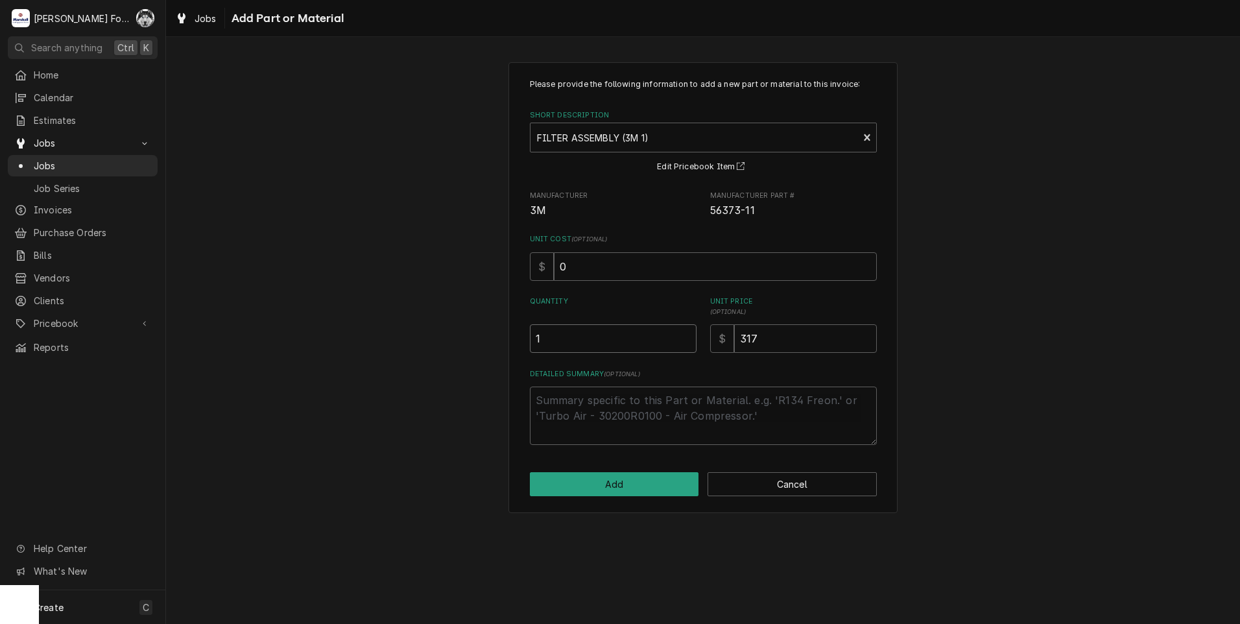
click at [689, 334] on input "1" at bounding box center [613, 338] width 167 height 29
click at [628, 484] on button "Add" at bounding box center [614, 484] width 169 height 24
type textarea "x"
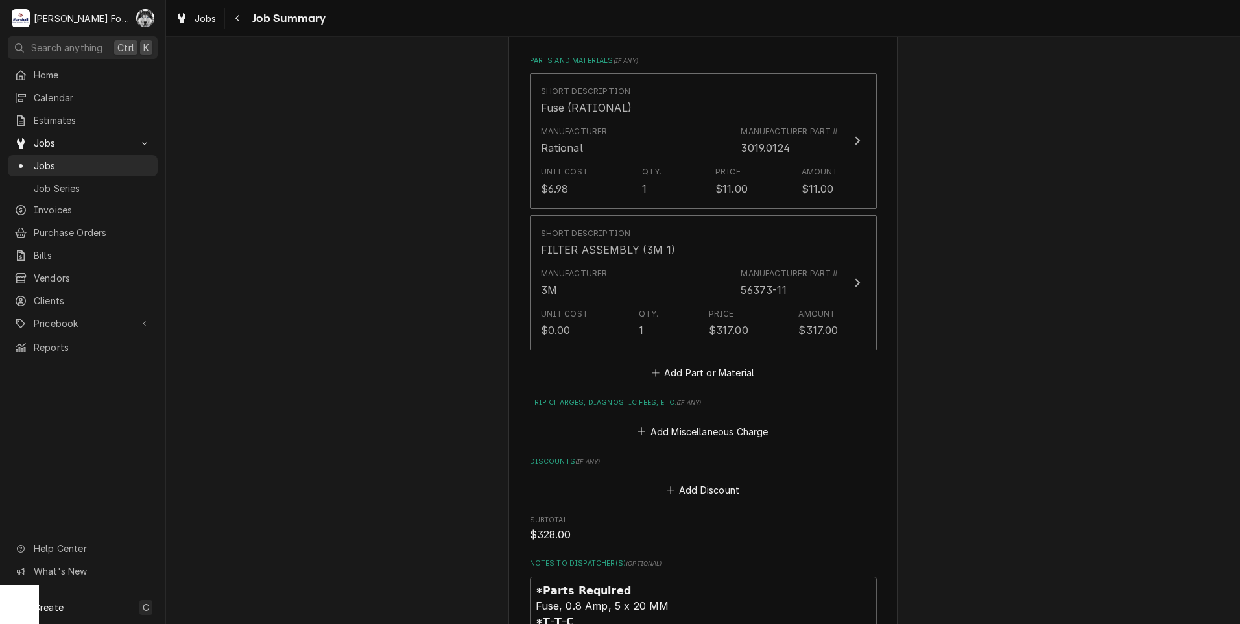
scroll to position [972, 0]
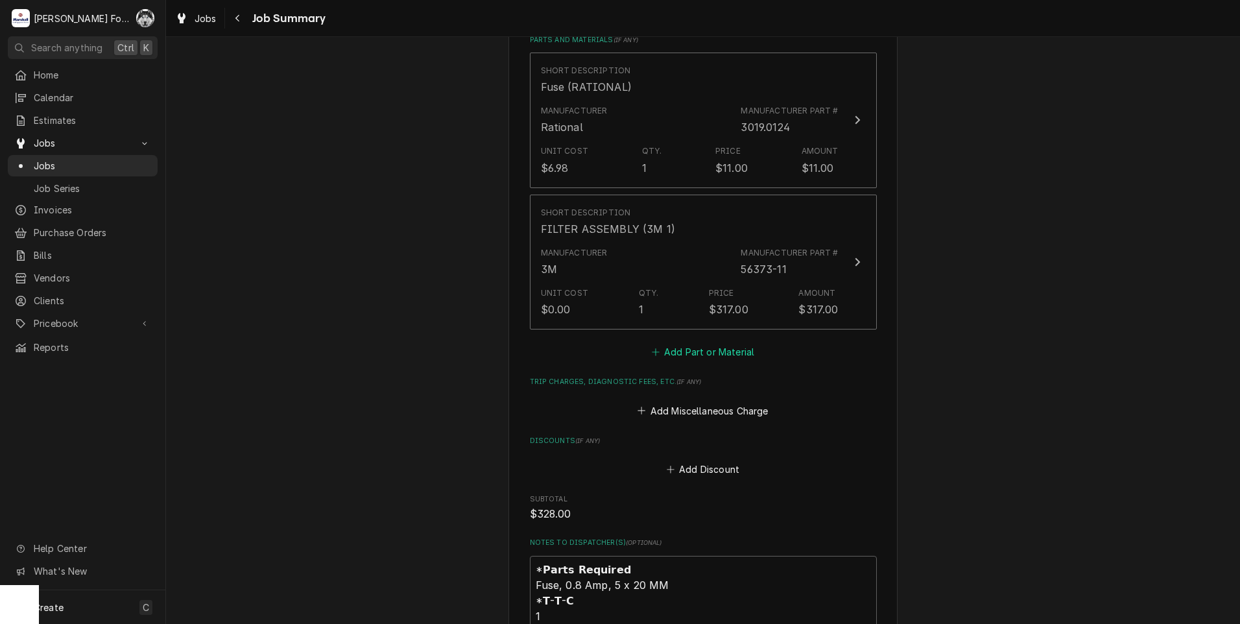
click at [670, 343] on button "Add Part or Material" at bounding box center [702, 352] width 107 height 18
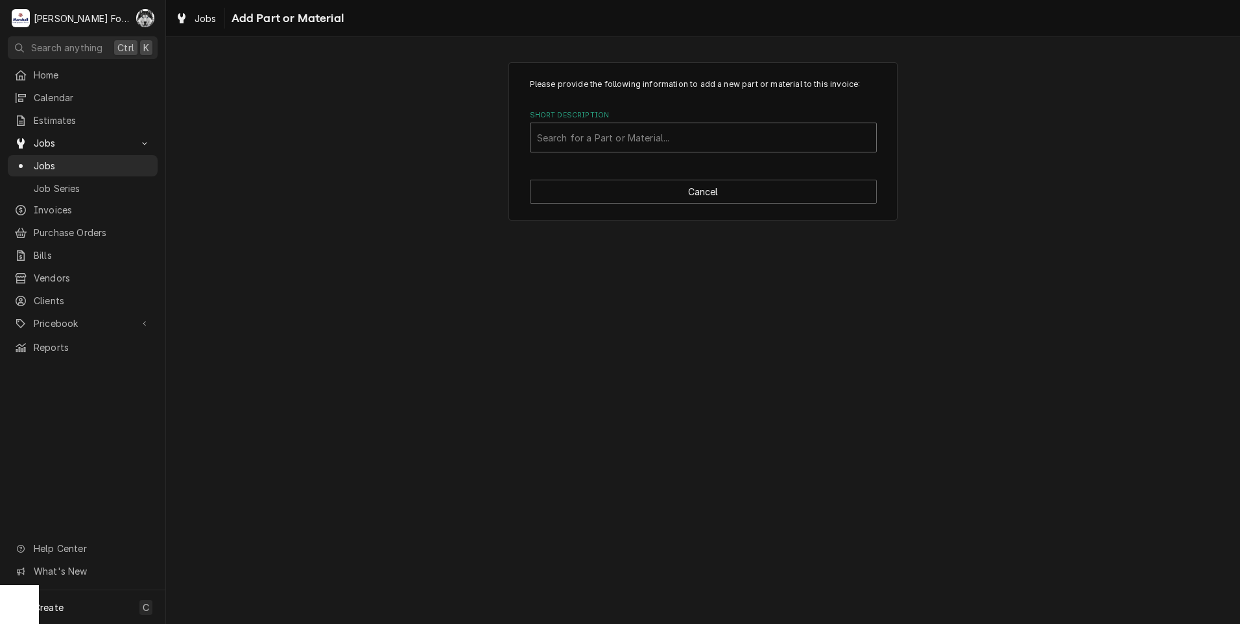
click at [693, 144] on div "Short Description" at bounding box center [703, 137] width 333 height 23
type input "SSDT"
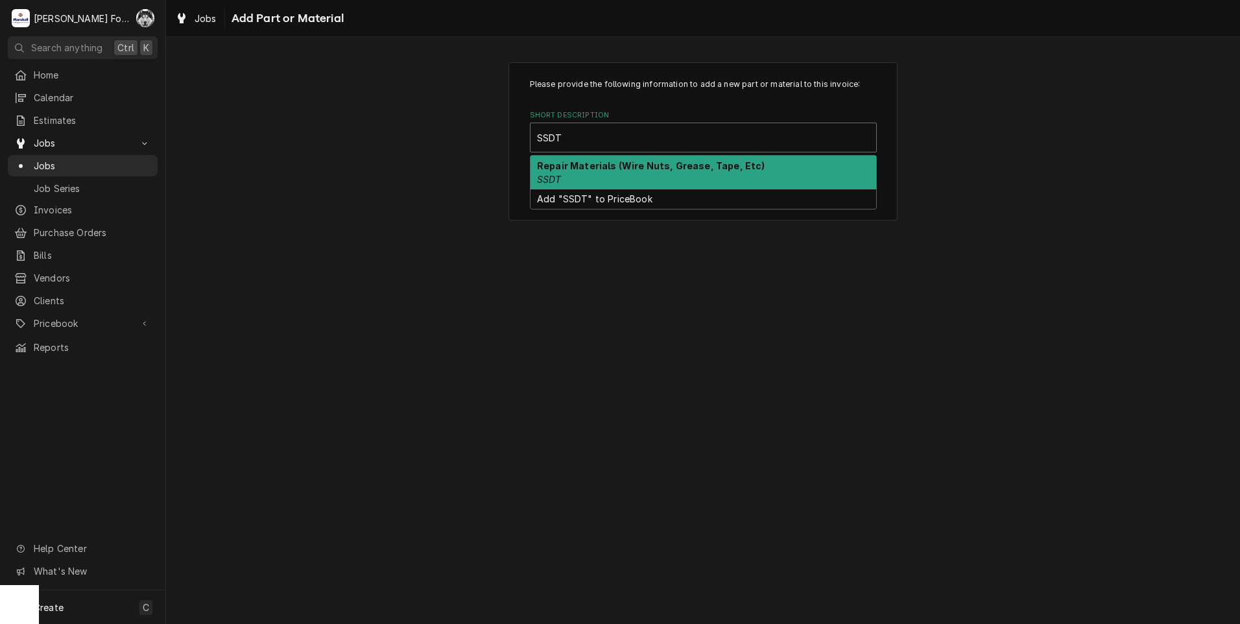
click at [615, 166] on strong "Repair Materials (Wire Nuts, Grease, Tape, Etc)" at bounding box center [651, 165] width 228 height 11
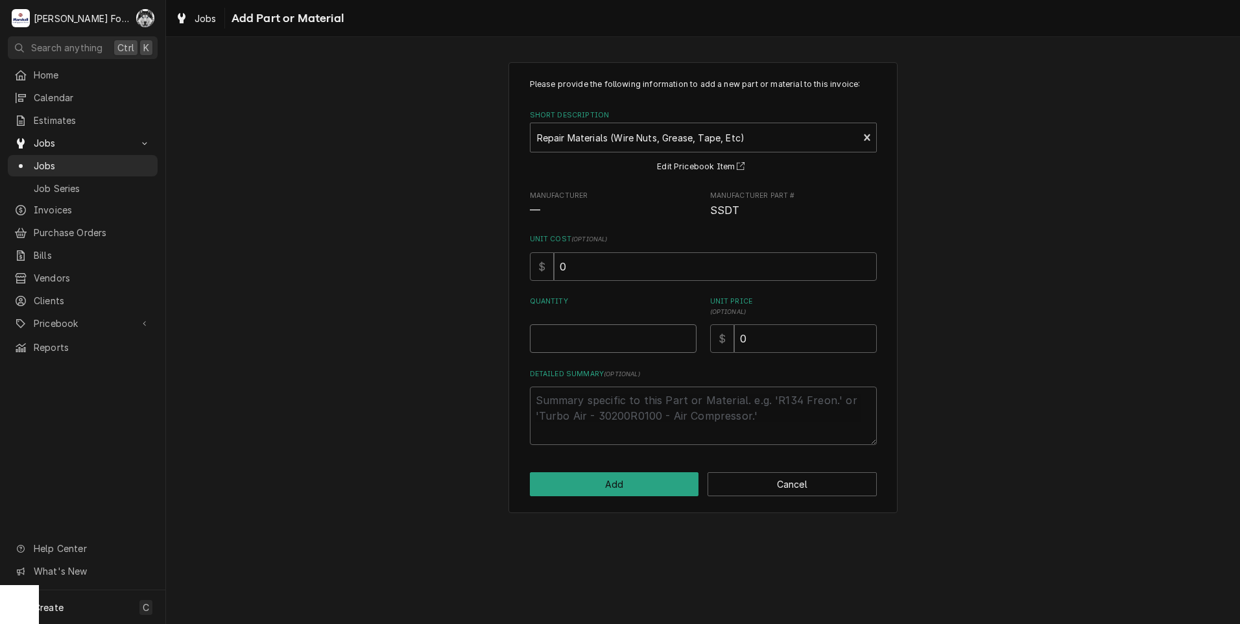
type textarea "x"
type input "0.5"
click at [685, 335] on input "0.5" at bounding box center [613, 338] width 167 height 29
type textarea "x"
type input "1"
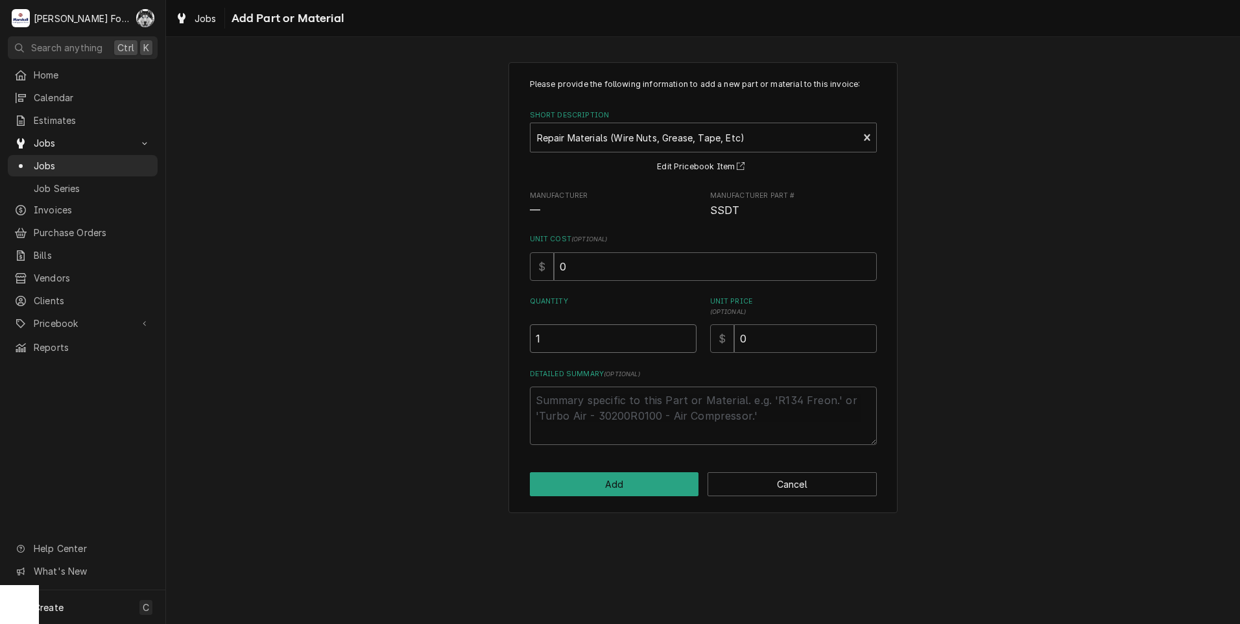
click at [685, 335] on input "1" at bounding box center [613, 338] width 167 height 29
drag, startPoint x: 787, startPoint y: 342, endPoint x: 544, endPoint y: 370, distance: 244.8
click at [649, 364] on div "Please provide the following information to add a new part or material to this …" at bounding box center [703, 261] width 347 height 366
type textarea "x"
type input "8"
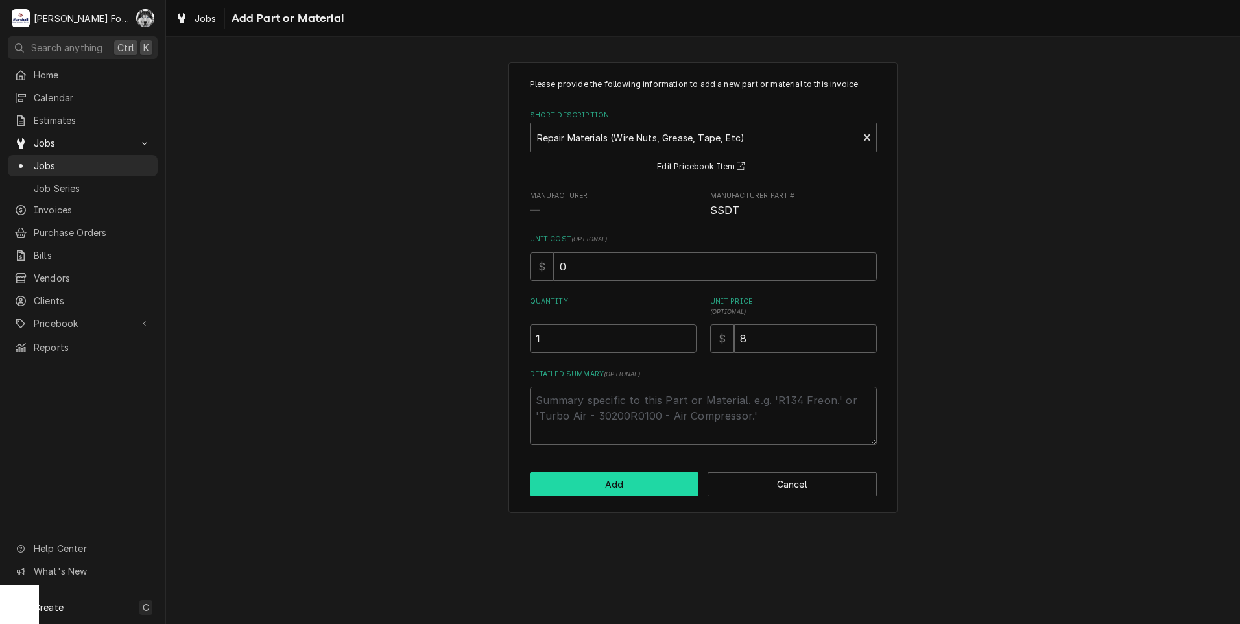
click at [587, 479] on button "Add" at bounding box center [614, 484] width 169 height 24
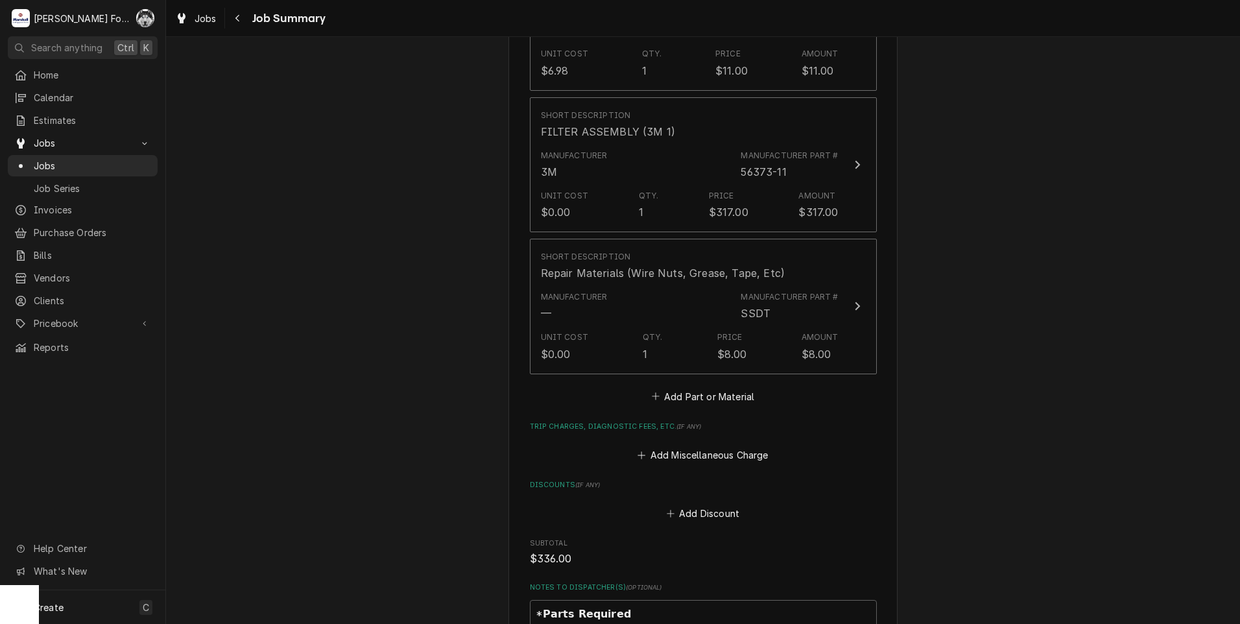
scroll to position [1513, 0]
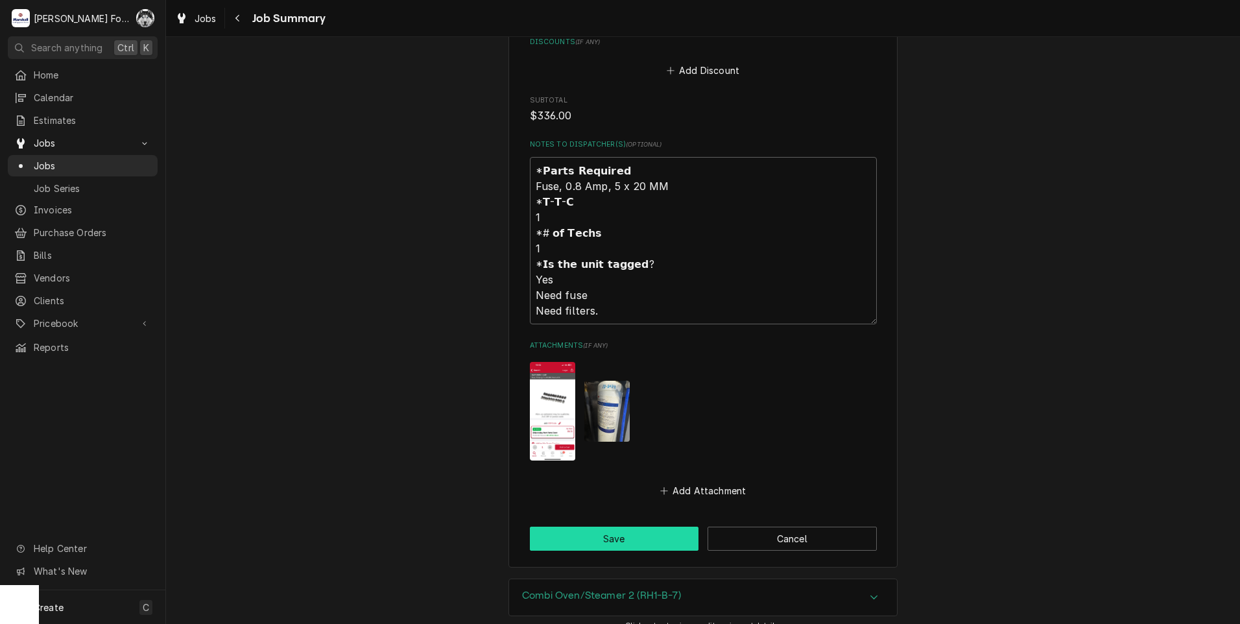
click at [576, 526] on button "Save" at bounding box center [614, 538] width 169 height 24
type textarea "x"
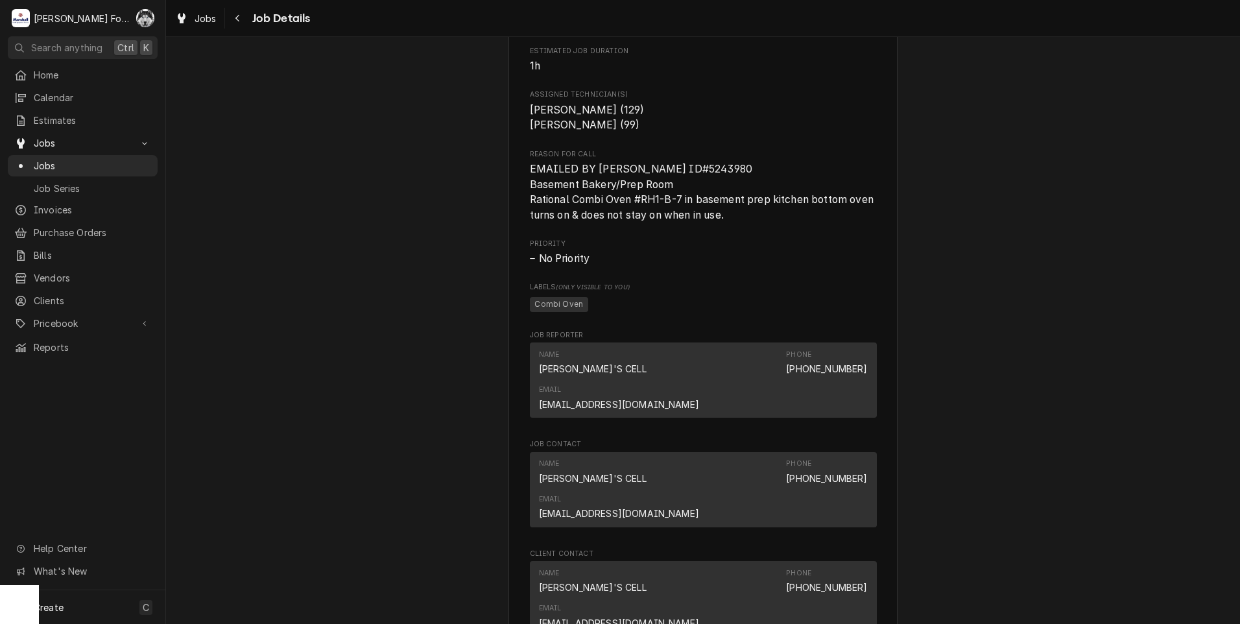
scroll to position [1513, 0]
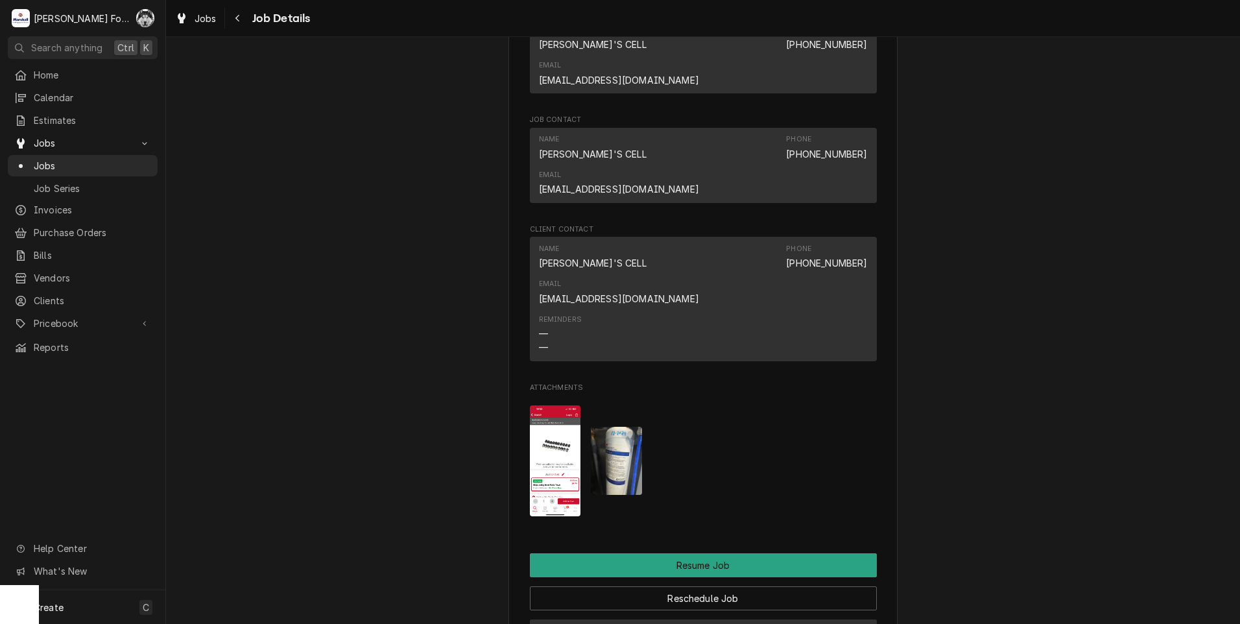
click at [685, 619] on button "Change Pause Status" at bounding box center [703, 631] width 347 height 24
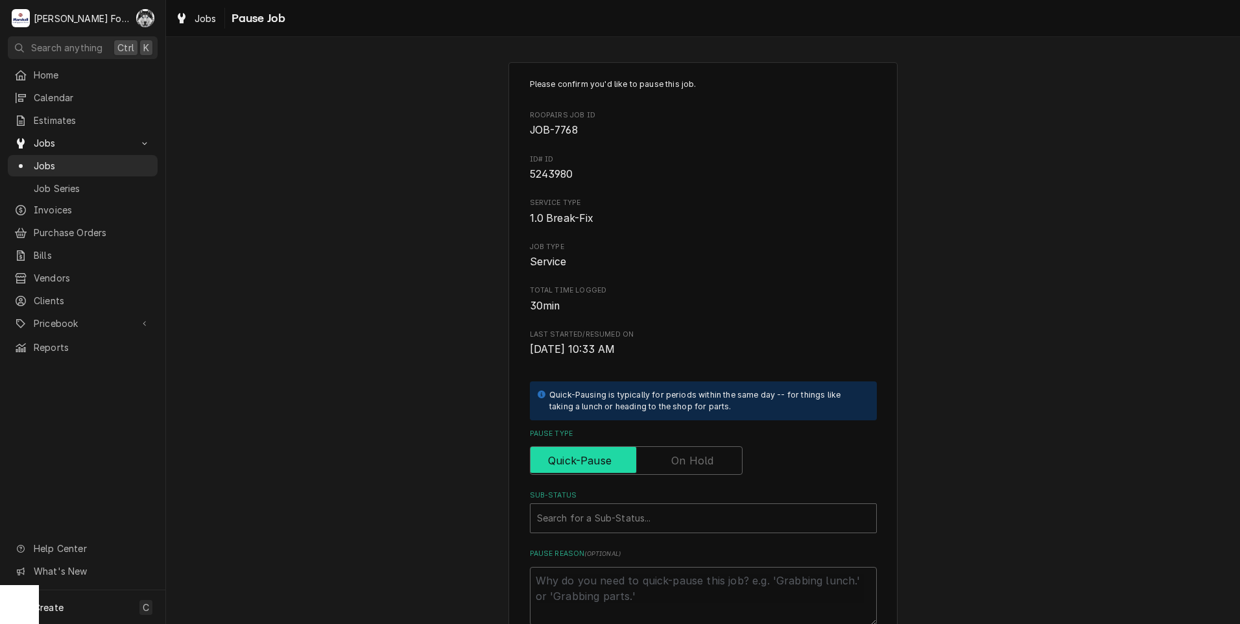
click at [662, 466] on input "Pause Type" at bounding box center [636, 460] width 201 height 29
checkbox input "true"
click at [608, 524] on div "Sub-Status" at bounding box center [703, 517] width 333 height 23
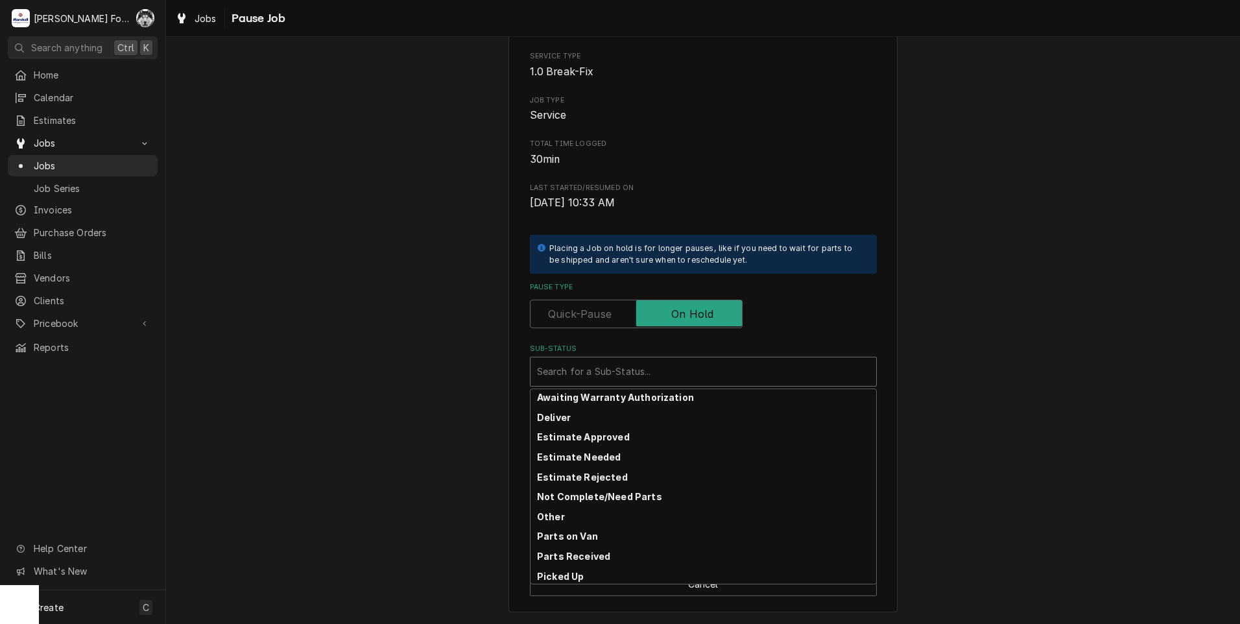
scroll to position [35, 0]
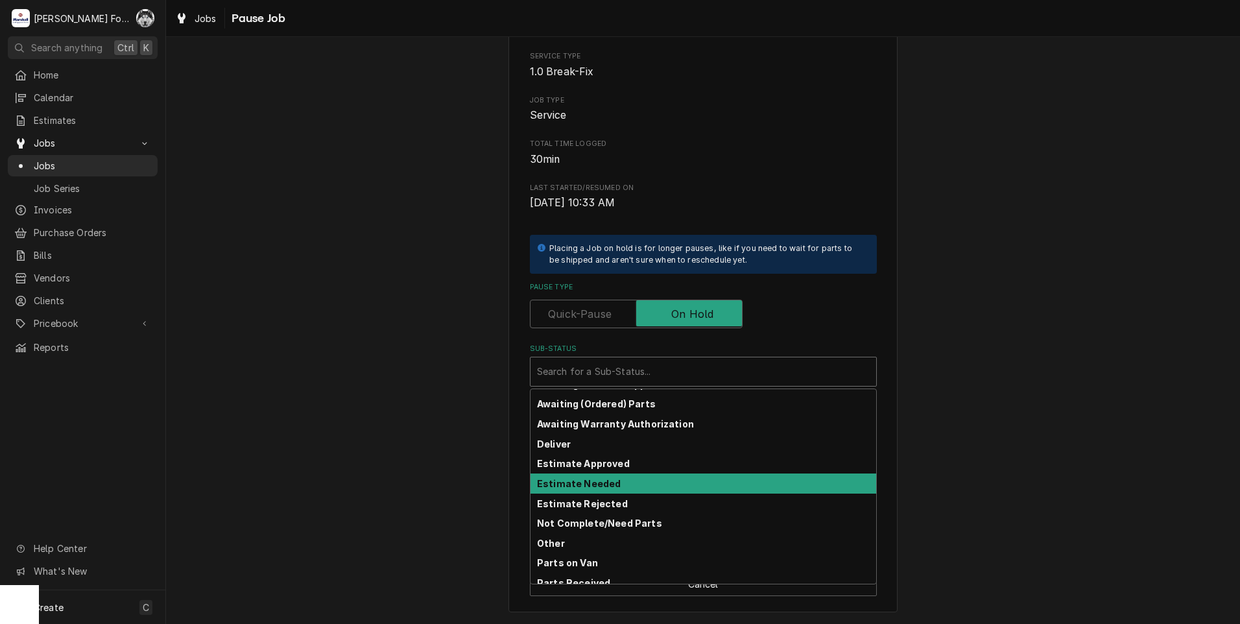
click at [582, 484] on strong "Estimate Needed" at bounding box center [579, 483] width 84 height 11
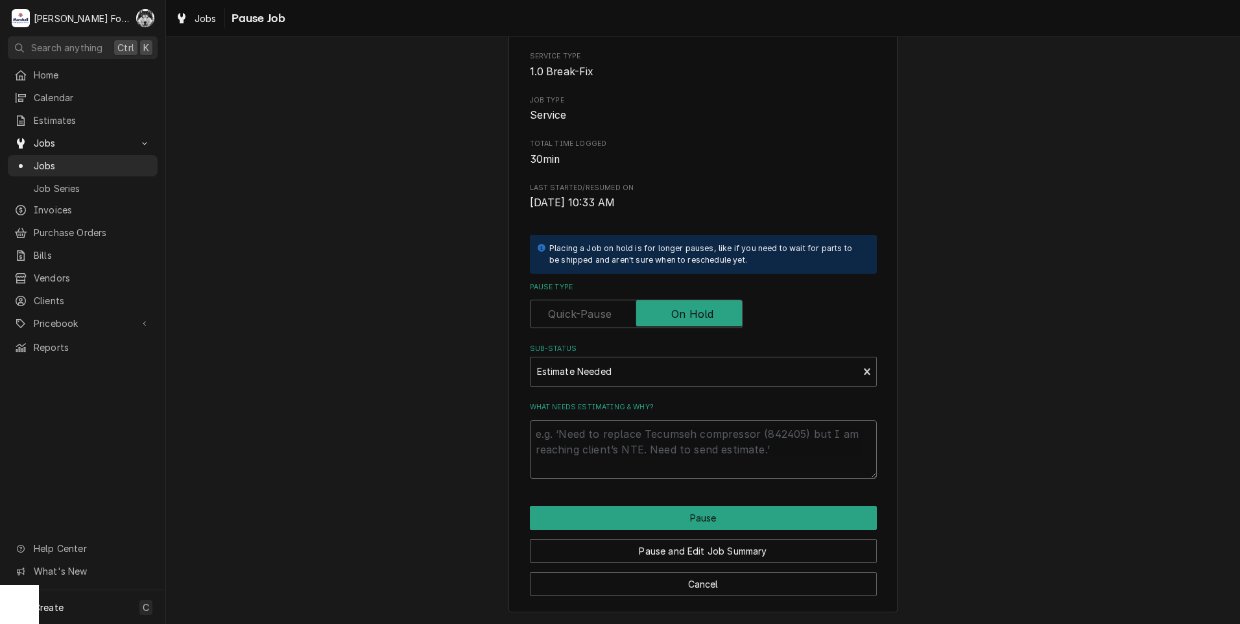
click at [580, 461] on textarea "What needs estimating & why?" at bounding box center [703, 449] width 347 height 58
type textarea "x"
type textarea "P"
type textarea "x"
type textarea "PA"
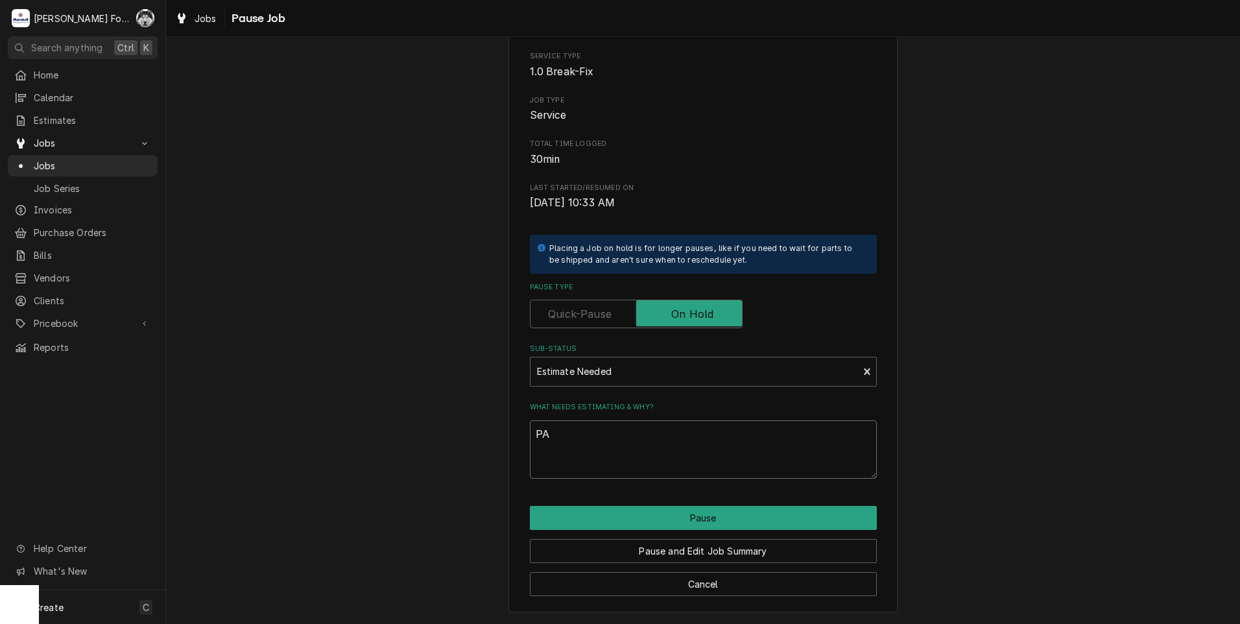
type textarea "x"
type textarea "PAR"
type textarea "x"
type textarea "PART"
type textarea "x"
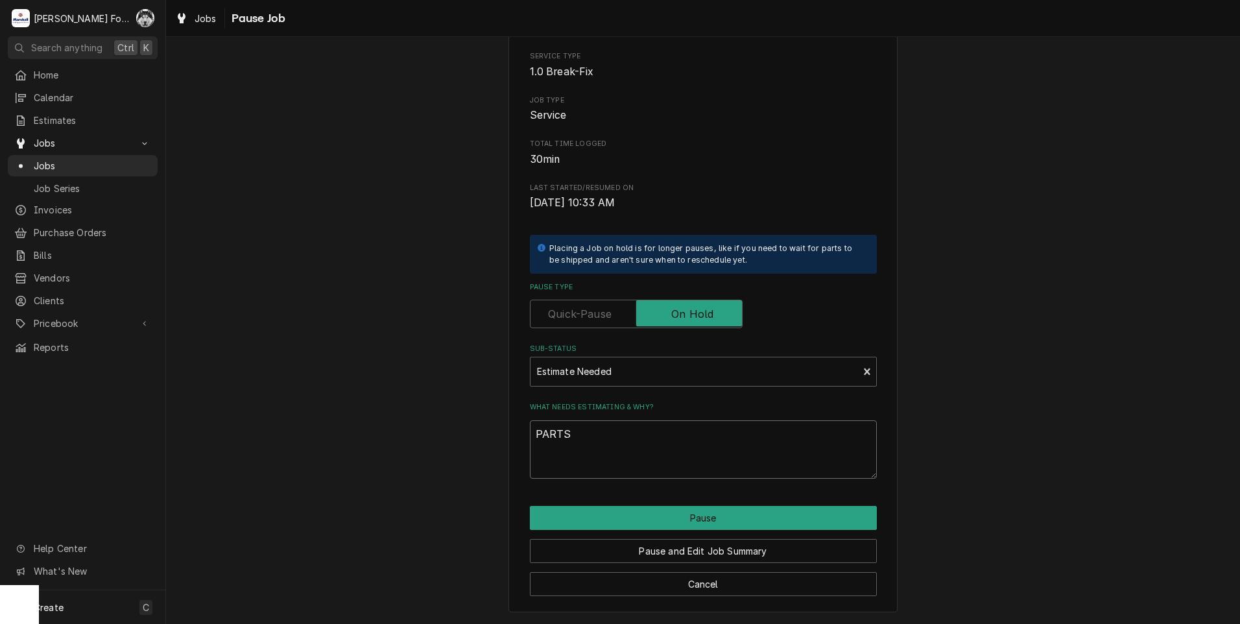
type textarea "PARTS"
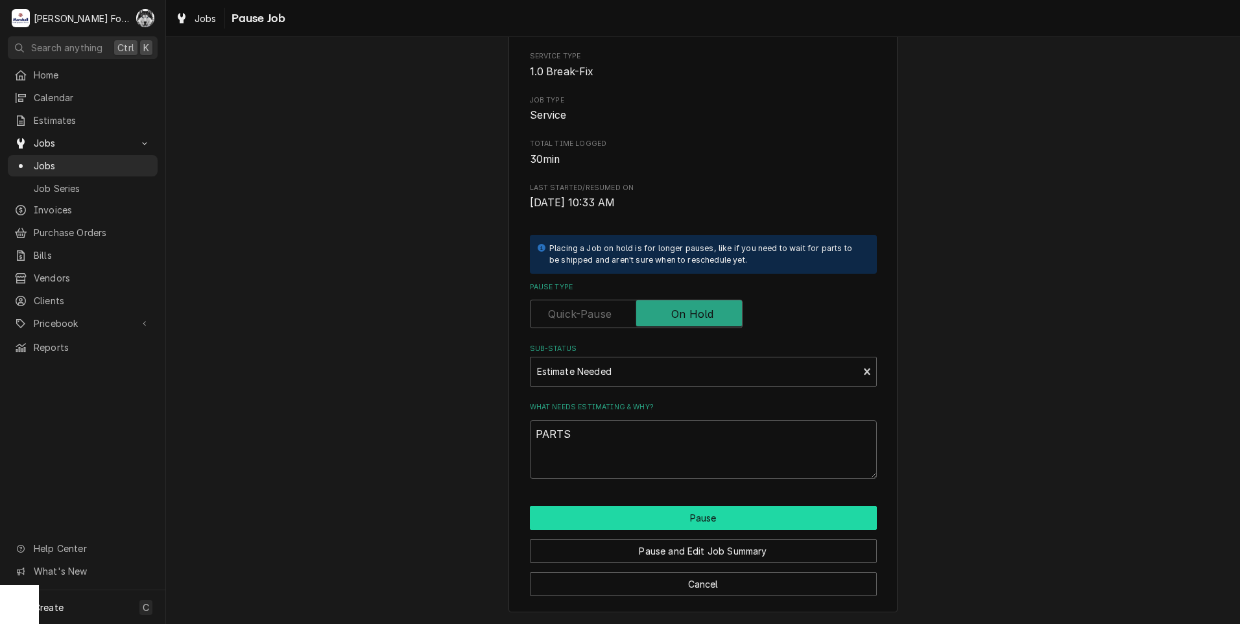
click at [654, 519] on button "Pause" at bounding box center [703, 518] width 347 height 24
type textarea "x"
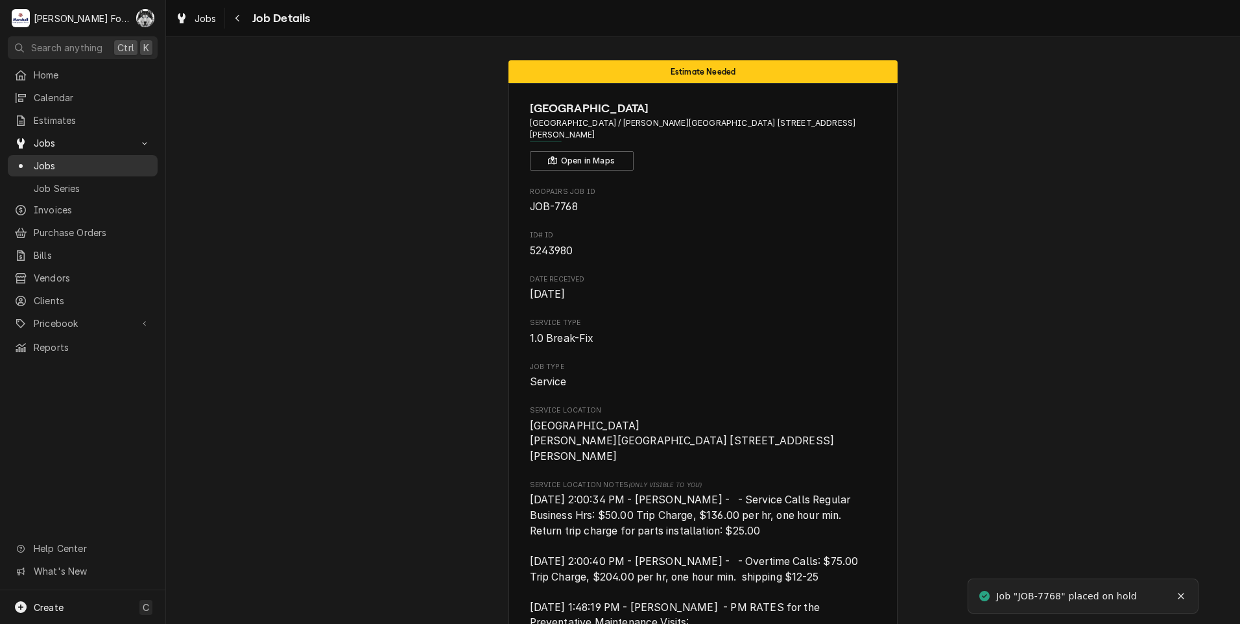
click at [29, 162] on div "Jobs" at bounding box center [82, 166] width 137 height 14
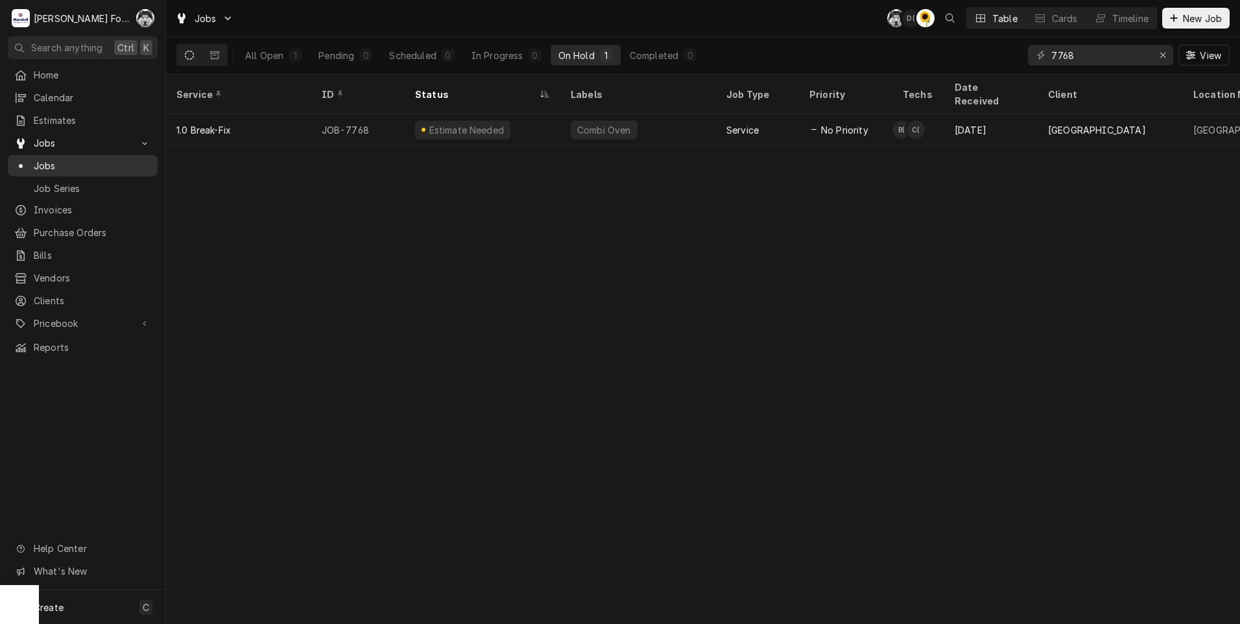
click at [40, 163] on span "Jobs" at bounding box center [92, 166] width 117 height 14
click at [1161, 57] on icon "Erase input" at bounding box center [1162, 55] width 7 height 9
